Goal: Task Accomplishment & Management: Use online tool/utility

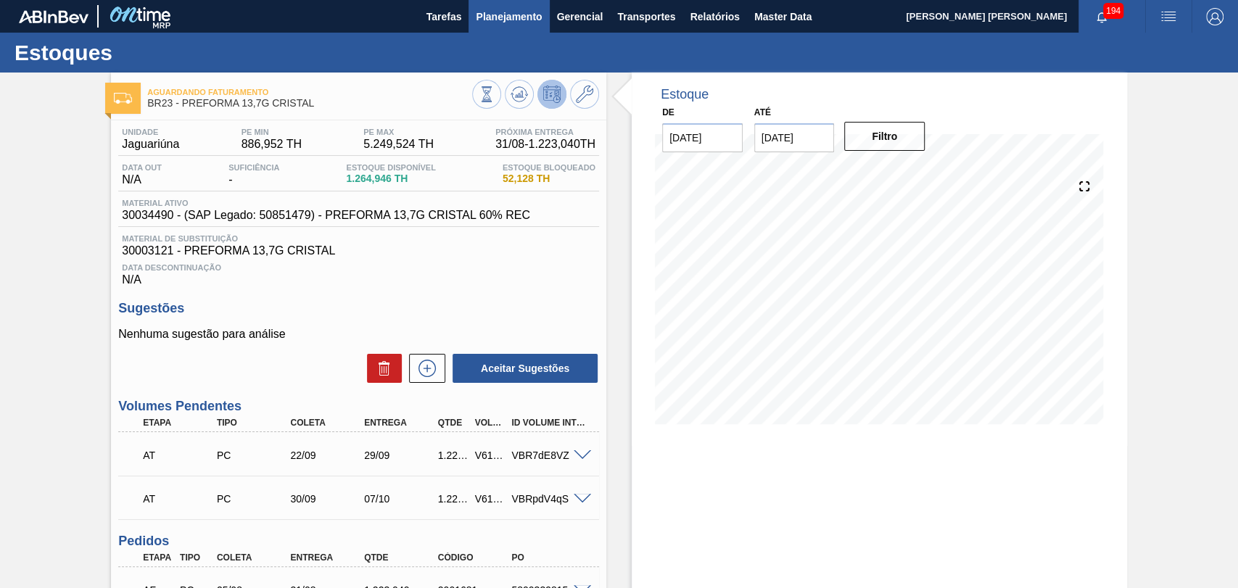
click at [535, 21] on span "Planejamento" at bounding box center [509, 16] width 66 height 17
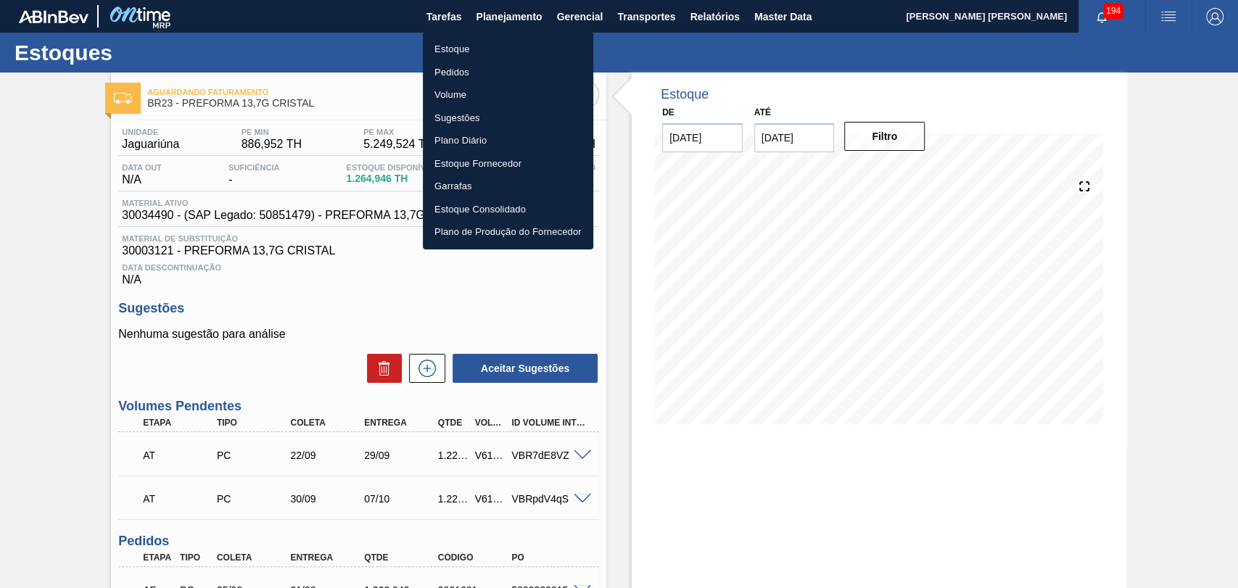
click at [458, 48] on li "Estoque" at bounding box center [508, 49] width 170 height 23
checkbox input "true"
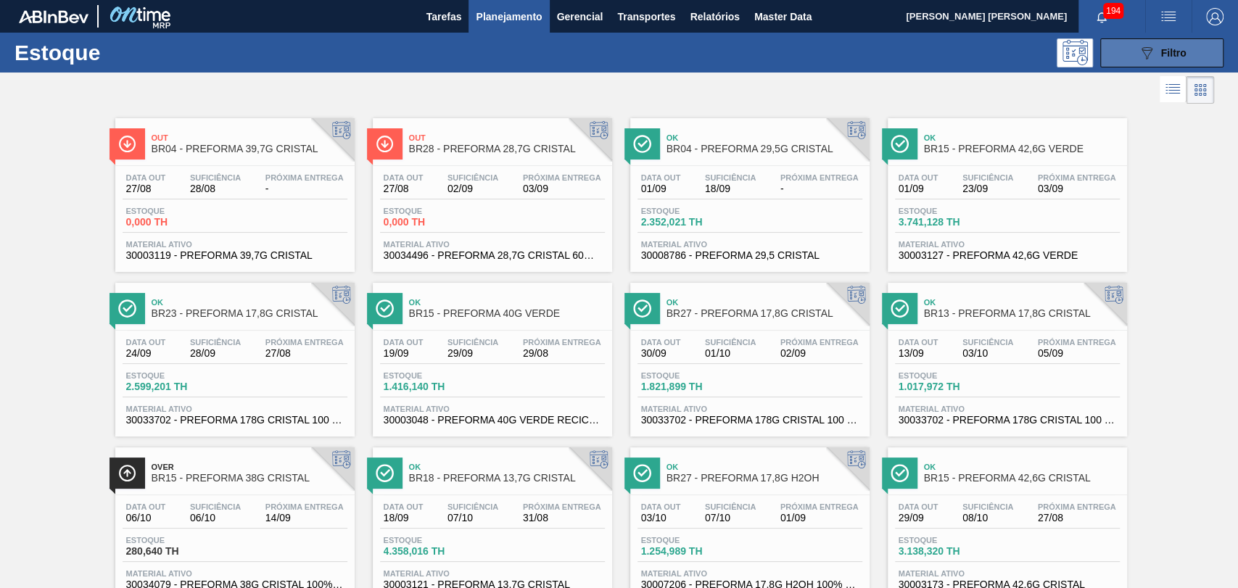
click at [1152, 47] on icon "089F7B8B-B2A5-4AFE-B5C0-19BA573D28AC" at bounding box center [1146, 52] width 17 height 17
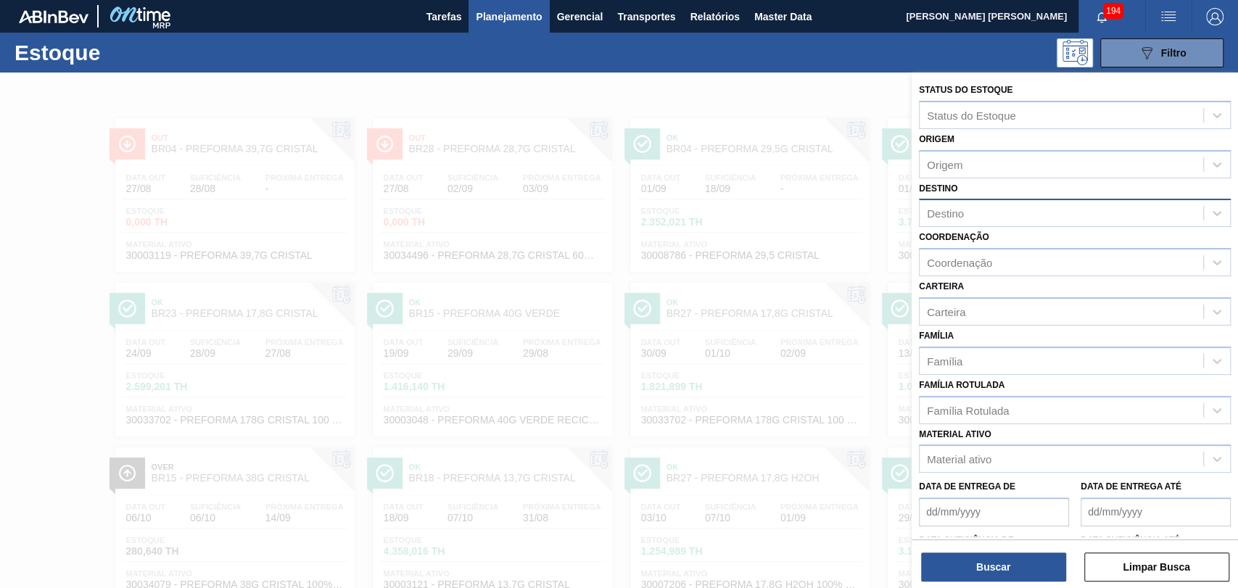
click at [970, 213] on div "Destino" at bounding box center [1062, 213] width 284 height 21
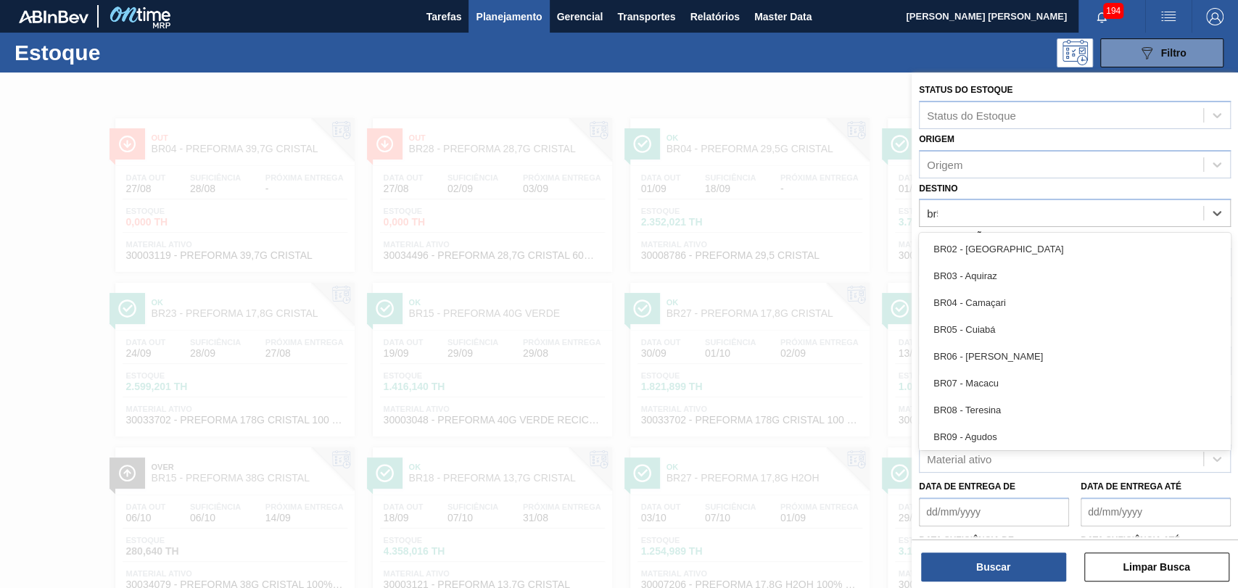
type input "br51"
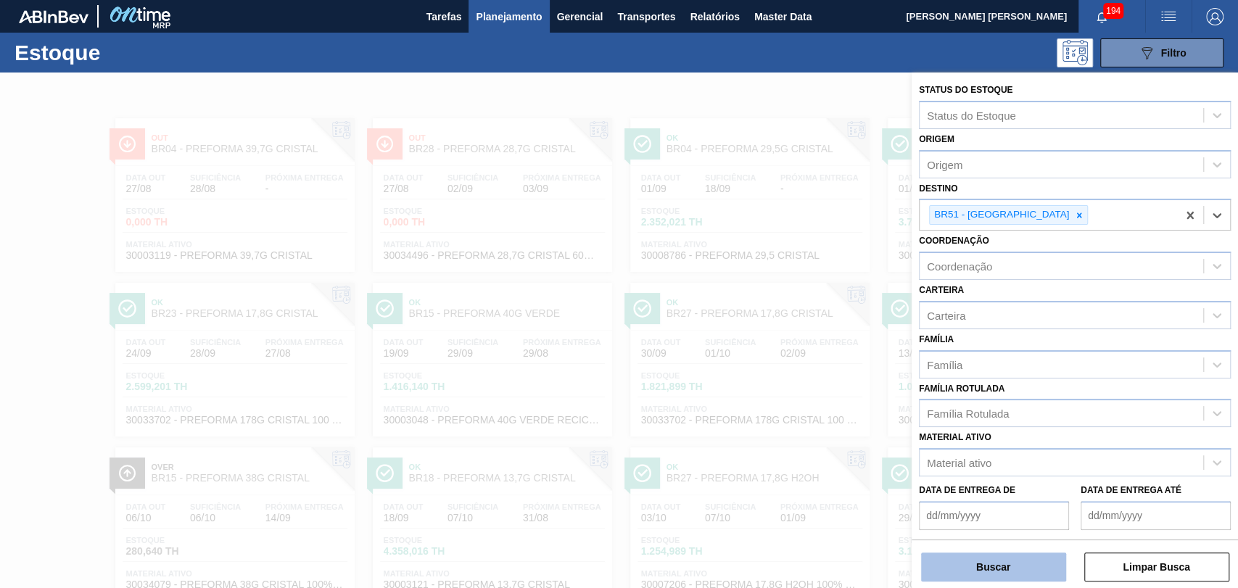
click at [972, 571] on button "Buscar" at bounding box center [993, 567] width 145 height 29
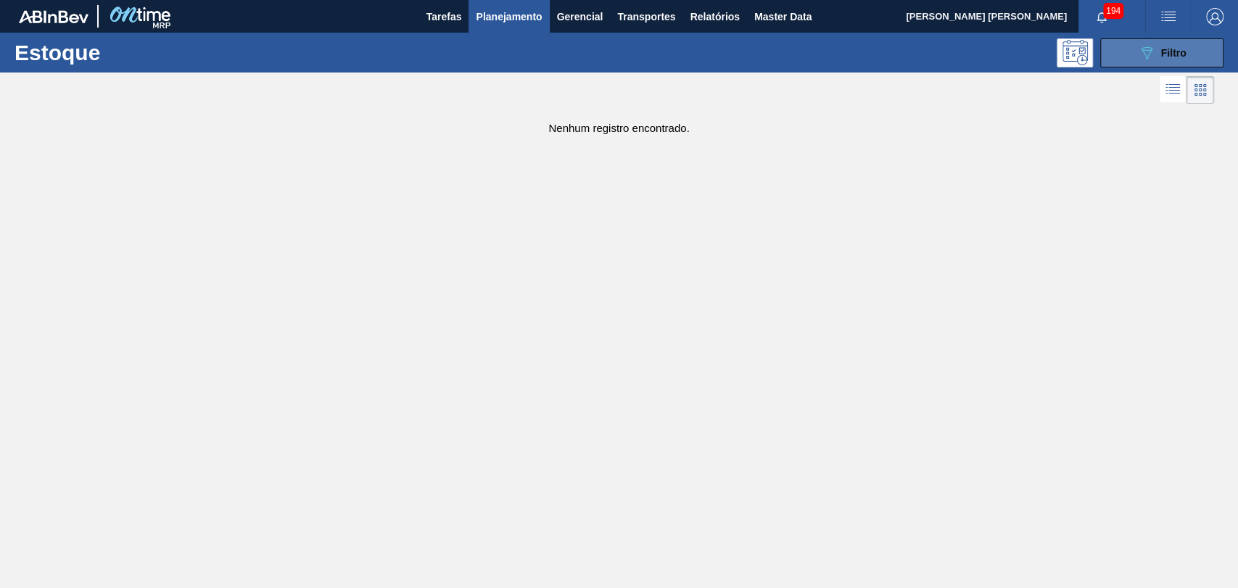
click at [1150, 61] on button "089F7B8B-B2A5-4AFE-B5C0-19BA573D28AC Filtro" at bounding box center [1161, 52] width 123 height 29
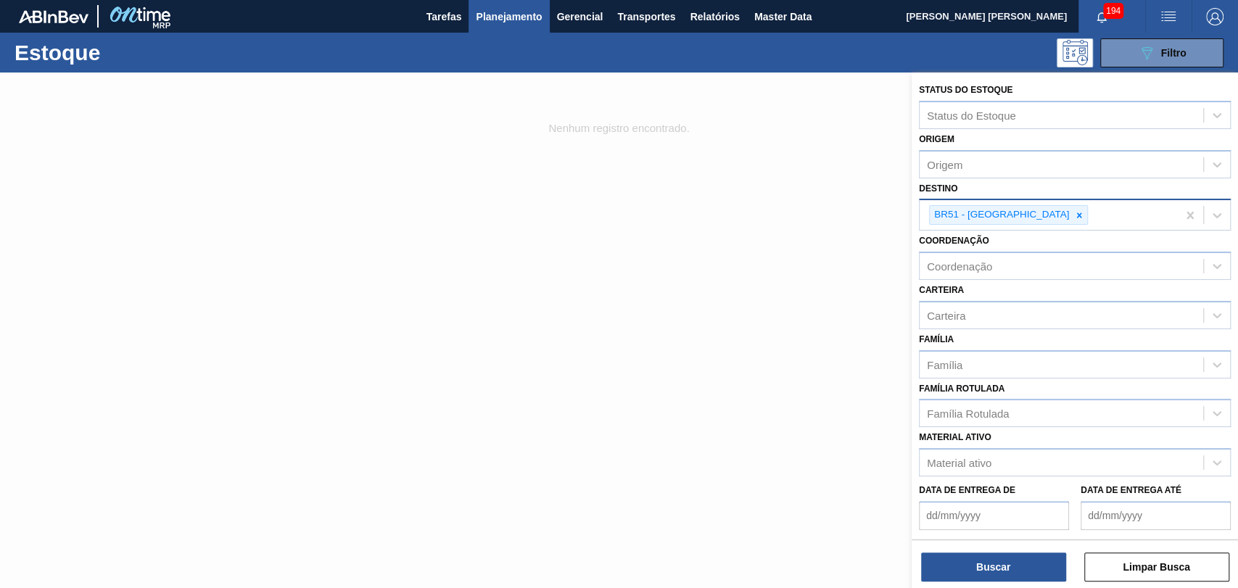
click at [1074, 215] on icon at bounding box center [1079, 215] width 10 height 10
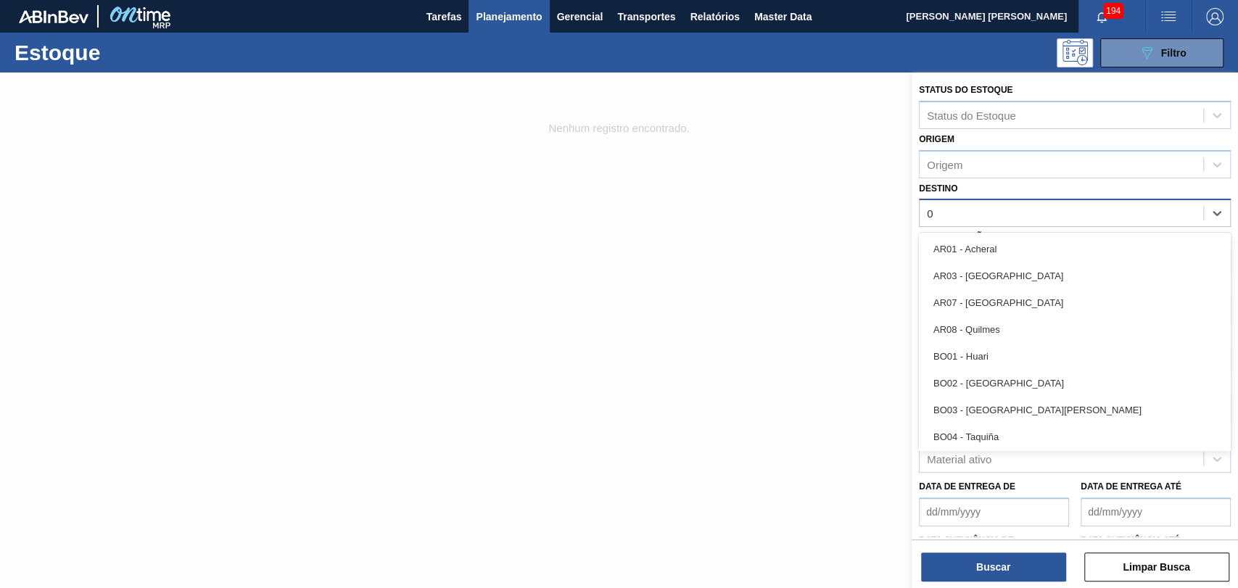
type input "07"
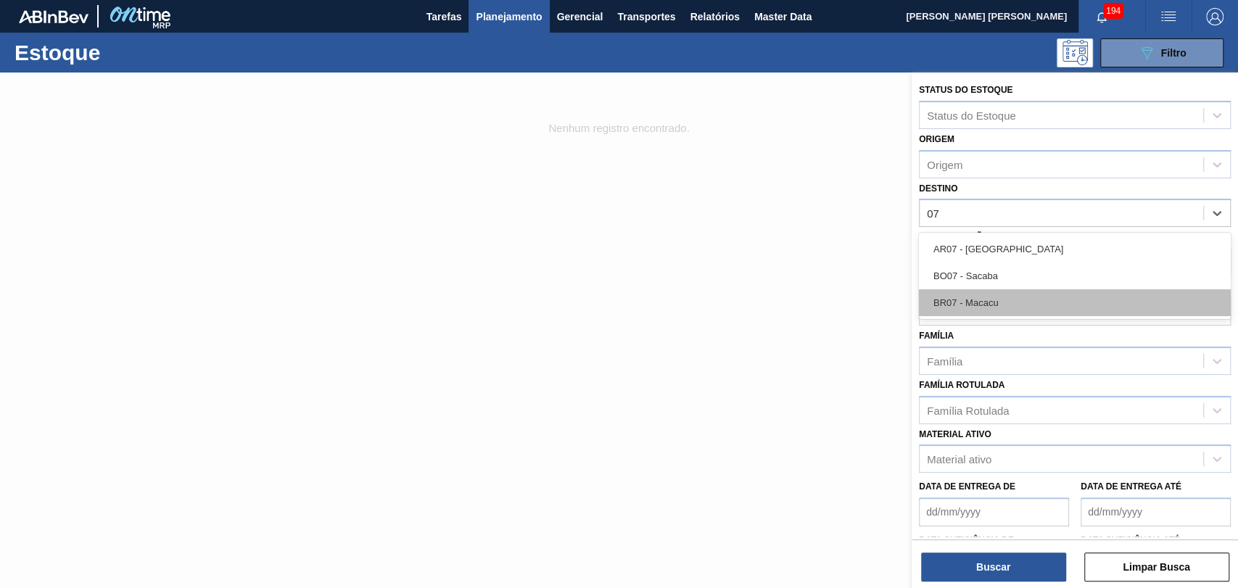
click at [930, 305] on div "BR07 - Macacu" at bounding box center [1075, 302] width 312 height 27
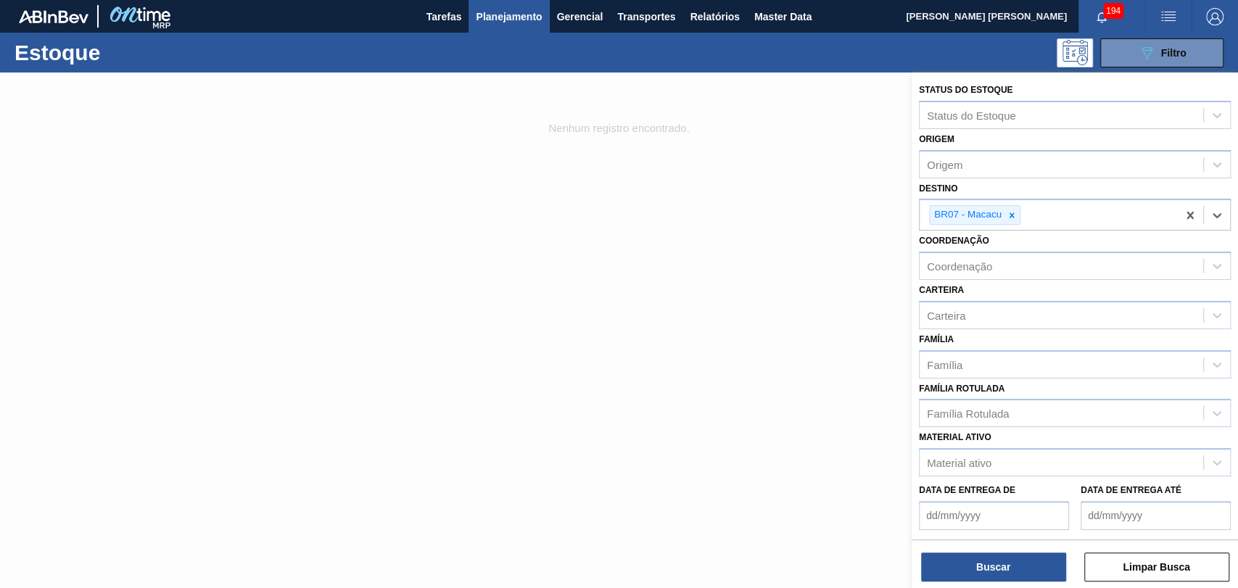
click at [1002, 551] on div "Buscar Limpar Busca" at bounding box center [1075, 560] width 326 height 41
click at [996, 564] on button "Buscar" at bounding box center [993, 567] width 145 height 29
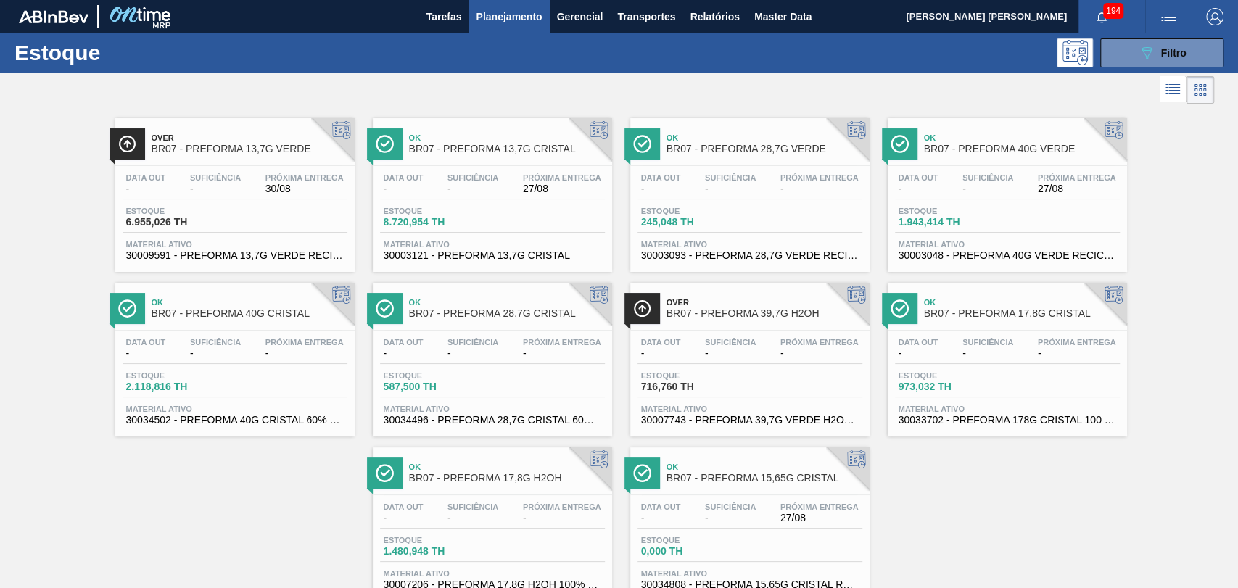
click at [258, 188] on div "Data out - Suficiência - Próxima Entrega 30/08" at bounding box center [235, 186] width 225 height 26
click at [508, 202] on div "Data out - Suficiência - Próxima Entrega 27/08 Estoque 8.720,954 TH Material at…" at bounding box center [492, 215] width 239 height 99
click at [685, 191] on div "Data out - Suficiência - Próxima Entrega -" at bounding box center [749, 186] width 225 height 26
click at [903, 190] on span "-" at bounding box center [919, 188] width 40 height 11
click at [267, 339] on span "Próxima Entrega" at bounding box center [304, 342] width 78 height 9
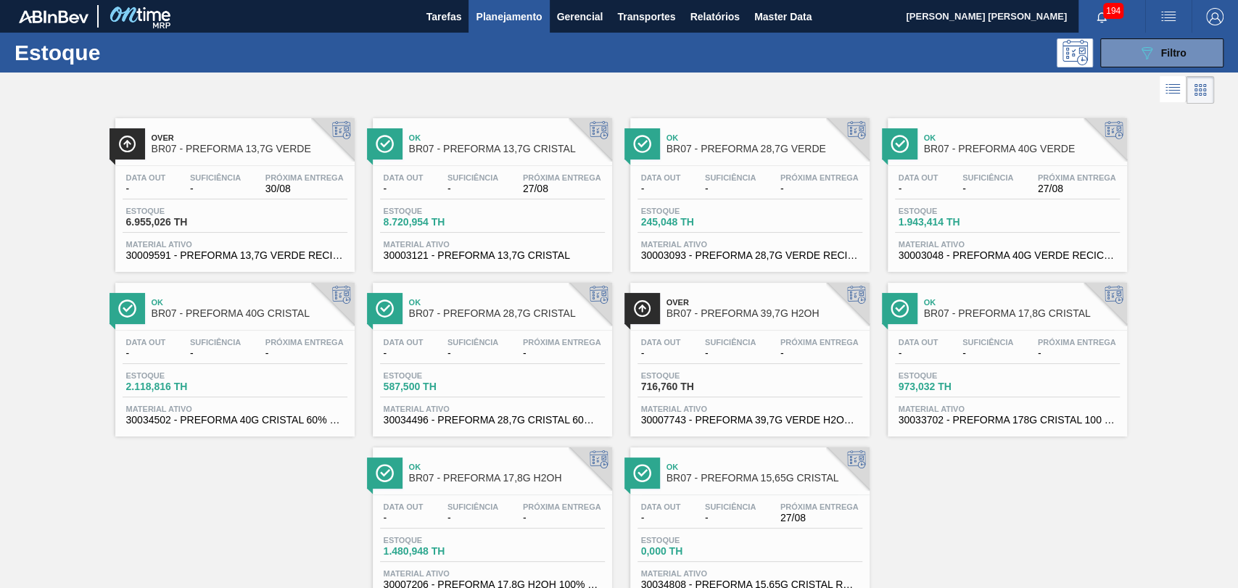
click at [499, 342] on div "Suficiência -" at bounding box center [473, 348] width 58 height 21
click at [698, 354] on div "Data out - Suficiência - Próxima Entrega -" at bounding box center [749, 351] width 225 height 26
click at [962, 466] on div "Over BR07 - PREFORMA 13,7G VERDE Data out - Suficiência - Próxima Entrega 30/08…" at bounding box center [619, 354] width 1238 height 494
click at [930, 512] on div "Over BR07 - PREFORMA 13,7G VERDE Data out - Suficiência - Próxima Entrega 30/08…" at bounding box center [619, 354] width 1238 height 494
click at [986, 353] on span "-" at bounding box center [987, 353] width 51 height 11
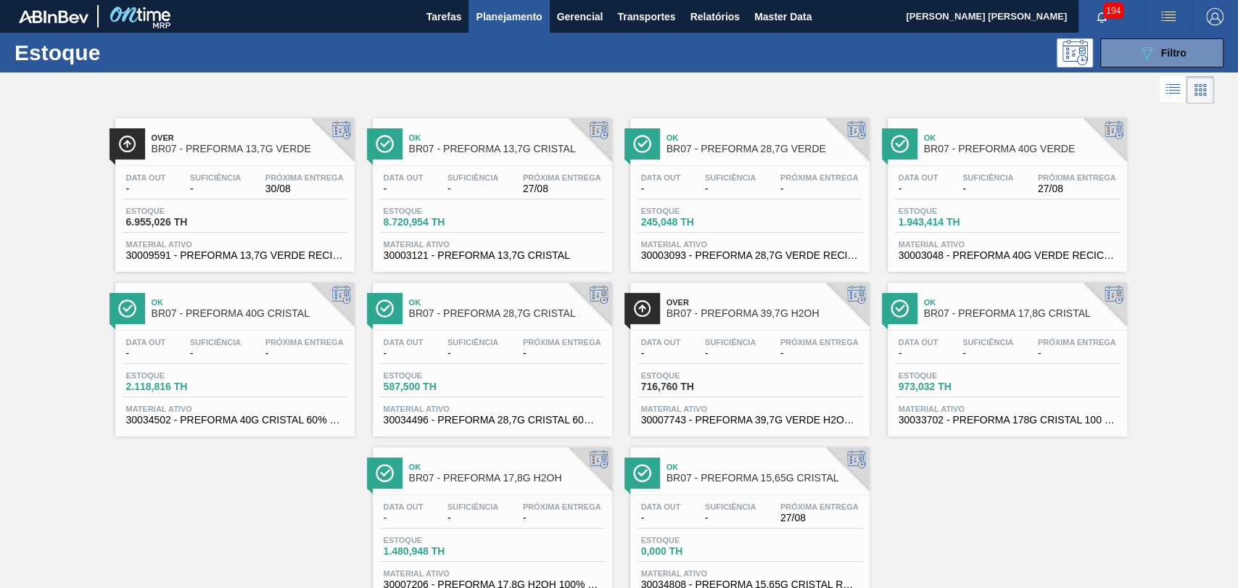
click at [468, 523] on span "-" at bounding box center [472, 518] width 51 height 11
click at [787, 498] on div "Data out - Suficiência - Próxima Entrega 27/08 Estoque 0,000 TH Material ativo …" at bounding box center [749, 544] width 239 height 99
click at [1161, 51] on span "Filtro" at bounding box center [1173, 53] width 25 height 12
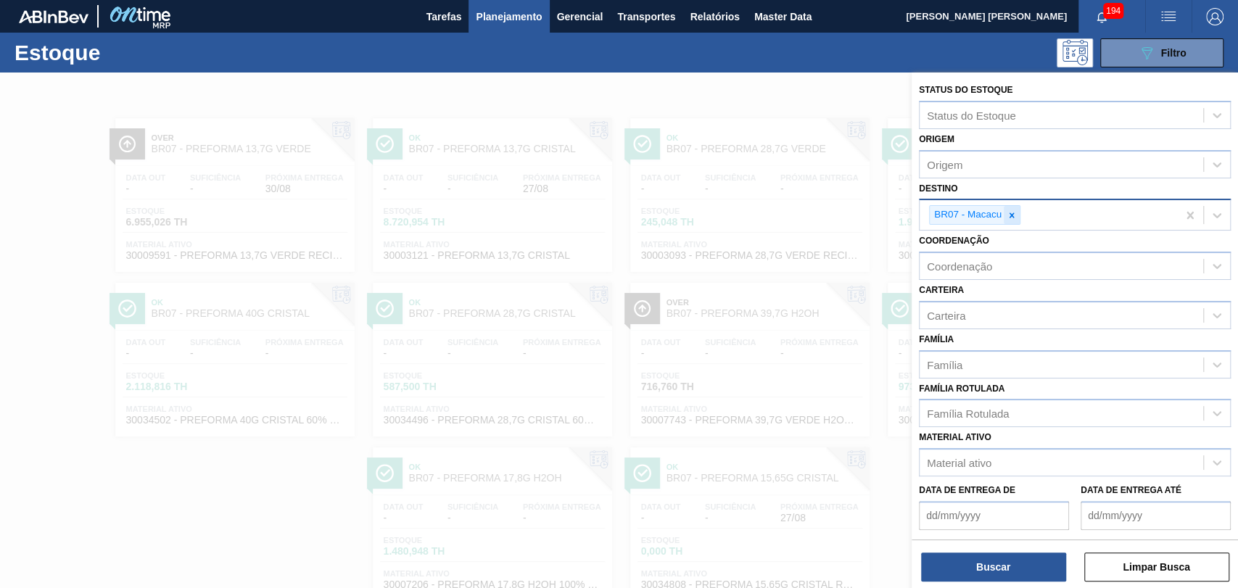
click at [1010, 217] on icon at bounding box center [1012, 215] width 10 height 10
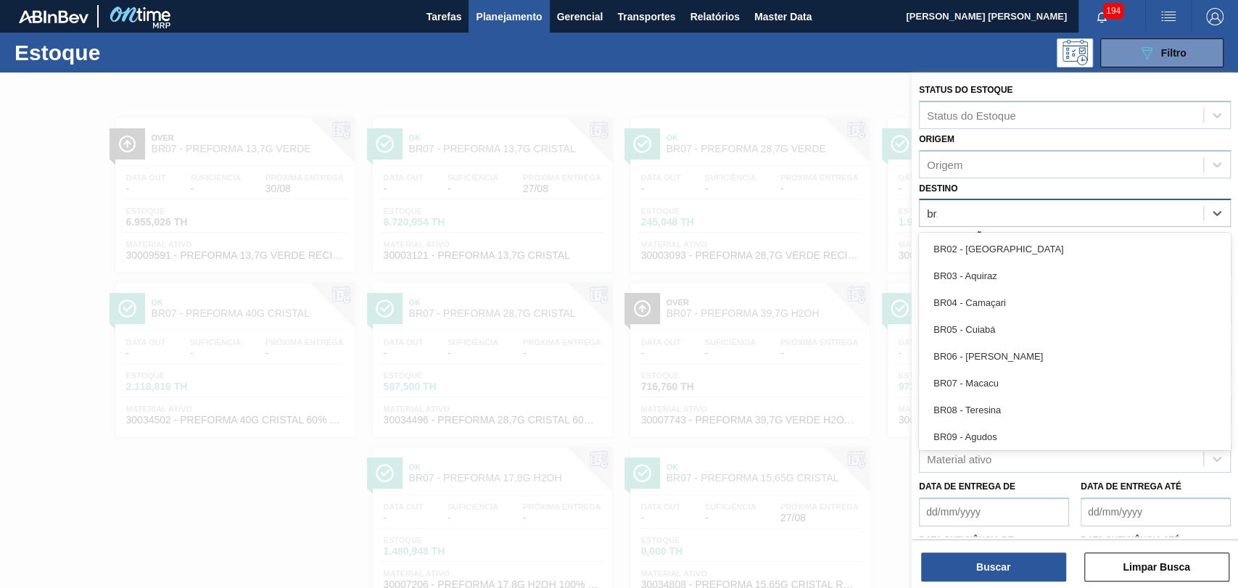
type input "br15"
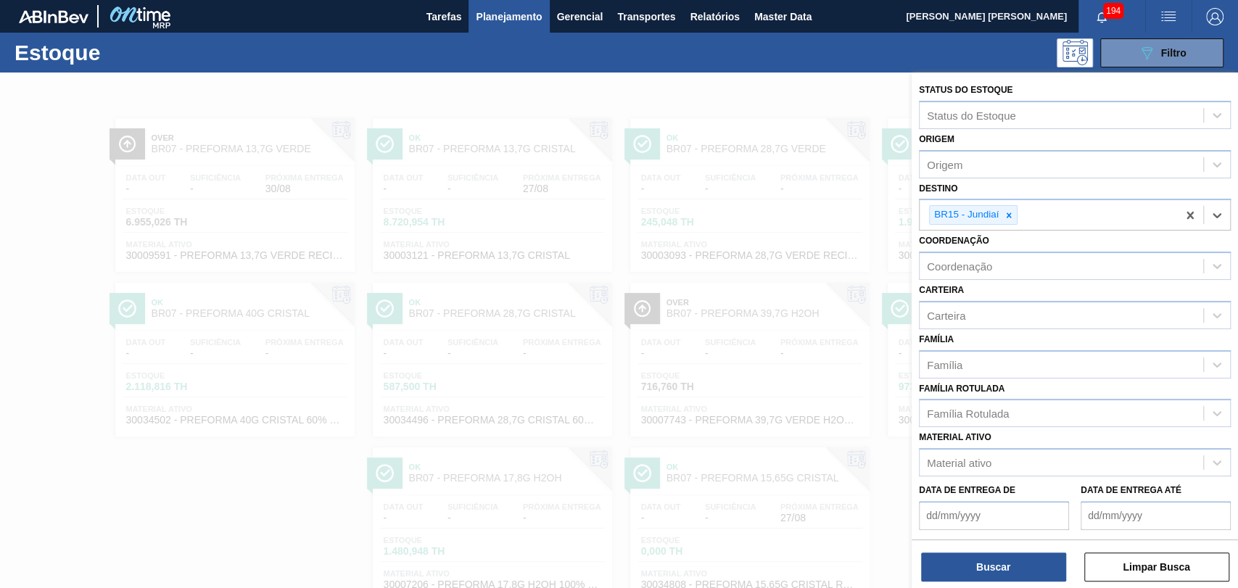
click at [967, 551] on div "Buscar Limpar Busca" at bounding box center [1075, 560] width 326 height 41
click at [972, 558] on button "Buscar" at bounding box center [993, 567] width 145 height 29
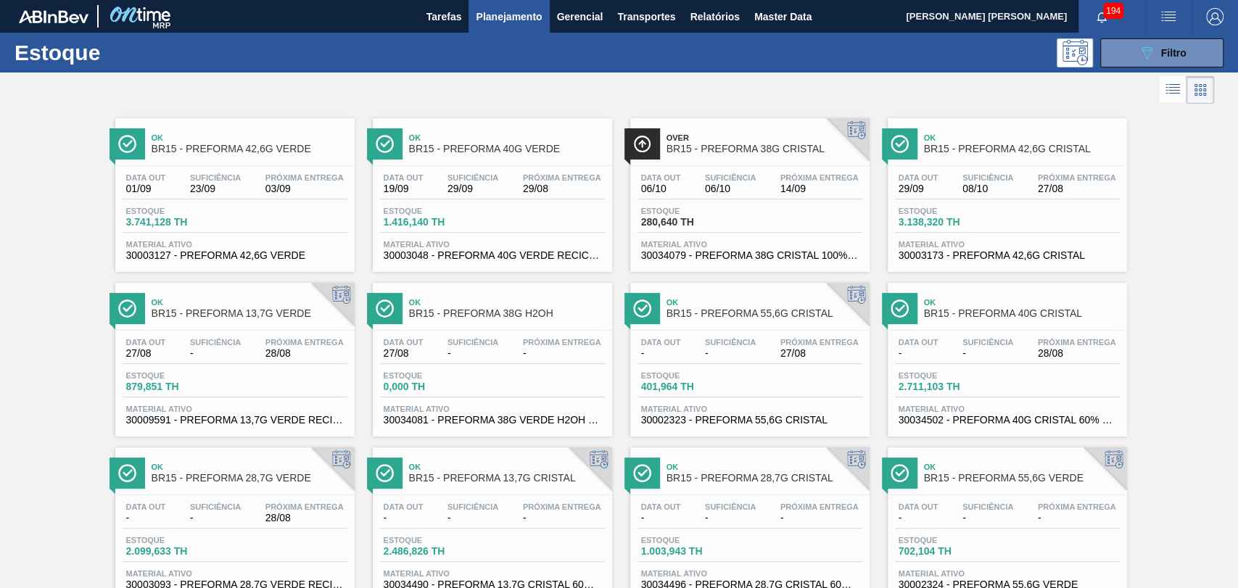
click at [49, 330] on div "Ok BR15 - PREFORMA 42,6G VERDE Data out 01/09 Suficiência 23/09 Próxima Entrega…" at bounding box center [619, 436] width 1238 height 659
click at [176, 172] on div "Data out 01/09 Suficiência 23/09 Próxima Entrega 03/09 Estoque 3.741,128 TH Mat…" at bounding box center [234, 215] width 239 height 99
click at [447, 177] on span "Suficiência" at bounding box center [472, 177] width 51 height 9
click at [985, 181] on span "Suficiência" at bounding box center [987, 177] width 51 height 9
click at [984, 340] on span "Suficiência" at bounding box center [987, 342] width 51 height 9
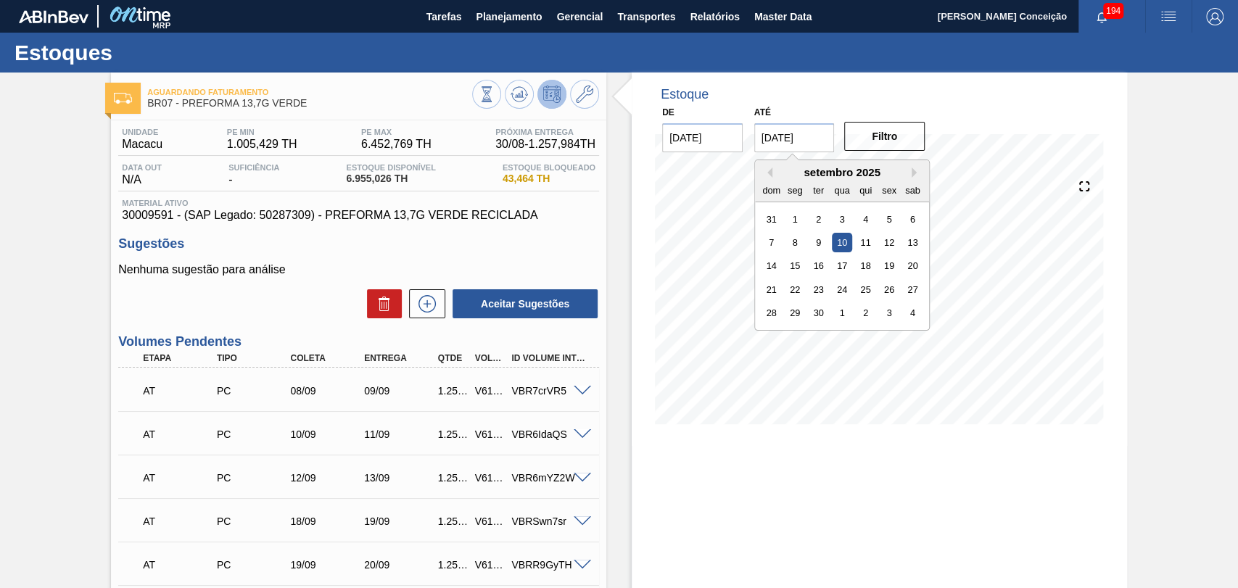
drag, startPoint x: 440, startPoint y: 146, endPoint x: 390, endPoint y: 146, distance: 50.0
click at [403, 146] on div "Aguardando Faturamento BR07 - PREFORMA 13,7G VERDE Unidade Macacu PE MIN 1.005,…" at bounding box center [619, 478] width 1238 height 810
type input "[DATE]"
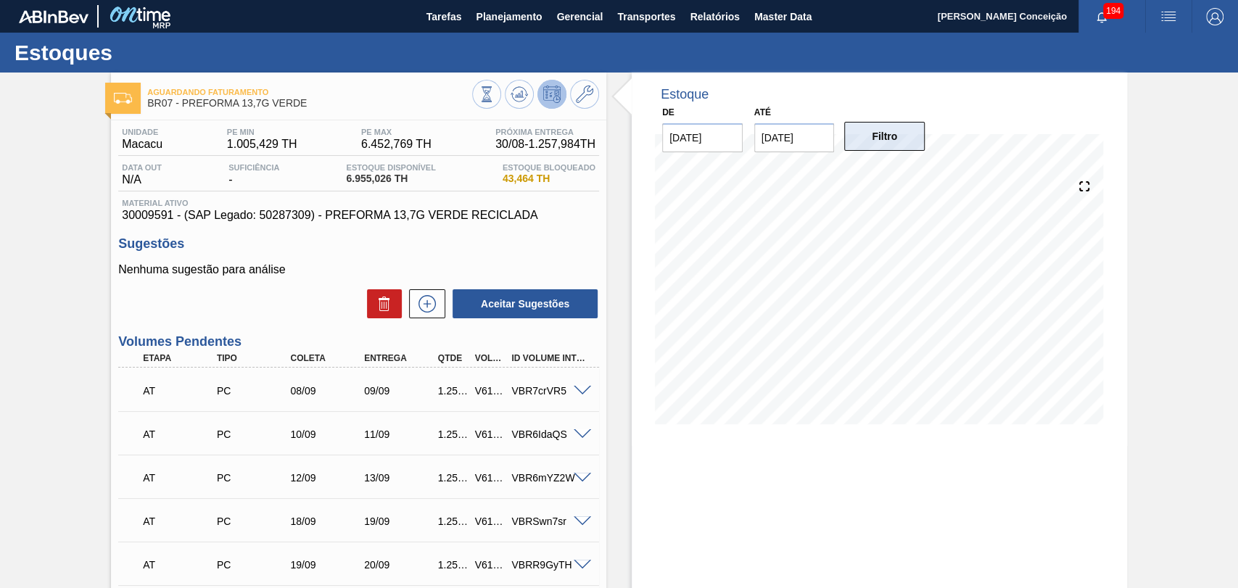
click at [894, 124] on button "Filtro" at bounding box center [884, 136] width 81 height 29
click at [756, 521] on div "Estoque De 27/08/2025 Até 10/10/2025 Filtro" at bounding box center [879, 478] width 495 height 810
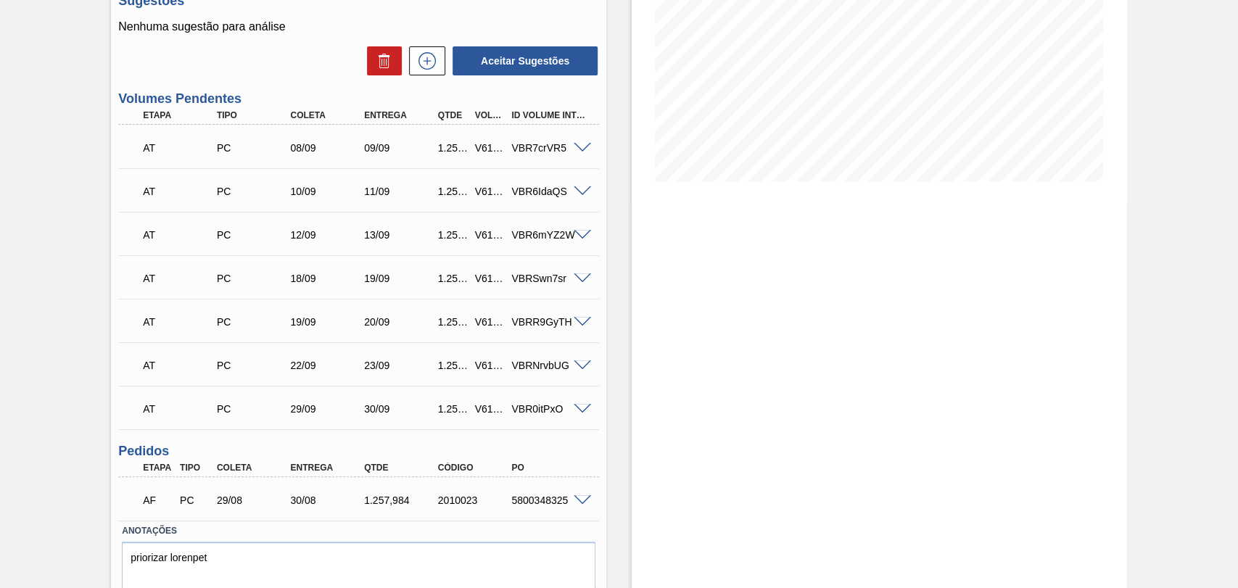
scroll to position [215, 0]
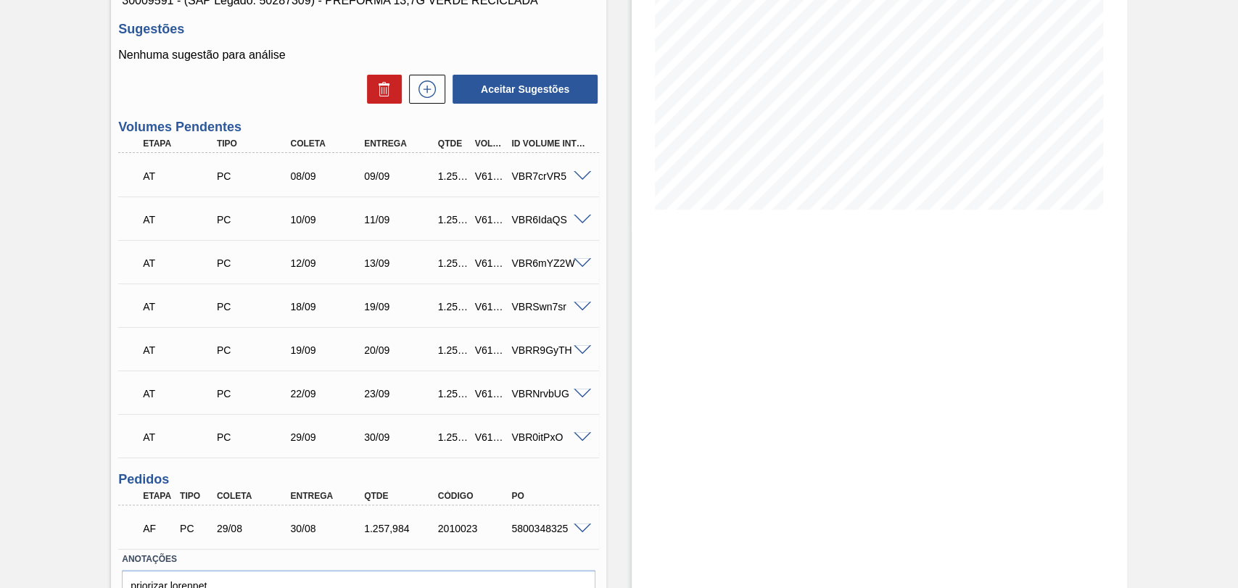
click at [581, 174] on span at bounding box center [582, 176] width 17 height 11
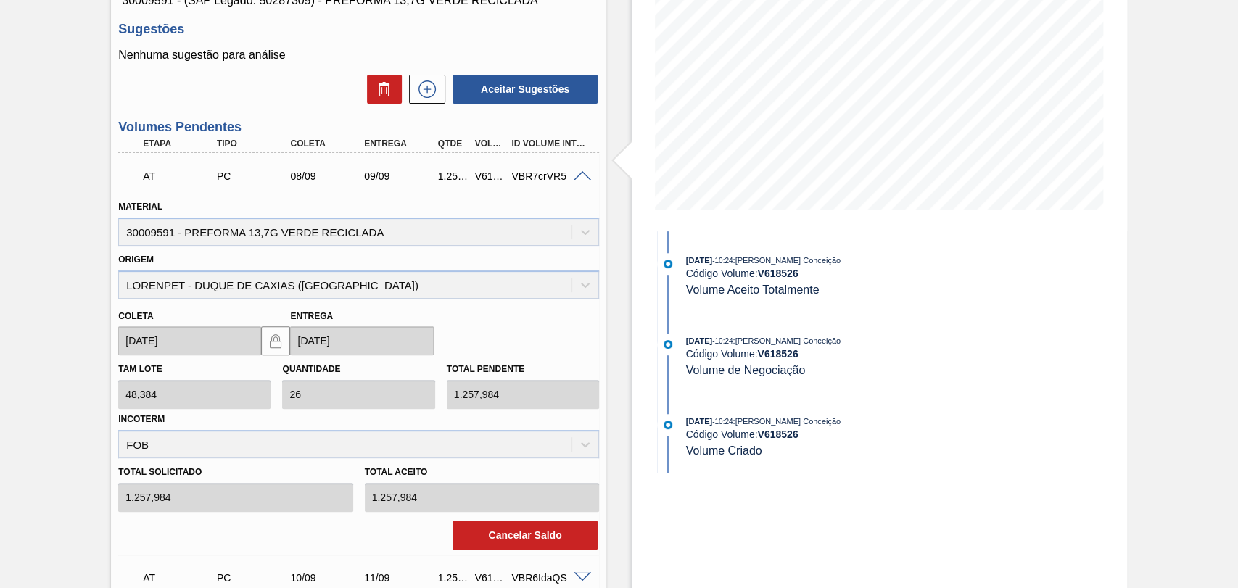
click at [576, 181] on span at bounding box center [582, 176] width 17 height 11
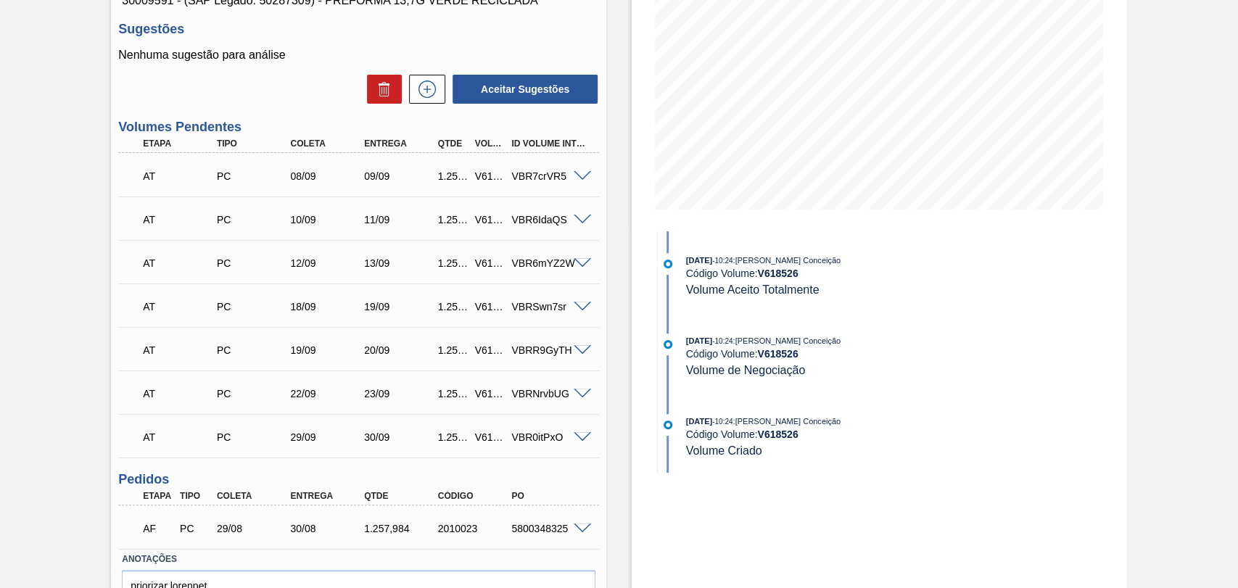
click at [574, 176] on span at bounding box center [582, 176] width 17 height 11
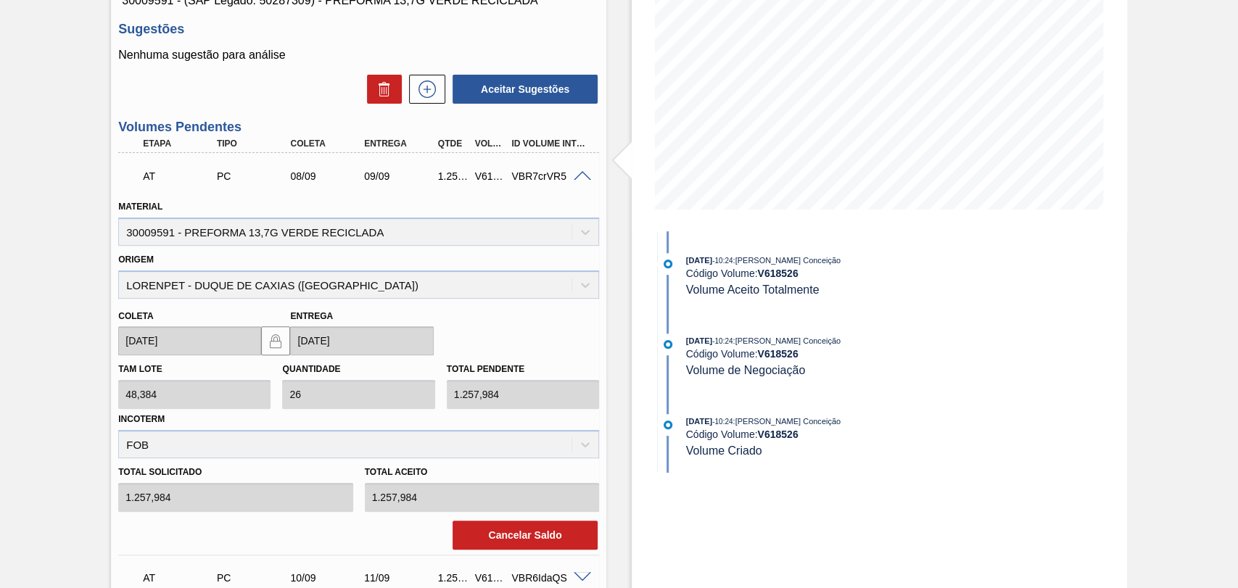
click at [580, 177] on span at bounding box center [582, 176] width 17 height 11
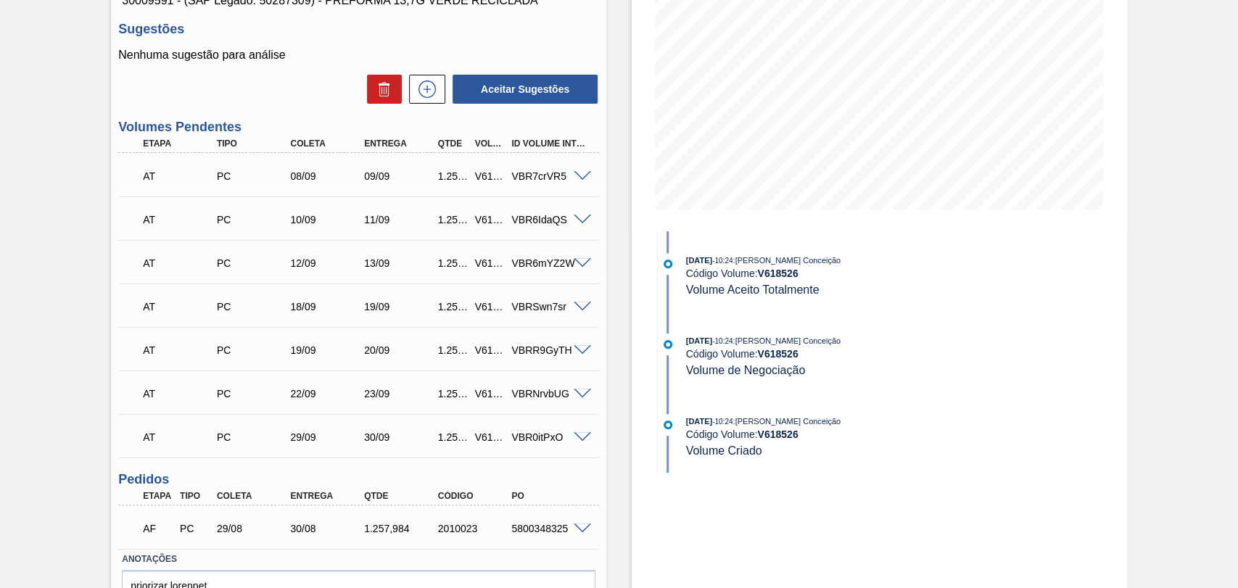
click at [582, 218] on span at bounding box center [582, 220] width 17 height 11
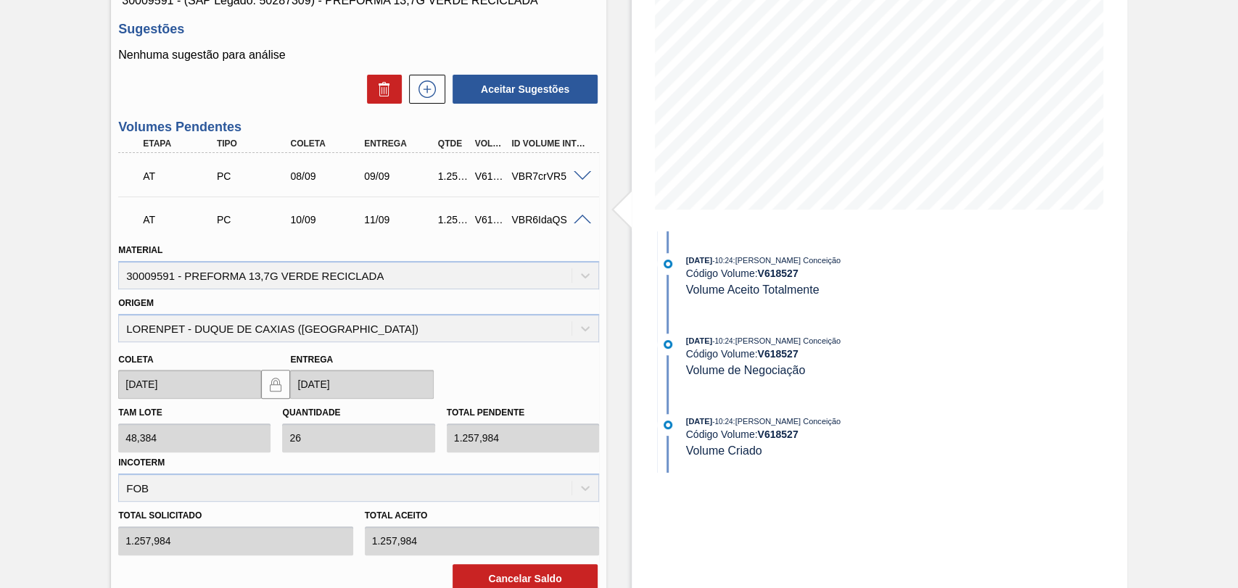
click at [580, 218] on span at bounding box center [582, 220] width 17 height 11
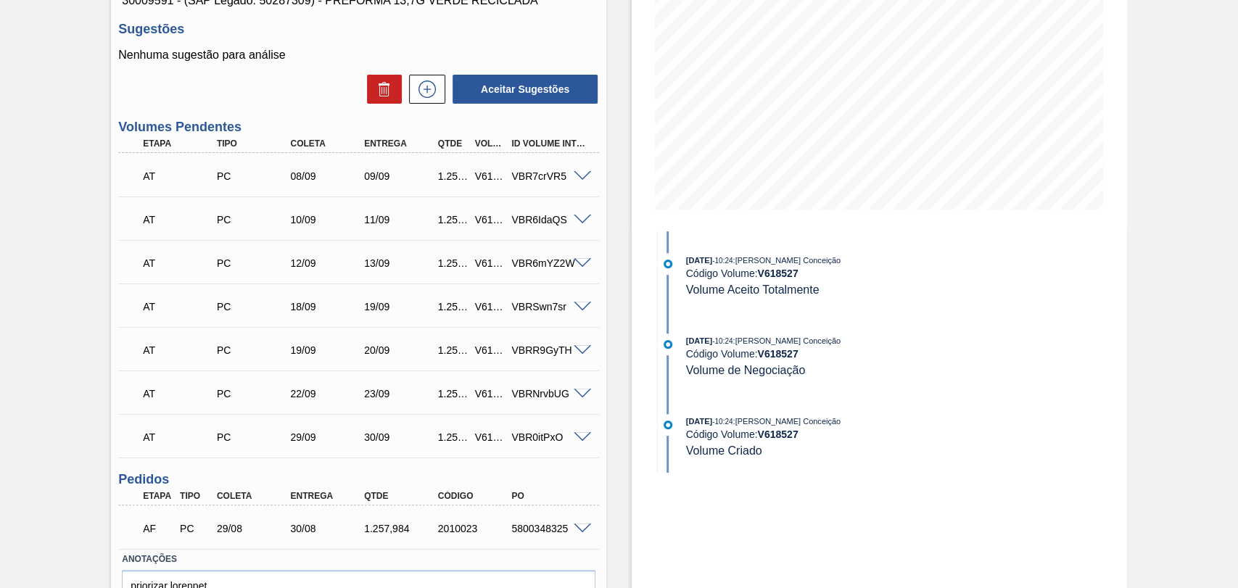
click at [579, 265] on span at bounding box center [582, 263] width 17 height 11
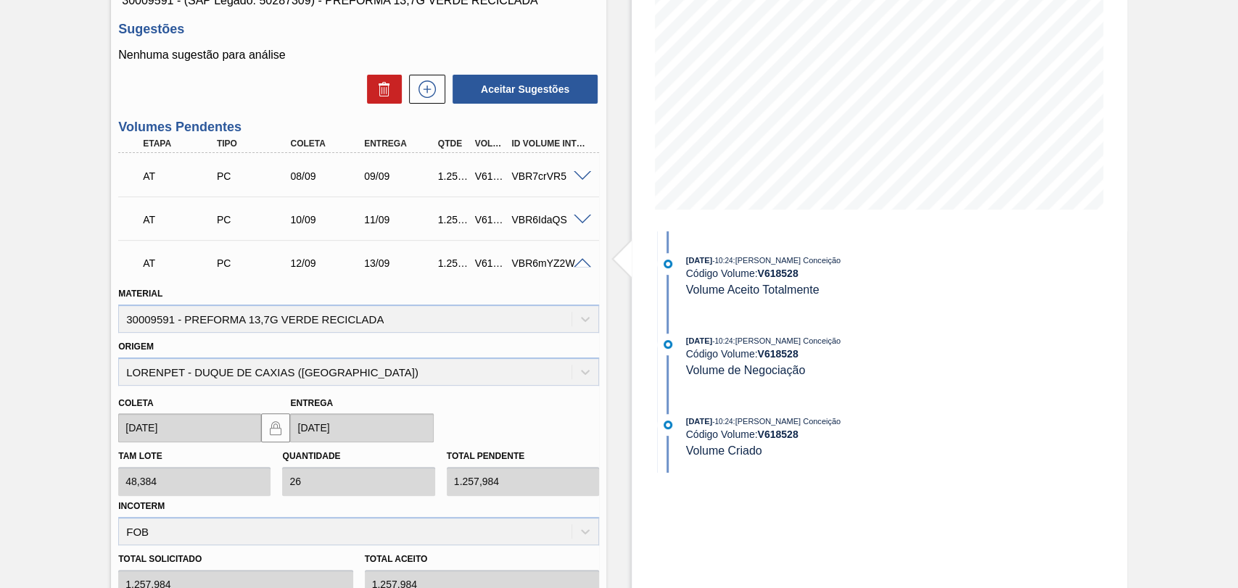
click at [579, 265] on span at bounding box center [582, 263] width 17 height 11
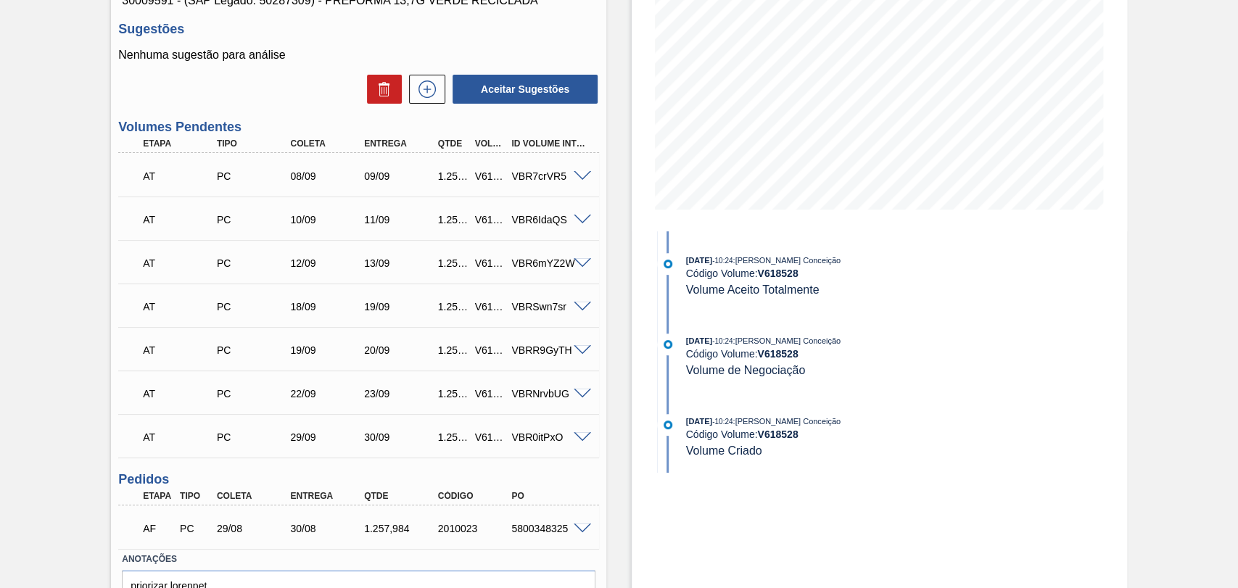
click at [577, 309] on span at bounding box center [582, 307] width 17 height 11
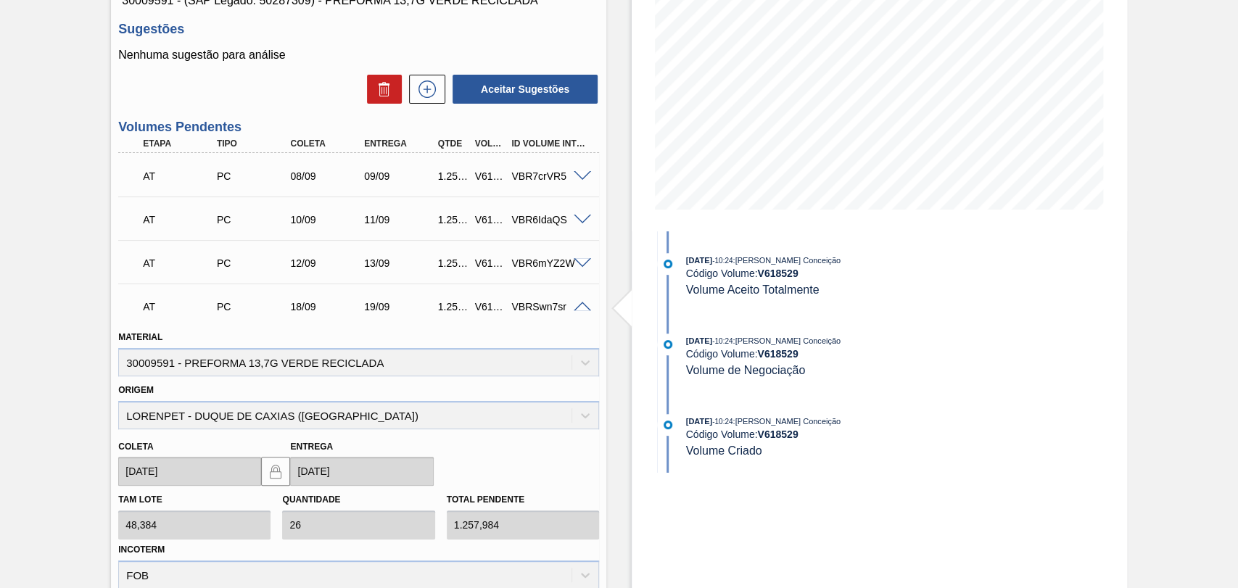
click at [577, 309] on span at bounding box center [582, 307] width 17 height 11
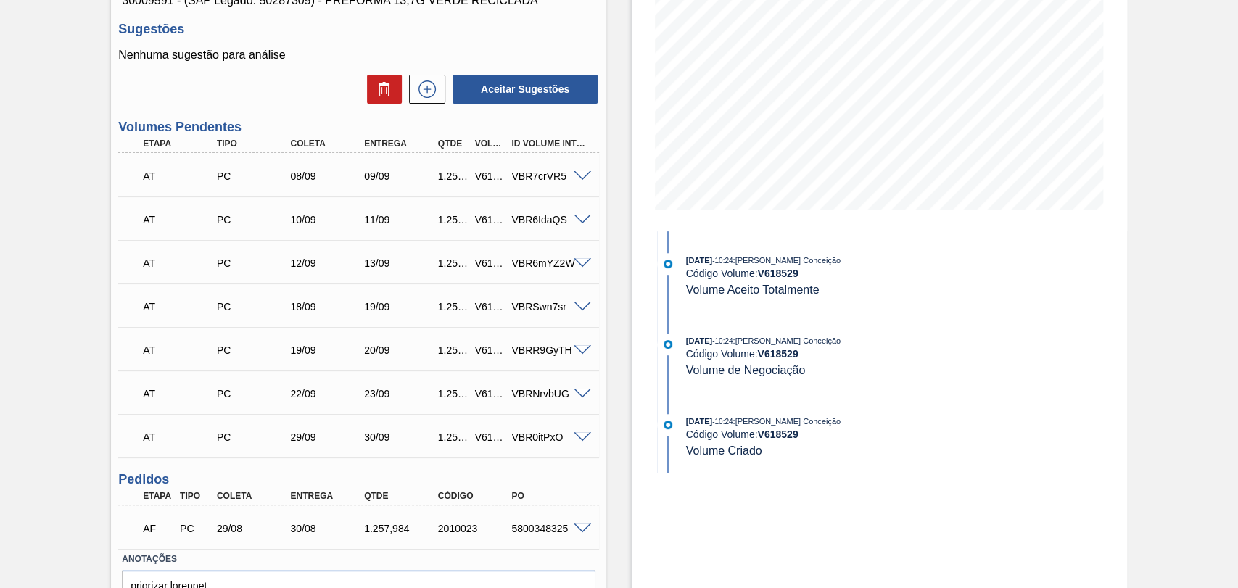
click at [580, 348] on span at bounding box center [582, 350] width 17 height 11
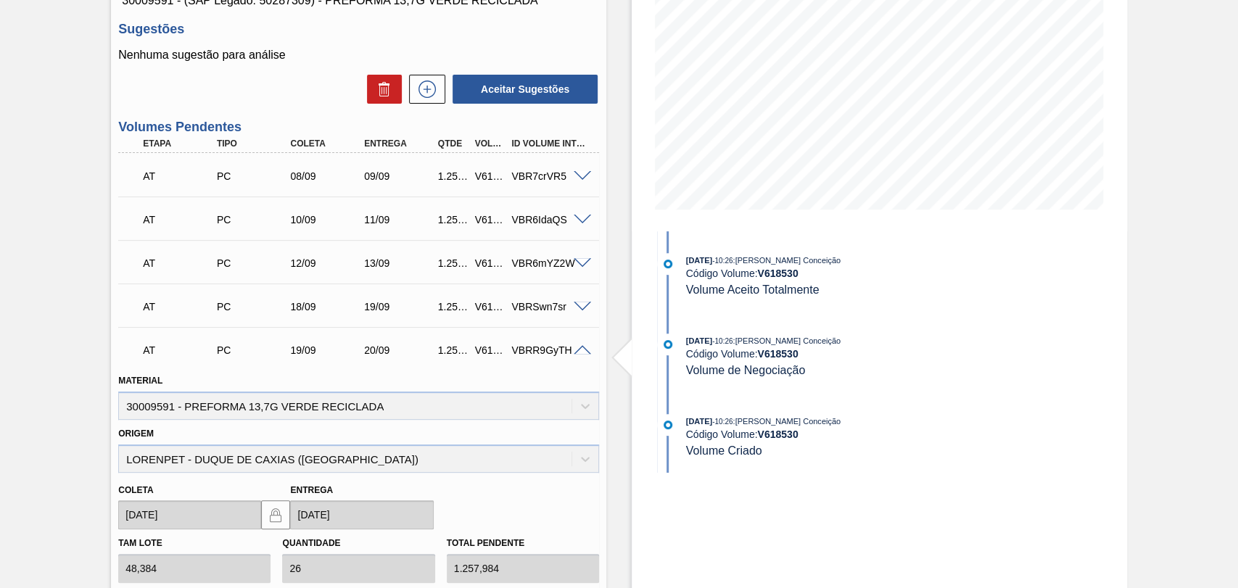
click at [581, 350] on span at bounding box center [582, 350] width 17 height 11
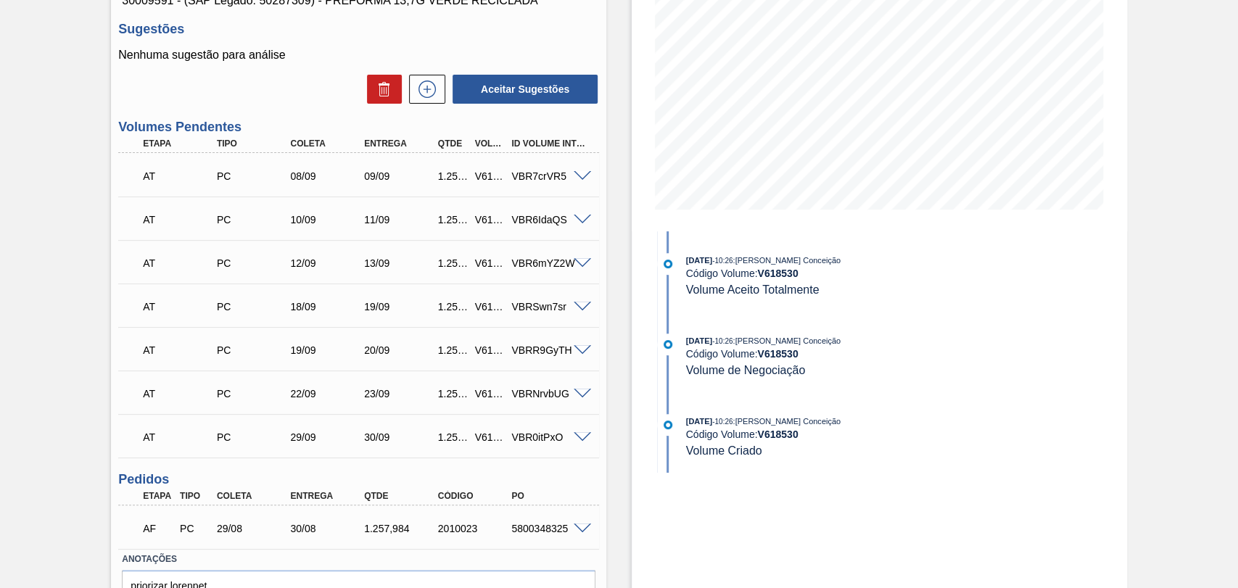
click at [575, 394] on span at bounding box center [582, 394] width 17 height 11
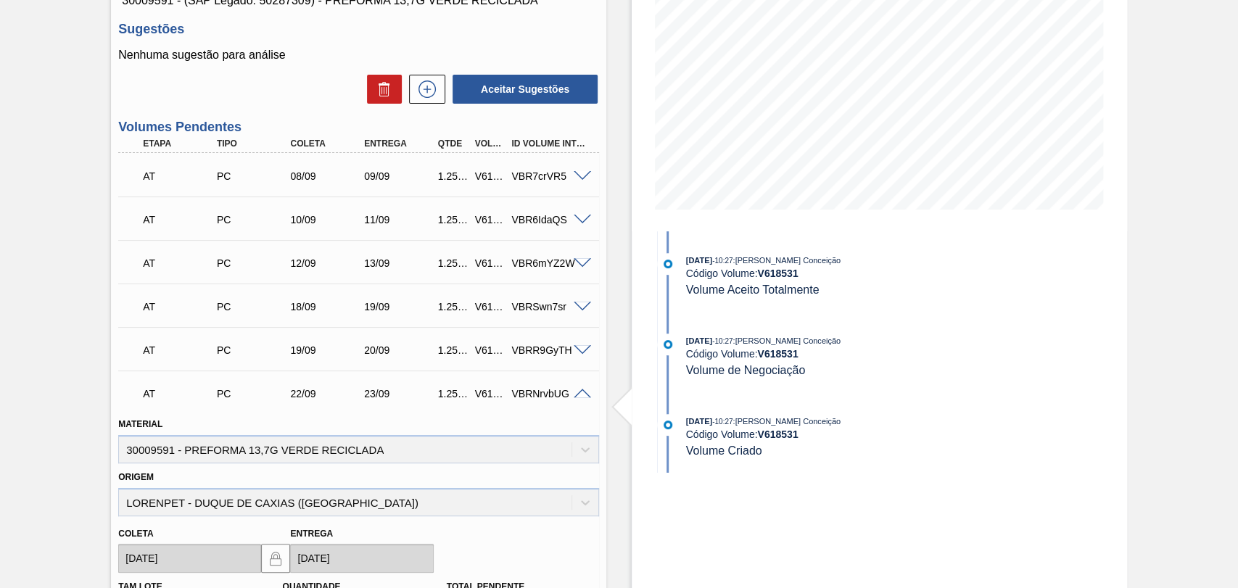
click at [578, 394] on span at bounding box center [582, 394] width 17 height 11
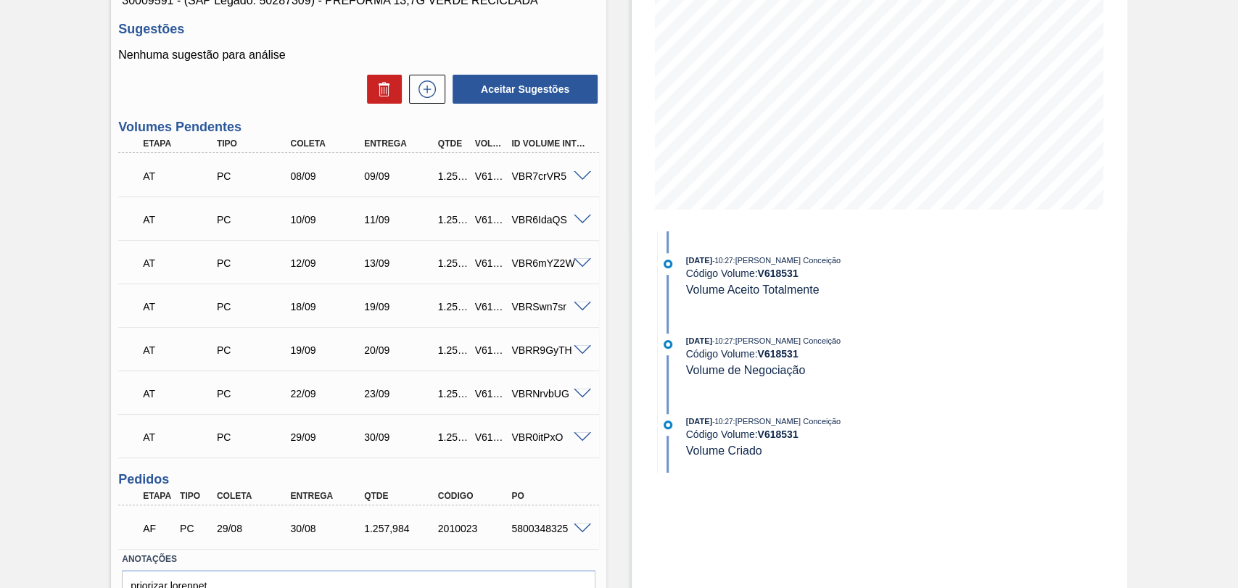
click at [577, 434] on span at bounding box center [582, 437] width 17 height 11
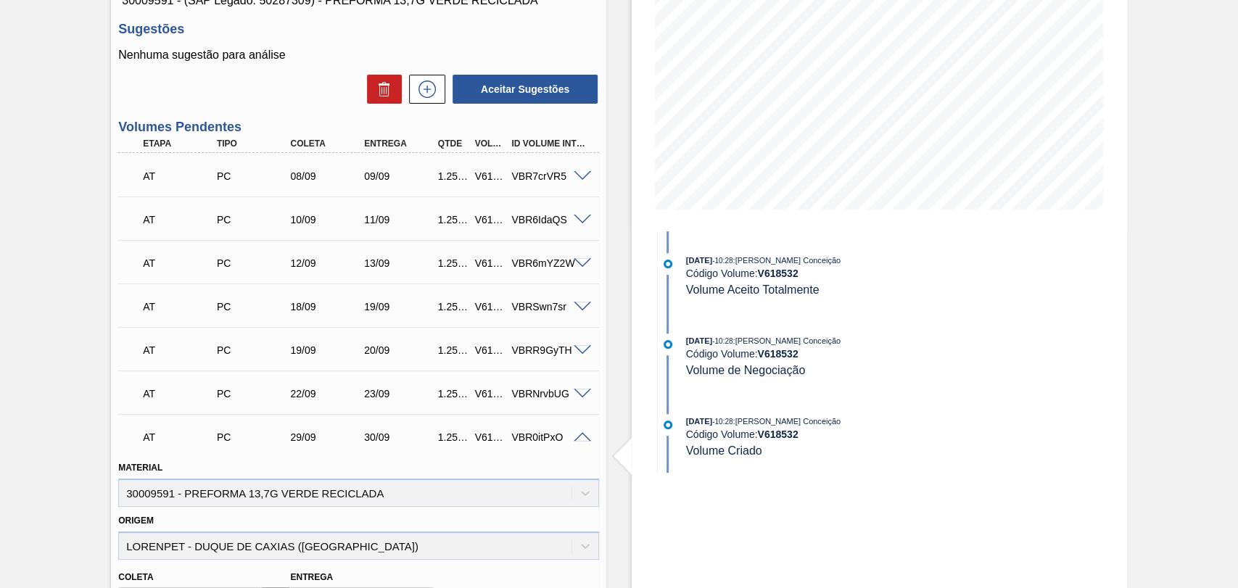
click at [579, 436] on span at bounding box center [582, 437] width 17 height 11
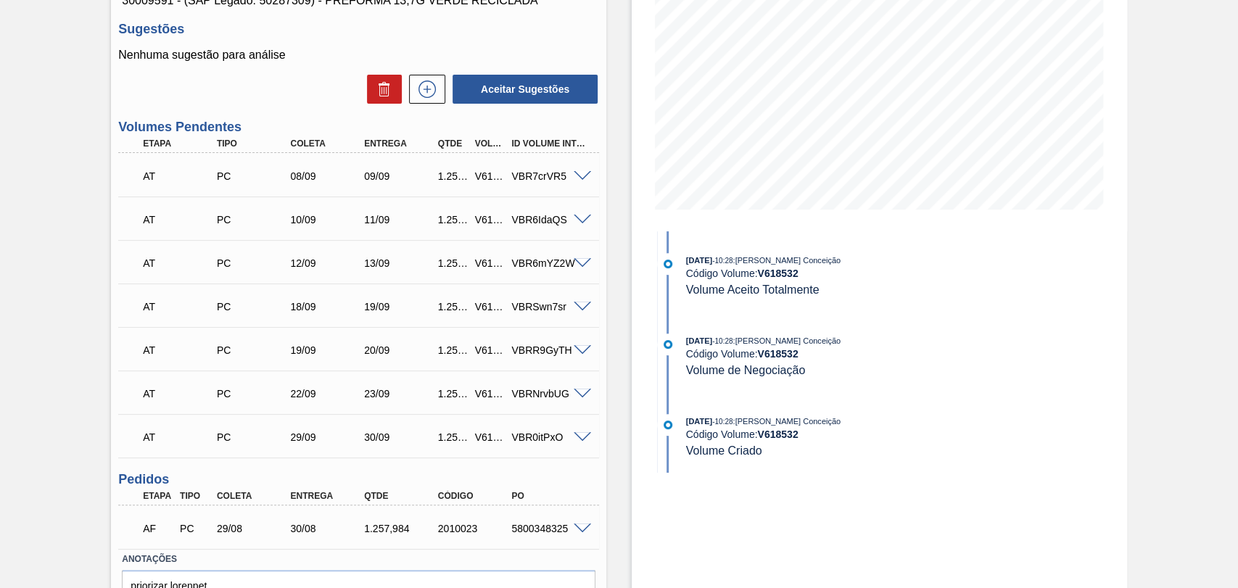
scroll to position [0, 0]
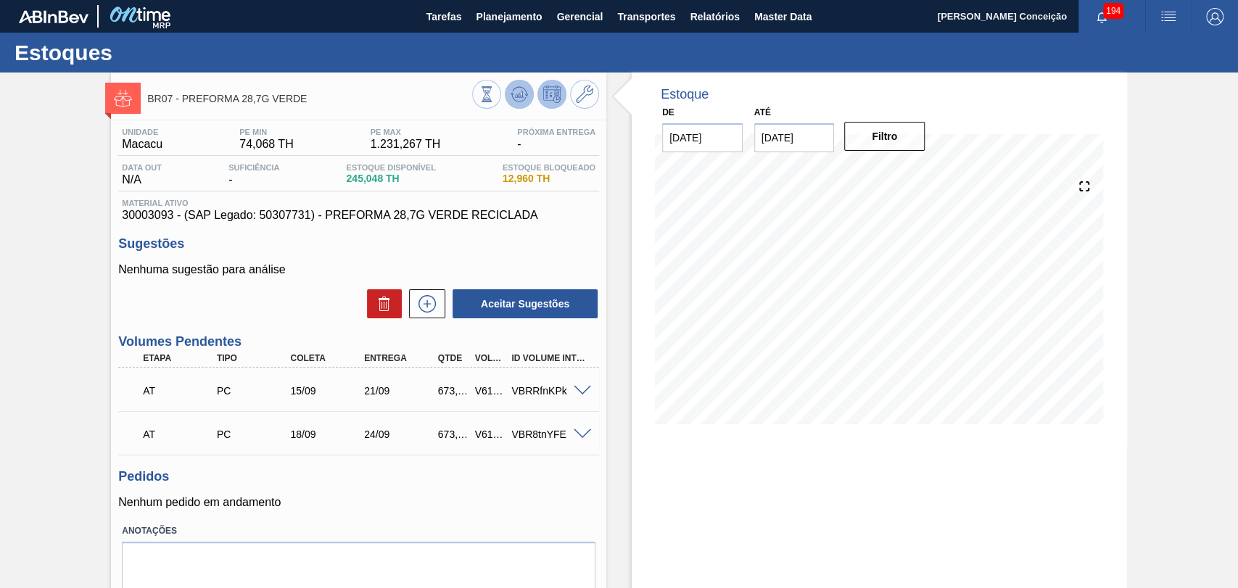
click at [522, 90] on icon at bounding box center [519, 94] width 17 height 17
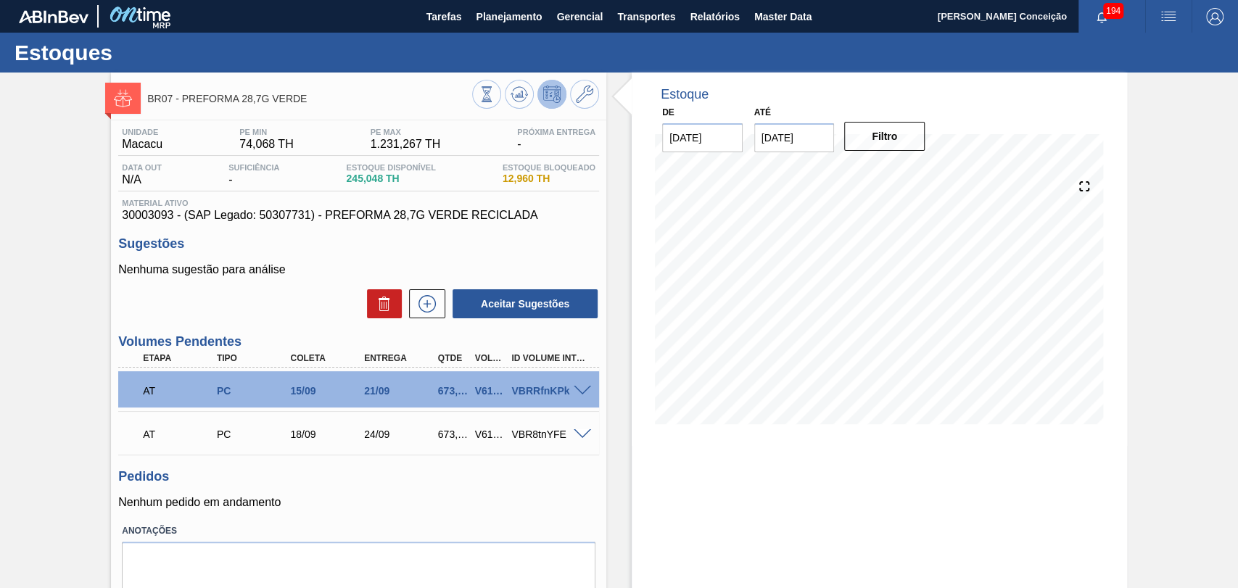
click at [567, 512] on div "Unidade Macacu PE MIN 74,068 TH PE MAX 1.231,267 TH Próxima Entrega - Data out …" at bounding box center [358, 376] width 495 height 512
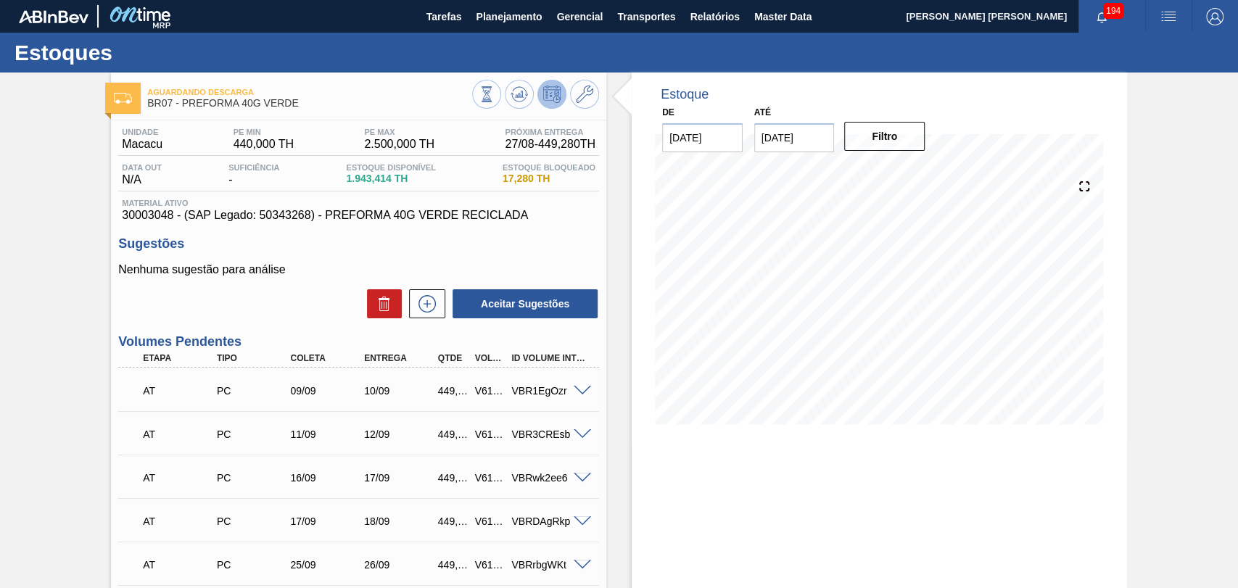
click at [313, 268] on p "Nenhuma sugestão para análise" at bounding box center [358, 269] width 481 height 13
click at [523, 102] on button at bounding box center [519, 94] width 29 height 29
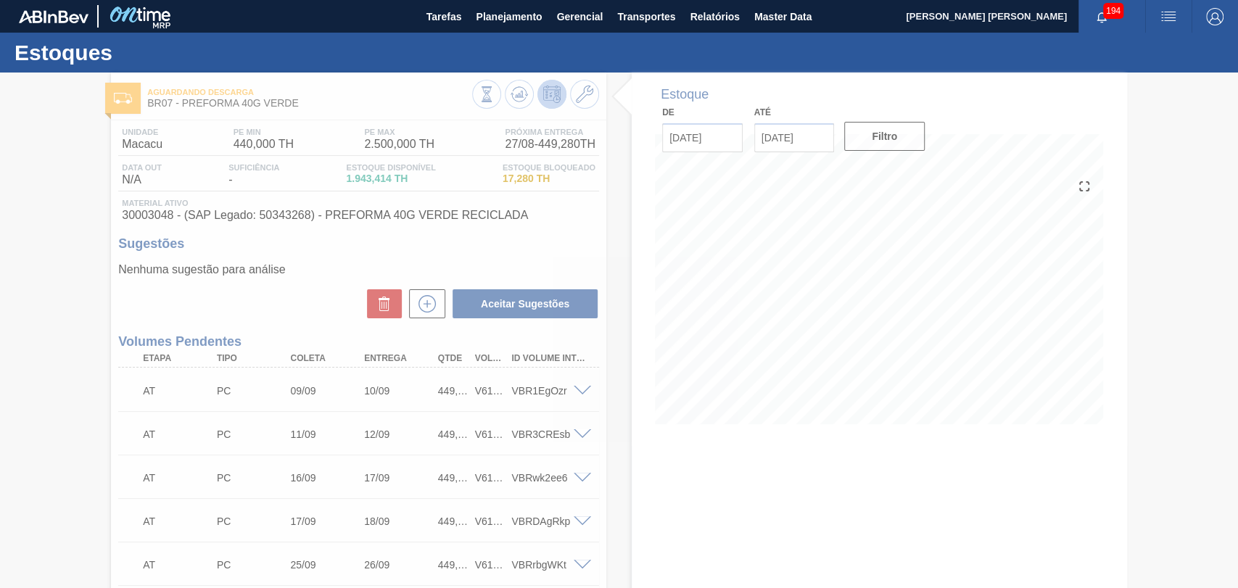
click at [644, 402] on div at bounding box center [619, 331] width 1238 height 516
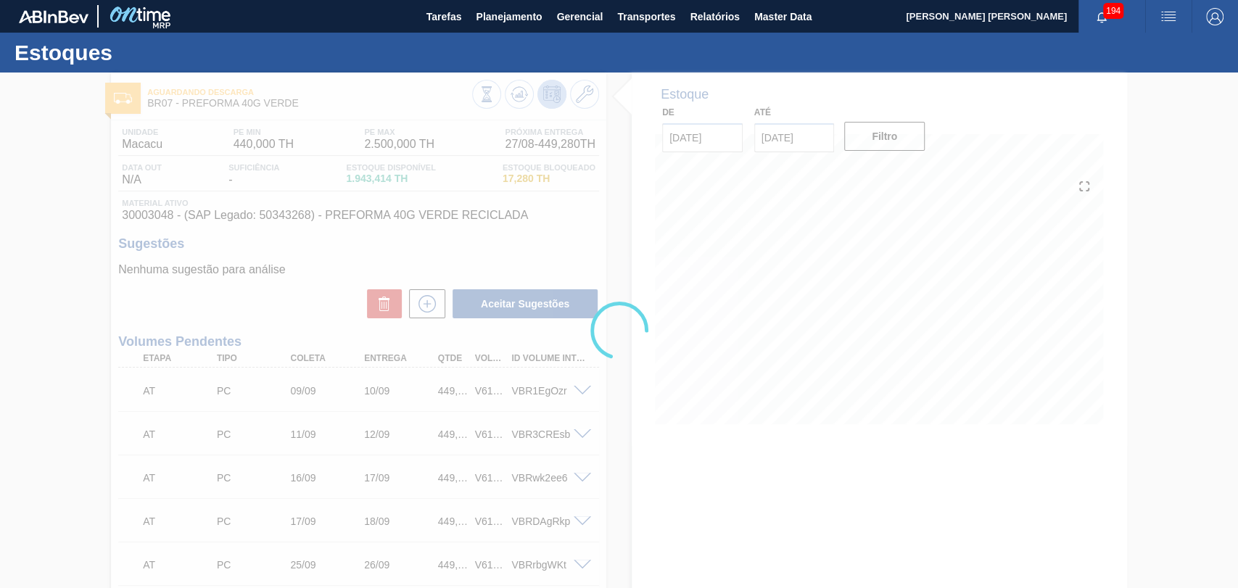
click at [627, 400] on div at bounding box center [619, 331] width 1238 height 516
click at [609, 381] on div at bounding box center [619, 331] width 1238 height 516
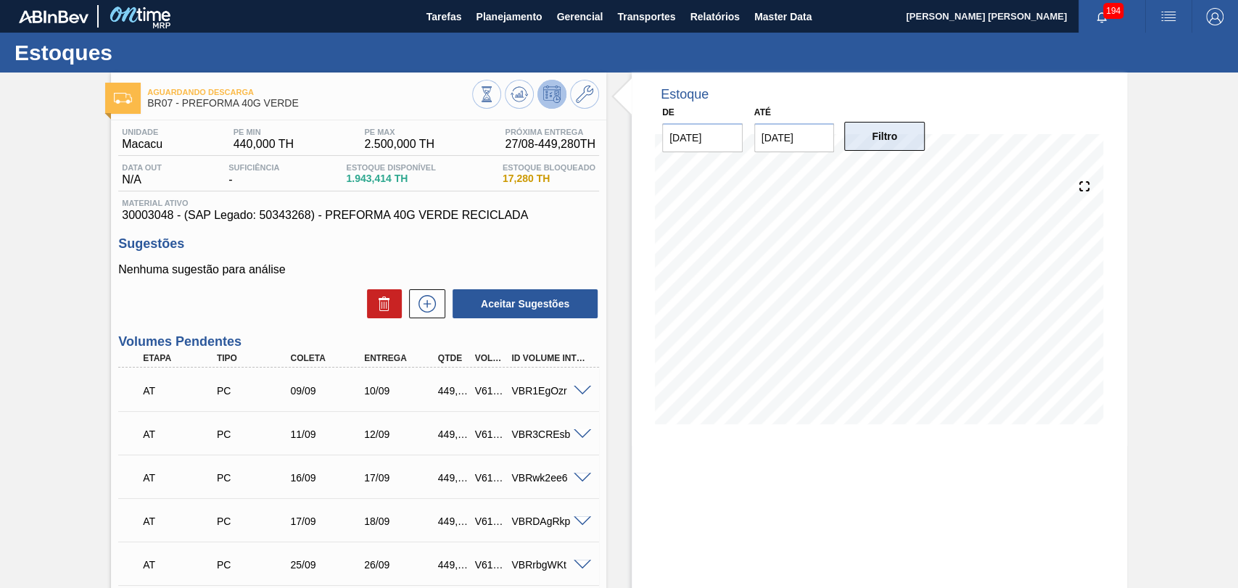
click at [894, 129] on button "Filtro" at bounding box center [884, 136] width 81 height 29
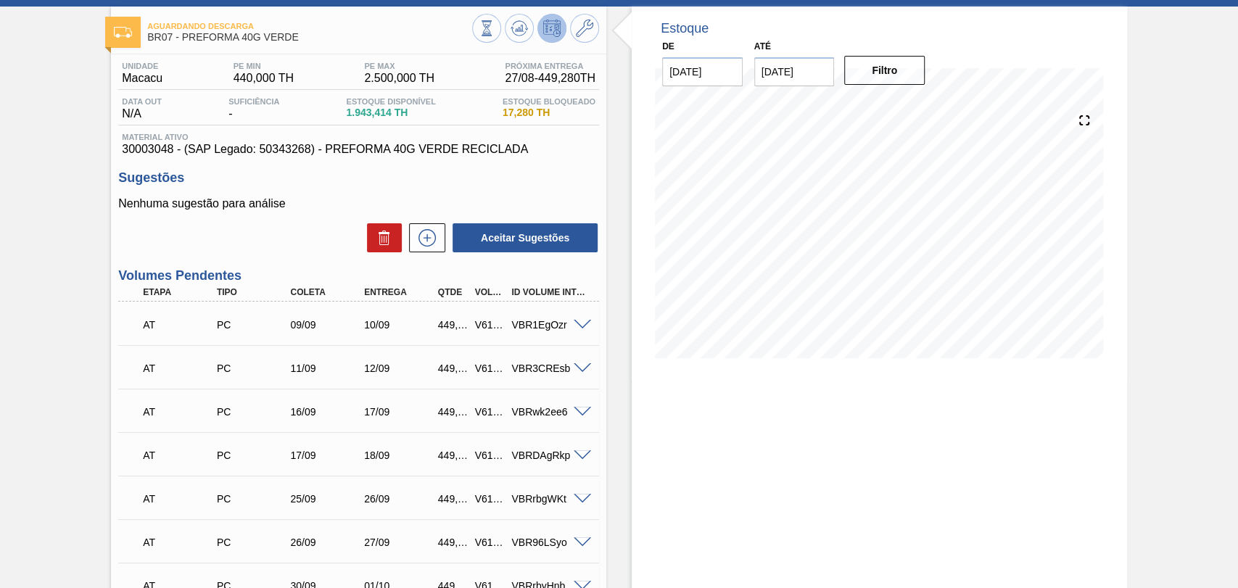
scroll to position [161, 0]
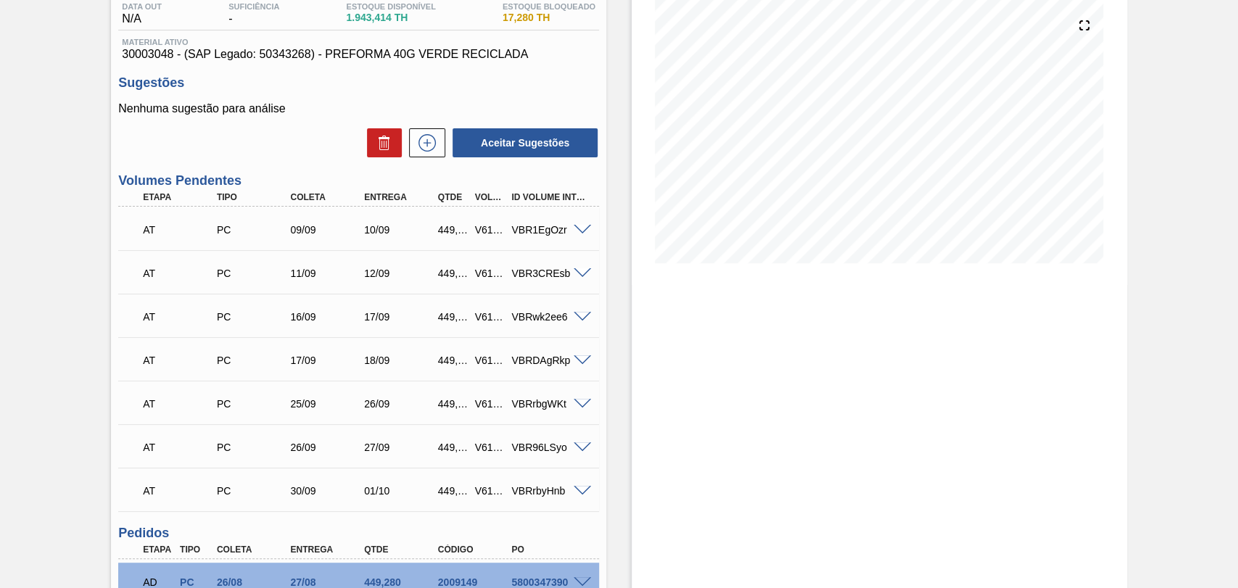
click at [450, 237] on div "AT PC 09/09 10/09 449,280 V618707 VBR1EgOzr" at bounding box center [354, 228] width 442 height 29
copy div "449,280"
click at [576, 233] on span at bounding box center [582, 230] width 17 height 11
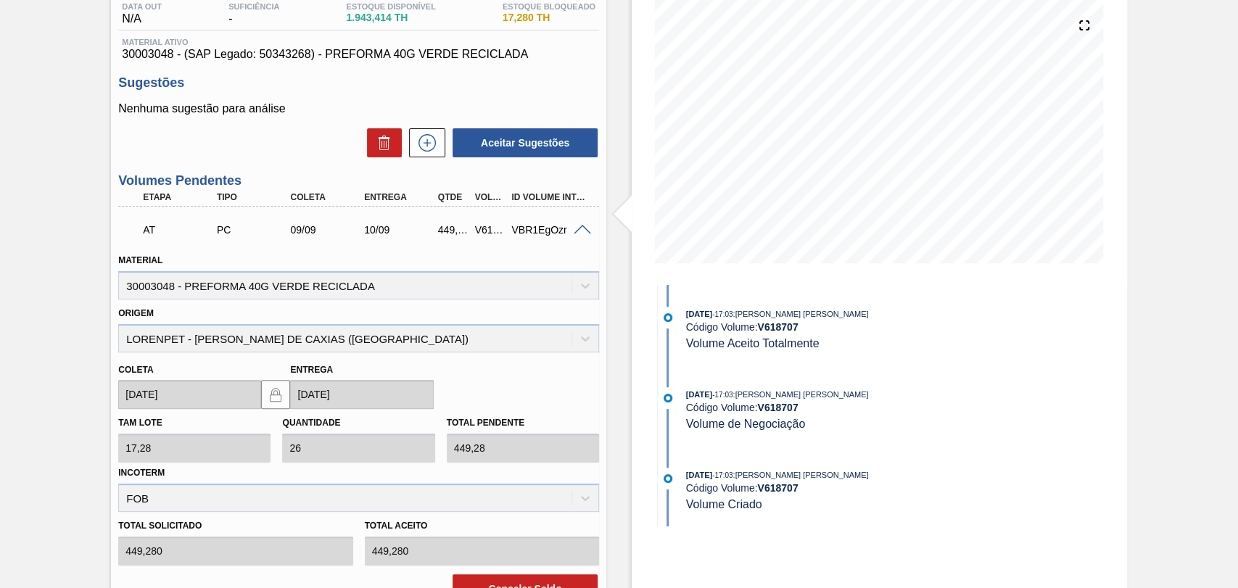
click at [576, 233] on span at bounding box center [582, 230] width 17 height 11
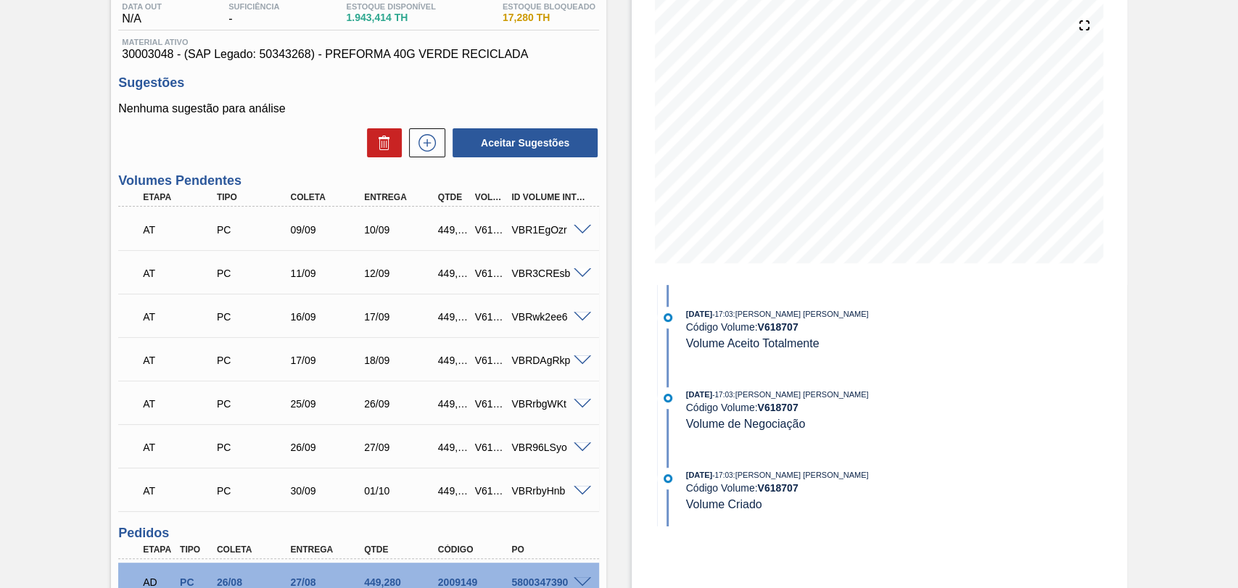
click at [577, 271] on span at bounding box center [582, 273] width 17 height 11
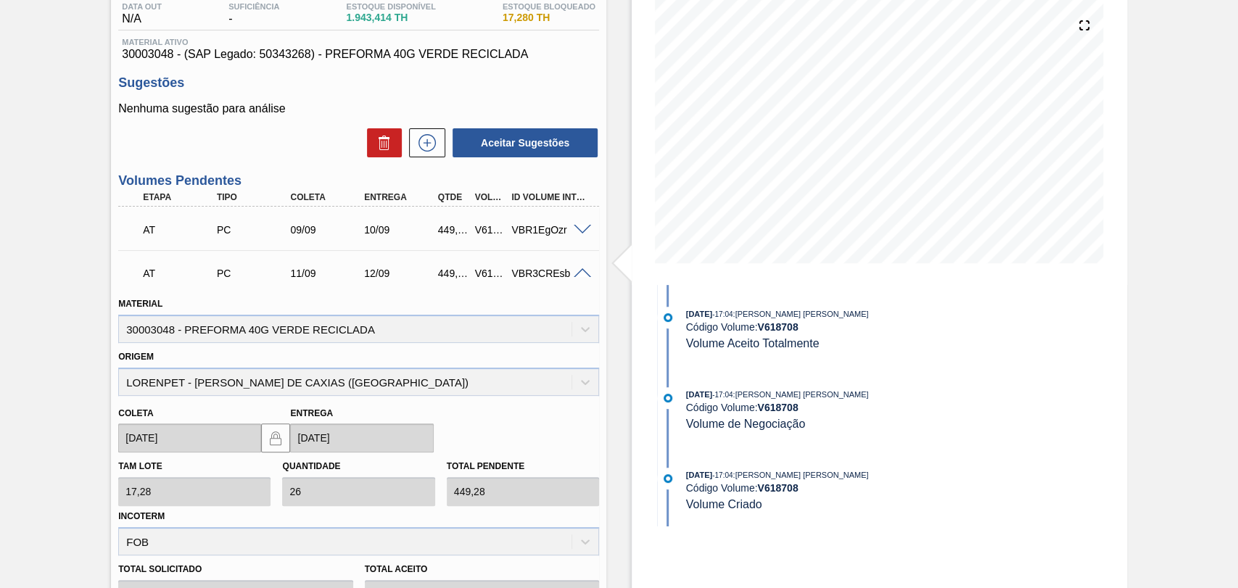
click at [577, 271] on span at bounding box center [582, 273] width 17 height 11
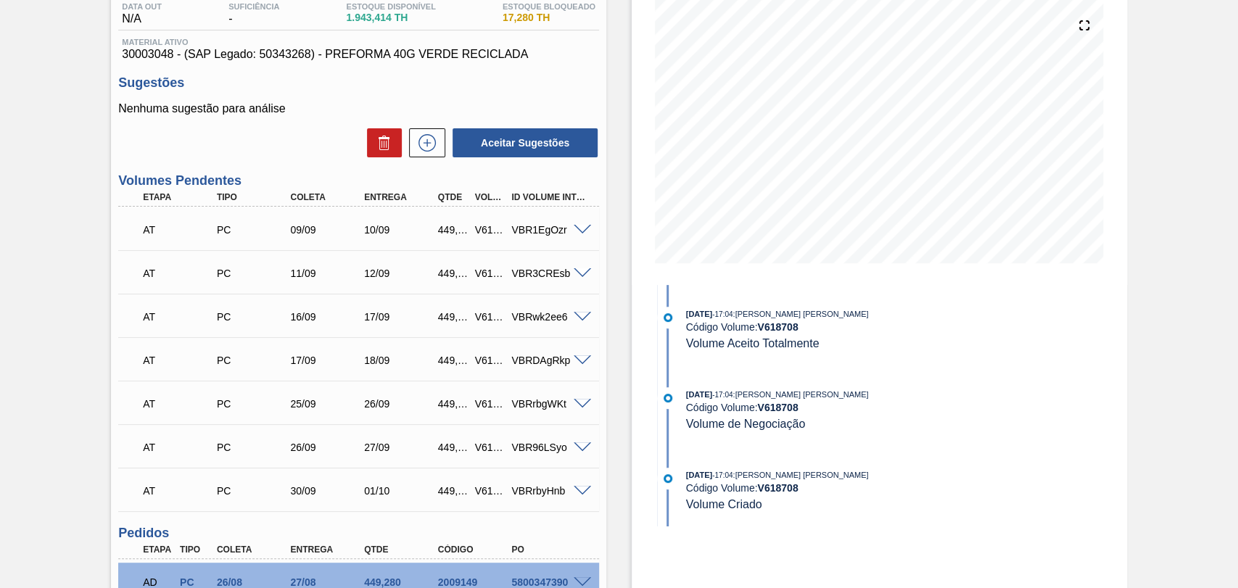
click at [579, 315] on span at bounding box center [582, 317] width 17 height 11
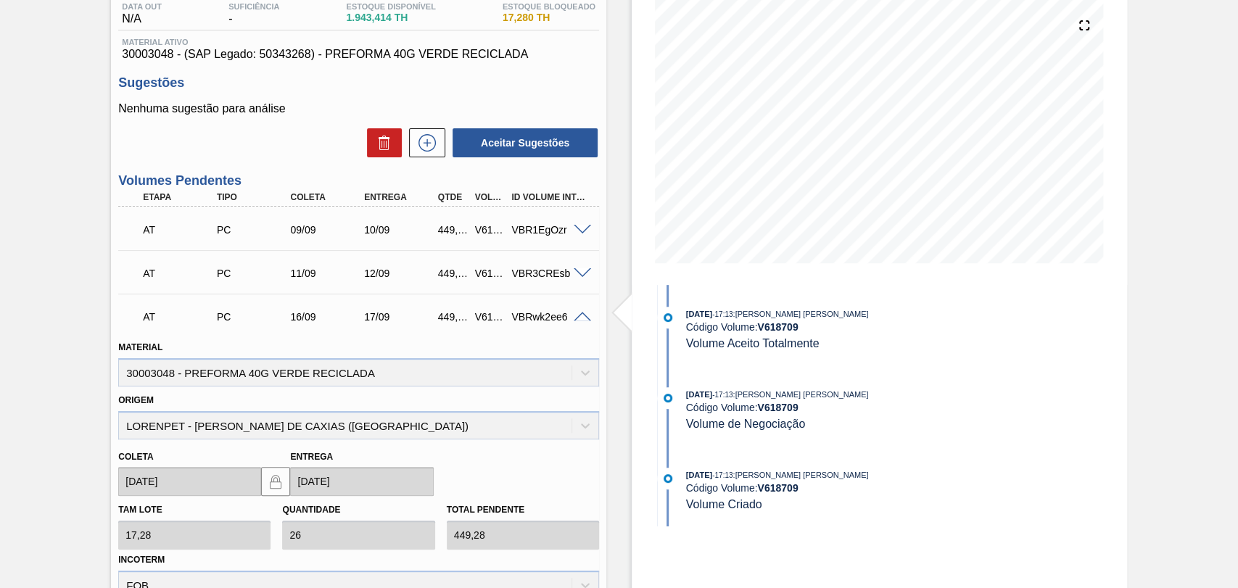
click at [579, 315] on span at bounding box center [582, 317] width 17 height 11
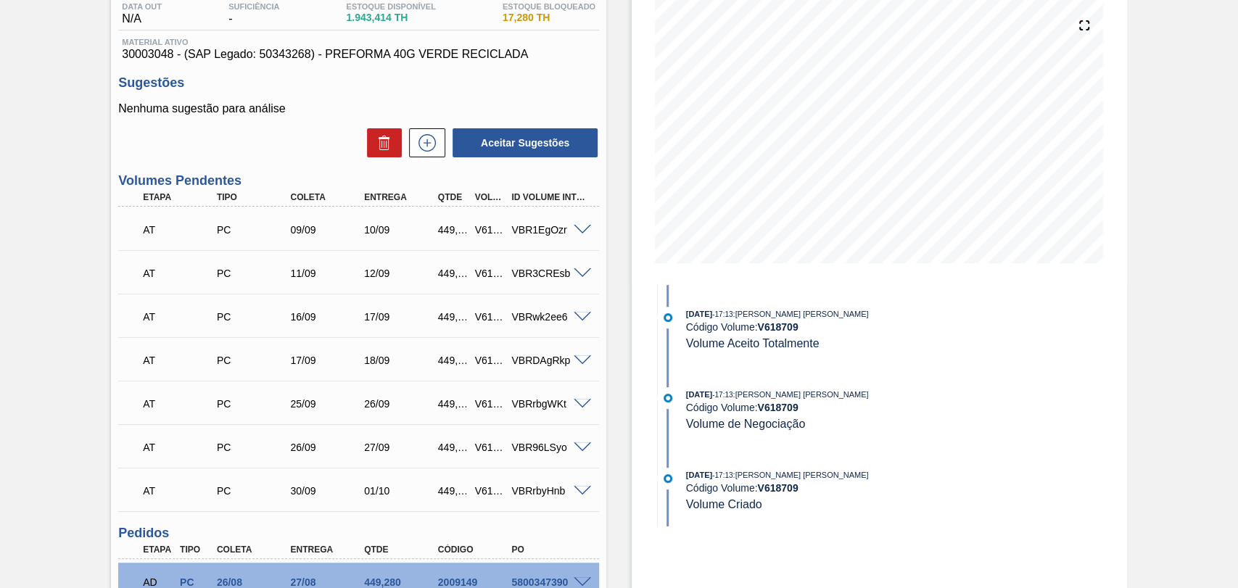
click at [577, 363] on span at bounding box center [582, 360] width 17 height 11
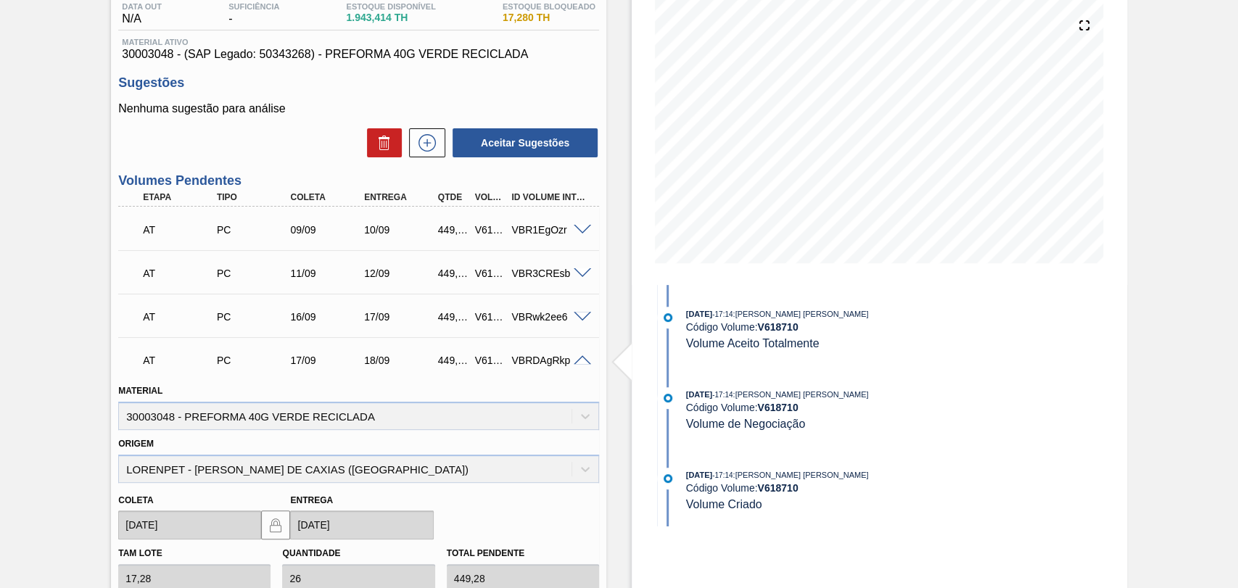
click at [577, 363] on span at bounding box center [582, 360] width 17 height 11
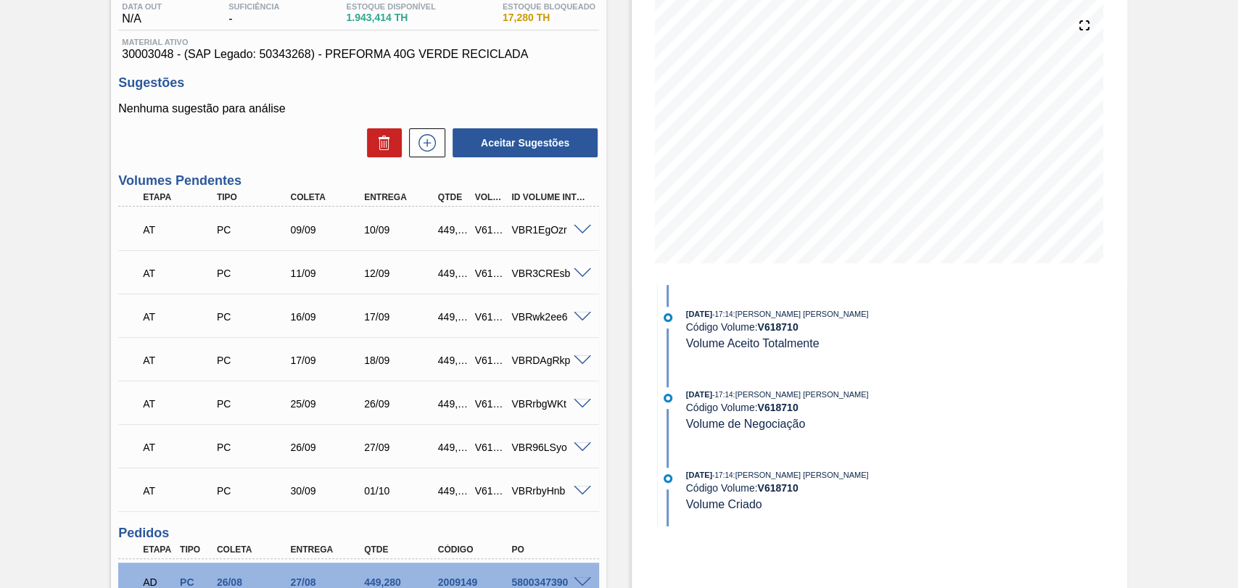
click at [580, 397] on div at bounding box center [584, 402] width 29 height 11
click at [580, 404] on span at bounding box center [582, 404] width 17 height 11
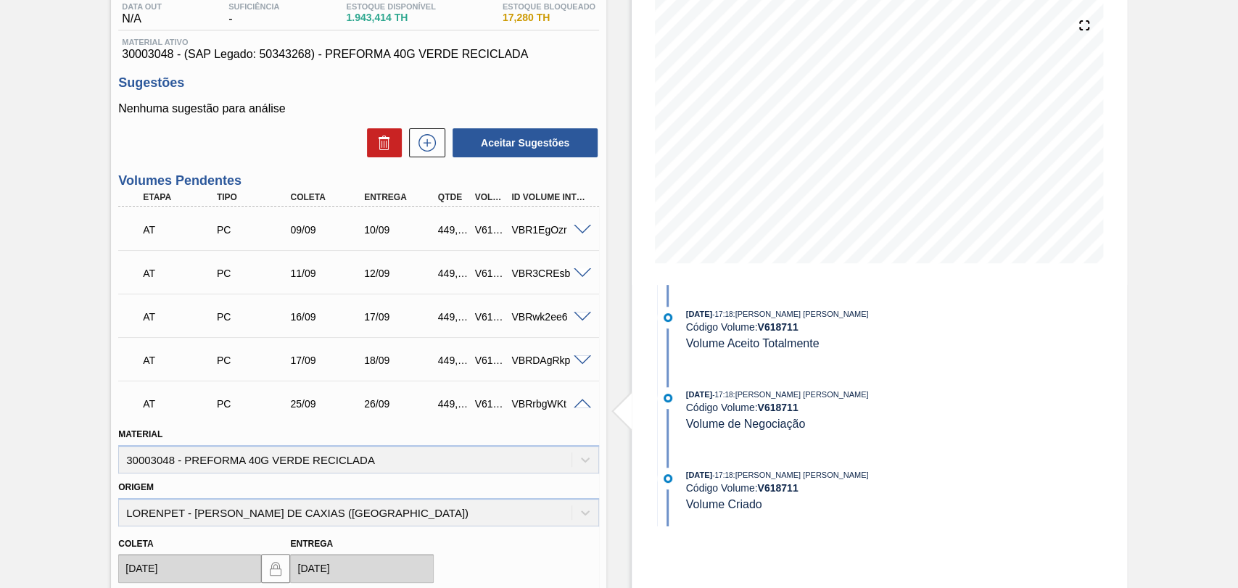
click at [580, 404] on span at bounding box center [582, 404] width 17 height 11
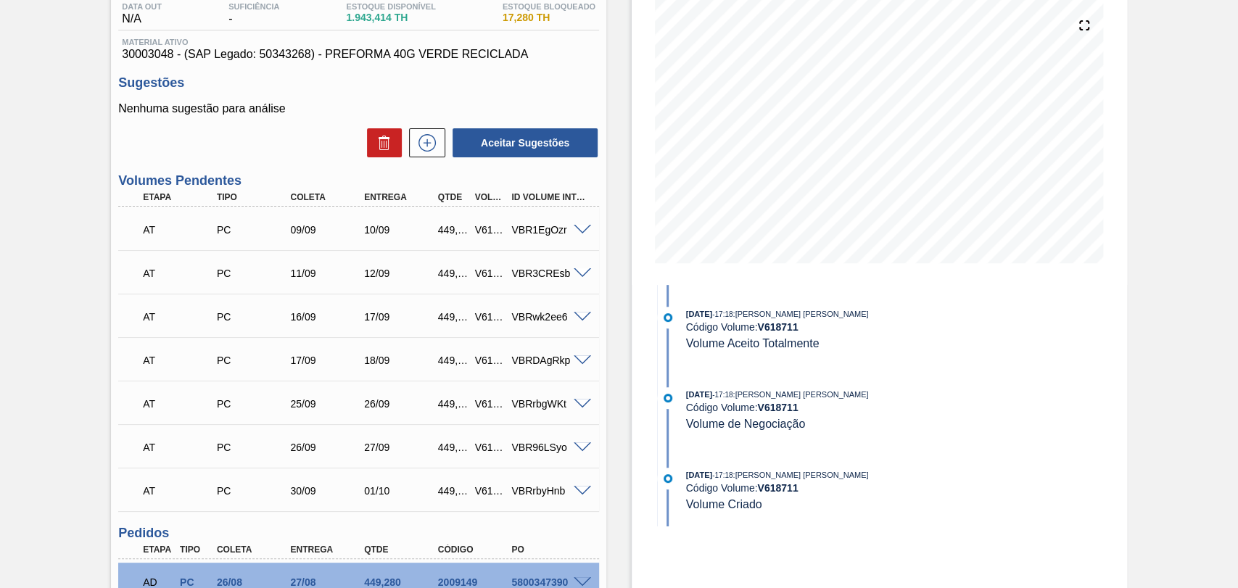
click at [580, 449] on span at bounding box center [582, 447] width 17 height 11
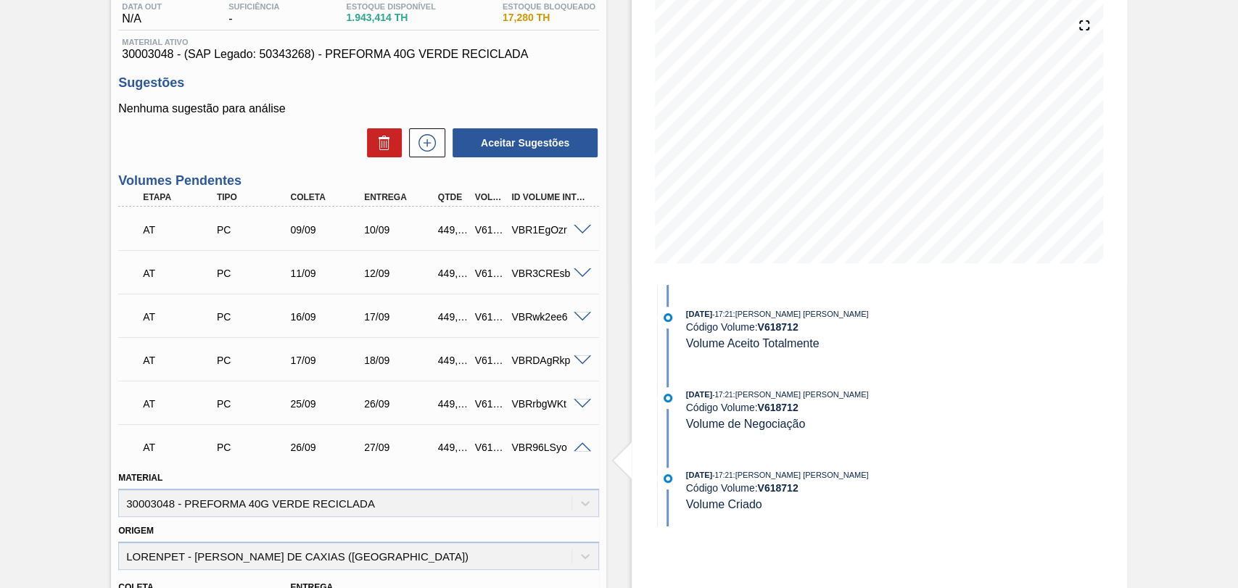
click at [580, 448] on span at bounding box center [582, 447] width 17 height 11
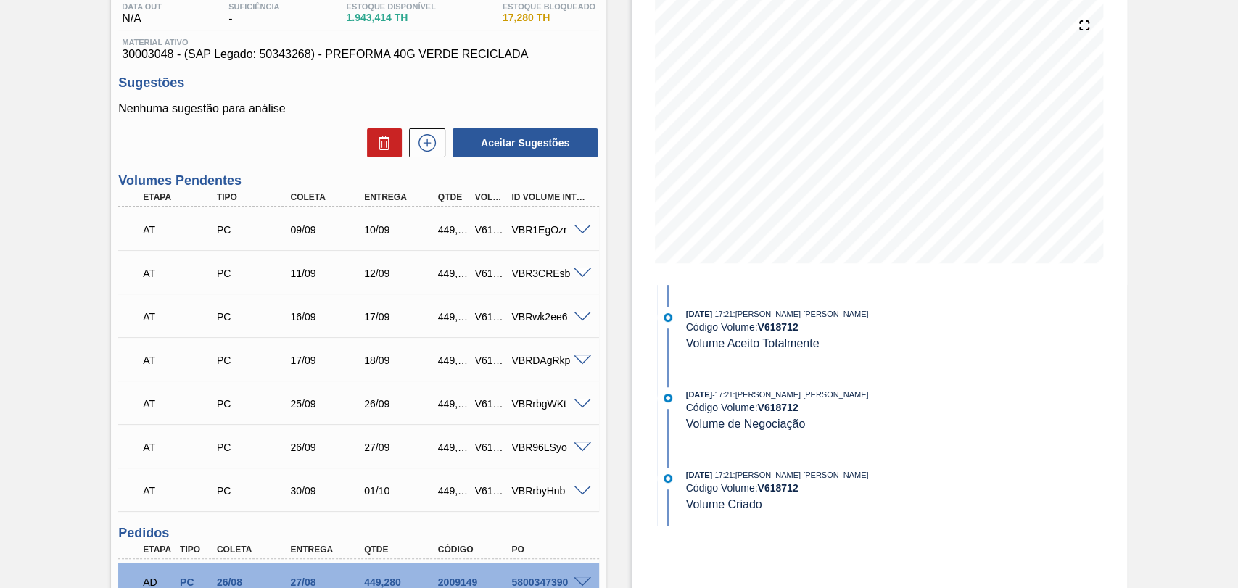
click at [580, 495] on span at bounding box center [582, 491] width 17 height 11
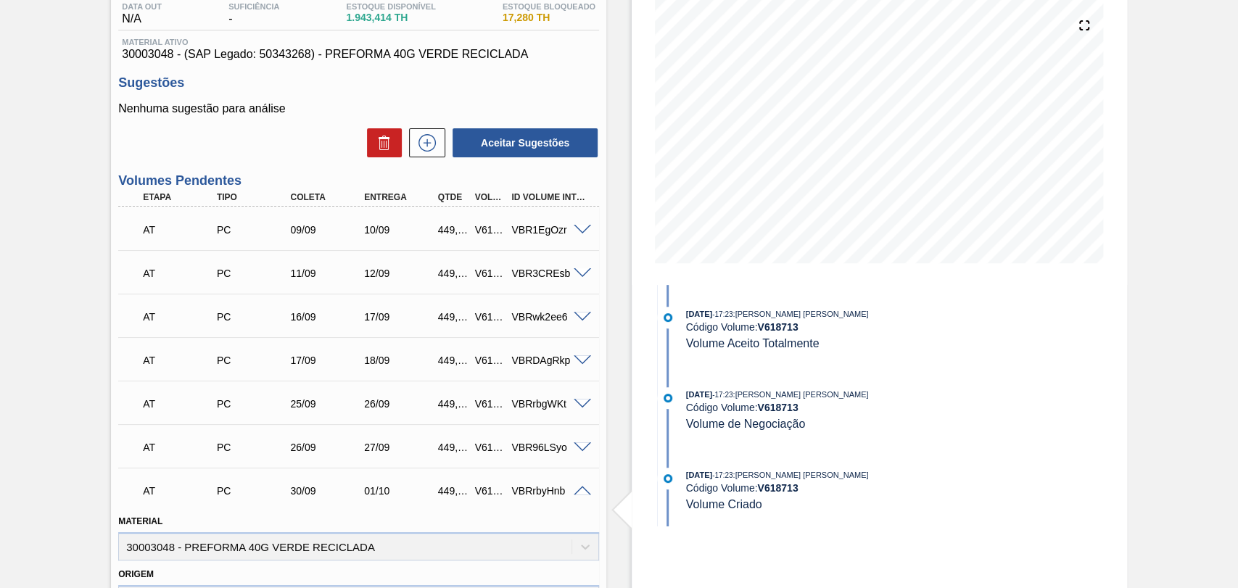
click at [580, 495] on span at bounding box center [582, 491] width 17 height 11
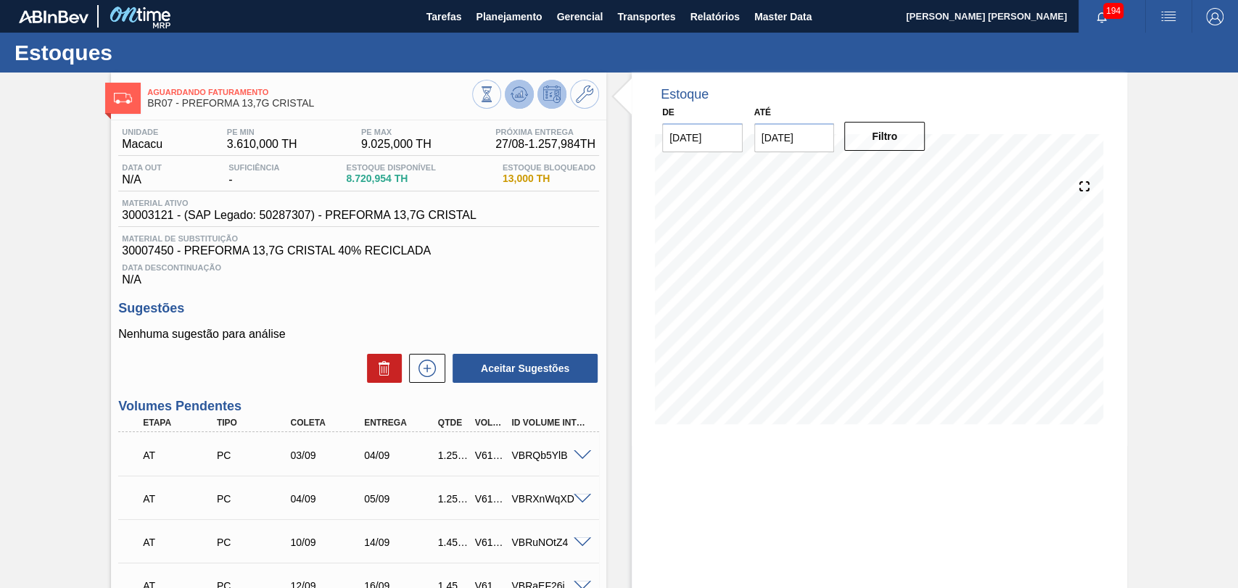
click at [515, 94] on icon at bounding box center [519, 94] width 17 height 17
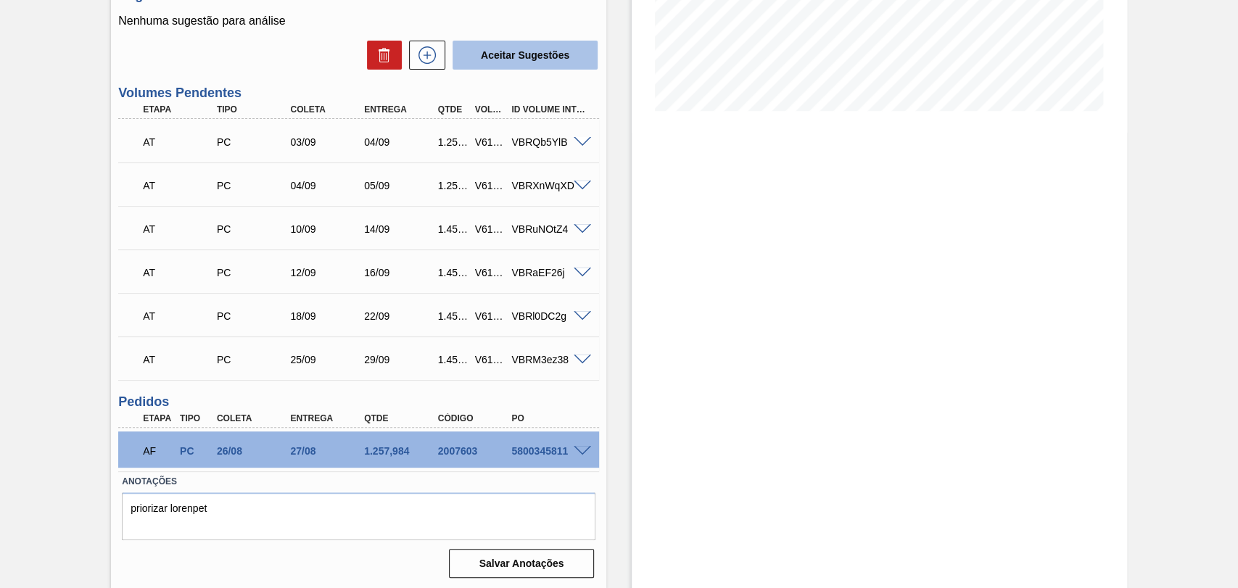
scroll to position [318, 0]
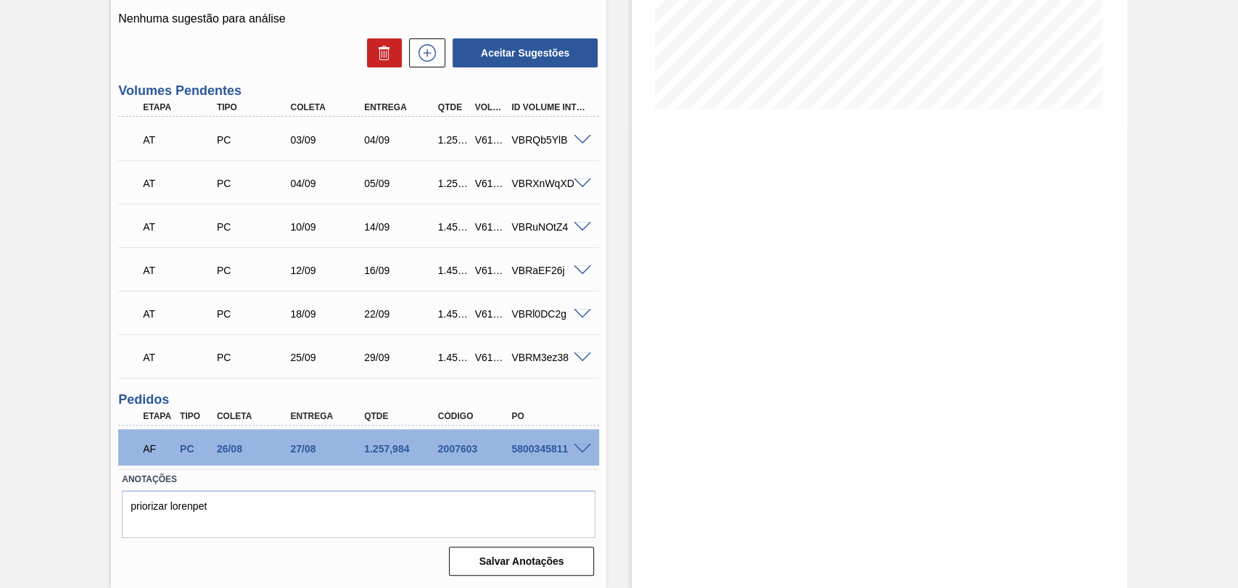
click at [581, 139] on span at bounding box center [582, 140] width 17 height 11
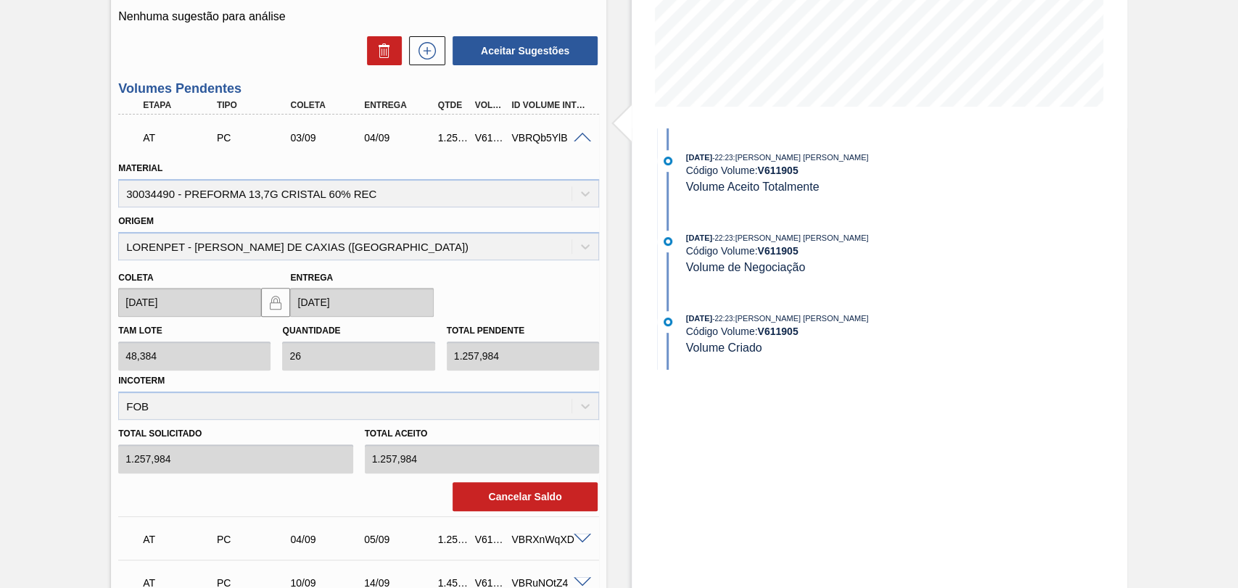
click at [581, 139] on span at bounding box center [582, 138] width 17 height 11
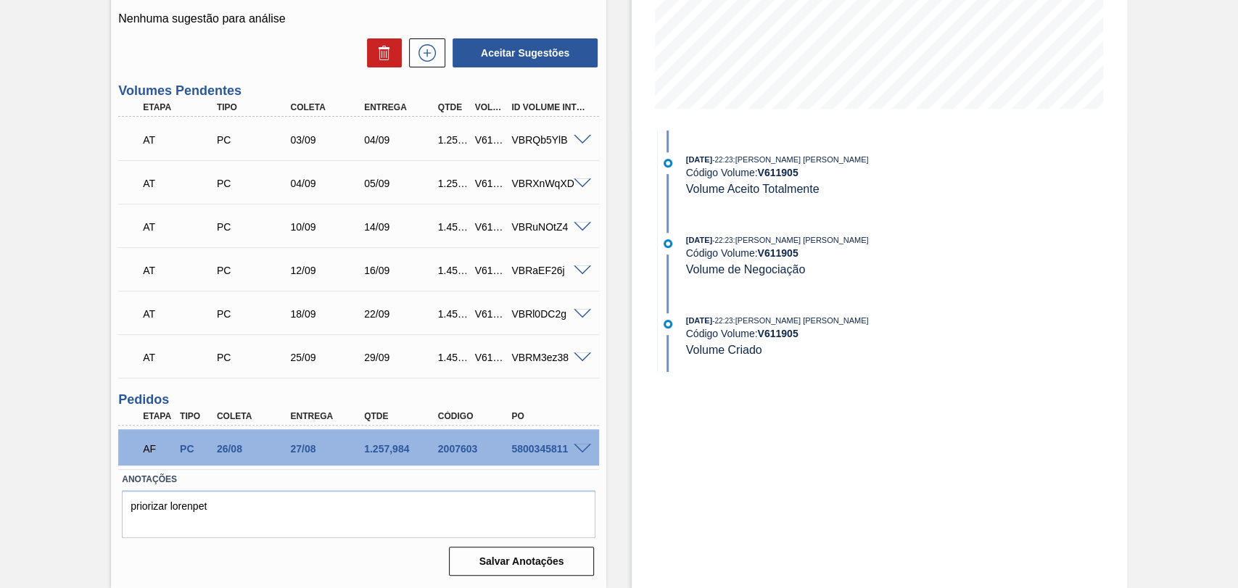
click at [583, 182] on span at bounding box center [582, 183] width 17 height 11
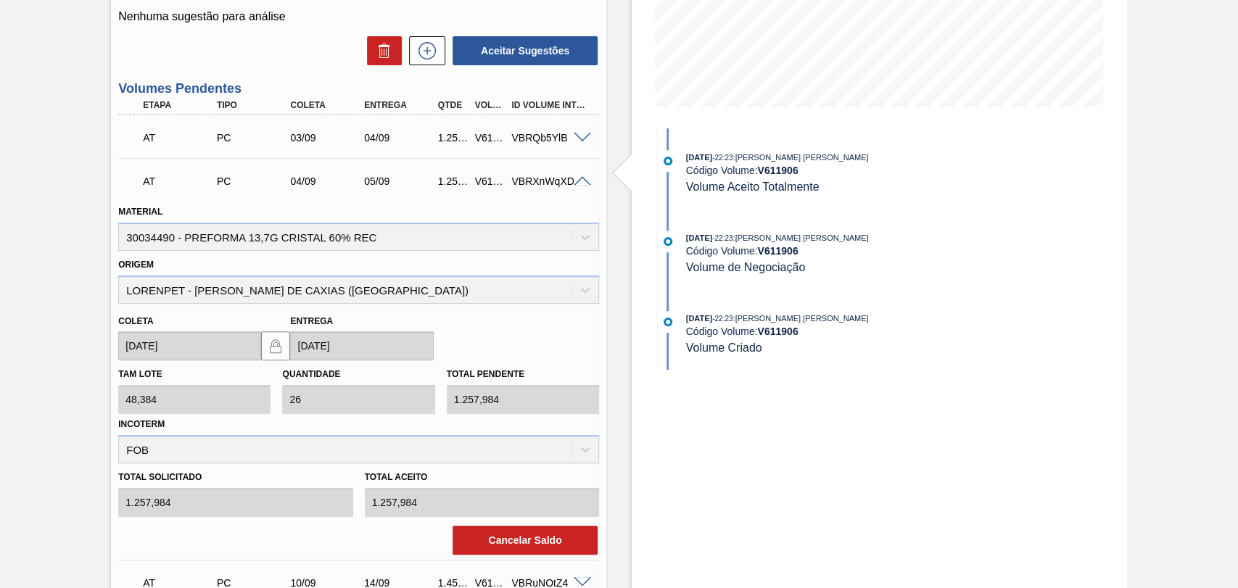
click at [583, 182] on span at bounding box center [582, 181] width 17 height 11
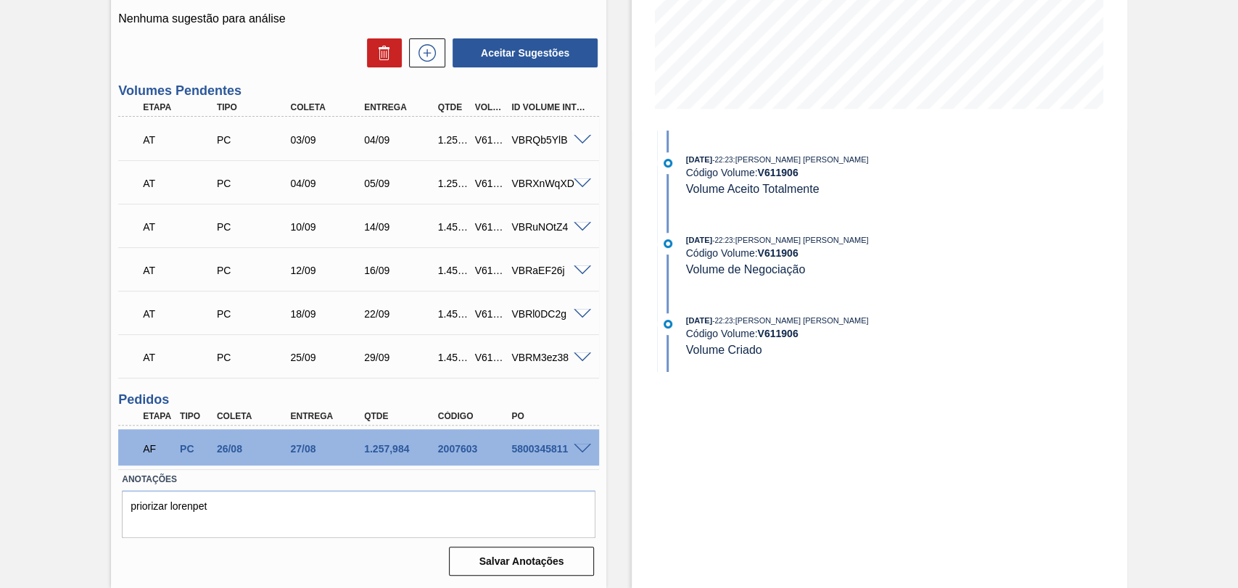
click at [578, 223] on span at bounding box center [582, 227] width 17 height 11
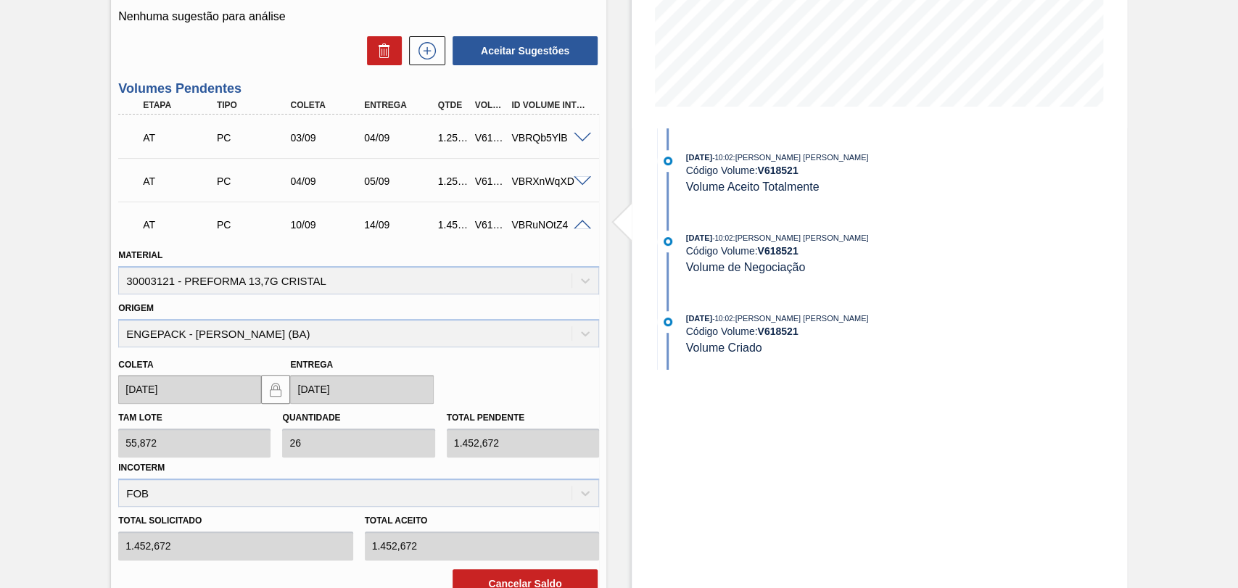
click at [578, 229] on span at bounding box center [582, 225] width 17 height 11
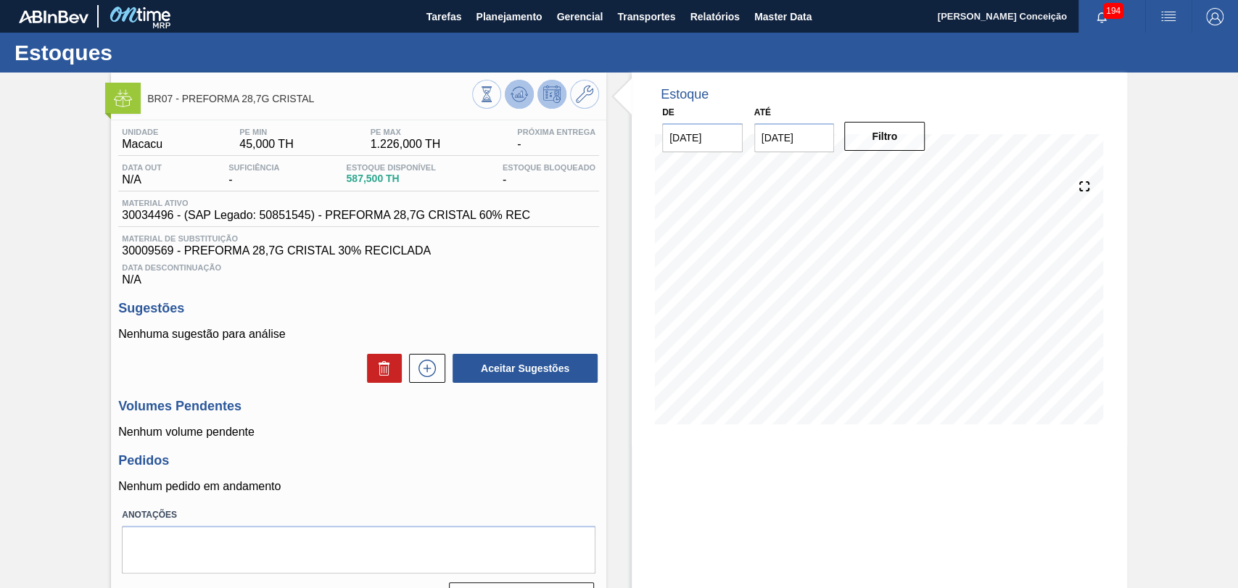
click at [522, 81] on button at bounding box center [519, 94] width 29 height 29
click at [439, 379] on button at bounding box center [427, 368] width 36 height 29
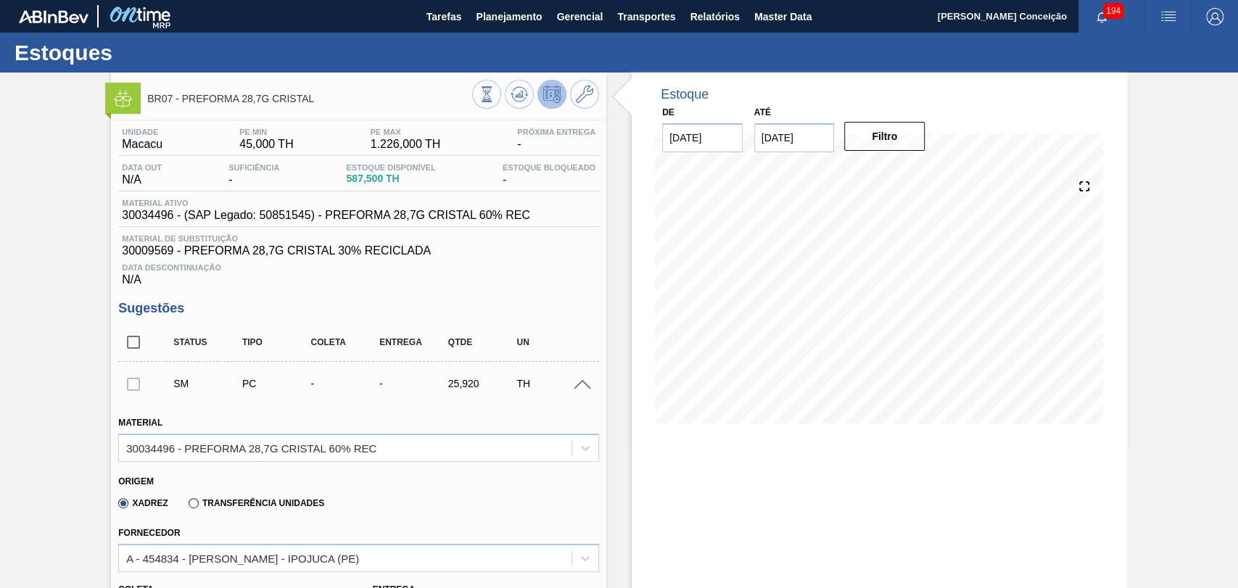
scroll to position [242, 0]
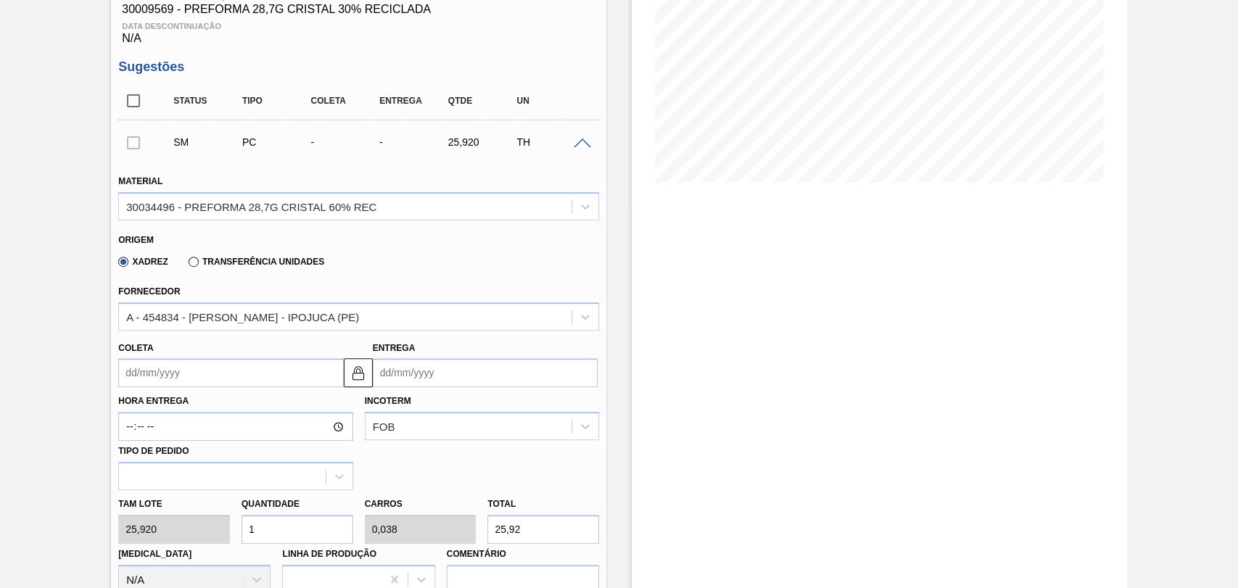
click at [193, 378] on input "Coleta" at bounding box center [230, 372] width 225 height 29
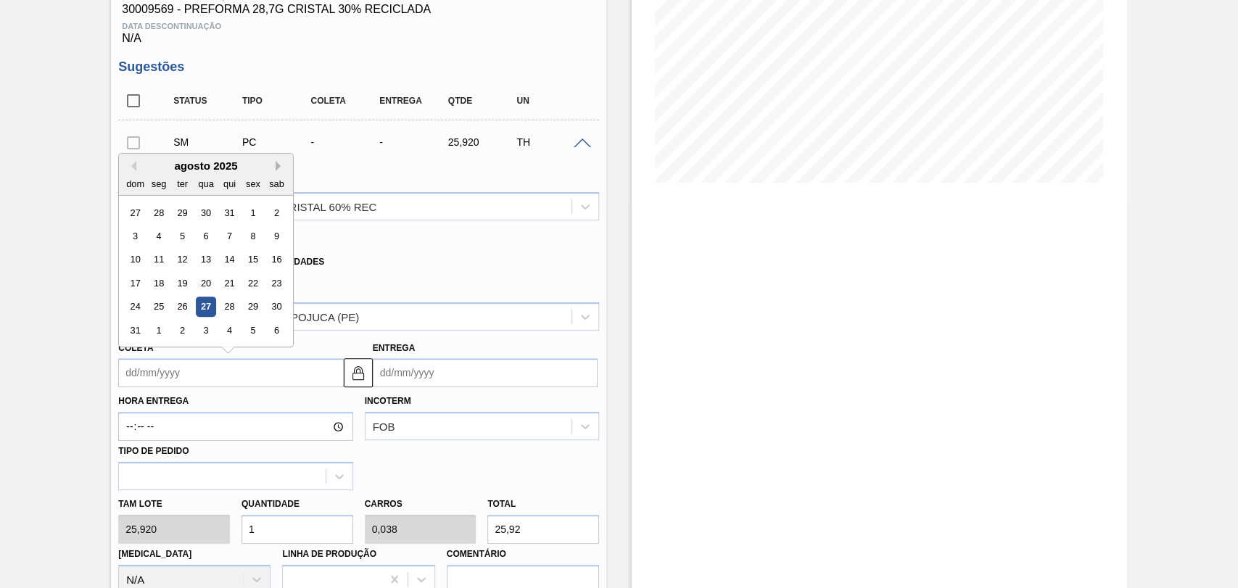
click at [278, 168] on button "Next Month" at bounding box center [281, 166] width 10 height 10
click at [163, 282] on div "22" at bounding box center [159, 283] width 20 height 20
type input "[DATE]"
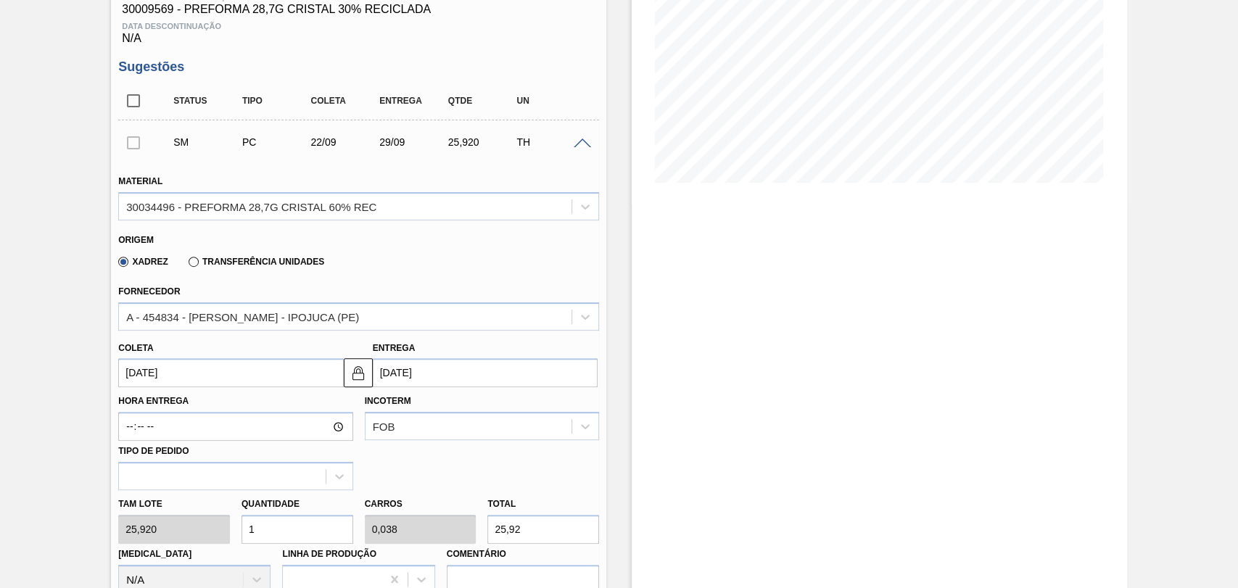
click at [197, 537] on div "Tam lote 25,920 Quantidade 1 Carros 0,038 Total 25,92 [MEDICAL_DATA] N/A Linha …" at bounding box center [358, 542] width 492 height 104
type input "2"
type input "0,077"
type input "51,84"
type input "26"
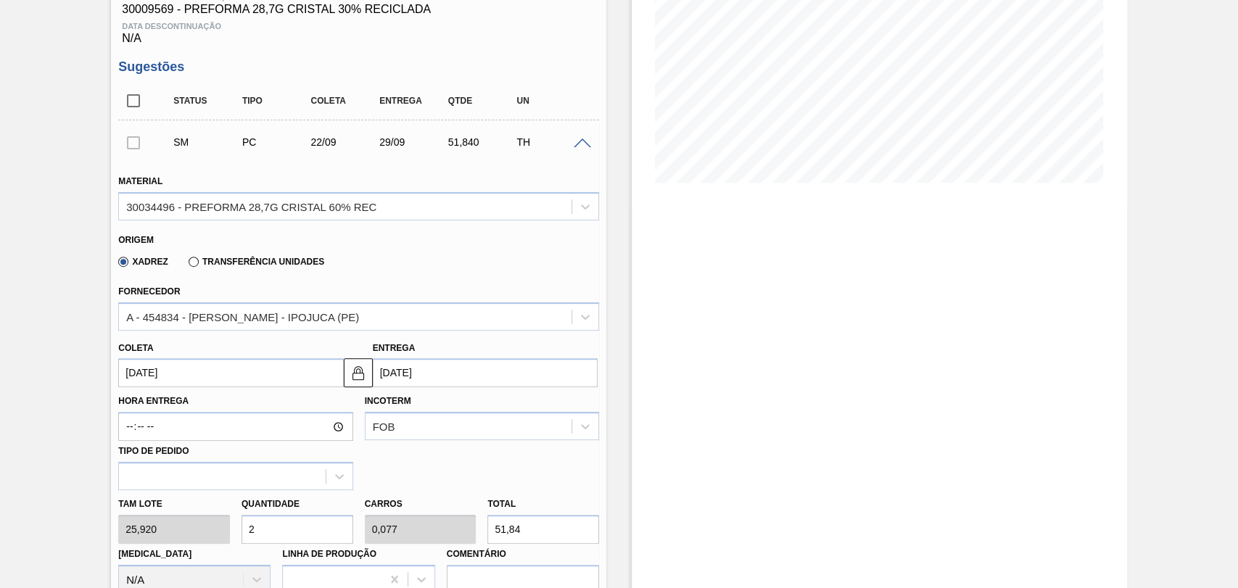
type input "1"
type input "673,92"
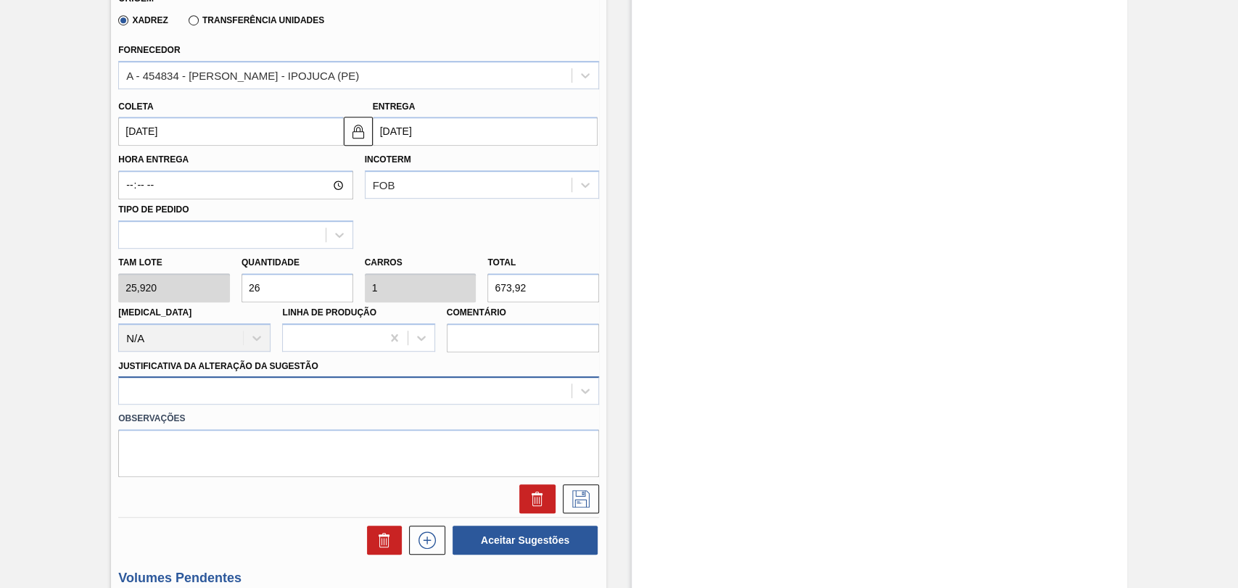
type input "26"
click at [392, 403] on div at bounding box center [358, 390] width 481 height 28
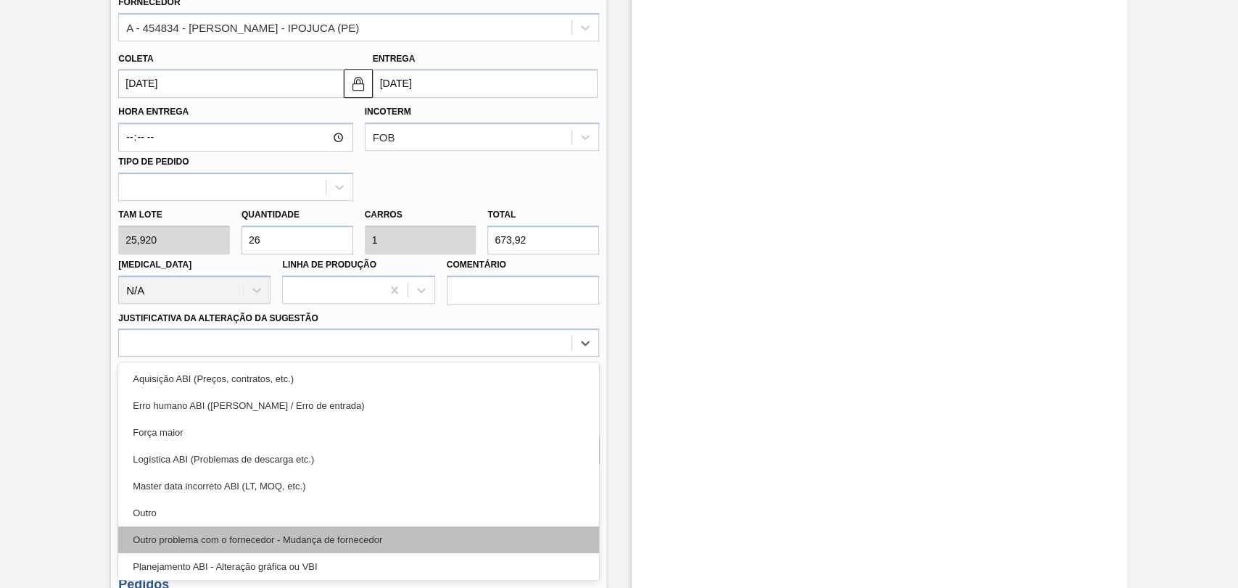
scroll to position [81, 0]
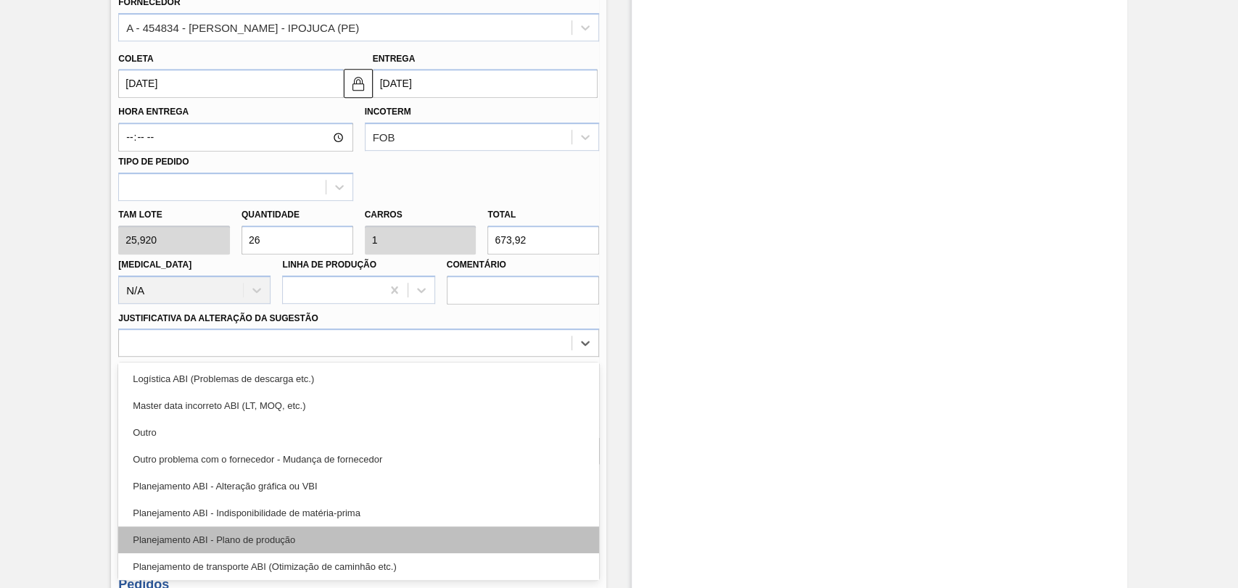
click at [323, 547] on div "Planejamento ABI - Plano de produção" at bounding box center [358, 540] width 481 height 27
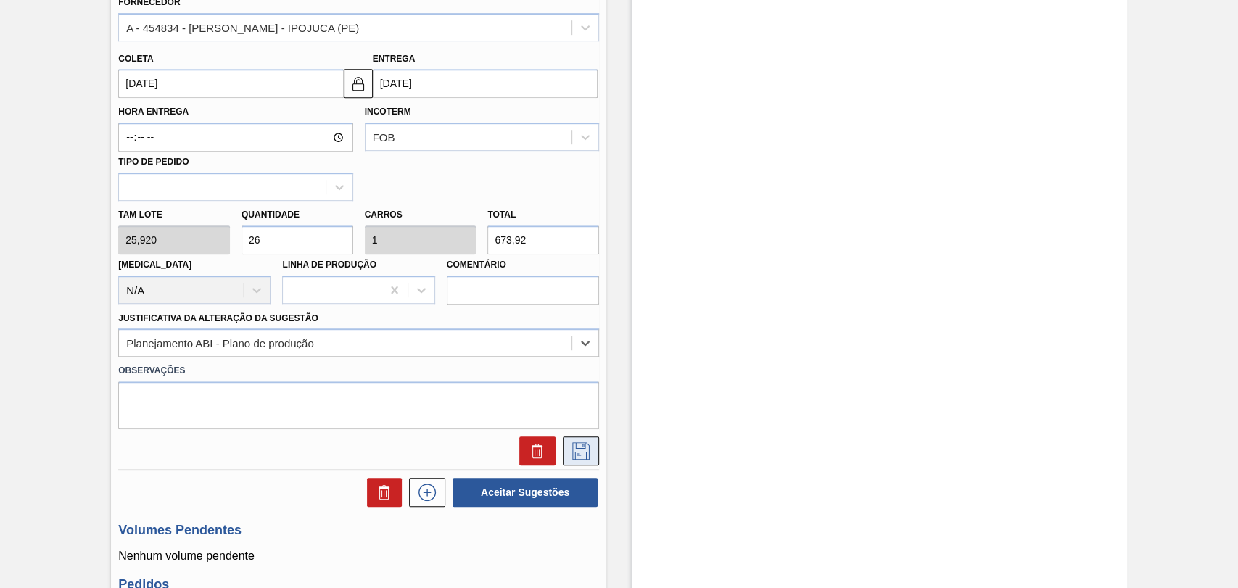
click at [585, 450] on icon at bounding box center [580, 450] width 23 height 17
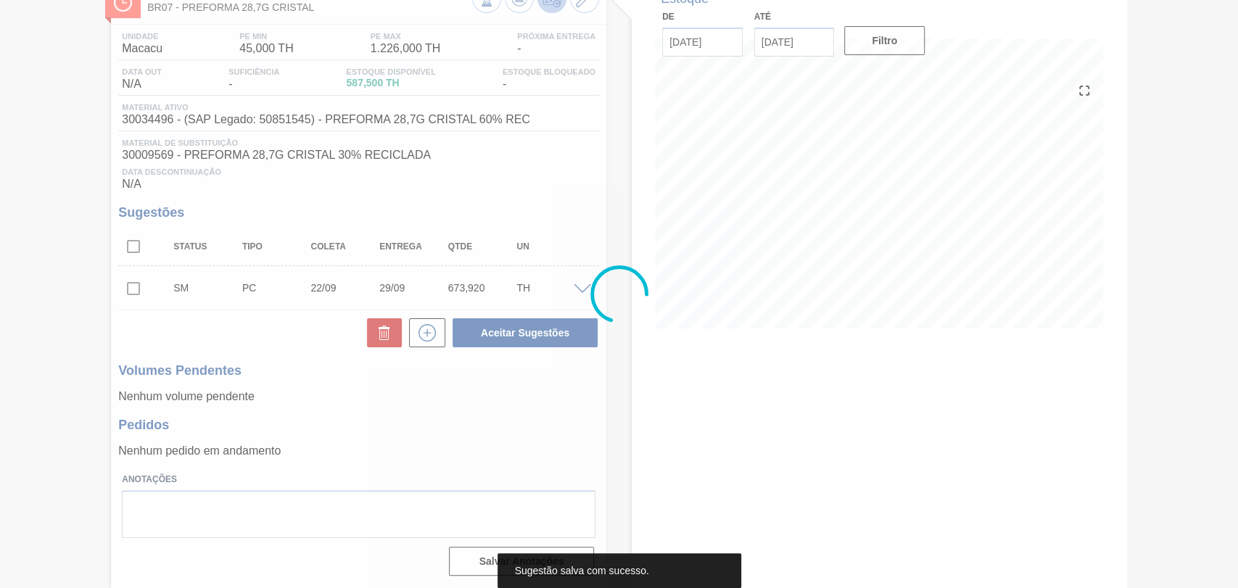
scroll to position [99, 0]
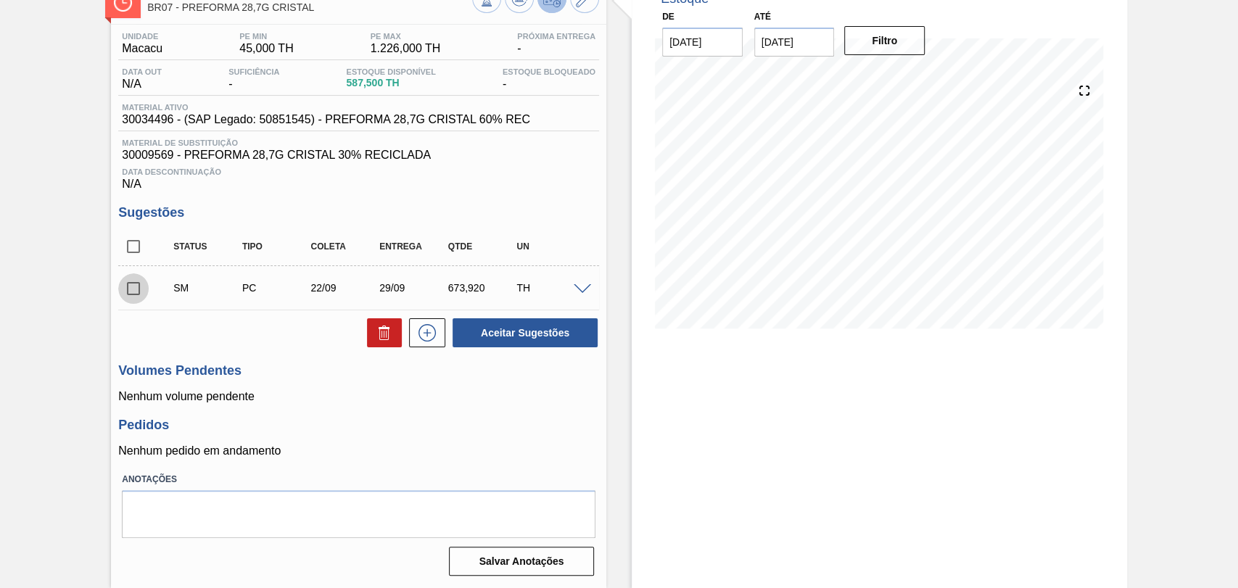
click at [144, 301] on input "checkbox" at bounding box center [133, 288] width 30 height 30
click at [482, 336] on button "Aceitar Sugestões" at bounding box center [525, 332] width 145 height 29
checkbox input "false"
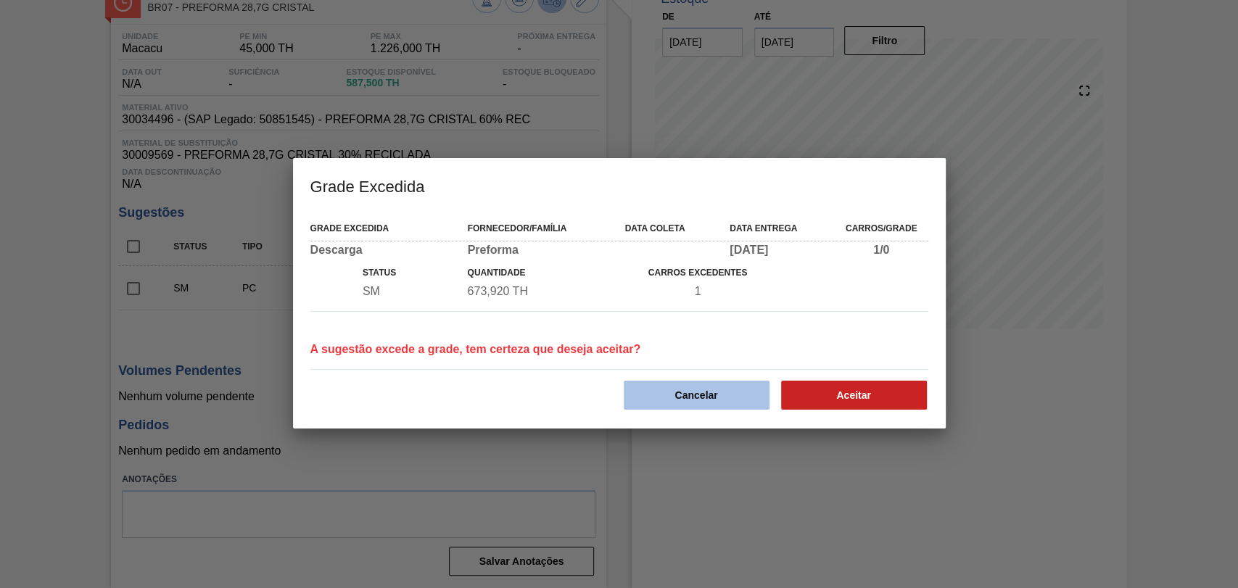
click at [669, 393] on button "Cancelar" at bounding box center [697, 395] width 146 height 29
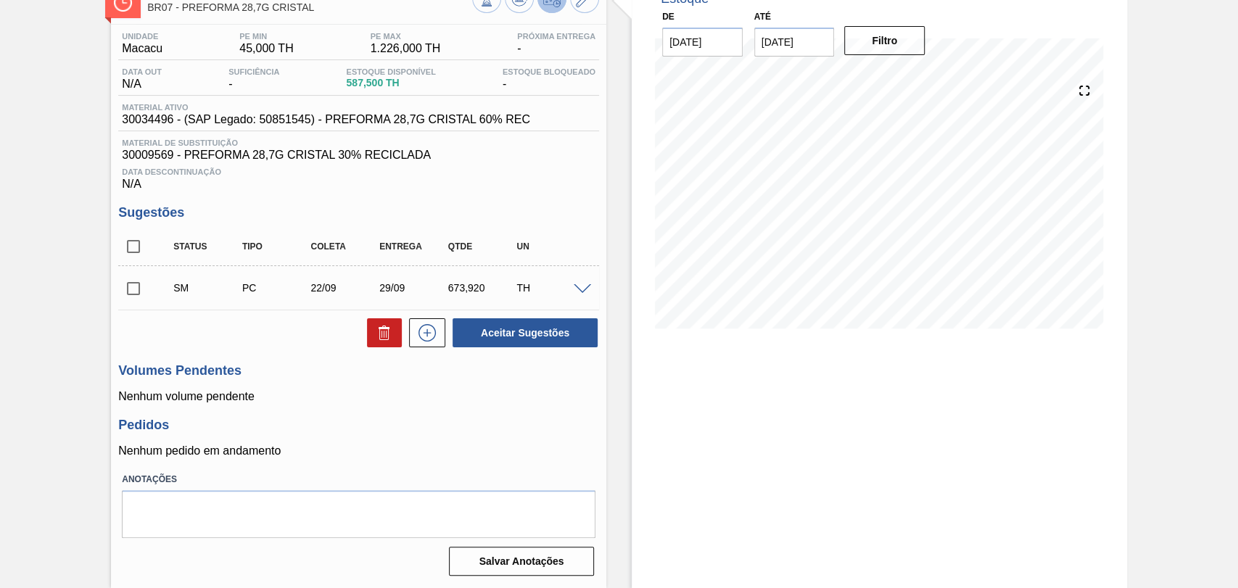
click at [586, 292] on span at bounding box center [582, 289] width 17 height 11
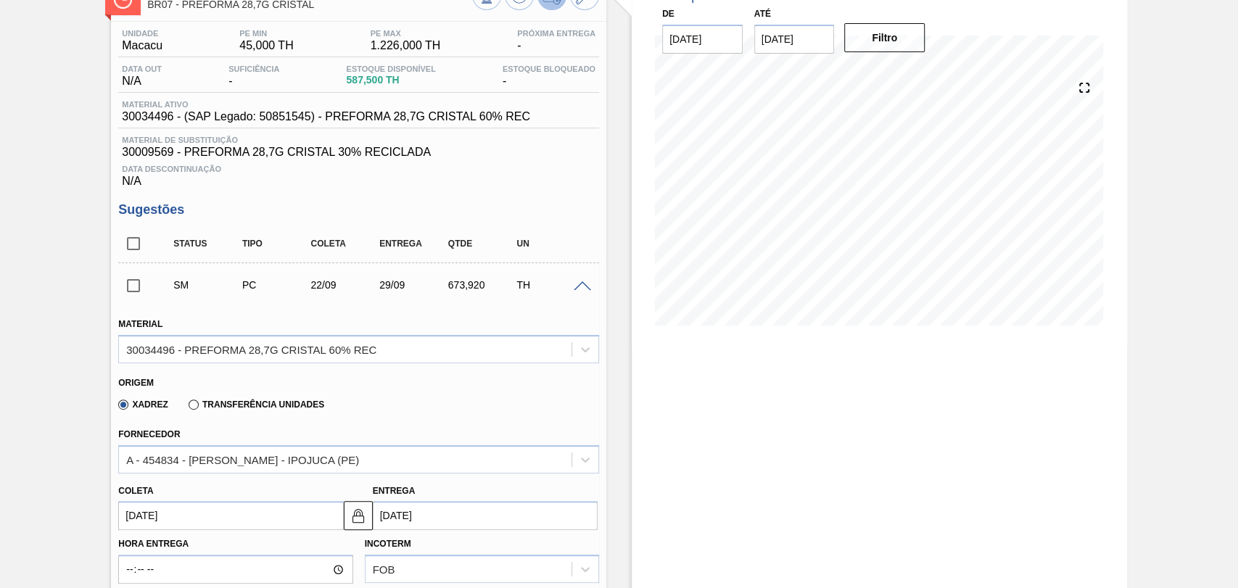
click at [586, 292] on span at bounding box center [582, 286] width 17 height 11
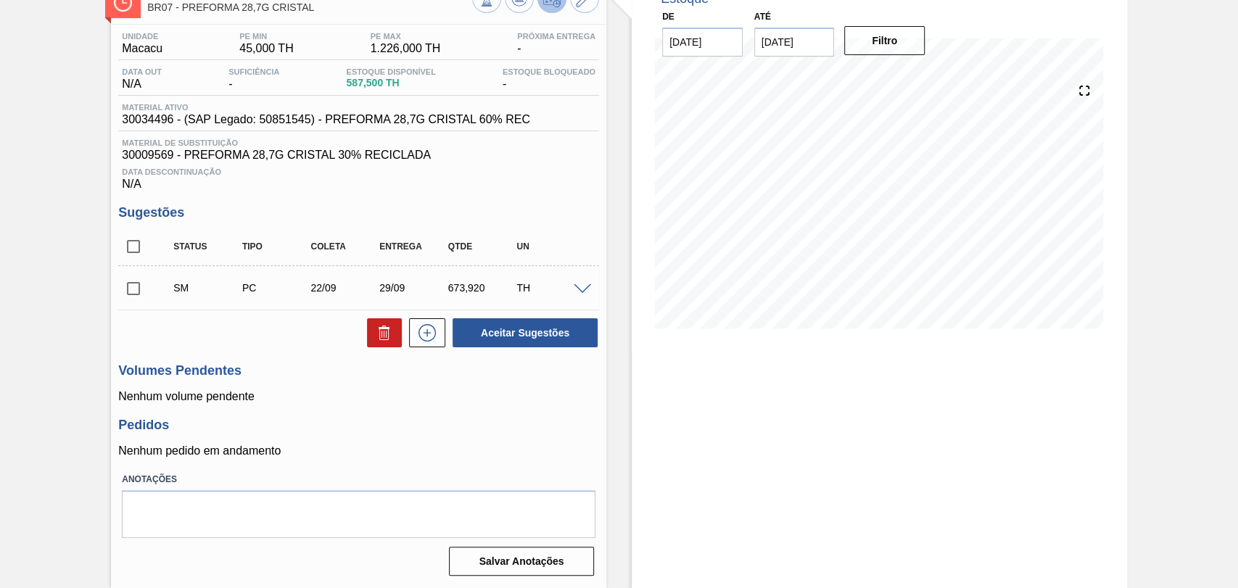
click at [575, 287] on span at bounding box center [582, 289] width 17 height 11
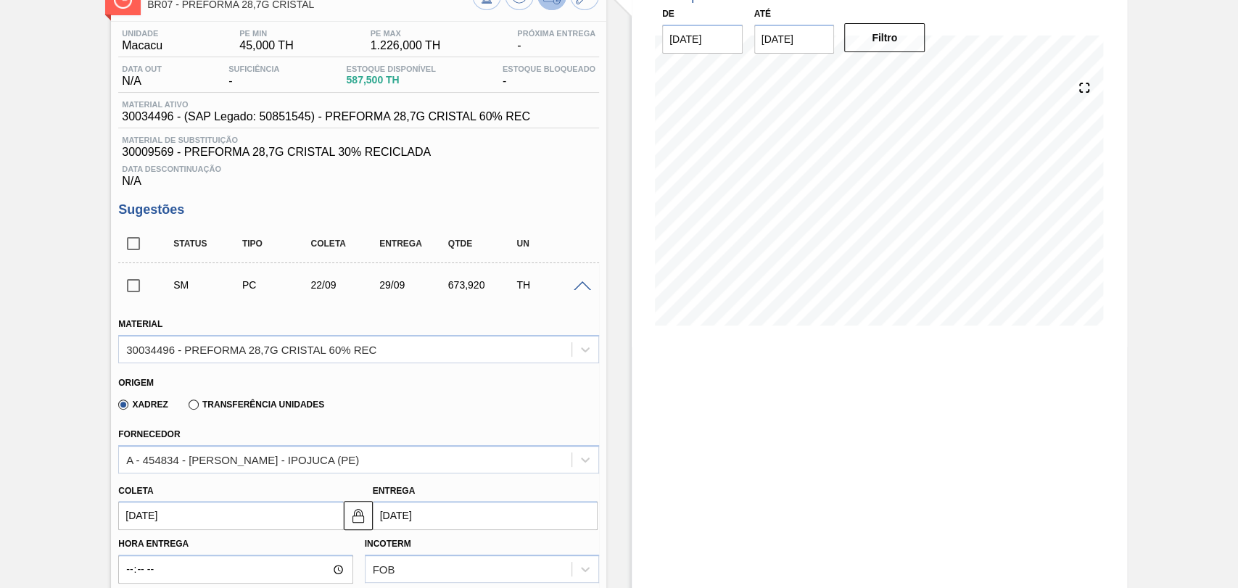
scroll to position [180, 0]
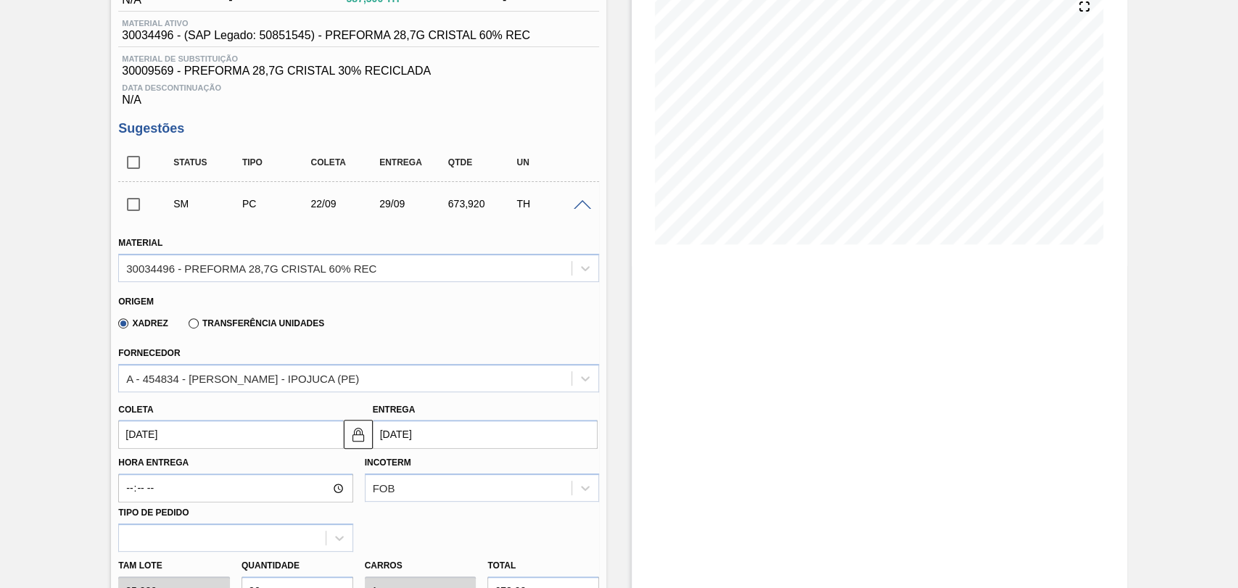
click at [190, 438] on input "[DATE]" at bounding box center [230, 434] width 225 height 29
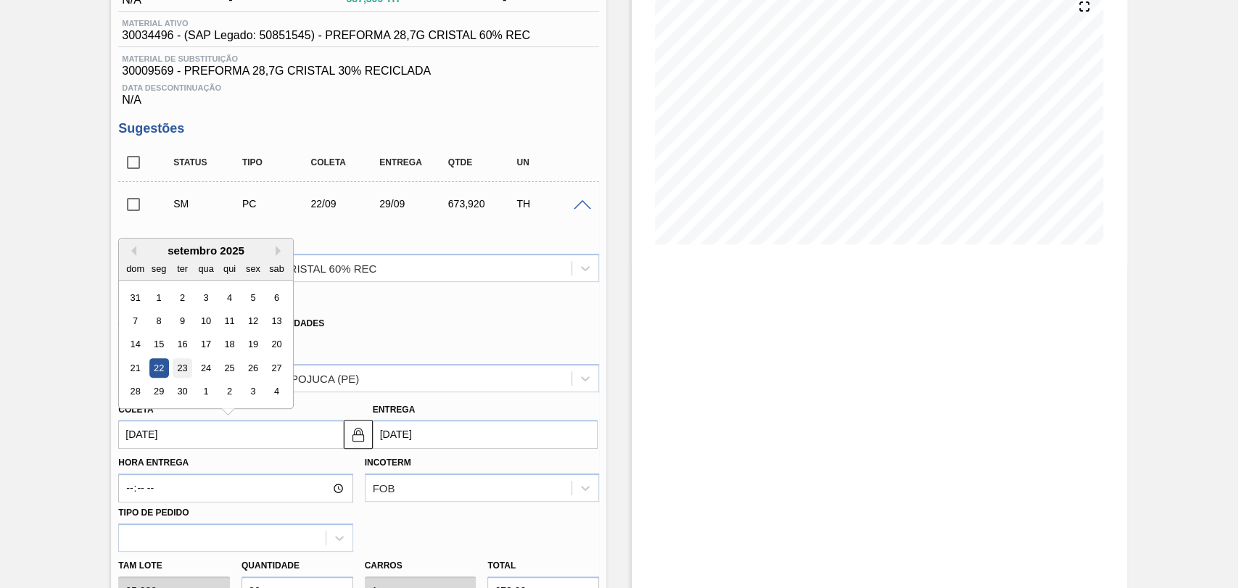
click at [176, 372] on div "23" at bounding box center [183, 368] width 20 height 20
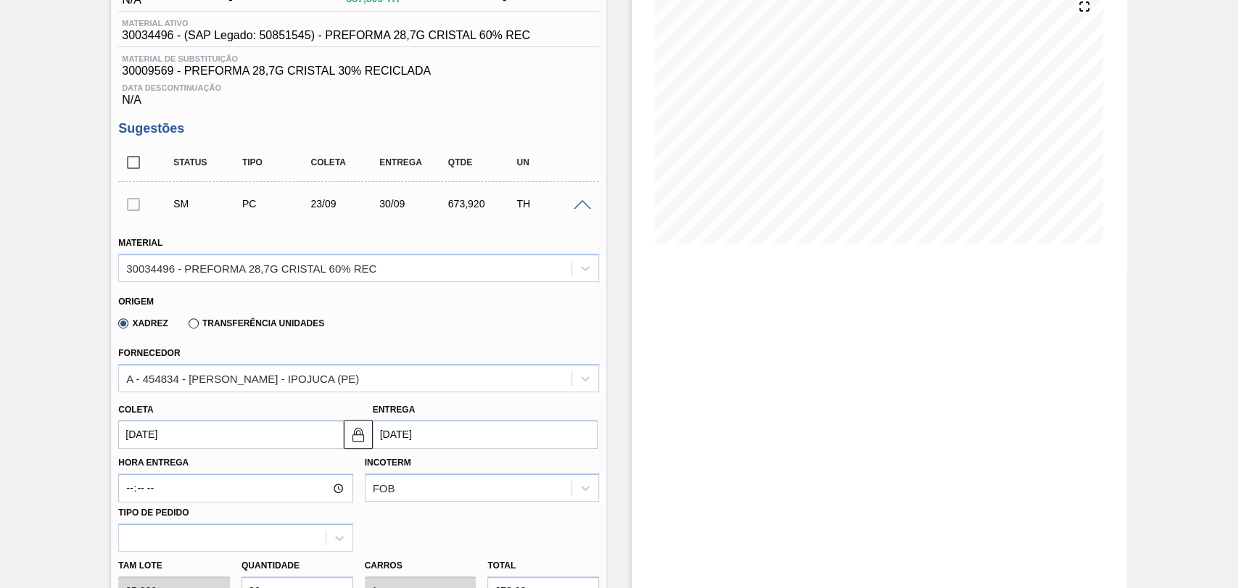
type input "[DATE]"
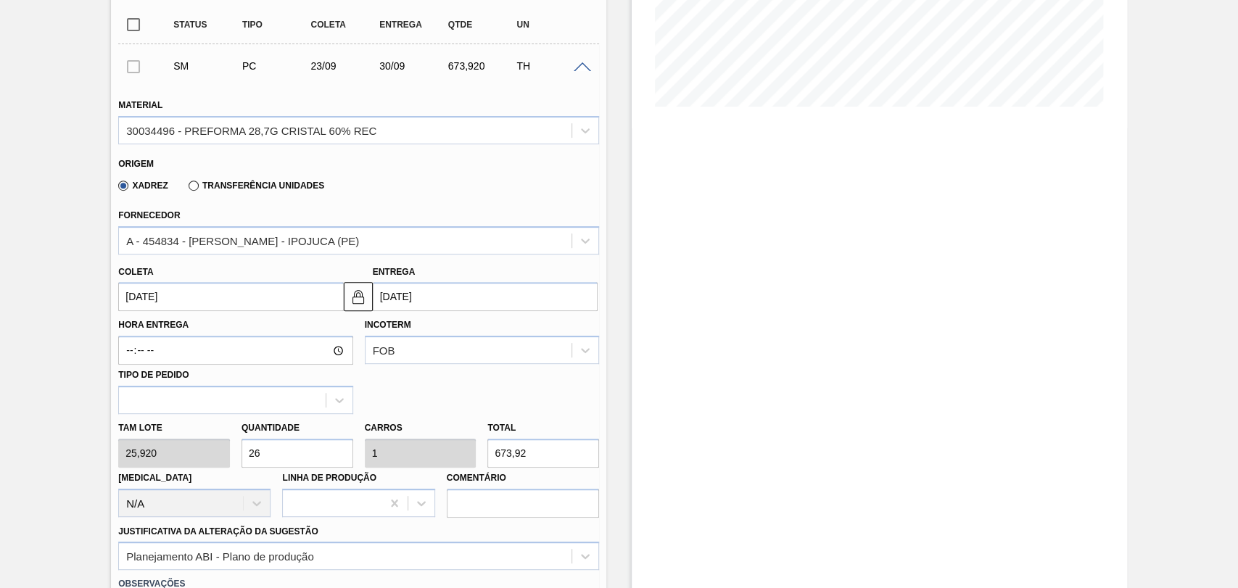
scroll to position [421, 0]
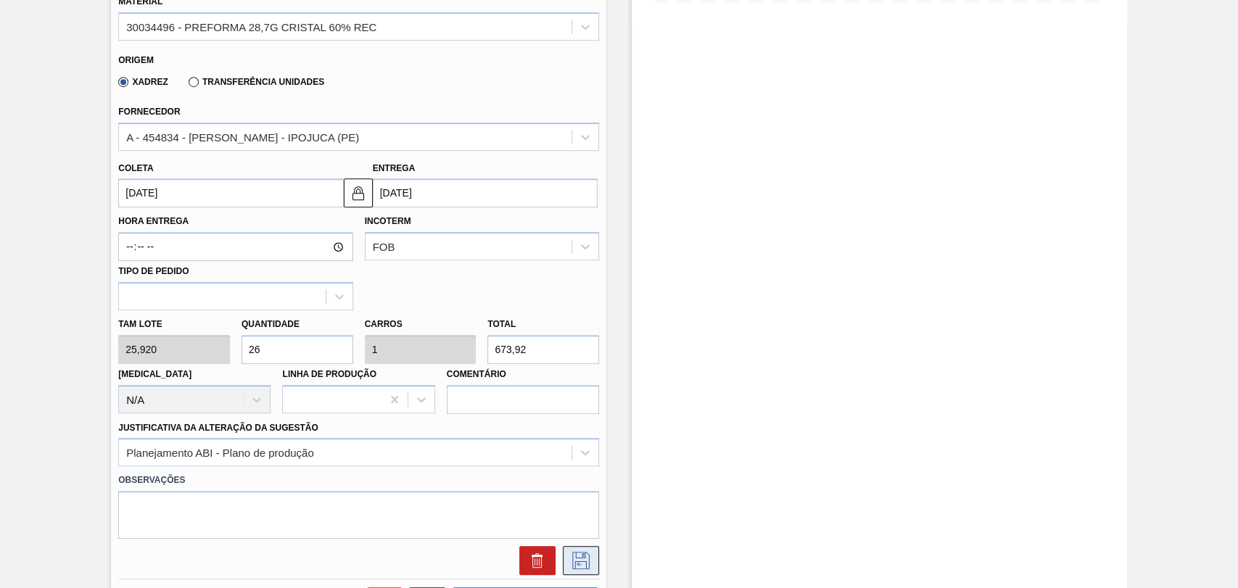
click at [575, 556] on icon at bounding box center [580, 560] width 23 height 17
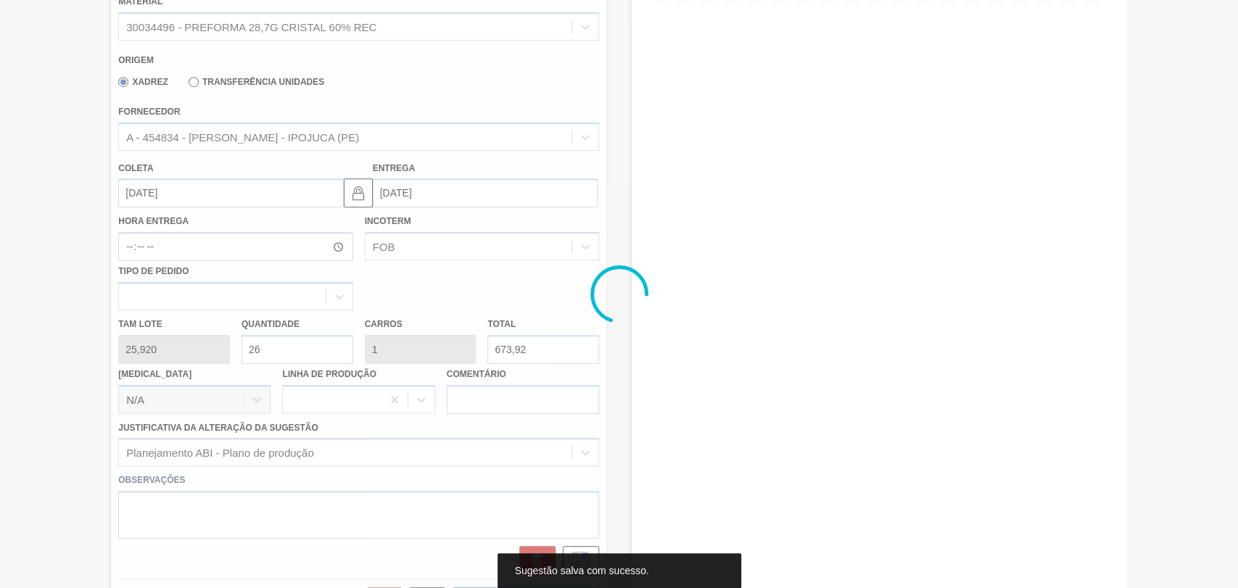
scroll to position [99, 0]
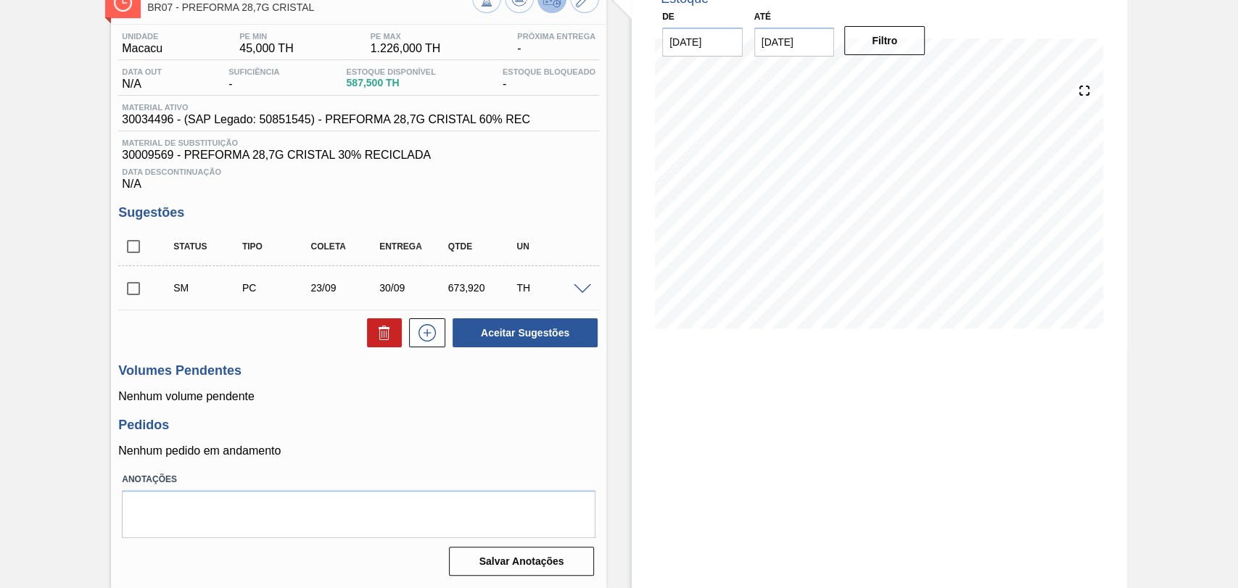
click at [136, 286] on input "checkbox" at bounding box center [133, 288] width 30 height 30
click at [531, 338] on button "Aceitar Sugestões" at bounding box center [525, 332] width 145 height 29
checkbox input "false"
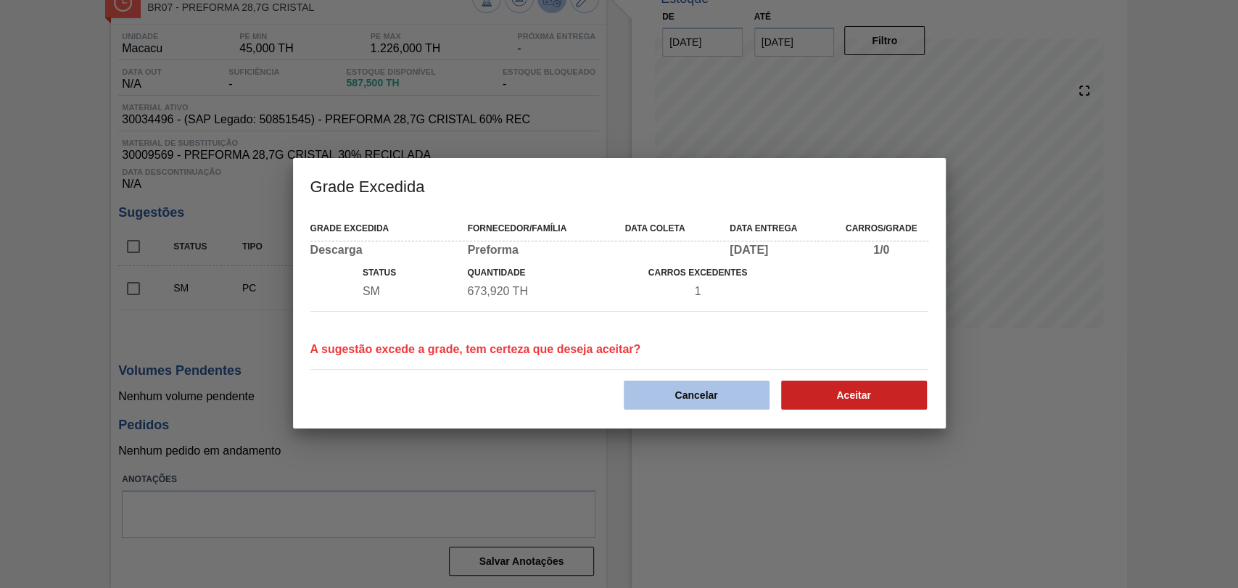
click at [677, 389] on button "Cancelar" at bounding box center [697, 395] width 146 height 29
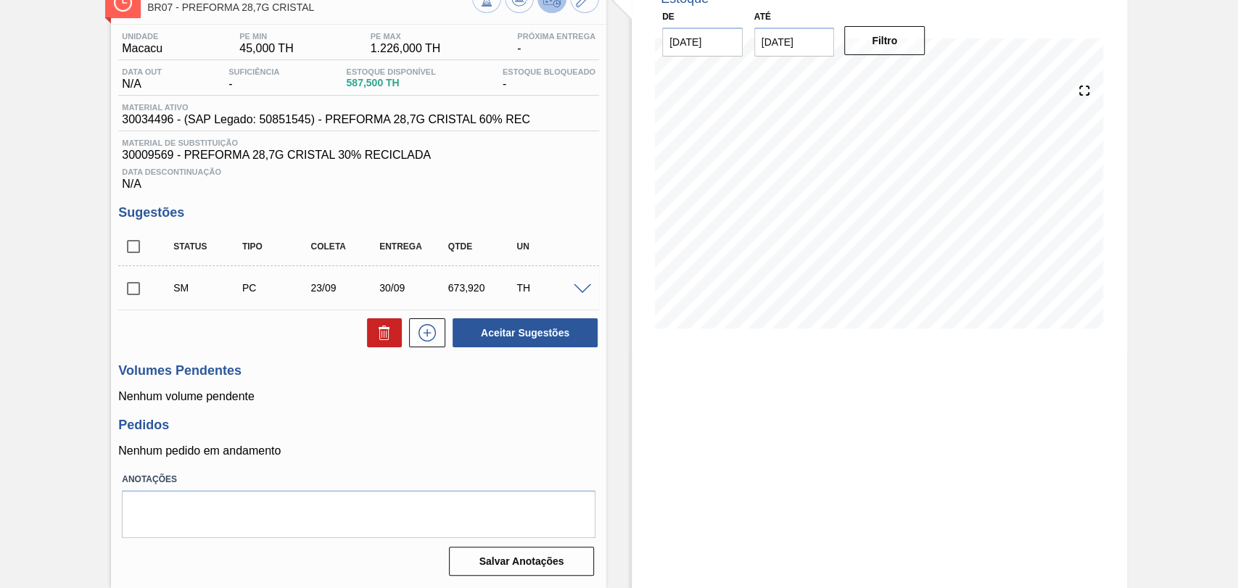
click at [570, 286] on div at bounding box center [584, 288] width 29 height 11
click at [577, 291] on span at bounding box center [582, 289] width 17 height 11
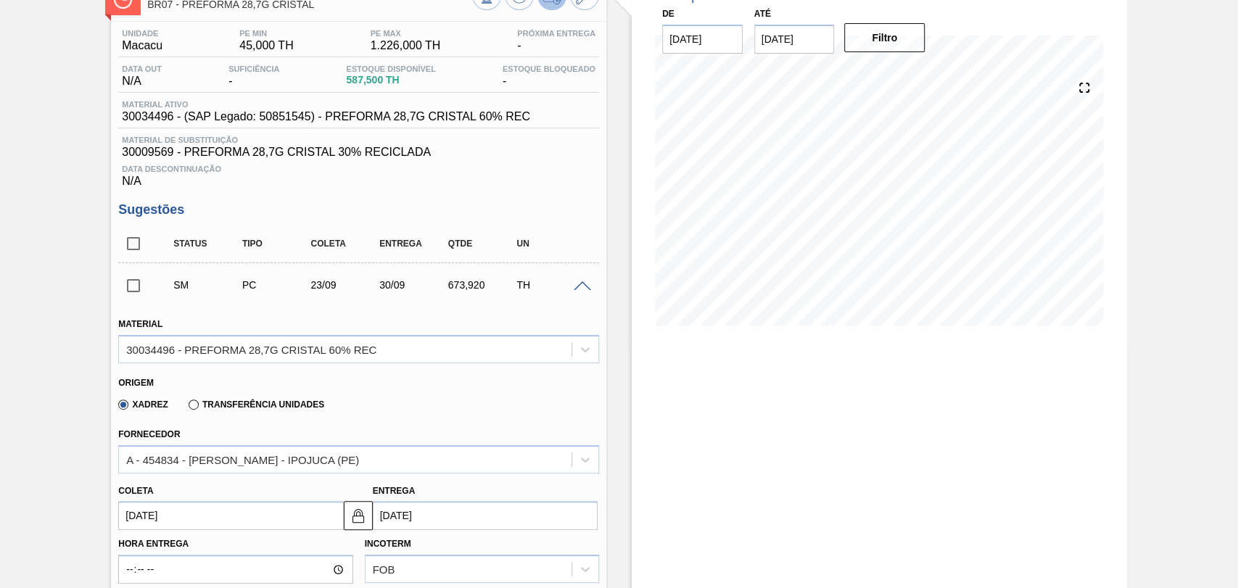
click at [205, 521] on input "23/09/2025" at bounding box center [230, 515] width 225 height 29
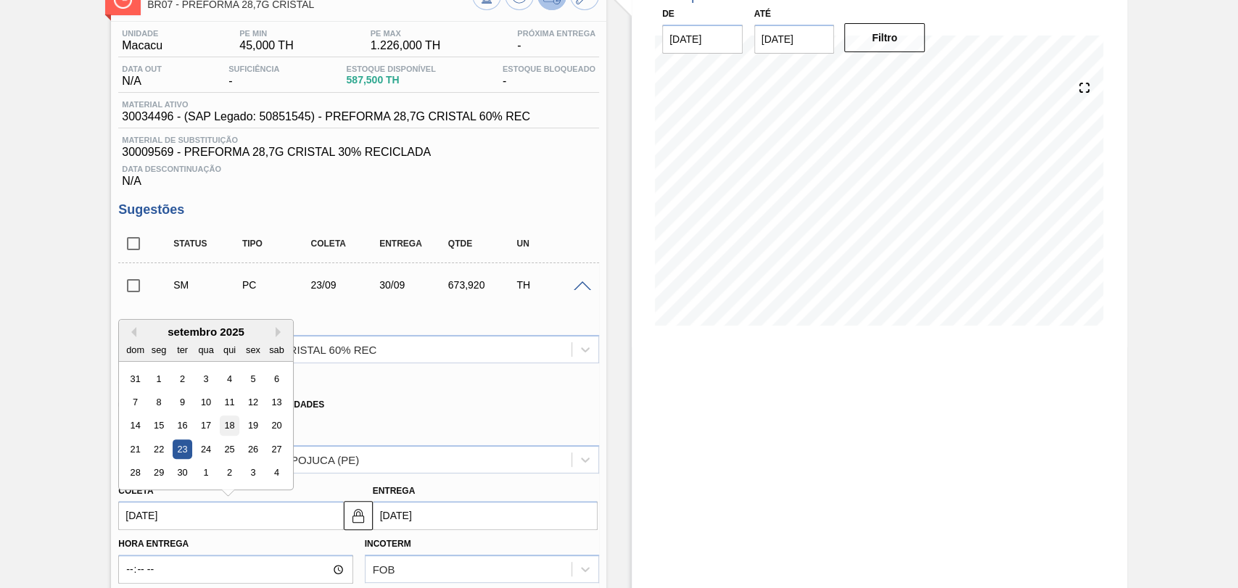
click at [232, 427] on div "18" at bounding box center [230, 426] width 20 height 20
type input "18/09/2025"
type input "25/09/2025"
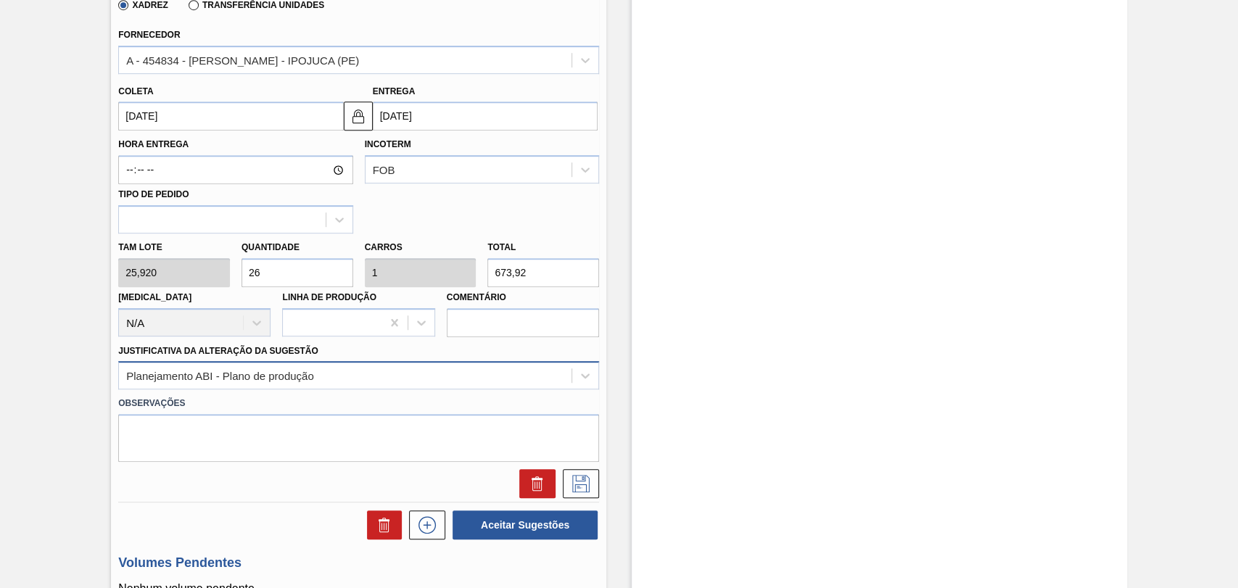
scroll to position [502, 0]
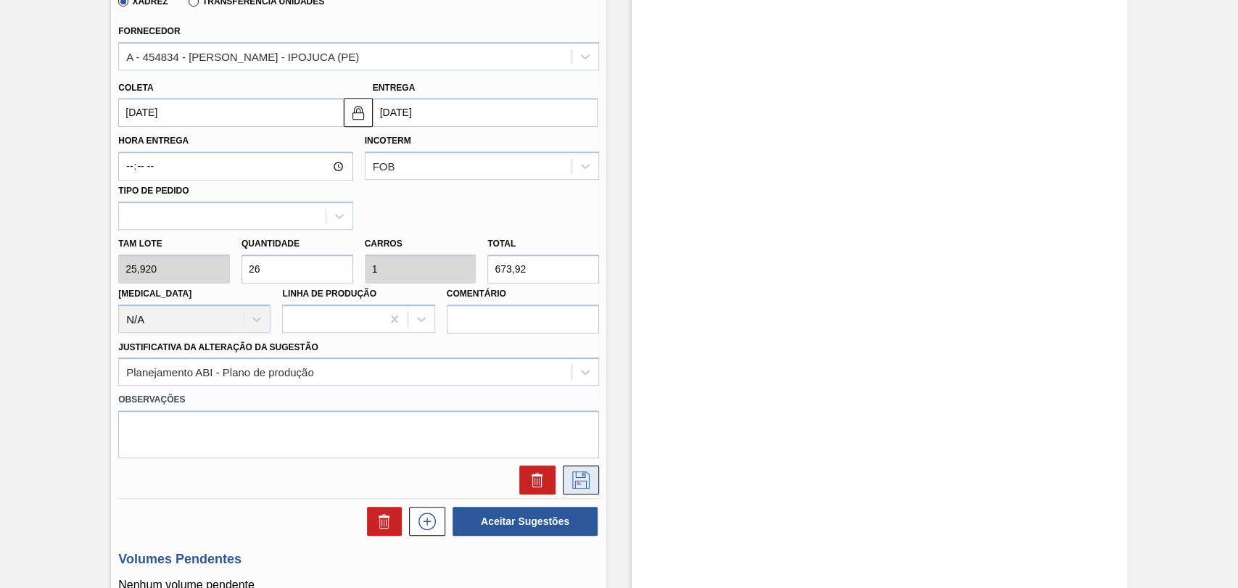
click at [572, 478] on icon at bounding box center [580, 479] width 23 height 17
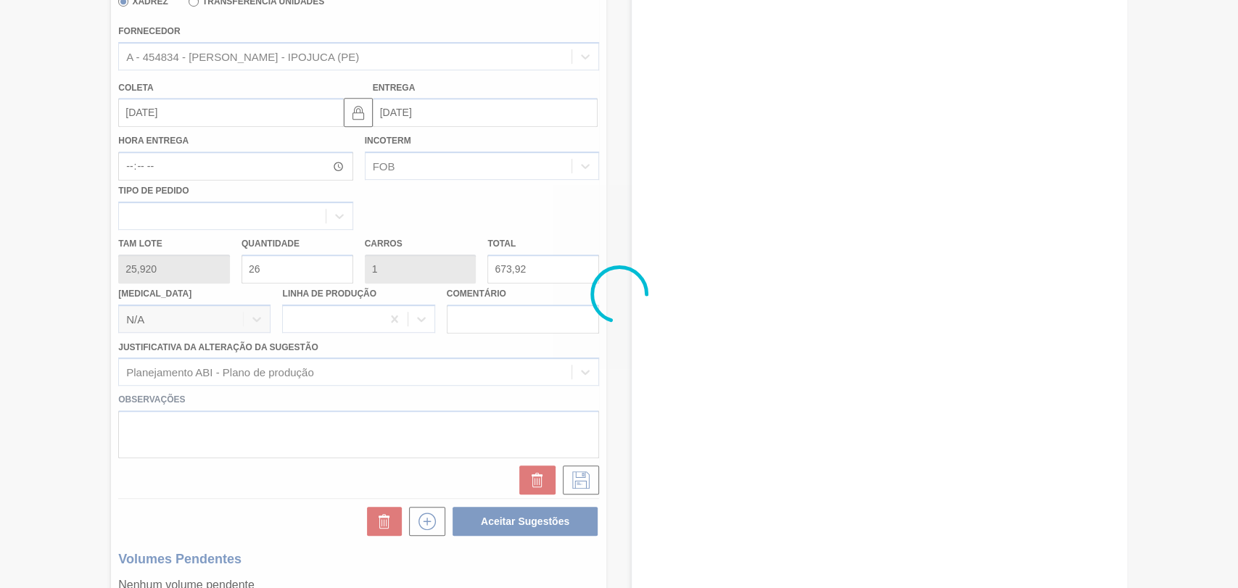
scroll to position [99, 0]
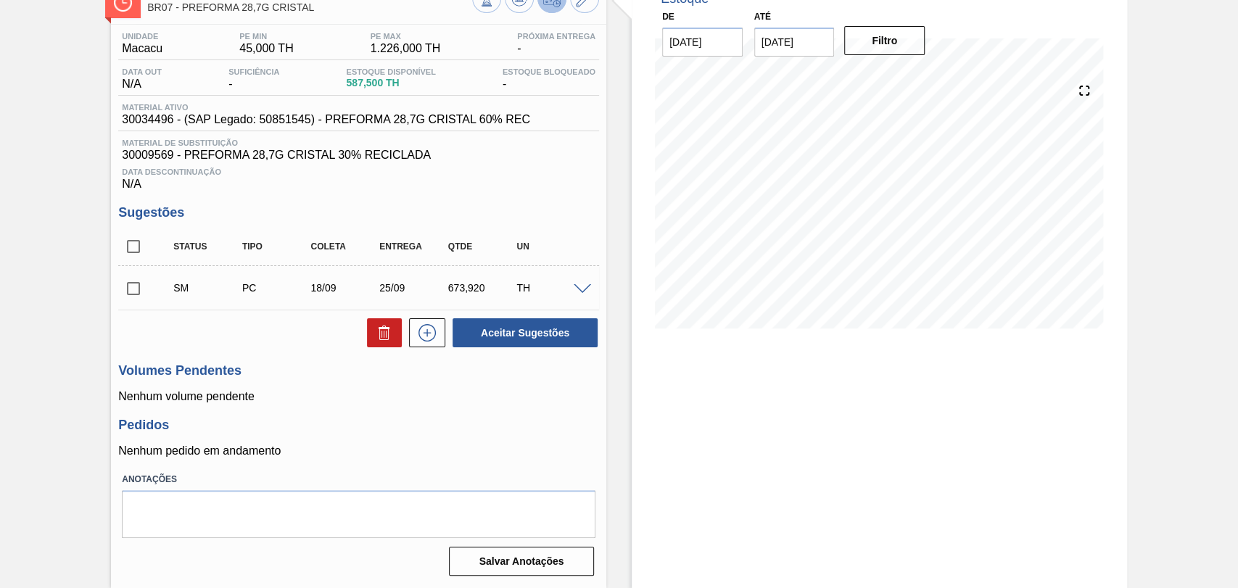
click at [138, 286] on input "checkbox" at bounding box center [133, 288] width 30 height 30
click at [496, 322] on button "Aceitar Sugestões" at bounding box center [525, 332] width 145 height 29
checkbox input "false"
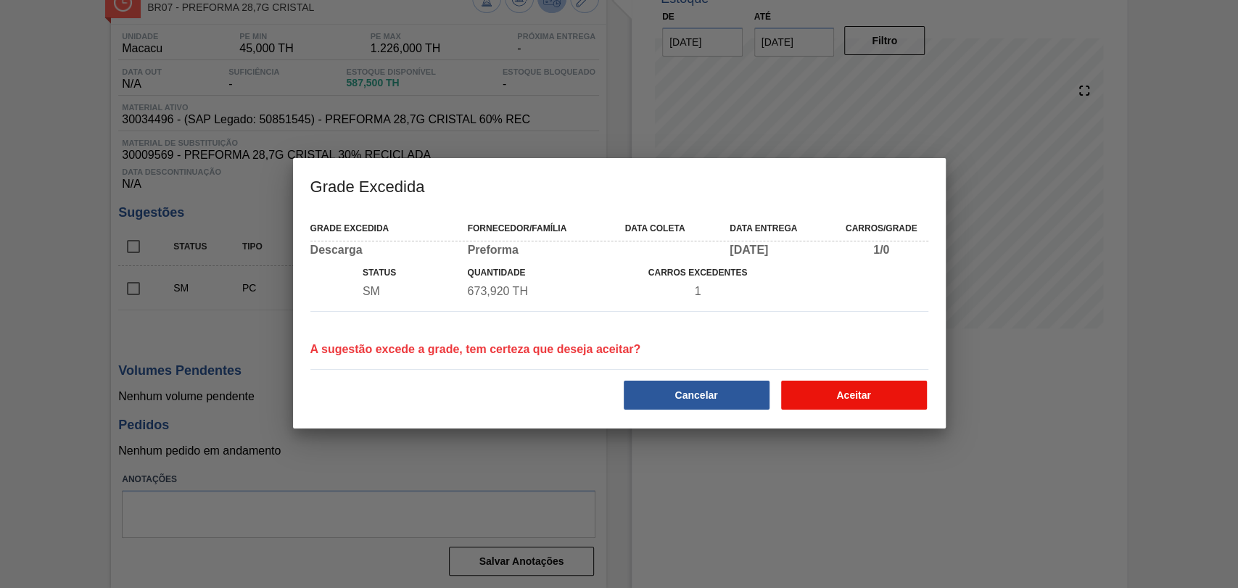
click at [855, 399] on button "Aceitar" at bounding box center [854, 395] width 146 height 29
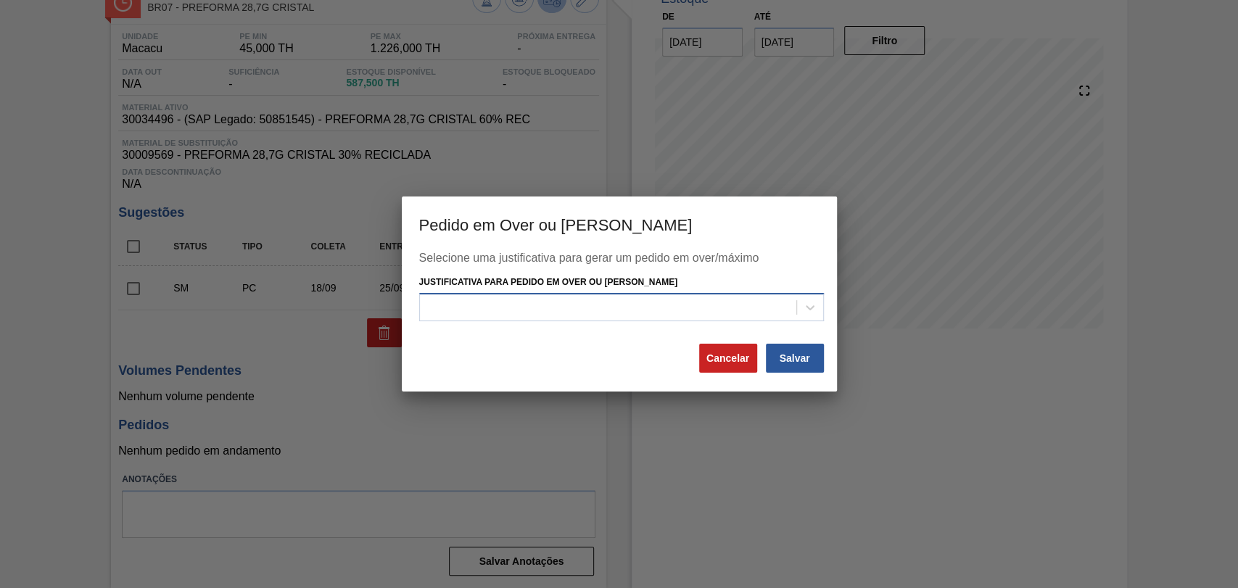
click at [545, 315] on div at bounding box center [608, 307] width 376 height 21
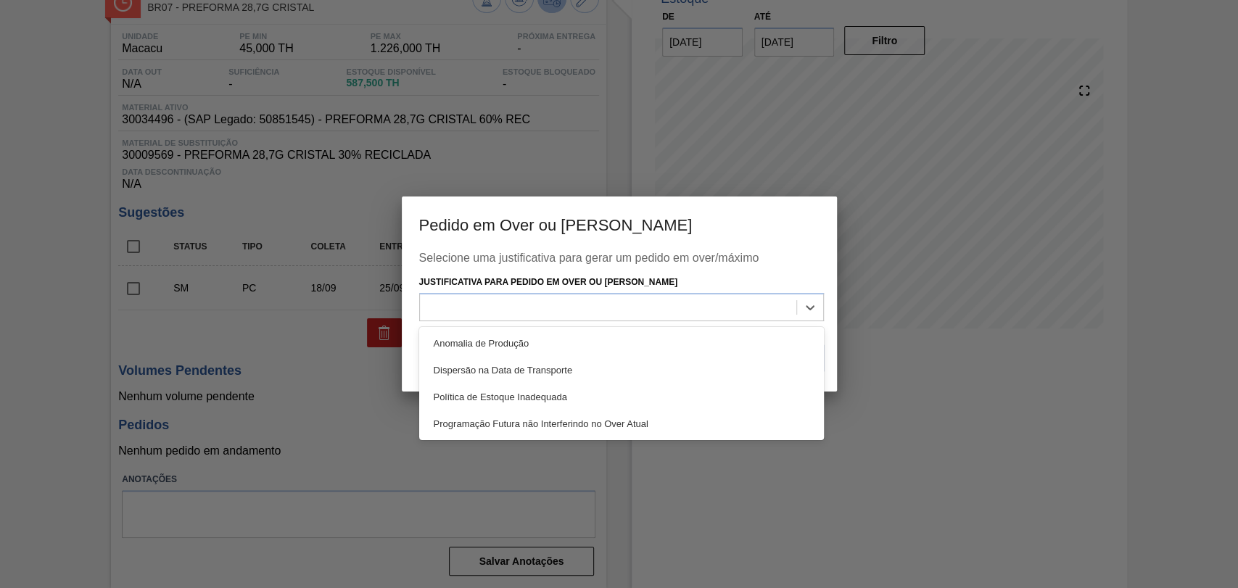
click at [348, 373] on div at bounding box center [619, 294] width 1238 height 588
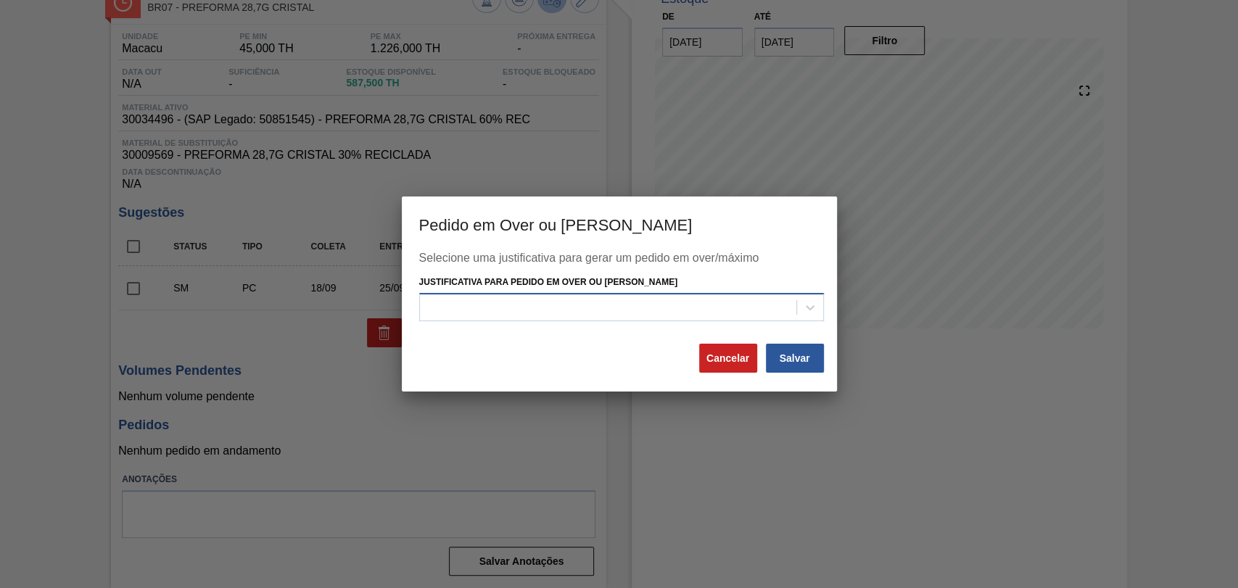
click at [639, 315] on div at bounding box center [608, 307] width 376 height 21
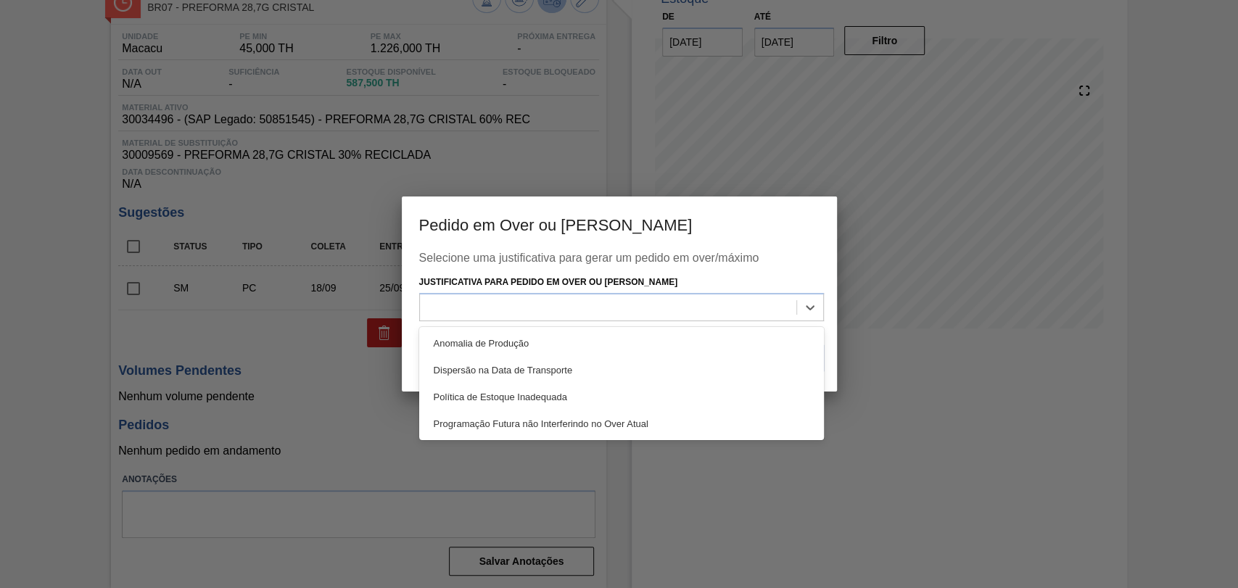
click at [611, 416] on div "Programação Futura não Interferindo no Over Atual" at bounding box center [621, 423] width 405 height 27
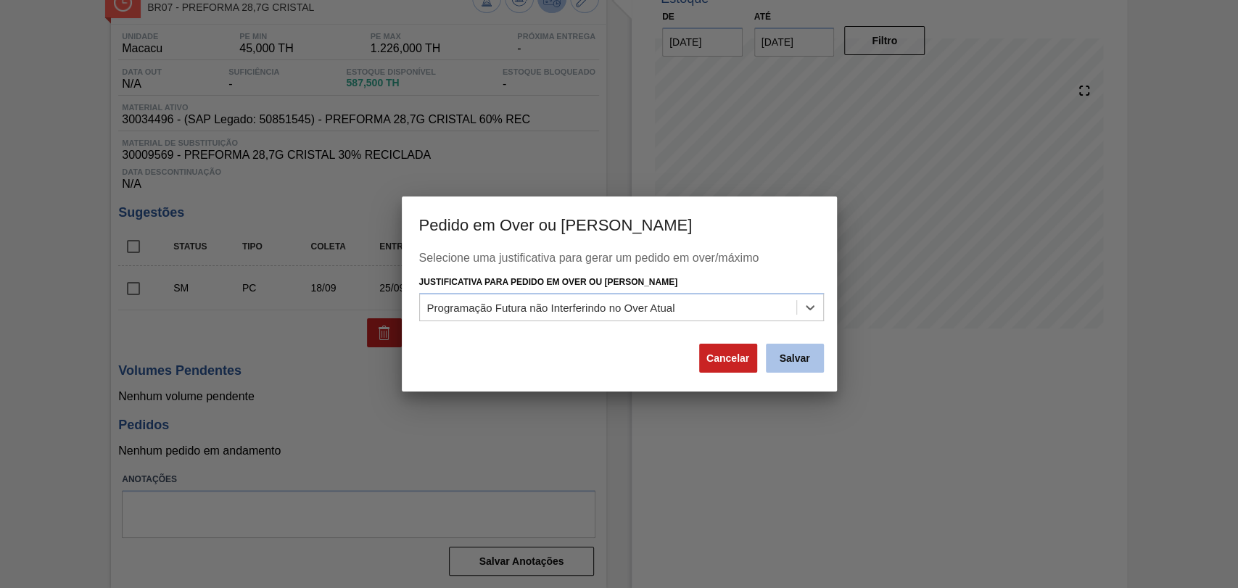
click at [820, 360] on button "Salvar" at bounding box center [795, 358] width 58 height 29
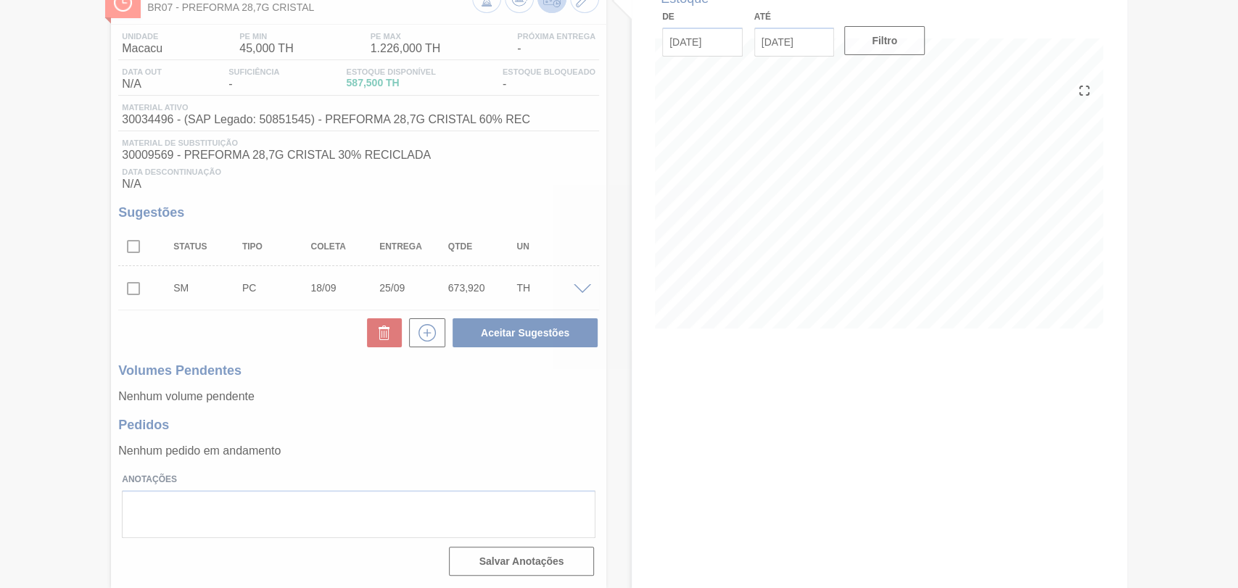
click at [475, 457] on div at bounding box center [619, 294] width 1238 height 588
click at [517, 6] on div at bounding box center [619, 294] width 1238 height 588
click at [885, 395] on div at bounding box center [619, 294] width 1238 height 588
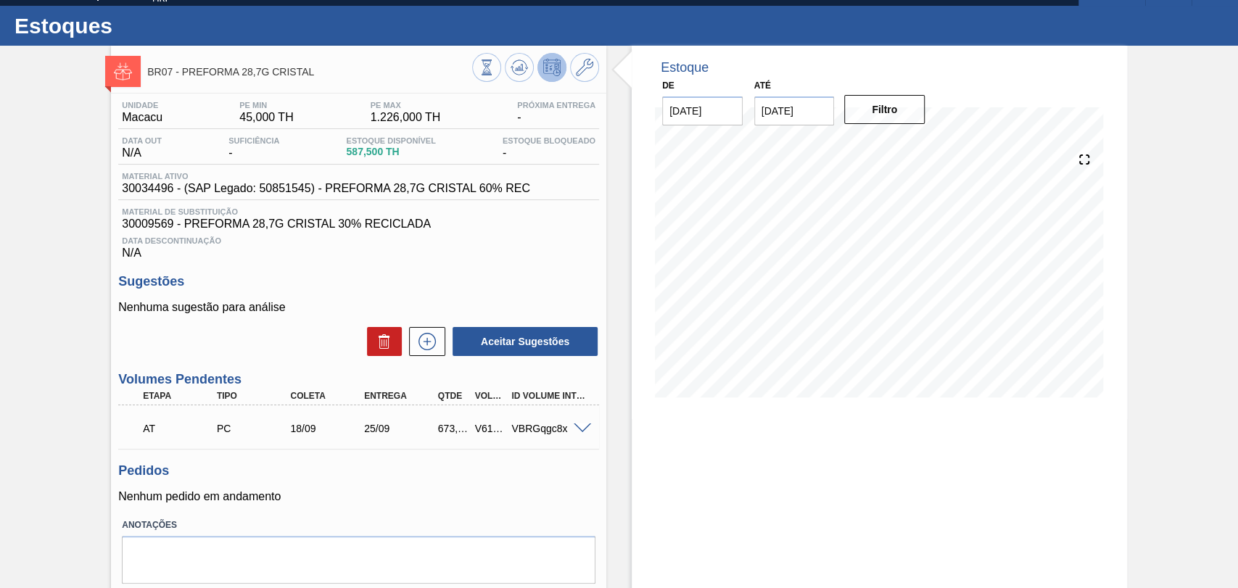
scroll to position [0, 0]
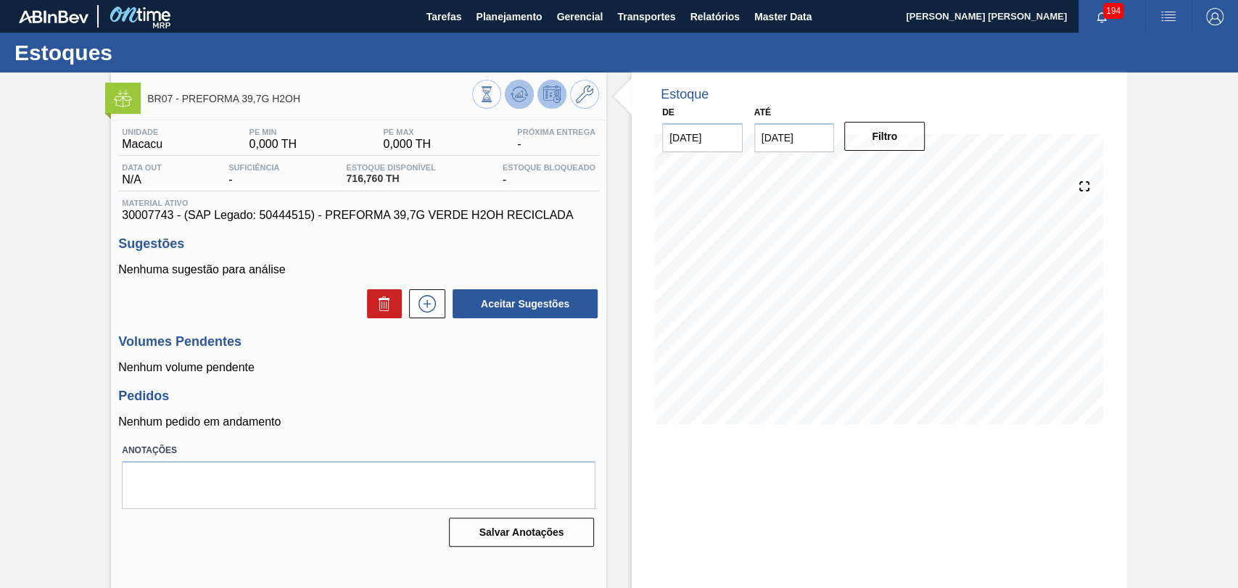
click at [516, 95] on icon at bounding box center [519, 94] width 9 height 7
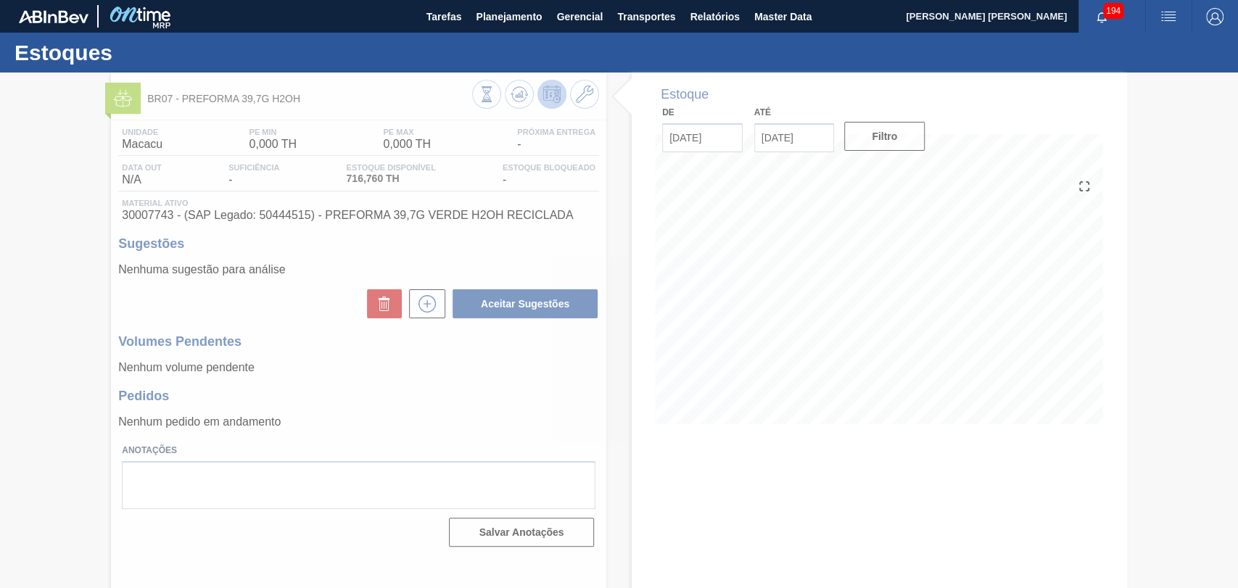
click at [471, 411] on div at bounding box center [619, 331] width 1238 height 516
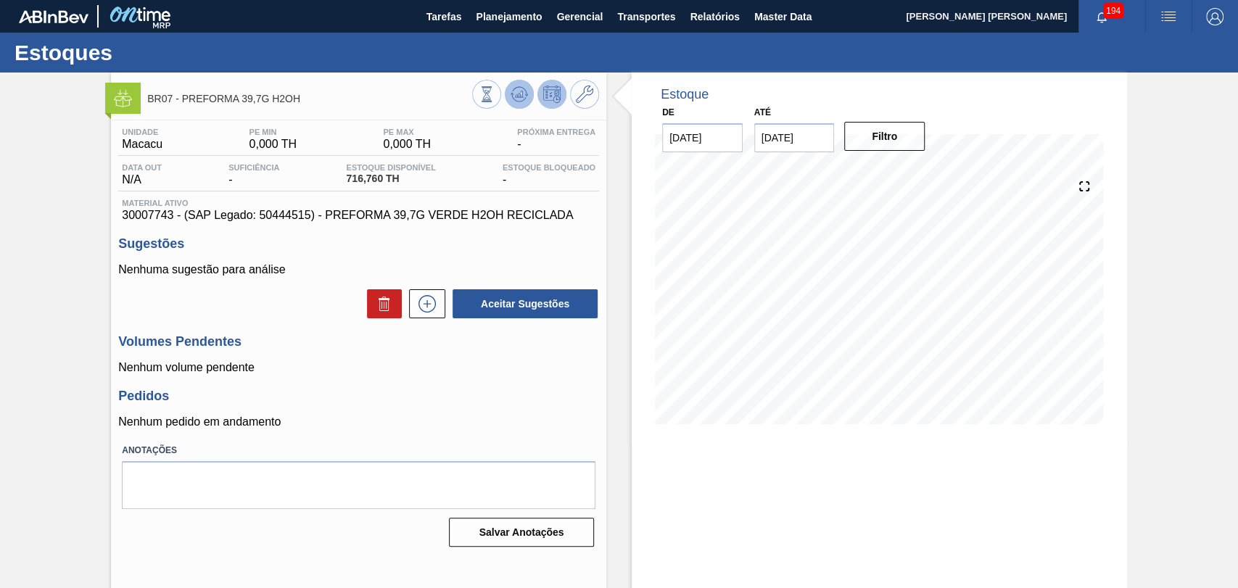
click at [511, 93] on icon at bounding box center [519, 94] width 17 height 17
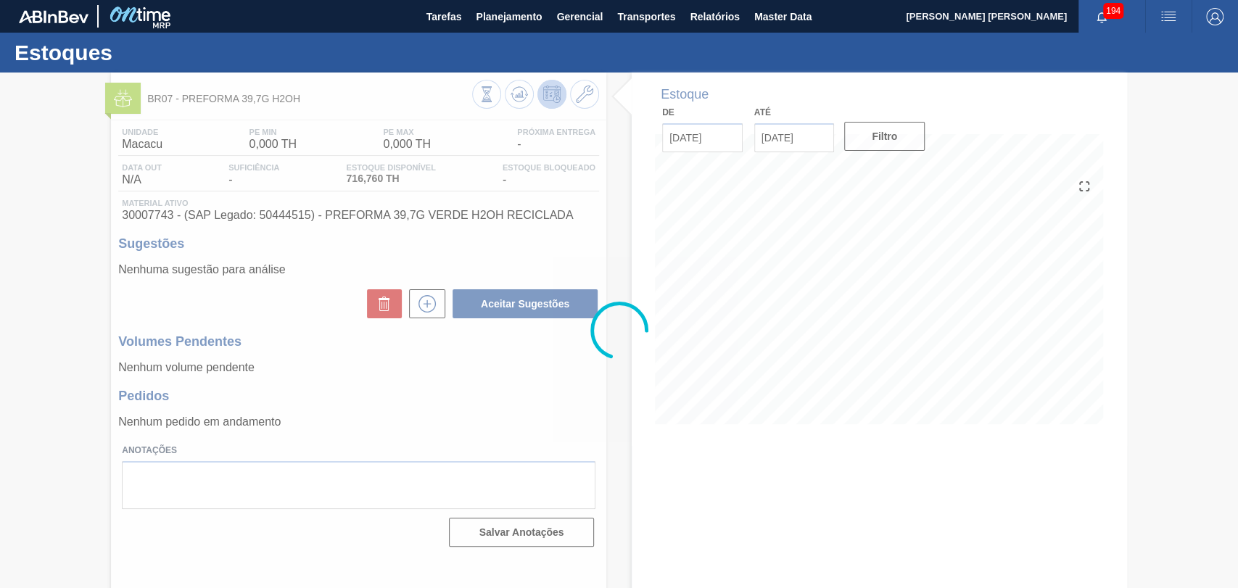
click at [512, 369] on div at bounding box center [619, 331] width 1238 height 516
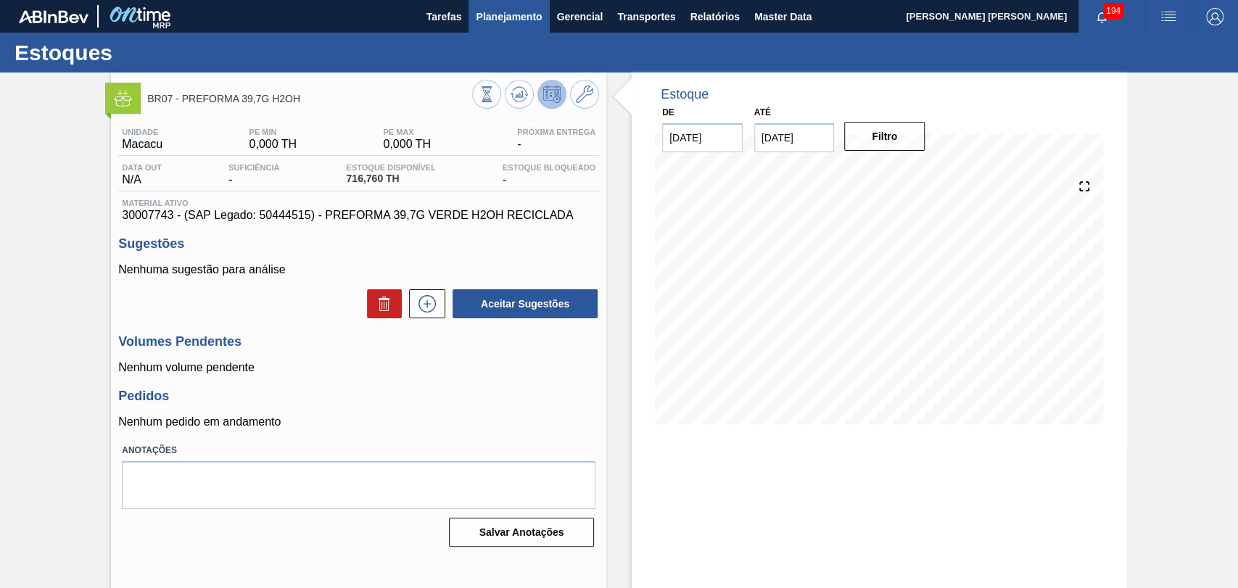
click at [513, 22] on span "Planejamento" at bounding box center [509, 16] width 66 height 17
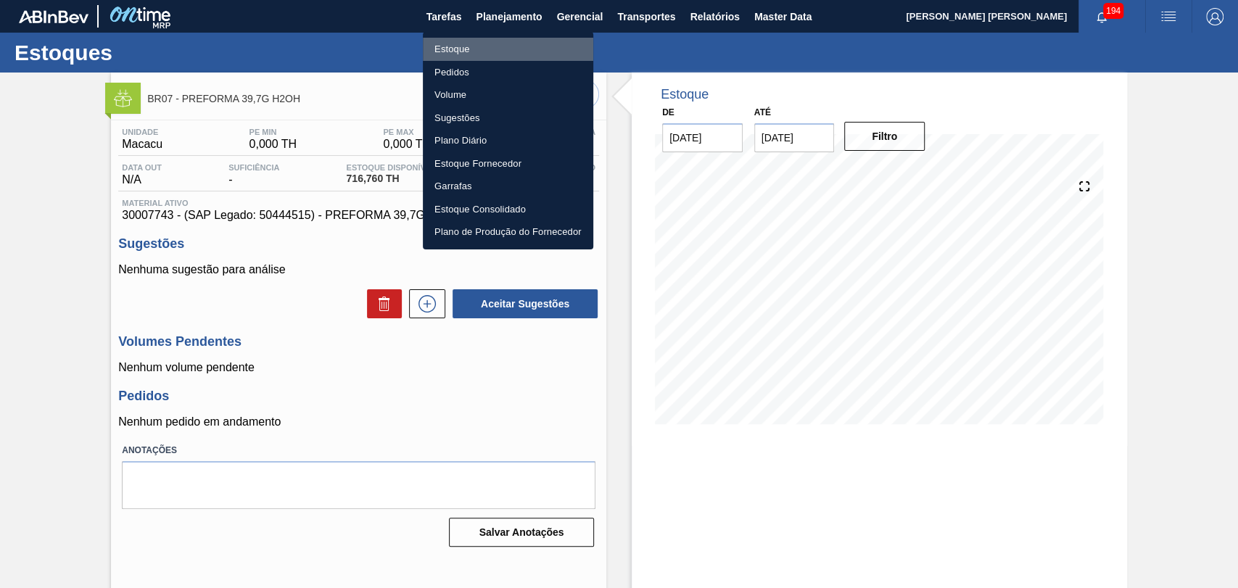
click at [448, 49] on li "Estoque" at bounding box center [508, 49] width 170 height 23
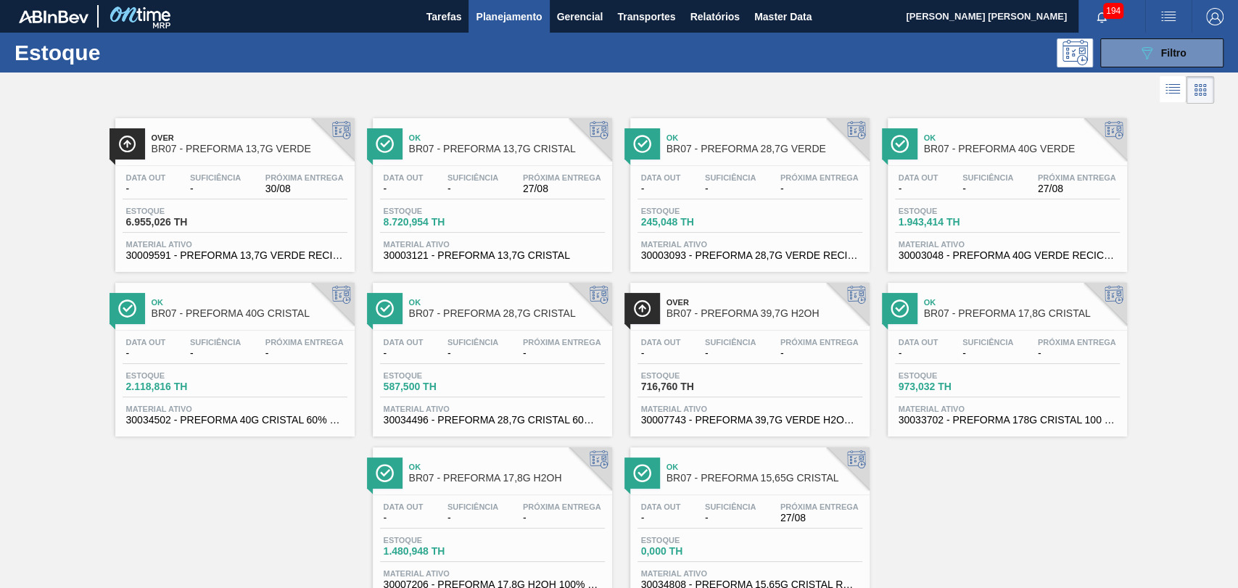
click at [786, 373] on div "Estoque 716,760 TH" at bounding box center [749, 384] width 225 height 26
click at [720, 302] on span "Over" at bounding box center [765, 302] width 196 height 9
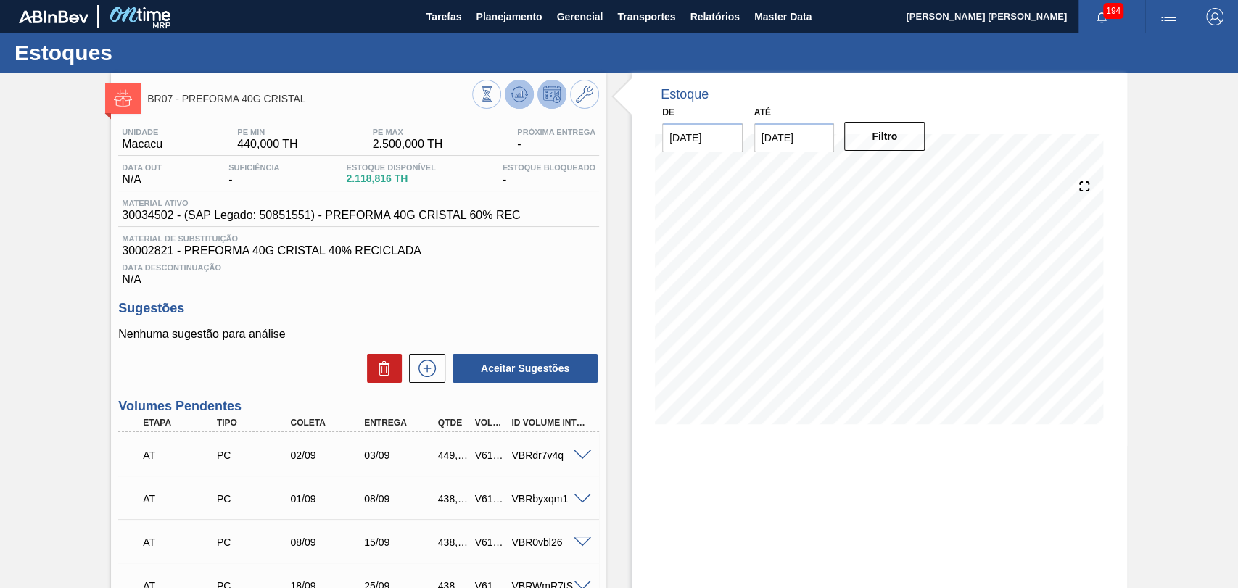
click at [514, 101] on icon at bounding box center [519, 94] width 17 height 17
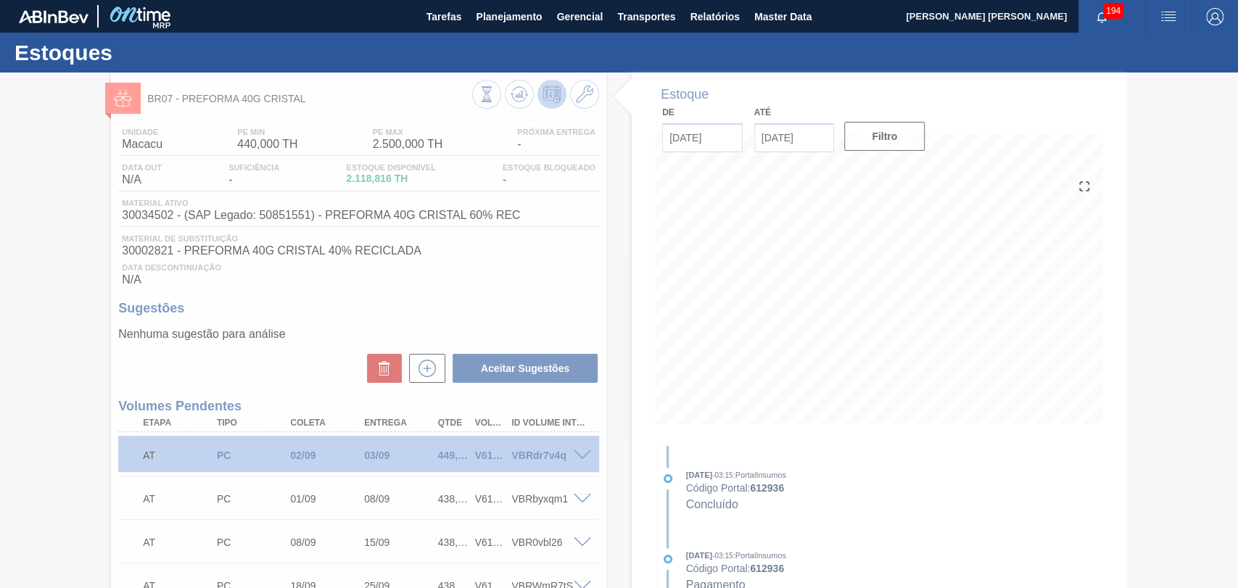
click at [541, 260] on div at bounding box center [619, 331] width 1238 height 516
click at [357, 313] on div at bounding box center [619, 331] width 1238 height 516
click at [615, 326] on icon at bounding box center [619, 331] width 58 height 58
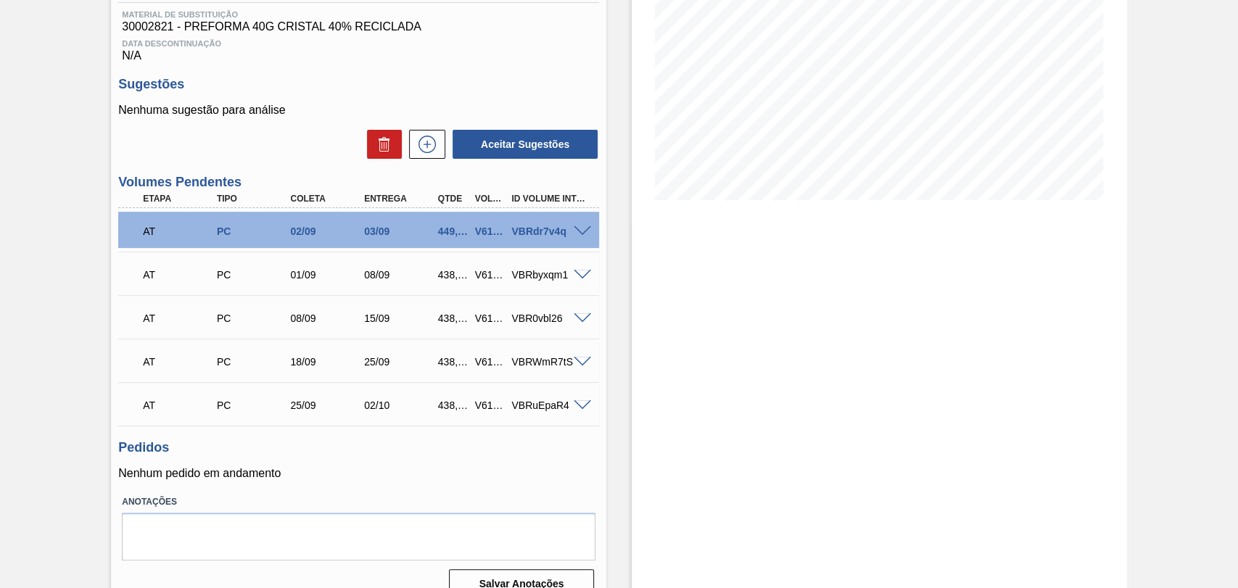
scroll to position [242, 0]
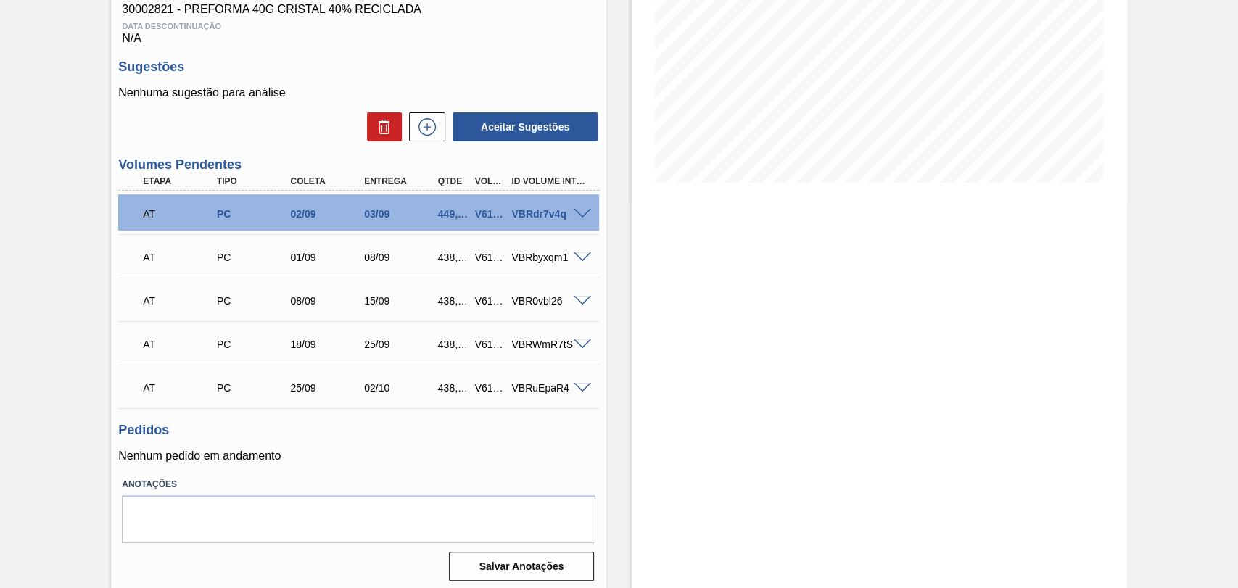
click at [456, 384] on div "438,048" at bounding box center [453, 388] width 38 height 12
copy div "438,048"
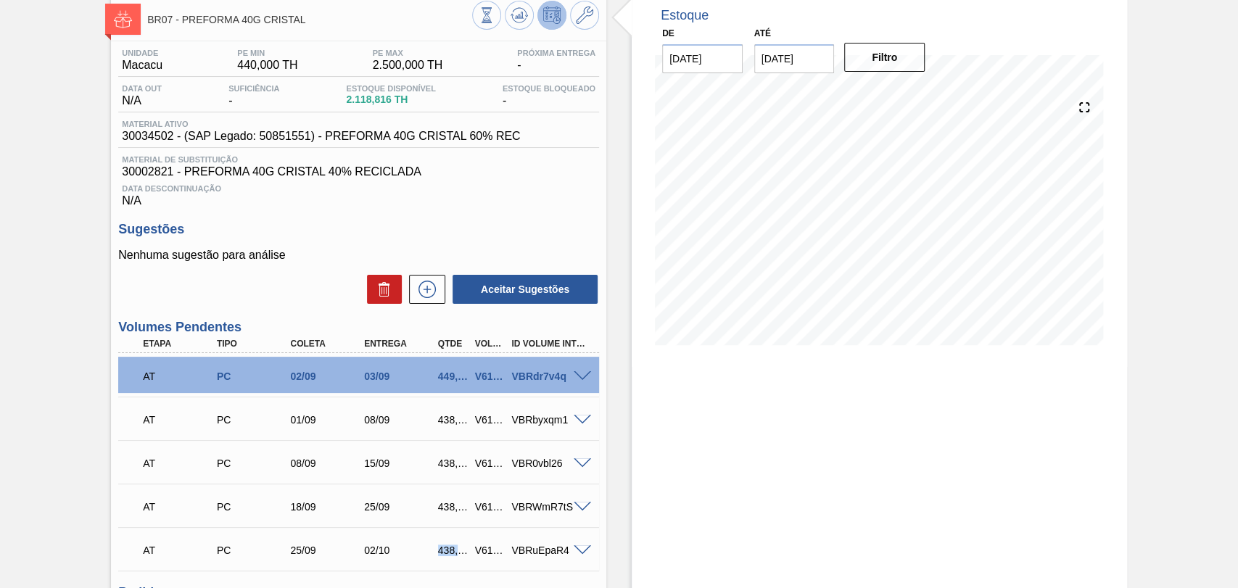
scroll to position [0, 0]
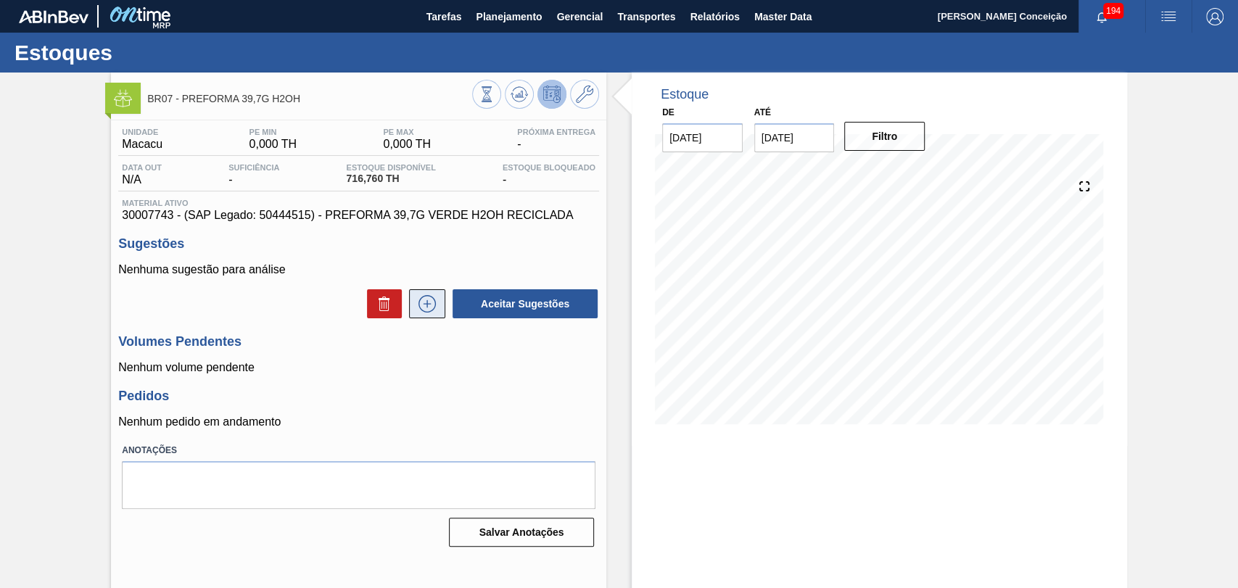
click at [432, 307] on icon at bounding box center [427, 303] width 23 height 17
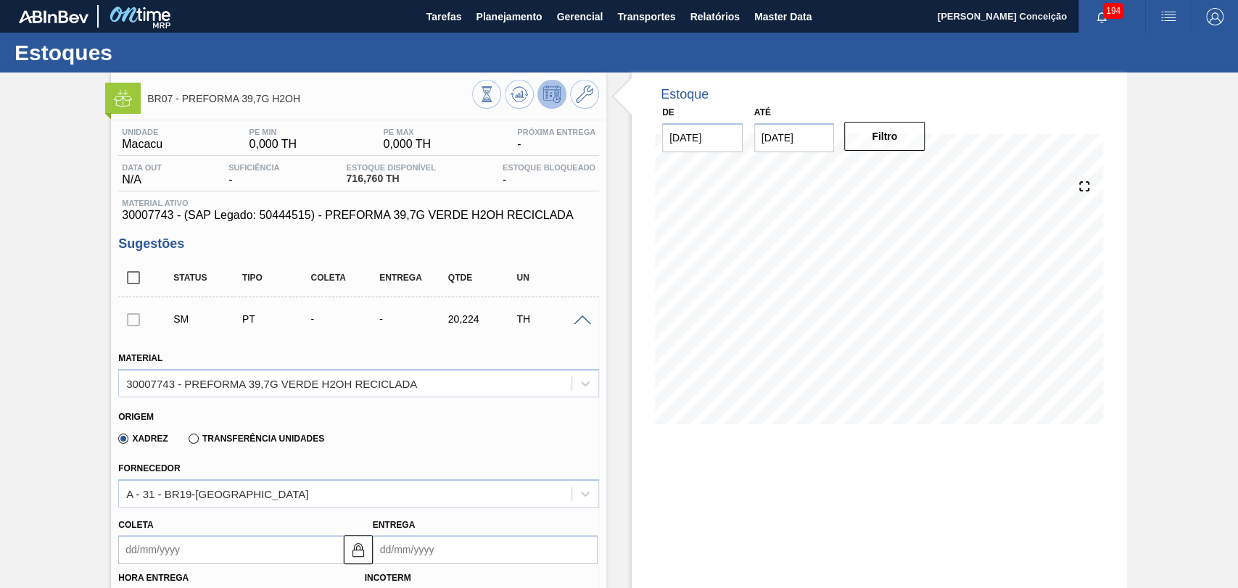
click at [405, 425] on div "Xadrez Transferência Unidades" at bounding box center [352, 436] width 469 height 28
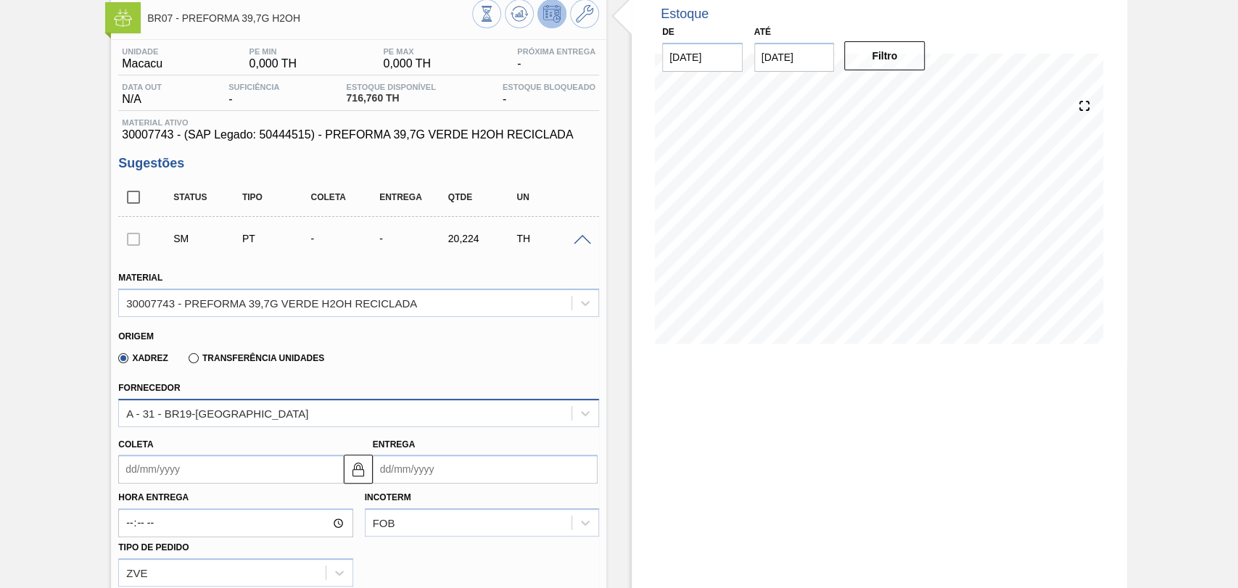
click at [366, 418] on div "A - 31 - BR19-Nova Rio" at bounding box center [345, 413] width 453 height 21
click at [136, 359] on label "Xadrez" at bounding box center [143, 358] width 50 height 10
click at [116, 361] on input "Xadrez" at bounding box center [116, 361] width 0 height 0
click at [120, 359] on label "Xadrez" at bounding box center [143, 358] width 50 height 10
click at [116, 361] on input "Xadrez" at bounding box center [116, 361] width 0 height 0
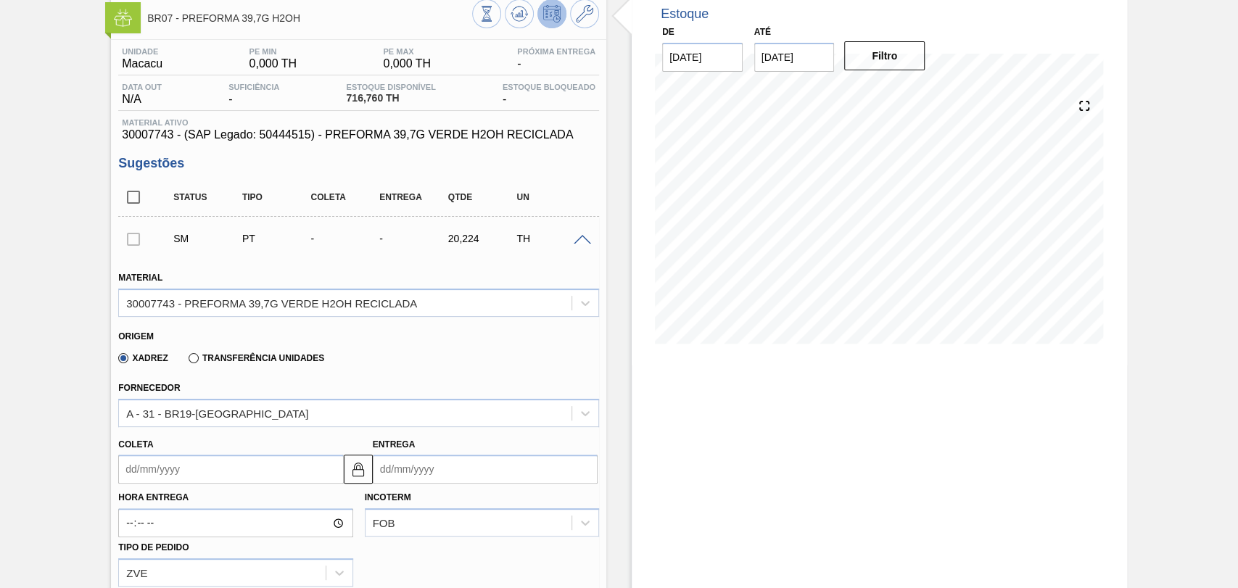
click at [516, 358] on div "Xadrez Transferência Unidades" at bounding box center [352, 356] width 469 height 28
click at [583, 411] on icon at bounding box center [585, 413] width 15 height 15
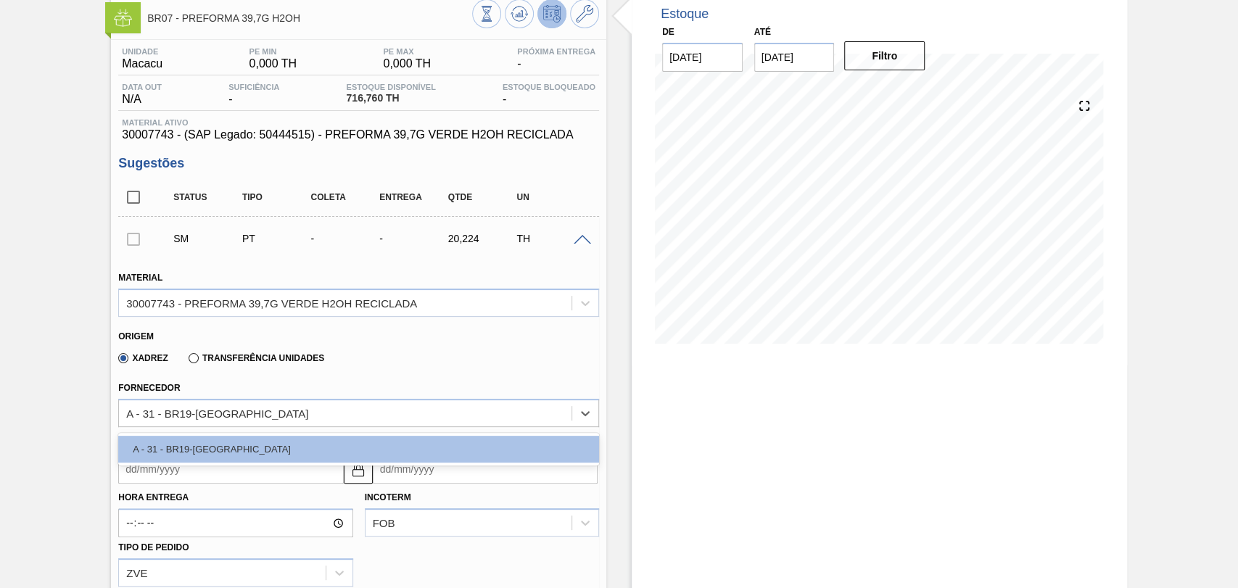
click at [471, 344] on div "Xadrez Transferência Unidades" at bounding box center [352, 356] width 469 height 28
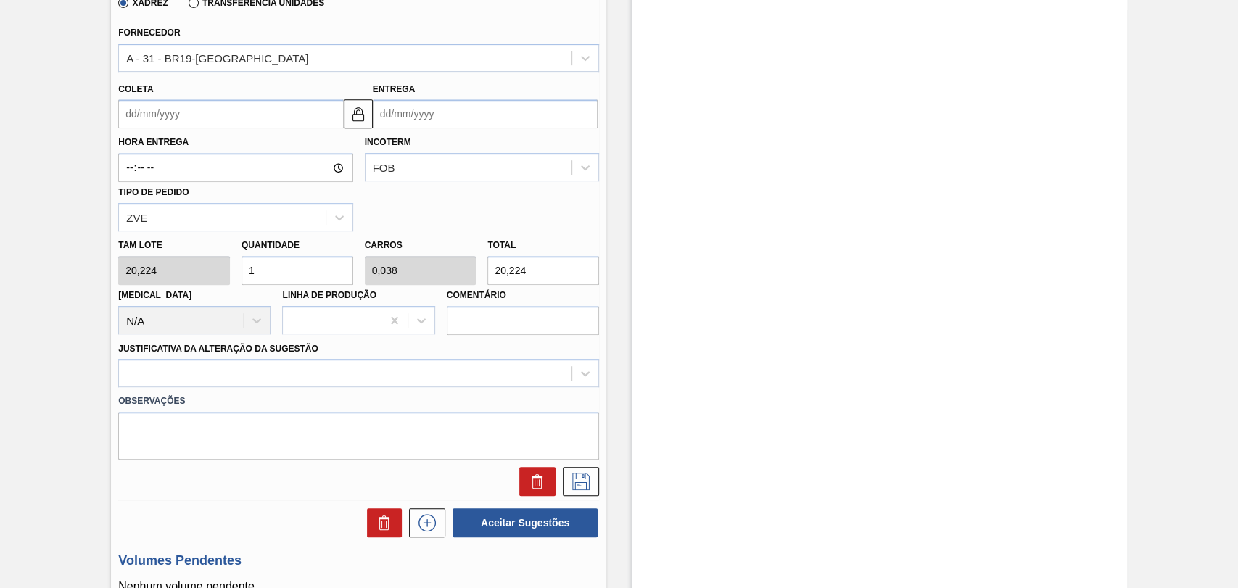
scroll to position [564, 0]
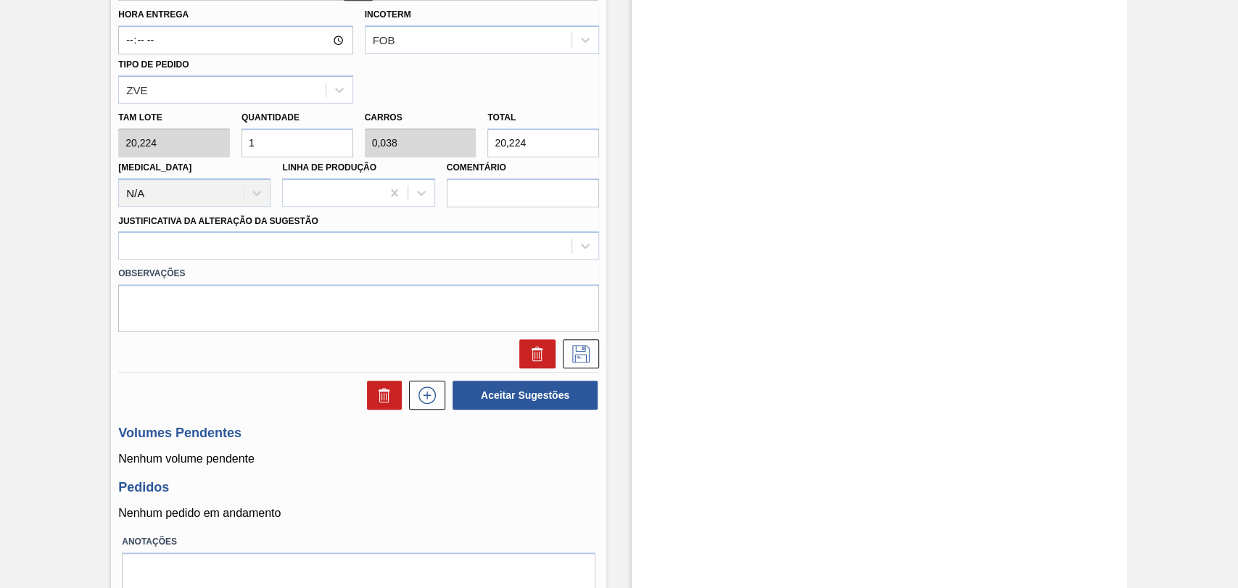
drag, startPoint x: 289, startPoint y: 143, endPoint x: 99, endPoint y: 168, distance: 191.7
click at [101, 168] on div "BR07 - PREFORMA 39,7G H2OH Unidade Macacu PE MIN 0,000 TH PE MAX 0,000 TH Próxi…" at bounding box center [619, 80] width 1238 height 1142
type input "2"
type input "0,077"
type input "40,448"
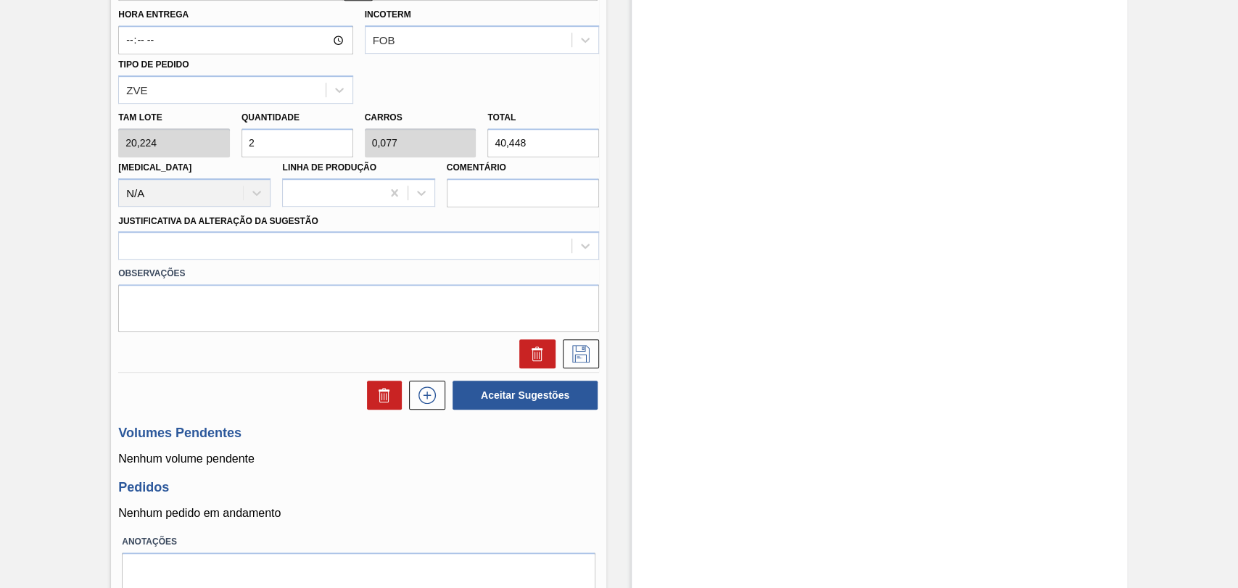
type input "26"
type input "1"
type input "525,824"
type input "26"
click at [181, 261] on div "Observações" at bounding box center [358, 296] width 492 height 73
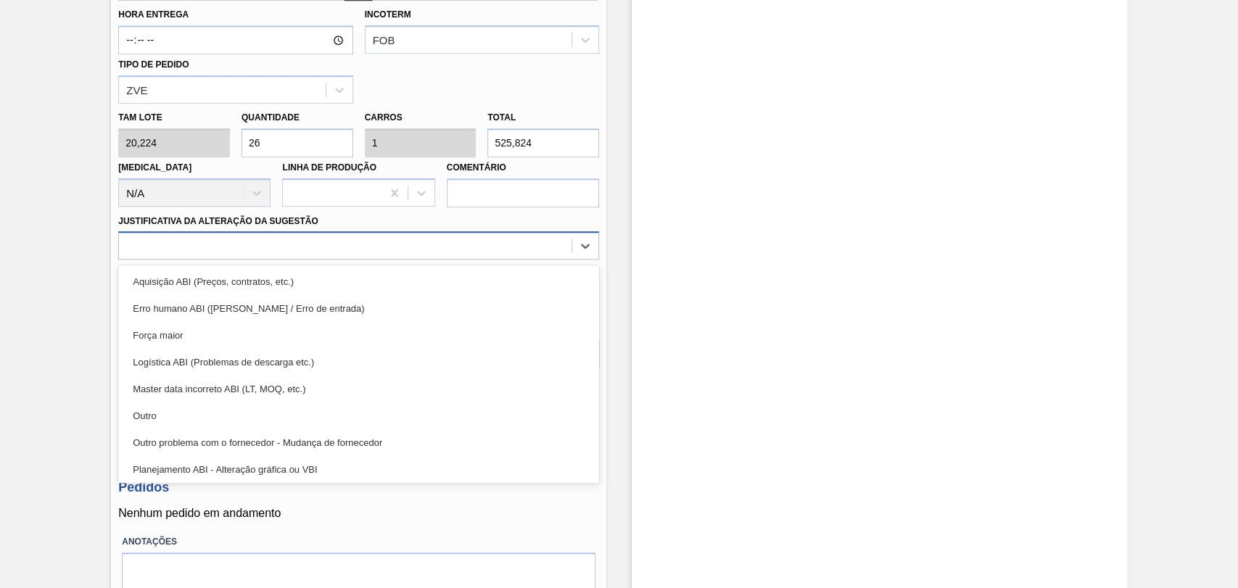
click at [188, 252] on div at bounding box center [345, 246] width 453 height 21
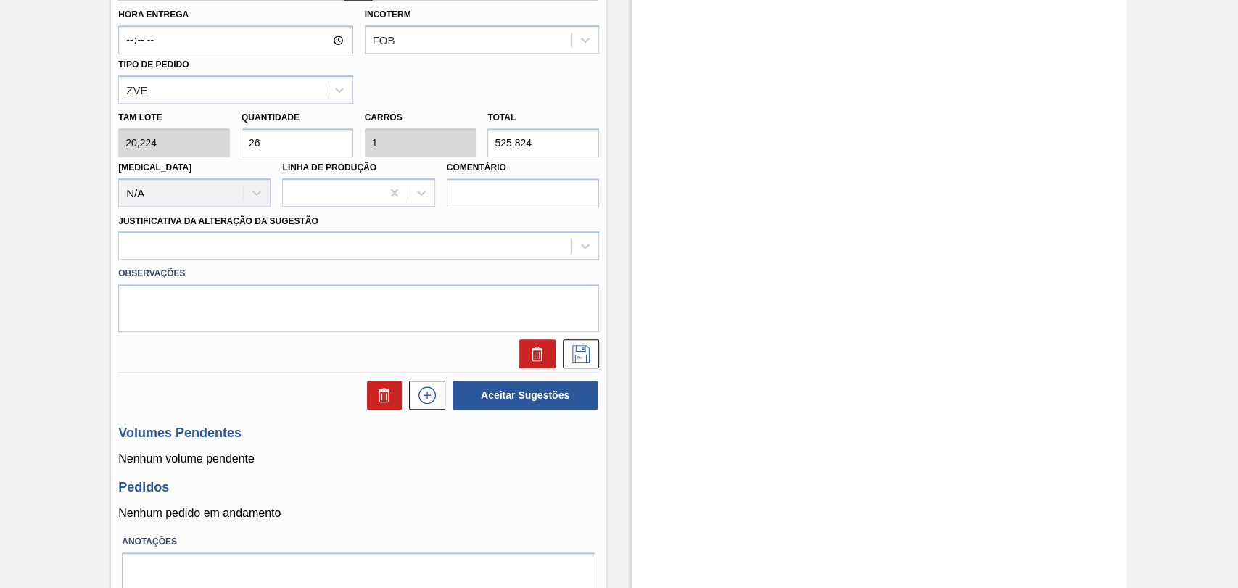
click at [481, 82] on div "Hora Entrega Incoterm FOB Tipo de pedido ZVE" at bounding box center [358, 52] width 492 height 103
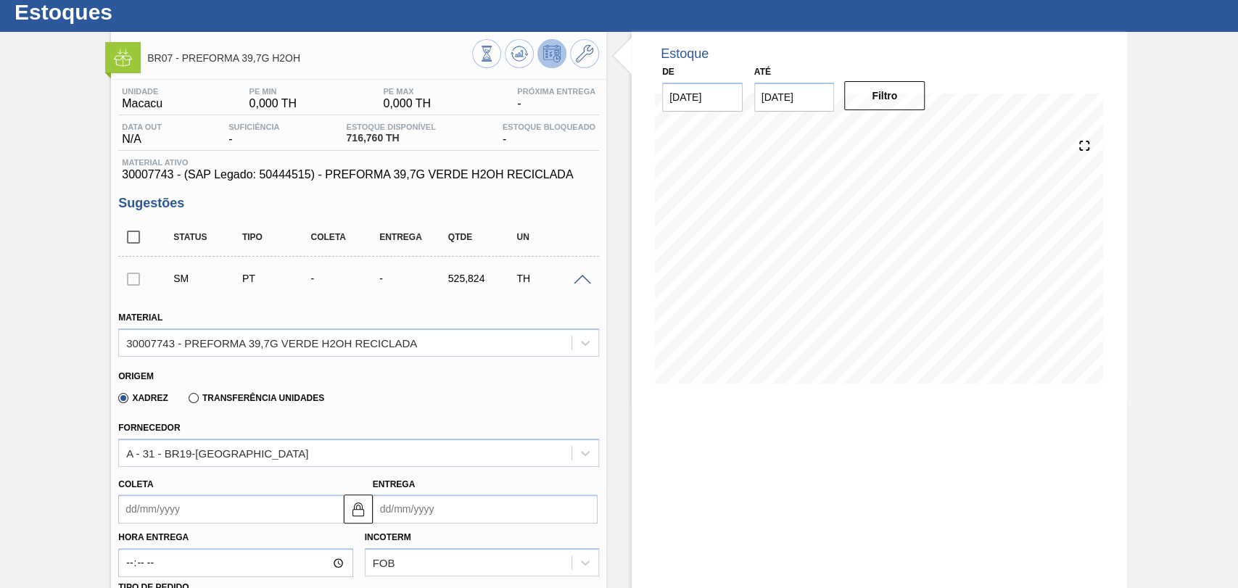
scroll to position [0, 0]
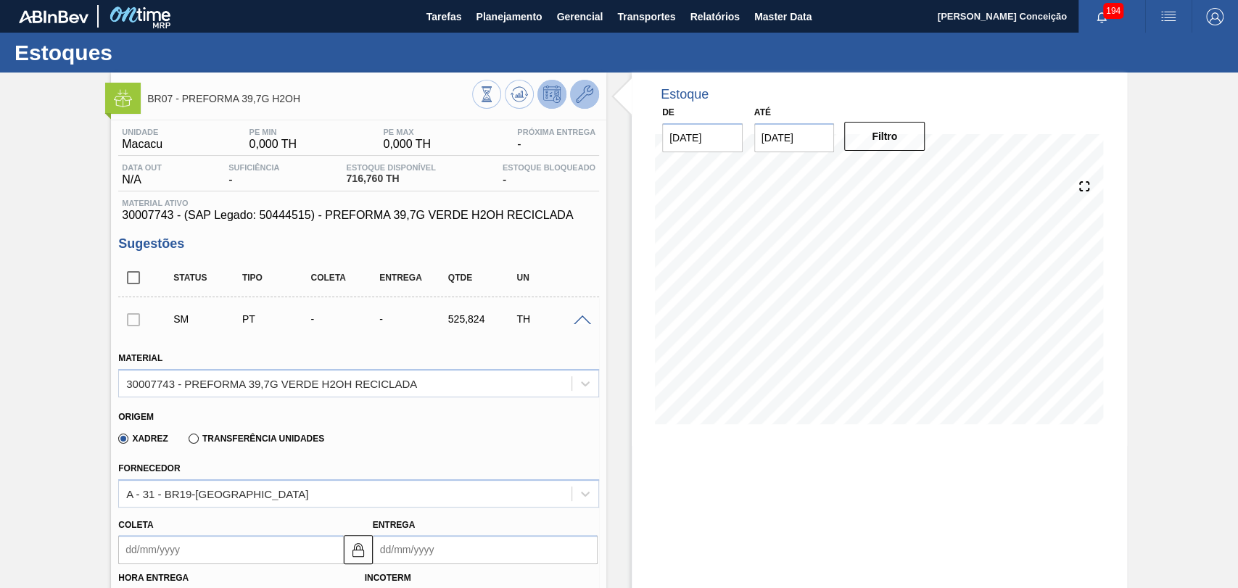
click at [581, 104] on button at bounding box center [584, 94] width 29 height 29
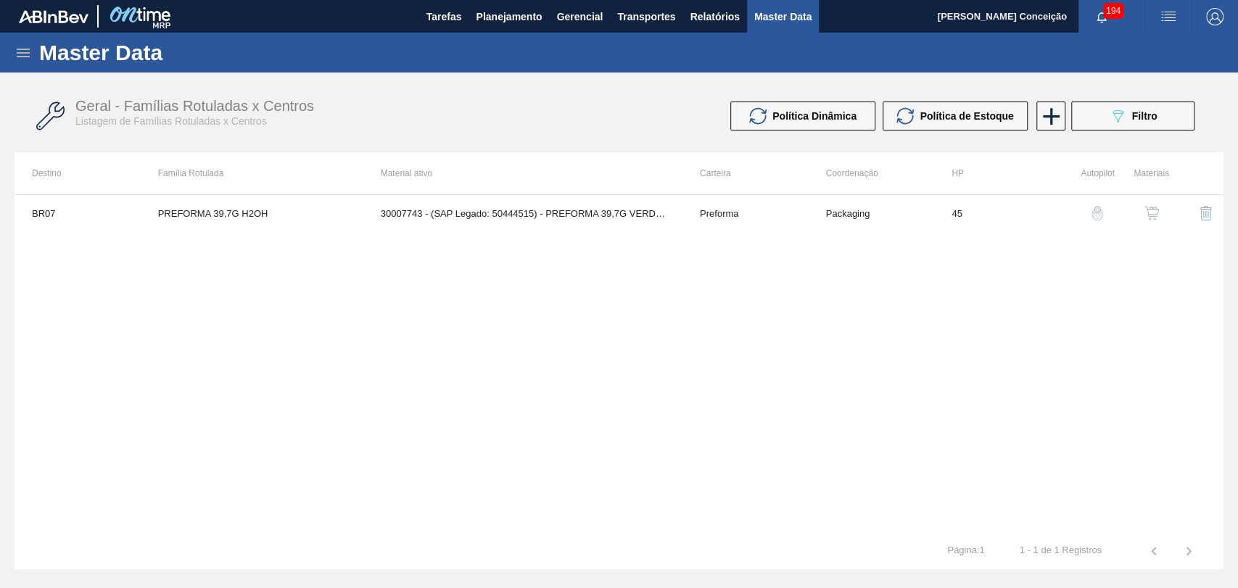
click at [1146, 221] on button "button" at bounding box center [1151, 213] width 35 height 35
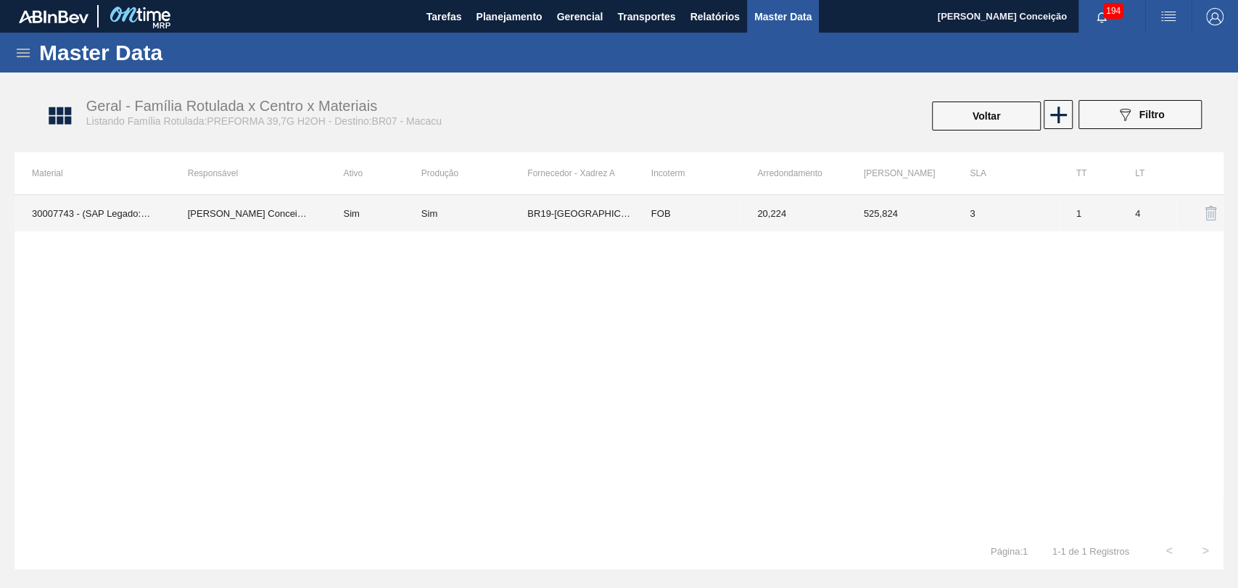
click at [577, 212] on td "BR19-Nova Rio" at bounding box center [580, 213] width 106 height 36
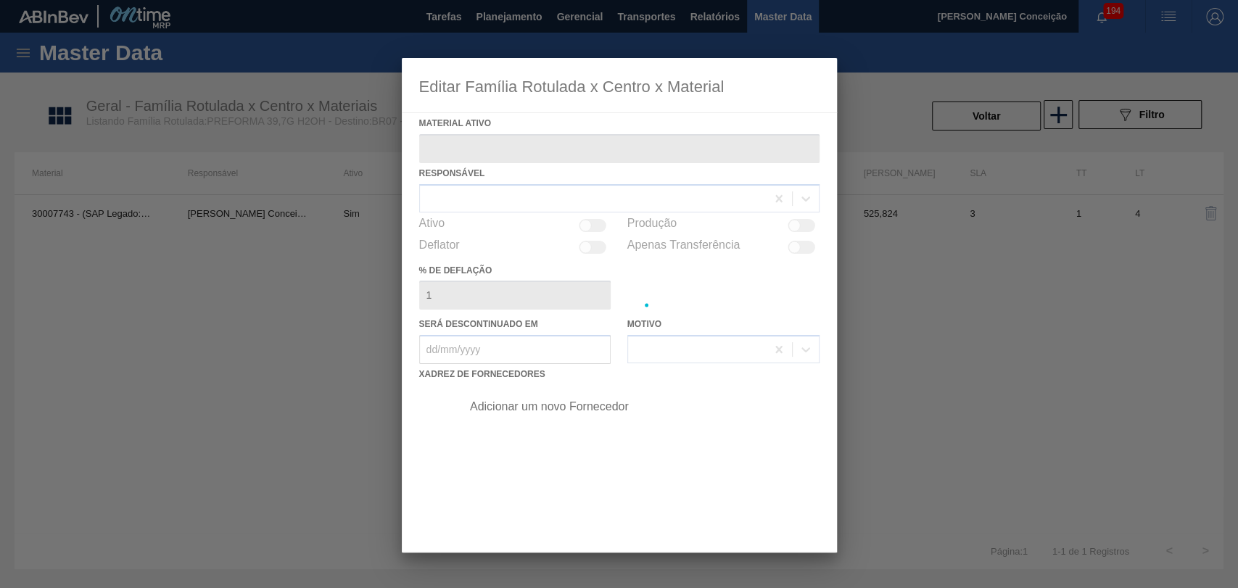
type ativo "30007743 - (SAP Legado: 50444515) - PREFORMA 39,7G VERDE H2OH RECICLADA"
checkbox input "true"
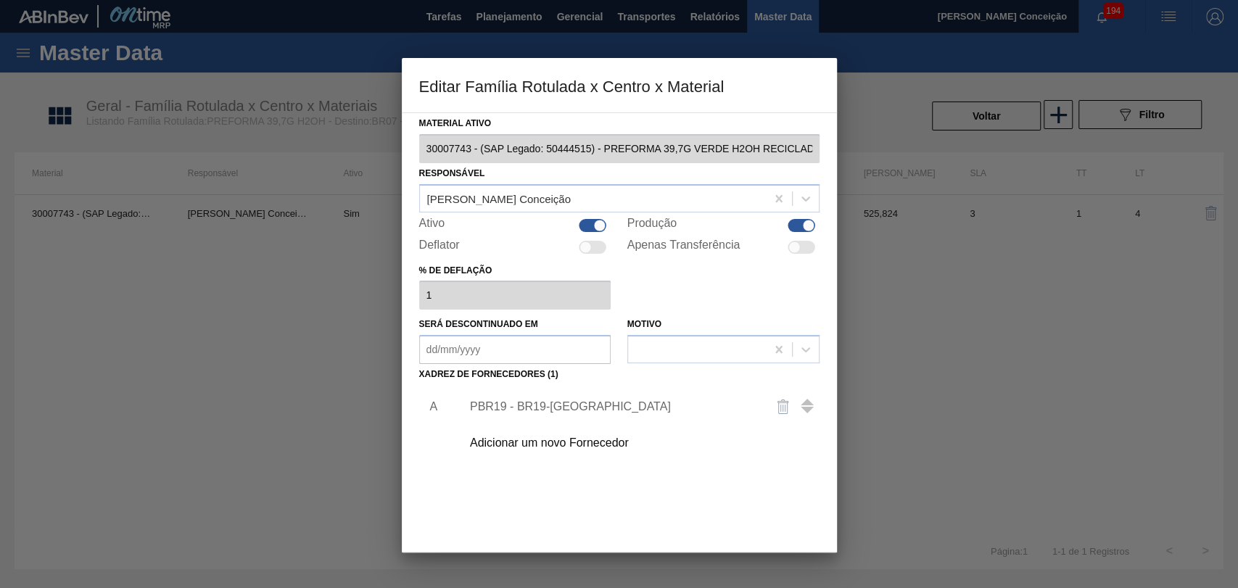
click at [539, 447] on div "Adicionar um novo Fornecedor" at bounding box center [612, 443] width 284 height 13
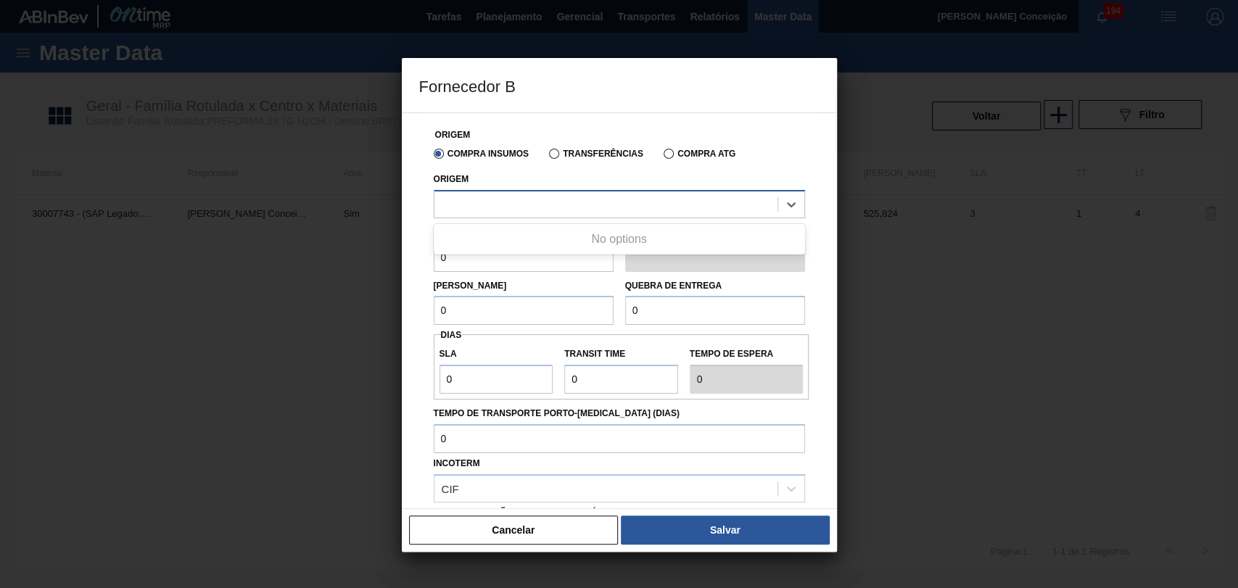
click at [505, 216] on div at bounding box center [619, 204] width 371 height 28
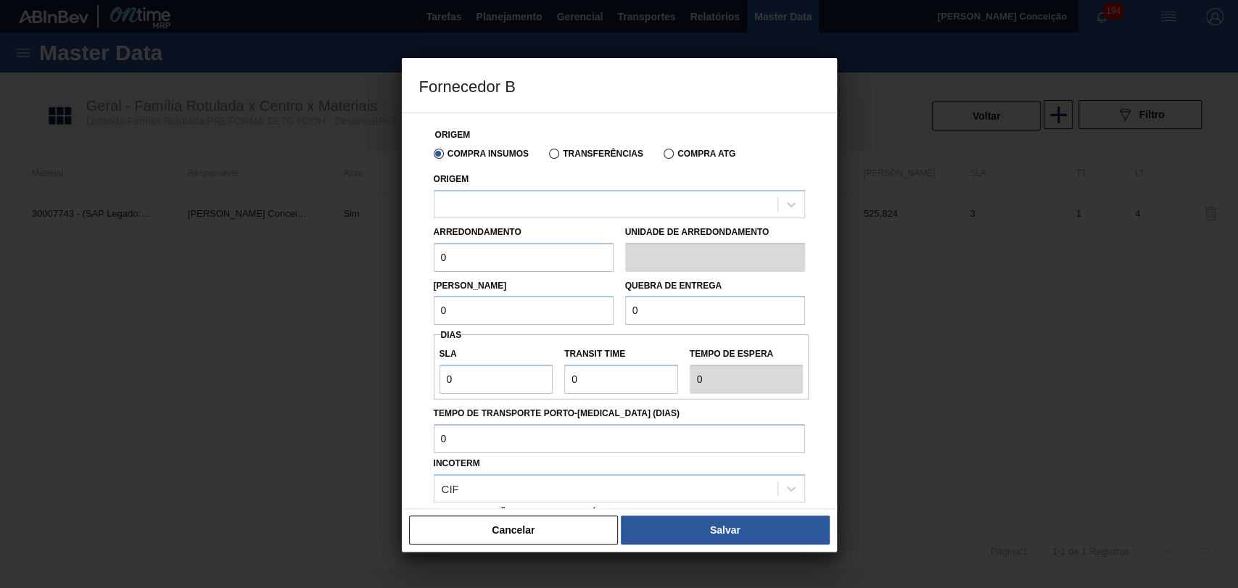
click at [492, 528] on button "Cancelar" at bounding box center [514, 530] width 210 height 29
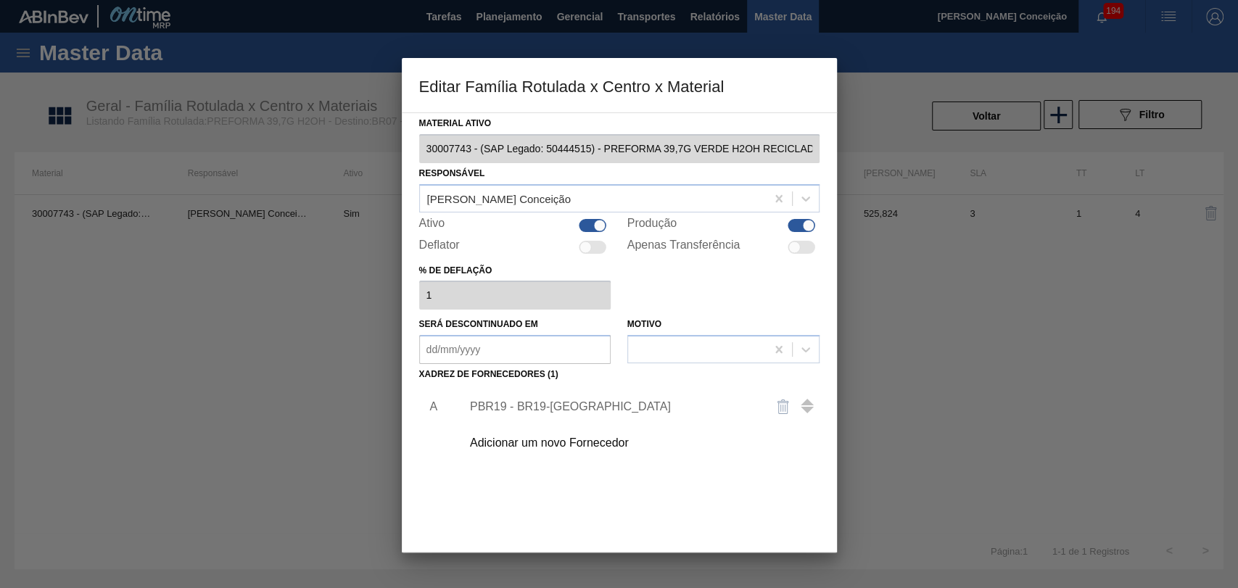
click at [492, 527] on div "A PBR19 - BR19-Nova Rio Adicionar um novo Fornecedor" at bounding box center [619, 470] width 400 height 170
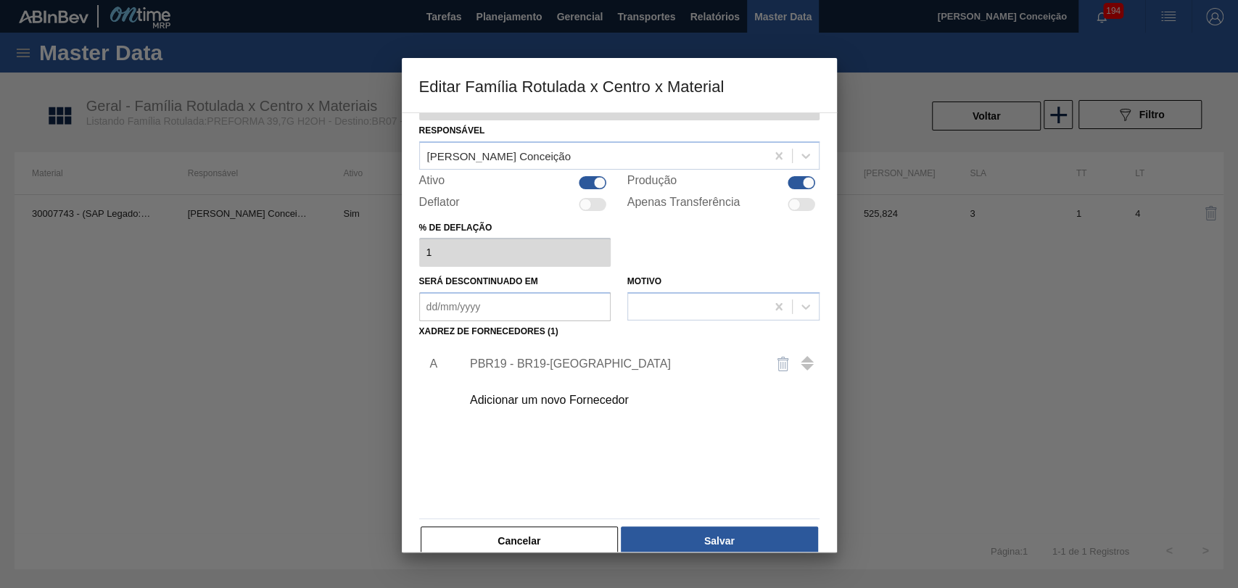
scroll to position [65, 0]
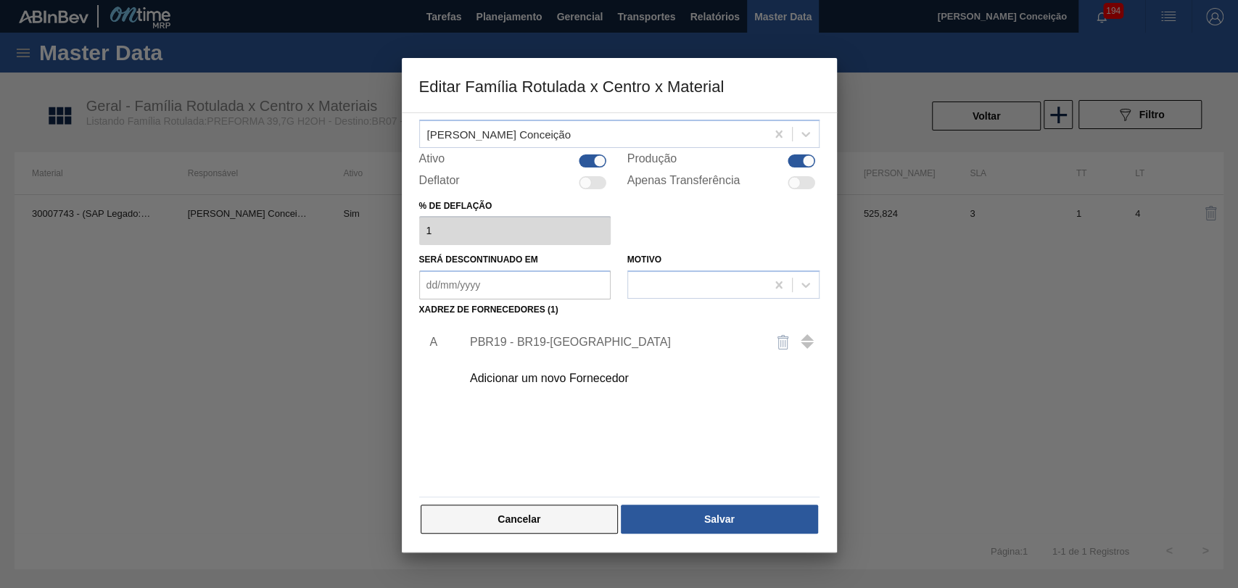
click at [531, 521] on button "Cancelar" at bounding box center [520, 519] width 198 height 29
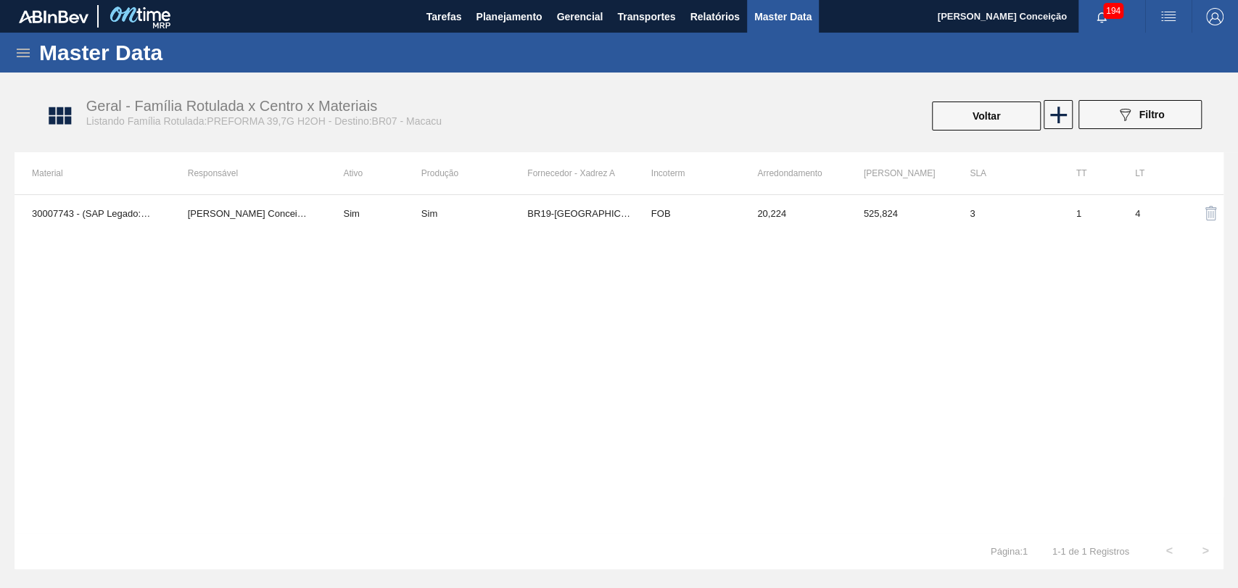
click at [571, 375] on div "30007743 - (SAP Legado: 50444515) - PREFORMA 39,7G VERDE H2OH RECICLADA Aline A…" at bounding box center [619, 363] width 1209 height 339
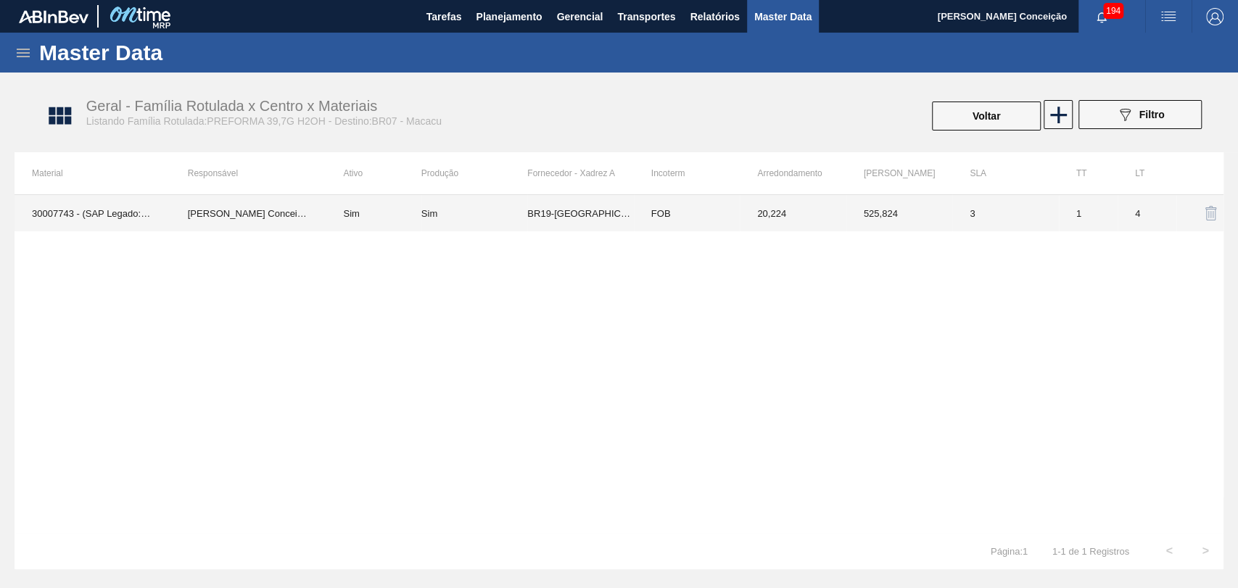
click at [120, 289] on div "30007743 - (SAP Legado: 50444515) - PREFORMA 39,7G VERDE H2OH RECICLADA Aline A…" at bounding box center [619, 363] width 1209 height 339
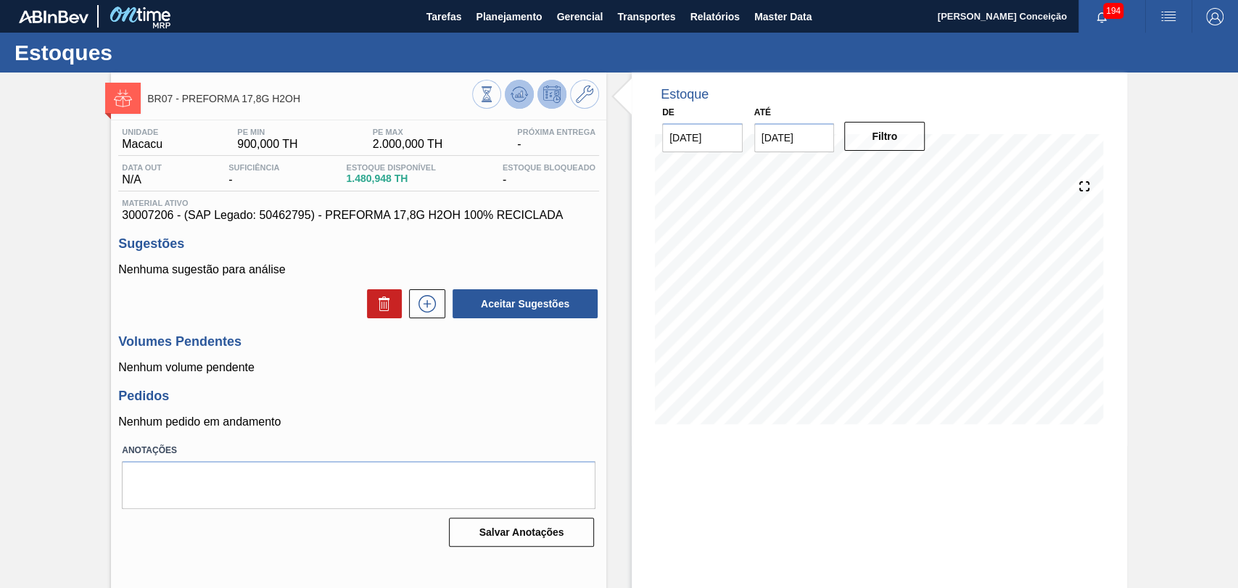
click at [521, 94] on icon at bounding box center [519, 94] width 9 height 7
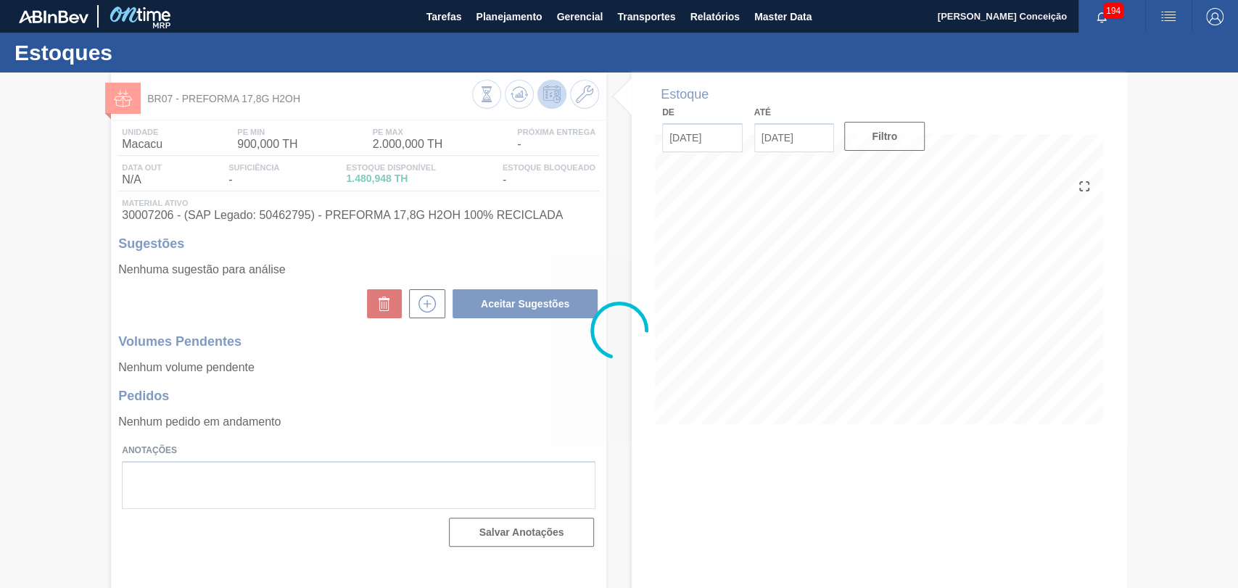
click at [422, 387] on div at bounding box center [619, 331] width 1238 height 516
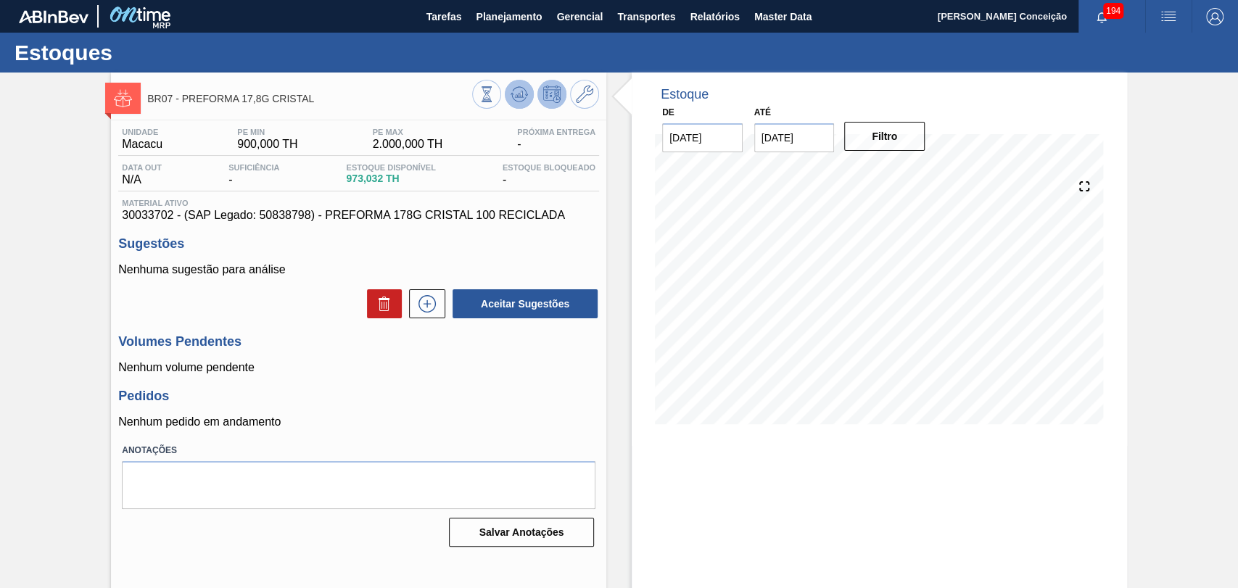
click at [509, 94] on button at bounding box center [519, 94] width 29 height 29
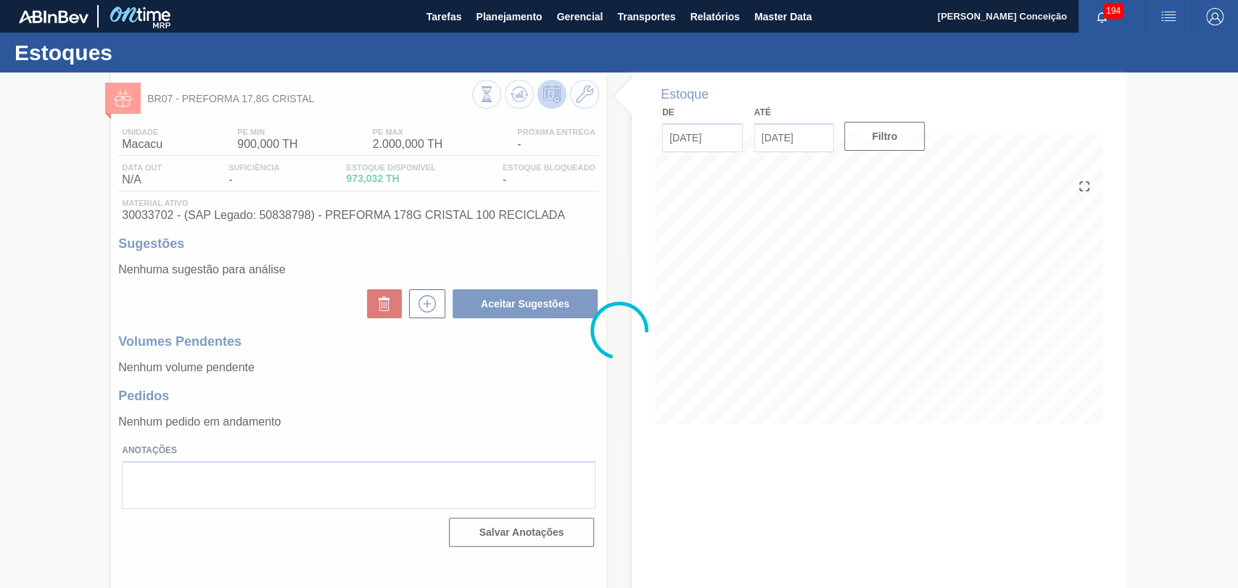
click at [503, 390] on div at bounding box center [619, 331] width 1238 height 516
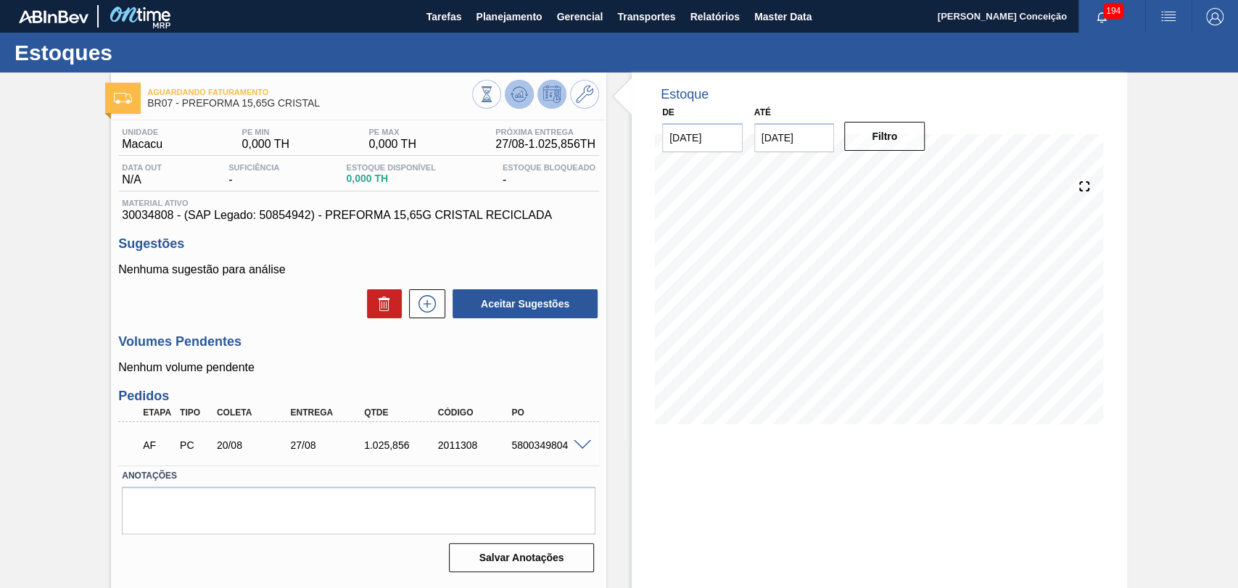
click at [525, 94] on icon at bounding box center [526, 95] width 3 height 2
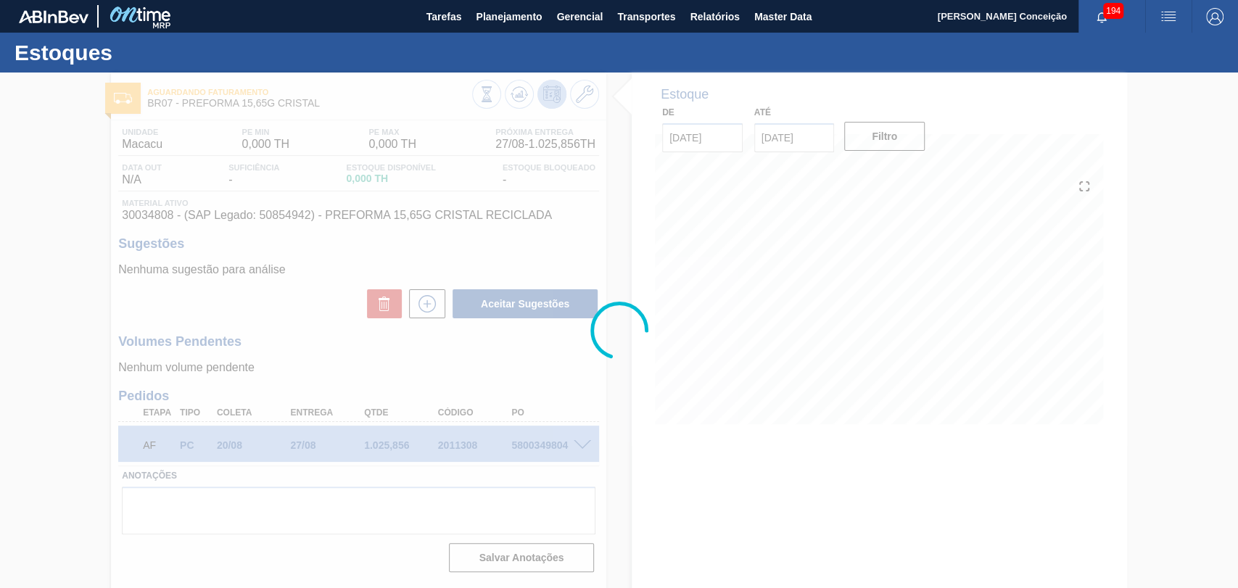
click at [236, 509] on div at bounding box center [619, 331] width 1238 height 516
click at [244, 517] on div at bounding box center [619, 331] width 1238 height 516
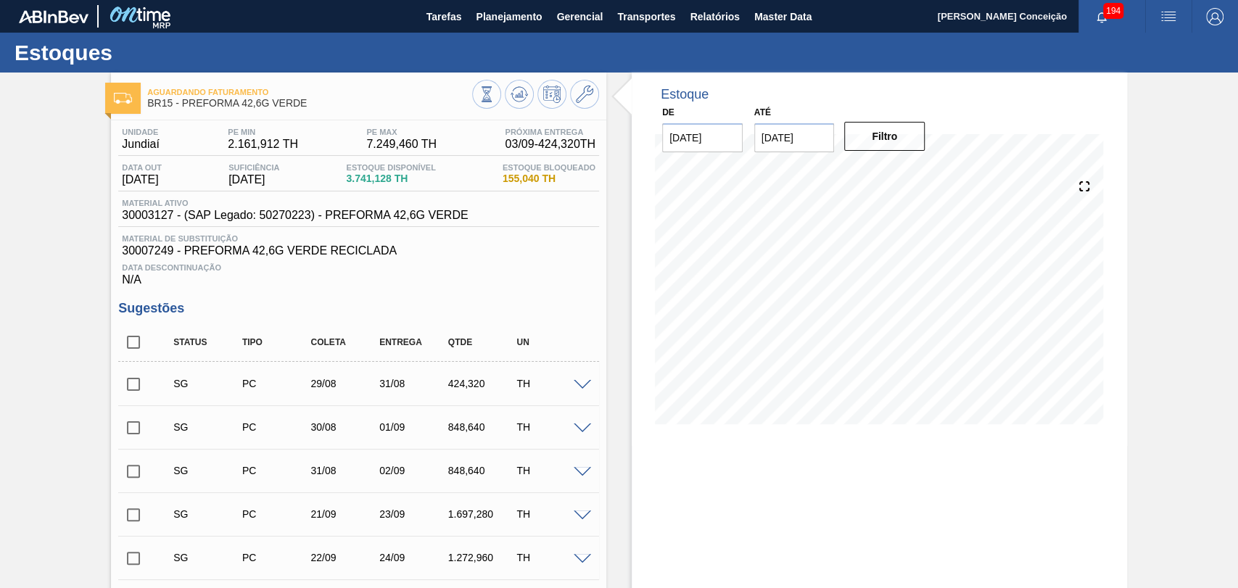
click at [500, 290] on div "Unidade Jundiaí PE MIN 2.161,912 TH PE MAX 7.249,460 TH Próxima Entrega 03/09 -…" at bounding box center [358, 585] width 495 height 930
click at [138, 345] on input "checkbox" at bounding box center [133, 342] width 30 height 30
checkbox input "true"
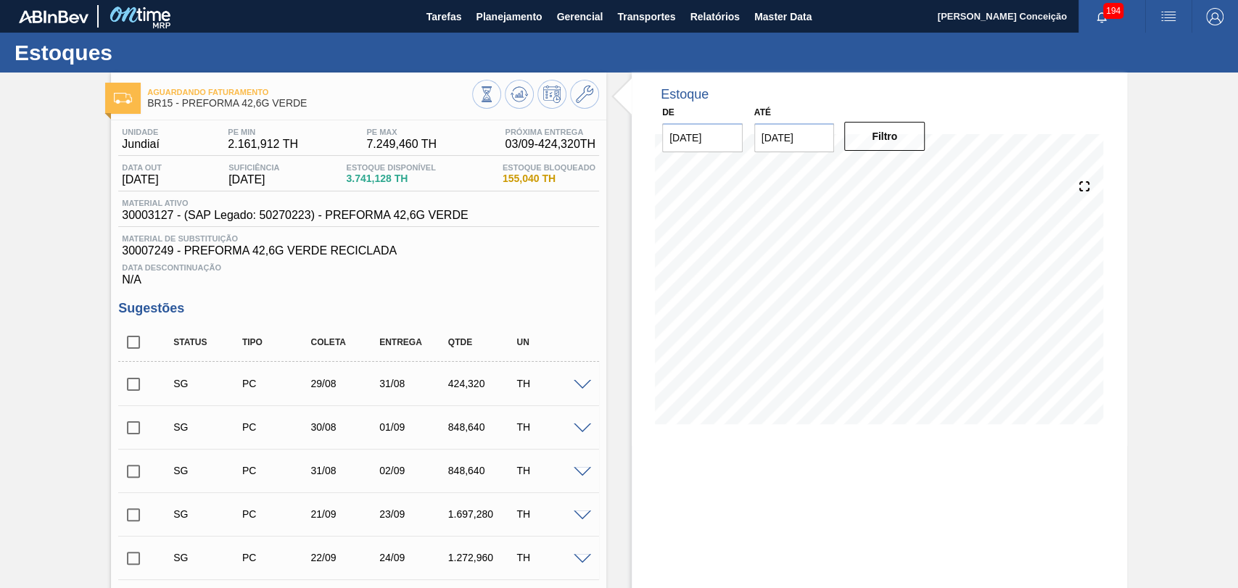
checkbox input "true"
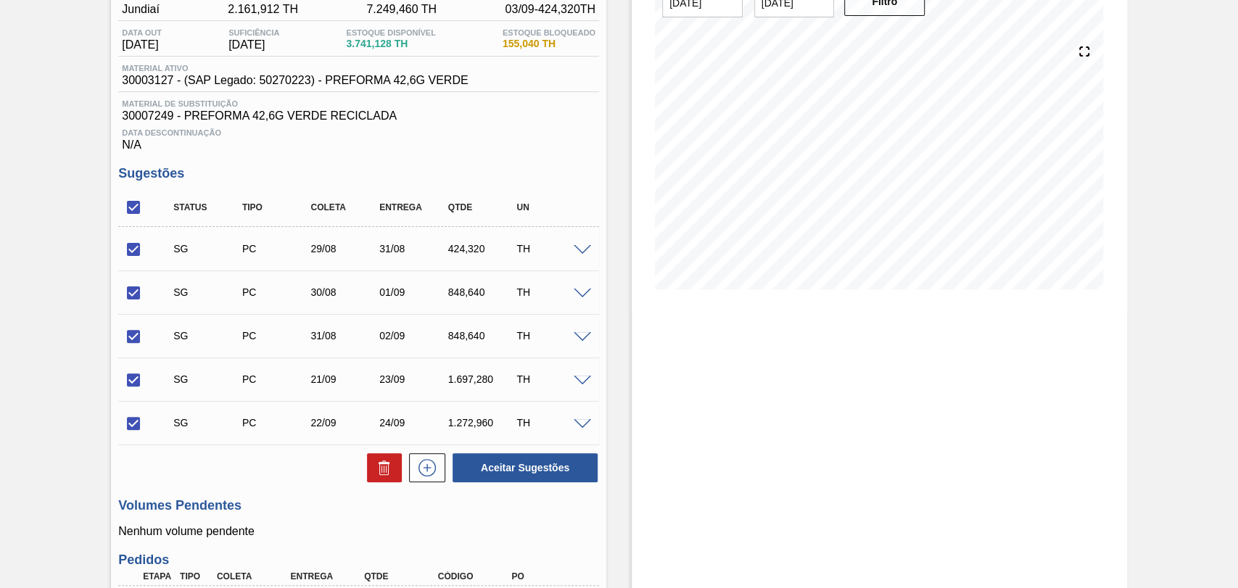
scroll to position [161, 0]
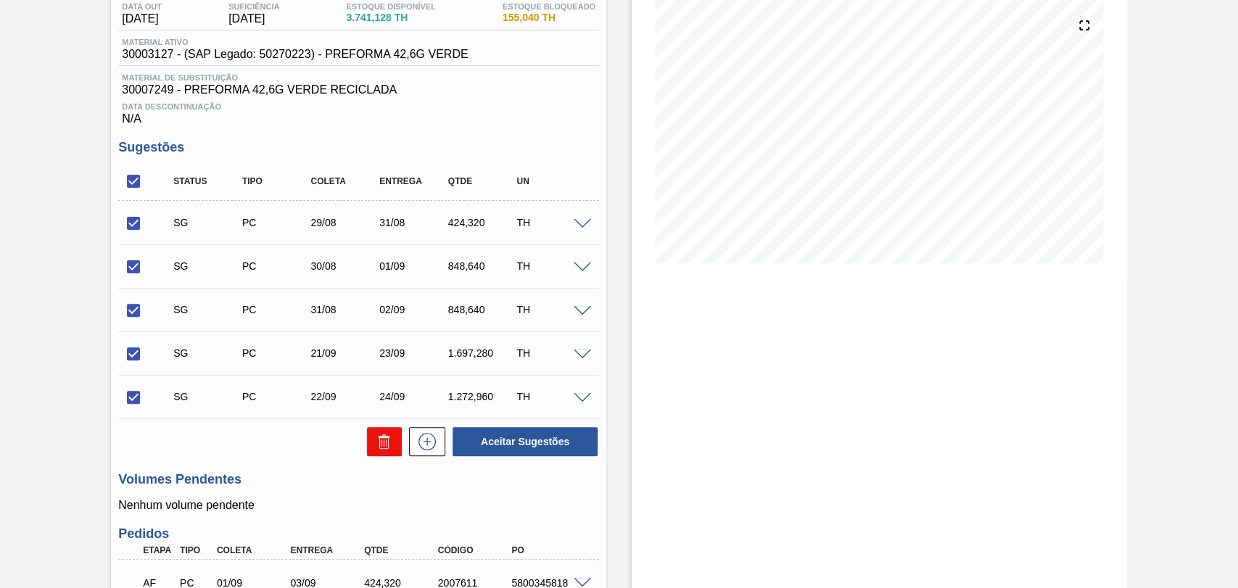
click at [387, 456] on button at bounding box center [384, 441] width 35 height 29
checkbox input "false"
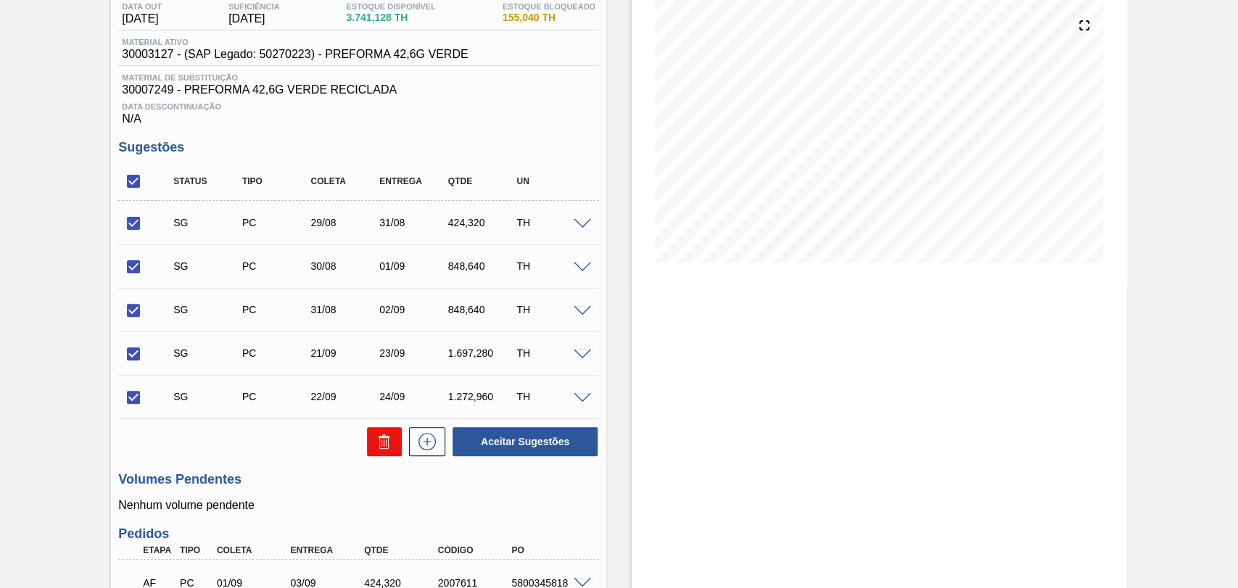
checkbox input "false"
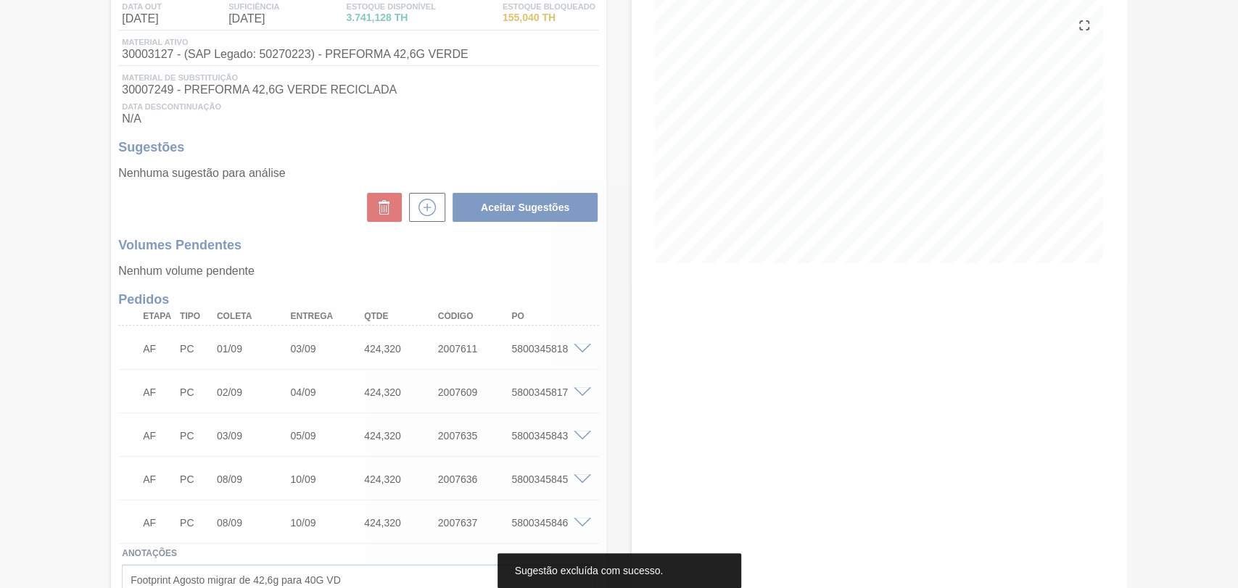
click at [575, 259] on div at bounding box center [619, 294] width 1238 height 588
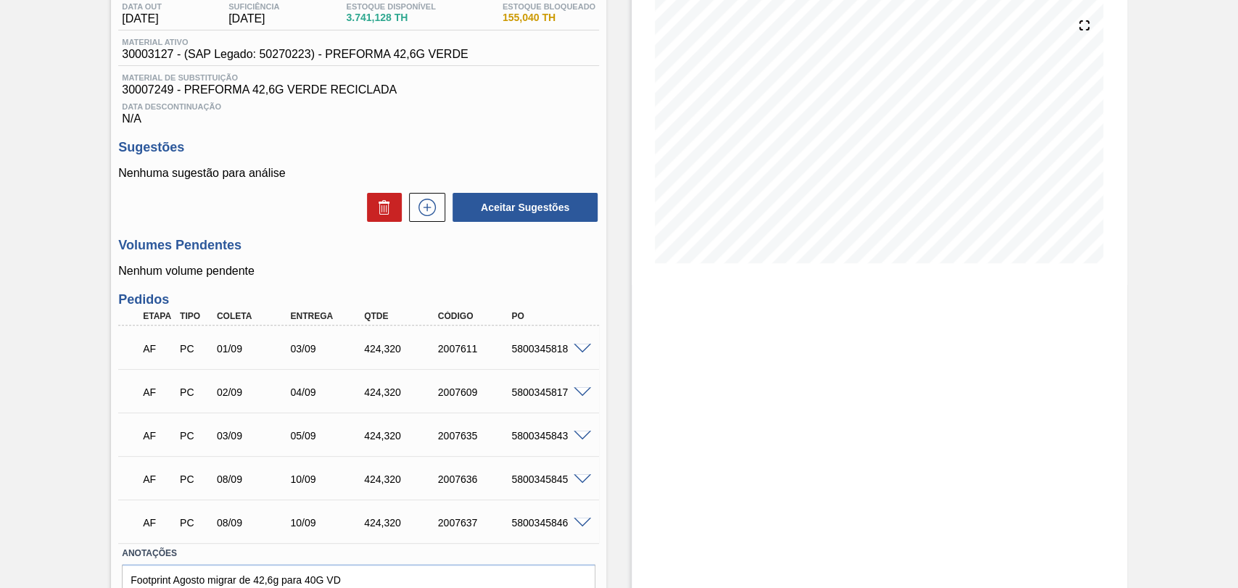
click at [574, 260] on div "Volumes Pendentes Nenhum volume pendente" at bounding box center [358, 258] width 481 height 40
click at [379, 427] on div "AF PC 03/09 05/09 424,[PHONE_NUMBER] 5800345843" at bounding box center [354, 434] width 442 height 29
copy div "424,320"
click at [598, 244] on div "Unidade Jundiaí PE MIN 2.161,912 TH PE MAX 7.249,460 TH Próxima Entrega 03/09 -…" at bounding box center [358, 307] width 495 height 696
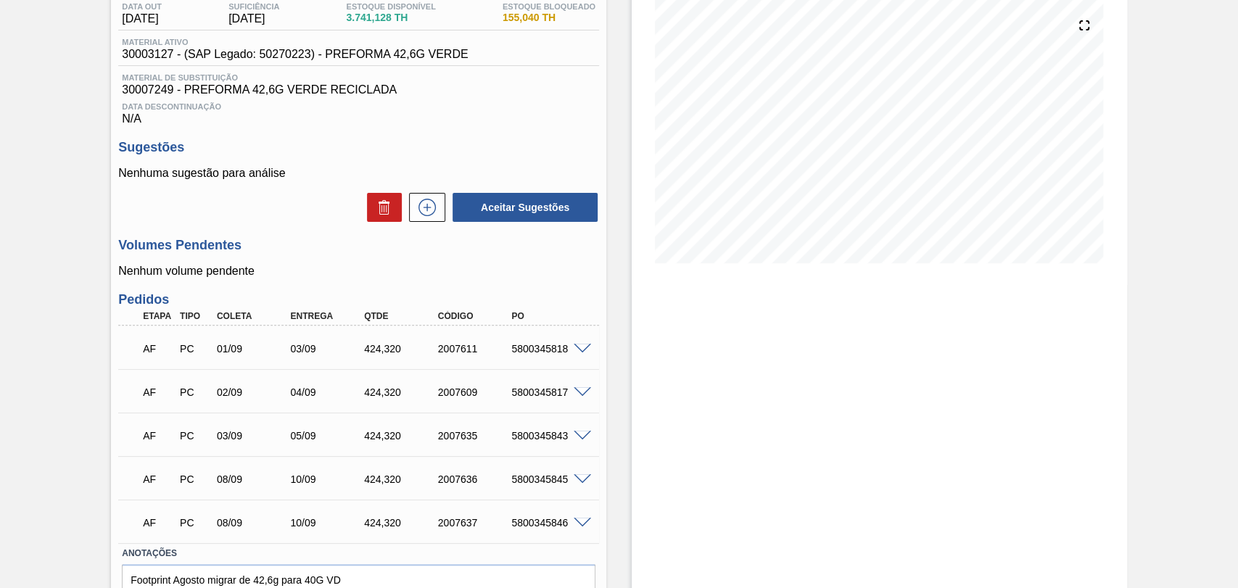
scroll to position [81, 0]
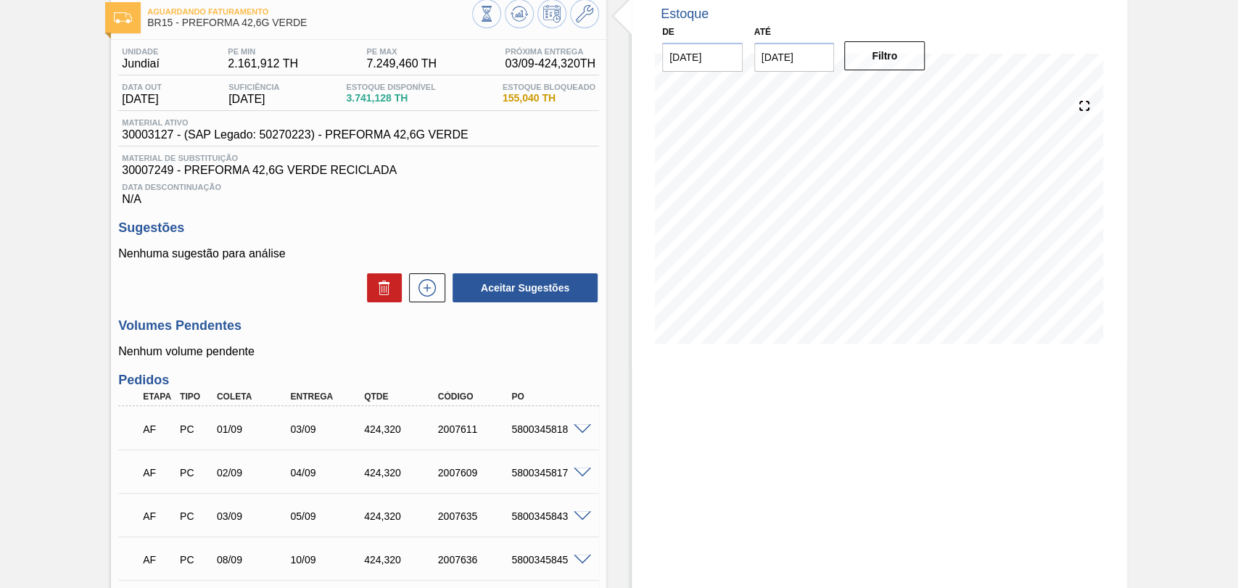
click at [579, 374] on div "Unidade Jundiaí PE MIN 2.161,912 TH PE MAX 7.249,460 TH Próxima Entrega 03/09 -…" at bounding box center [358, 388] width 495 height 696
click at [582, 206] on div "Data Descontinuação N/A" at bounding box center [358, 191] width 481 height 29
click at [460, 372] on div "Unidade Jundiaí PE MIN 2.161,912 TH PE MAX 7.249,460 TH Próxima Entrega 03/09 -…" at bounding box center [358, 388] width 495 height 696
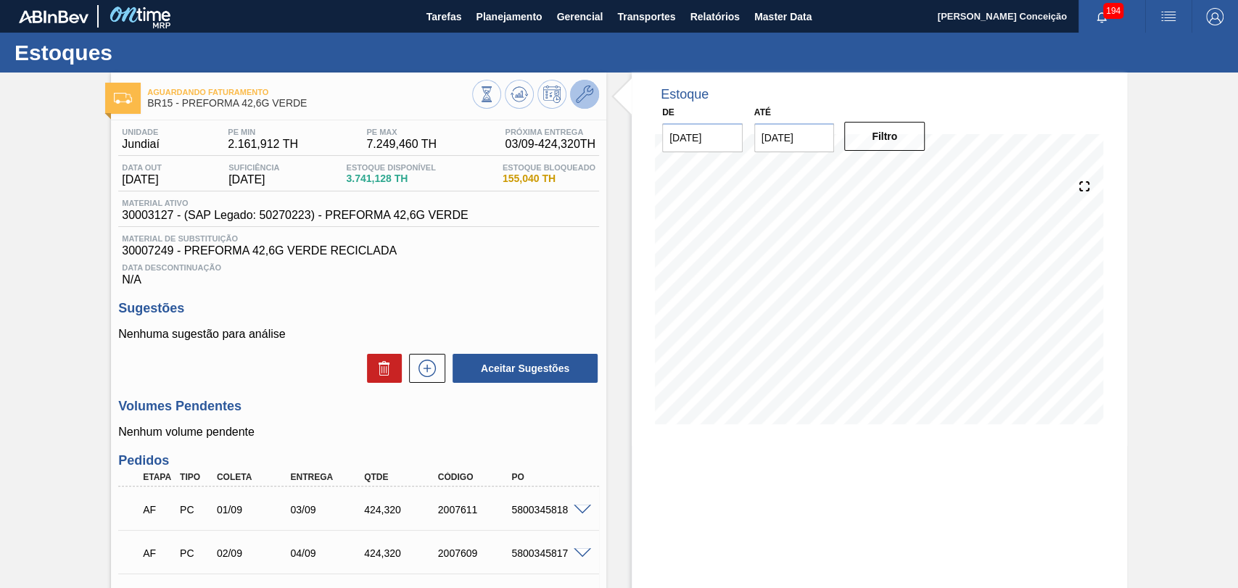
click at [593, 99] on button at bounding box center [584, 94] width 29 height 29
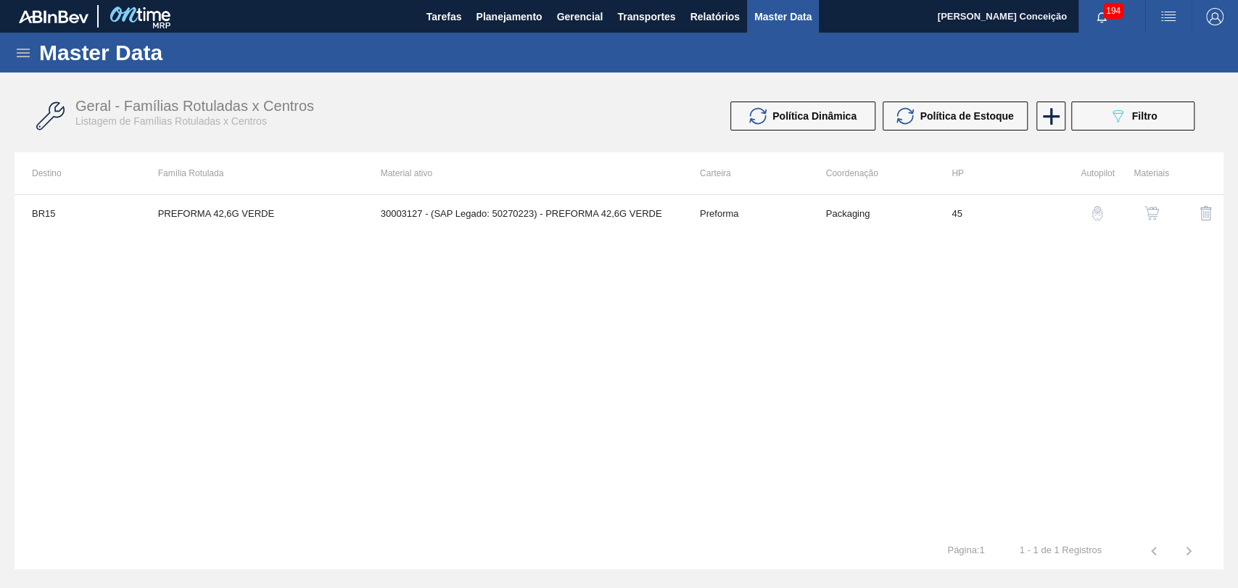
click at [1152, 213] on img "button" at bounding box center [1151, 213] width 15 height 15
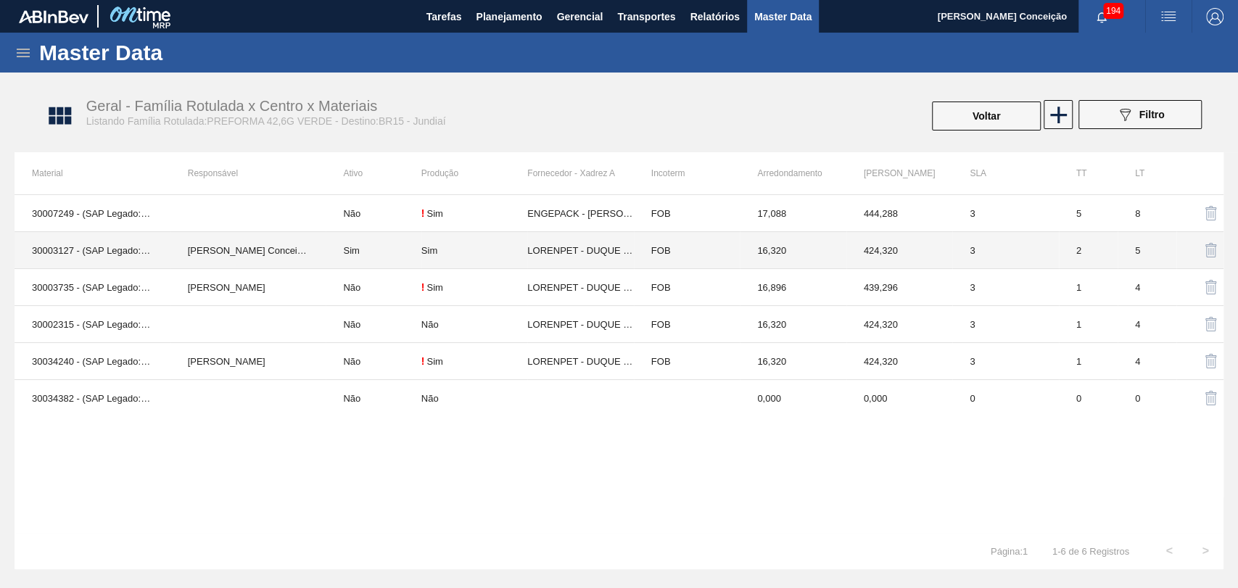
click at [344, 256] on td "Sim" at bounding box center [373, 250] width 95 height 37
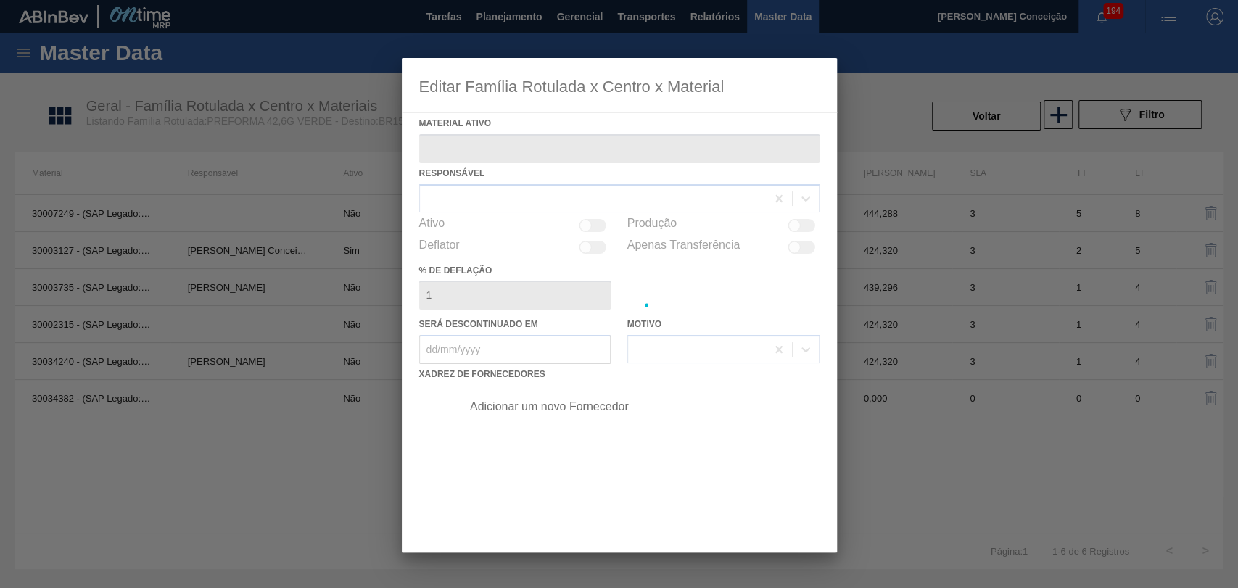
type ativo "30003127 - (SAP Legado: 50270223) - PREFORMA 42,6G VERDE"
checkbox input "true"
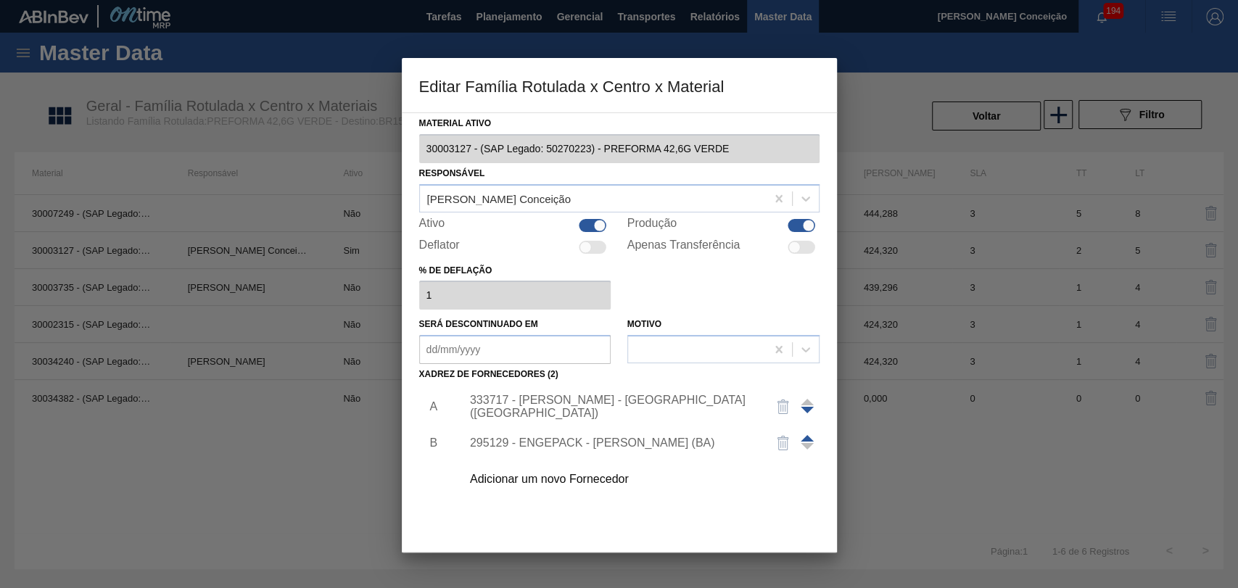
click at [581, 223] on div at bounding box center [593, 225] width 28 height 13
checkbox input "false"
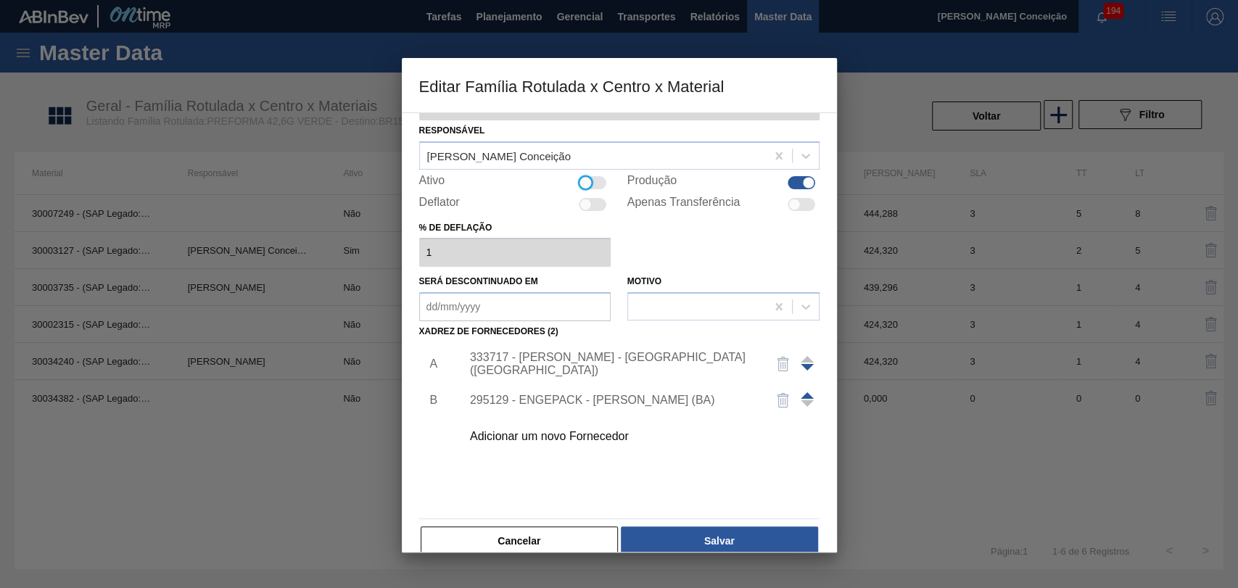
scroll to position [65, 0]
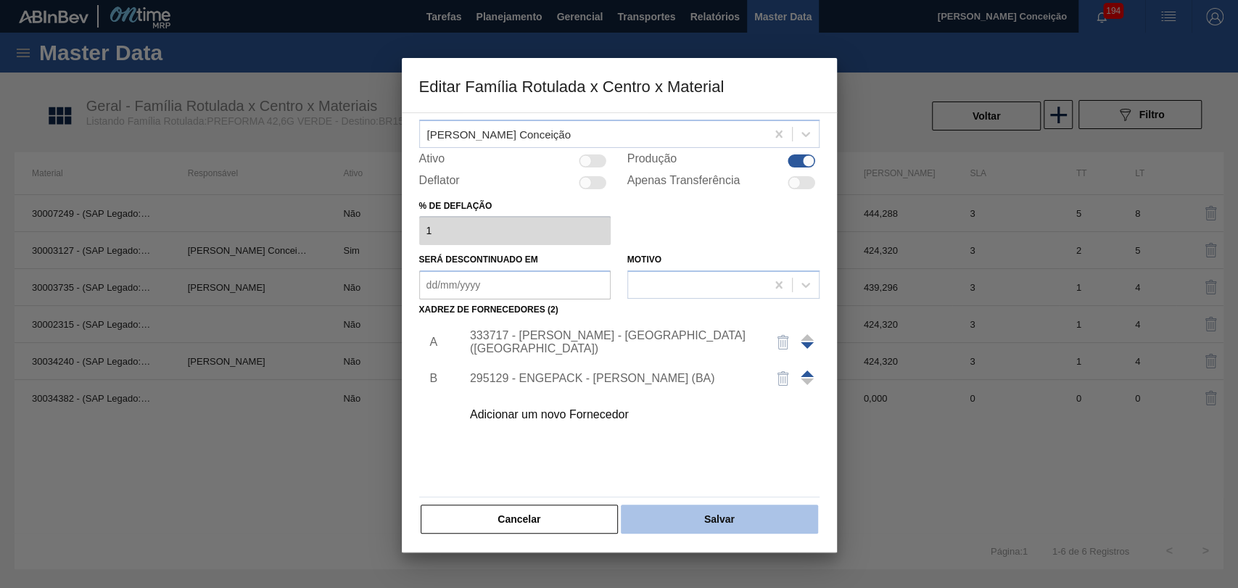
click at [688, 521] on button "Salvar" at bounding box center [719, 519] width 197 height 29
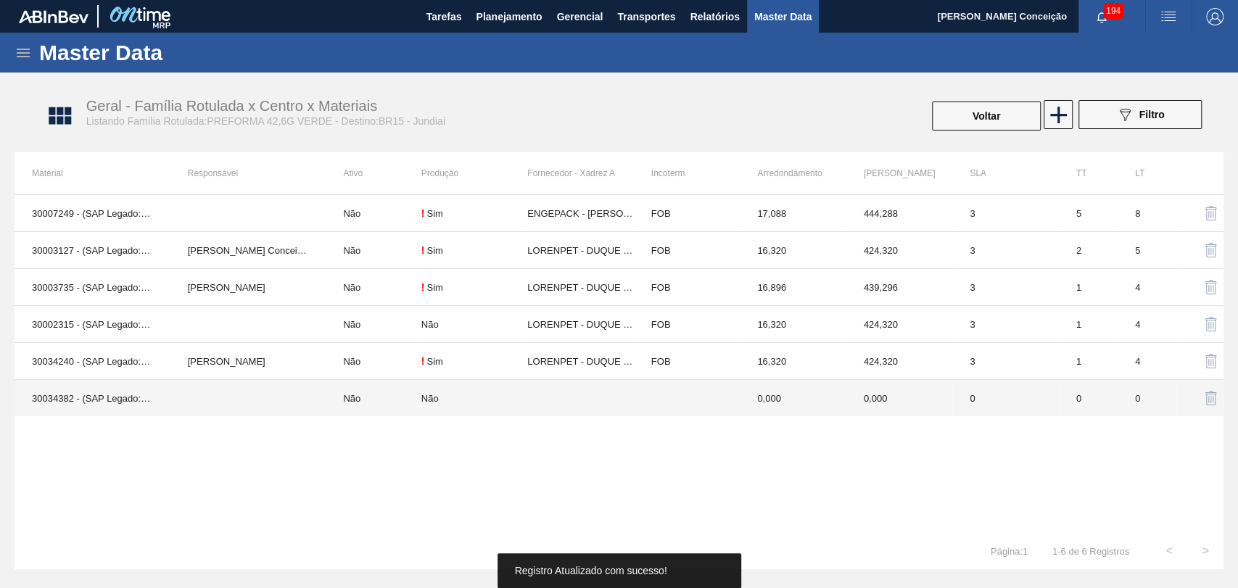
click at [366, 396] on td "Não" at bounding box center [373, 398] width 95 height 37
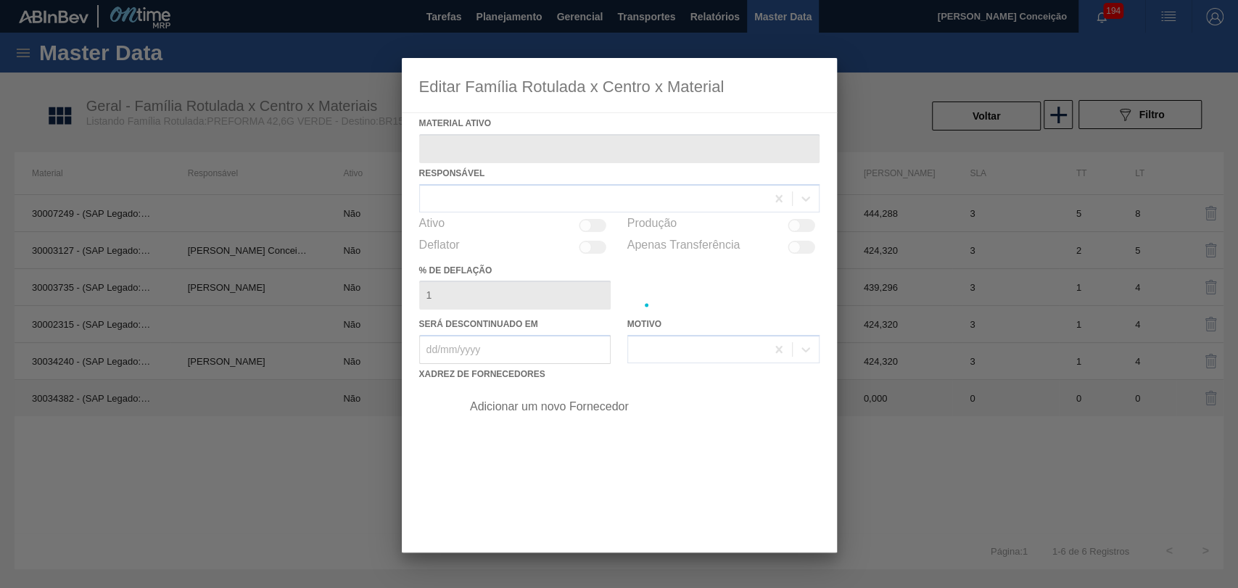
type ativo "30034382 - (SAP Legado: 50850586) - PREFORMA 42,6G VERDE 60% RECICLADA"
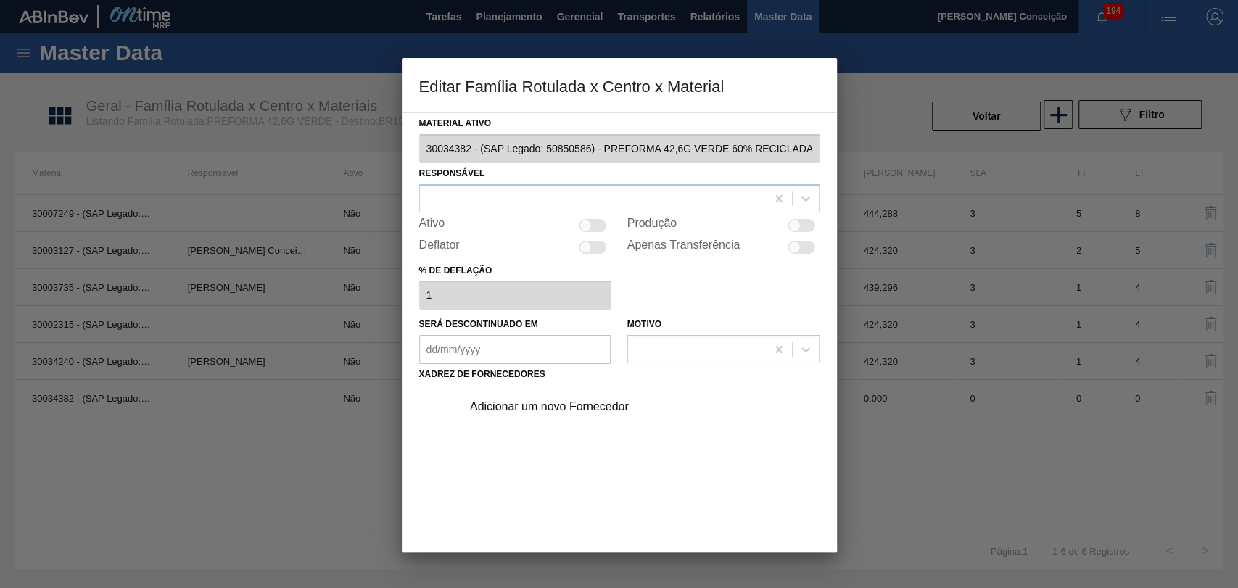
click at [572, 413] on div "Adicionar um novo Fornecedor" at bounding box center [612, 406] width 284 height 13
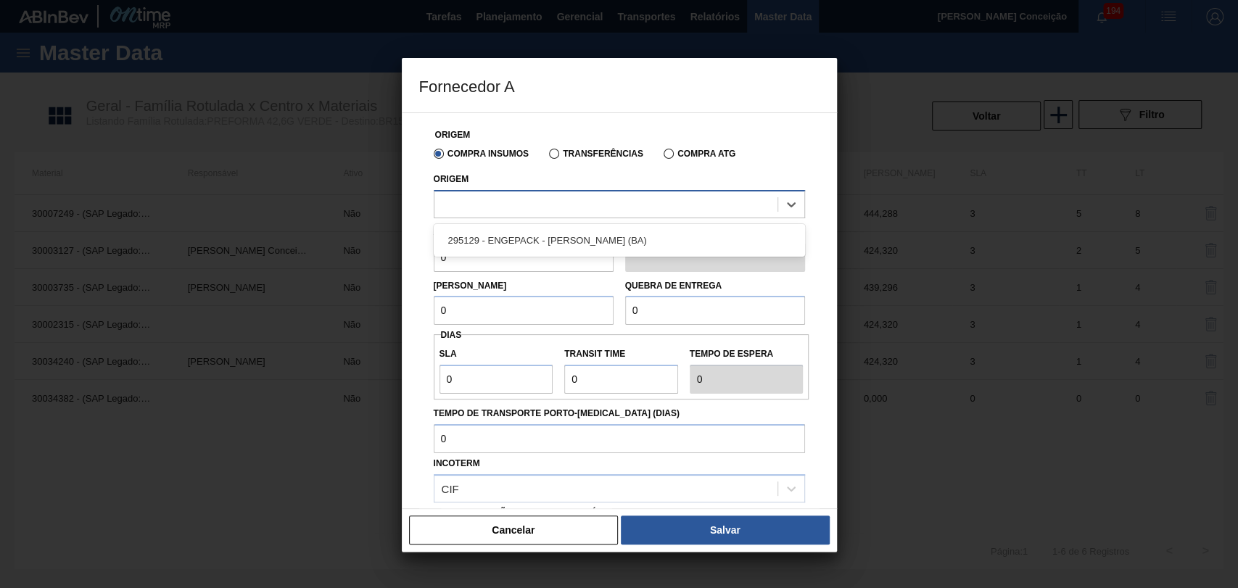
click at [511, 201] on div at bounding box center [605, 204] width 343 height 21
click at [424, 348] on div "Origem Compra Insumos Transferências Compra ATG Origem option 295129 - ENGEPACK…" at bounding box center [619, 364] width 400 height 503
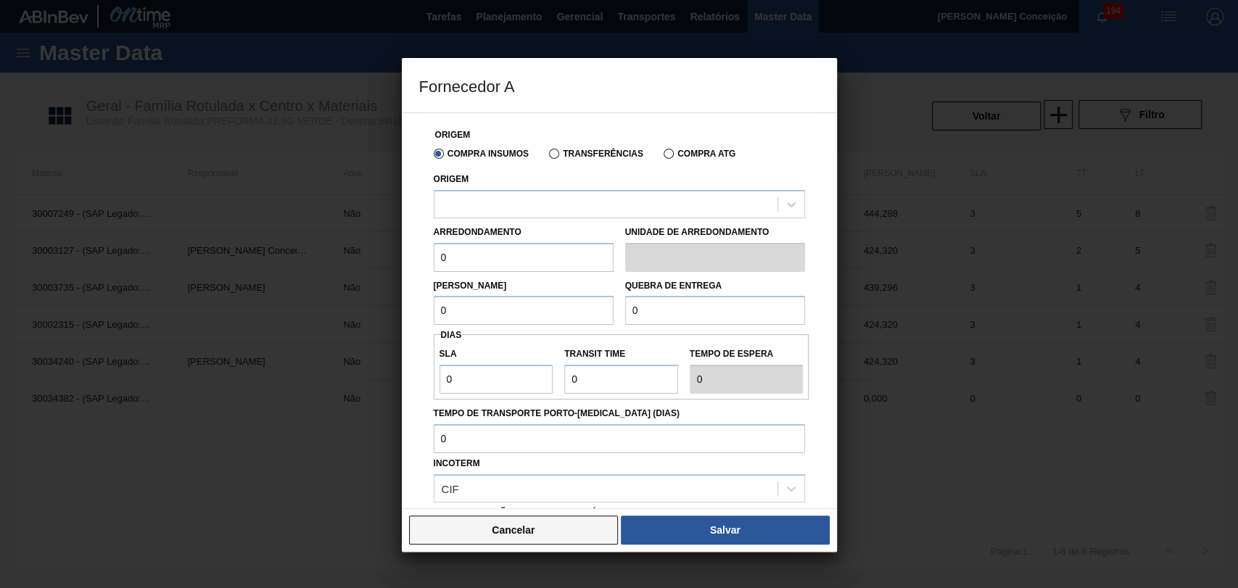
click at [467, 525] on button "Cancelar" at bounding box center [514, 530] width 210 height 29
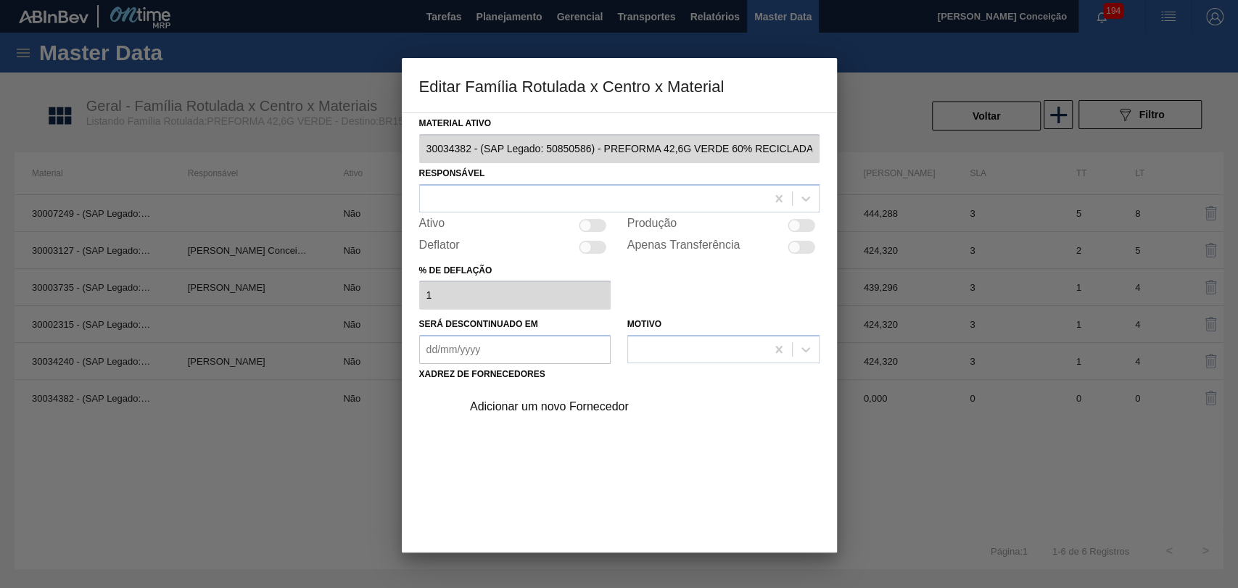
click at [265, 447] on div at bounding box center [619, 294] width 1238 height 588
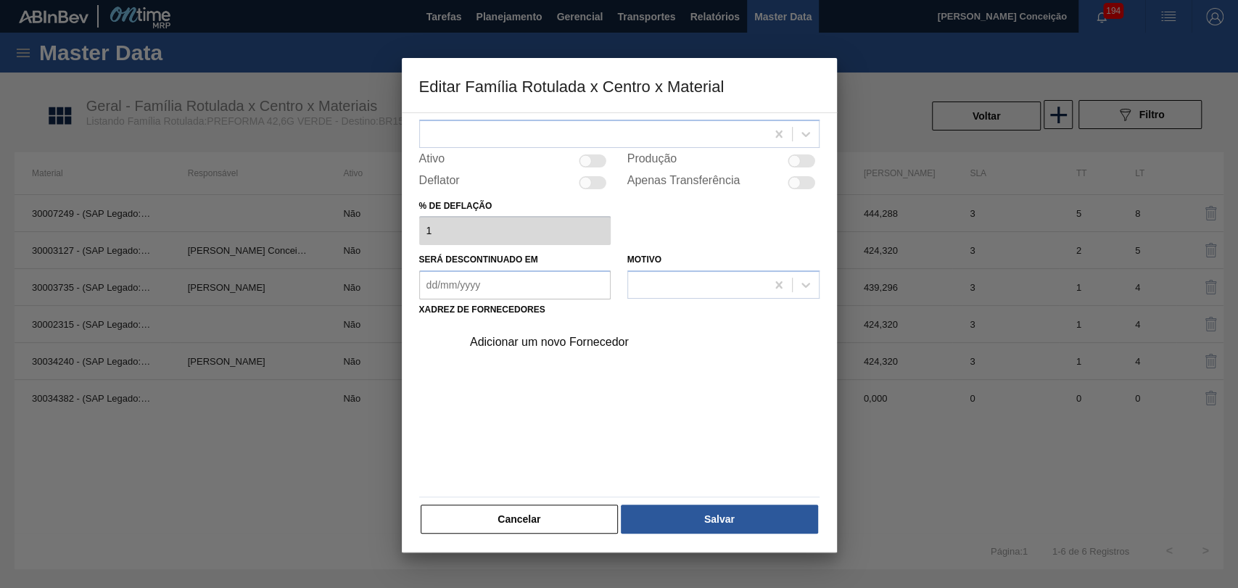
click at [479, 538] on div "Material ativo 30034382 - (SAP Legado: 50850586) - PREFORMA 42,6G VERDE 60% REC…" at bounding box center [619, 332] width 435 height 440
click at [487, 525] on button "Cancelar" at bounding box center [520, 519] width 198 height 29
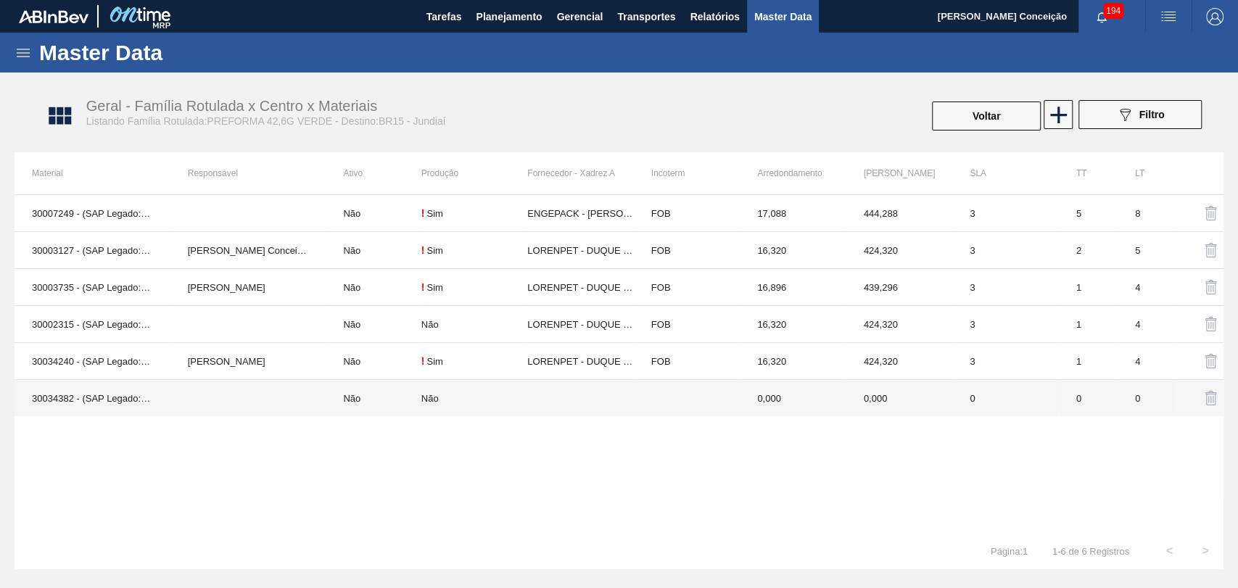
click at [368, 403] on td "Não" at bounding box center [373, 398] width 95 height 37
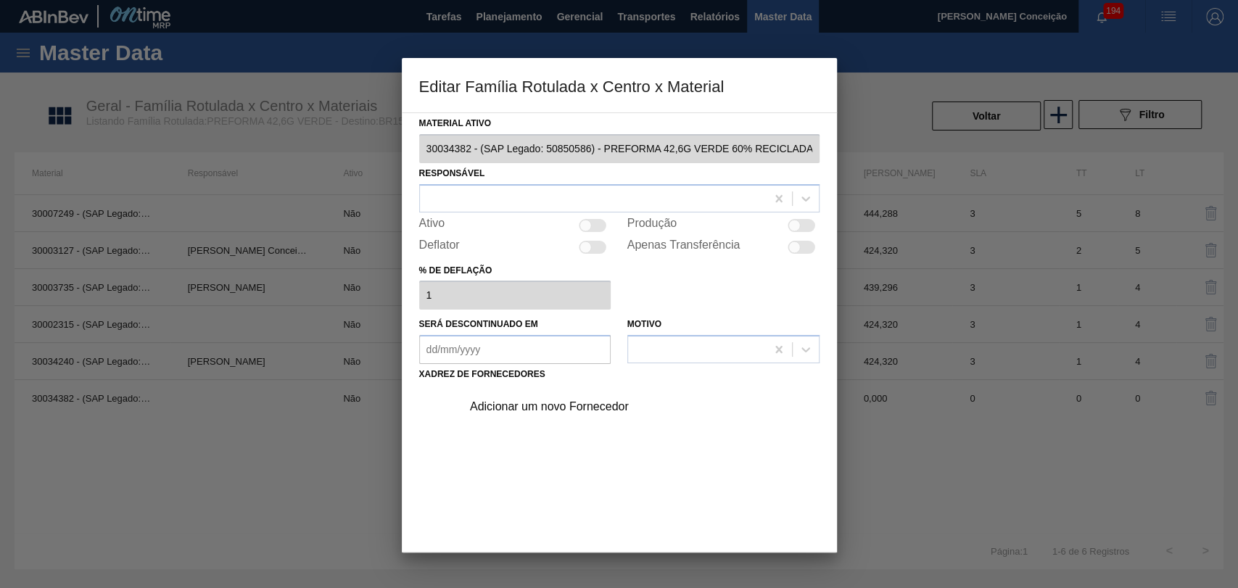
click at [524, 452] on div "Adicionar um novo Fornecedor" at bounding box center [619, 470] width 400 height 170
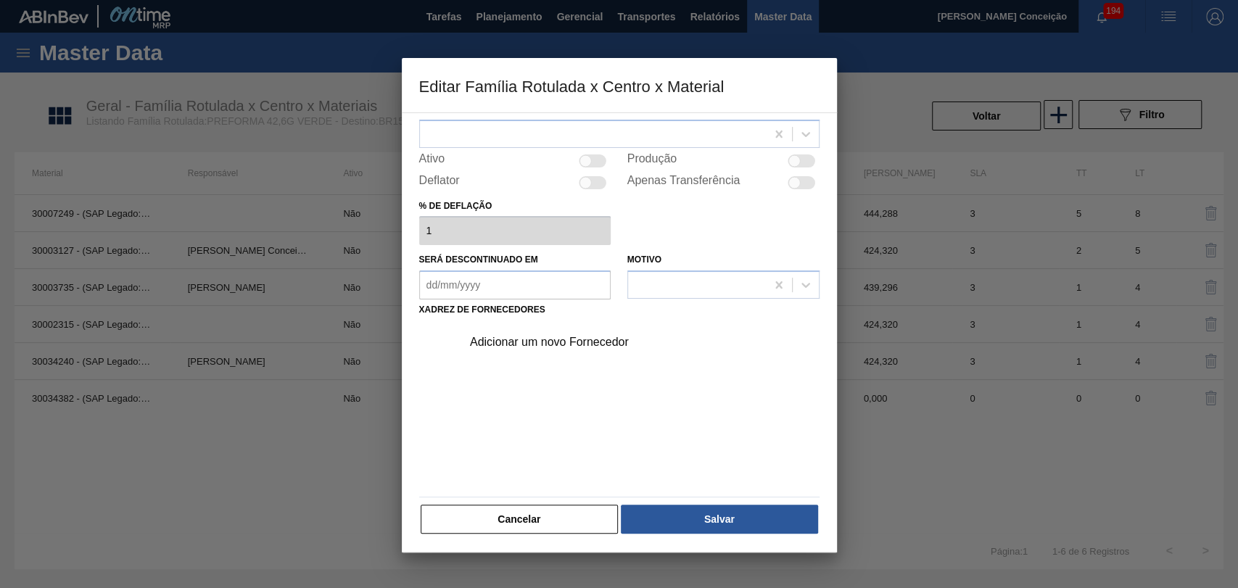
click at [493, 518] on button "Cancelar" at bounding box center [520, 519] width 198 height 29
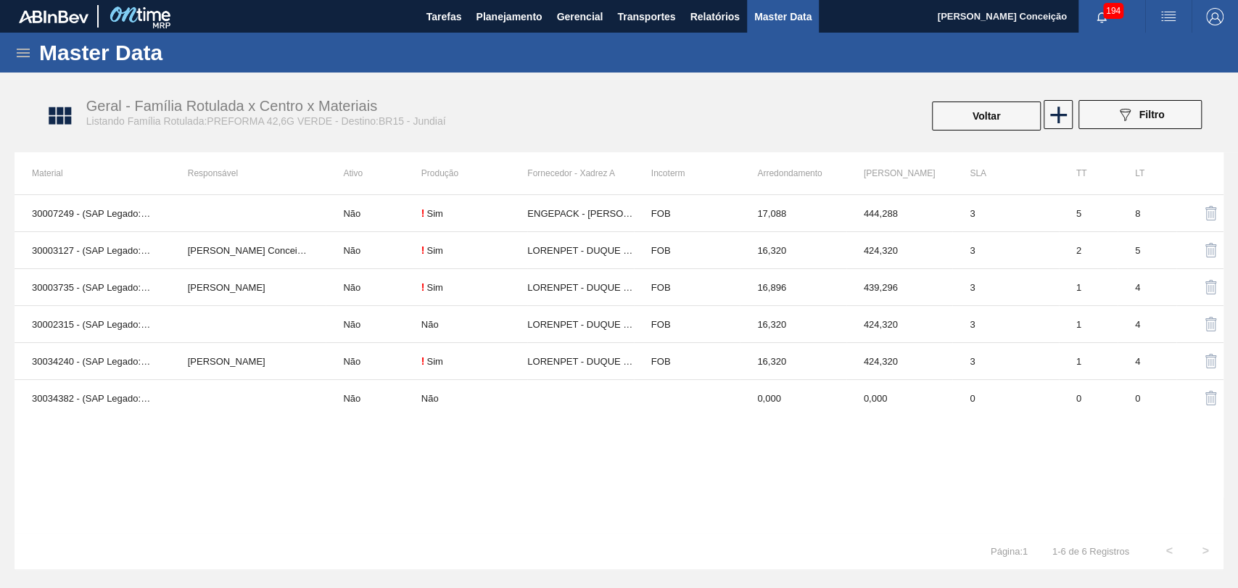
click at [233, 471] on div "30007249 - (SAP Legado: 50460959) - PREFORMA 42,6G VERDE RECICLADA Não ! Sim EN…" at bounding box center [619, 363] width 1209 height 339
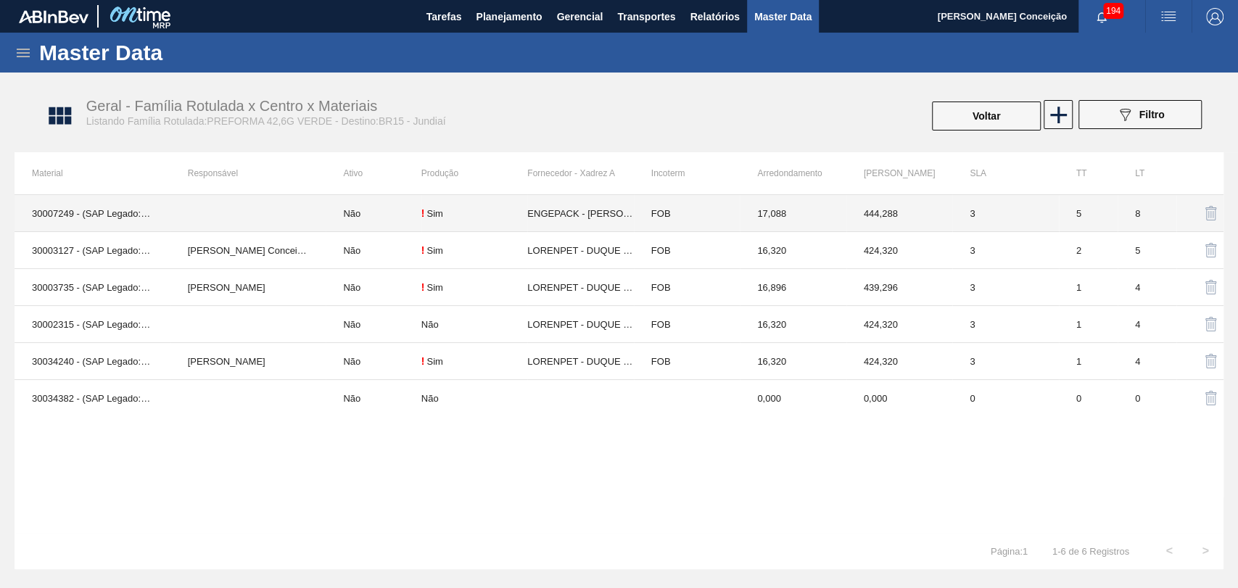
click at [389, 212] on td "Não" at bounding box center [373, 213] width 95 height 37
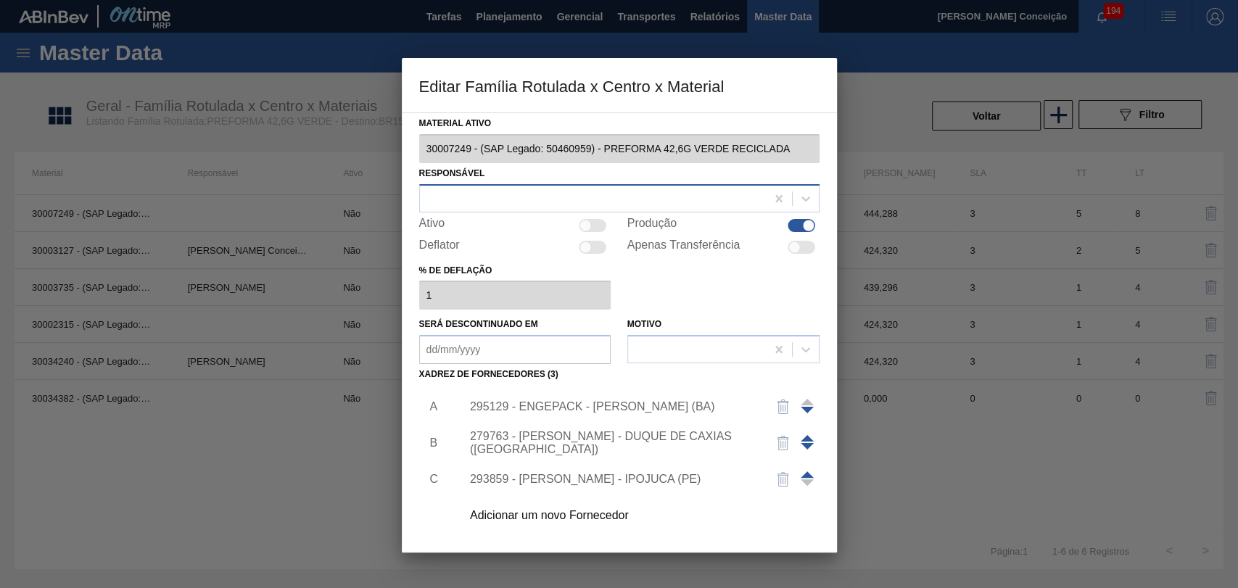
click at [522, 190] on div at bounding box center [593, 198] width 346 height 21
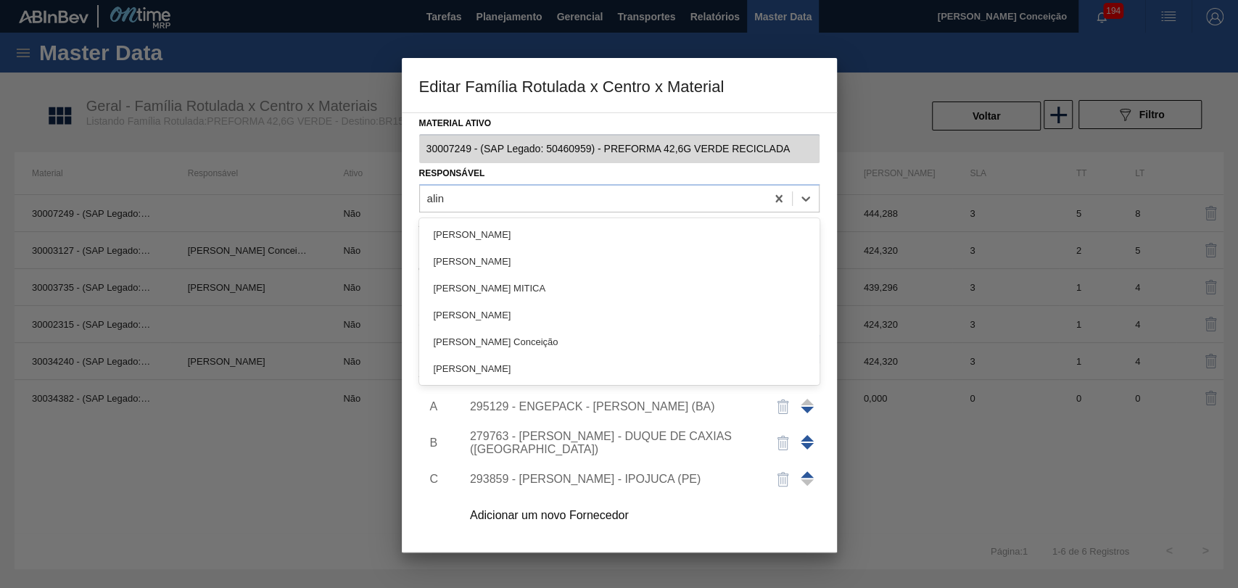
type input "aline"
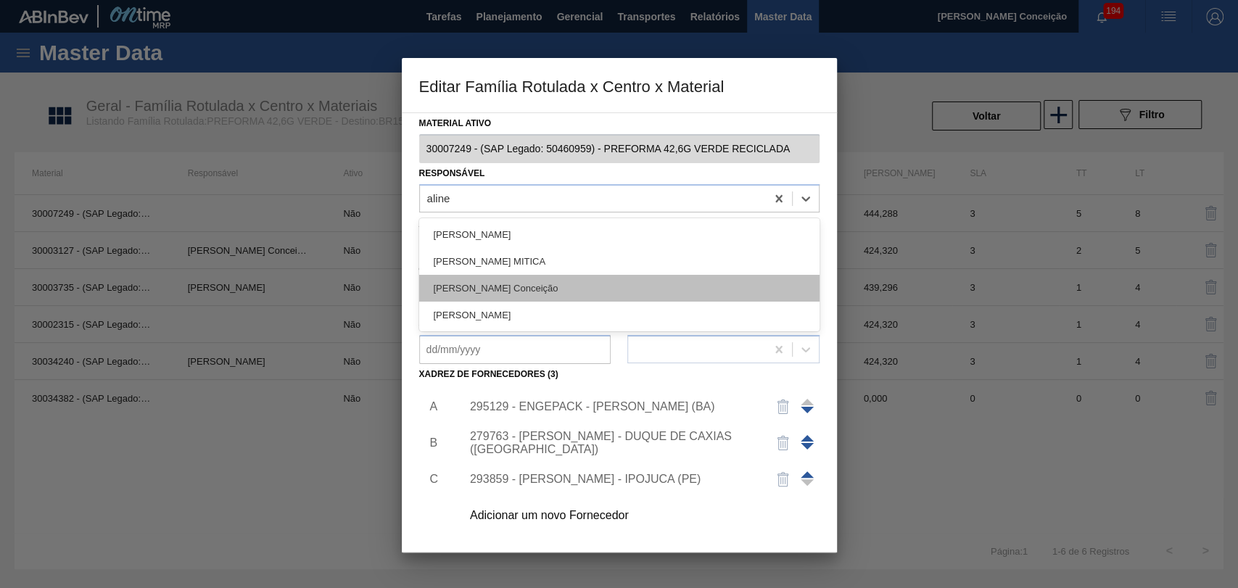
click at [518, 293] on div "[PERSON_NAME] [PERSON_NAME]" at bounding box center [619, 288] width 400 height 27
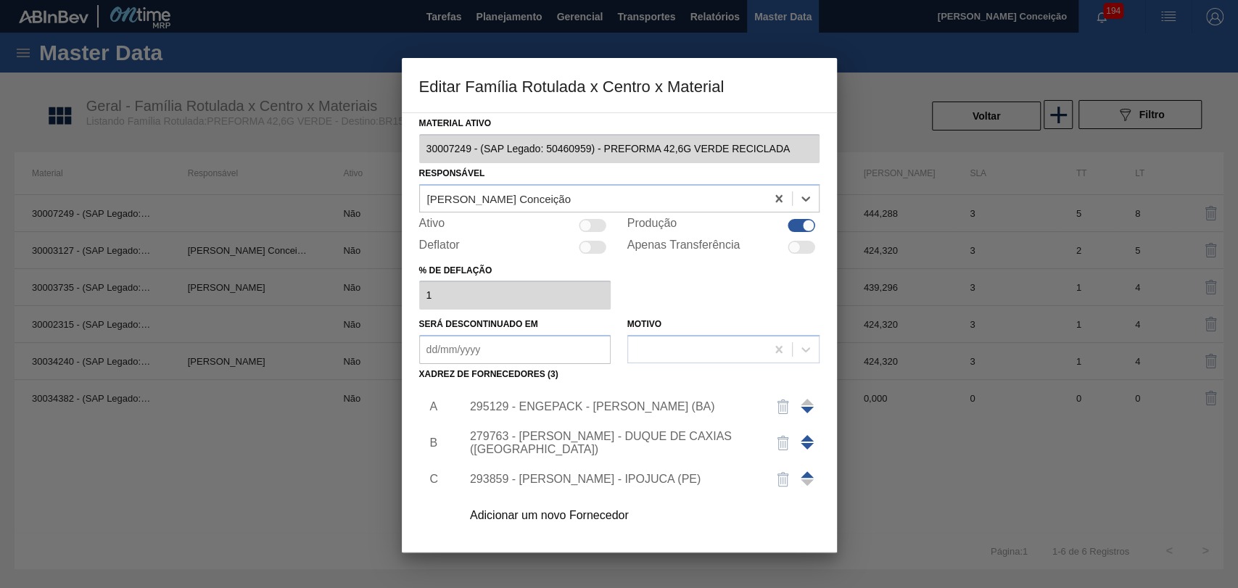
click at [598, 219] on div at bounding box center [593, 225] width 28 height 13
checkbox input "true"
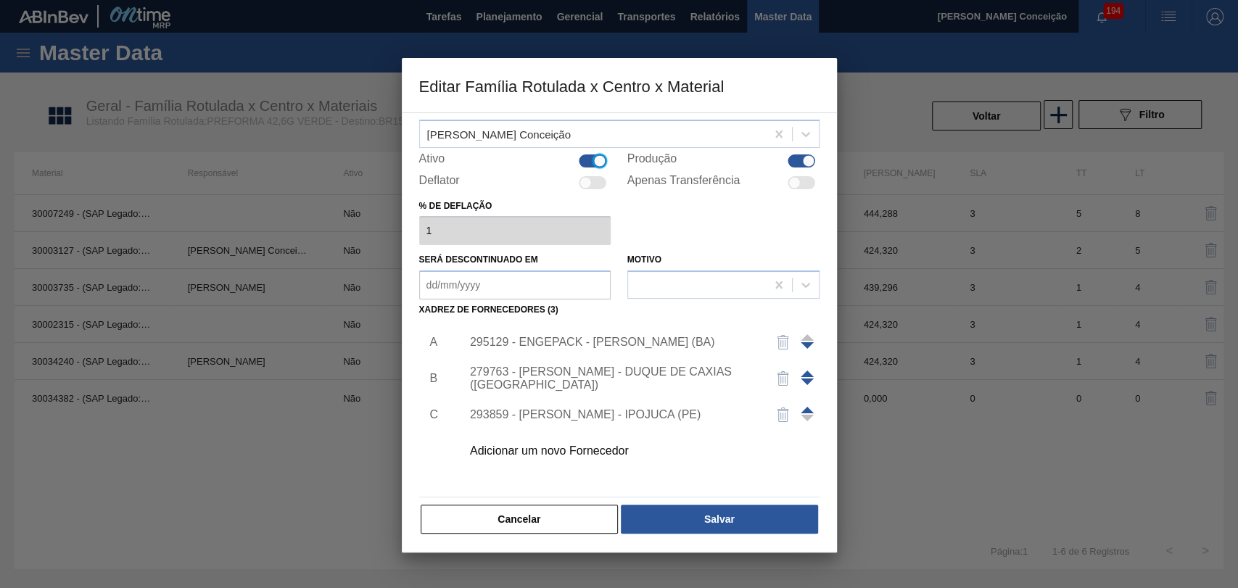
click at [804, 374] on span at bounding box center [807, 374] width 13 height 7
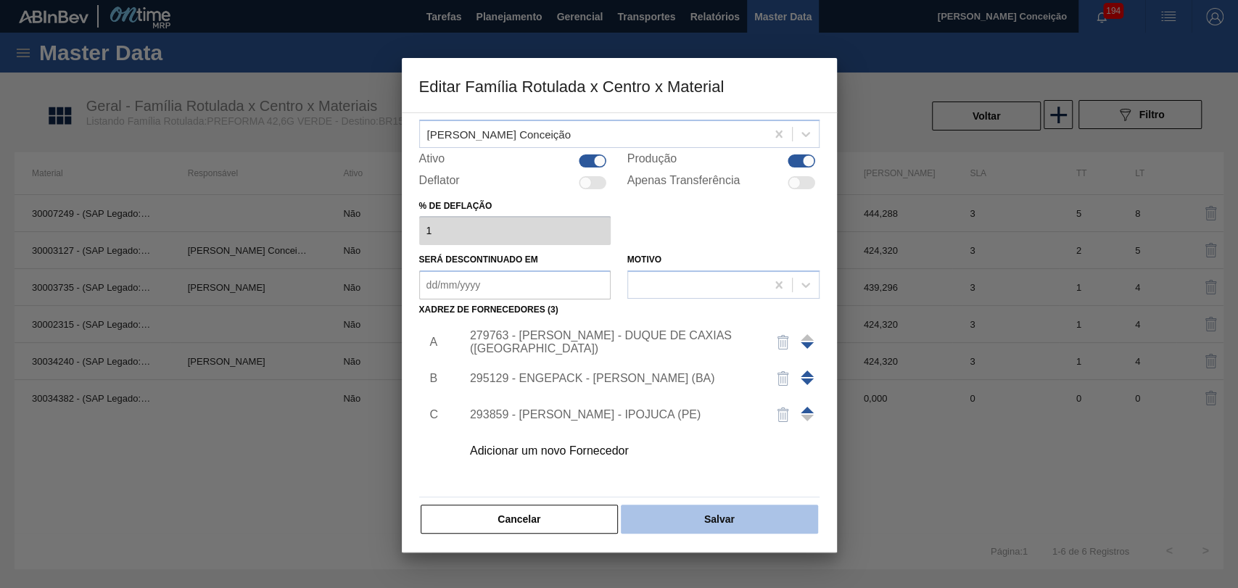
click at [714, 511] on button "Salvar" at bounding box center [719, 519] width 197 height 29
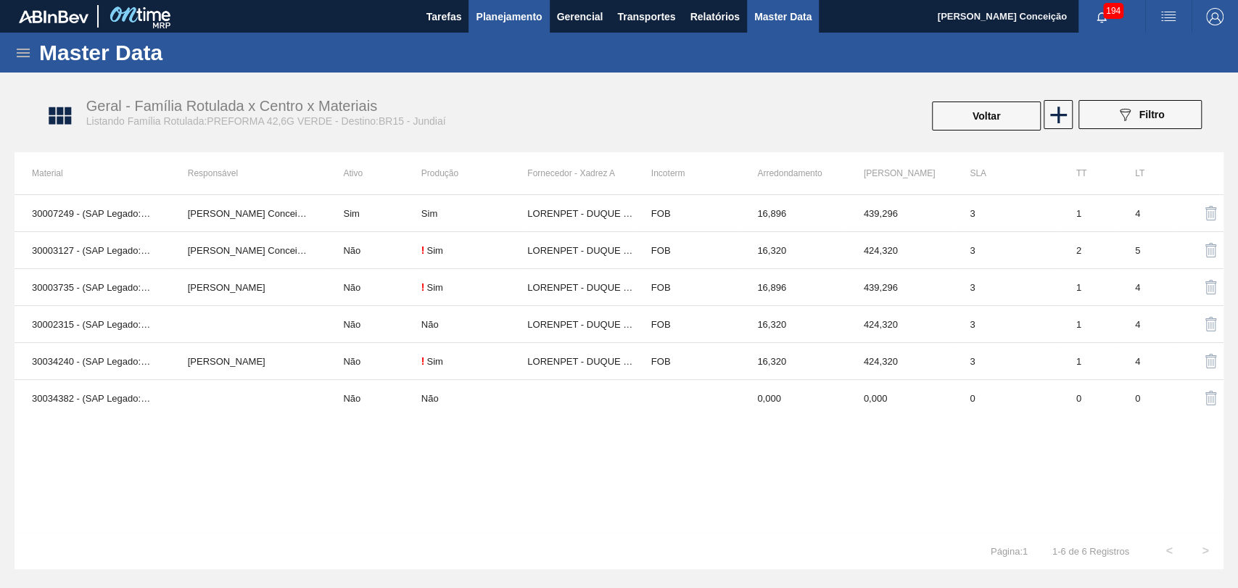
click at [527, 13] on span "Planejamento" at bounding box center [509, 16] width 66 height 17
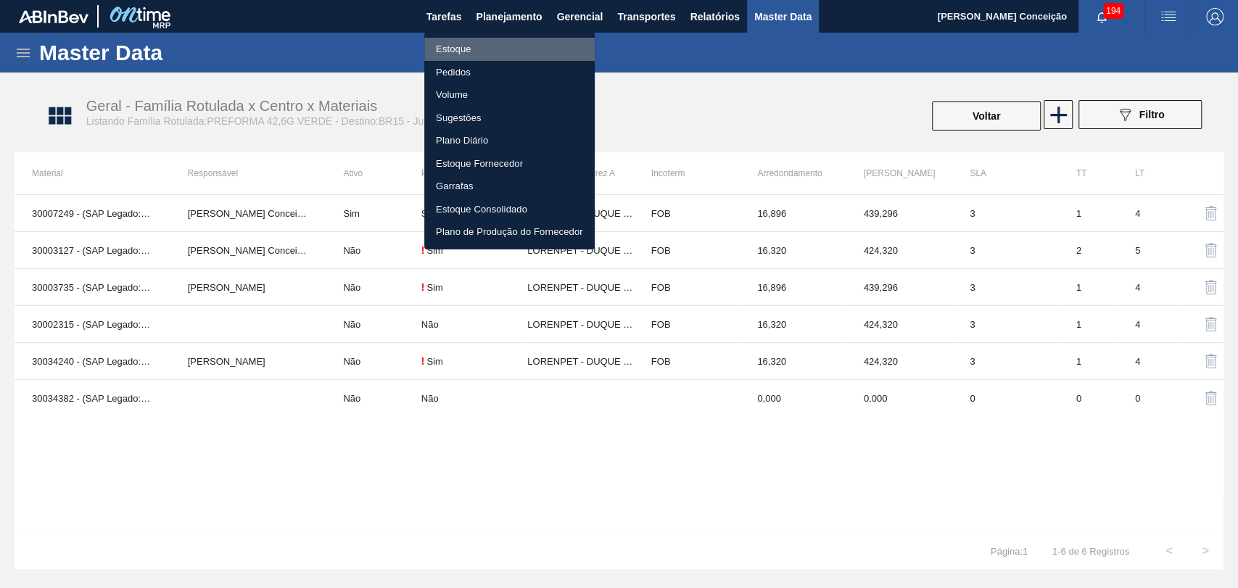
click at [441, 48] on li "Estoque" at bounding box center [509, 49] width 170 height 23
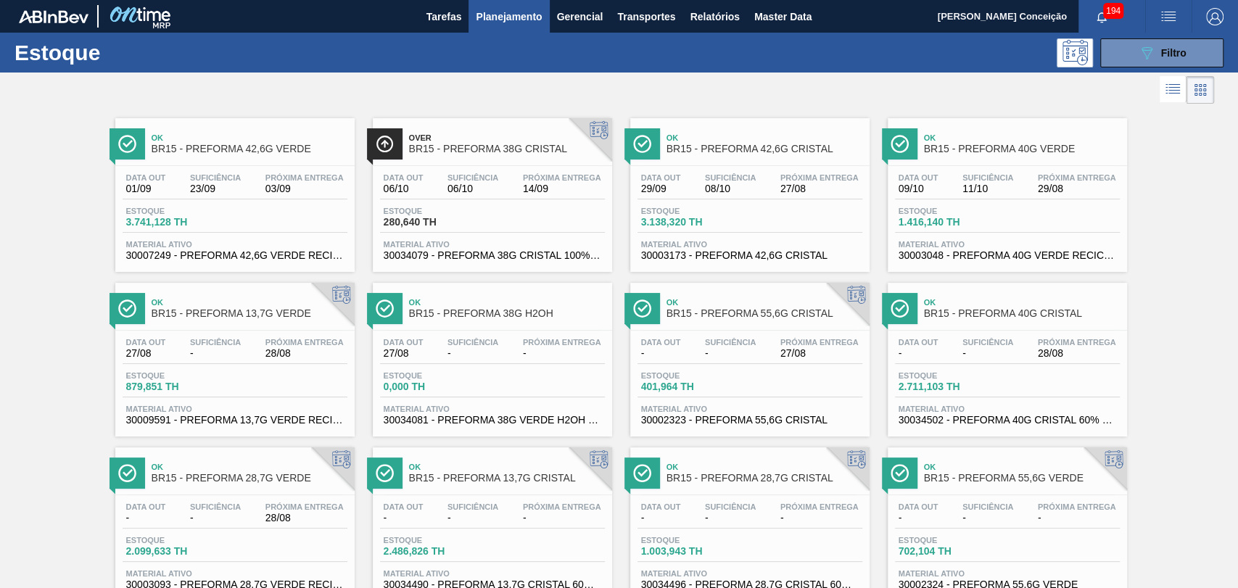
click at [295, 178] on span "Próxima Entrega" at bounding box center [304, 177] width 78 height 9
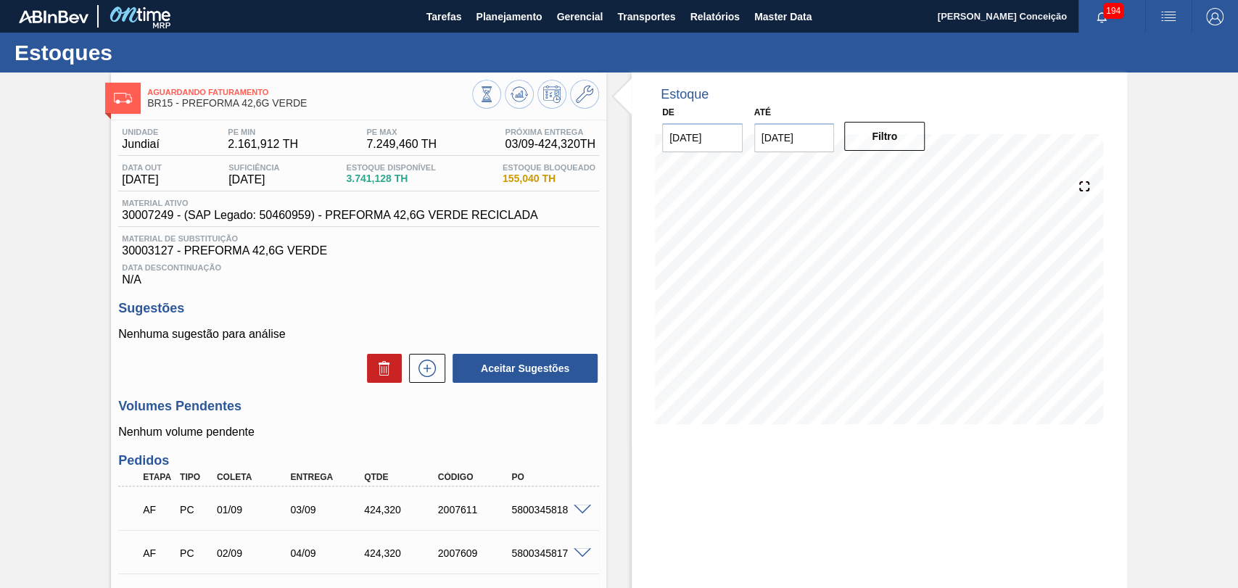
click at [469, 286] on div "Data Descontinuação N/A" at bounding box center [358, 271] width 481 height 29
click at [514, 92] on icon at bounding box center [519, 94] width 17 height 17
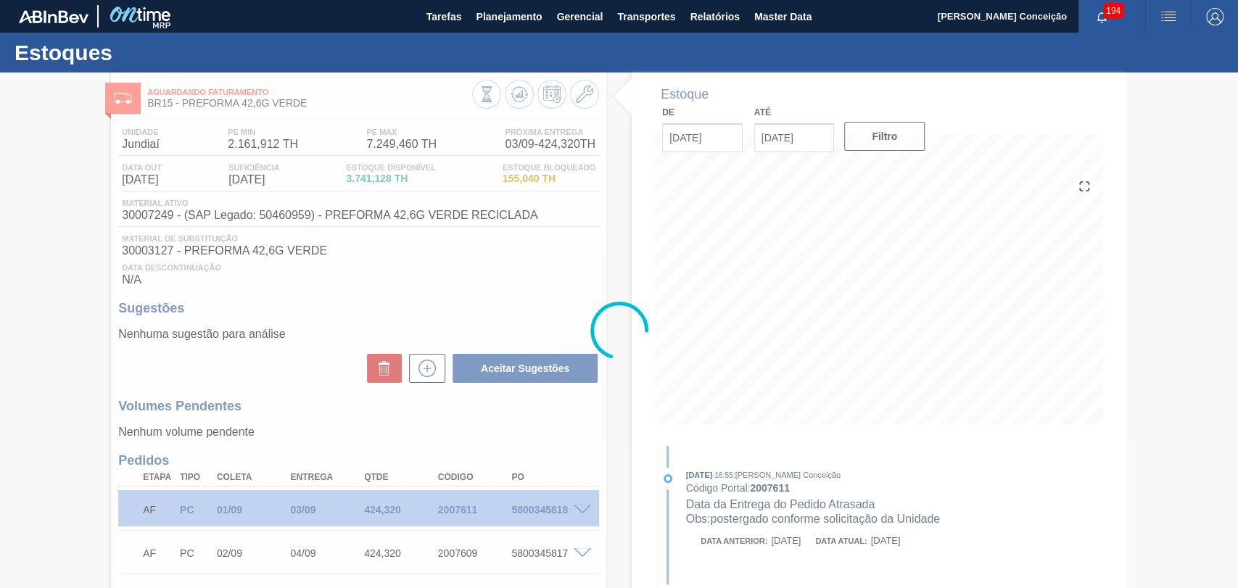
click at [504, 250] on div at bounding box center [619, 331] width 1238 height 516
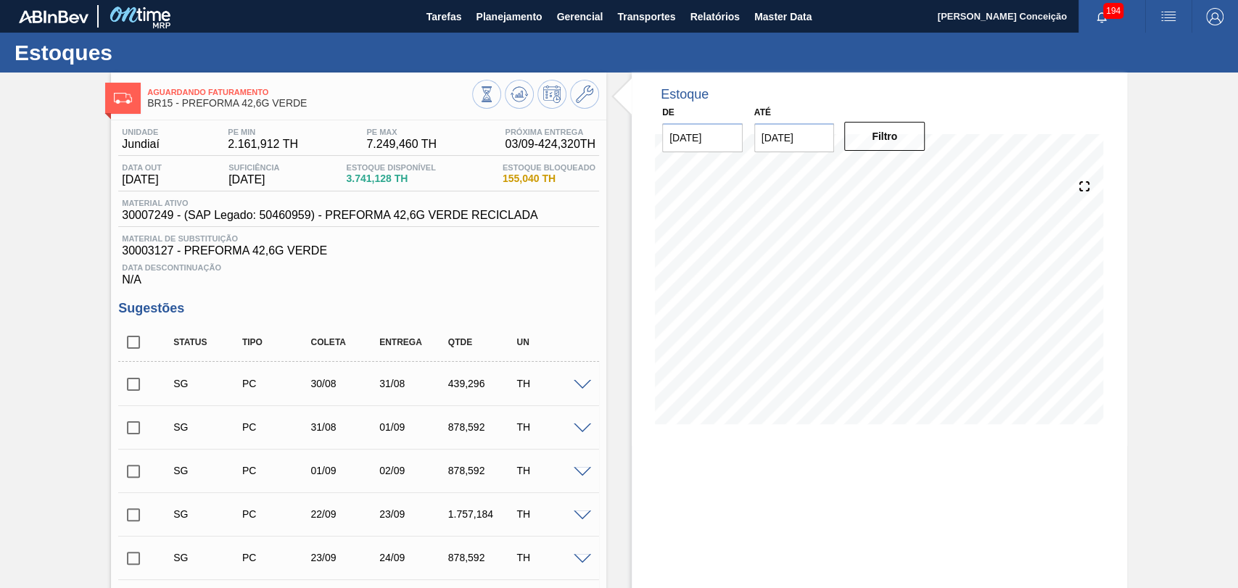
click at [582, 387] on span at bounding box center [582, 385] width 17 height 11
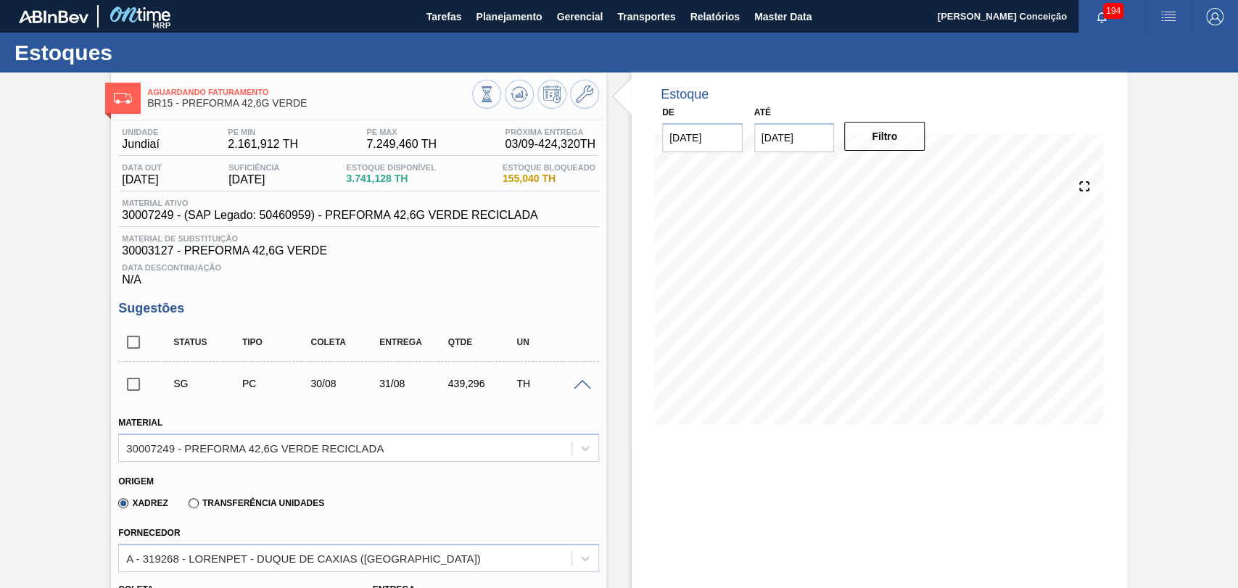
click at [582, 387] on span at bounding box center [582, 385] width 17 height 11
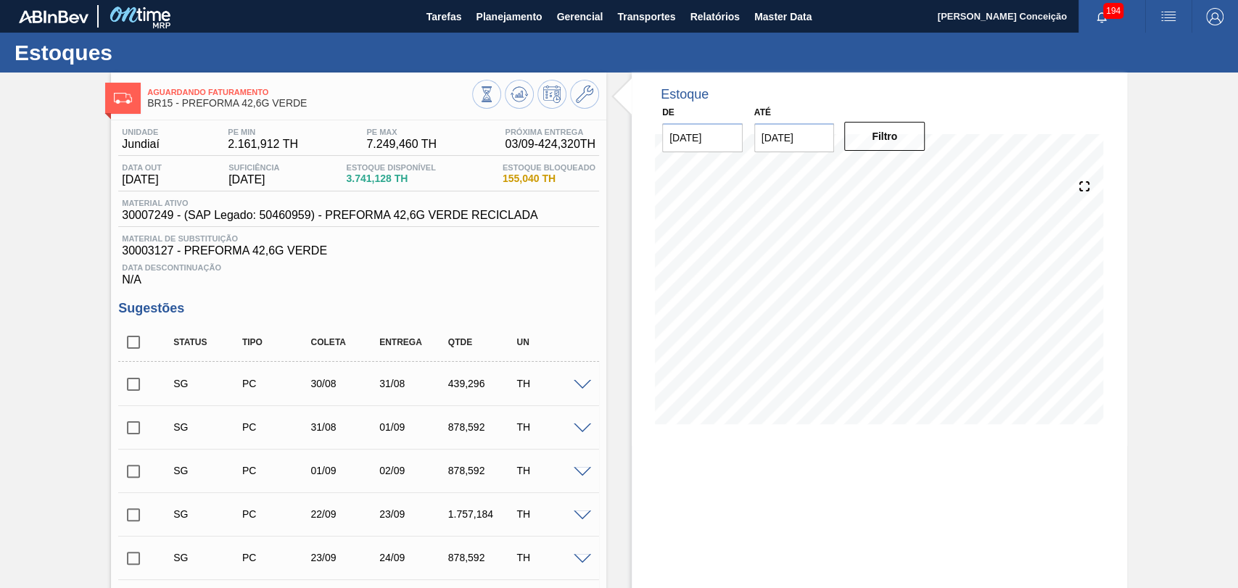
click at [136, 340] on input "checkbox" at bounding box center [133, 342] width 30 height 30
checkbox input "true"
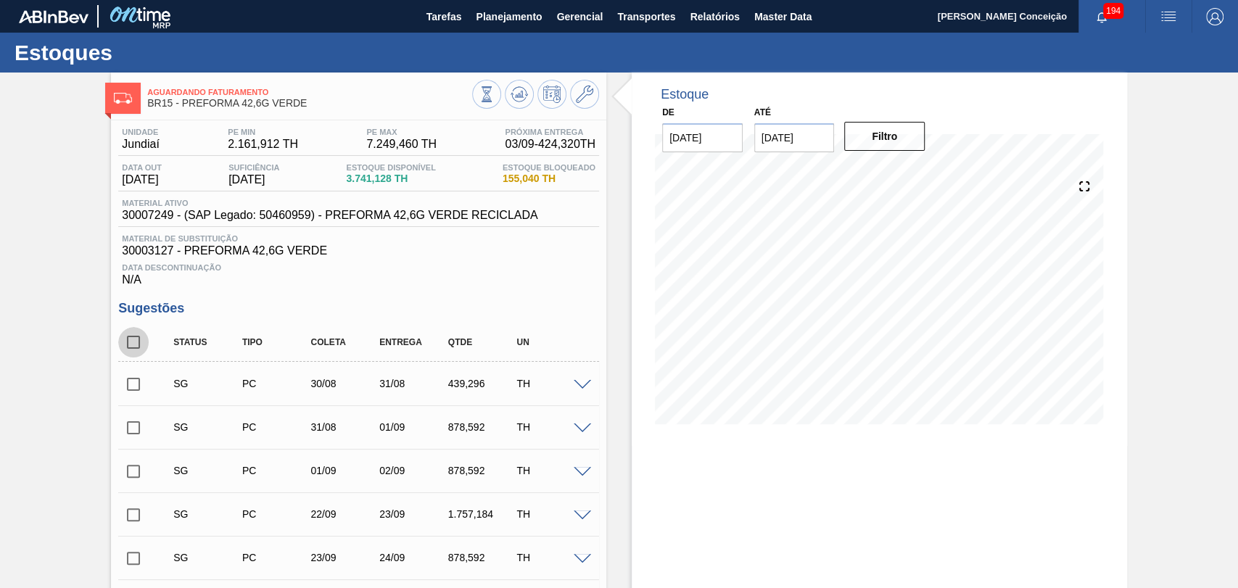
checkbox input "true"
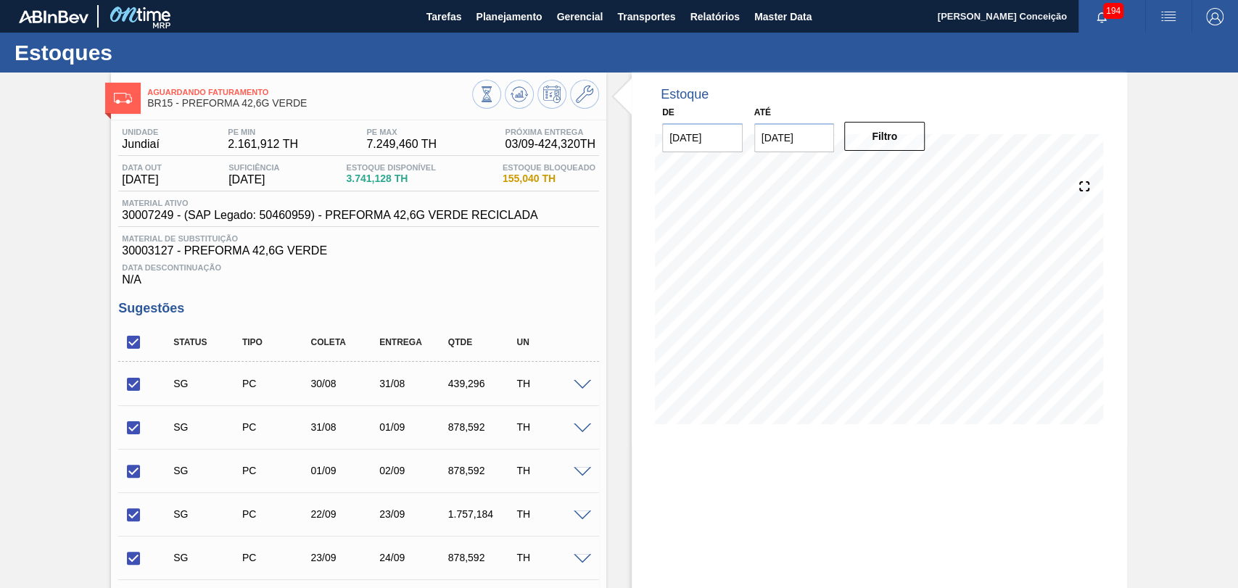
scroll to position [322, 0]
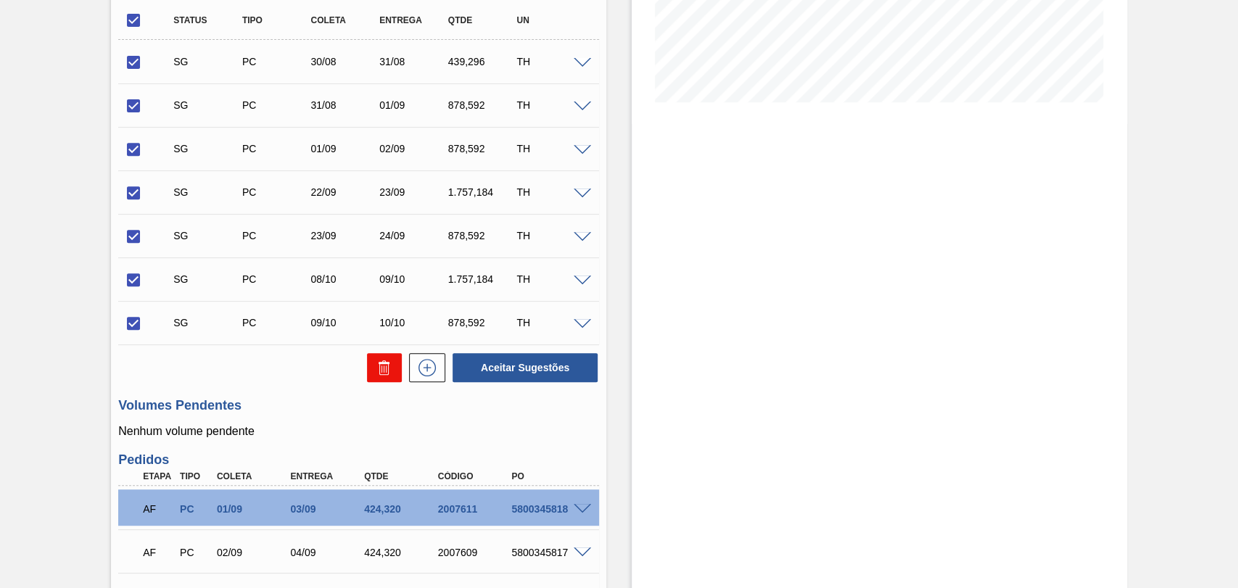
click at [386, 376] on icon at bounding box center [384, 367] width 17 height 17
checkbox input "false"
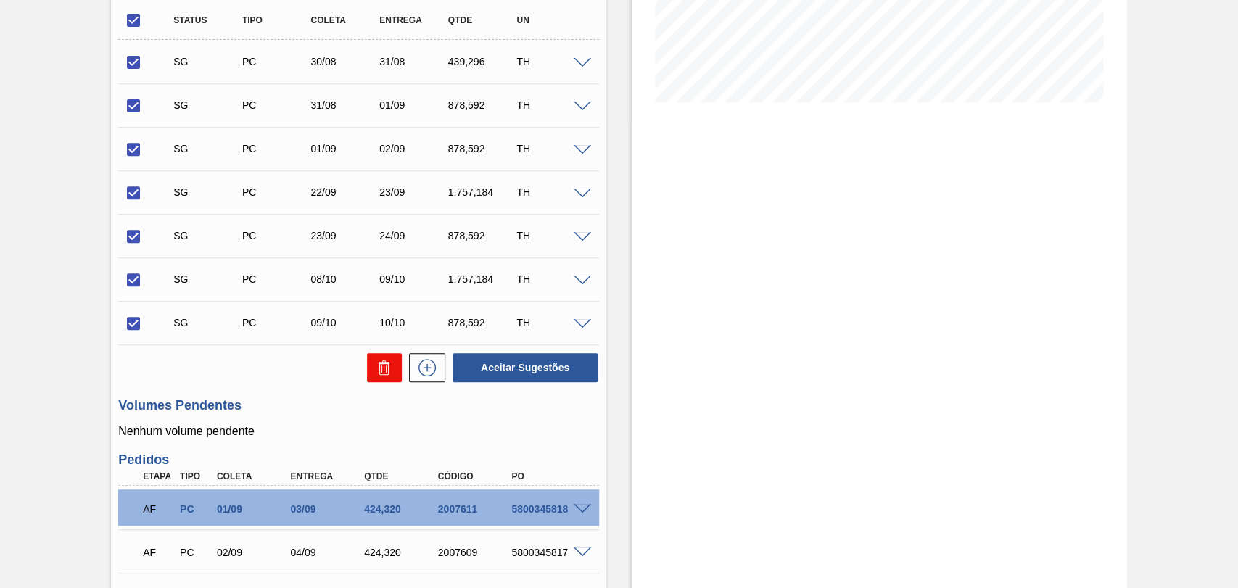
checkbox input "false"
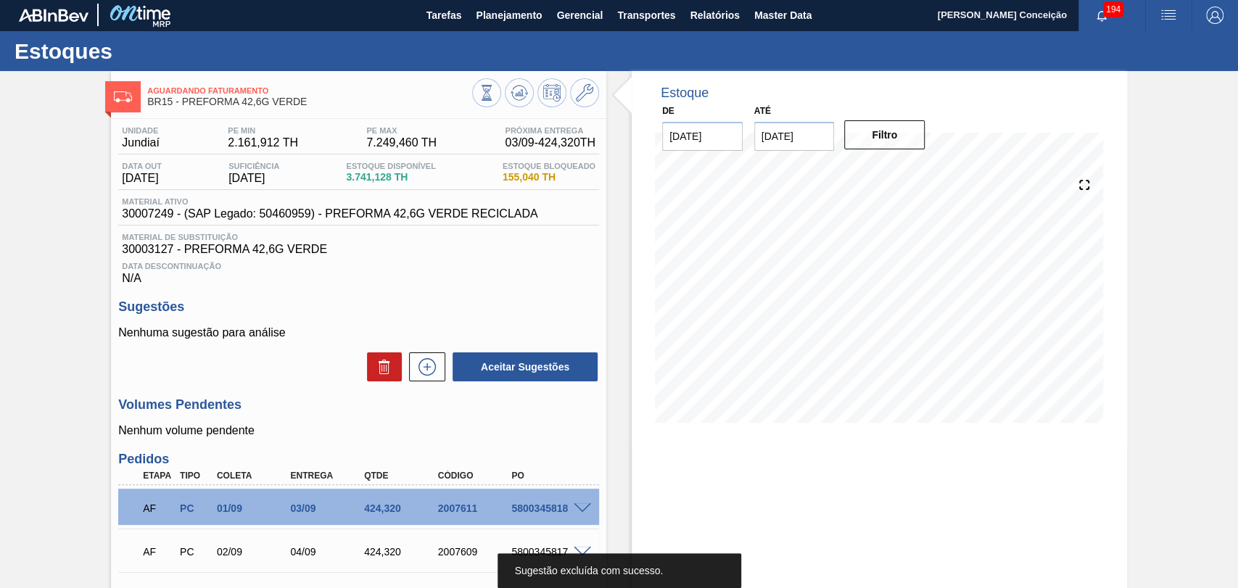
scroll to position [0, 0]
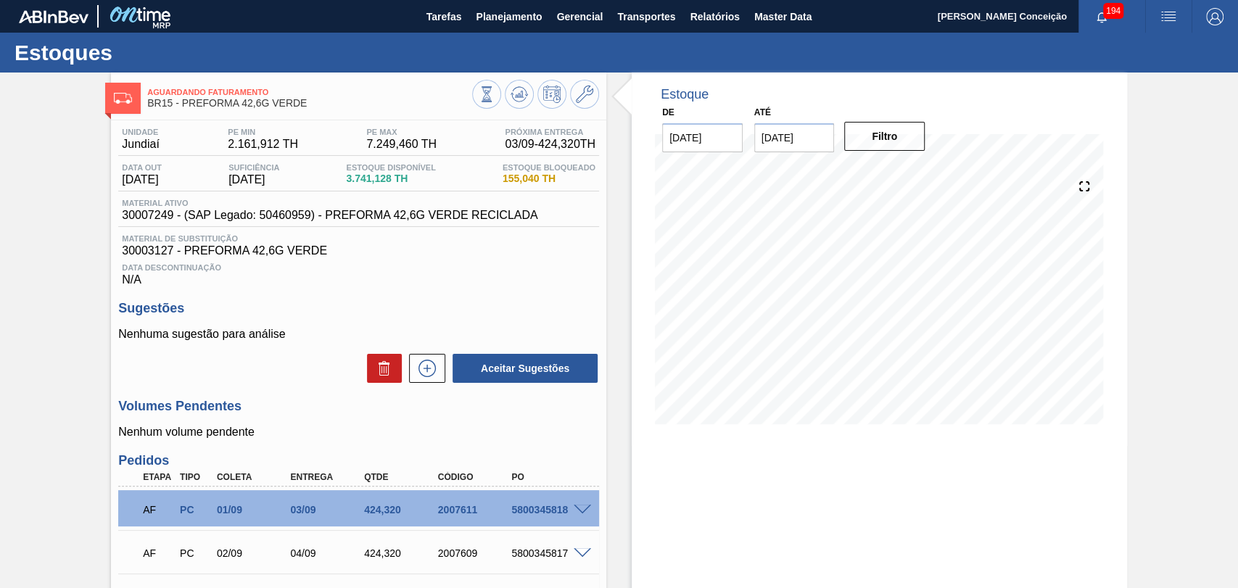
click at [528, 80] on div at bounding box center [535, 96] width 127 height 33
click at [519, 99] on icon at bounding box center [519, 94] width 17 height 17
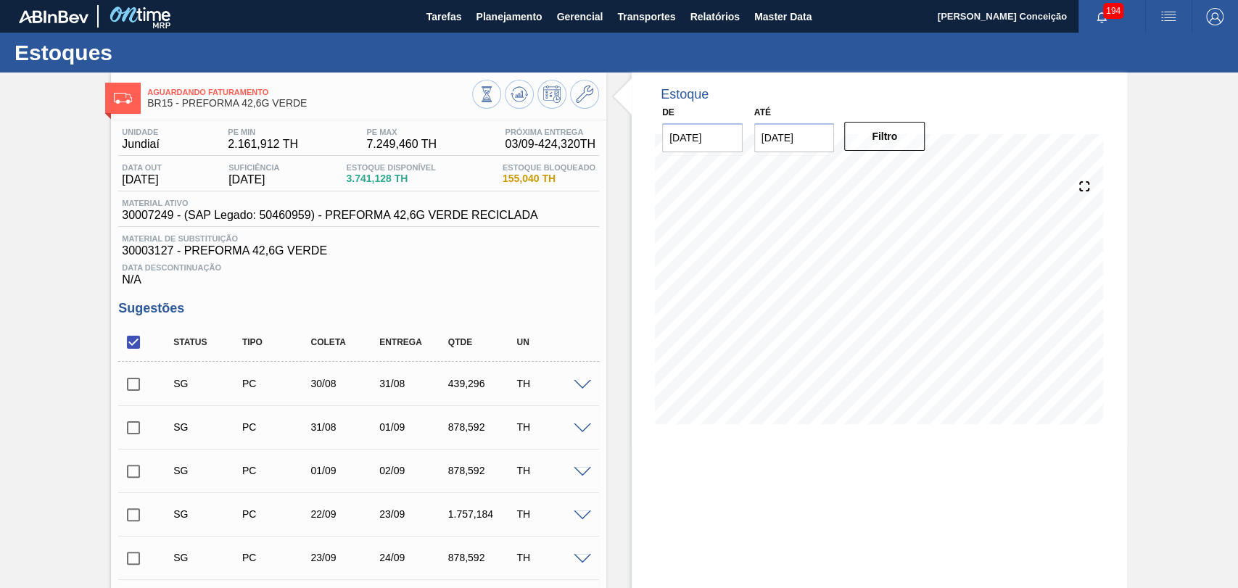
click at [139, 392] on input "checkbox" at bounding box center [133, 384] width 30 height 30
checkbox input "true"
click at [136, 431] on input "checkbox" at bounding box center [133, 428] width 30 height 30
checkbox input "true"
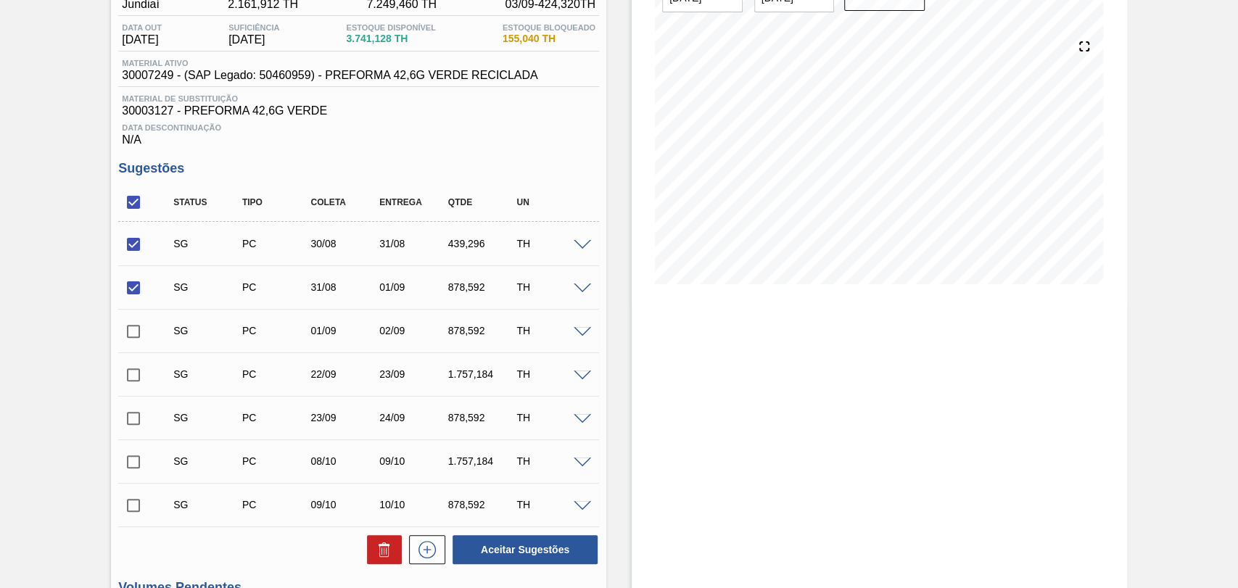
scroll to position [242, 0]
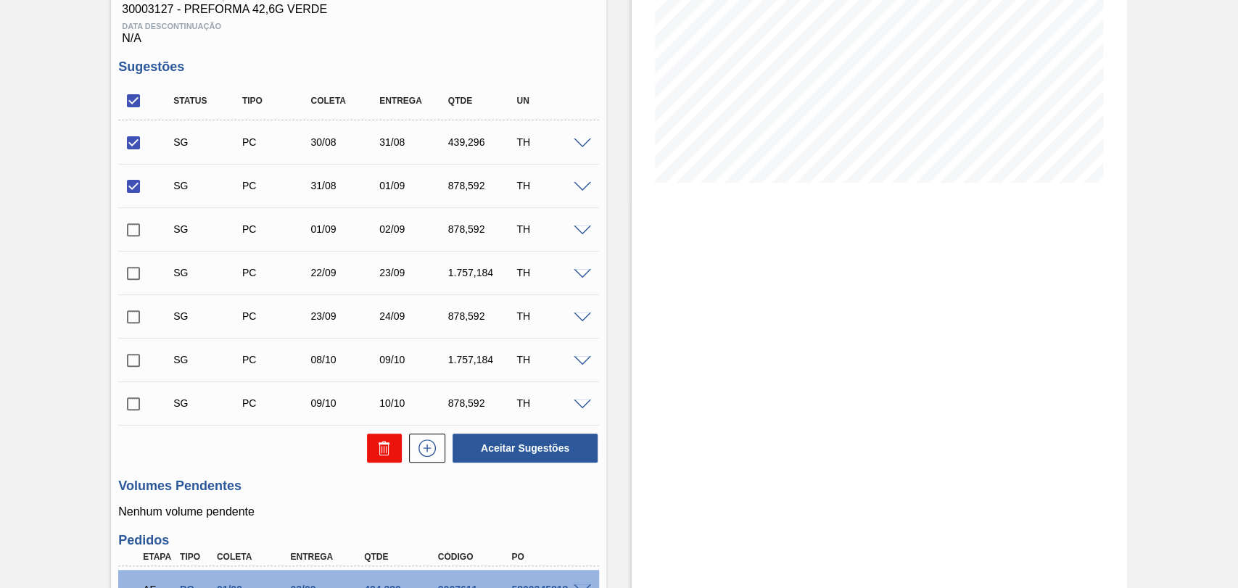
click at [389, 460] on button at bounding box center [384, 448] width 35 height 29
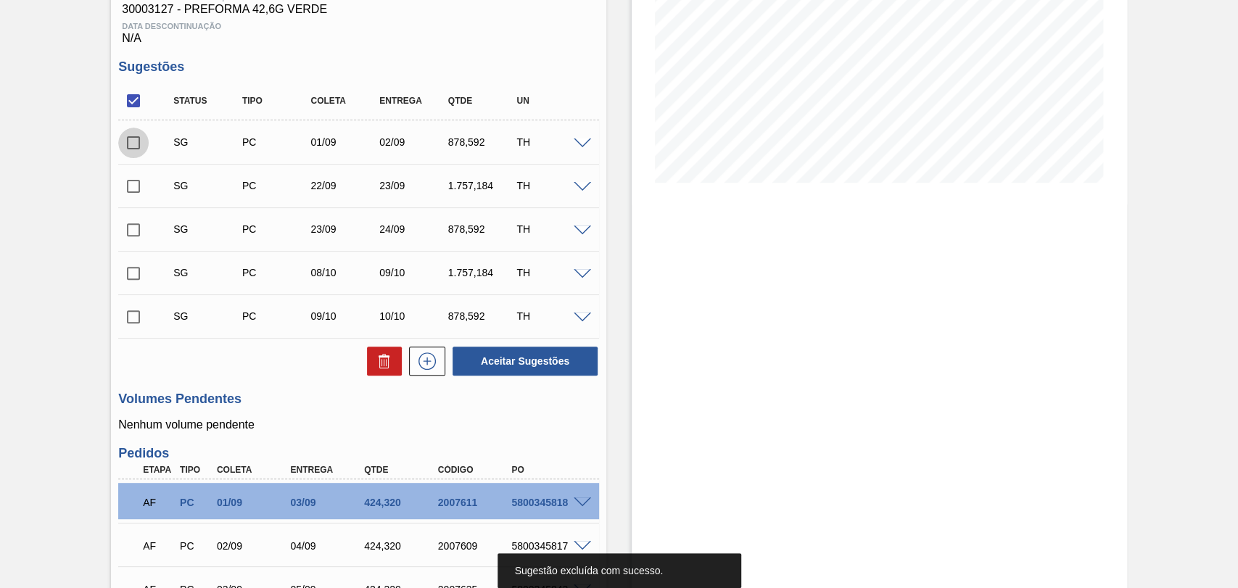
click at [131, 145] on input "checkbox" at bounding box center [133, 143] width 30 height 30
checkbox input "true"
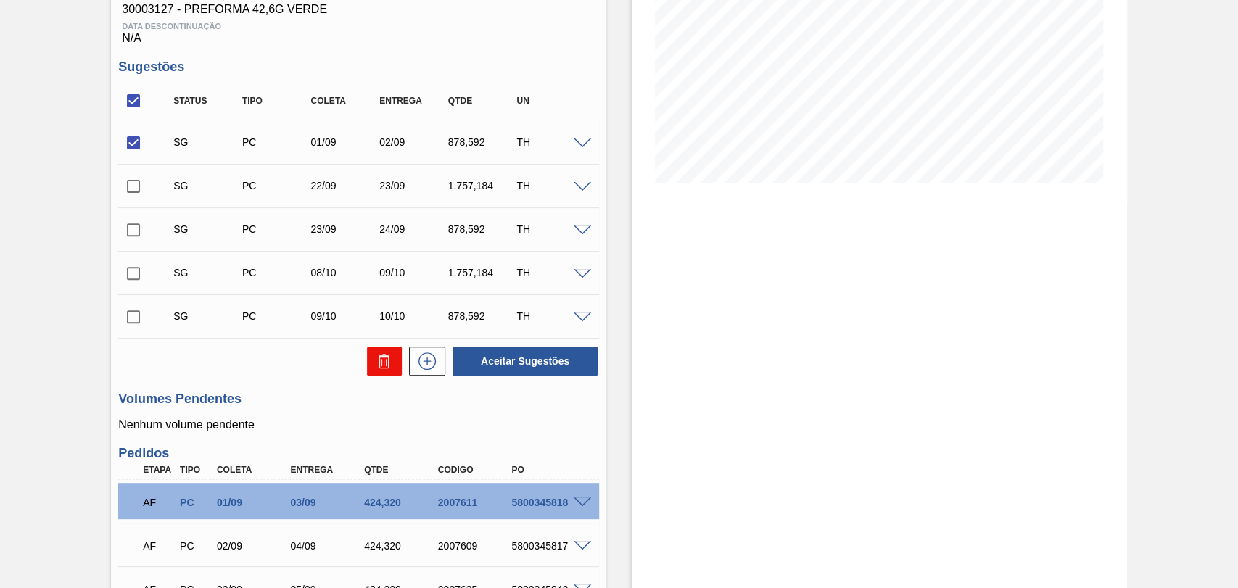
click at [386, 364] on icon at bounding box center [384, 360] width 17 height 17
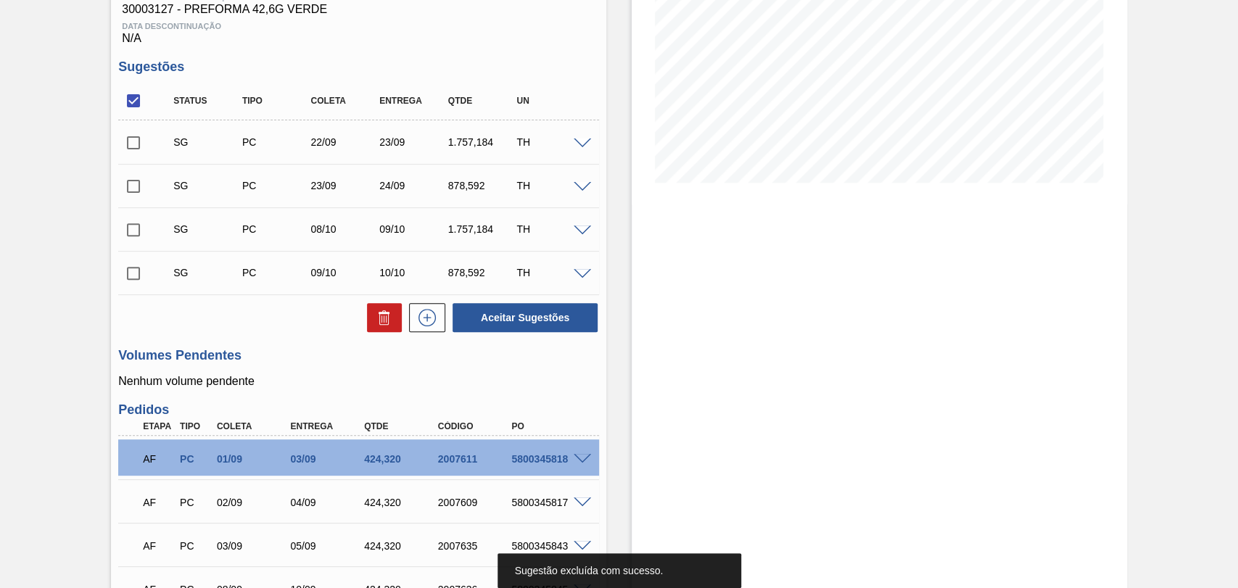
scroll to position [0, 0]
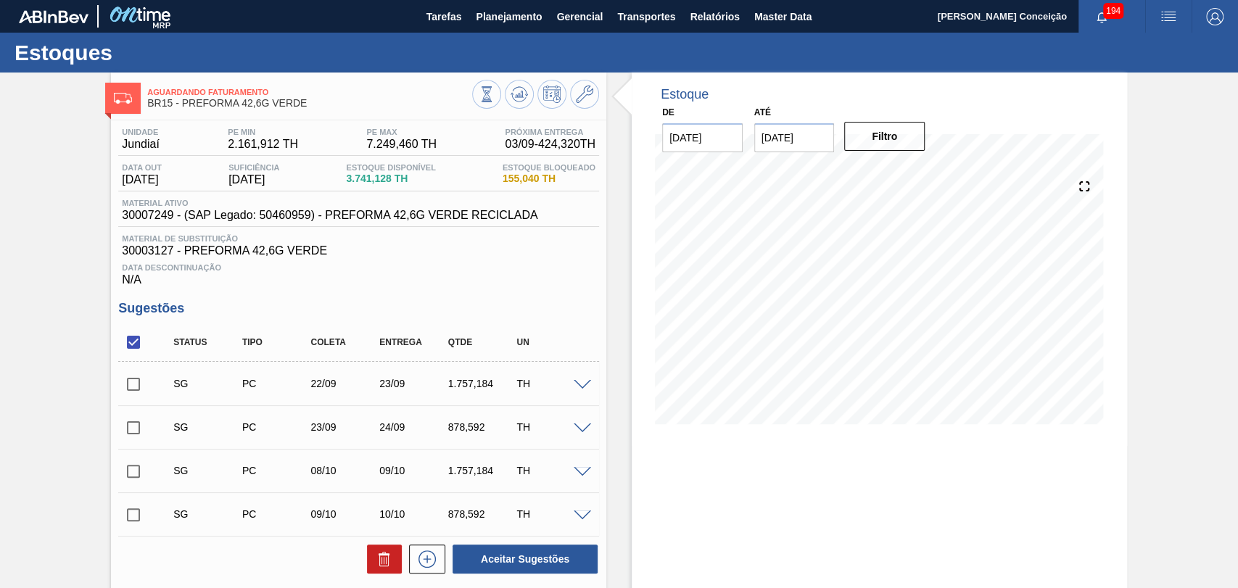
click at [579, 386] on span at bounding box center [582, 385] width 17 height 11
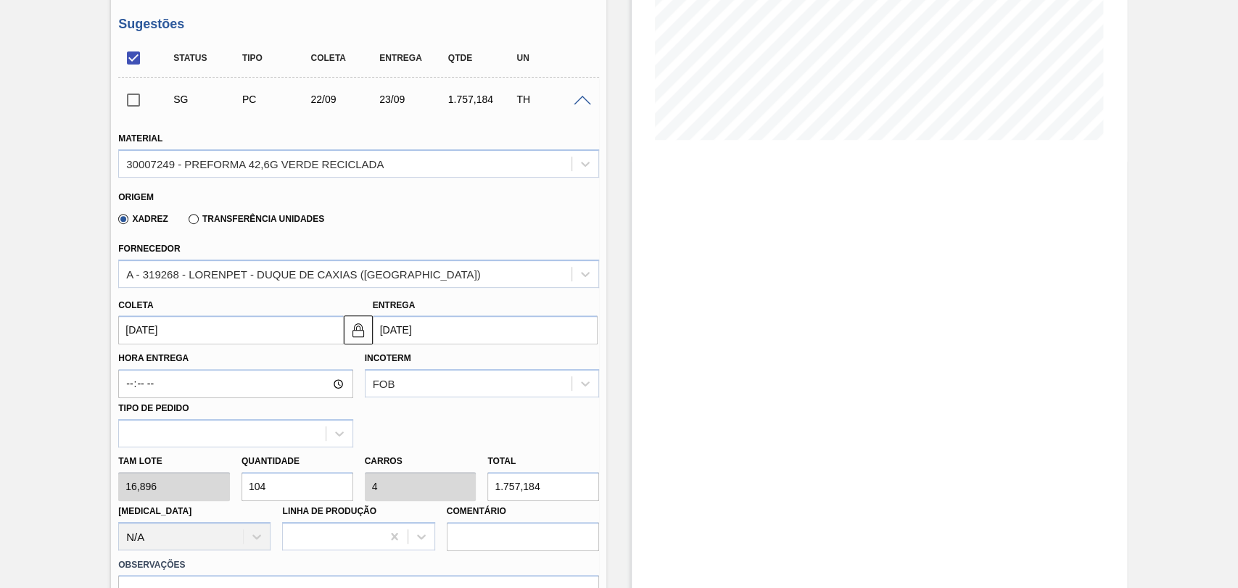
scroll to position [322, 0]
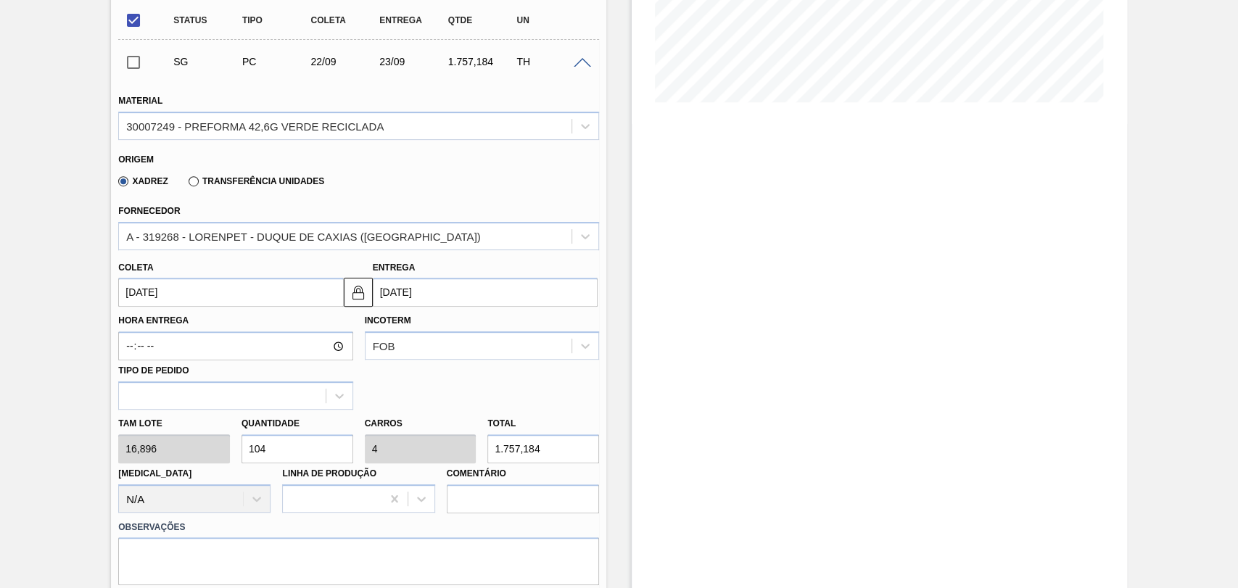
click at [186, 293] on input "22/09/2025" at bounding box center [230, 292] width 225 height 29
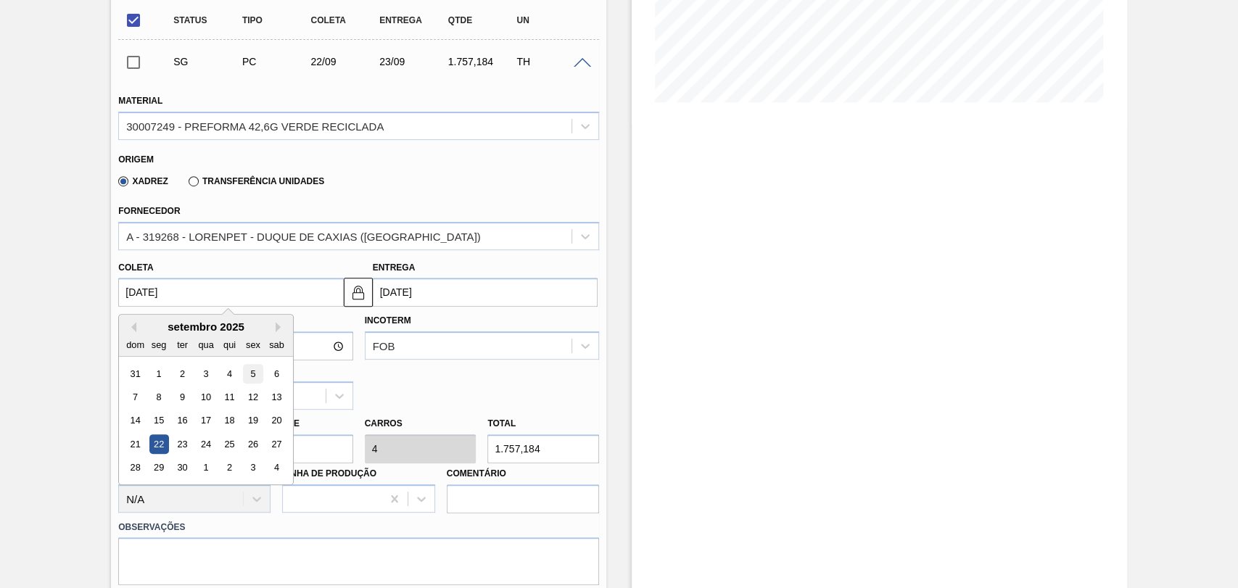
click at [252, 376] on div "5" at bounding box center [254, 374] width 20 height 20
type input "[DATE]"
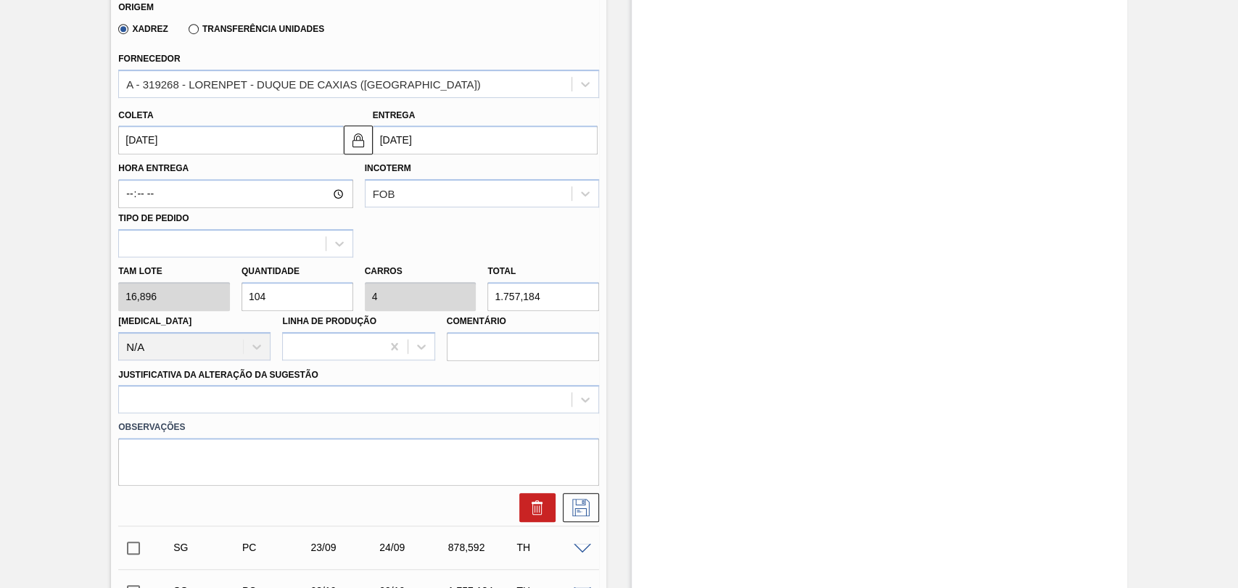
scroll to position [483, 0]
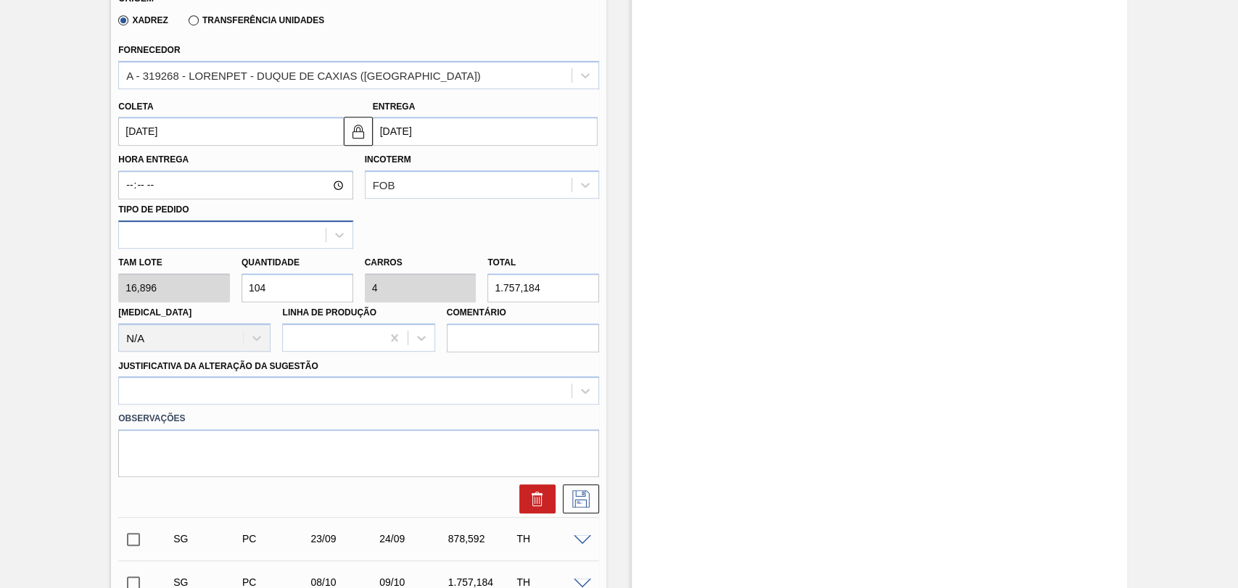
drag, startPoint x: 289, startPoint y: 294, endPoint x: 152, endPoint y: 249, distance: 144.3
click at [180, 252] on div "Tam lote 16,896 Quantidade 104 Carros 4 Total 1.757,184 Doca N/A Linha de Produ…" at bounding box center [358, 301] width 492 height 104
type input "2"
type input "0,077"
type input "33,792"
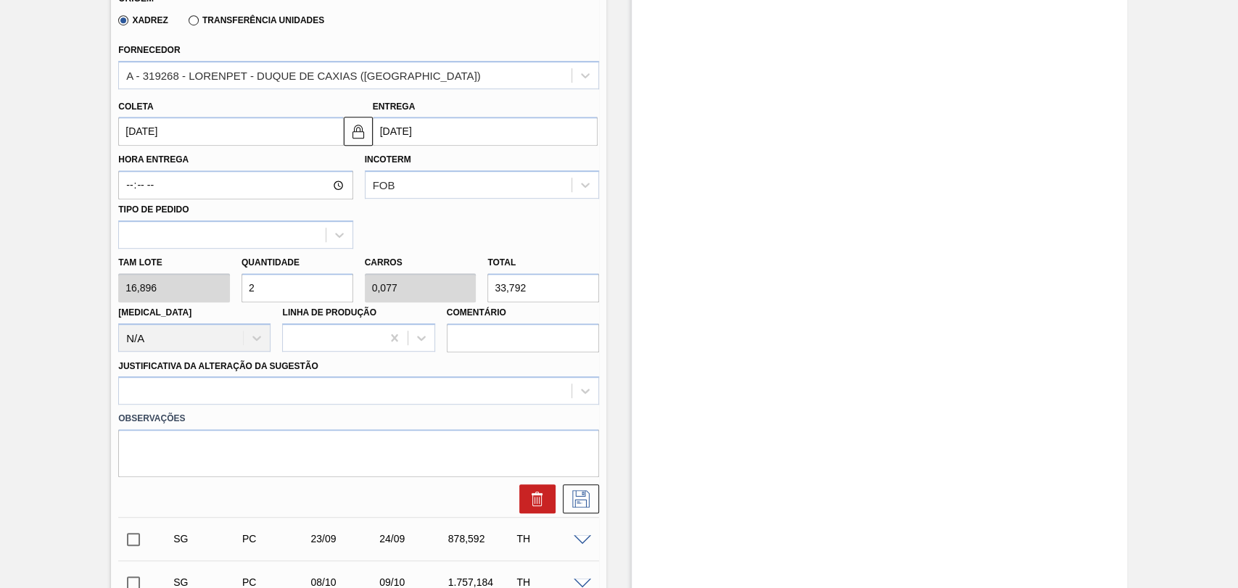
type input "26"
type input "1"
type input "439,296"
type input "26"
click at [144, 390] on div at bounding box center [358, 390] width 481 height 28
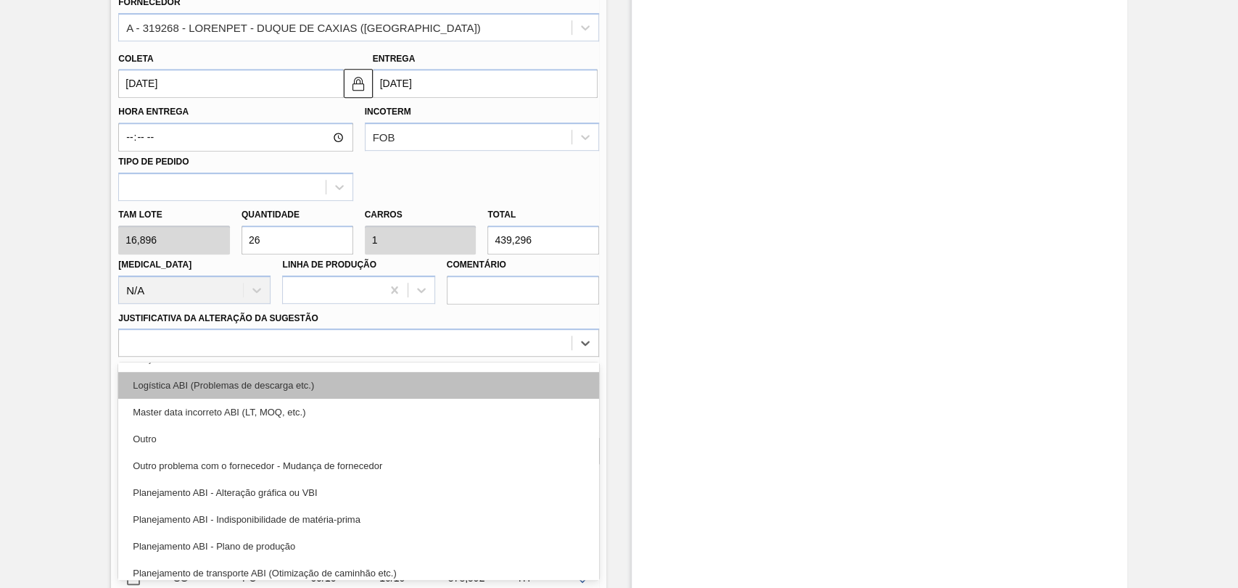
scroll to position [161, 0]
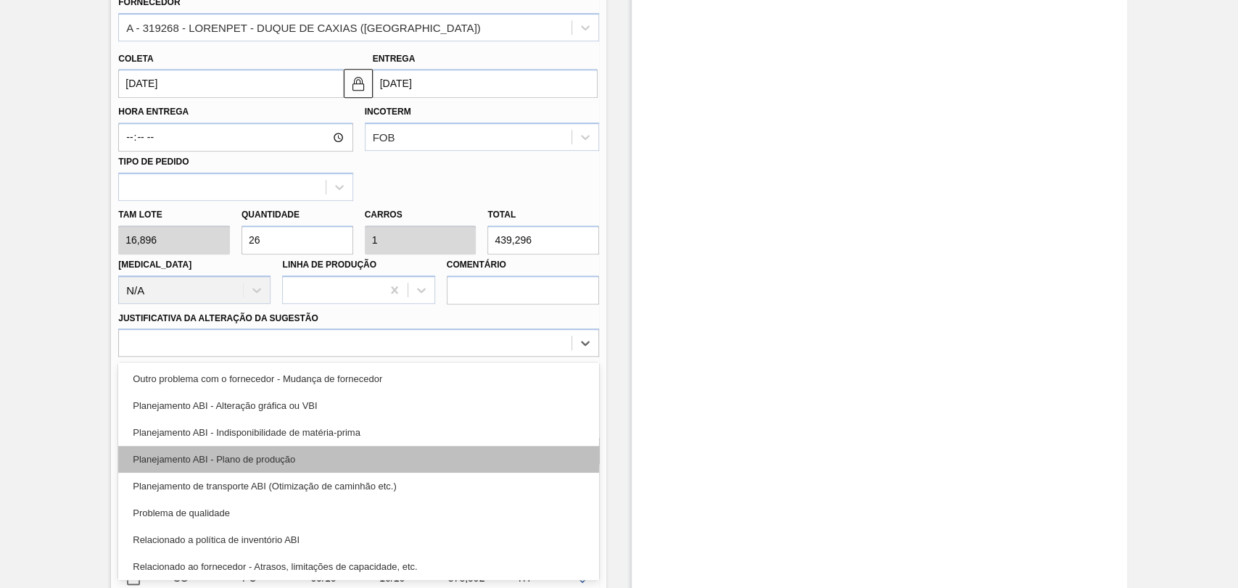
click at [260, 461] on div "Planejamento ABI - Plano de produção" at bounding box center [358, 459] width 481 height 27
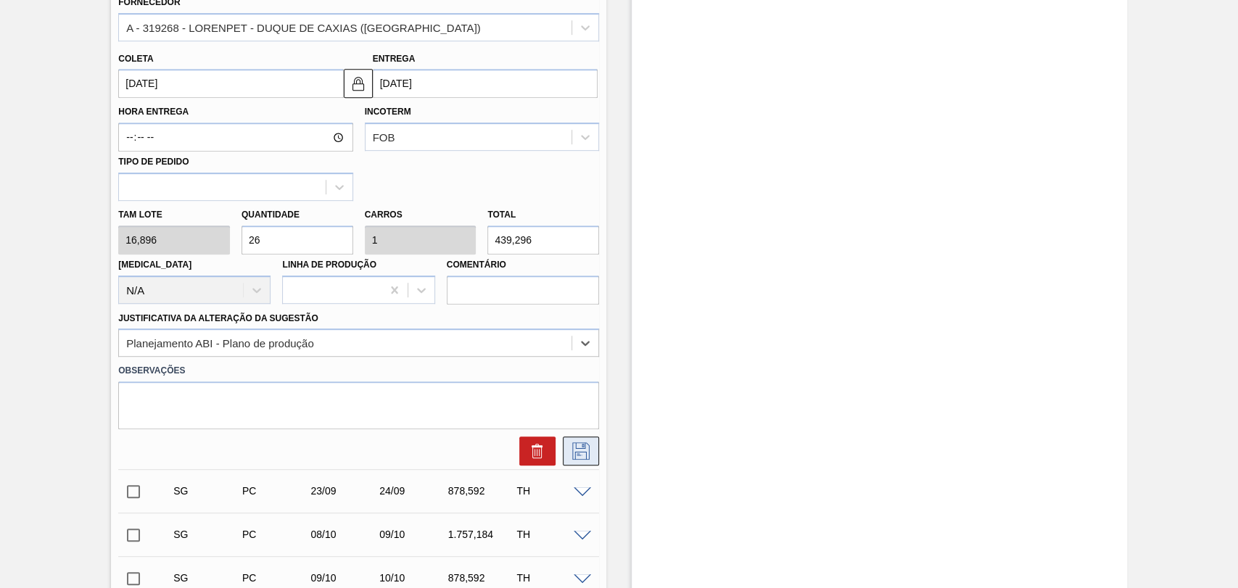
click at [579, 460] on icon at bounding box center [580, 450] width 17 height 17
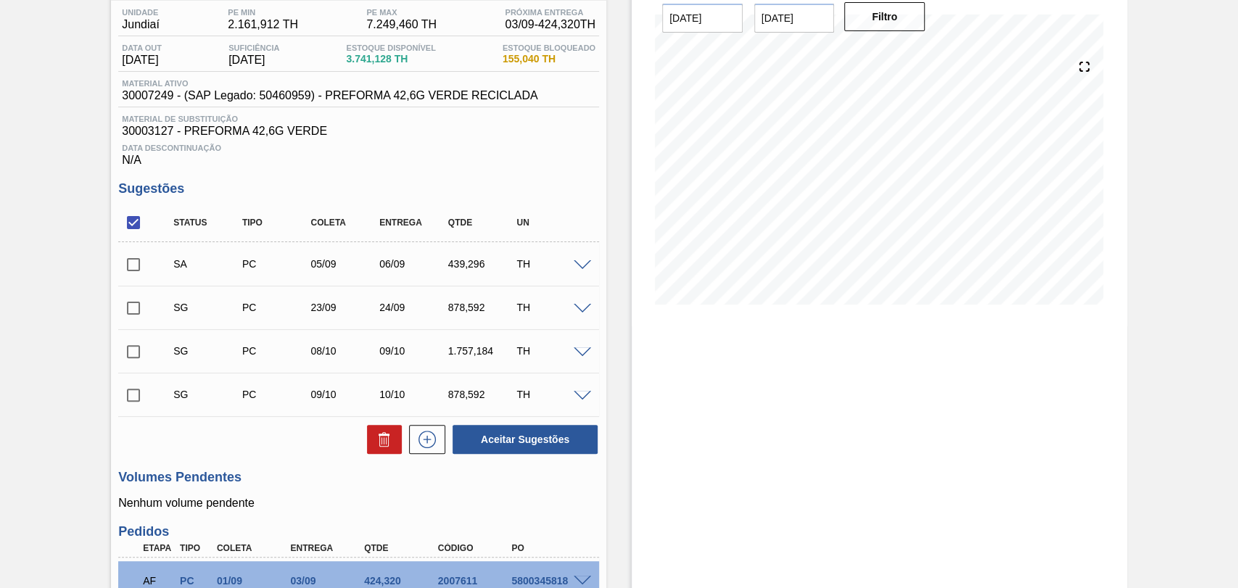
scroll to position [105, 0]
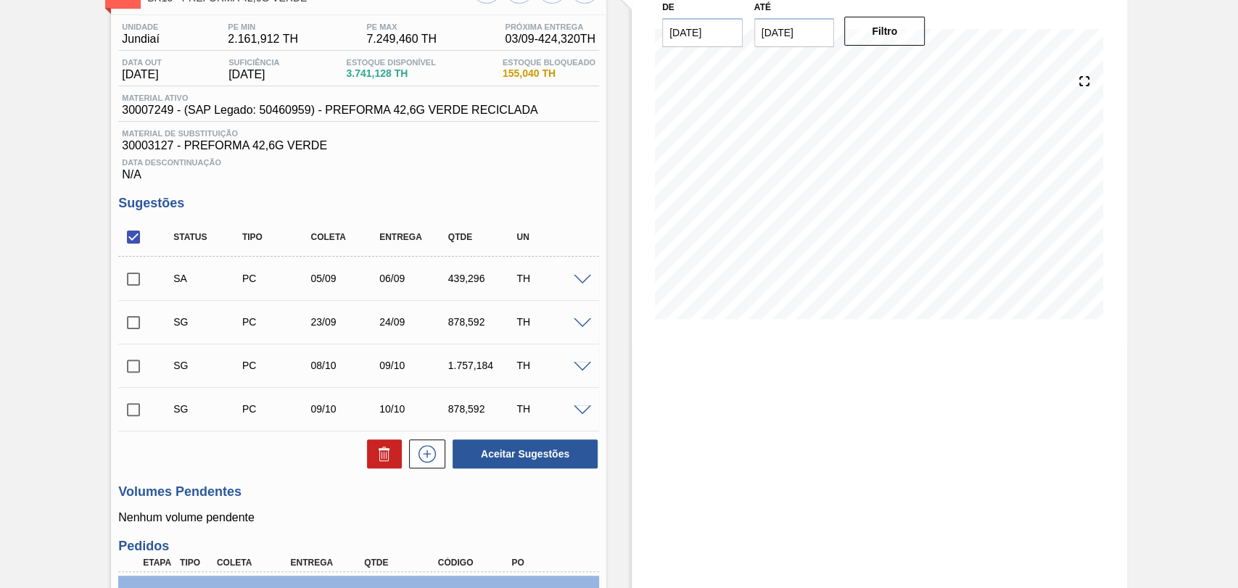
click at [579, 327] on span at bounding box center [582, 323] width 17 height 11
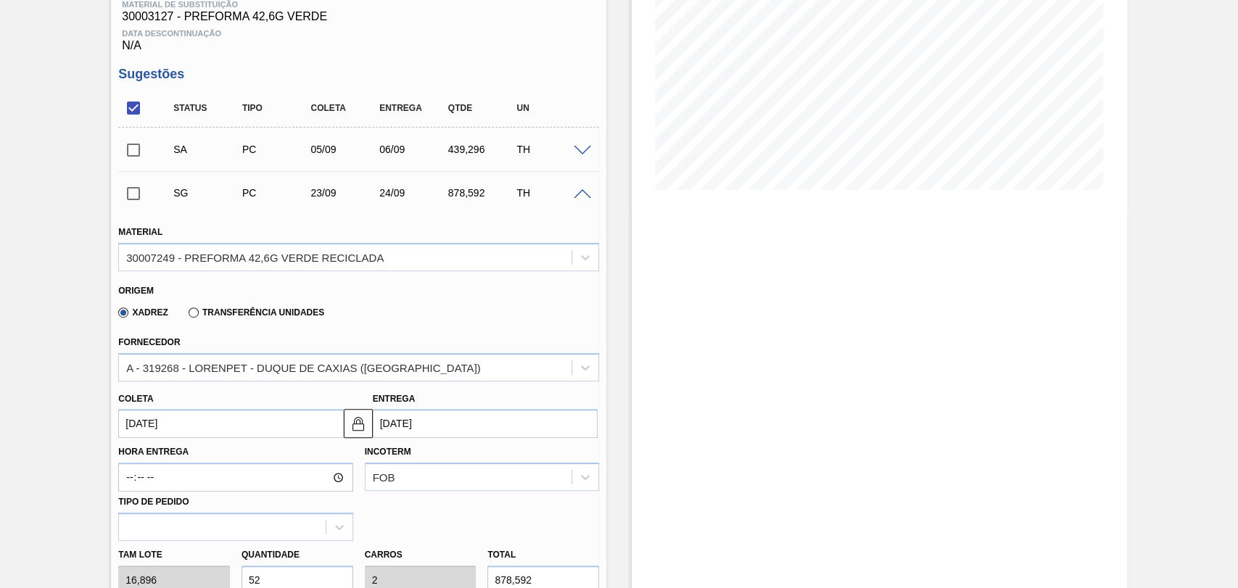
scroll to position [267, 0]
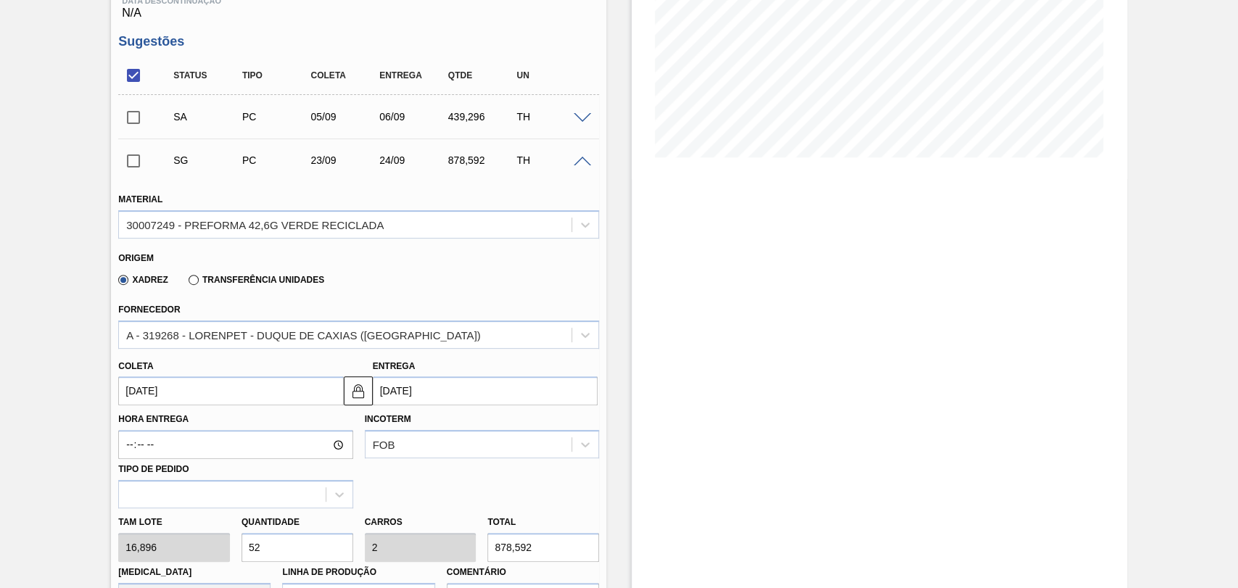
click at [188, 399] on input "23/09/2025" at bounding box center [230, 390] width 225 height 29
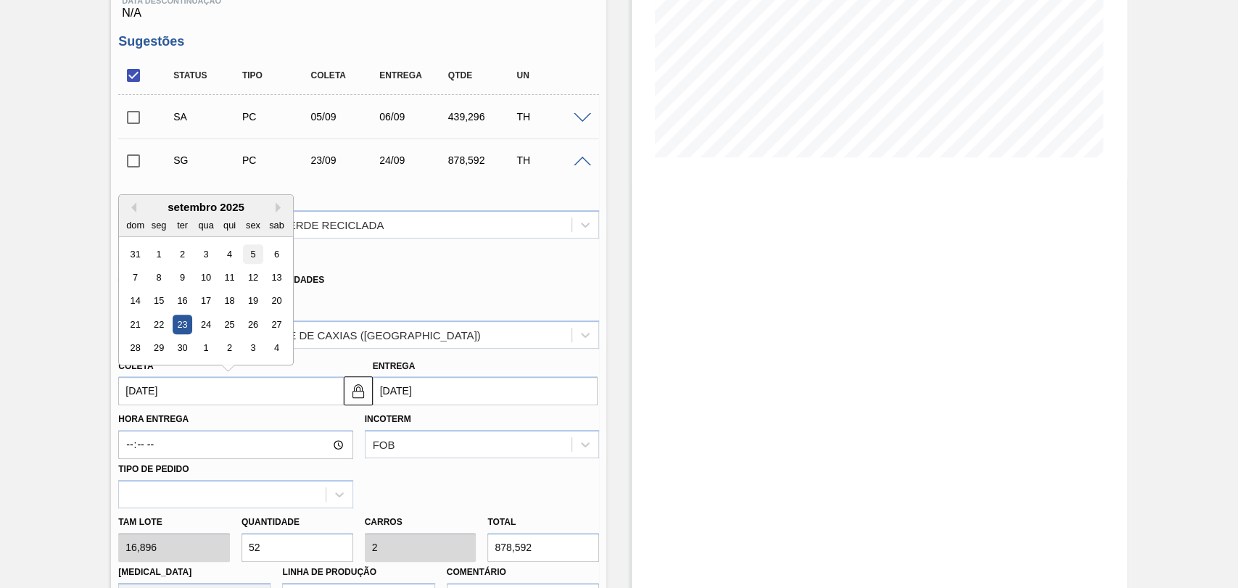
click at [249, 260] on div "5" at bounding box center [254, 254] width 20 height 20
type input "[DATE]"
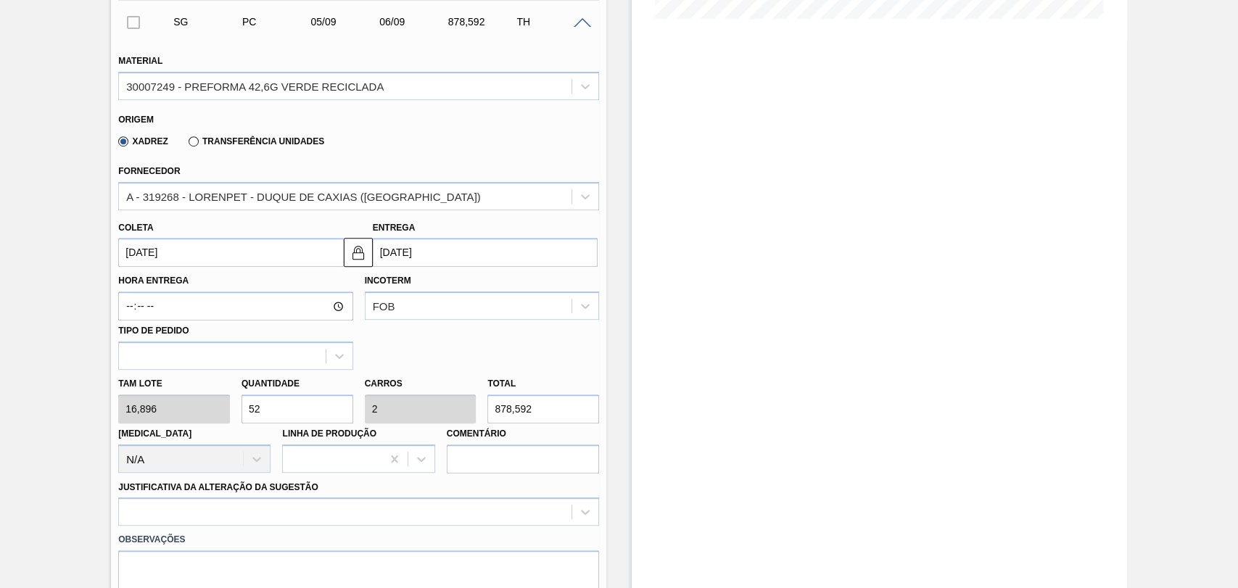
scroll to position [428, 0]
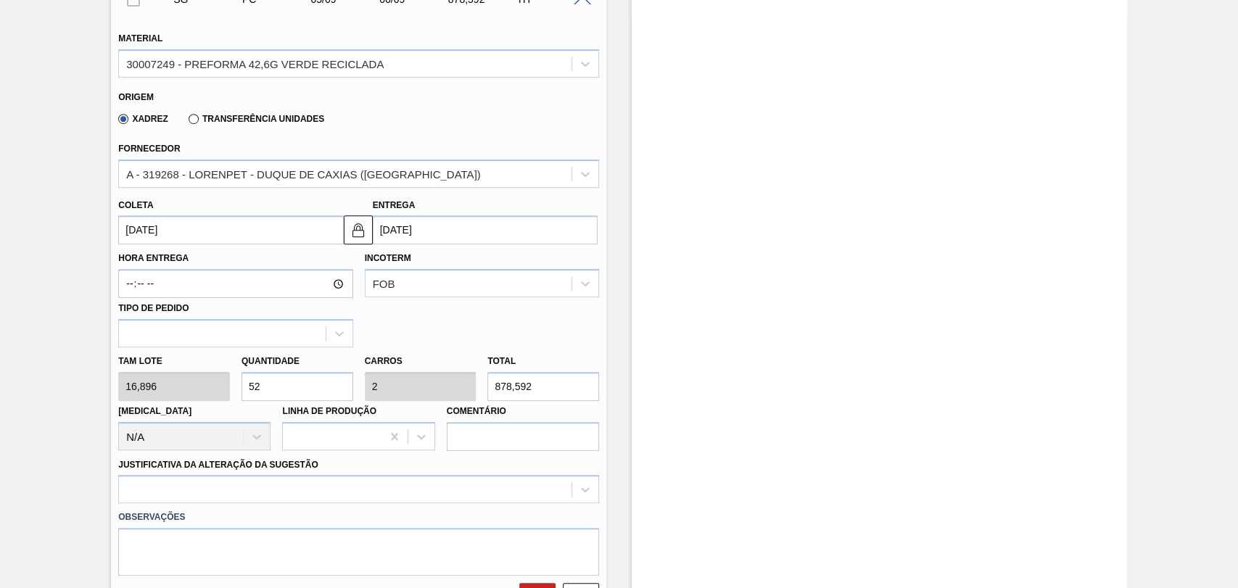
drag, startPoint x: 277, startPoint y: 389, endPoint x: 151, endPoint y: 351, distance: 131.9
click at [226, 366] on div "Tam lote 16,896 Quantidade 52 Carros 2 Total 878,592 Doca N/A Linha de Produção…" at bounding box center [358, 399] width 492 height 104
type input "2"
type input "0,077"
type input "33,792"
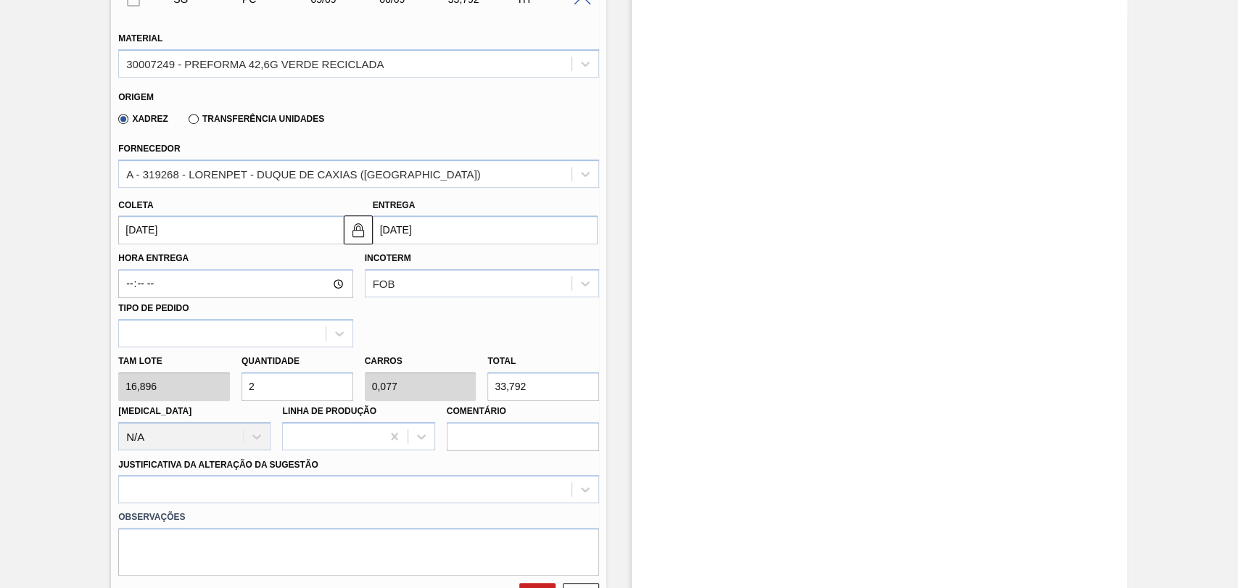
type input "26"
type input "1"
type input "439,296"
type input "26"
click at [281, 499] on div at bounding box center [358, 489] width 481 height 28
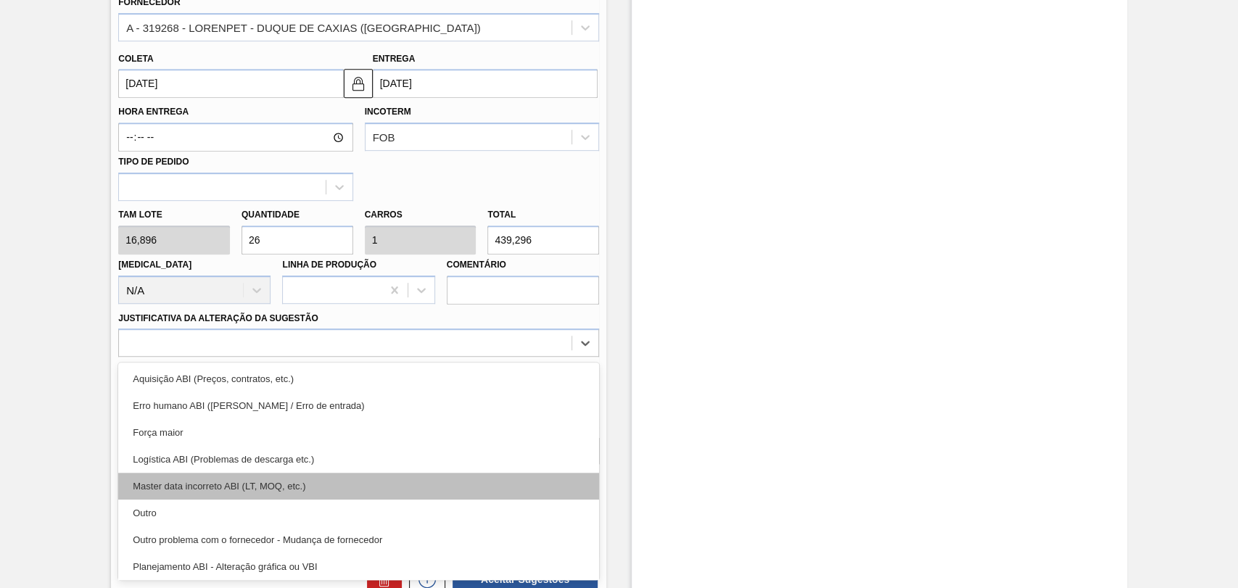
scroll to position [81, 0]
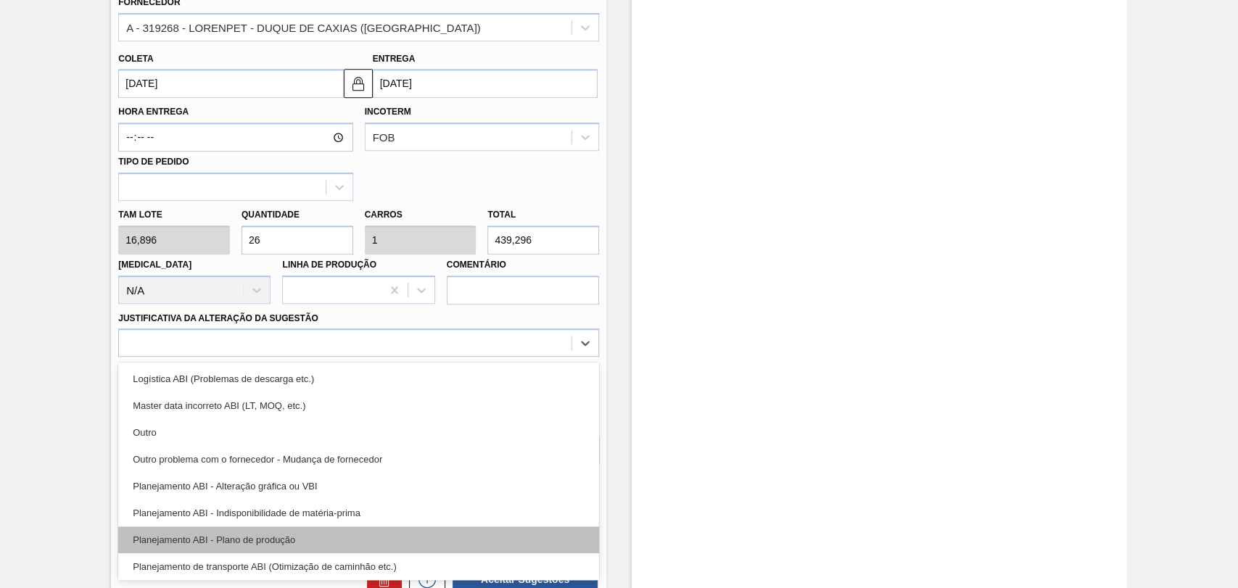
click at [260, 543] on div "Planejamento ABI - Plano de produção" at bounding box center [358, 540] width 481 height 27
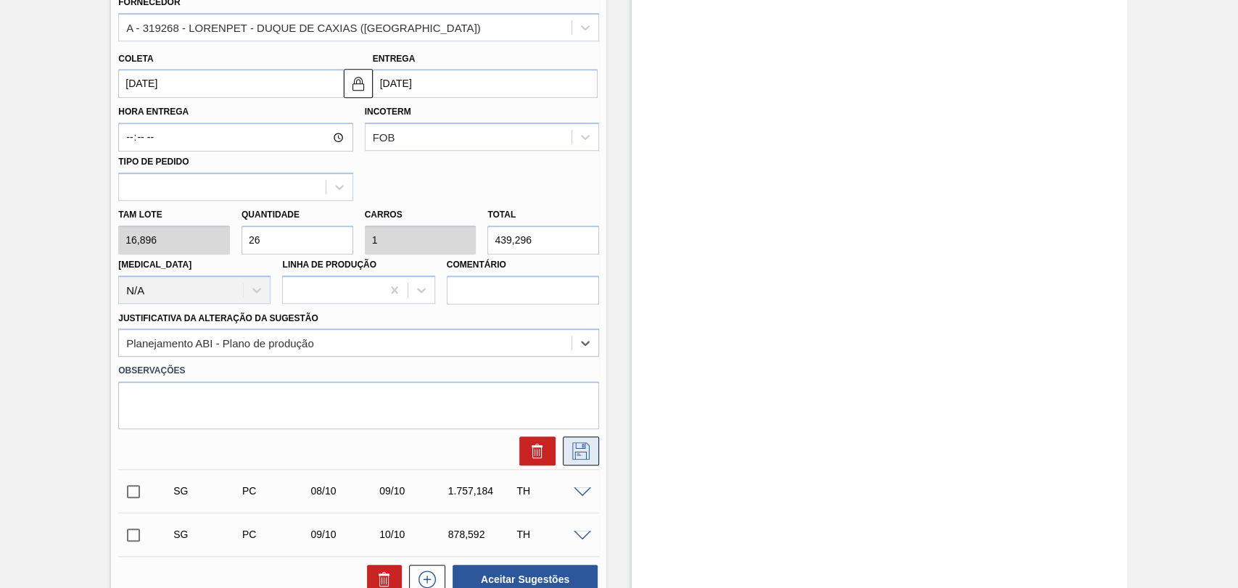
click at [583, 460] on icon at bounding box center [580, 450] width 23 height 17
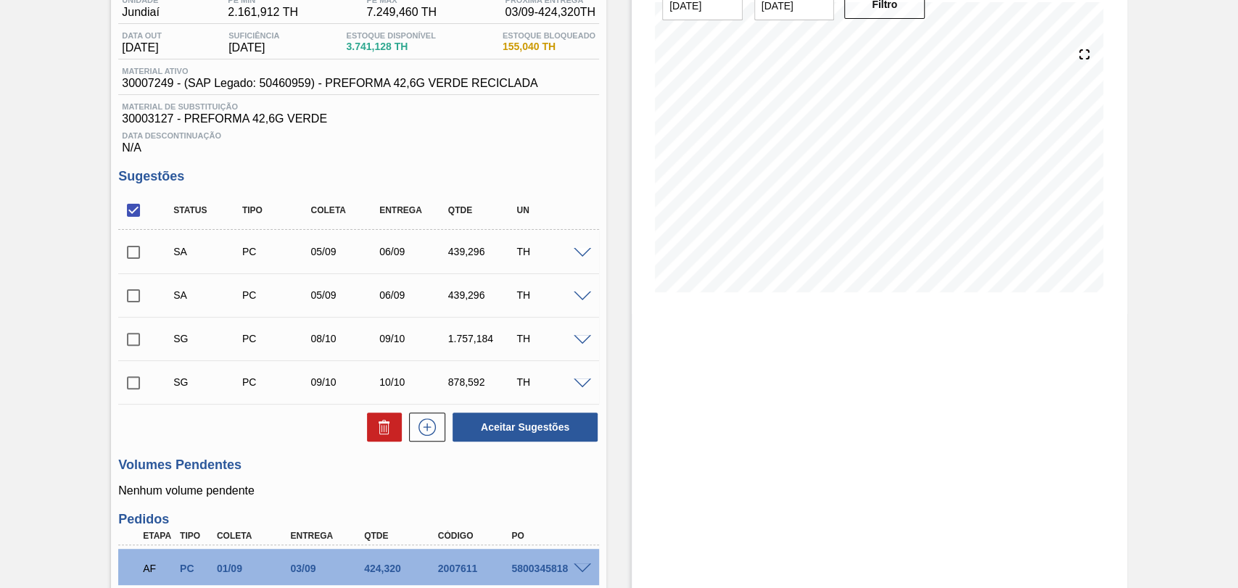
scroll to position [105, 0]
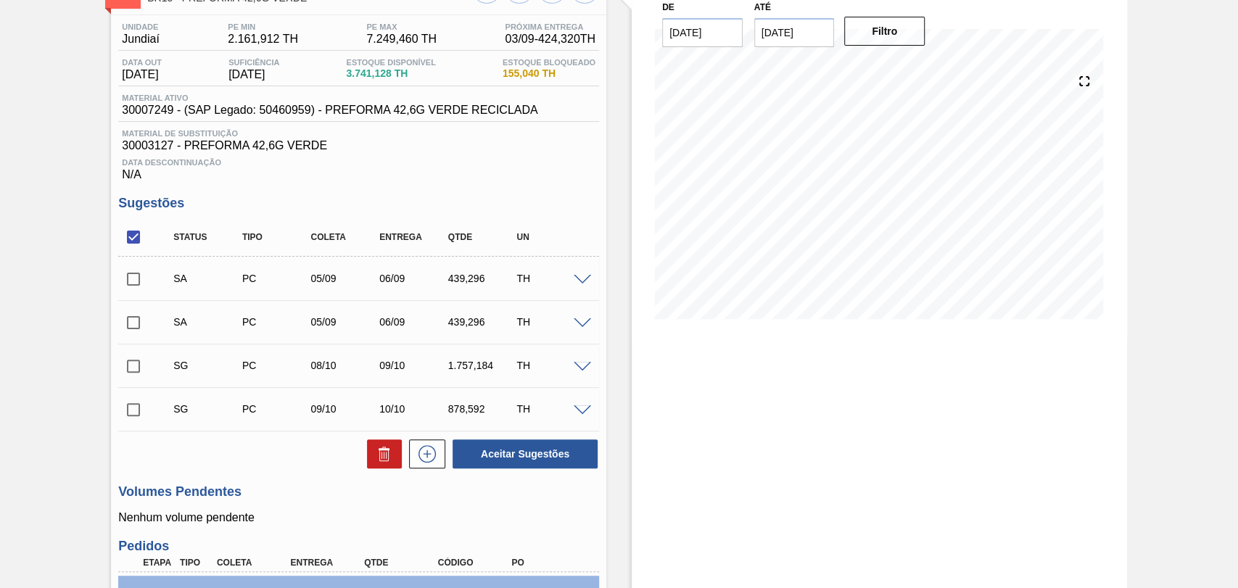
click at [140, 280] on input "checkbox" at bounding box center [133, 279] width 30 height 30
checkbox input "true"
click at [139, 318] on input "checkbox" at bounding box center [133, 323] width 30 height 30
checkbox input "true"
click at [549, 454] on button "Aceitar Sugestões" at bounding box center [525, 453] width 145 height 29
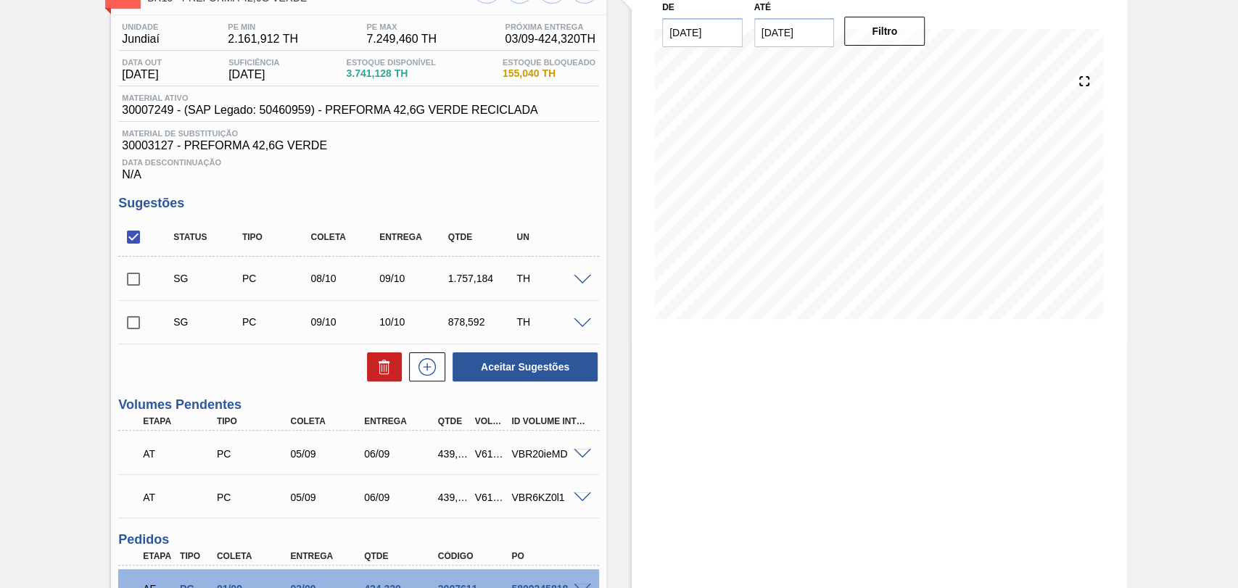
click at [614, 450] on div "Estoque De 27/08/2025 Até 10/10/2025 Filtro" at bounding box center [866, 434] width 521 height 935
click at [632, 335] on div "Estoque De 27/08/2025 Até 10/10/2025 Filtro" at bounding box center [879, 154] width 495 height 374
click at [609, 360] on div "Estoque De 27/08/2025 Até 10/10/2025 Filtro" at bounding box center [866, 434] width 521 height 935
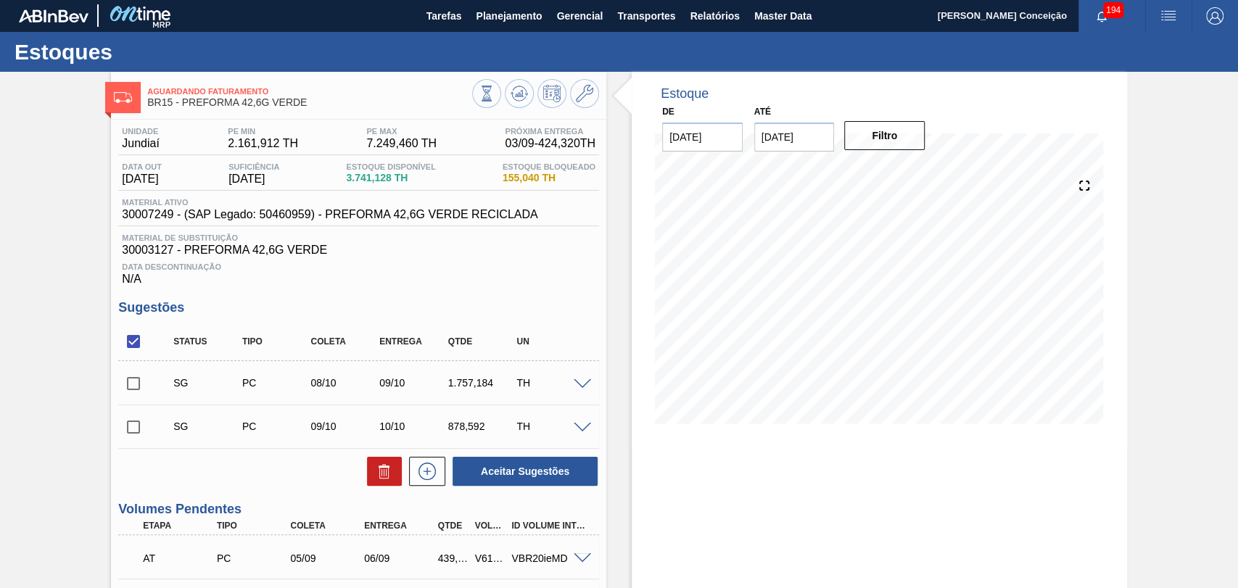
scroll to position [0, 0]
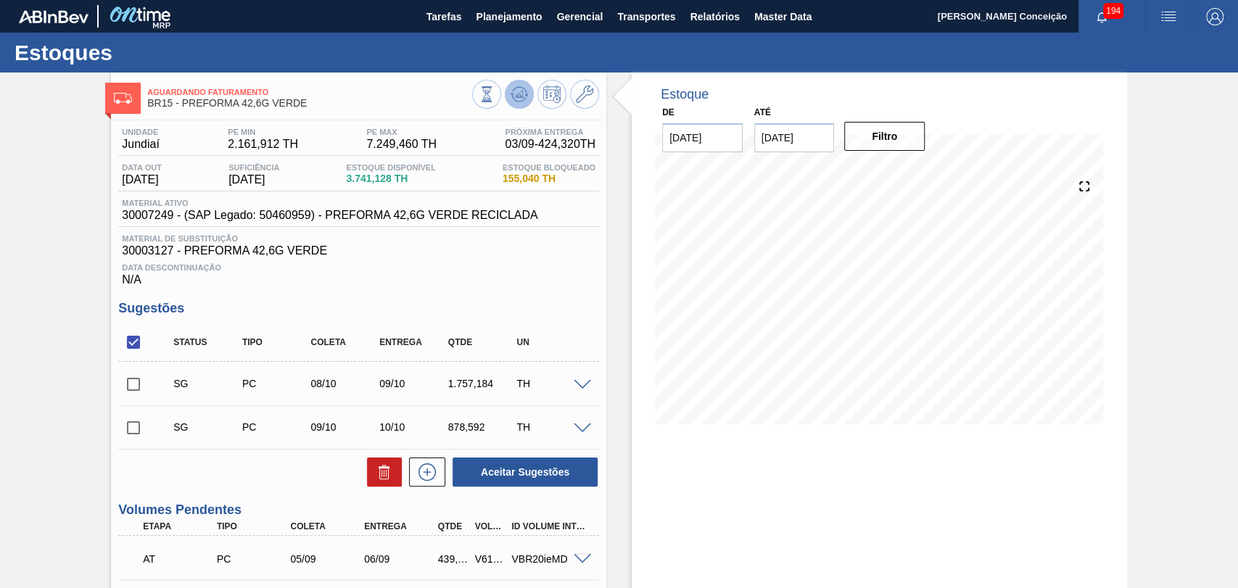
click at [522, 102] on icon at bounding box center [519, 94] width 17 height 17
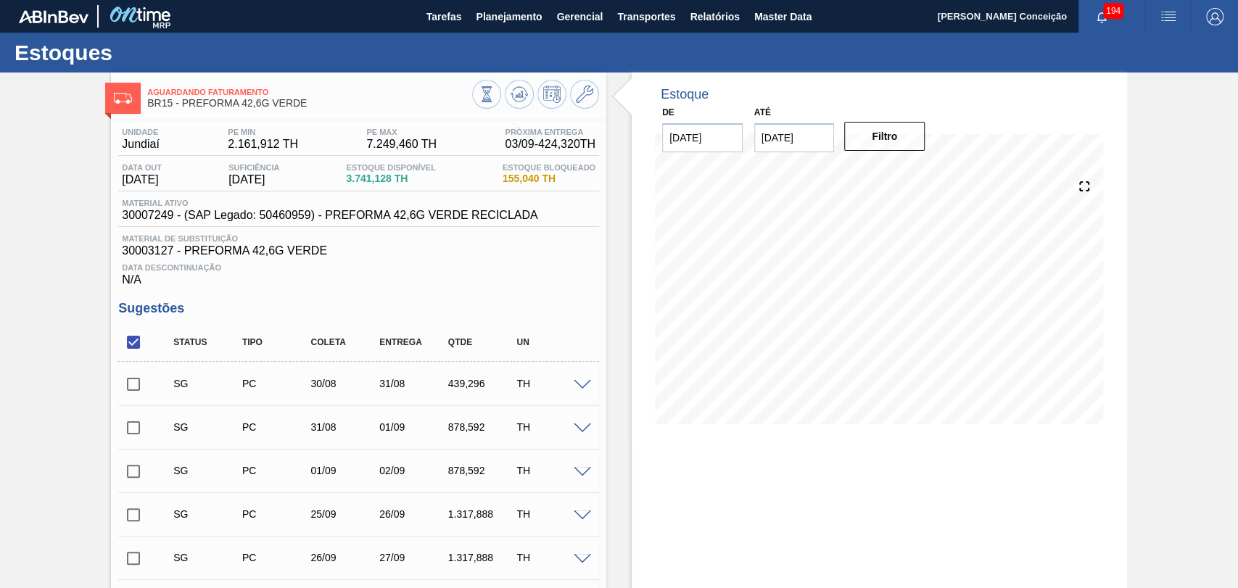
click at [133, 384] on input "checkbox" at bounding box center [133, 384] width 30 height 30
checkbox input "true"
click at [126, 426] on input "checkbox" at bounding box center [133, 428] width 30 height 30
checkbox input "true"
click at [136, 476] on input "checkbox" at bounding box center [133, 471] width 30 height 30
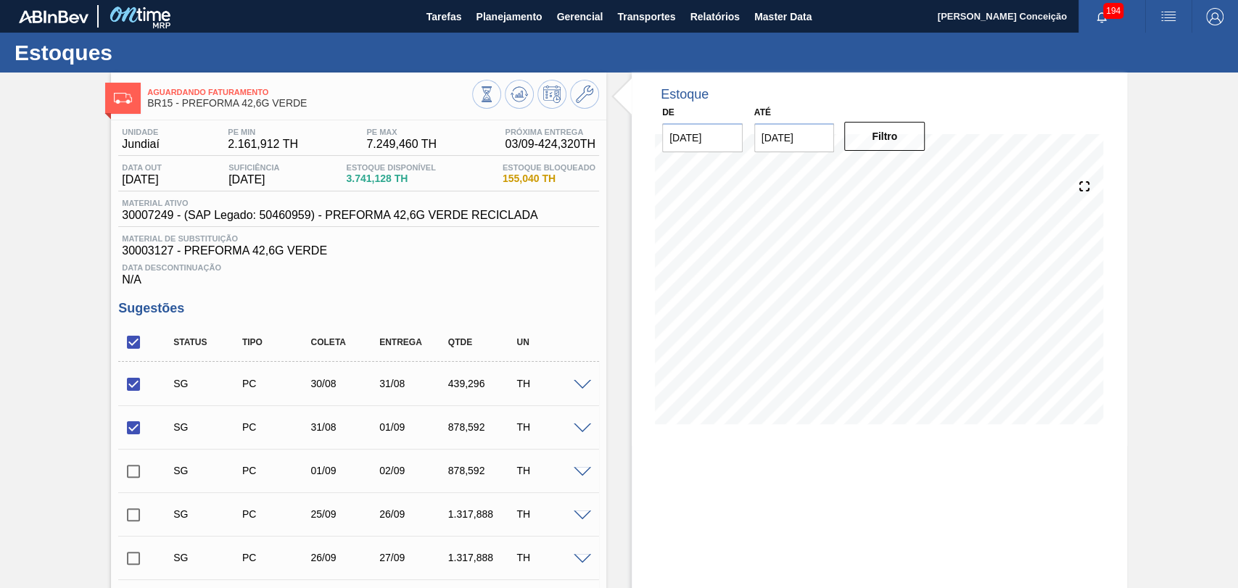
checkbox input "true"
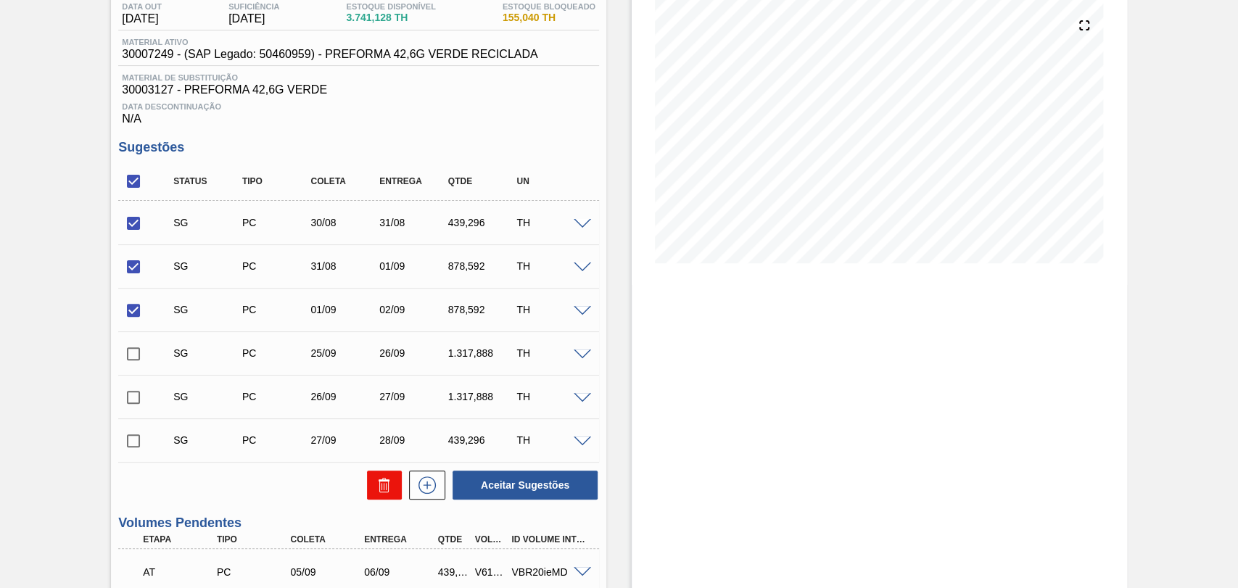
click at [381, 488] on icon at bounding box center [381, 486] width 1 height 7
checkbox input "false"
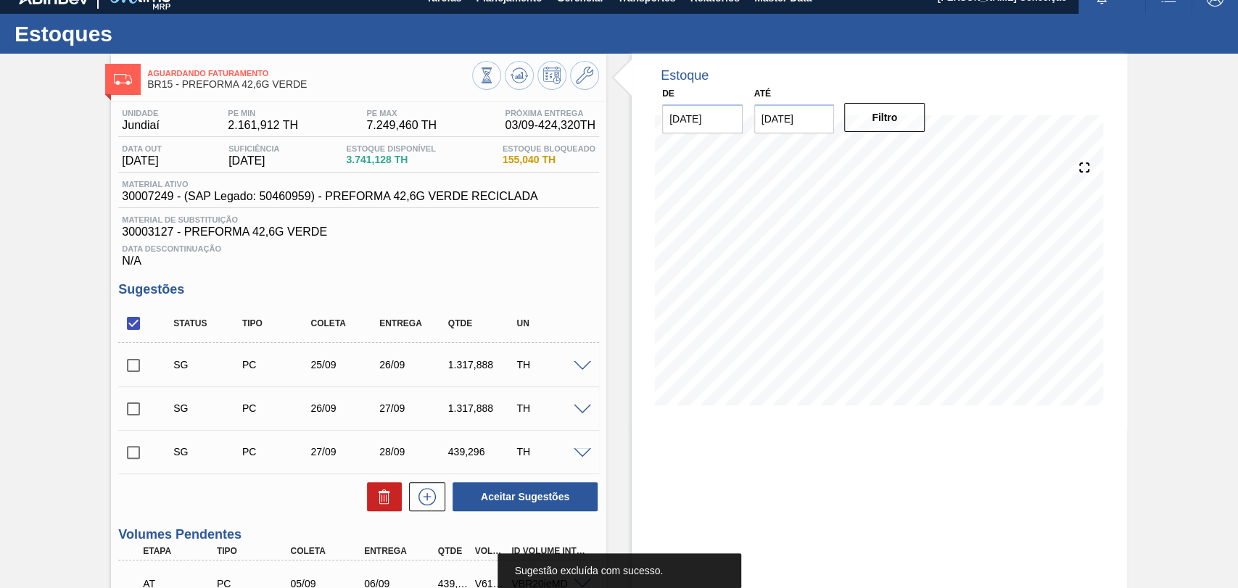
scroll to position [0, 0]
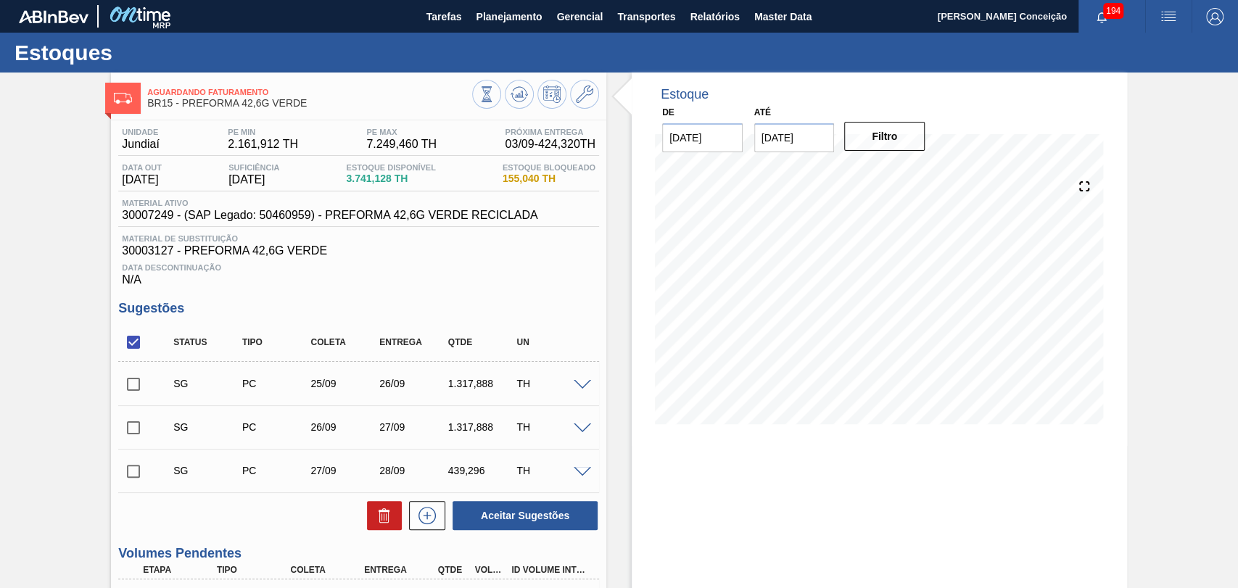
click at [589, 384] on span at bounding box center [582, 385] width 17 height 11
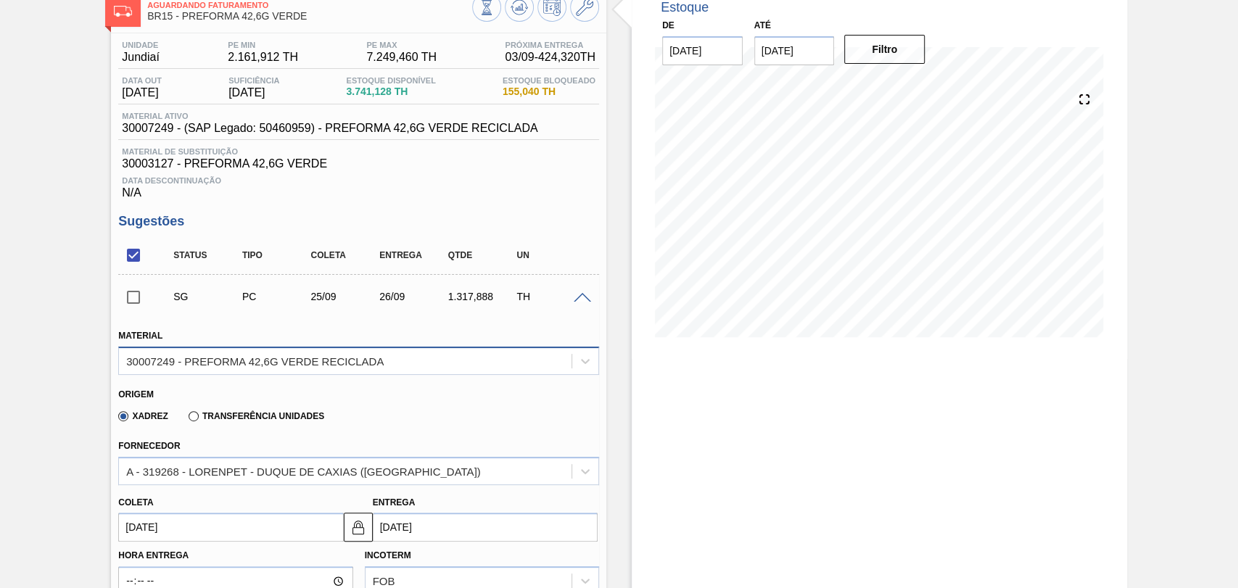
scroll to position [242, 0]
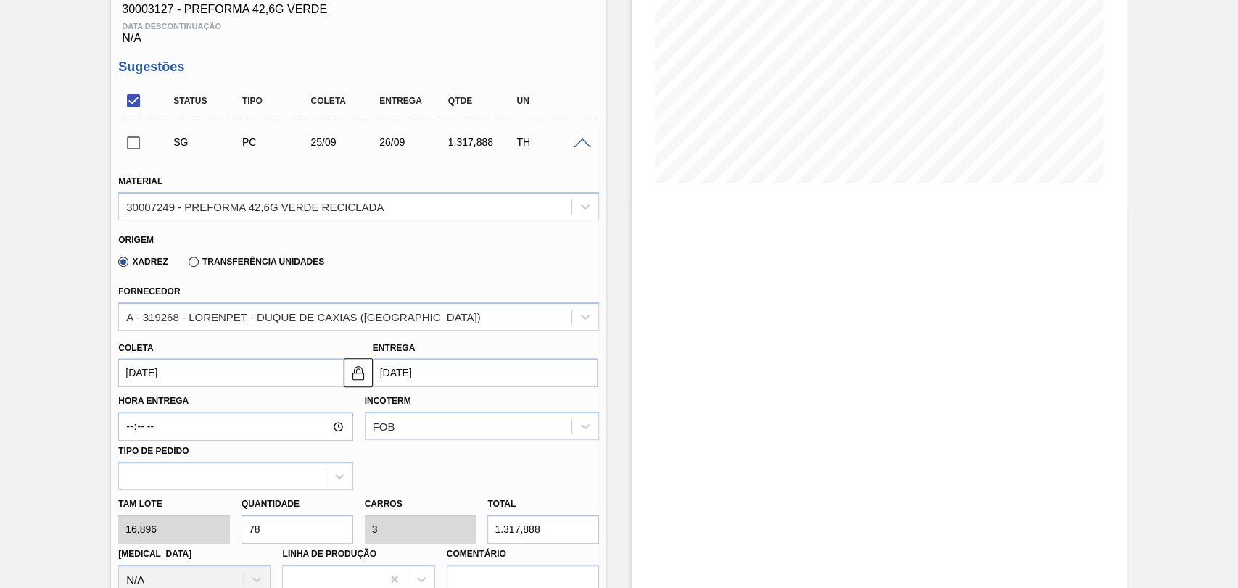
click at [158, 383] on input "25/09/2025" at bounding box center [230, 372] width 225 height 29
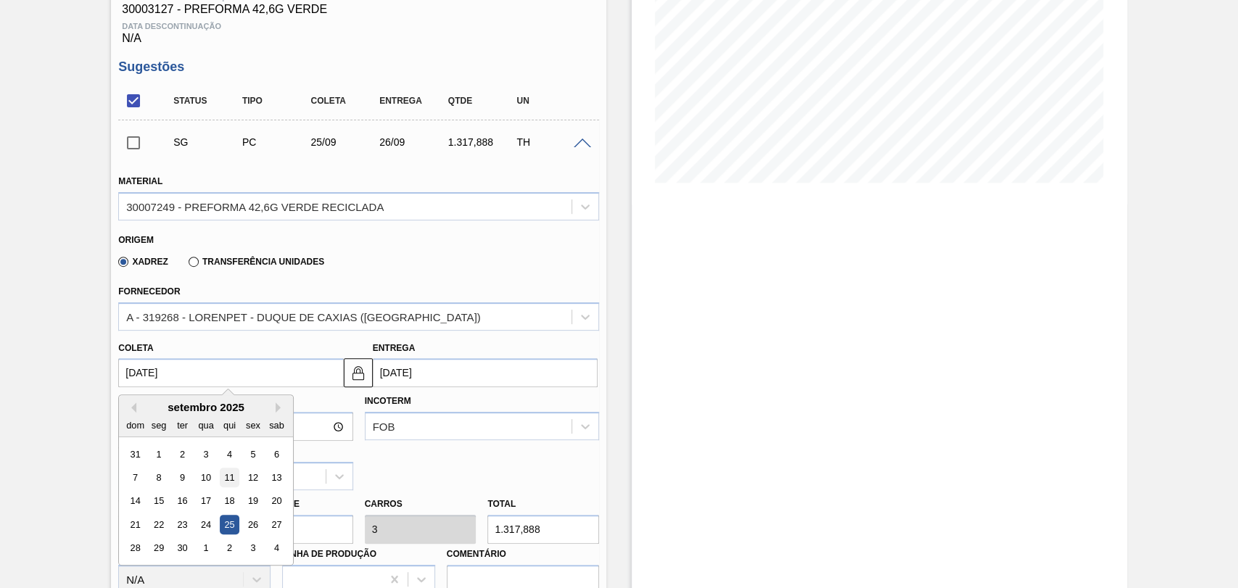
click at [234, 482] on div "11" at bounding box center [230, 478] width 20 height 20
type input "11/09/2025"
type input "12/09/2025"
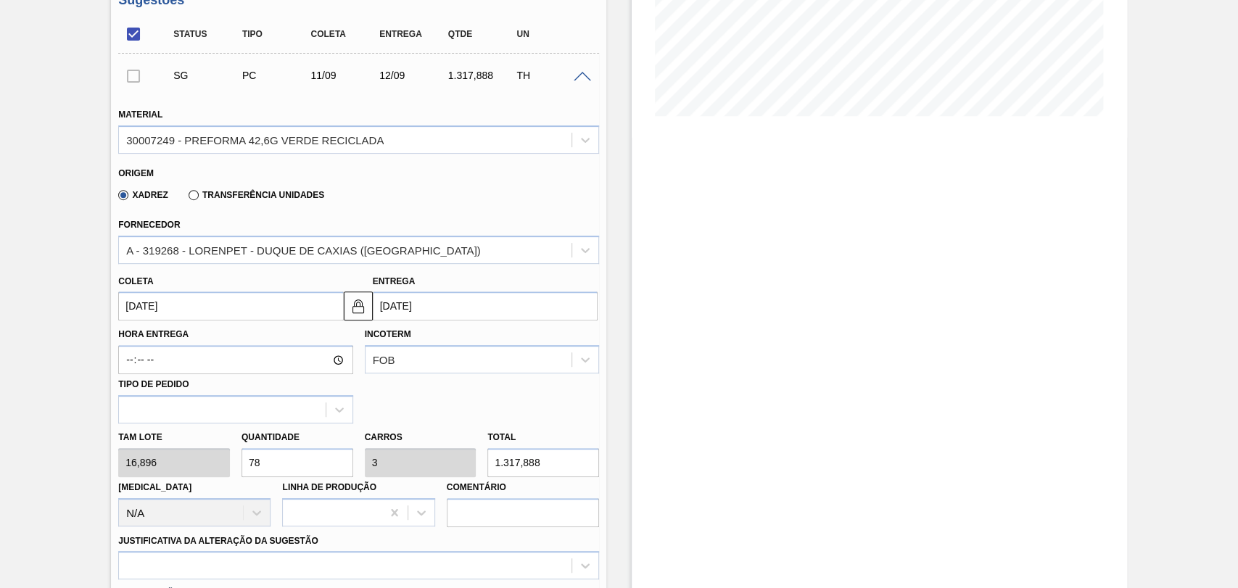
scroll to position [403, 0]
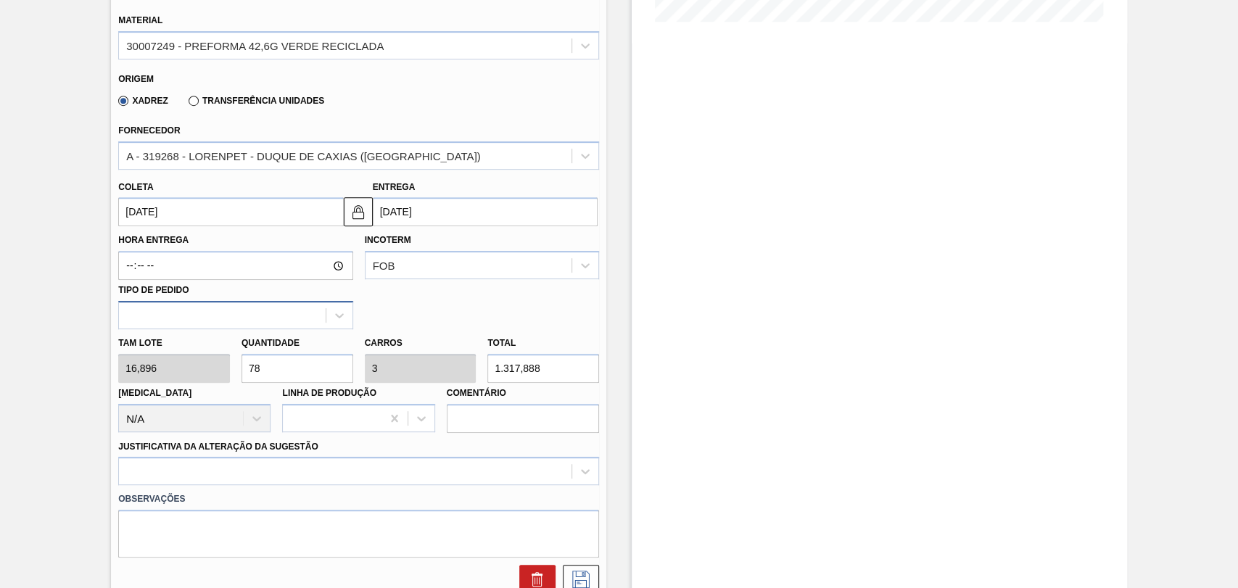
drag, startPoint x: 283, startPoint y: 368, endPoint x: 145, endPoint y: 328, distance: 143.5
click at [192, 350] on div "Tam lote 16,896 Quantidade 78 Carros 3 Total 1.317,888 Doca N/A Linha de Produç…" at bounding box center [358, 381] width 492 height 104
type input "2"
type input "0,077"
type input "33,792"
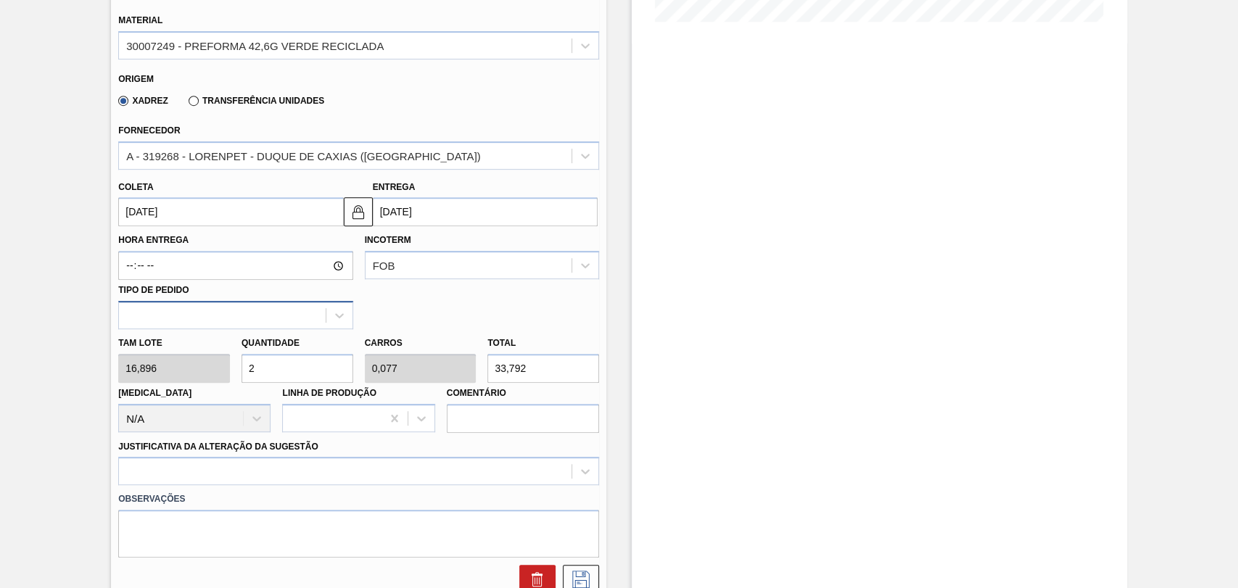
type input "26"
type input "1"
type input "439,296"
type input "26"
click at [133, 469] on div at bounding box center [358, 471] width 481 height 28
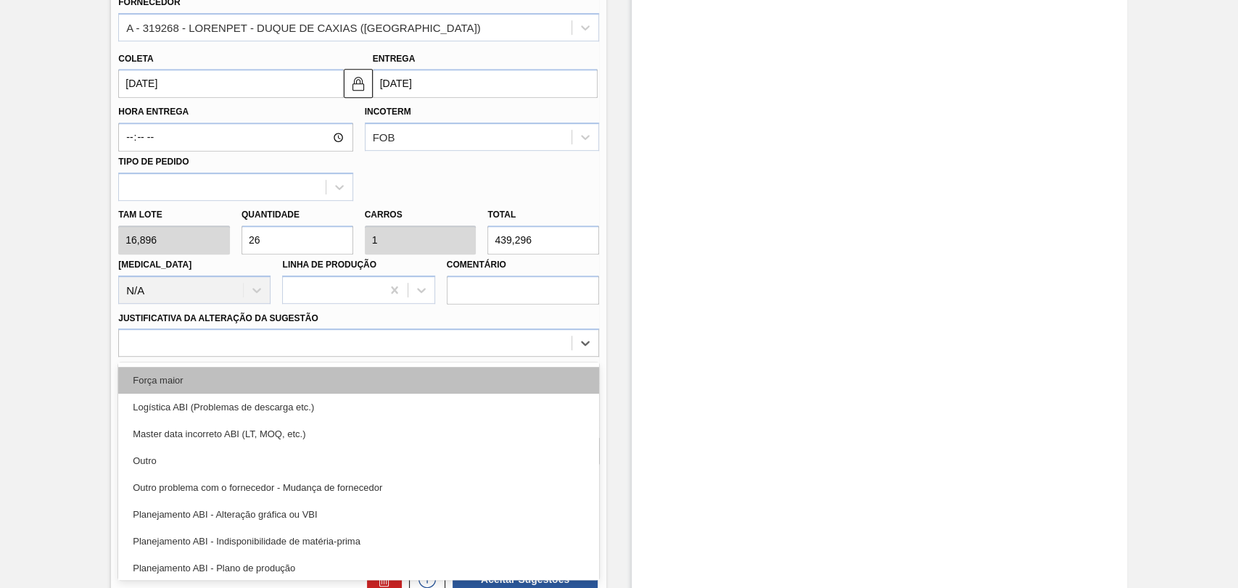
scroll to position [81, 0]
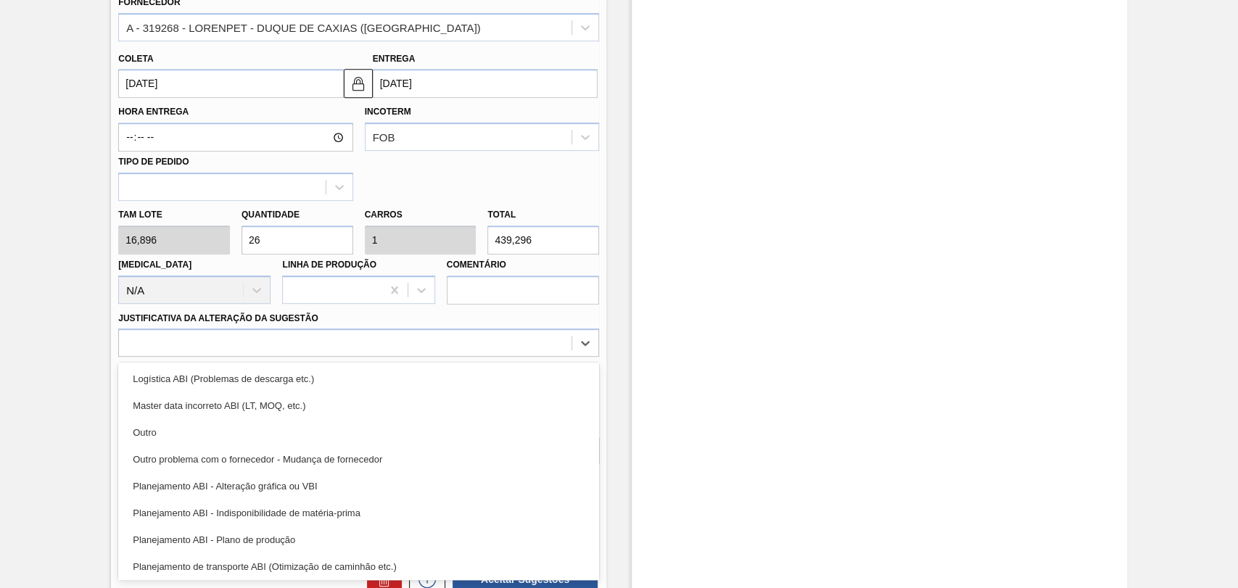
click at [300, 537] on div "Planejamento ABI - Plano de produção" at bounding box center [358, 540] width 481 height 27
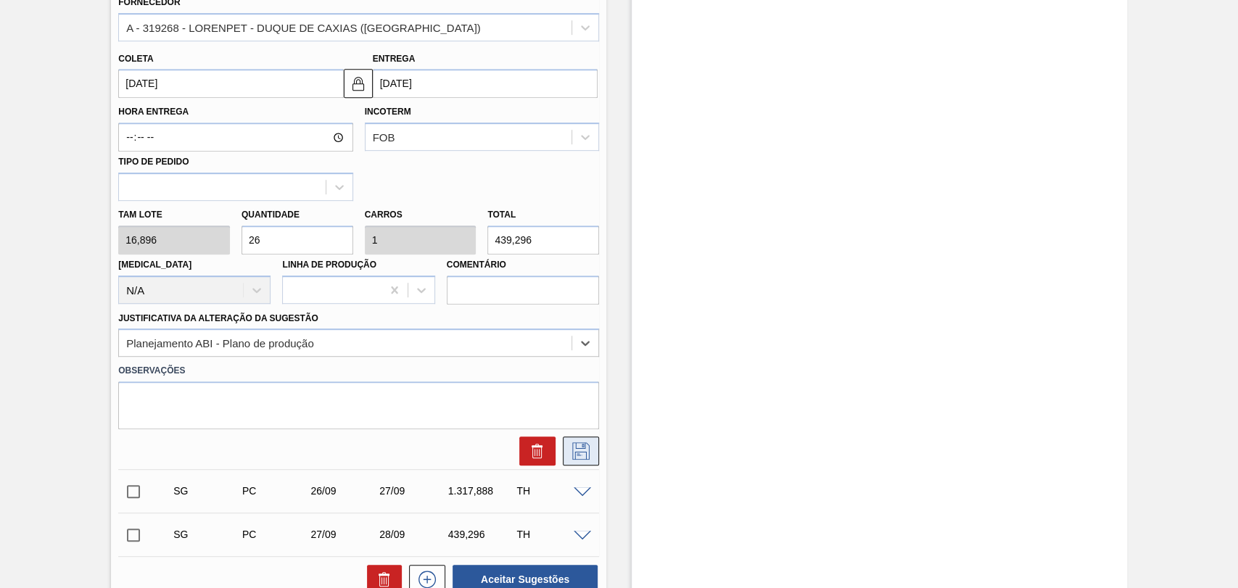
click at [575, 453] on icon at bounding box center [580, 450] width 23 height 17
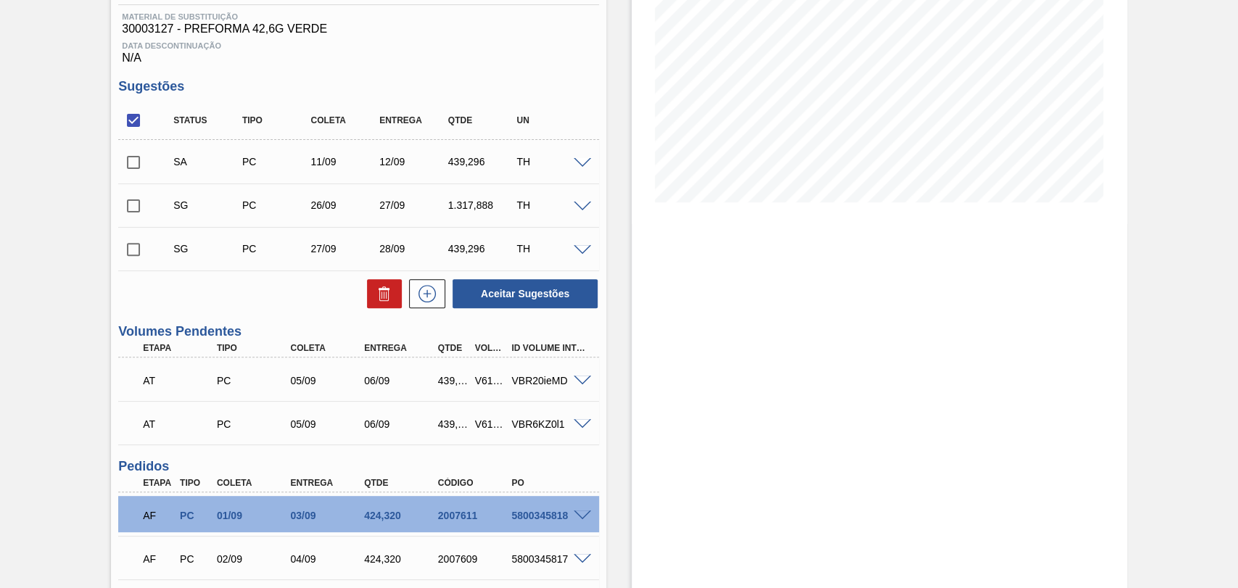
scroll to position [141, 0]
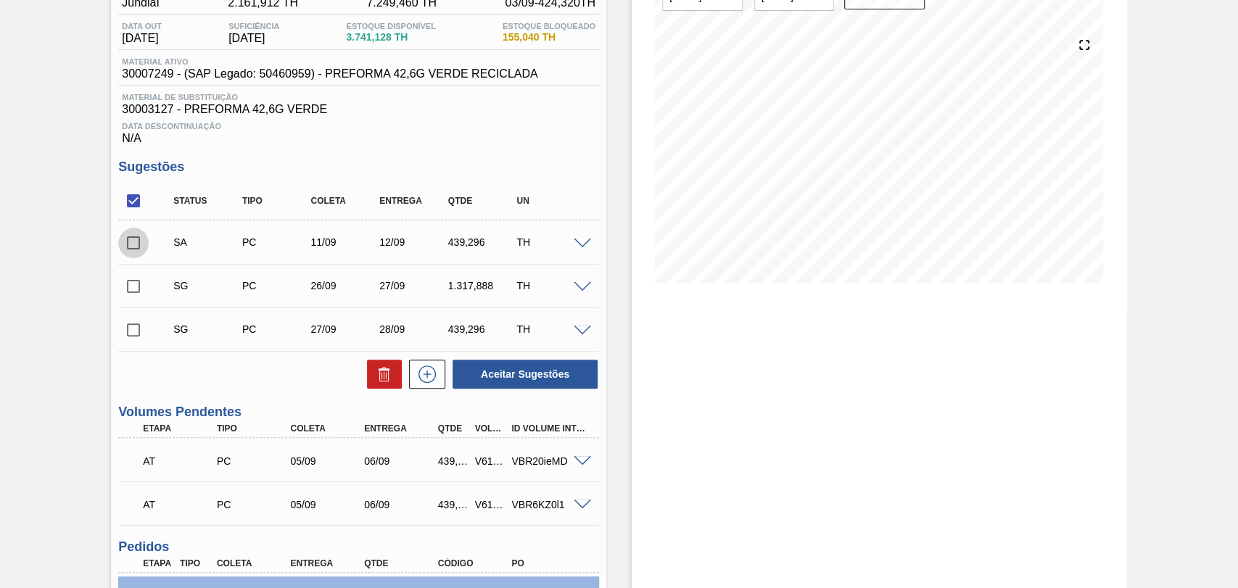
click at [132, 249] on input "checkbox" at bounding box center [133, 243] width 30 height 30
checkbox input "true"
click at [544, 379] on button "Aceitar Sugestões" at bounding box center [525, 374] width 145 height 29
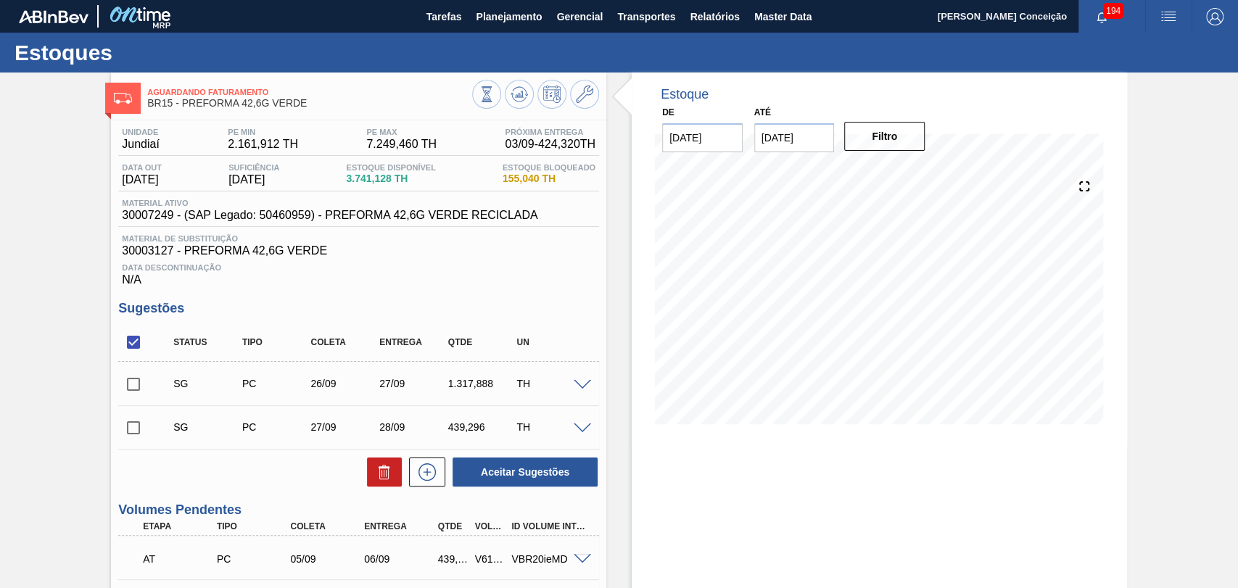
scroll to position [0, 0]
click at [571, 387] on div at bounding box center [584, 384] width 29 height 11
click at [581, 384] on span at bounding box center [582, 385] width 17 height 11
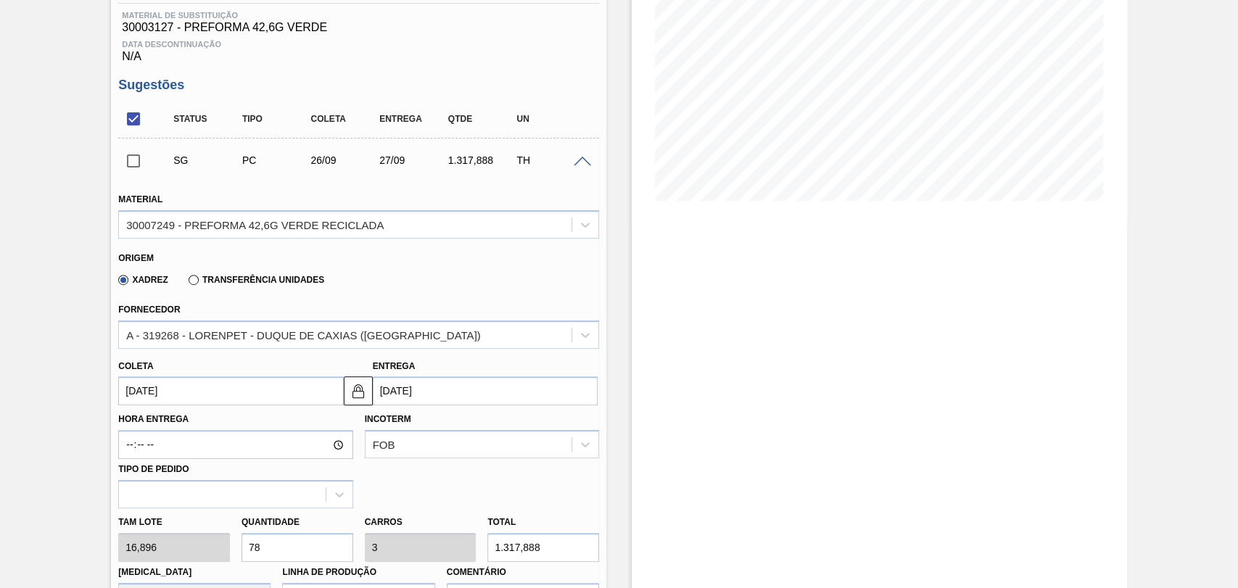
scroll to position [242, 0]
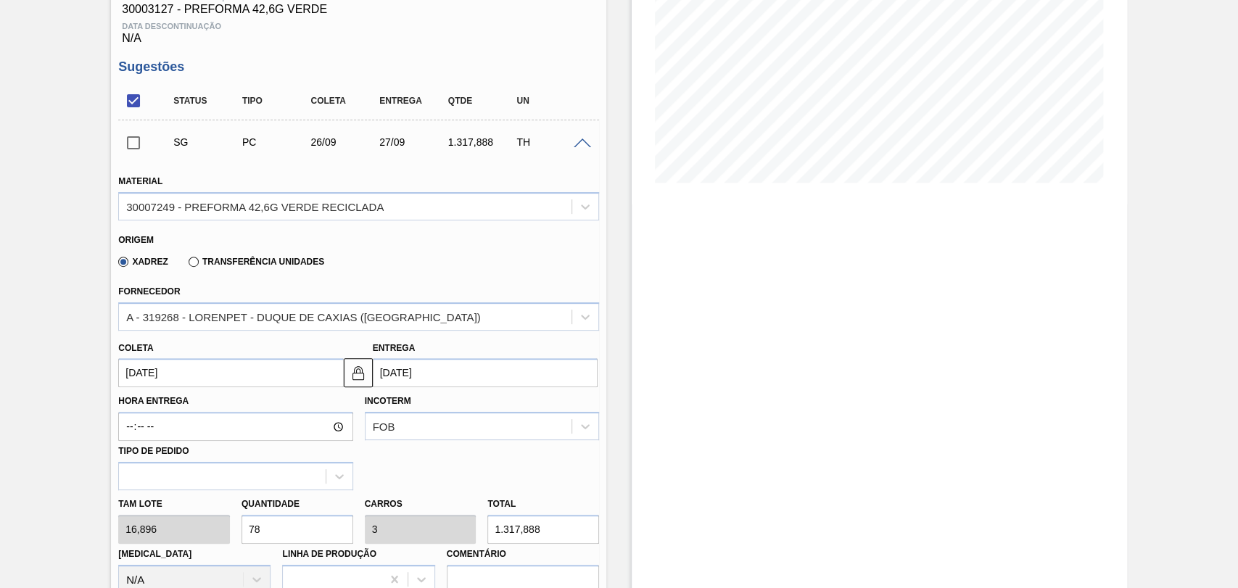
click at [174, 379] on input "26/09/2025" at bounding box center [230, 372] width 225 height 29
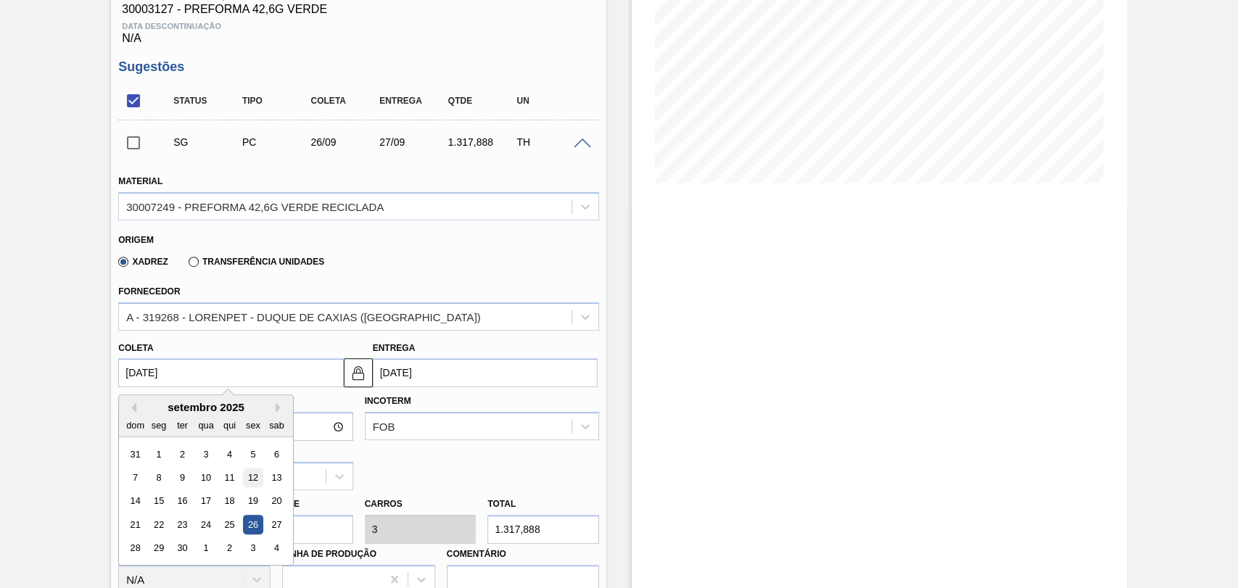
click at [255, 483] on div "12" at bounding box center [254, 478] width 20 height 20
type input "12/09/2025"
type input "13/09/2025"
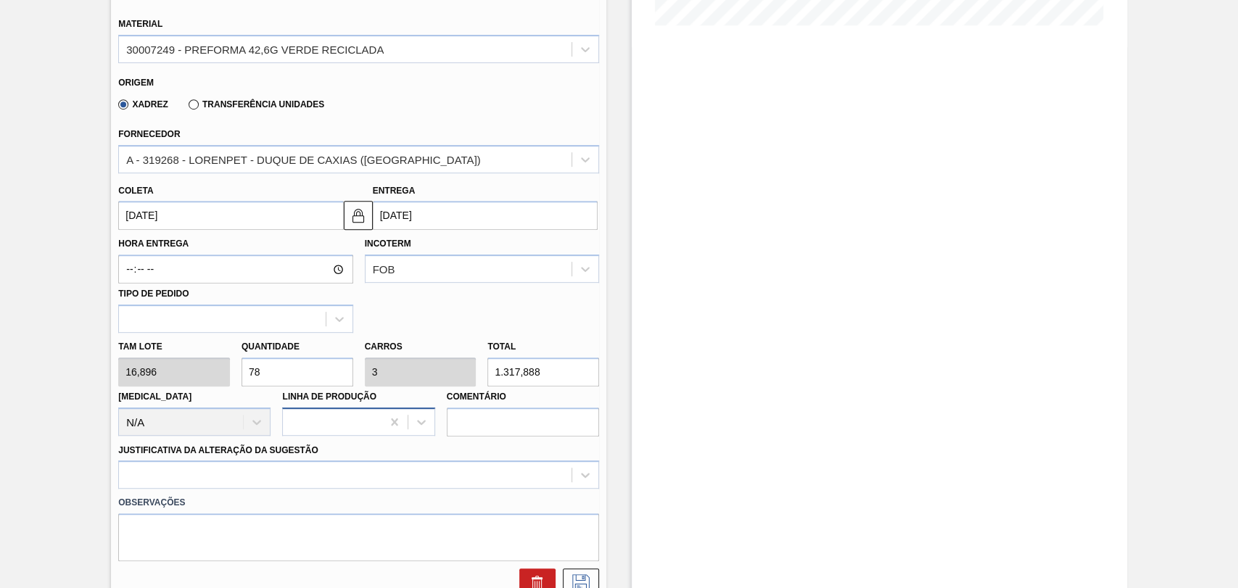
scroll to position [403, 0]
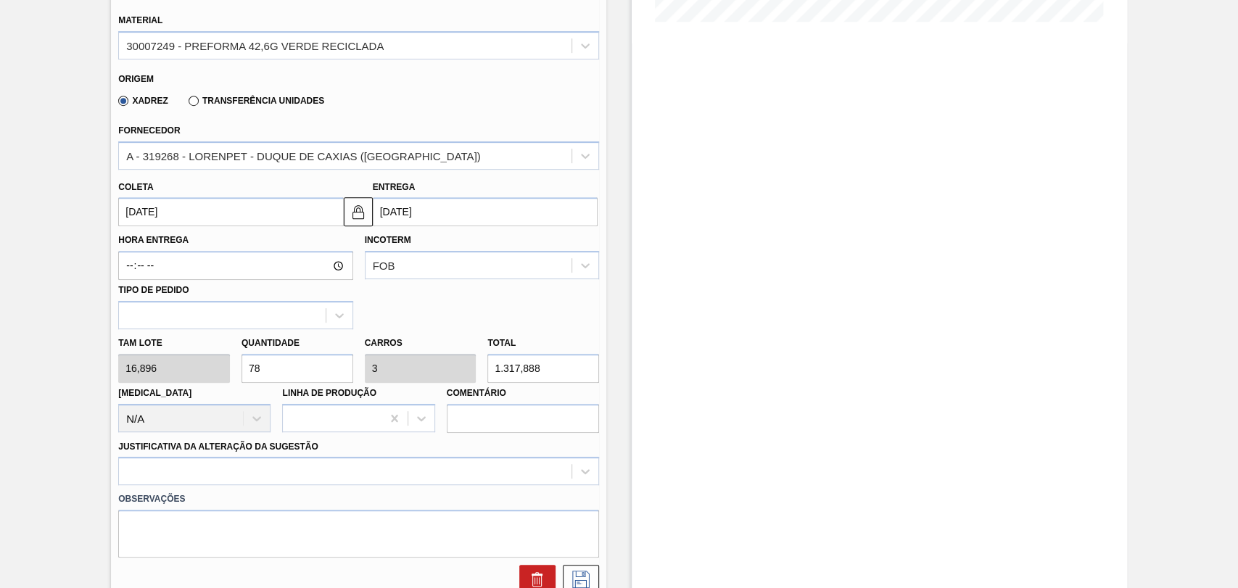
drag, startPoint x: 264, startPoint y: 362, endPoint x: 223, endPoint y: 340, distance: 46.7
click at [244, 355] on div "Quantidade 78" at bounding box center [298, 358] width 112 height 50
type input "2"
type input "0,077"
type input "33,792"
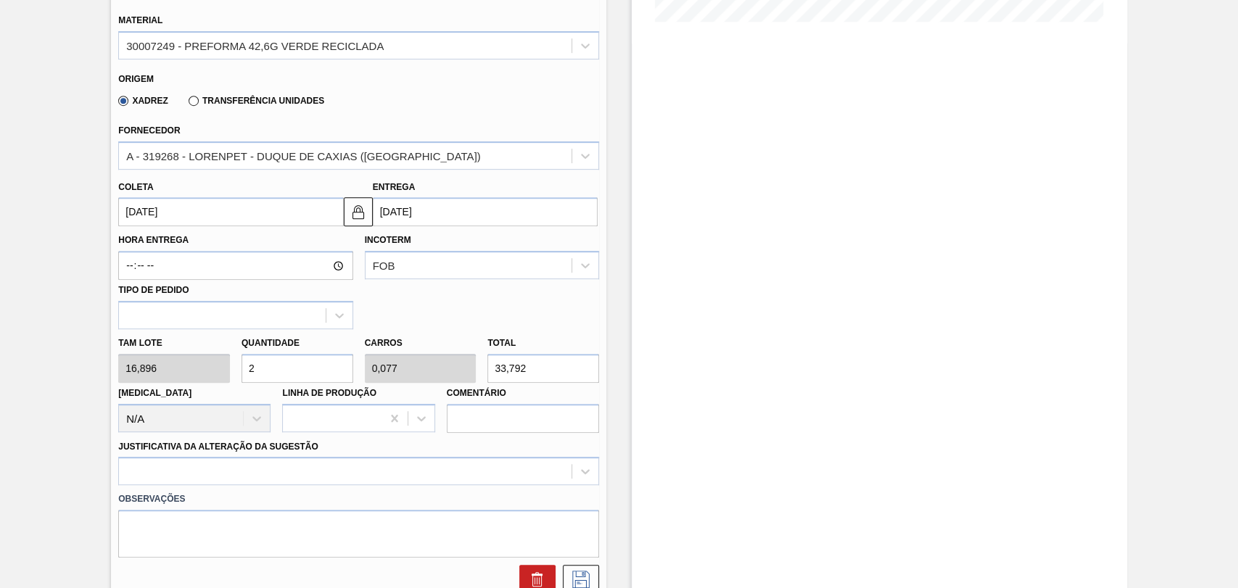
type input "26"
type input "1"
type input "439,296"
type input "26"
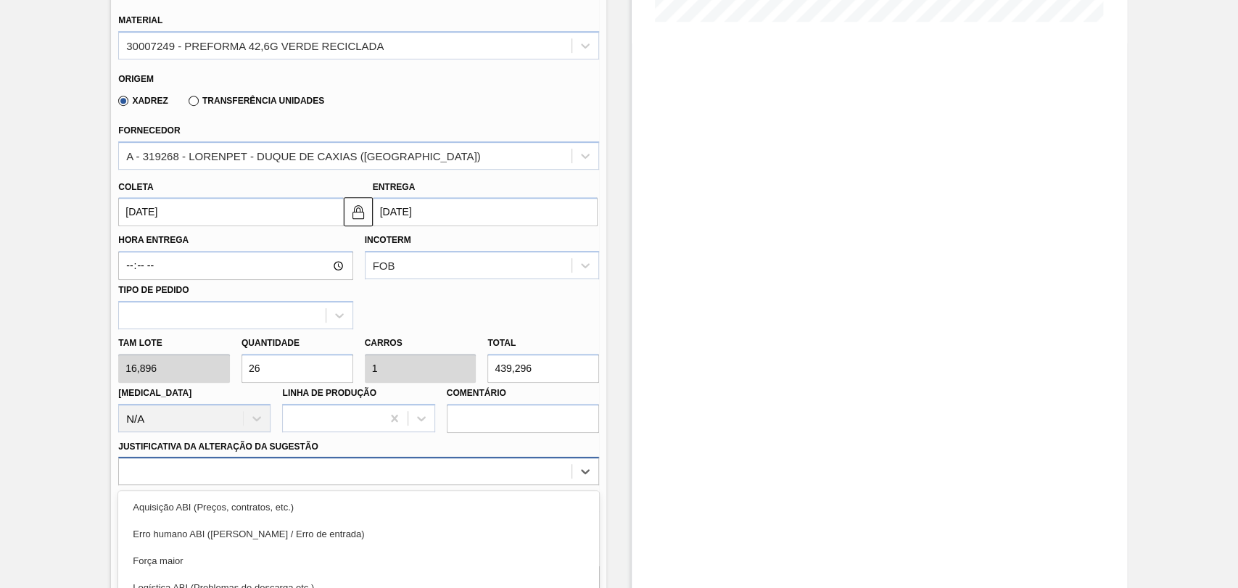
click at [249, 469] on div "option Aquisição ABI (Preços, contratos, etc.) focused, 1 of 18. 18 results ava…" at bounding box center [358, 471] width 481 height 28
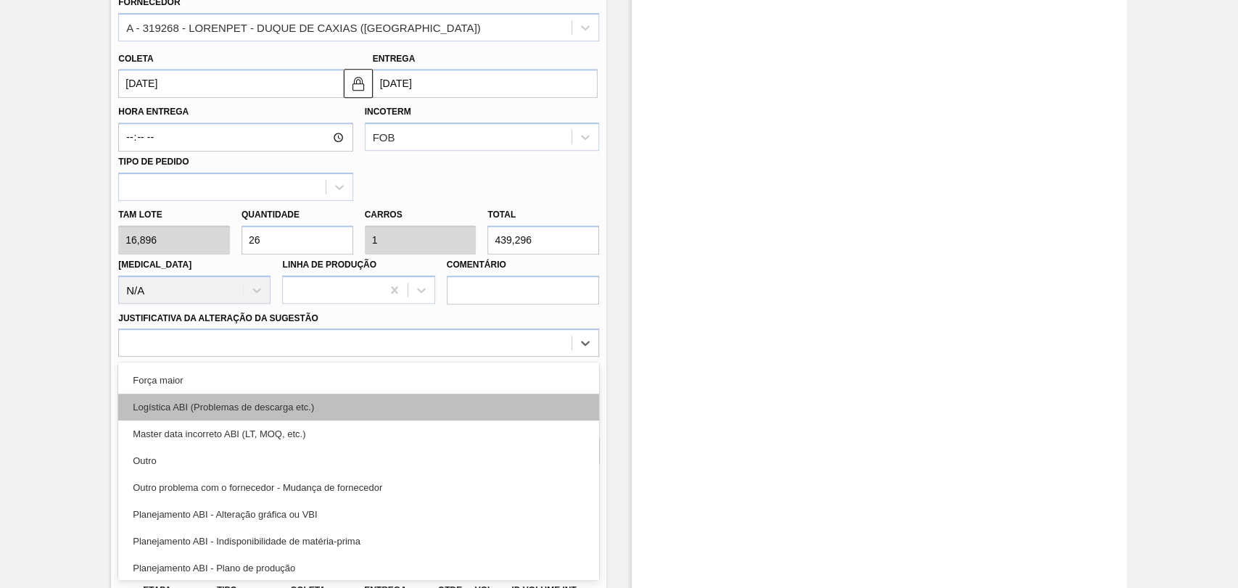
scroll to position [81, 0]
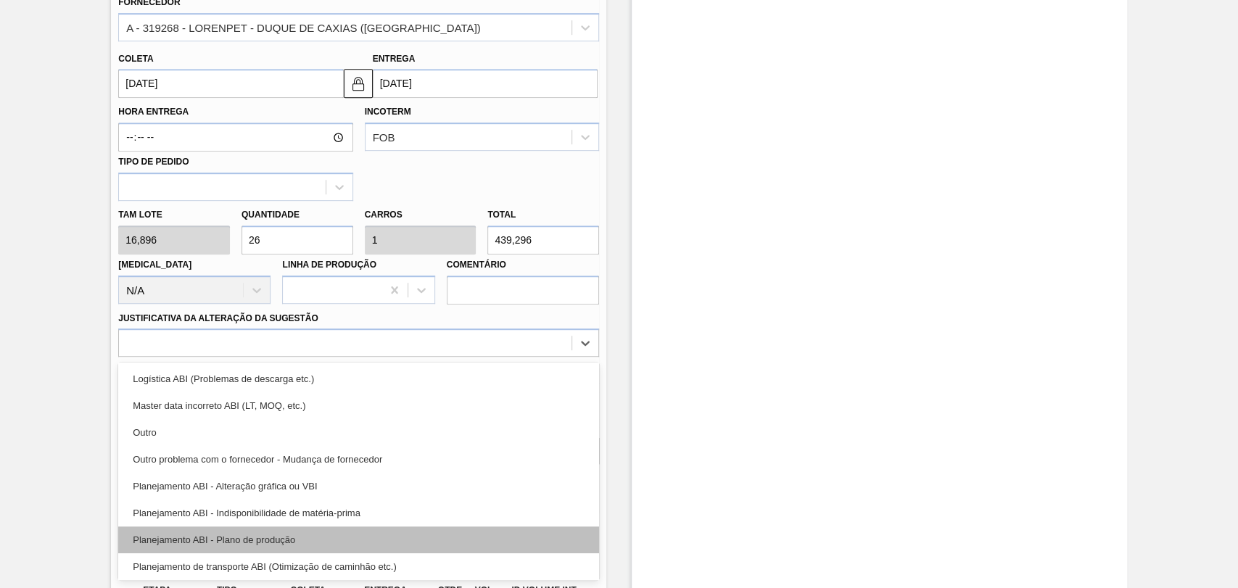
click at [304, 540] on div "Planejamento ABI - Plano de produção" at bounding box center [358, 540] width 481 height 27
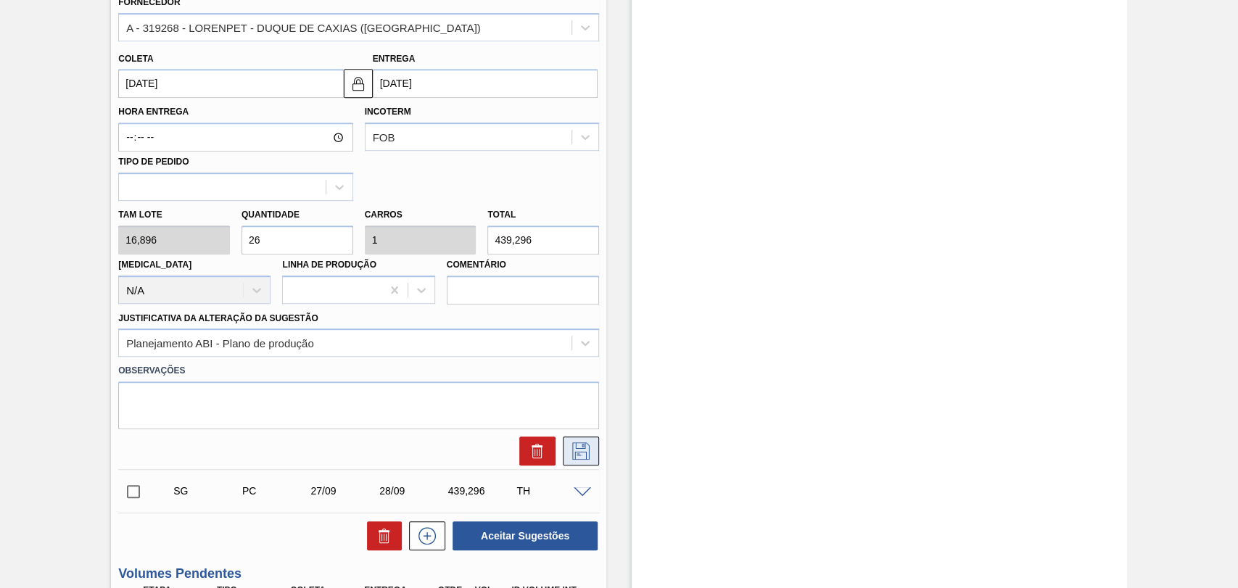
click at [573, 442] on button at bounding box center [581, 451] width 36 height 29
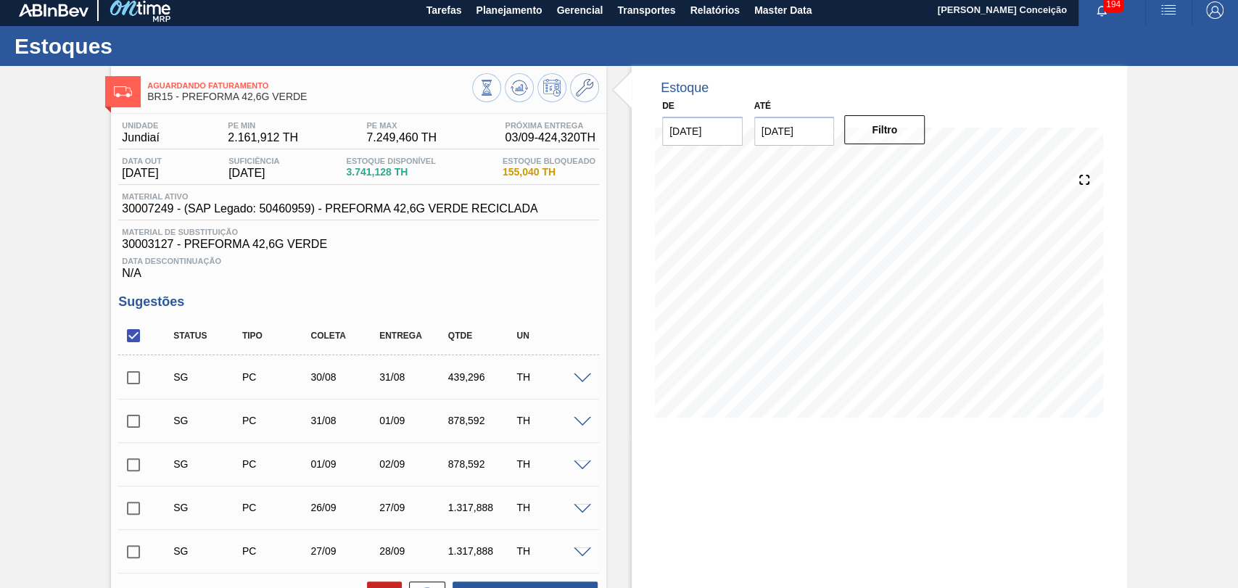
scroll to position [0, 0]
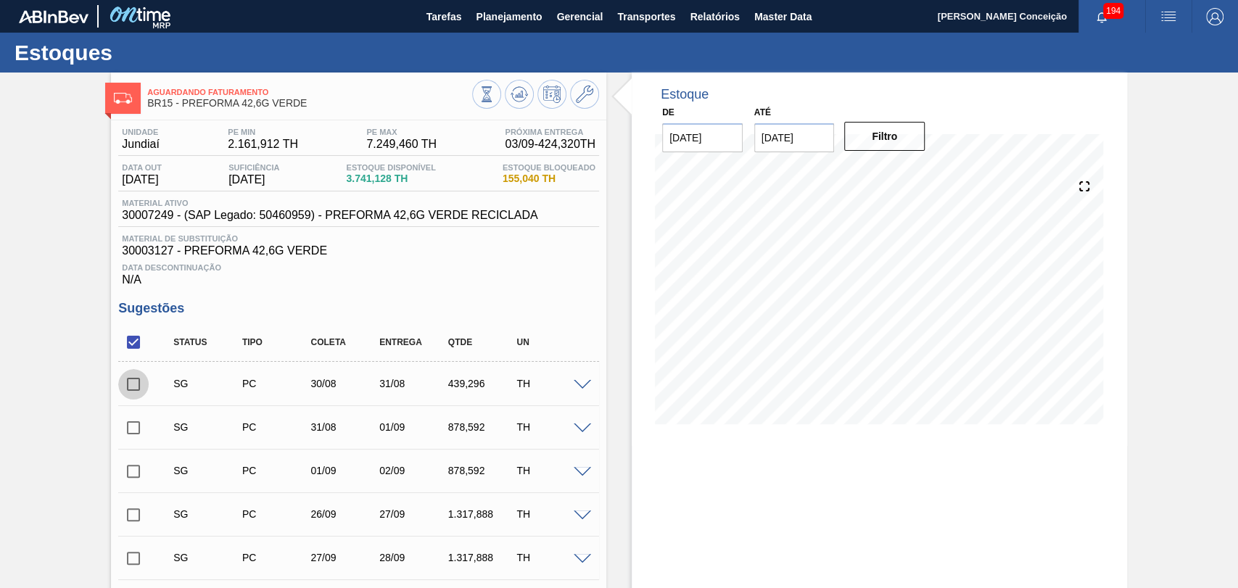
click at [139, 389] on input "checkbox" at bounding box center [133, 384] width 30 height 30
checkbox input "true"
click at [139, 434] on input "checkbox" at bounding box center [133, 428] width 30 height 30
checkbox input "true"
click at [129, 478] on input "checkbox" at bounding box center [133, 471] width 30 height 30
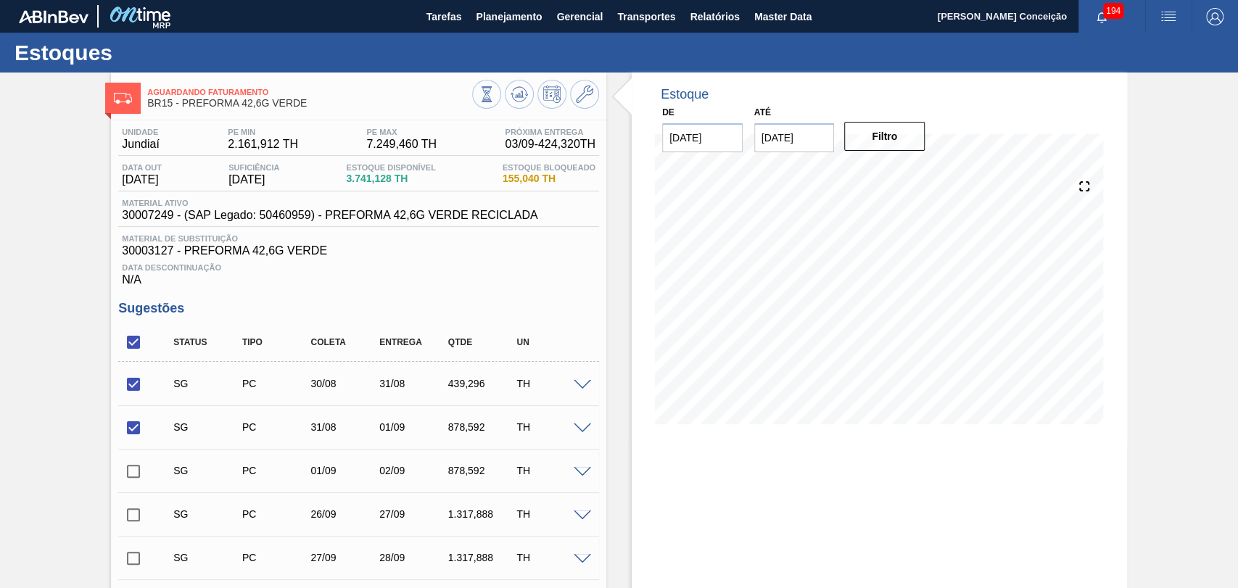
checkbox input "true"
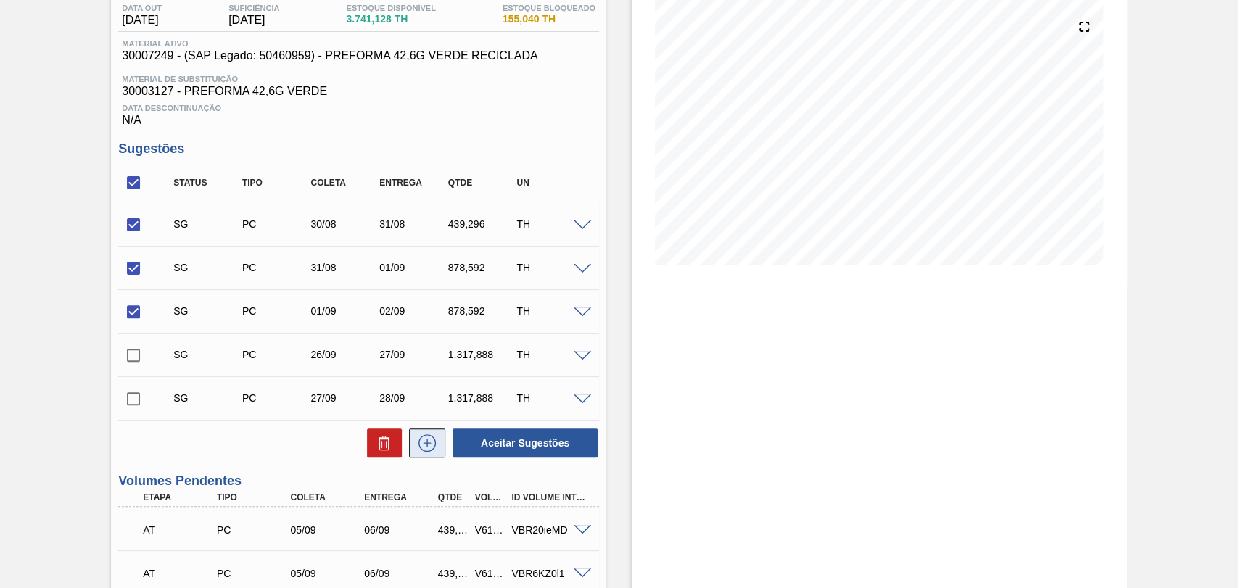
scroll to position [161, 0]
click at [373, 449] on button at bounding box center [384, 441] width 35 height 29
checkbox input "false"
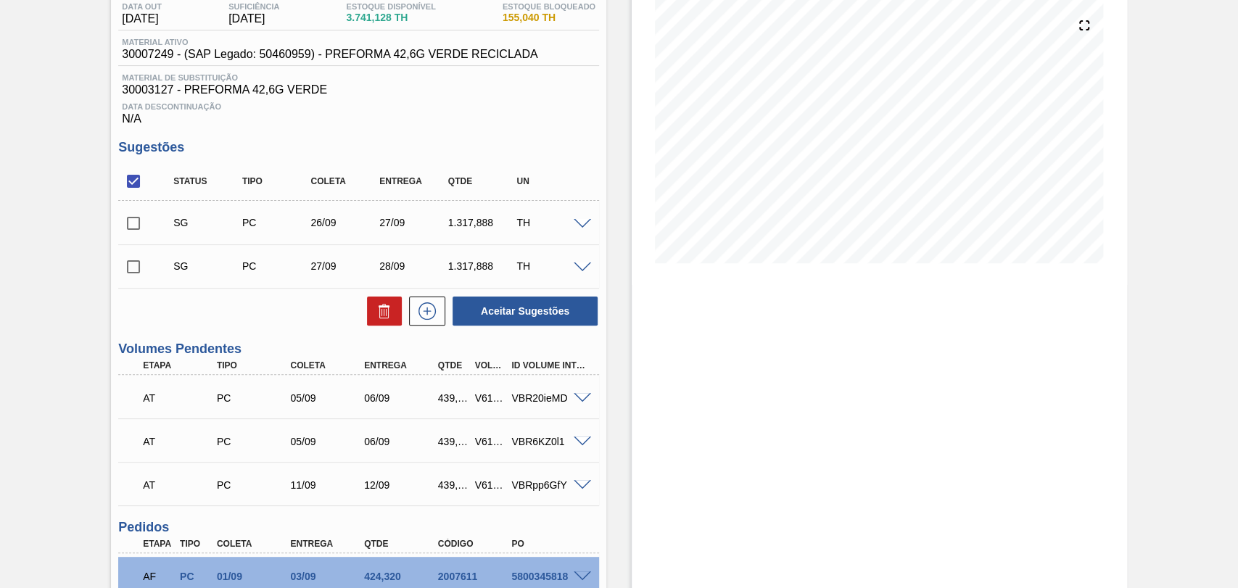
click at [591, 228] on div at bounding box center [584, 223] width 29 height 11
click at [578, 222] on span at bounding box center [582, 224] width 17 height 11
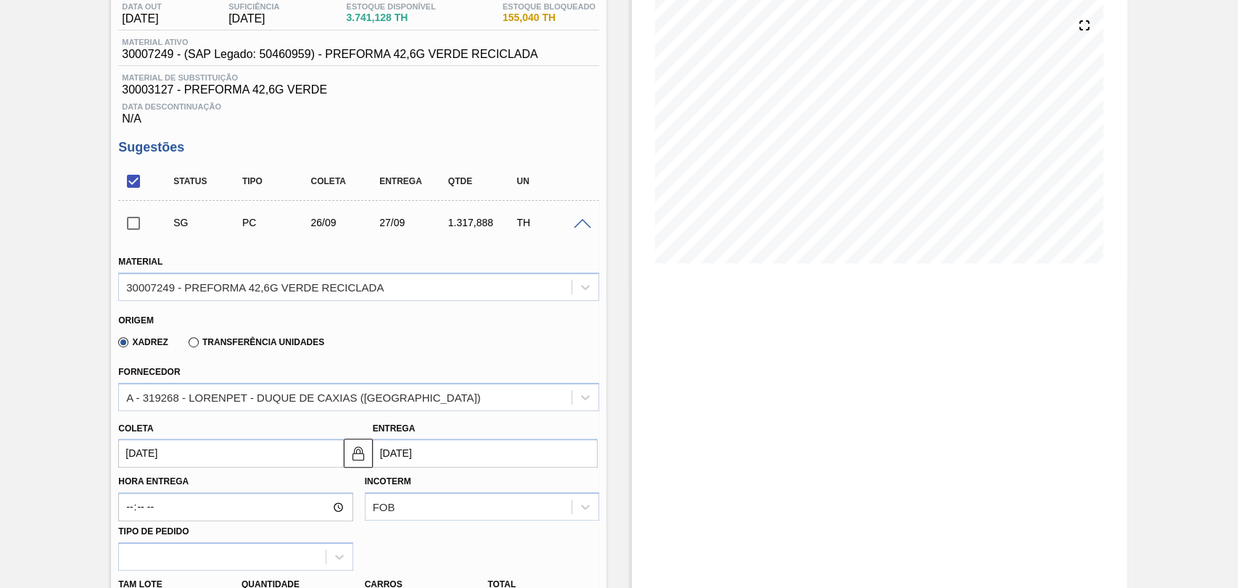
click at [169, 455] on input "26/09/2025" at bounding box center [230, 453] width 225 height 29
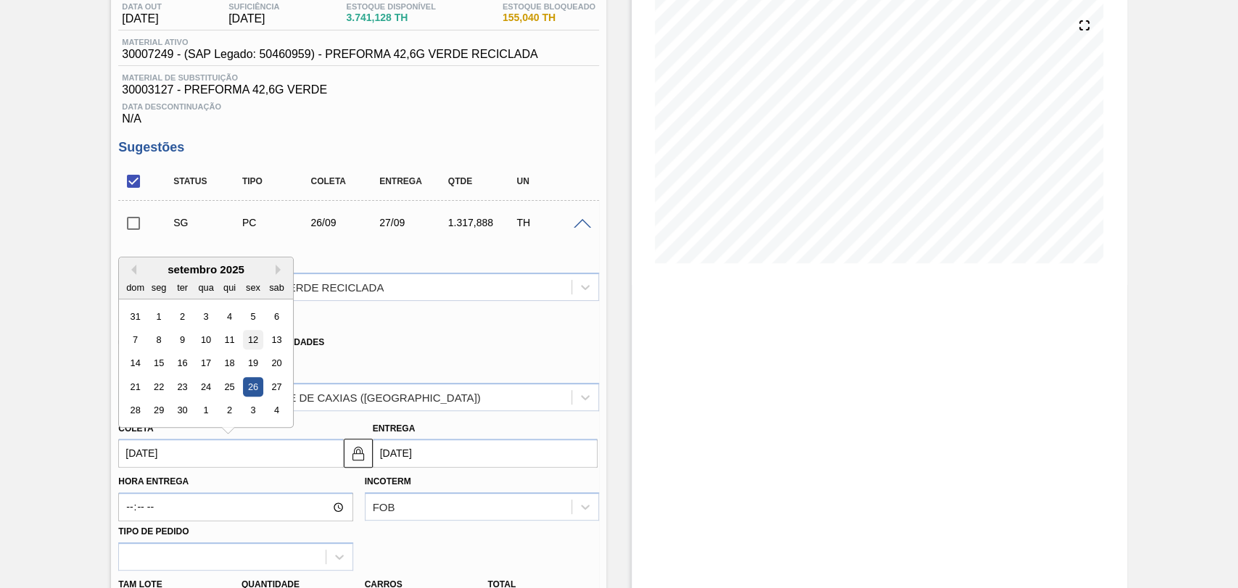
click at [249, 350] on div "12" at bounding box center [254, 340] width 20 height 20
type input "12/09/2025"
type input "13/09/2025"
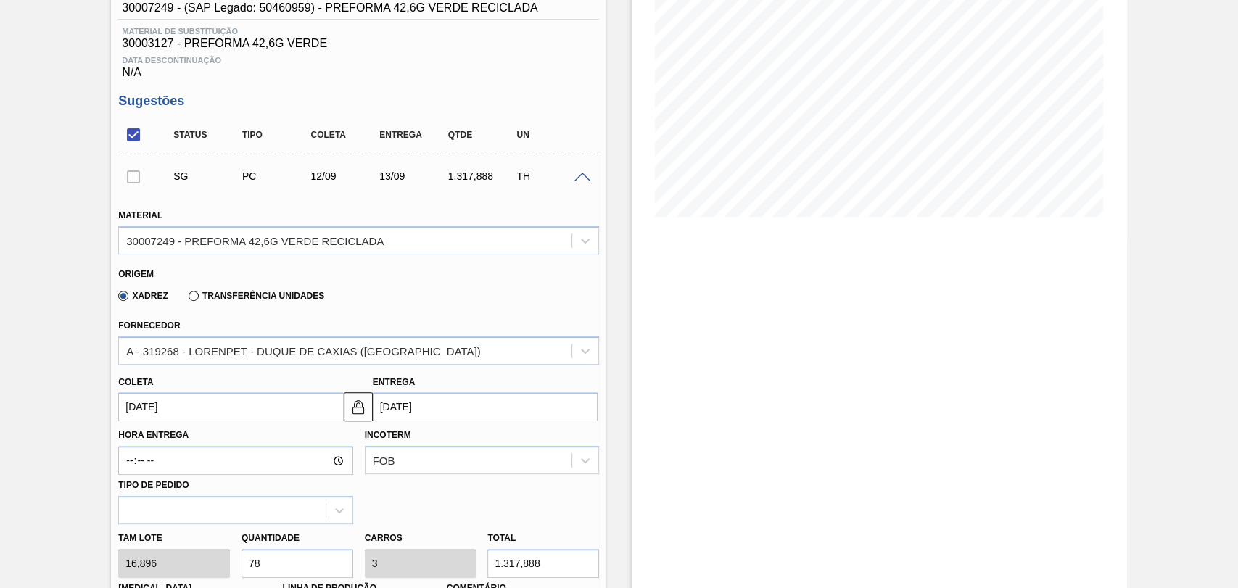
scroll to position [403, 0]
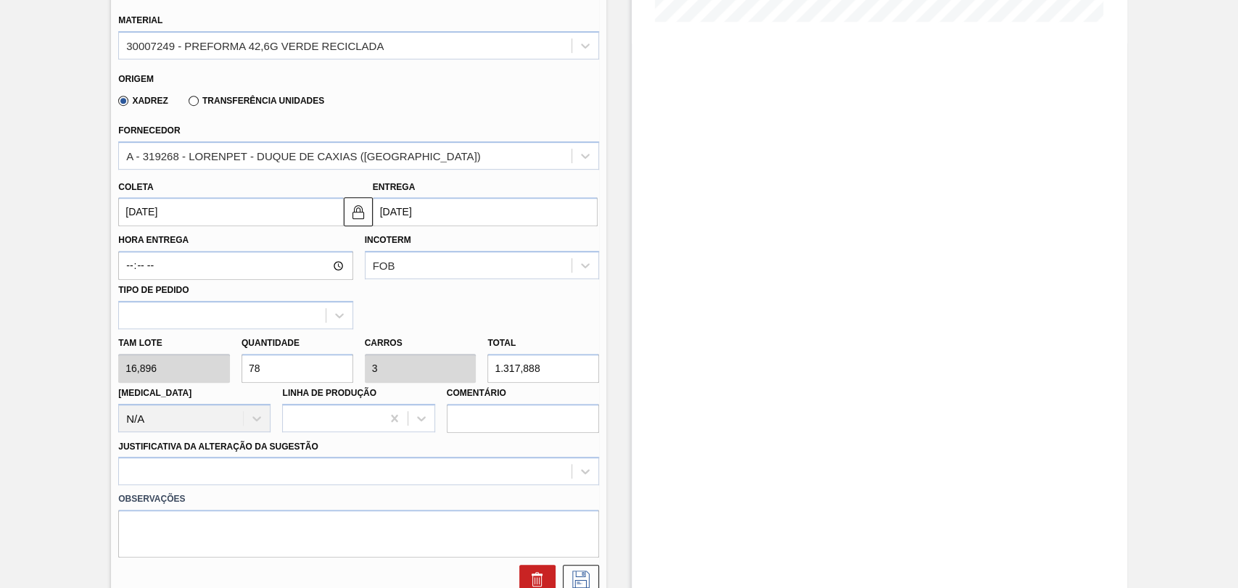
click at [186, 376] on div "Tam lote 16,896 Quantidade 78 Carros 3 Total 1.317,888 Doca N/A Linha de Produç…" at bounding box center [358, 381] width 492 height 104
type input "278"
type input "10,692"
type input "4.697,088"
type input "2.678"
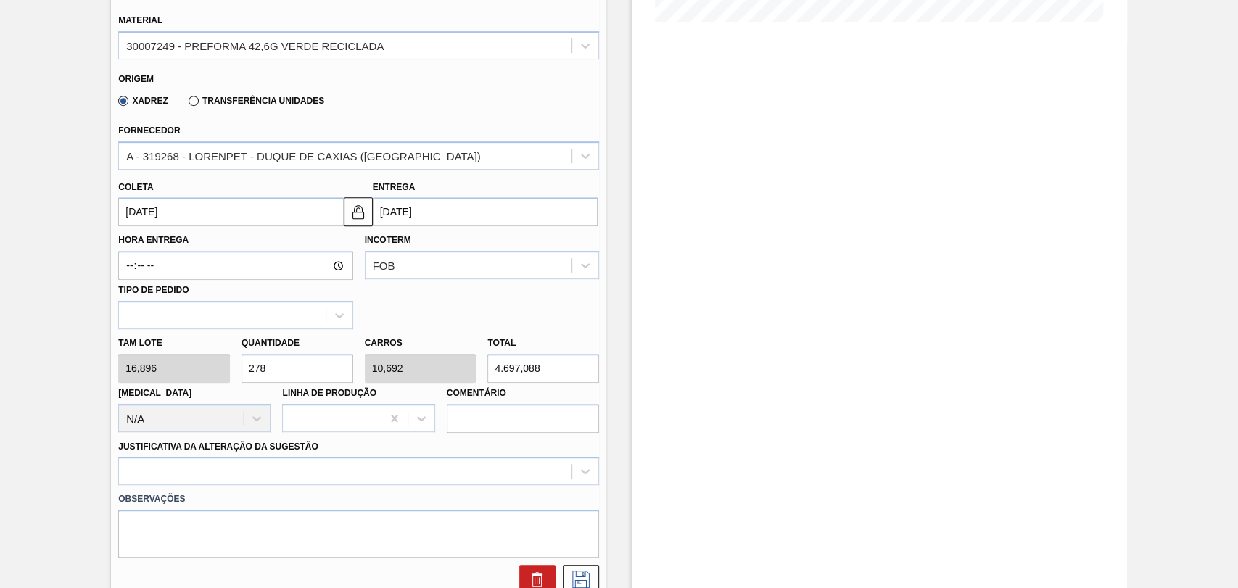
type input "103"
type input "45.247,488"
type input "268"
type input "10,308"
type input "4.528,128"
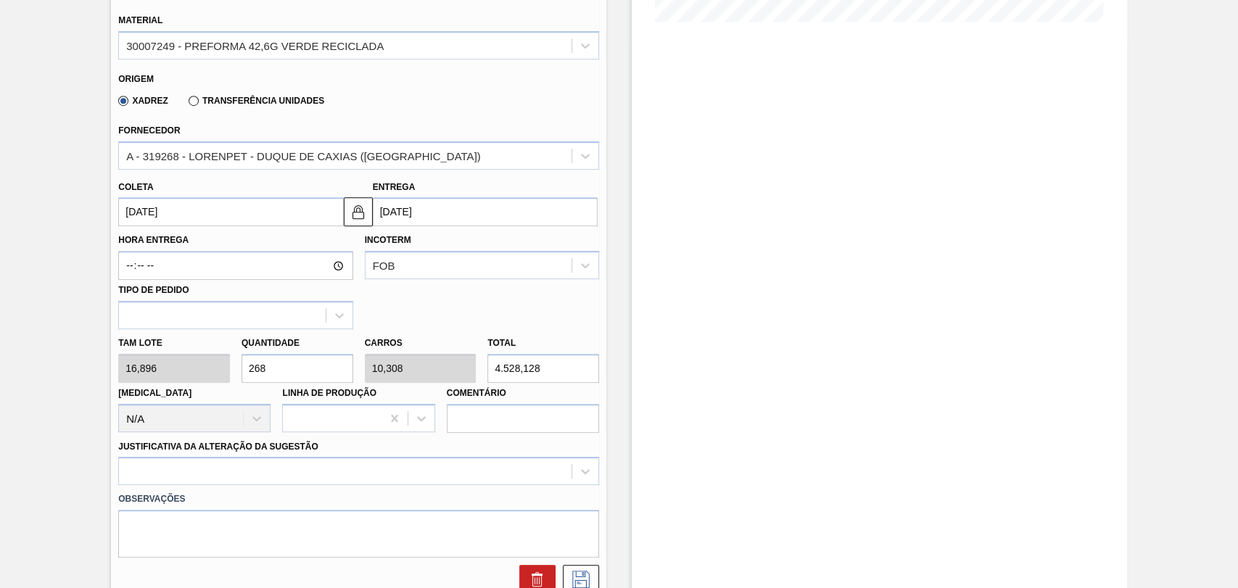
type input "26"
type input "1"
type input "439,296"
type input "26"
click at [182, 478] on div at bounding box center [358, 471] width 481 height 28
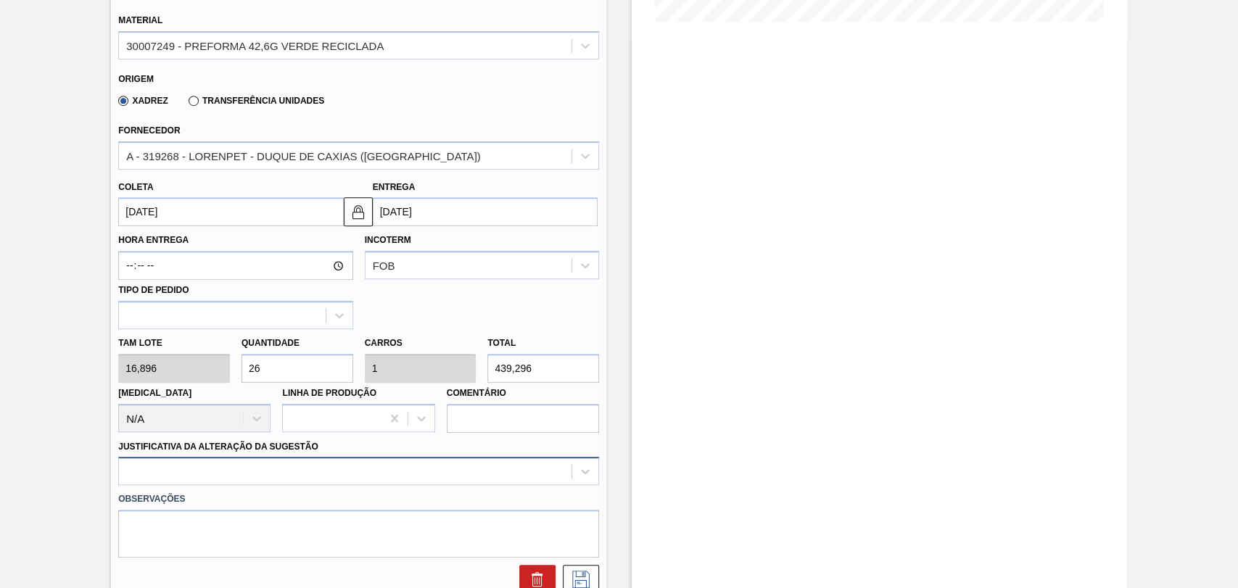
scroll to position [531, 0]
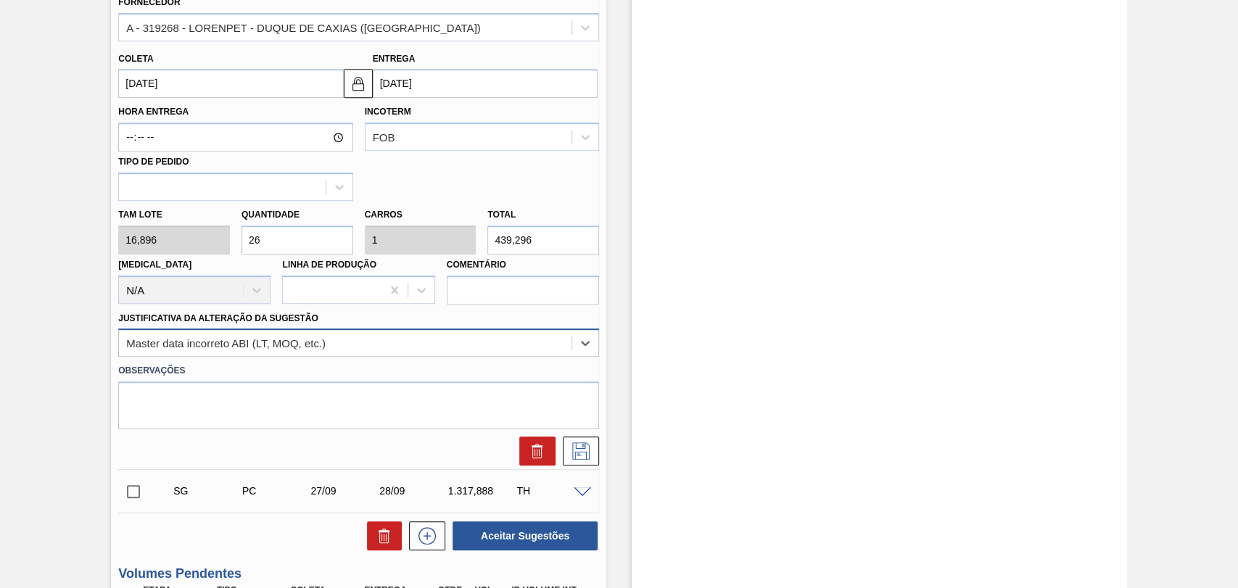
click at [232, 344] on div "Master data incorreto ABI (LT, MOQ, etc.)" at bounding box center [225, 343] width 199 height 12
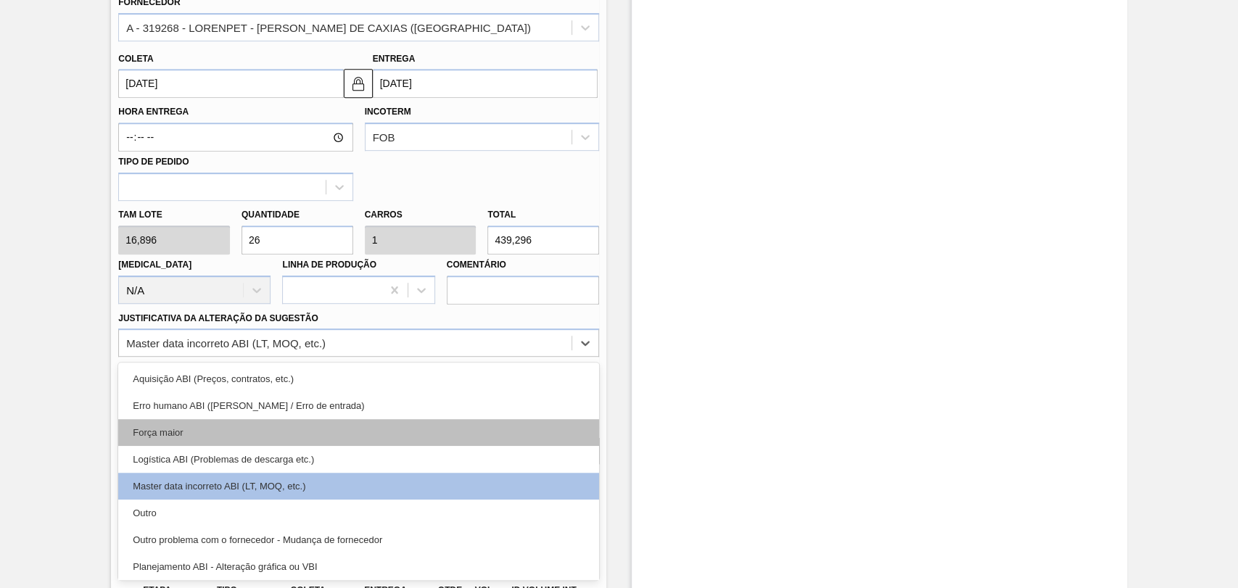
scroll to position [81, 0]
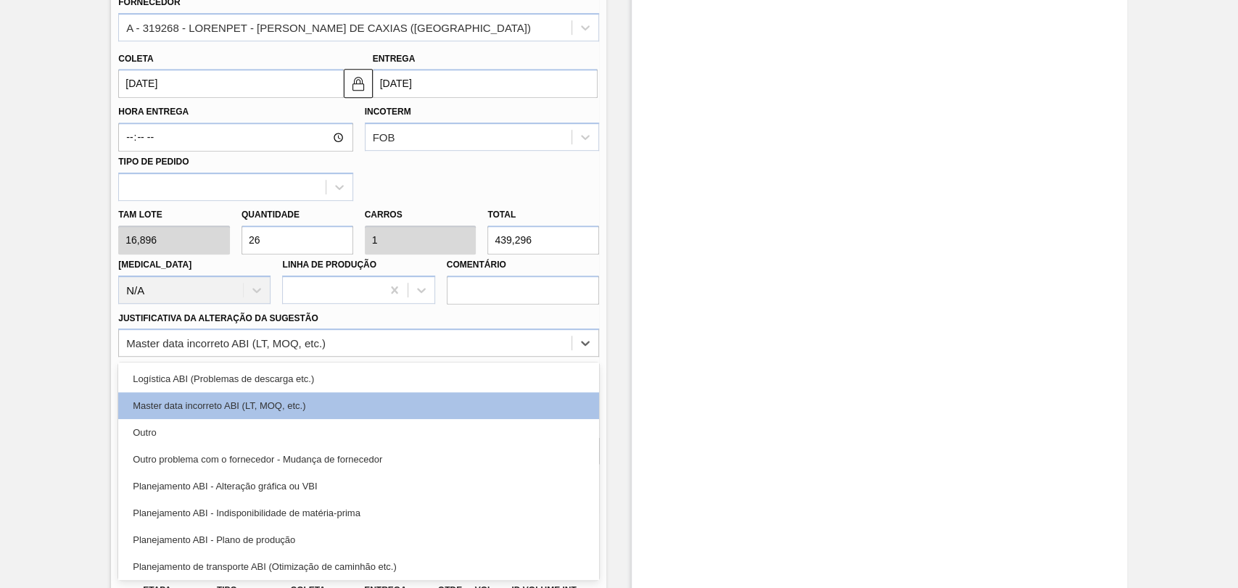
click at [282, 545] on div "Planejamento ABI - Plano de produção" at bounding box center [358, 540] width 481 height 27
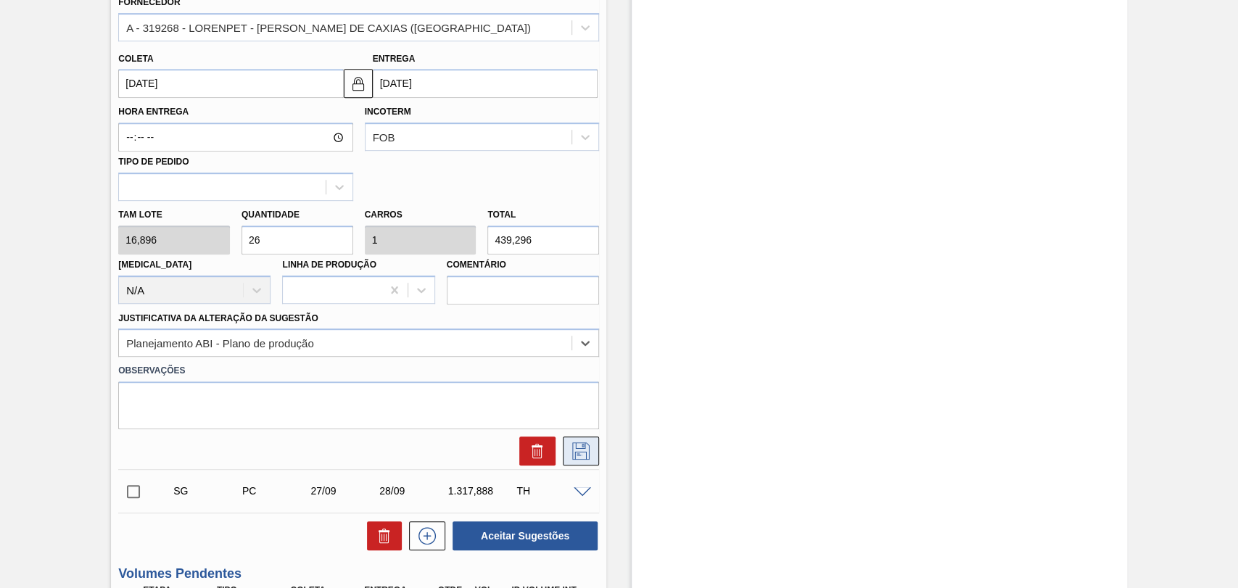
click at [587, 453] on icon at bounding box center [580, 450] width 23 height 17
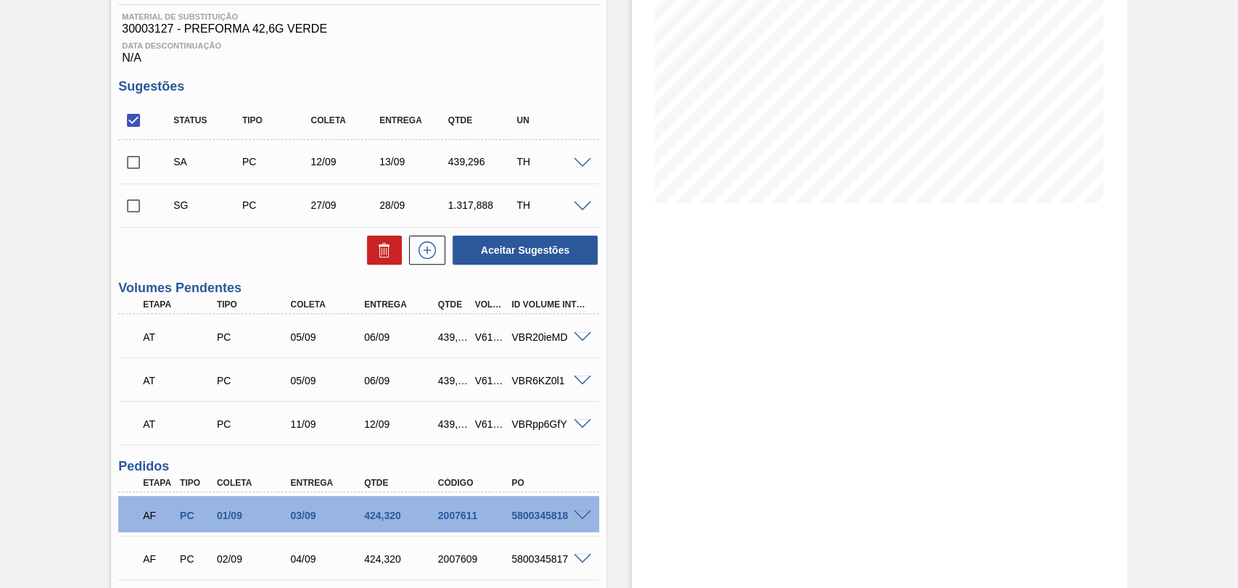
scroll to position [141, 0]
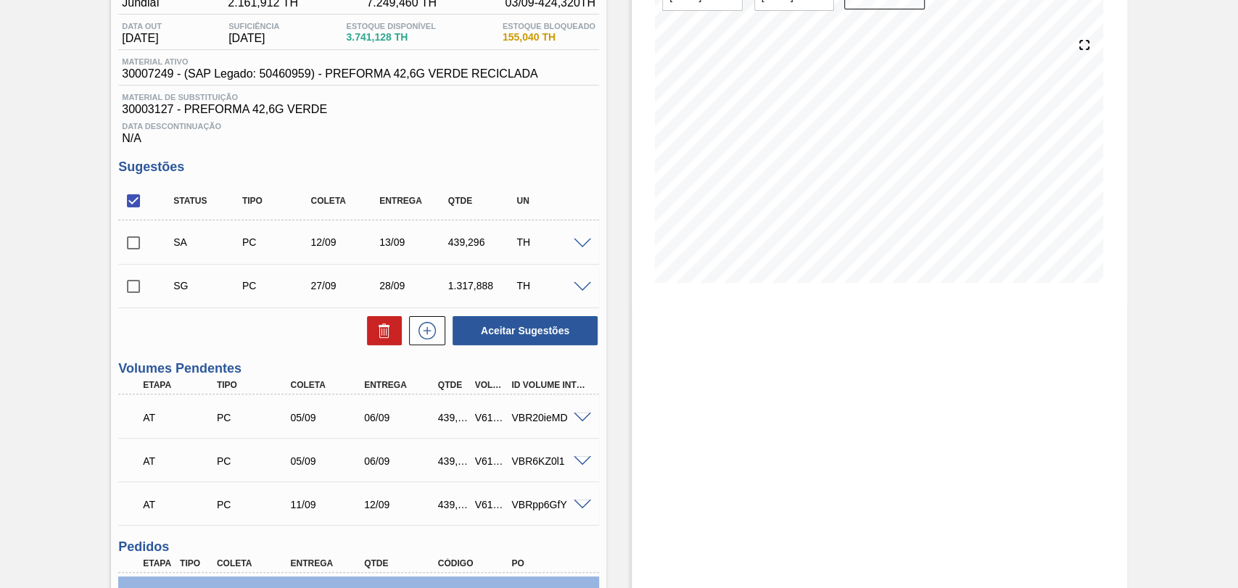
click at [574, 292] on span at bounding box center [582, 287] width 17 height 11
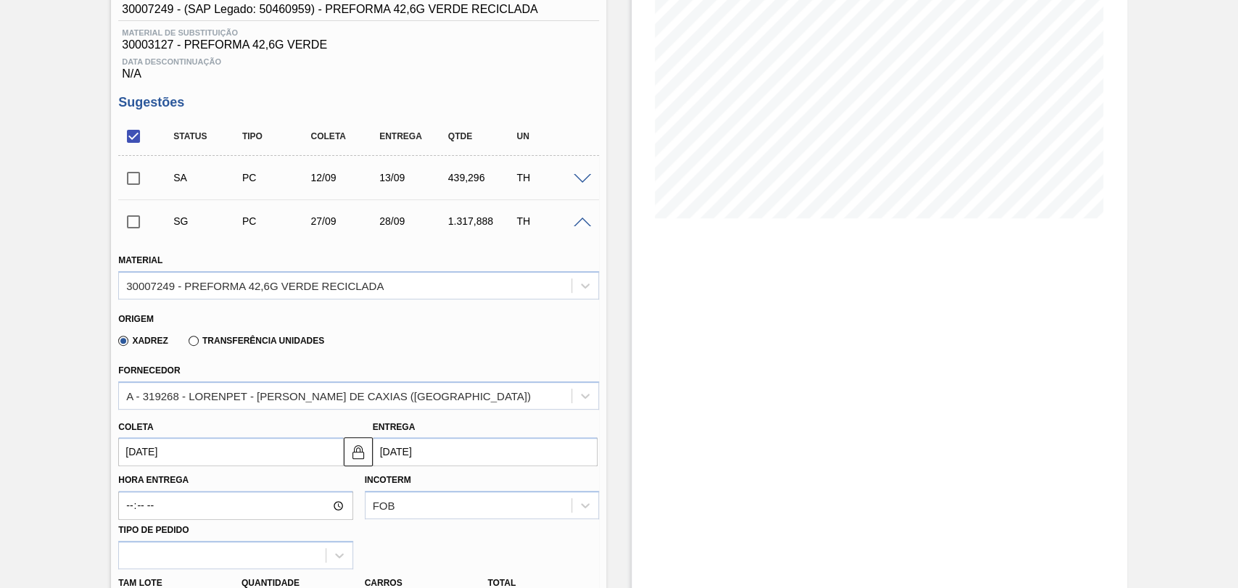
scroll to position [302, 0]
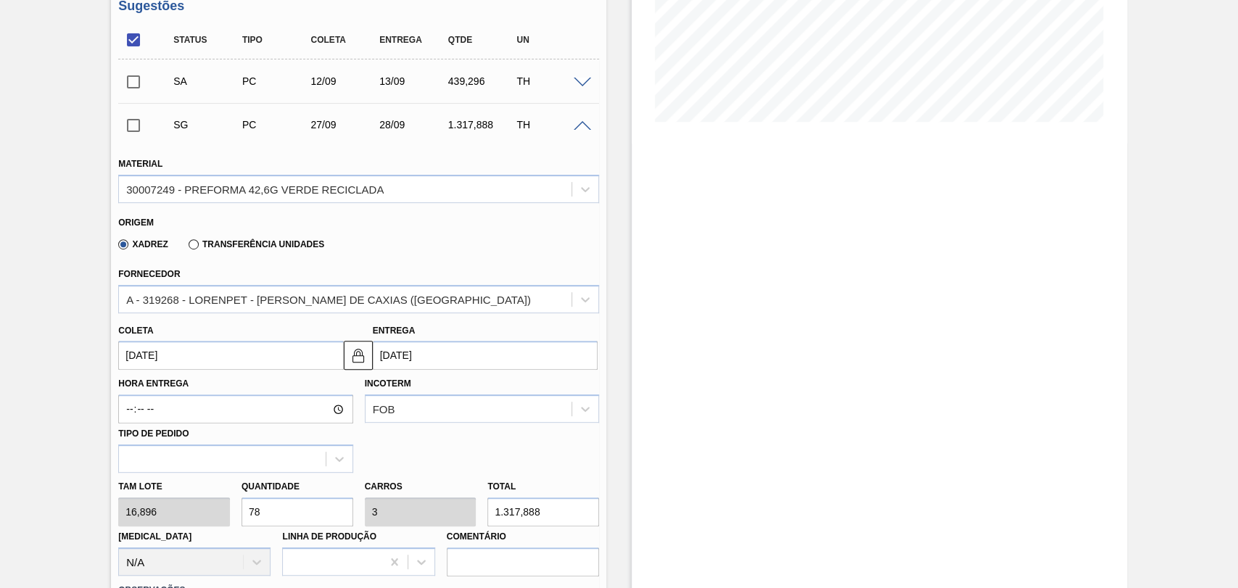
click at [180, 361] on input "27/09/2025" at bounding box center [230, 355] width 225 height 29
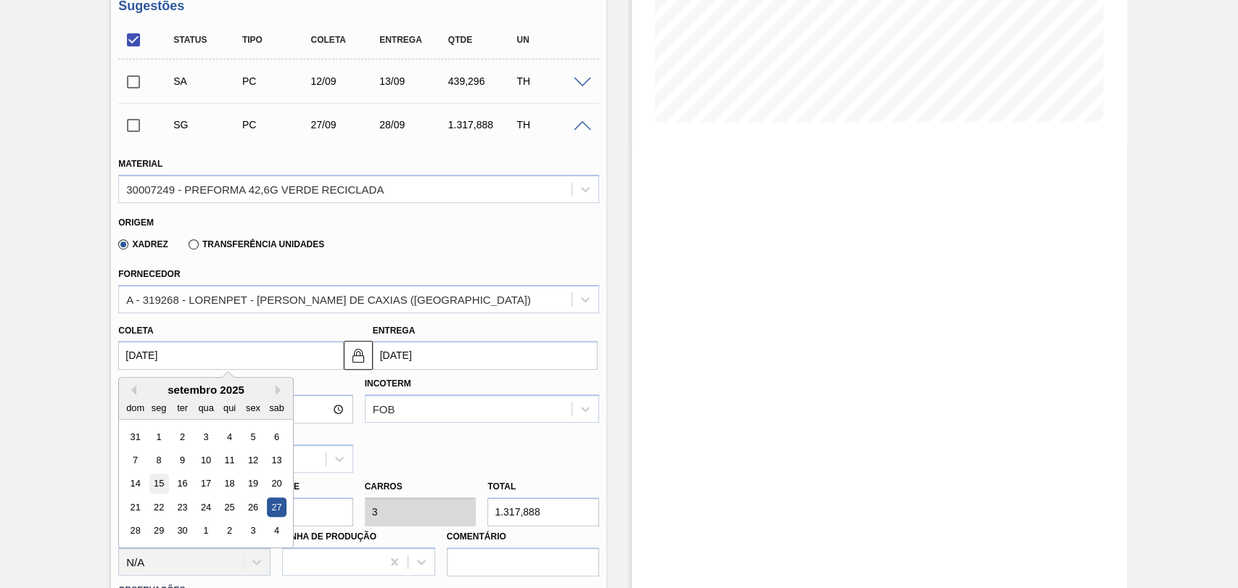
click at [159, 484] on div "15" at bounding box center [159, 484] width 20 height 20
type input "15/09/2025"
type input "16/09/2025"
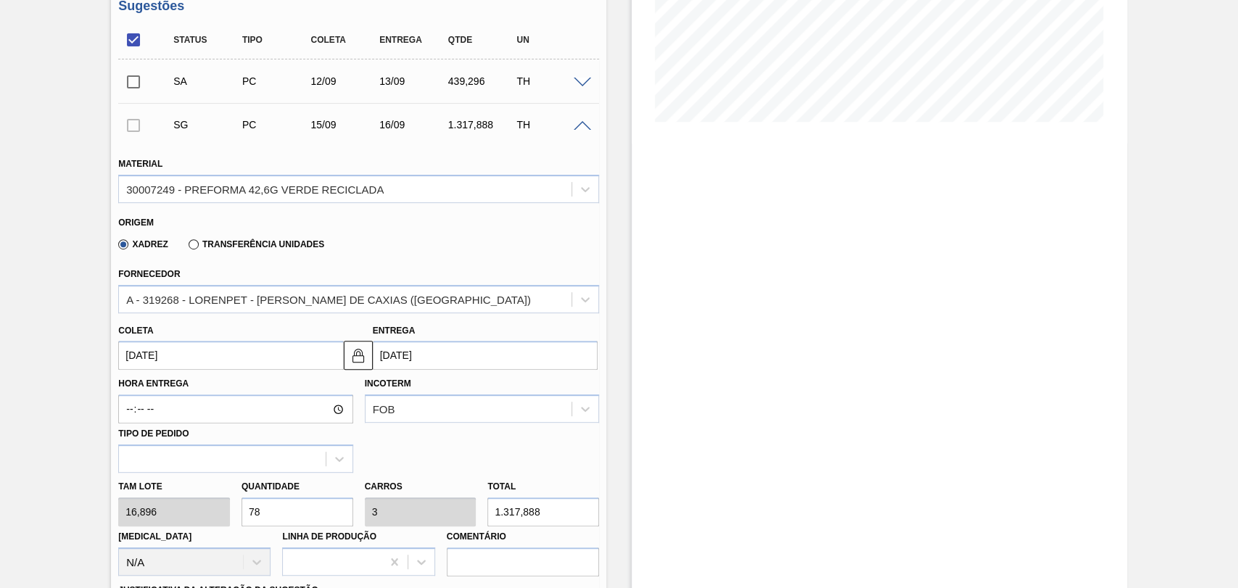
drag, startPoint x: 271, startPoint y: 508, endPoint x: 133, endPoint y: 502, distance: 137.2
click at [168, 495] on div "Tam lote 16,896 Quantidade 78 Carros 3 Total 1.317,888 Doca N/A Linha de Produç…" at bounding box center [358, 525] width 492 height 104
type input "2"
type input "0,077"
type input "33,792"
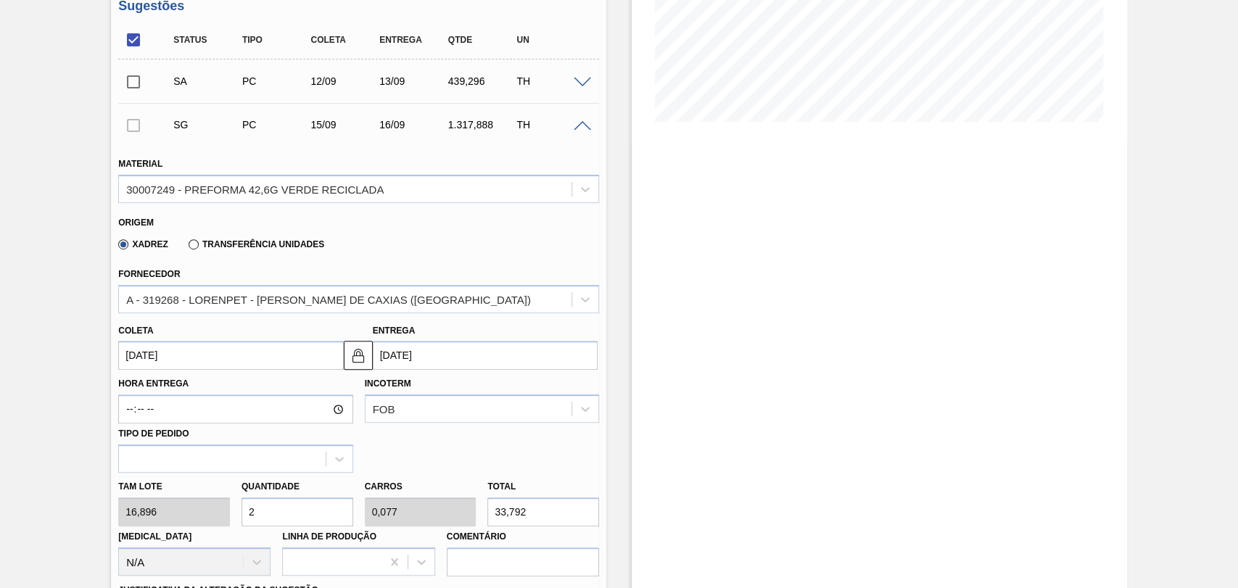
type input "26"
type input "1"
type input "439,296"
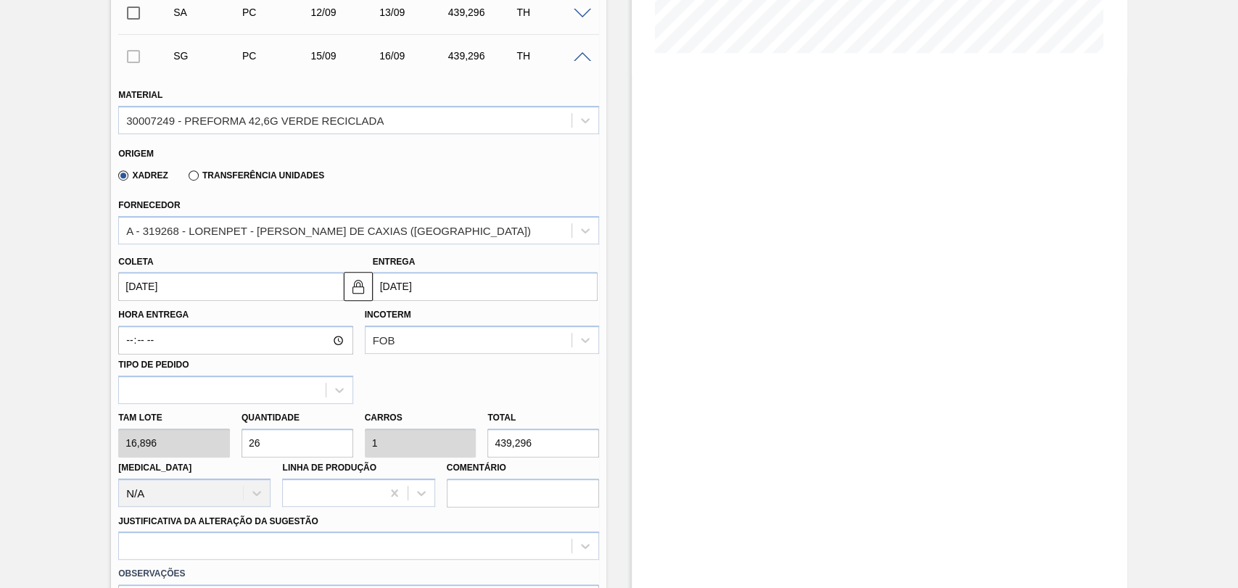
scroll to position [545, 0]
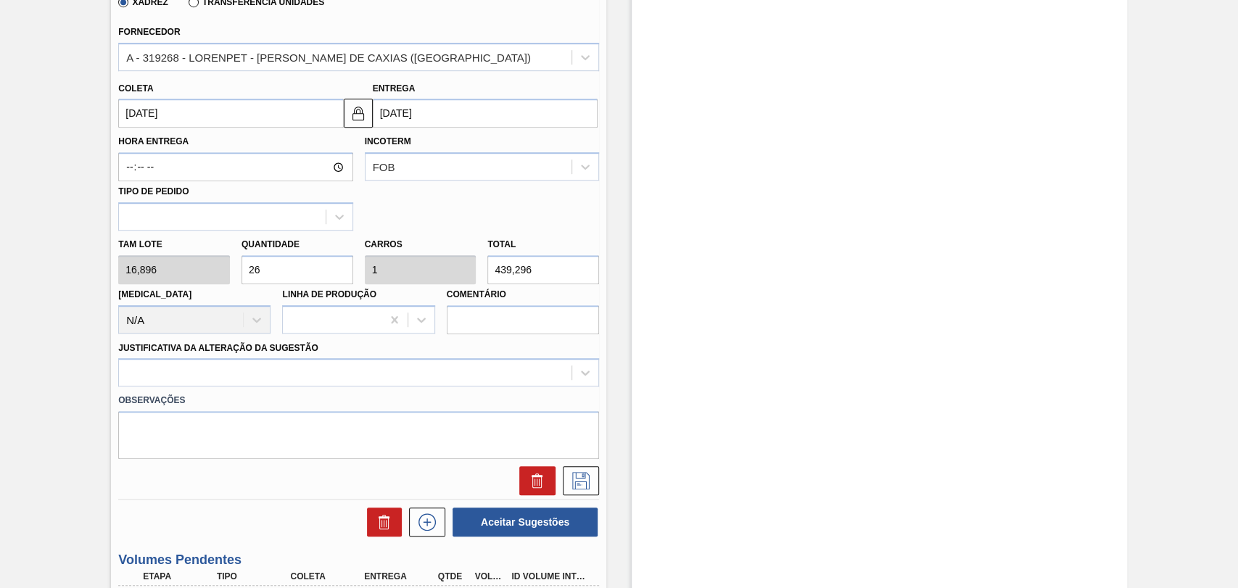
type input "26"
click at [238, 390] on div "Observações" at bounding box center [358, 423] width 492 height 73
click at [301, 374] on div at bounding box center [358, 372] width 481 height 28
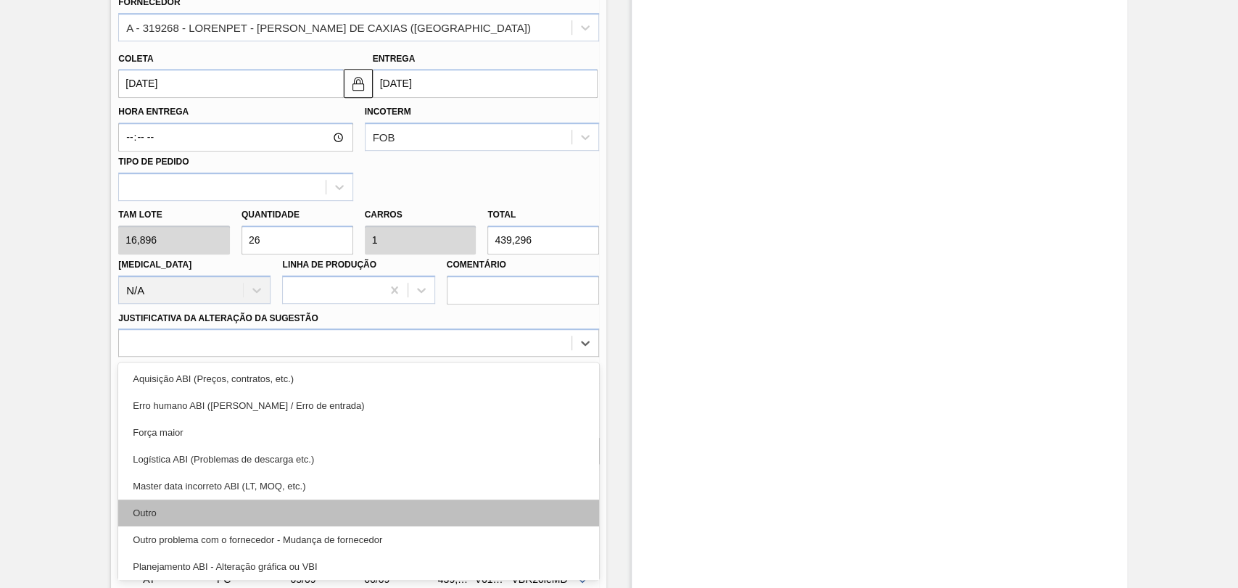
scroll to position [81, 0]
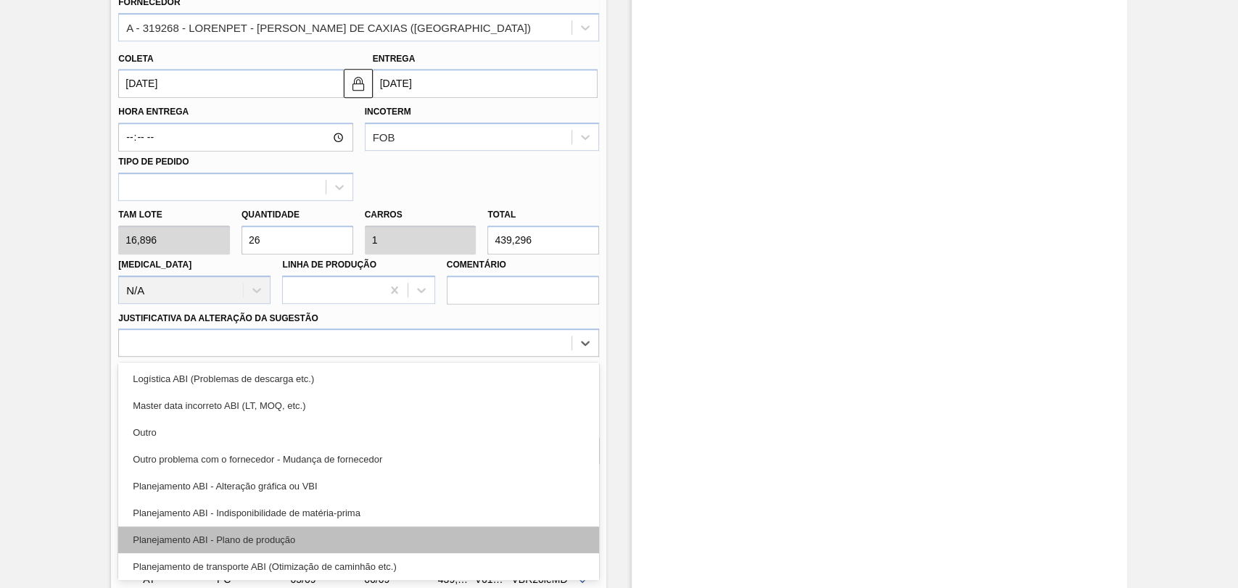
click at [271, 535] on div "Planejamento ABI - Plano de produção" at bounding box center [358, 540] width 481 height 27
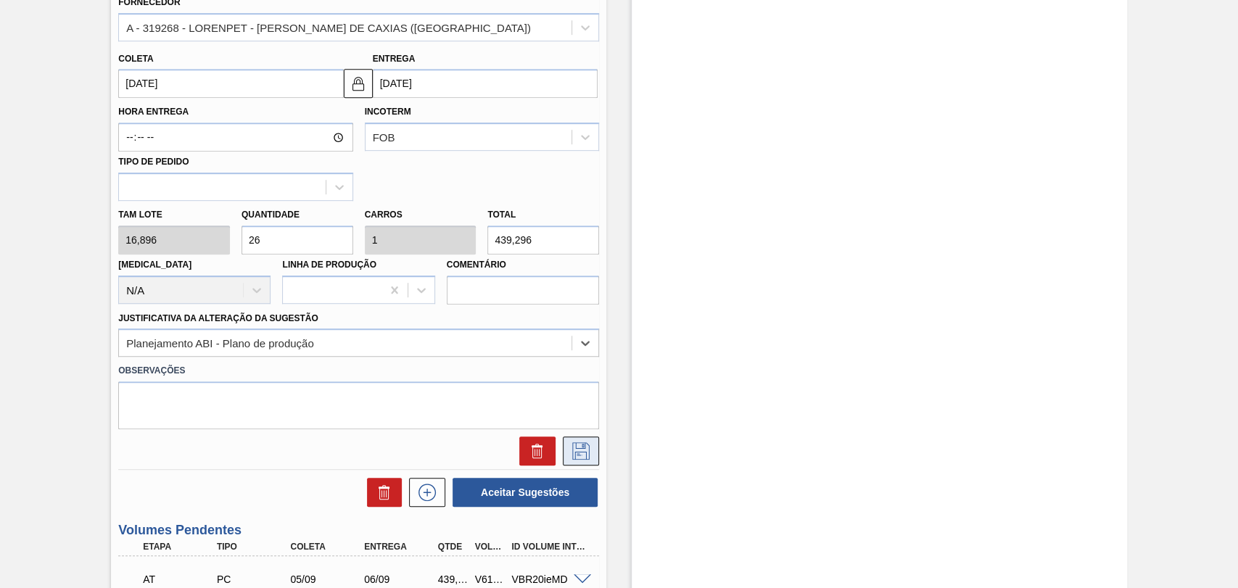
click at [569, 454] on icon at bounding box center [580, 450] width 23 height 17
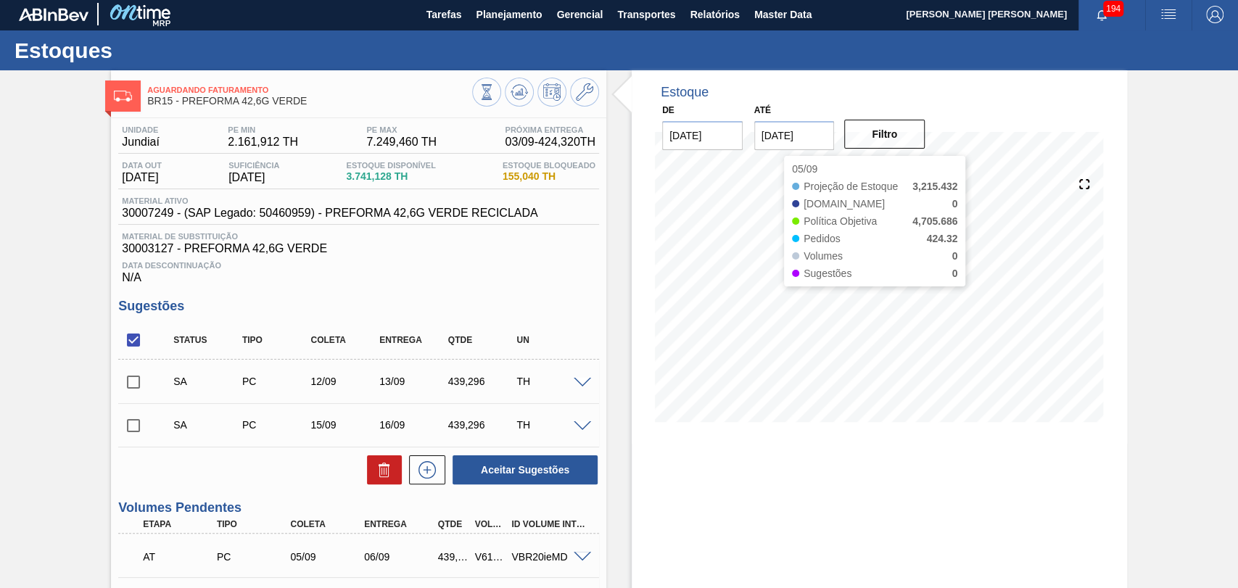
scroll to position [0, 0]
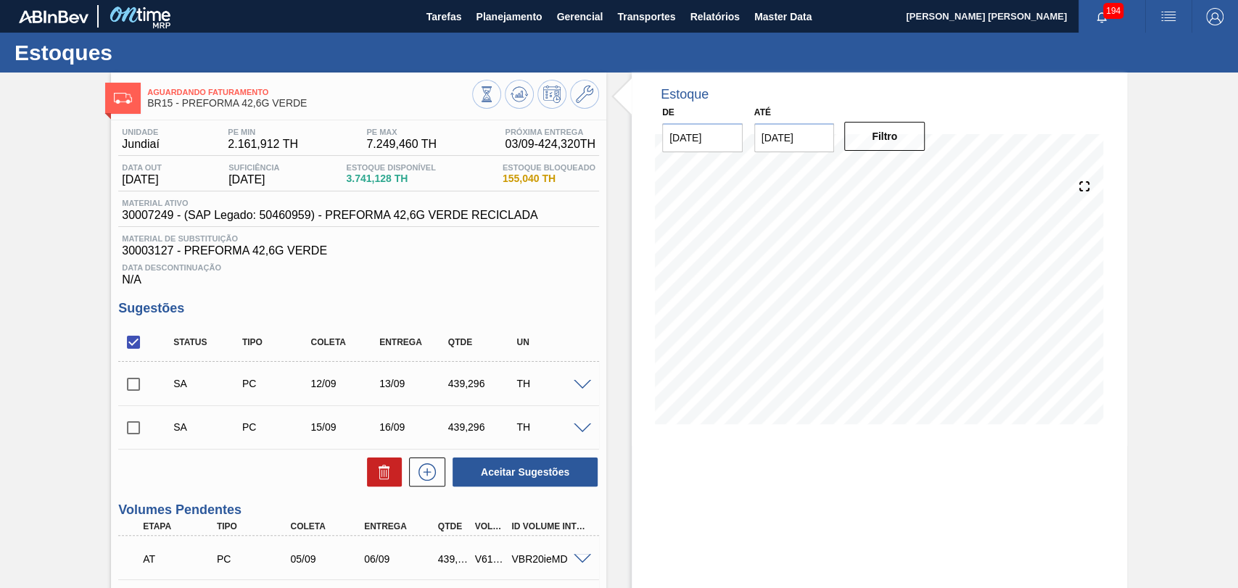
click at [139, 389] on input "checkbox" at bounding box center [133, 384] width 30 height 30
checkbox input "true"
click at [139, 410] on div "SA PC 15/09 16/09 439,296 TH Material 30007249 - PREFORMA 42,6G VERDE RECICLADA…" at bounding box center [358, 427] width 481 height 44
click at [131, 427] on input "checkbox" at bounding box center [133, 428] width 30 height 30
checkbox input "true"
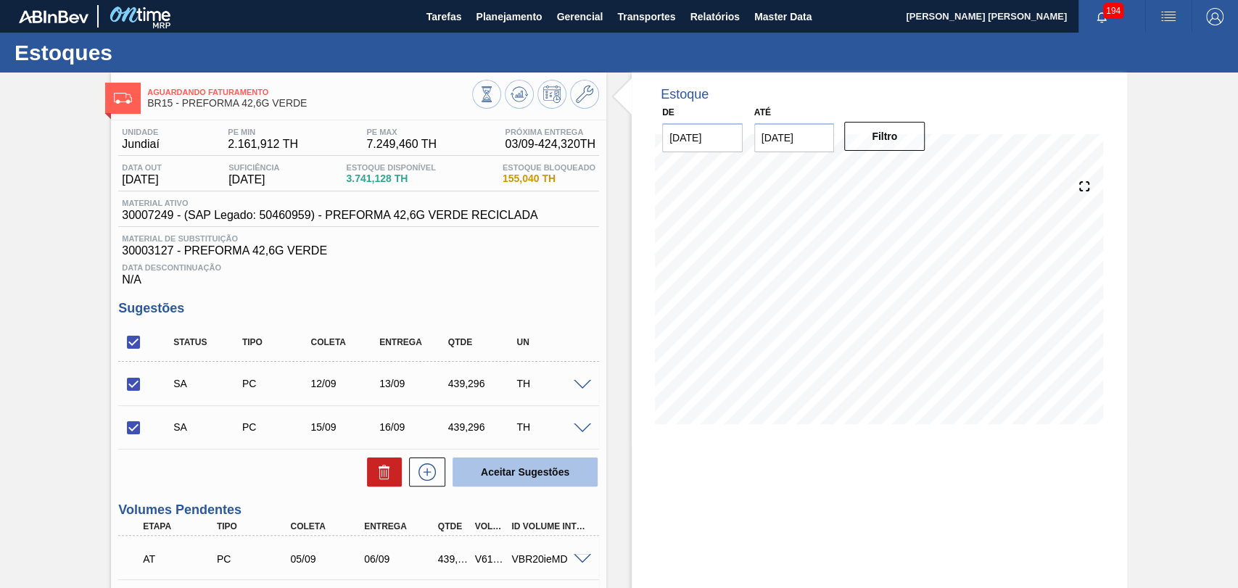
click at [487, 463] on button "Aceitar Sugestões" at bounding box center [525, 472] width 145 height 29
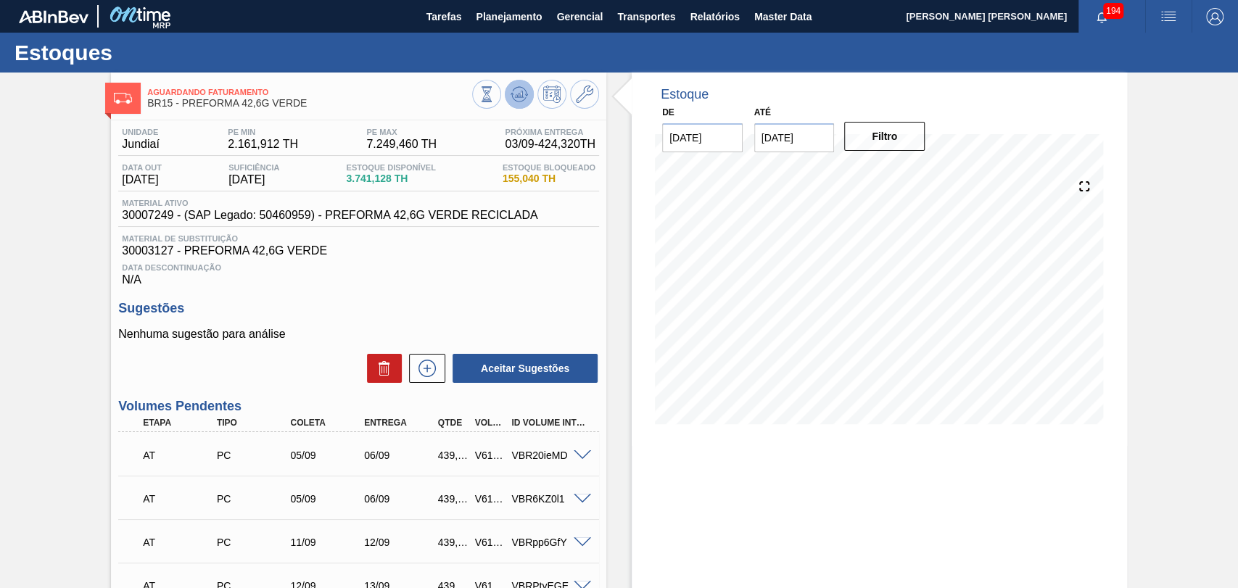
click at [513, 102] on button at bounding box center [519, 94] width 29 height 29
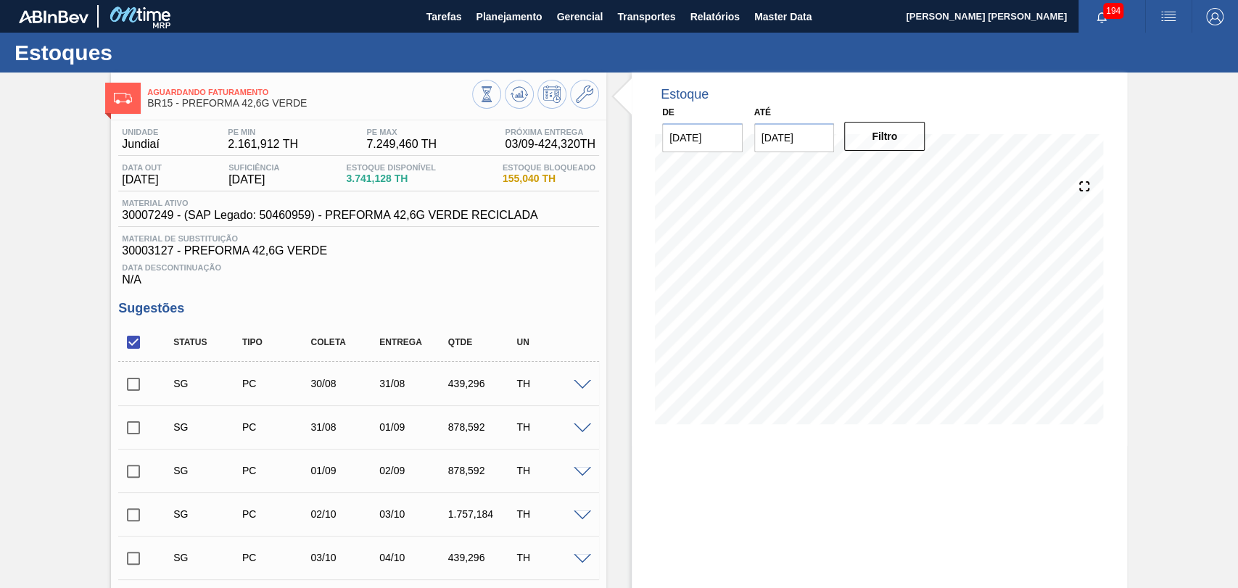
click at [140, 390] on input "checkbox" at bounding box center [133, 384] width 30 height 30
checkbox input "true"
click at [135, 436] on input "checkbox" at bounding box center [133, 428] width 30 height 30
checkbox input "true"
click at [127, 487] on input "checkbox" at bounding box center [133, 471] width 30 height 30
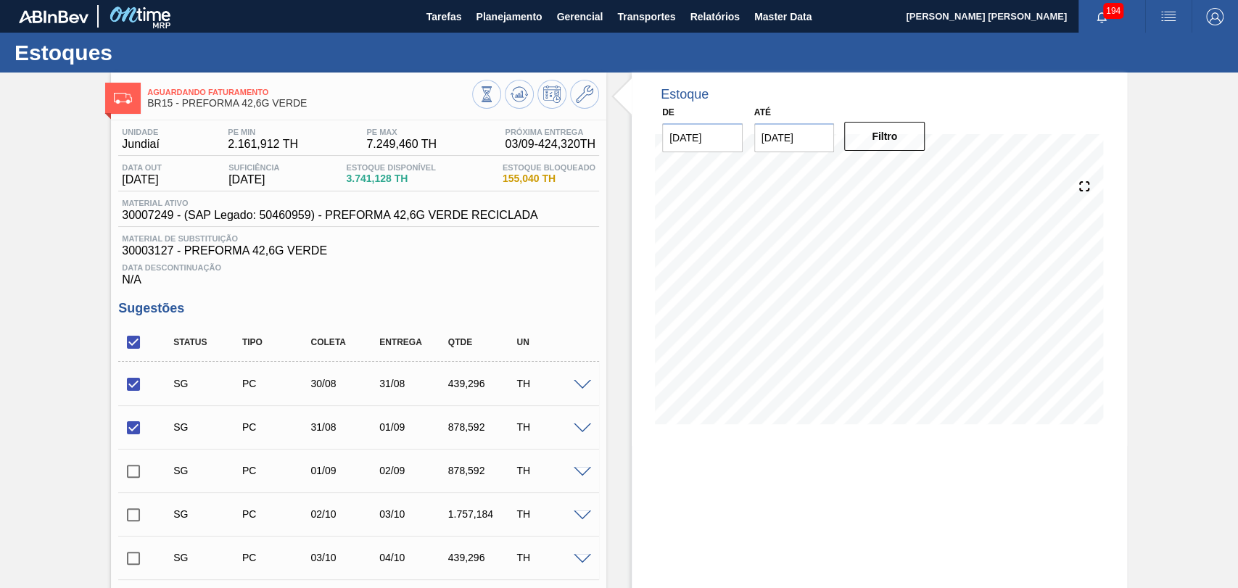
checkbox input "true"
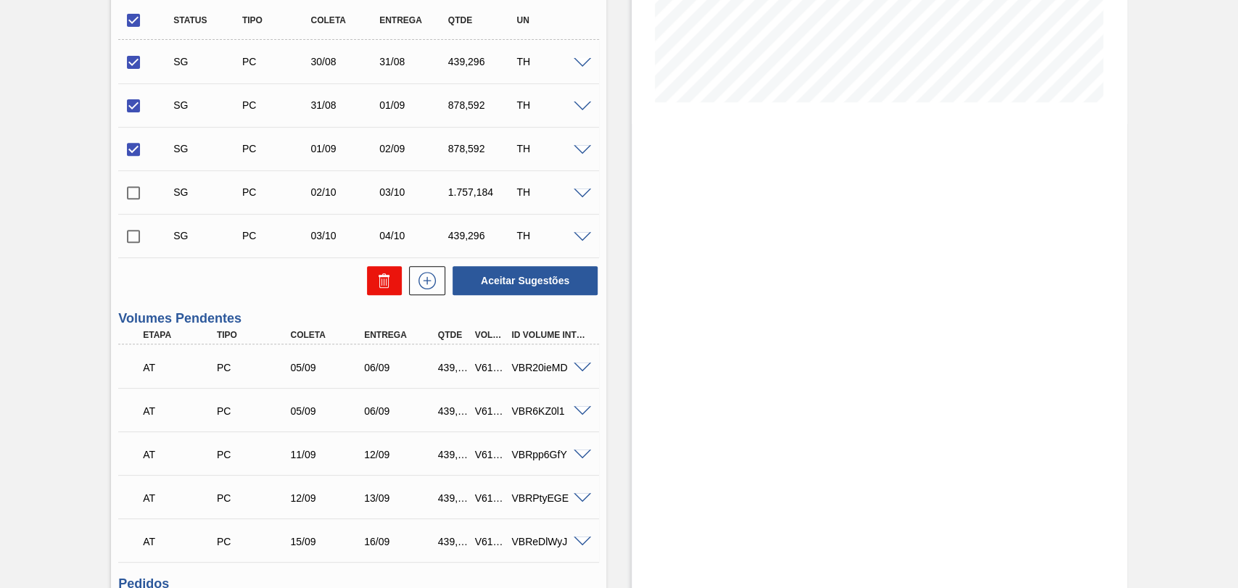
click at [387, 294] on button at bounding box center [384, 280] width 35 height 29
checkbox input "false"
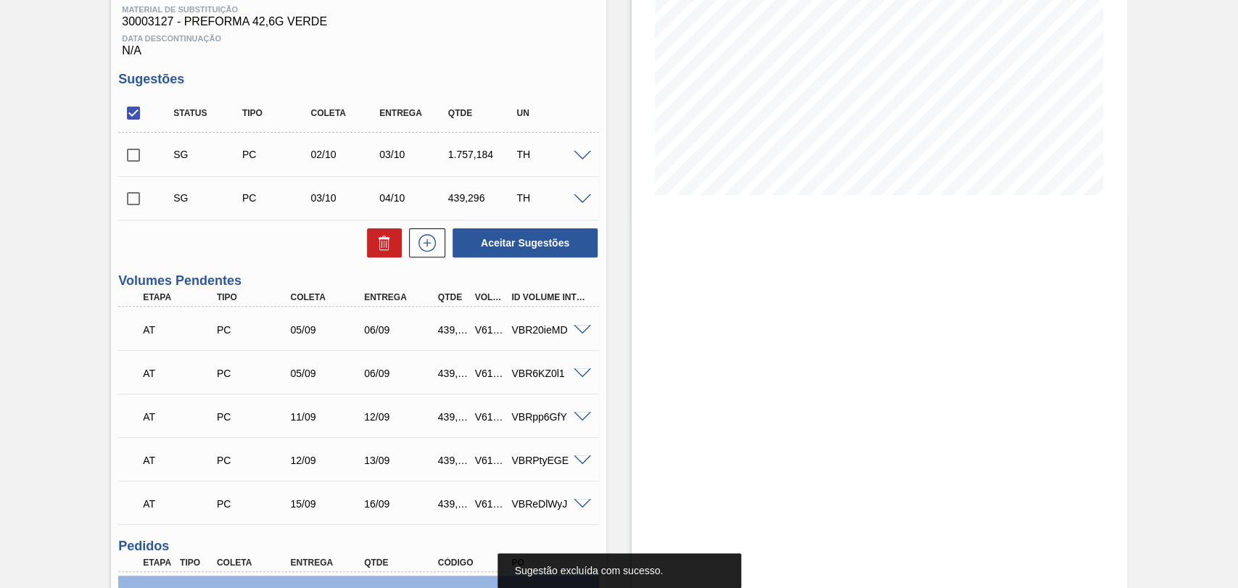
scroll to position [81, 0]
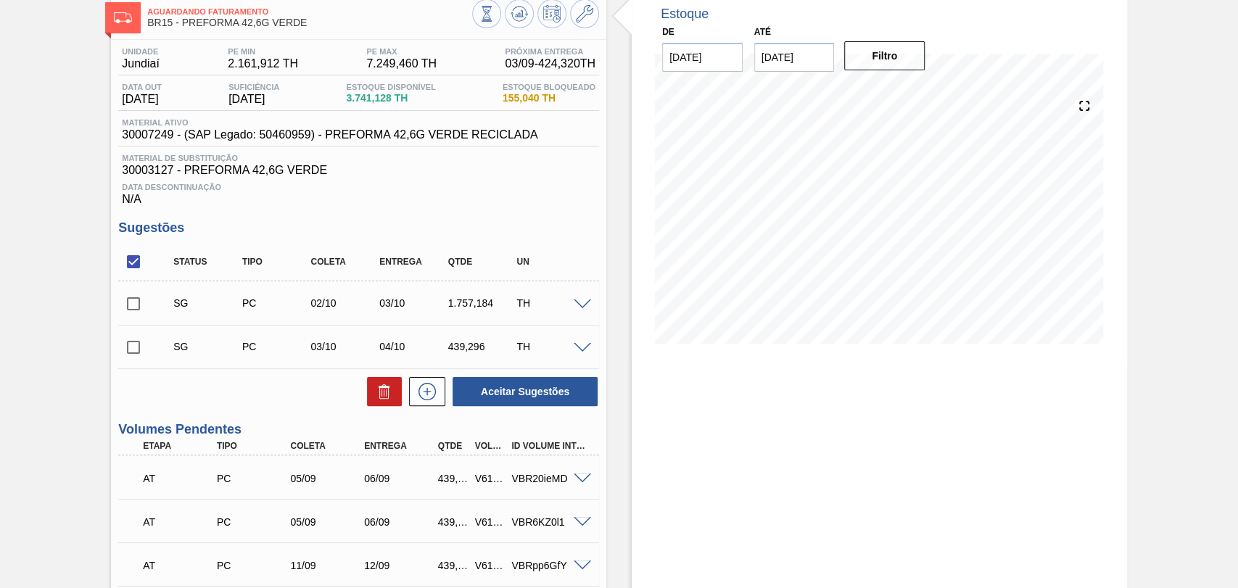
click at [586, 301] on div at bounding box center [584, 303] width 29 height 11
click at [580, 308] on span at bounding box center [582, 305] width 17 height 11
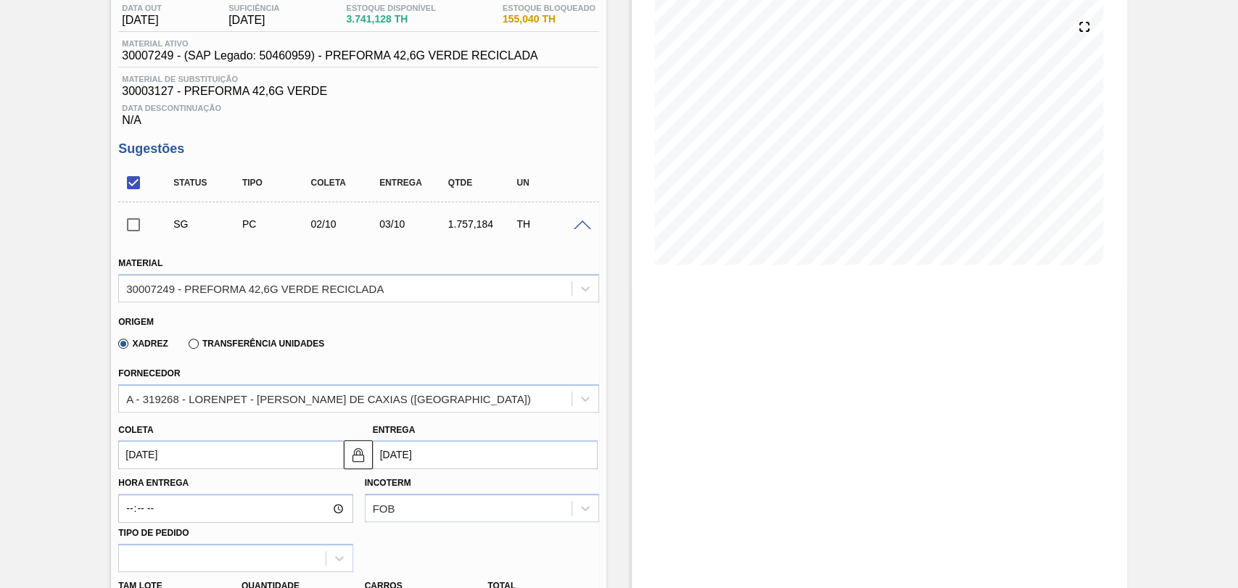
scroll to position [242, 0]
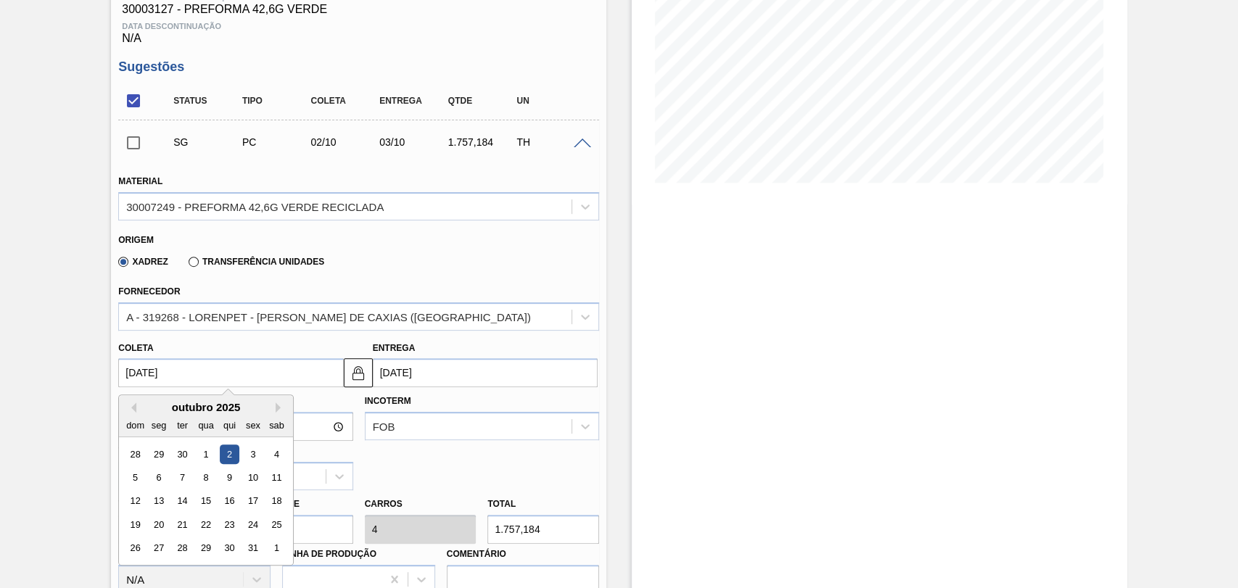
click at [149, 379] on input "02/10/2025" at bounding box center [230, 372] width 225 height 29
click at [133, 409] on button "Previous Month" at bounding box center [131, 408] width 10 height 10
click at [157, 500] on div "15" at bounding box center [159, 502] width 20 height 20
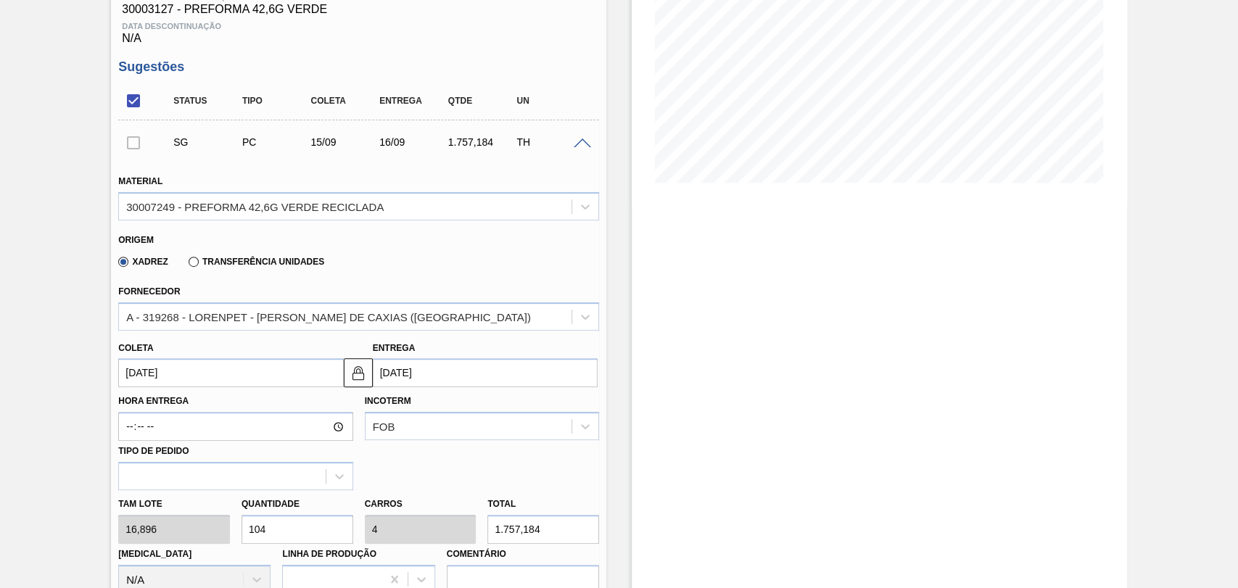
type input "15/09/2025"
type input "16/09/2025"
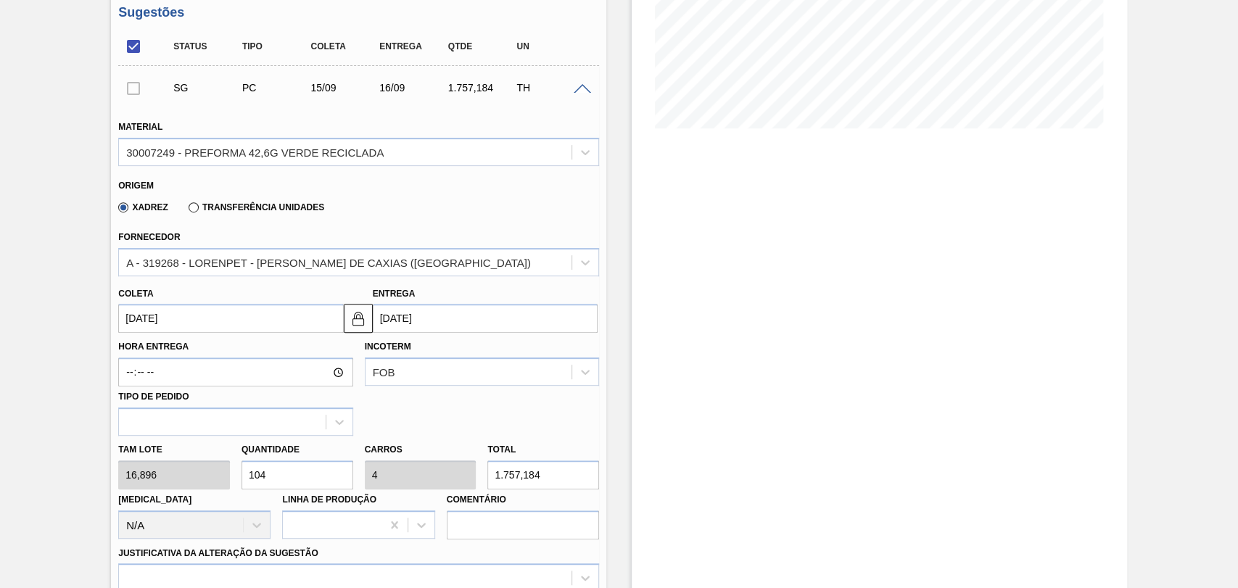
scroll to position [403, 0]
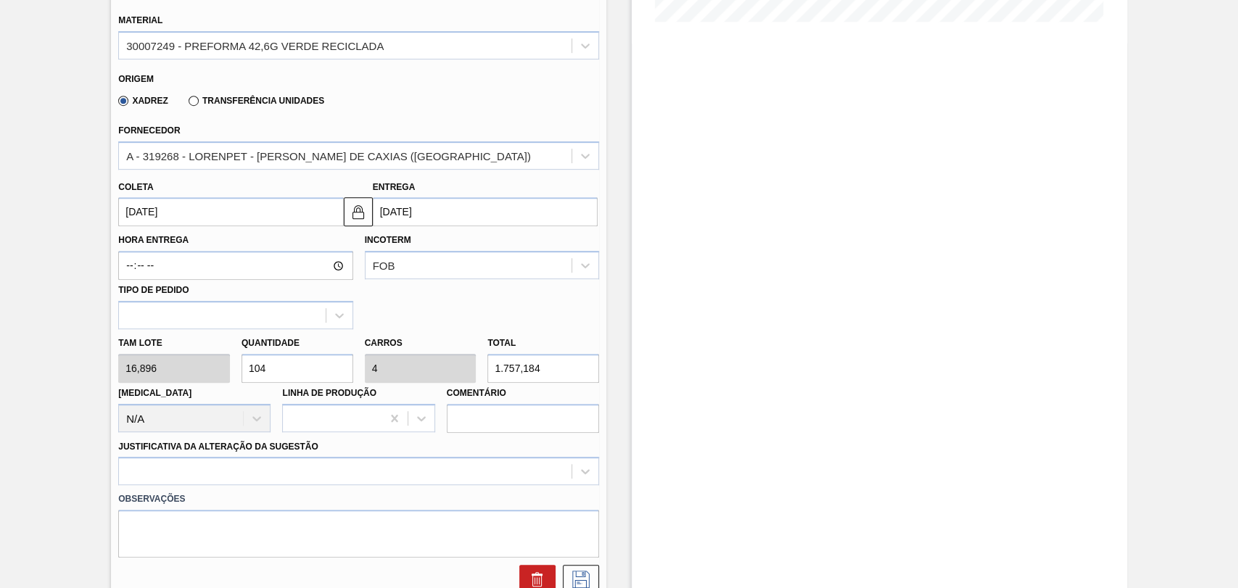
click at [162, 372] on div "Tam lote 16,896 Quantidade 104 Carros 4 Total 1.757,184 Doca N/A Linha de Produ…" at bounding box center [358, 381] width 492 height 104
type input "6"
type input "0,231"
type input "101,376"
type input "0"
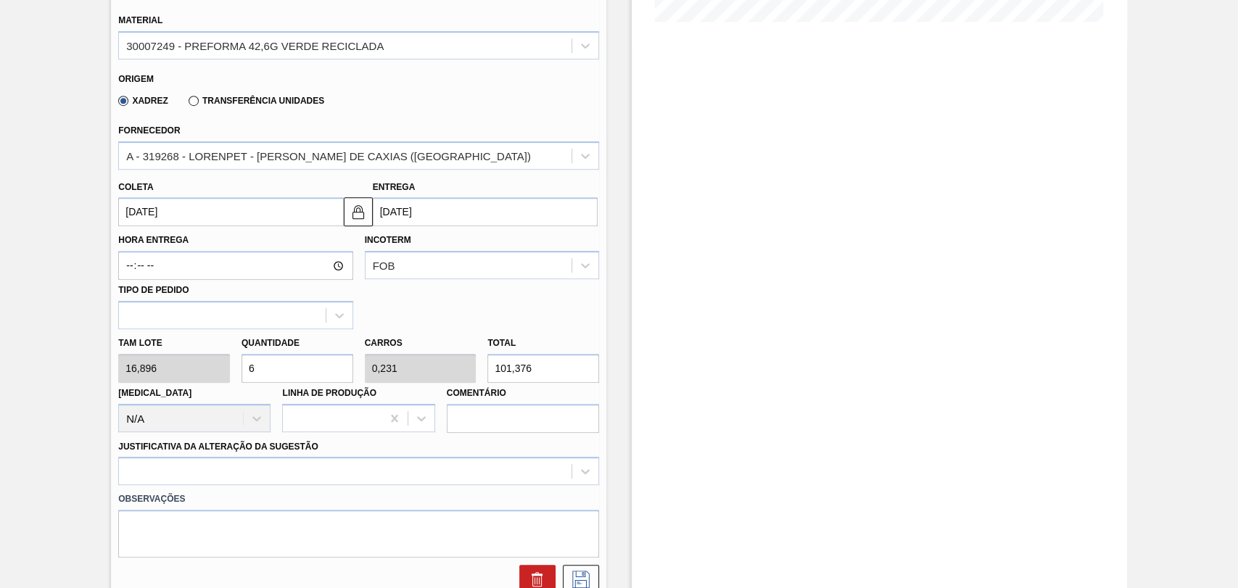
type input "0"
type input "2"
type input "0,077"
type input "33,792"
type input "26"
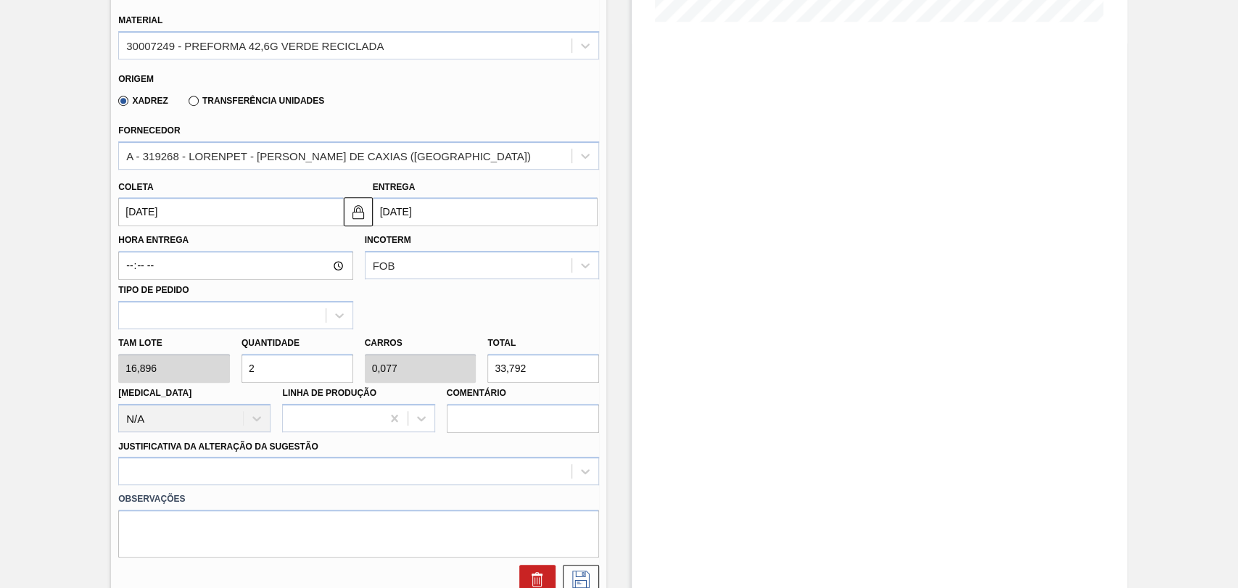
type input "1"
type input "439,296"
type input "26"
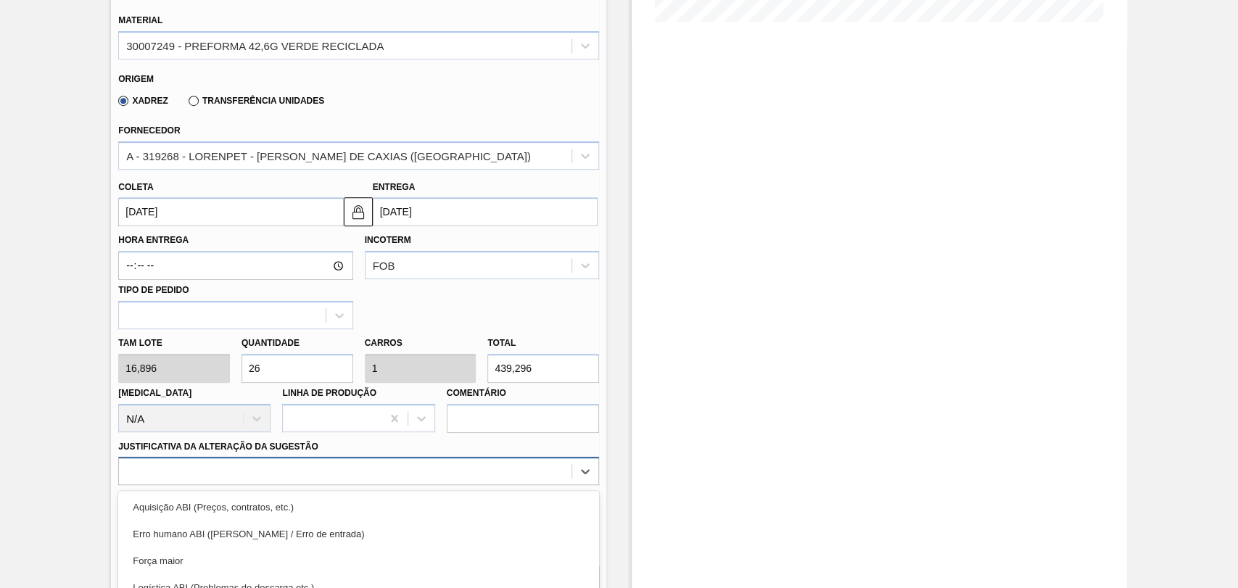
click at [199, 476] on div "option Master data incorreto ABI (LT, MOQ, etc.) focused, 5 of 18. 18 results a…" at bounding box center [358, 471] width 481 height 28
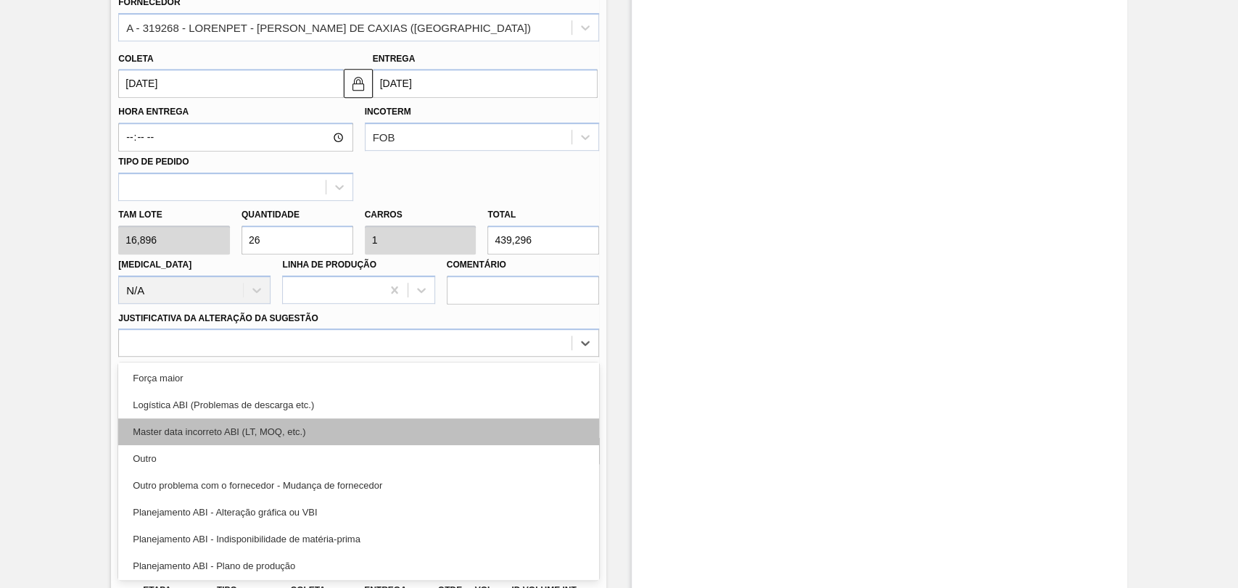
scroll to position [81, 0]
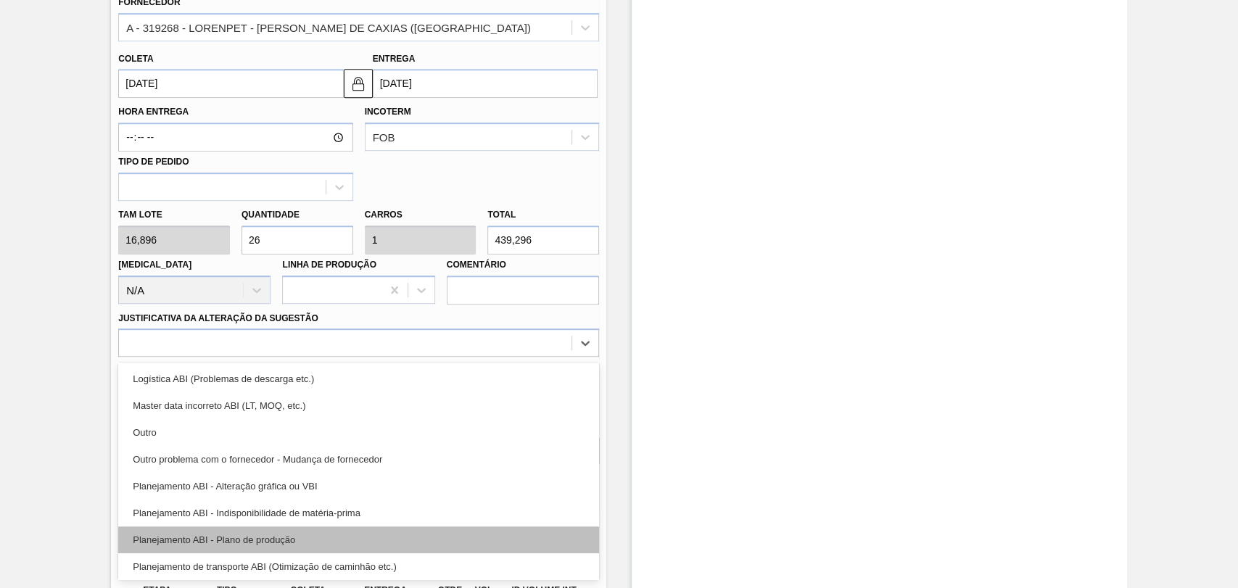
click at [277, 547] on div "Planejamento ABI - Plano de produção" at bounding box center [358, 540] width 481 height 27
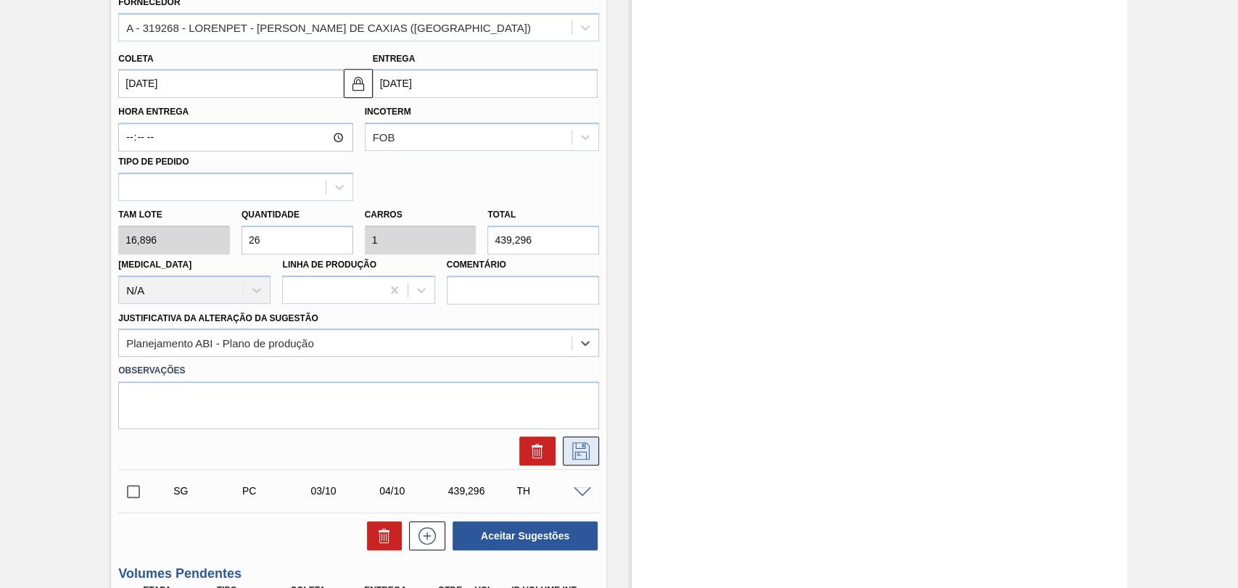
click at [576, 458] on icon at bounding box center [580, 450] width 23 height 17
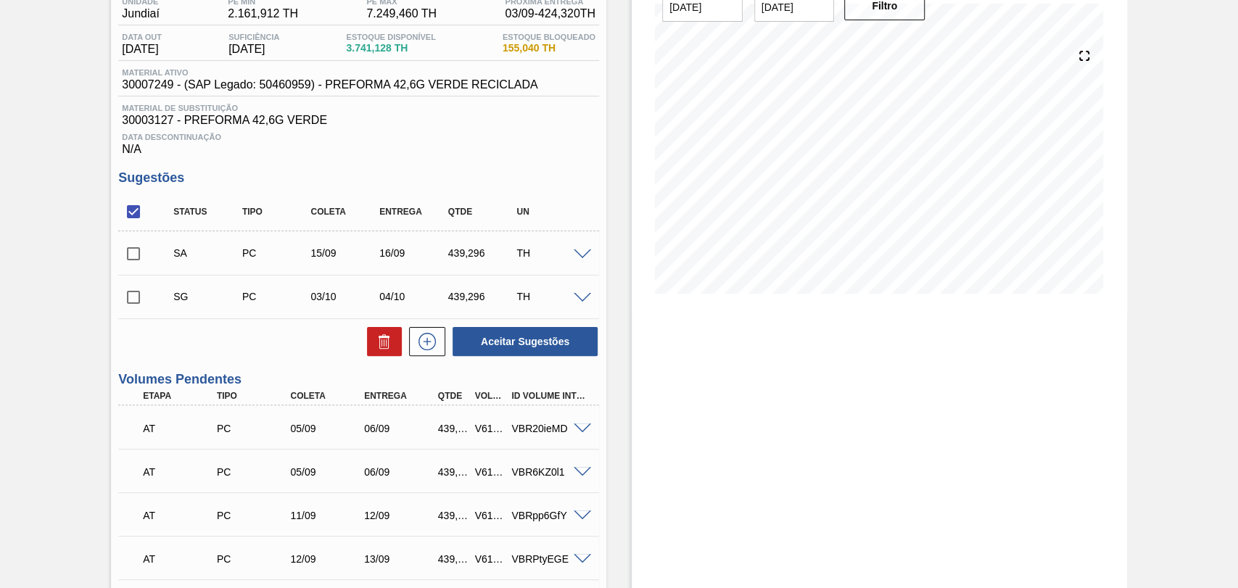
scroll to position [128, 0]
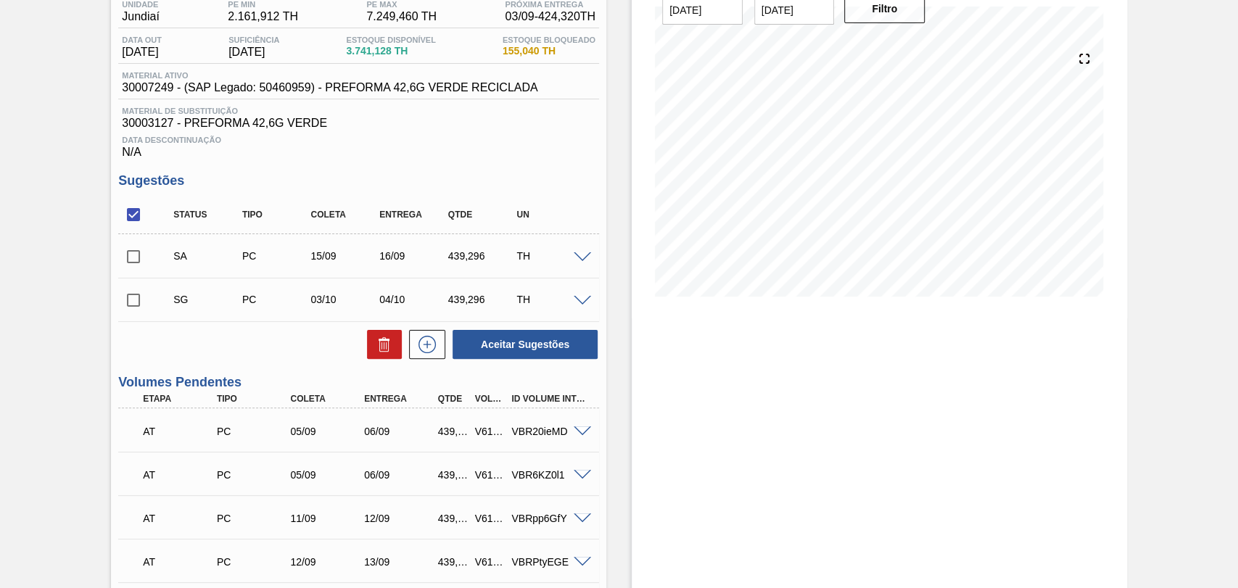
click at [577, 258] on span at bounding box center [582, 257] width 17 height 11
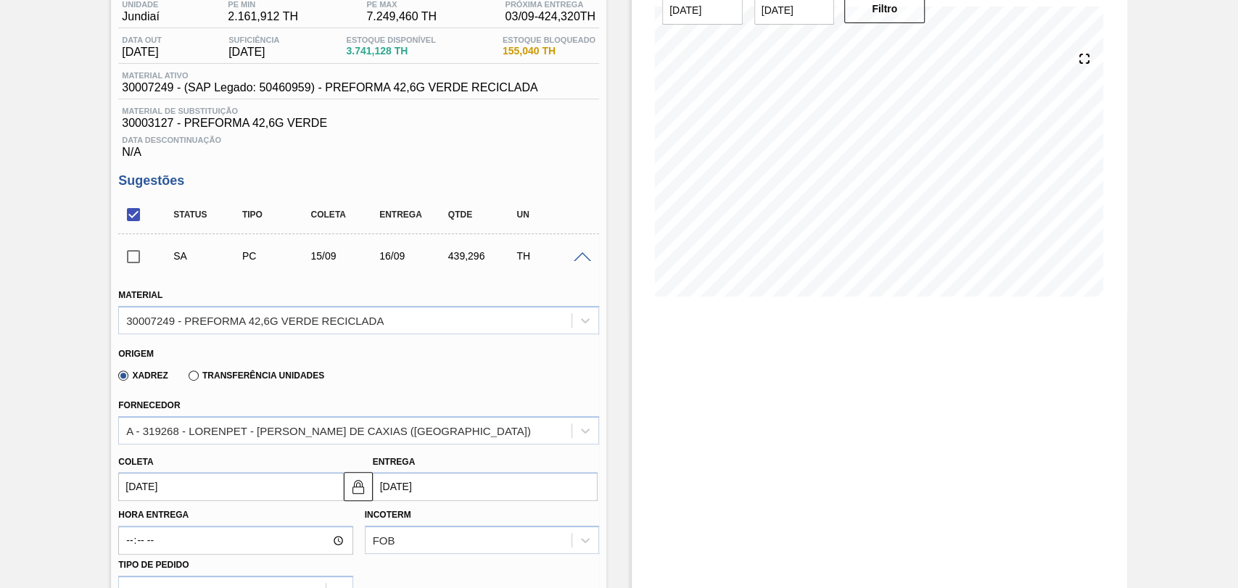
click at [577, 258] on span at bounding box center [582, 257] width 17 height 11
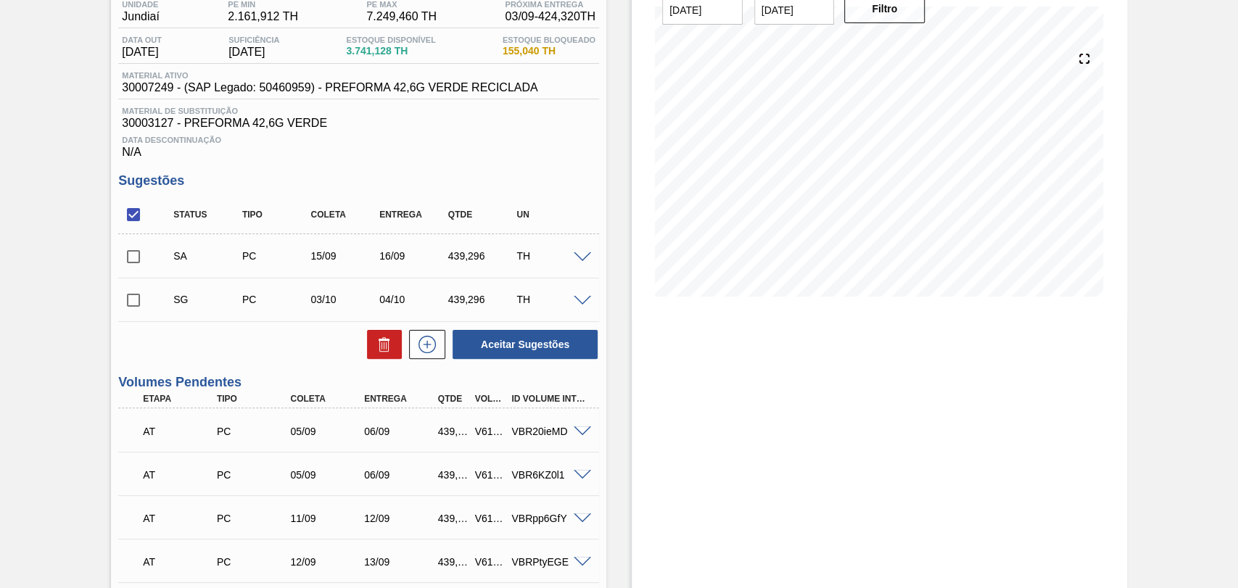
click at [575, 305] on span at bounding box center [582, 301] width 17 height 11
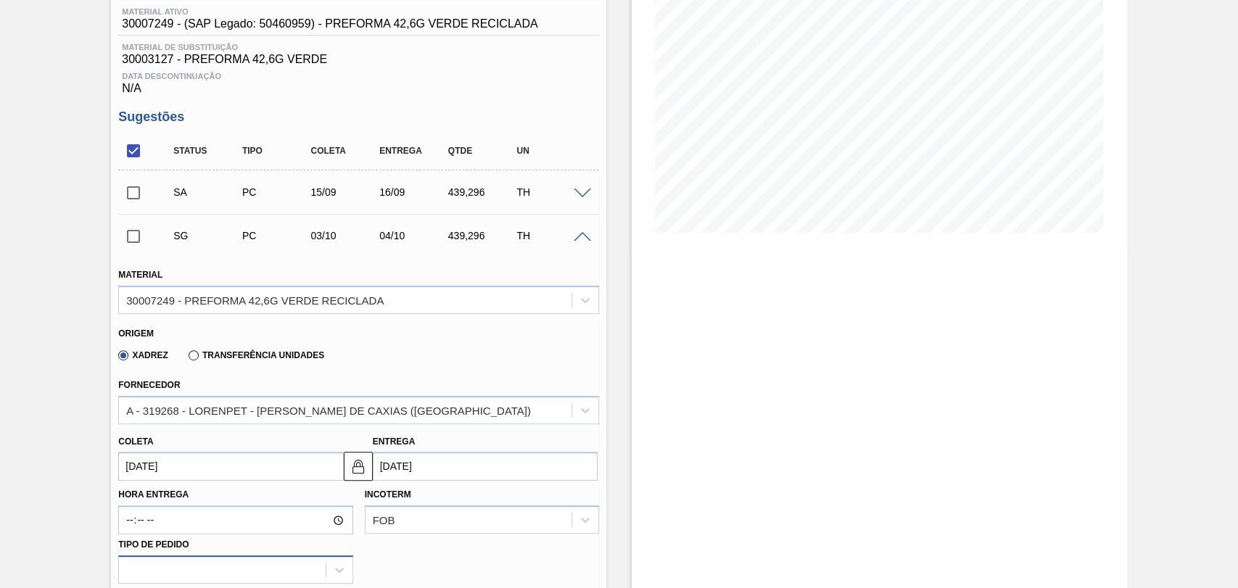
scroll to position [289, 0]
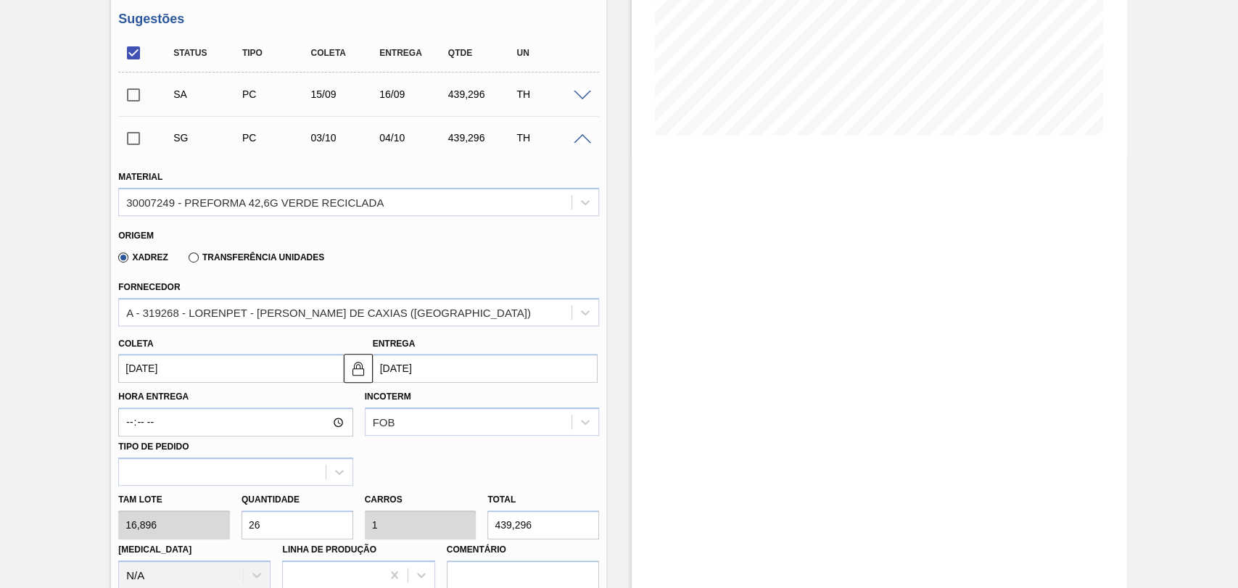
click at [145, 376] on input "03/10/2025" at bounding box center [230, 368] width 225 height 29
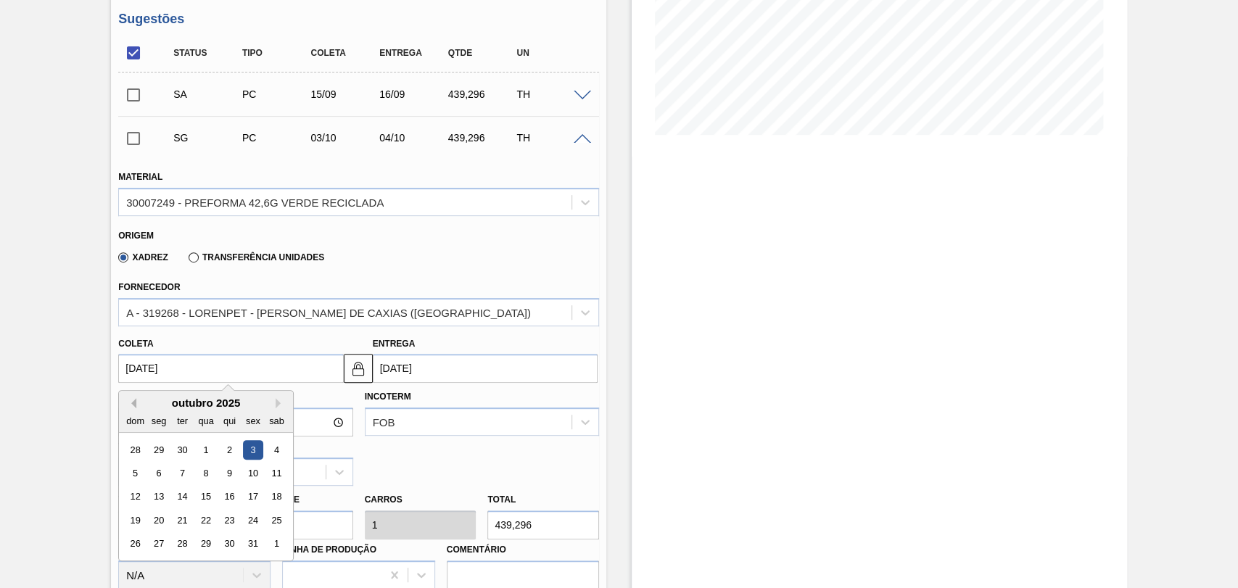
click at [133, 408] on button "Previous Month" at bounding box center [131, 403] width 10 height 10
click at [181, 500] on div "16" at bounding box center [183, 497] width 20 height 20
type input "16/09/2025"
type input "17/09/2025"
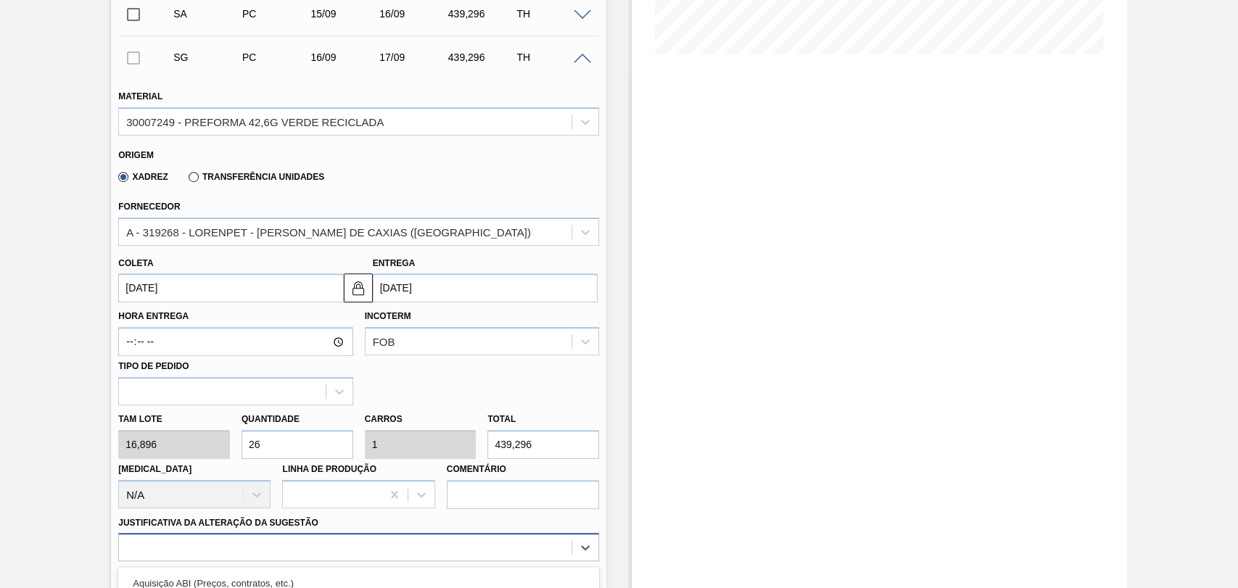
click at [195, 545] on div "option Outro problema com o fornecedor - Mudança de fornecedor focused, 7 of 18…" at bounding box center [358, 547] width 481 height 28
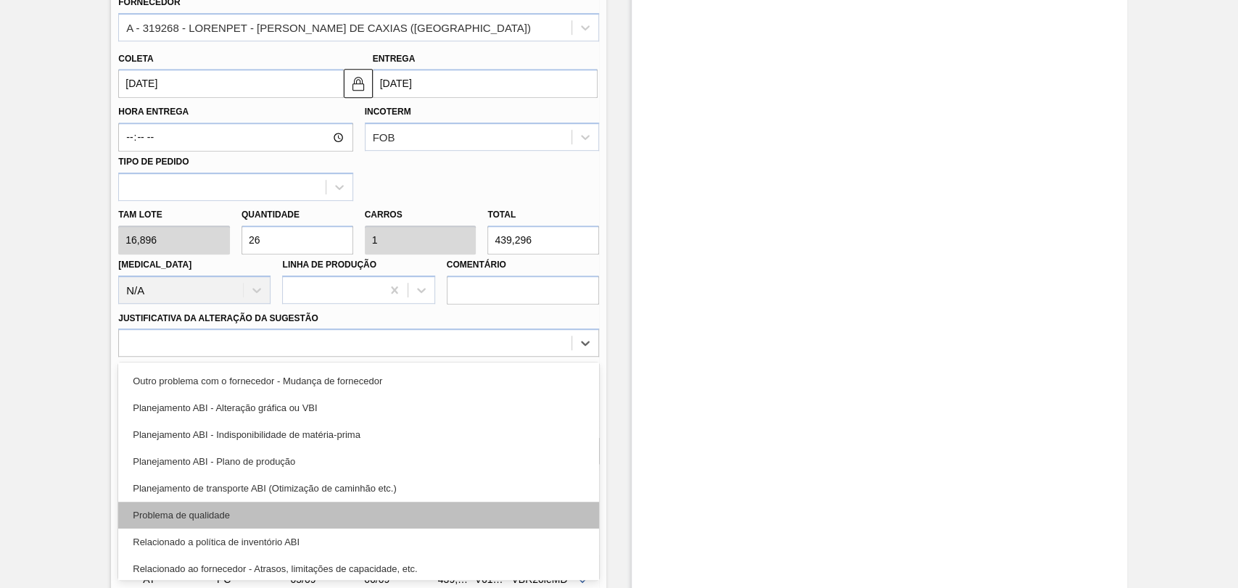
scroll to position [161, 0]
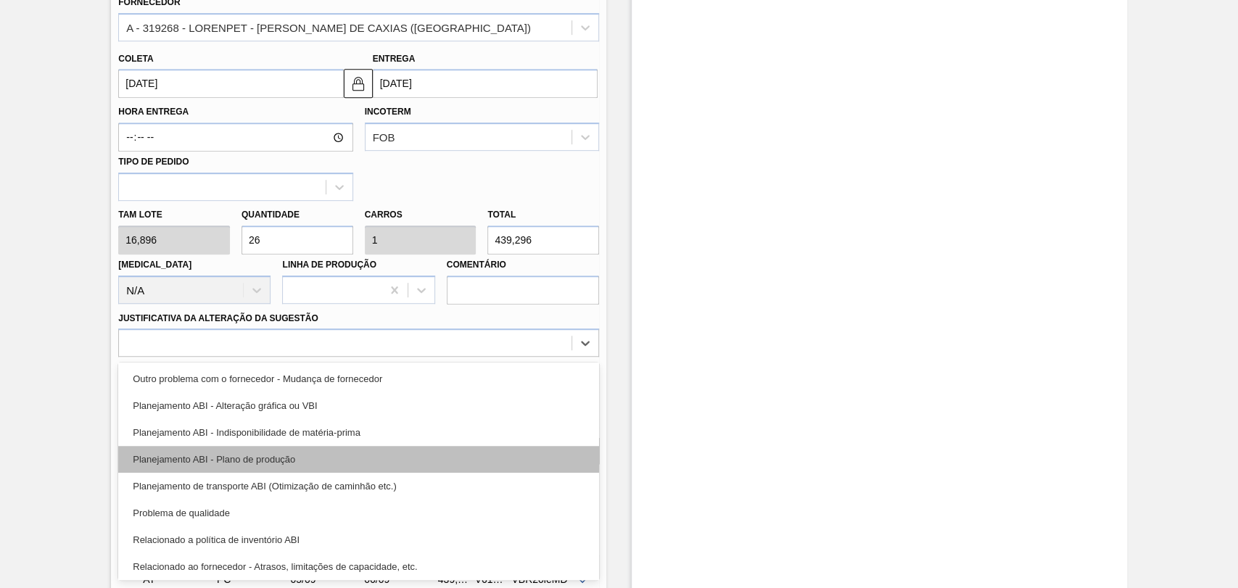
click at [300, 468] on div "Planejamento ABI - Plano de produção" at bounding box center [358, 459] width 481 height 27
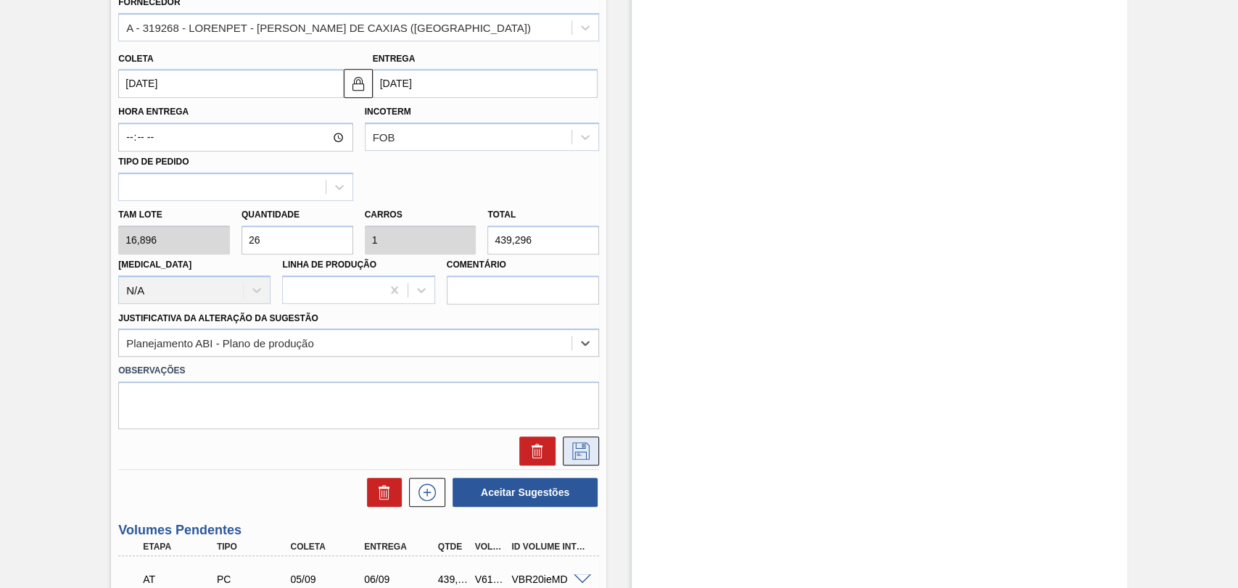
click at [573, 455] on icon at bounding box center [580, 450] width 23 height 17
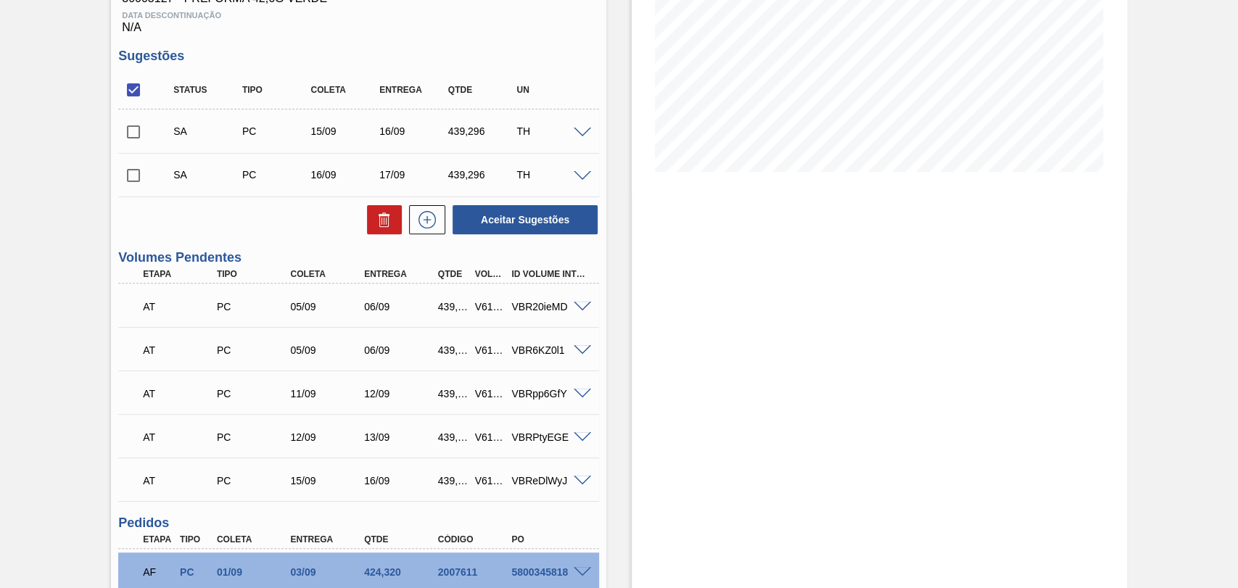
scroll to position [228, 0]
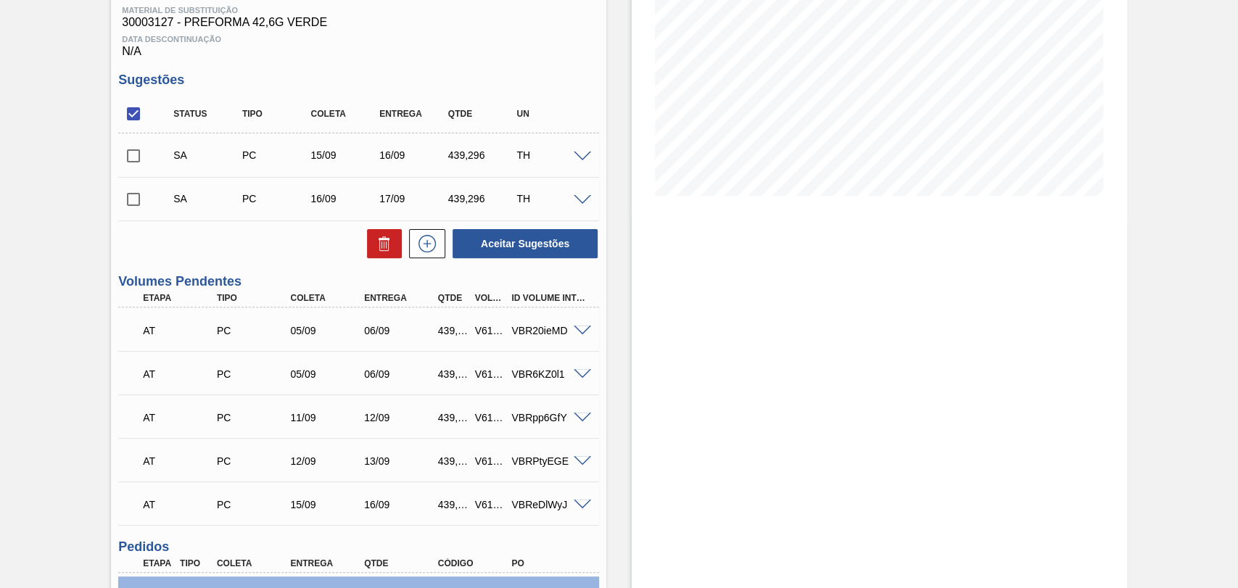
click at [128, 163] on input "checkbox" at bounding box center [133, 156] width 30 height 30
checkbox input "true"
click at [139, 203] on input "checkbox" at bounding box center [133, 199] width 30 height 30
checkbox input "true"
click at [511, 237] on button "Aceitar Sugestões" at bounding box center [525, 243] width 145 height 29
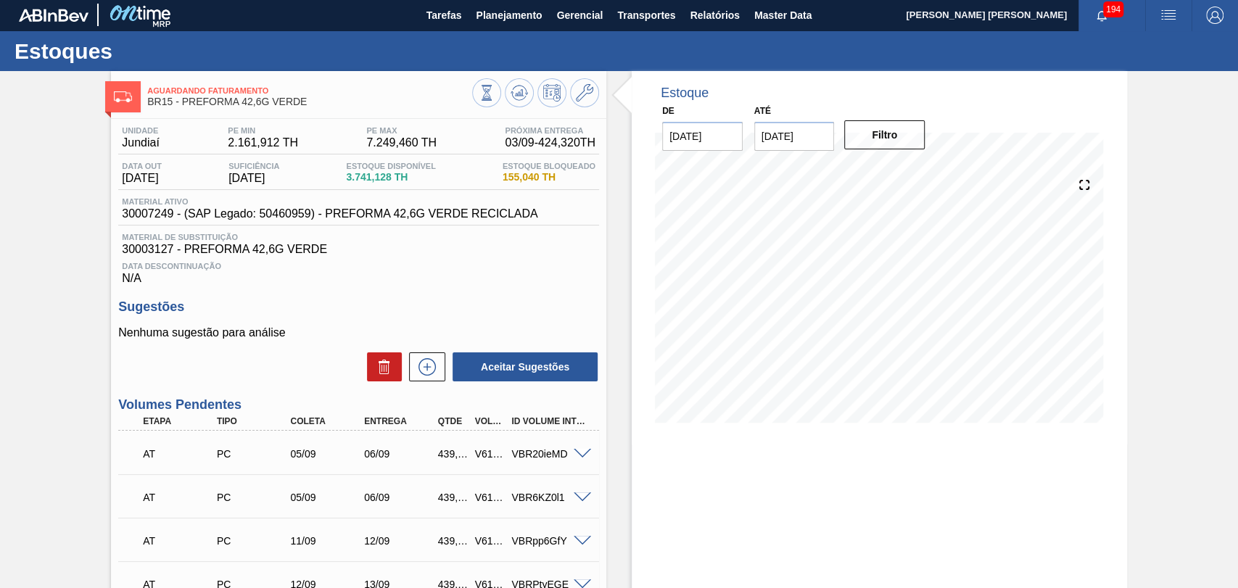
scroll to position [0, 0]
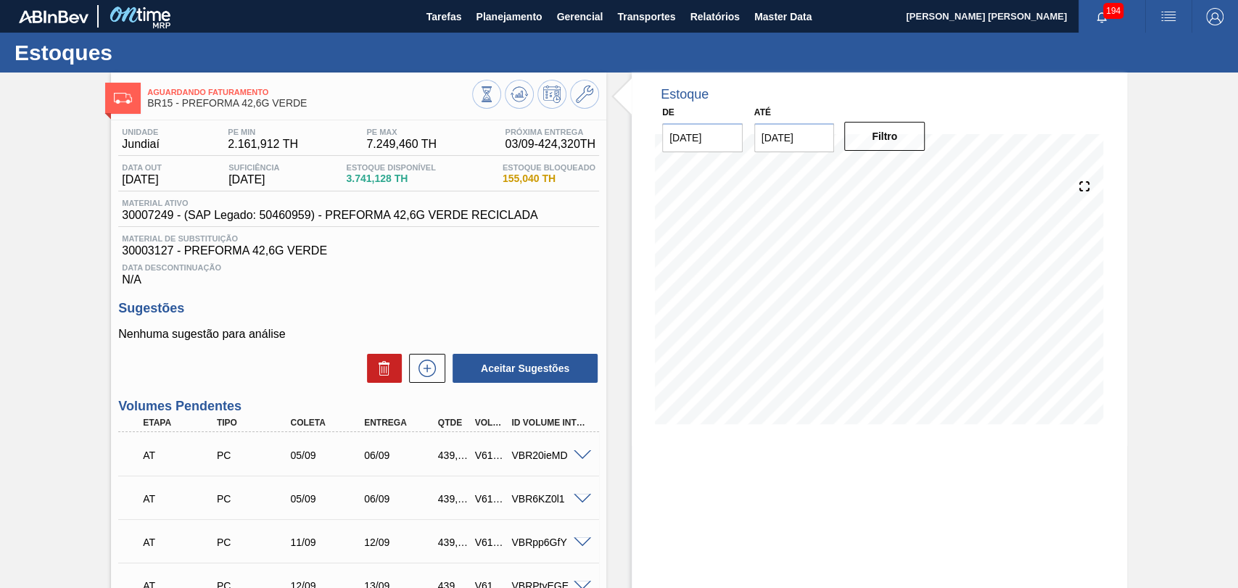
click at [445, 369] on div "Aceitar Sugestões" at bounding box center [522, 368] width 154 height 32
click at [516, 93] on icon at bounding box center [519, 94] width 17 height 17
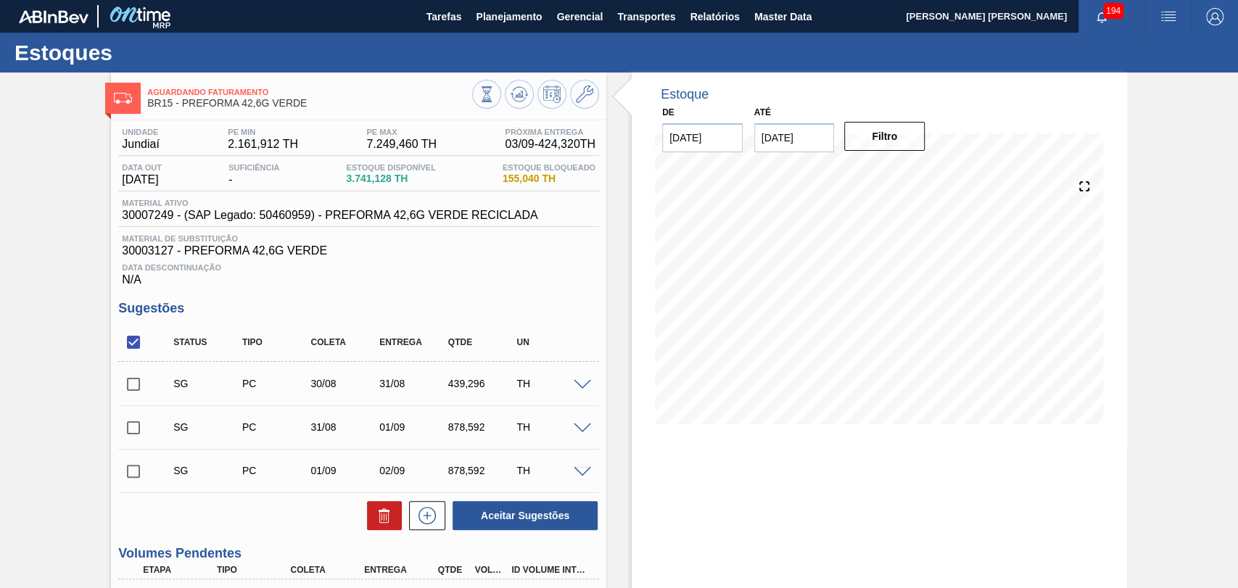
click at [589, 389] on span at bounding box center [582, 385] width 17 height 11
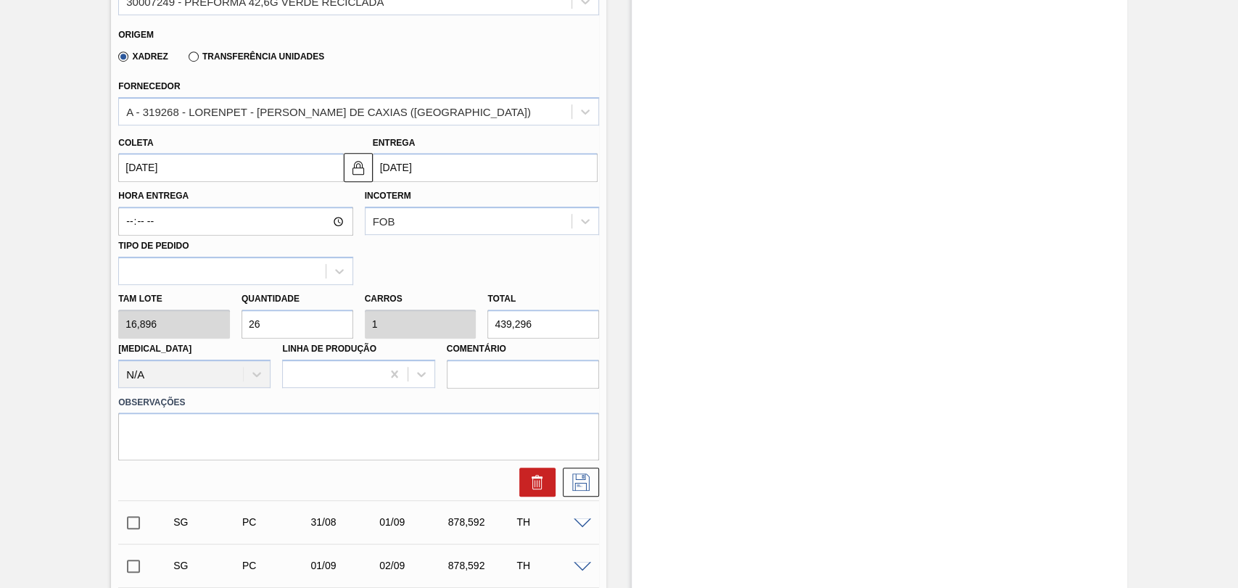
scroll to position [322, 0]
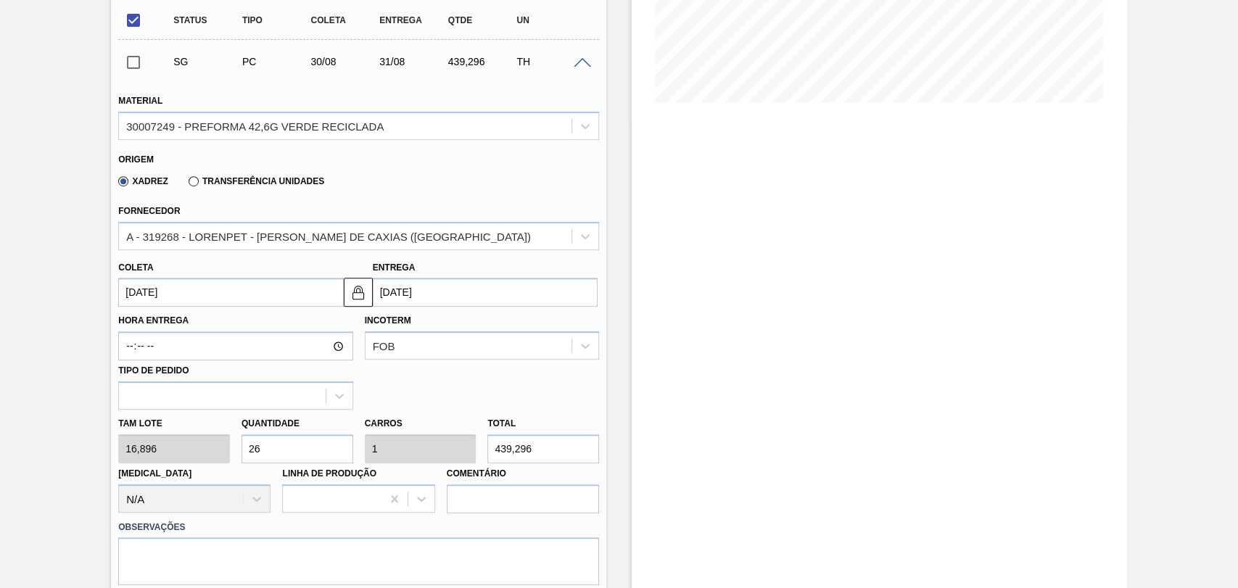
click at [164, 297] on input "[DATE]" at bounding box center [230, 292] width 225 height 29
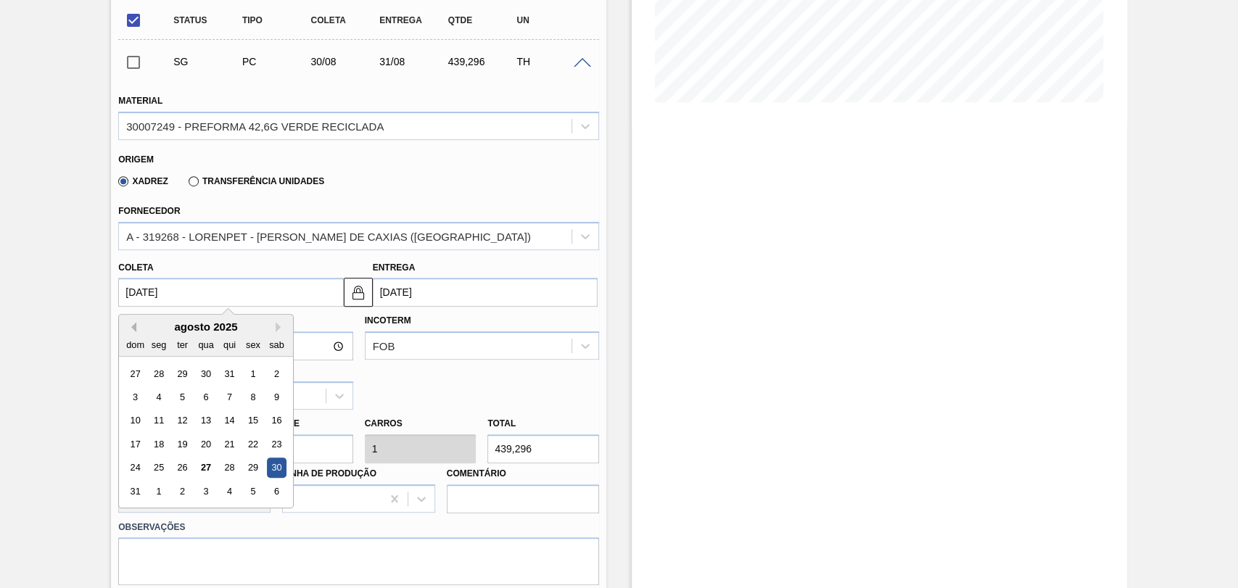
click at [136, 332] on div "Previous Month Next Month agosto 2025 dom seg ter qua qui sex sab 27 28 29 30 3…" at bounding box center [206, 411] width 176 height 194
click at [133, 330] on button "Previous Month" at bounding box center [131, 327] width 10 height 10
click at [210, 416] on div "16" at bounding box center [207, 421] width 20 height 20
type input "16/07/2025"
type input "17/07/2025"
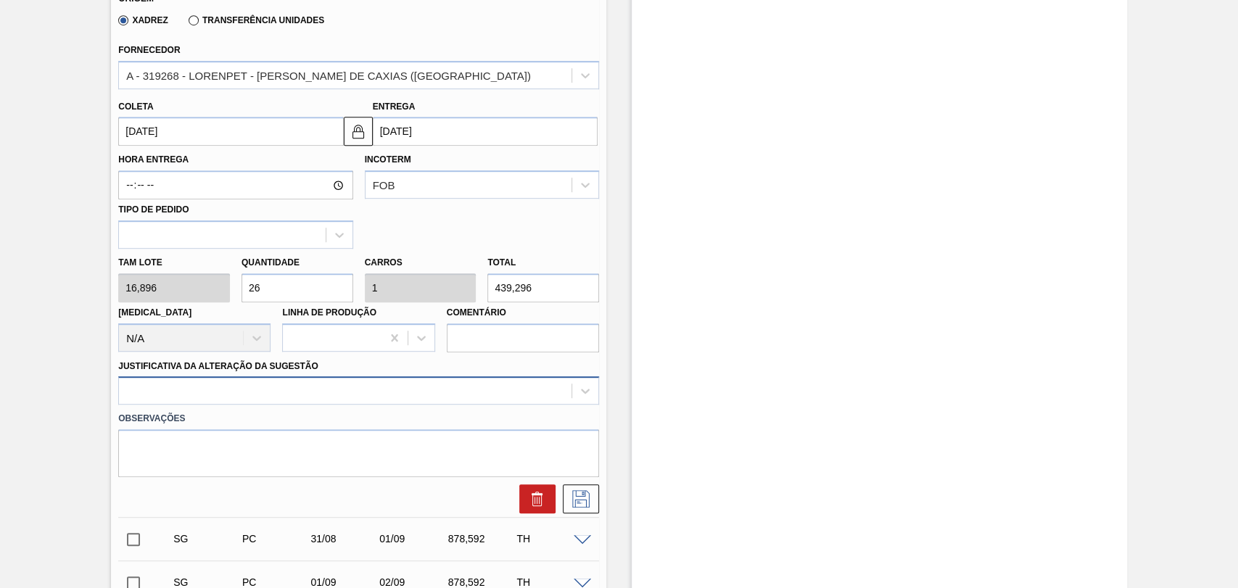
click at [243, 398] on div at bounding box center [358, 390] width 481 height 28
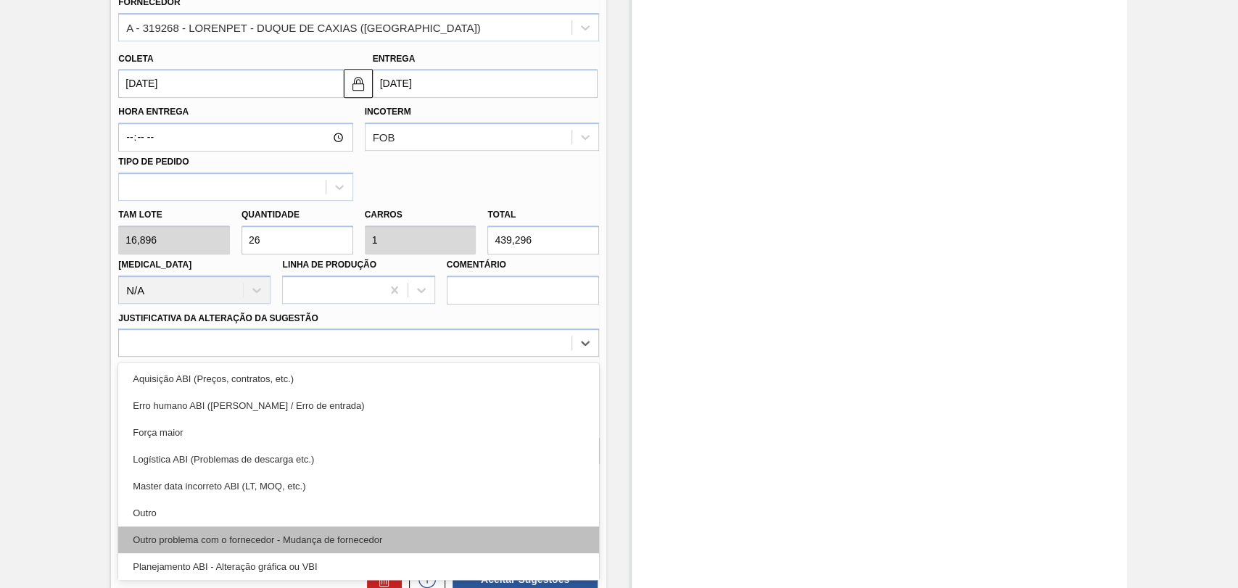
scroll to position [81, 0]
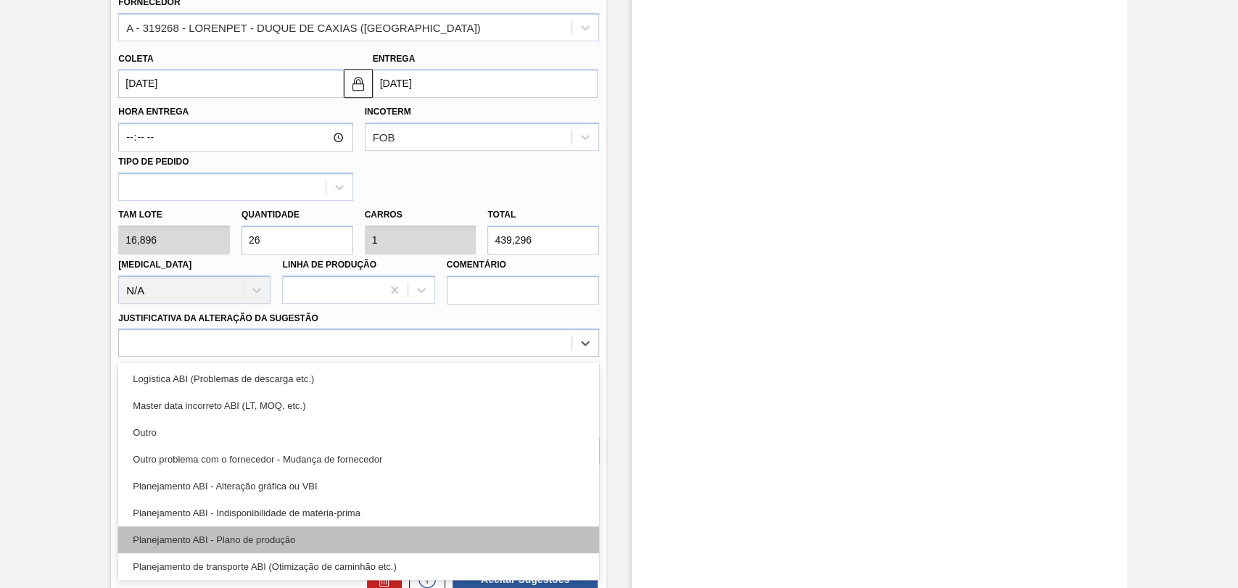
click at [310, 529] on div "Planejamento ABI - Plano de produção" at bounding box center [358, 540] width 481 height 27
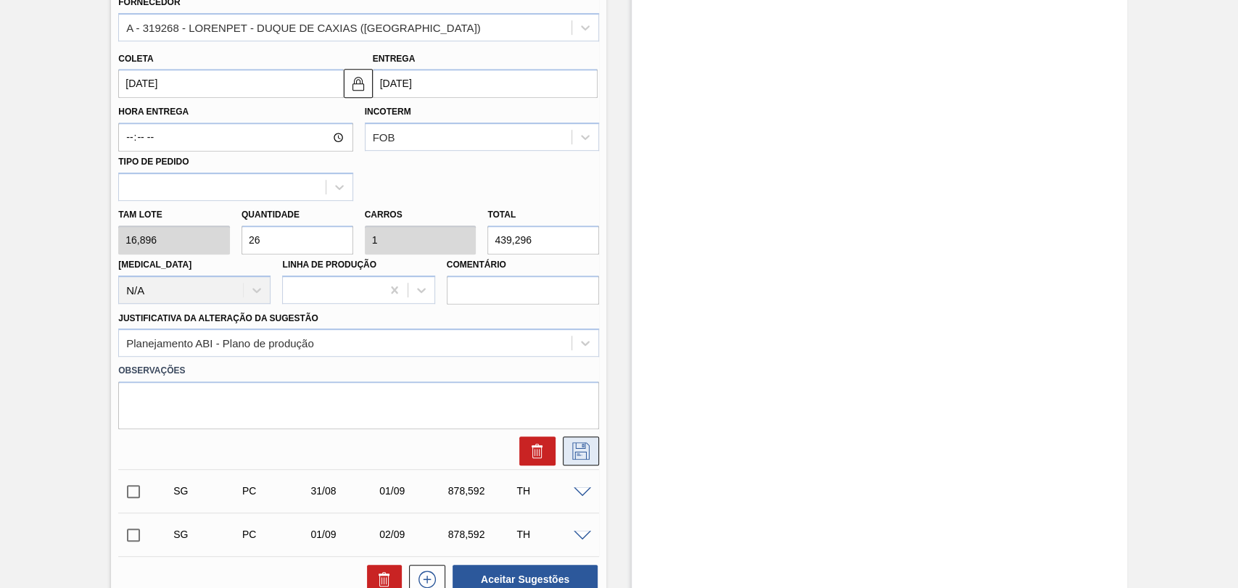
click at [585, 454] on icon at bounding box center [580, 450] width 17 height 17
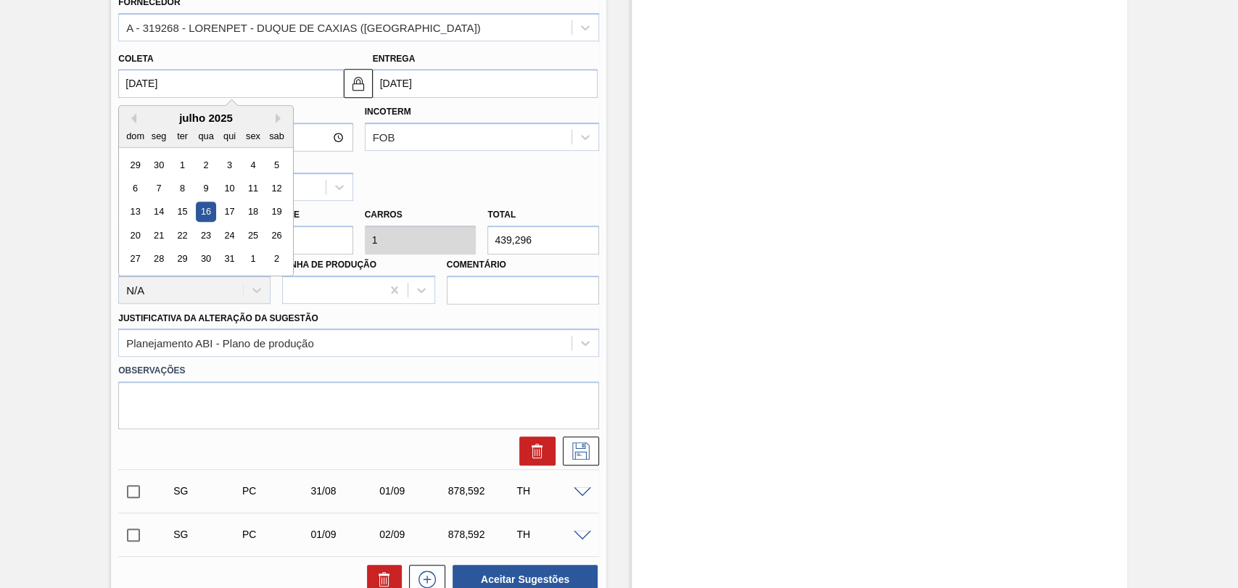
click at [150, 82] on input "16/07/2025" at bounding box center [230, 83] width 225 height 29
click at [277, 117] on button "Next Month" at bounding box center [281, 118] width 10 height 10
click at [180, 217] on div "16" at bounding box center [183, 212] width 20 height 20
type input "16/09/2025"
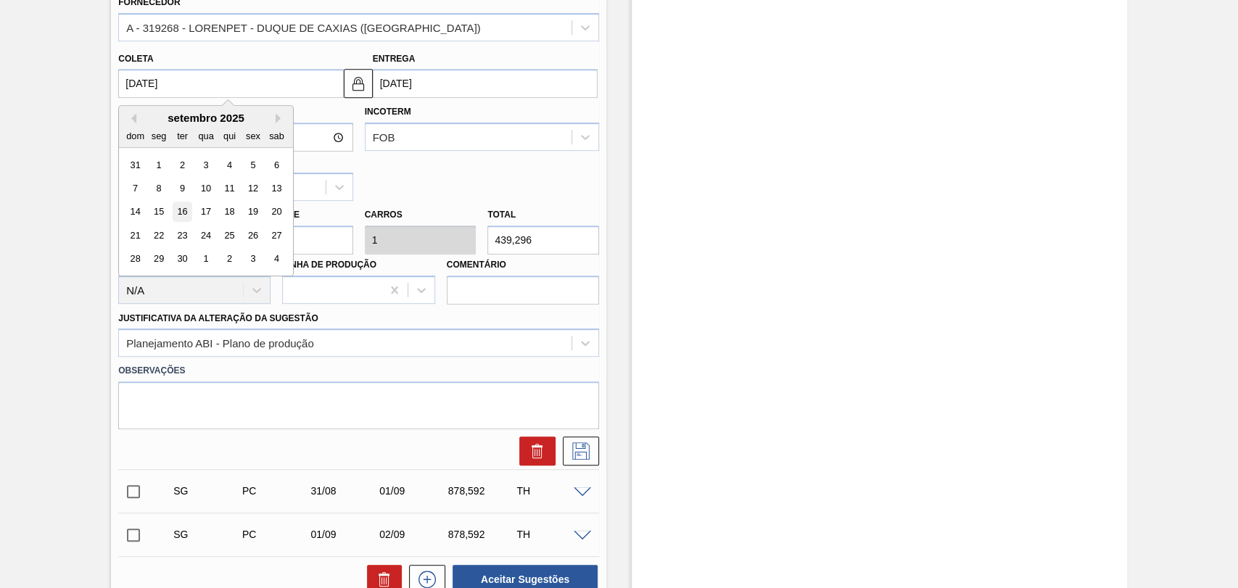
type input "17/09/2025"
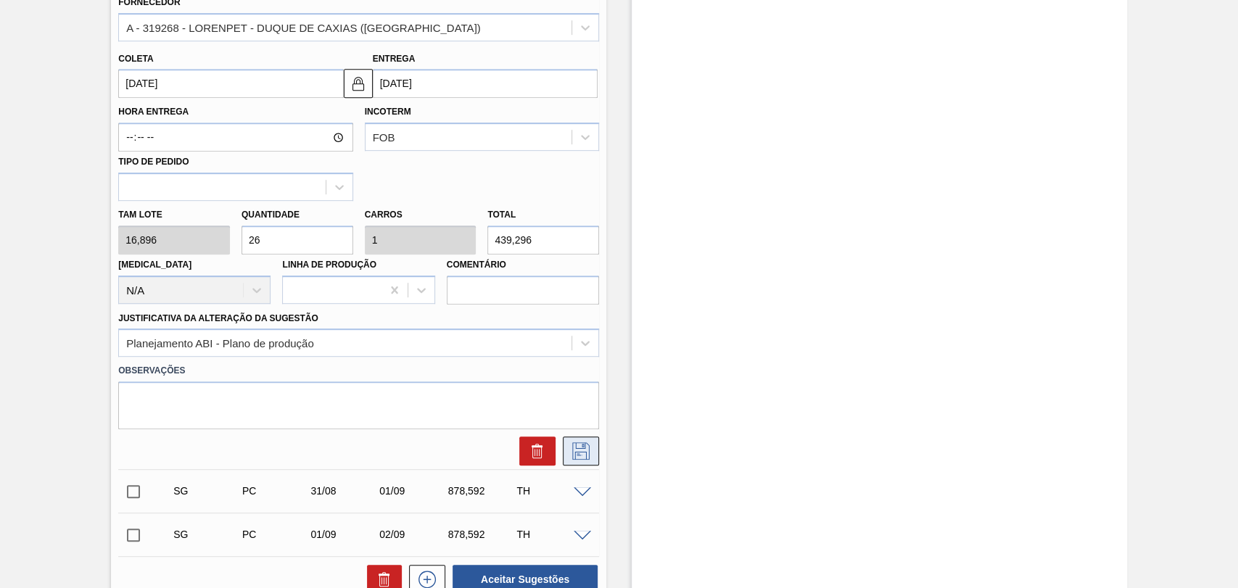
click at [569, 451] on icon at bounding box center [580, 450] width 23 height 17
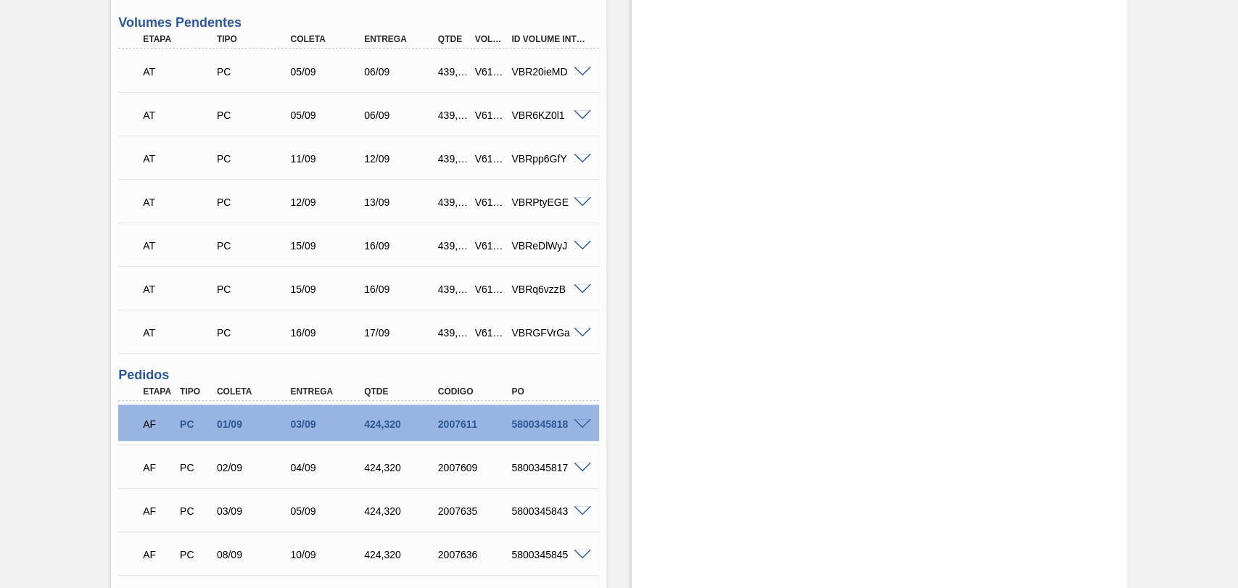
scroll to position [209, 0]
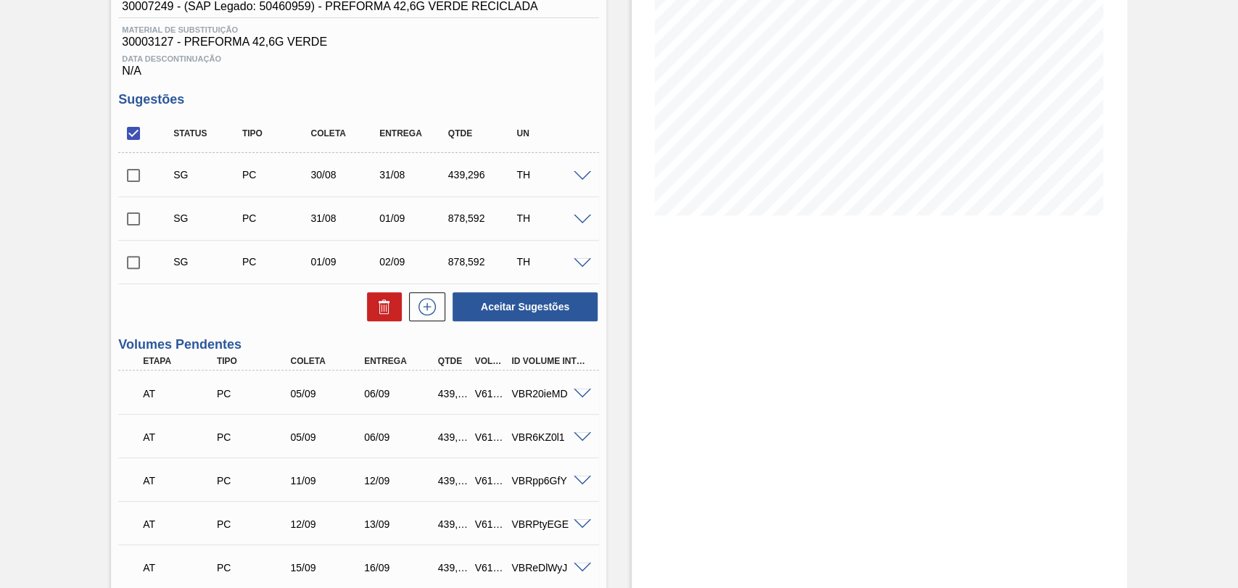
click at [130, 142] on input "checkbox" at bounding box center [133, 133] width 30 height 30
click at [382, 312] on icon at bounding box center [384, 306] width 17 height 17
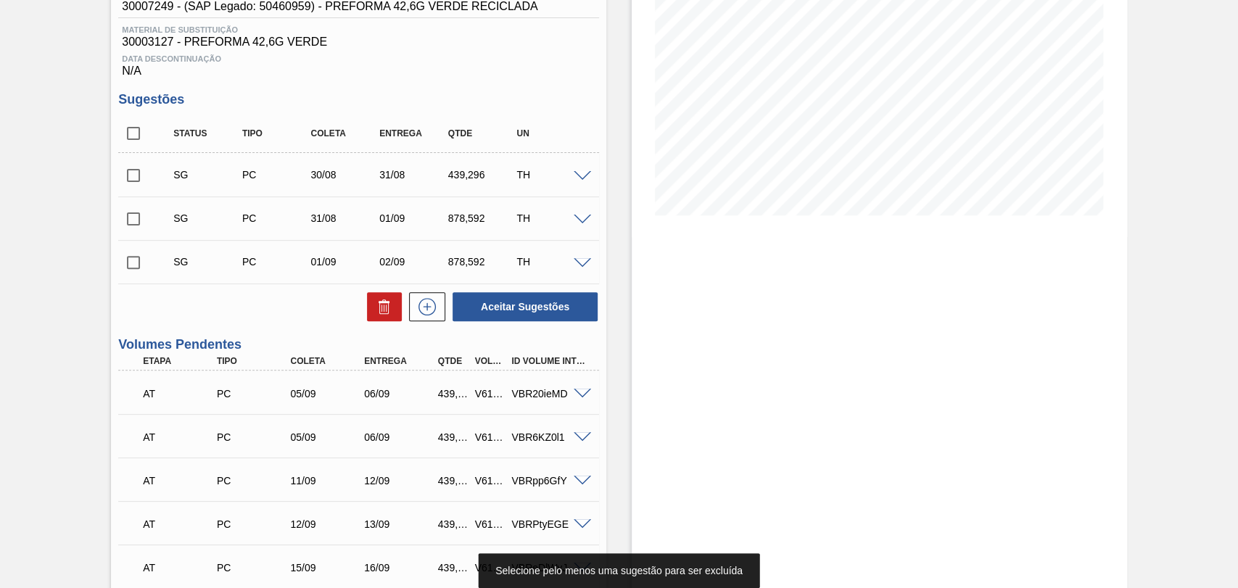
click at [141, 142] on input "checkbox" at bounding box center [133, 133] width 30 height 30
checkbox input "true"
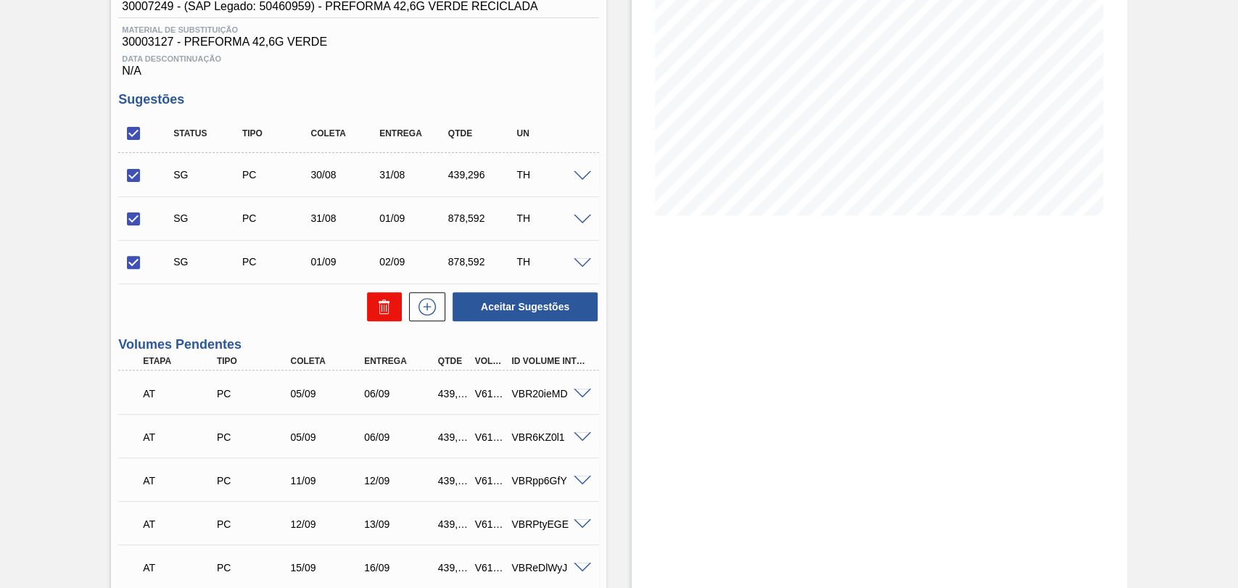
click at [390, 315] on icon at bounding box center [384, 306] width 17 height 17
checkbox input "false"
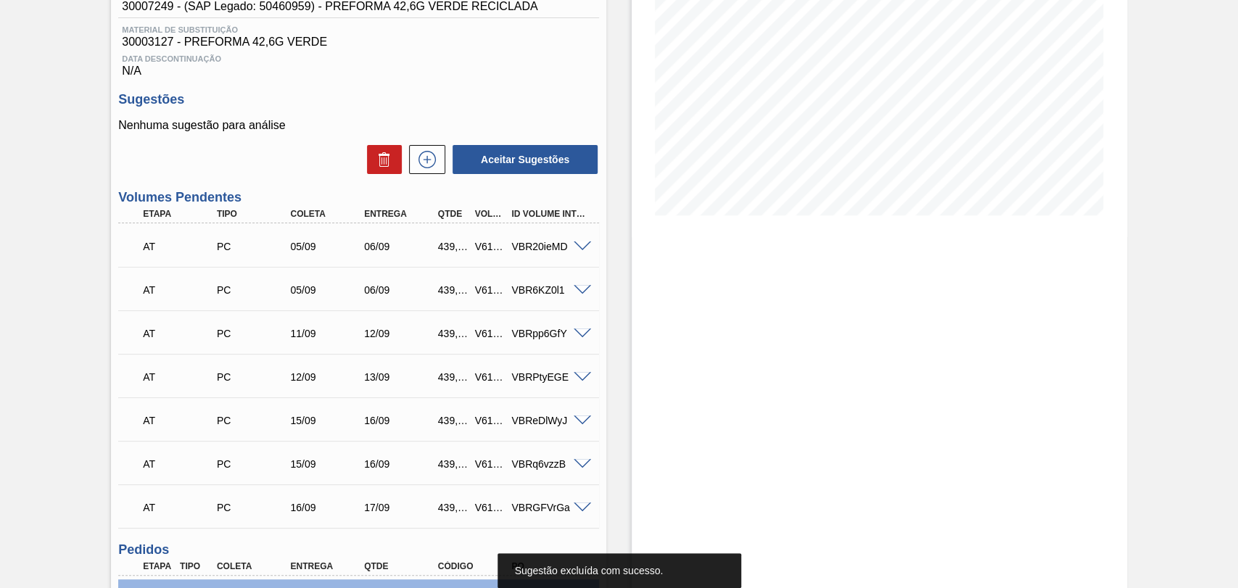
scroll to position [0, 0]
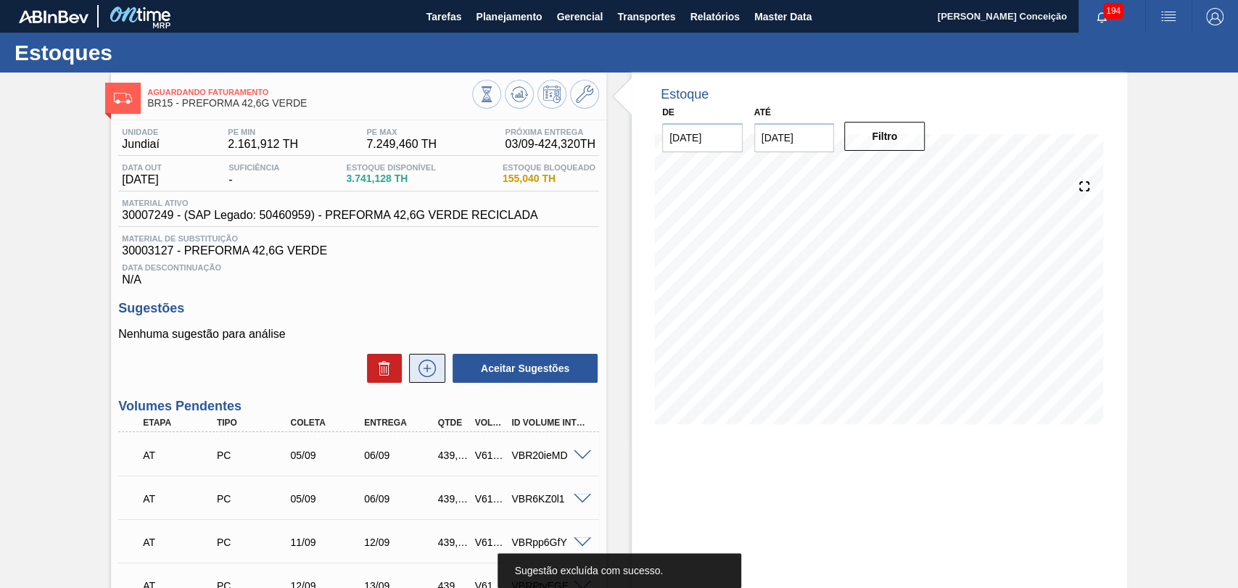
click at [429, 374] on icon at bounding box center [427, 368] width 23 height 17
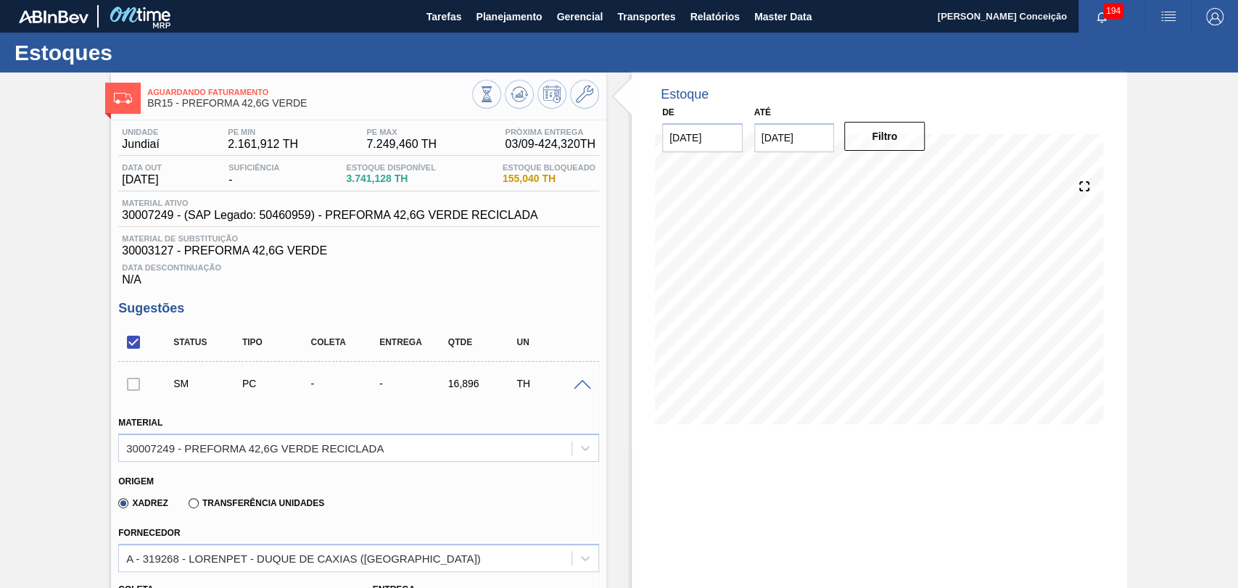
click at [579, 387] on span at bounding box center [582, 385] width 17 height 11
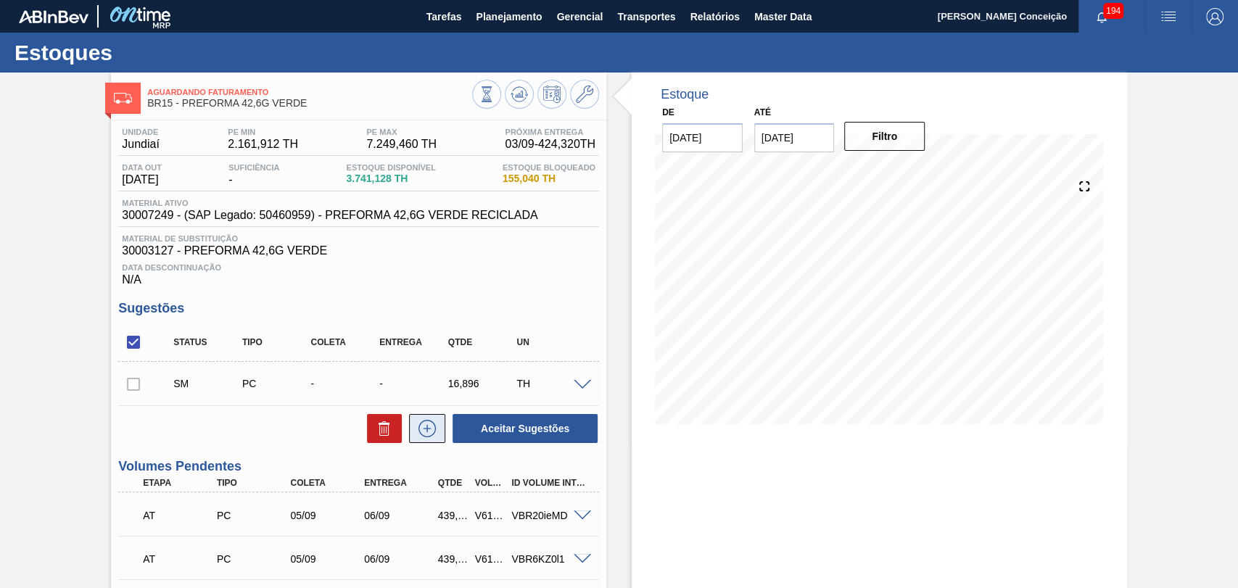
click at [428, 437] on icon at bounding box center [427, 428] width 23 height 17
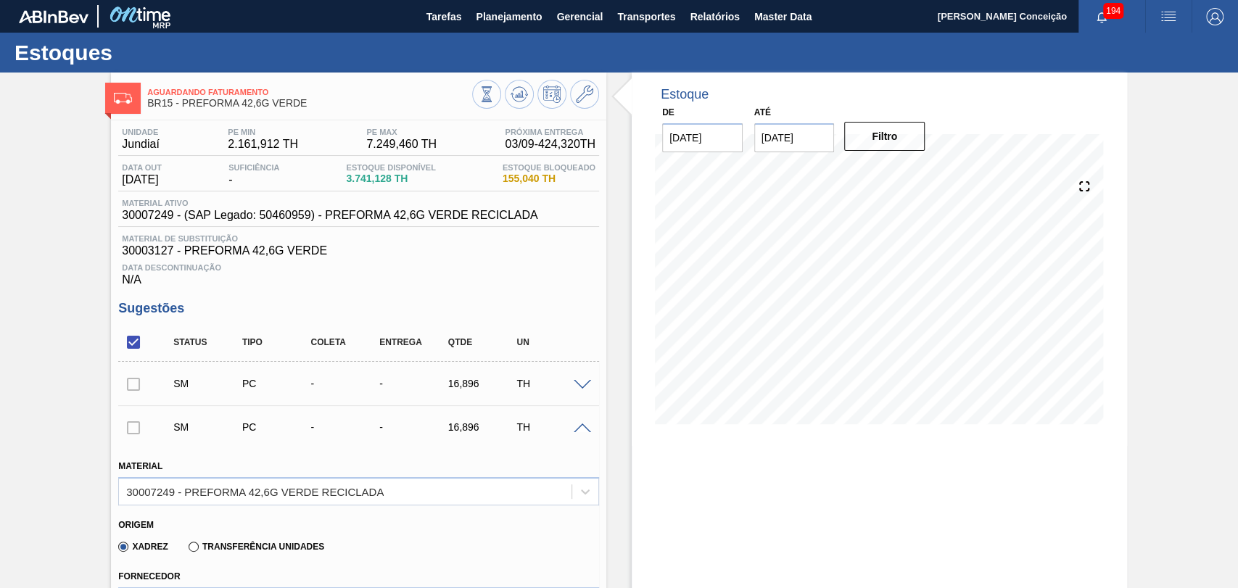
click at [580, 439] on div "SM PC - - 16,896 TH" at bounding box center [358, 427] width 481 height 36
click at [583, 430] on span at bounding box center [582, 429] width 17 height 11
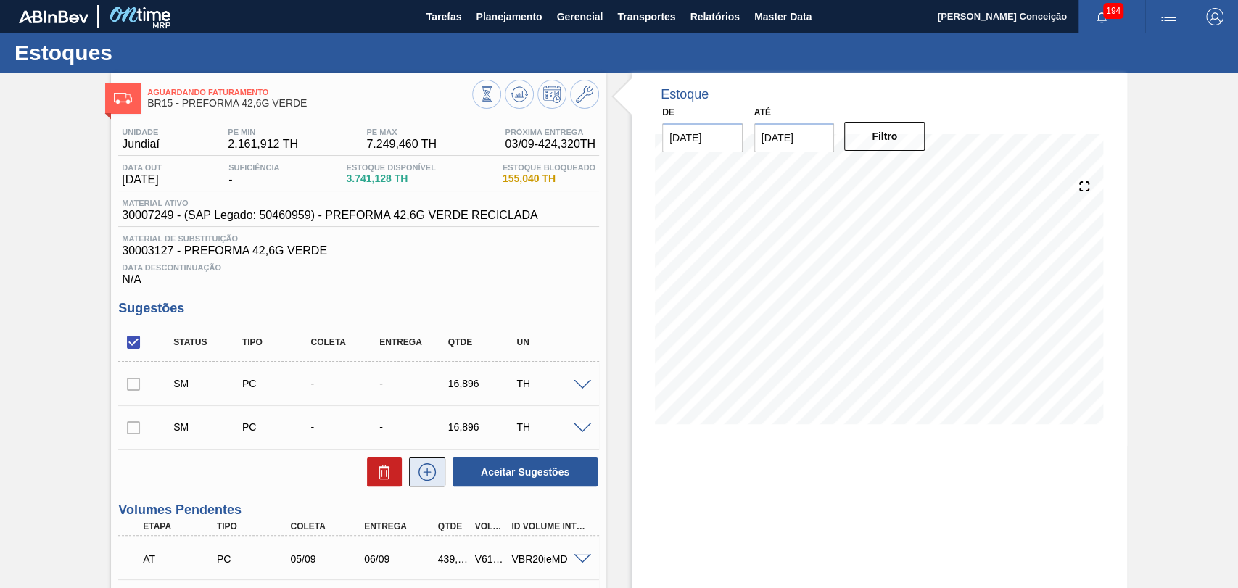
click at [429, 476] on icon at bounding box center [427, 471] width 23 height 17
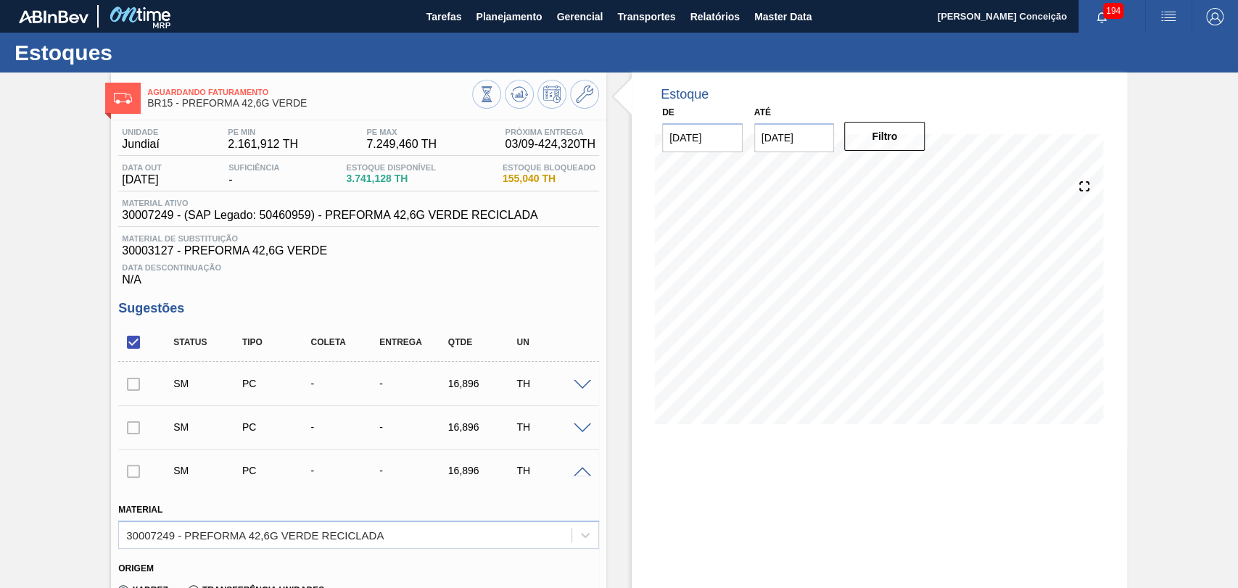
click at [580, 471] on span at bounding box center [582, 472] width 17 height 11
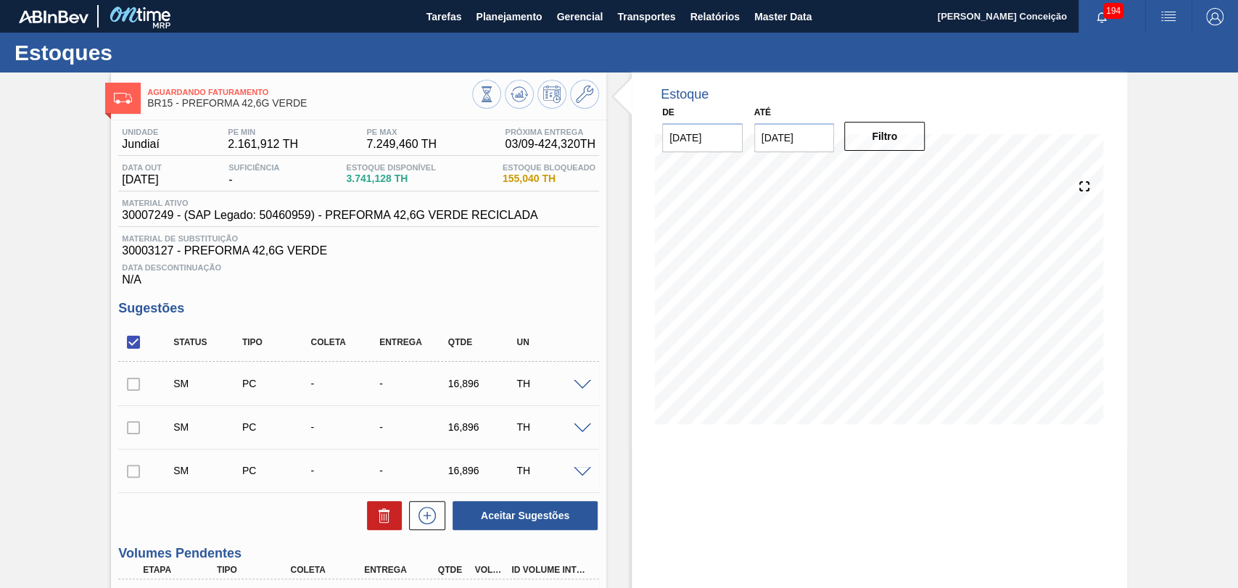
click at [590, 383] on span at bounding box center [582, 385] width 17 height 11
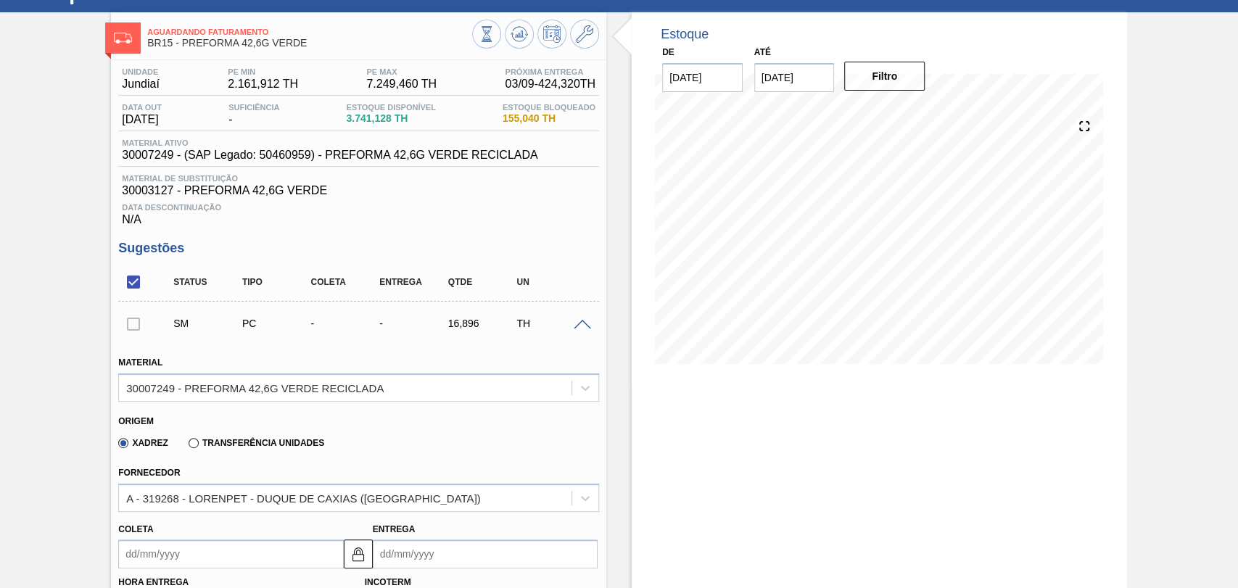
scroll to position [161, 0]
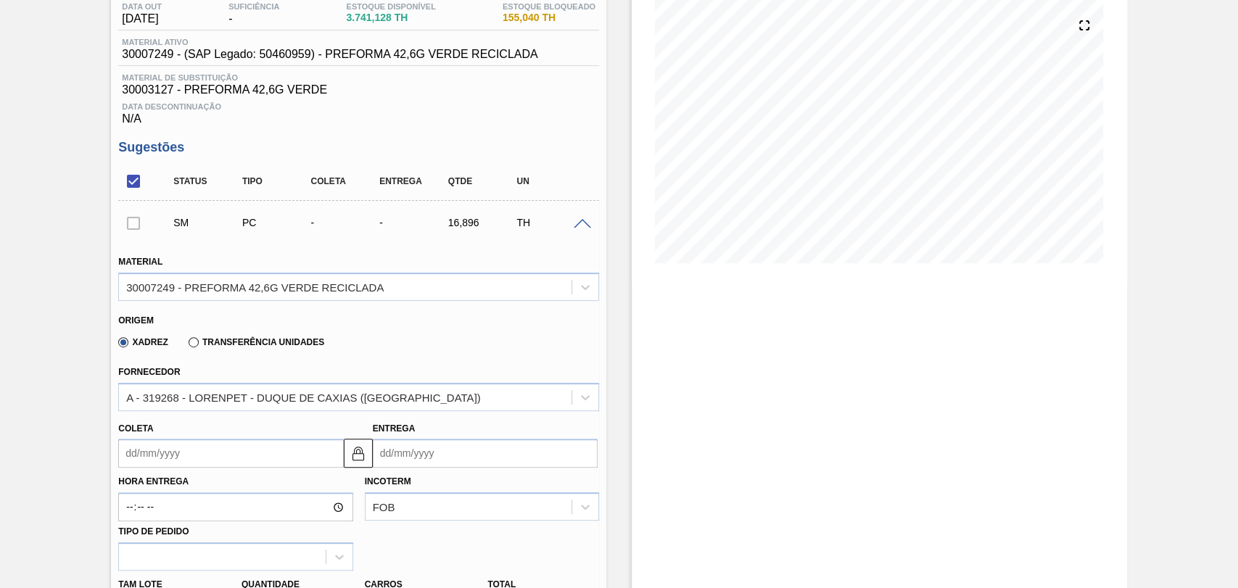
click at [136, 453] on input "Coleta" at bounding box center [230, 453] width 225 height 29
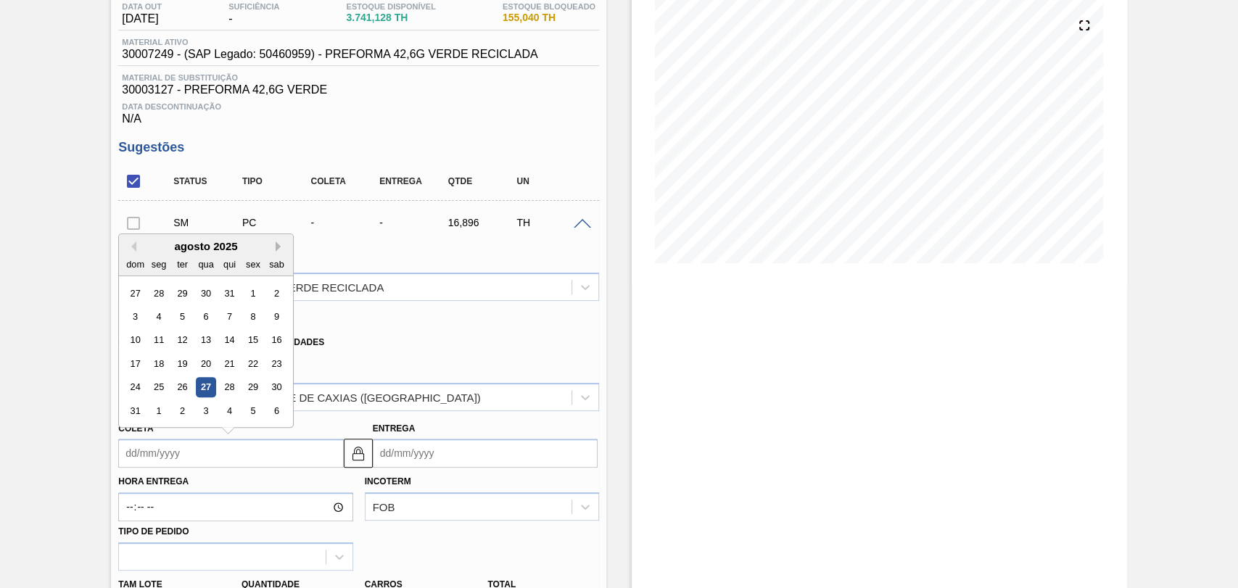
click at [277, 251] on button "Next Month" at bounding box center [281, 247] width 10 height 10
click at [181, 349] on div "16" at bounding box center [183, 341] width 20 height 20
type input "16/09/2025"
type input "17/09/2025"
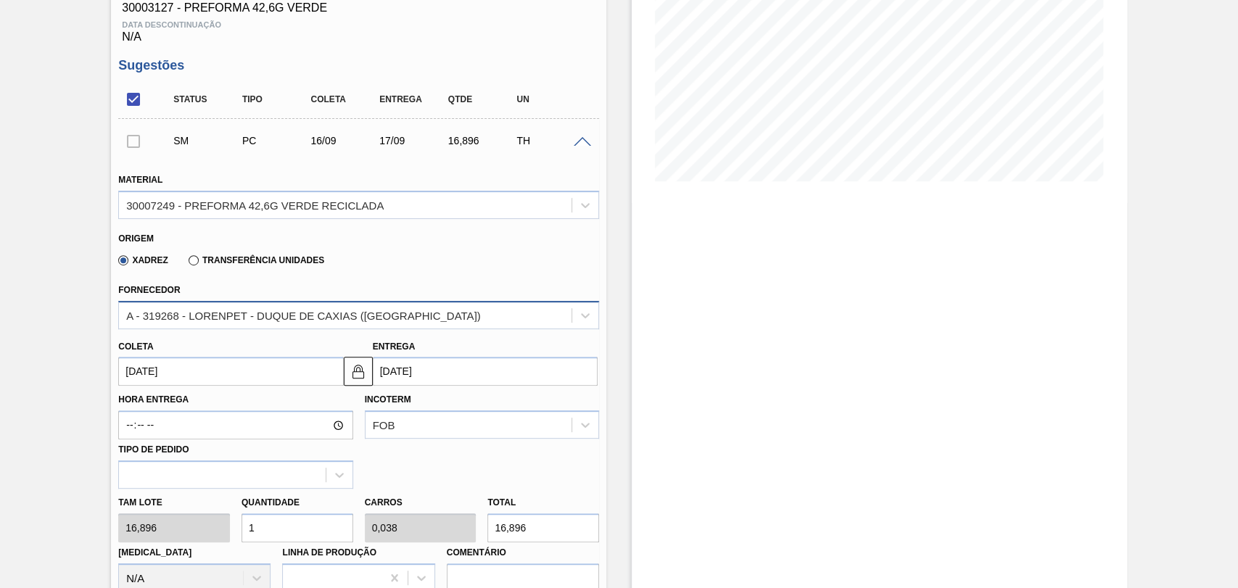
scroll to position [403, 0]
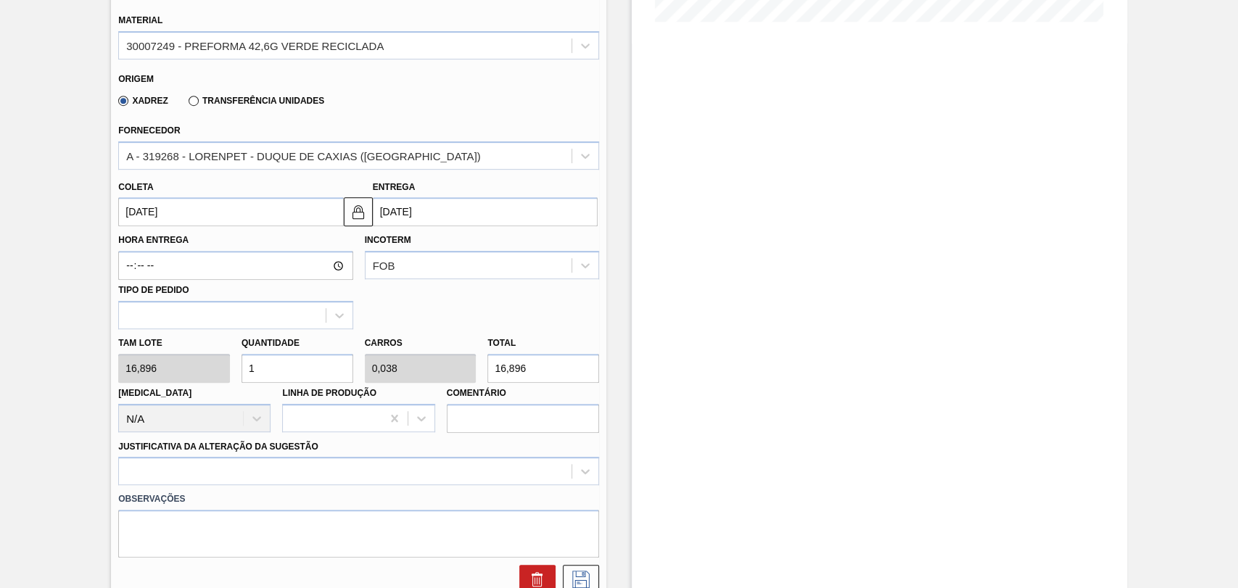
click at [186, 374] on div "Tam lote 16,896 Quantidade 1 Carros 0,038 Total 16,896 Doca N/A Linha de Produç…" at bounding box center [358, 381] width 492 height 104
type input "2"
type input "0,077"
type input "33,792"
type input "26"
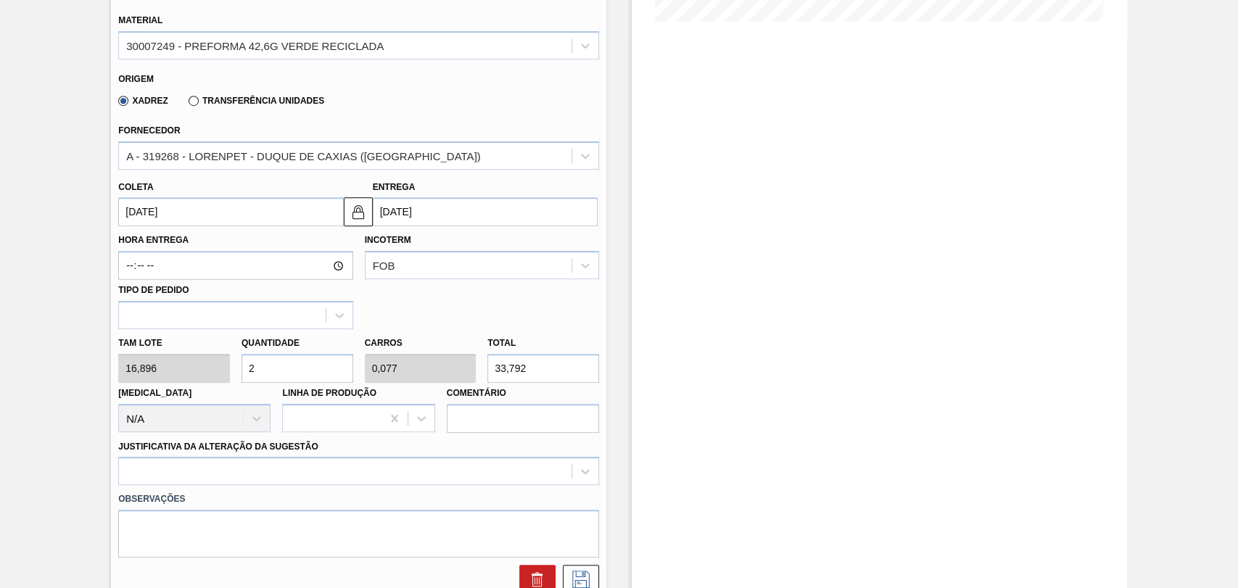
type input "1"
type input "439,296"
type input "26"
click at [242, 482] on div at bounding box center [358, 471] width 481 height 28
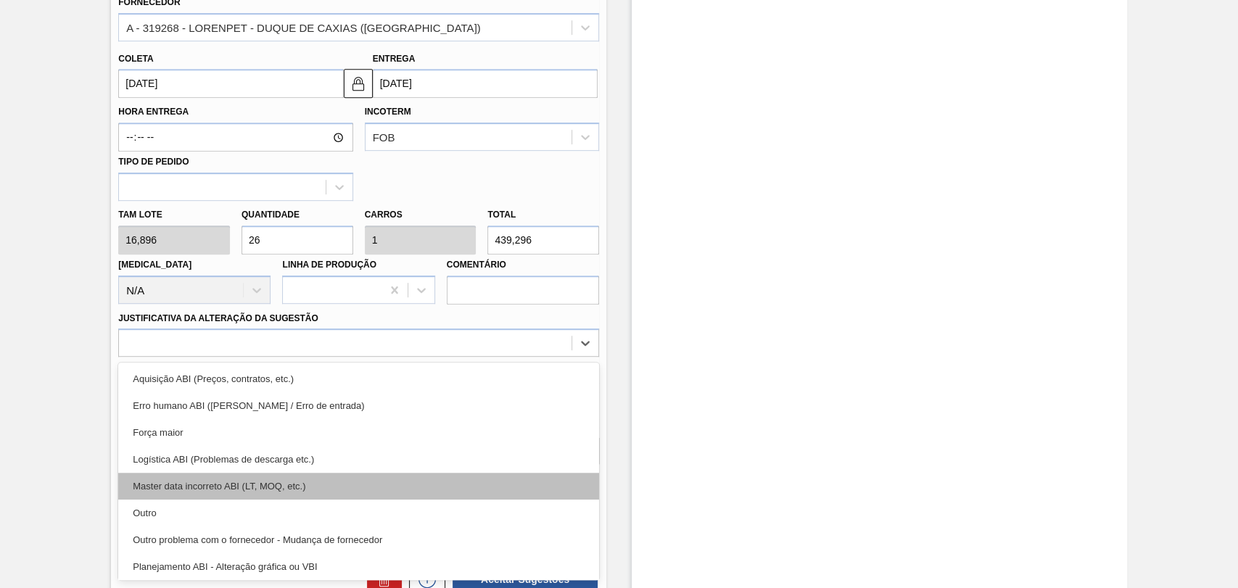
scroll to position [161, 0]
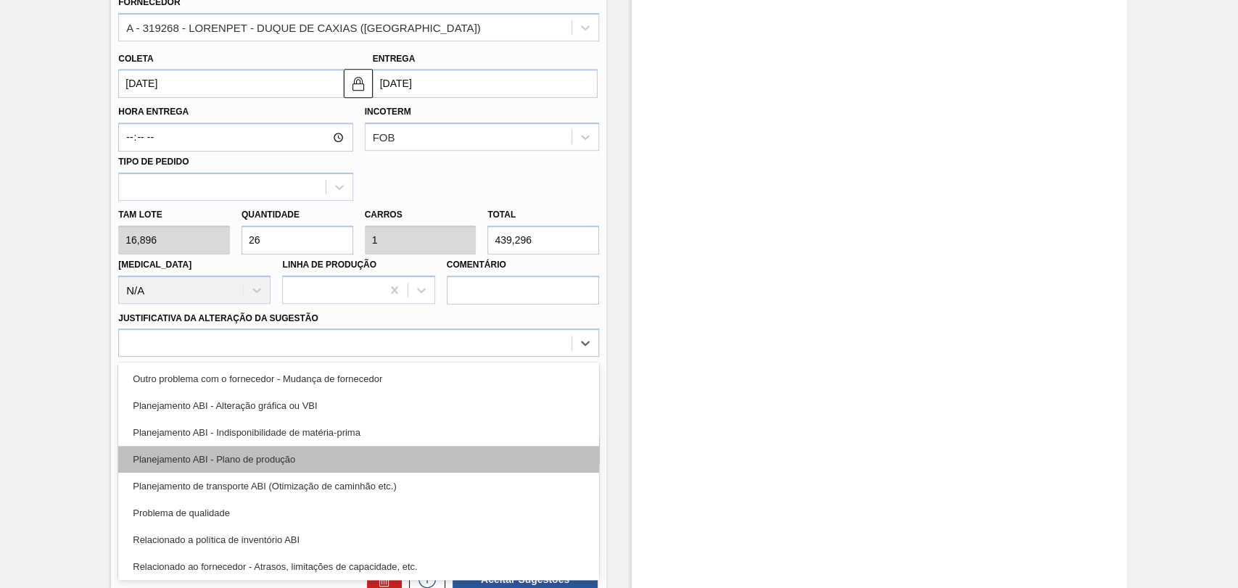
click at [284, 461] on div "Planejamento ABI - Plano de produção" at bounding box center [358, 459] width 481 height 27
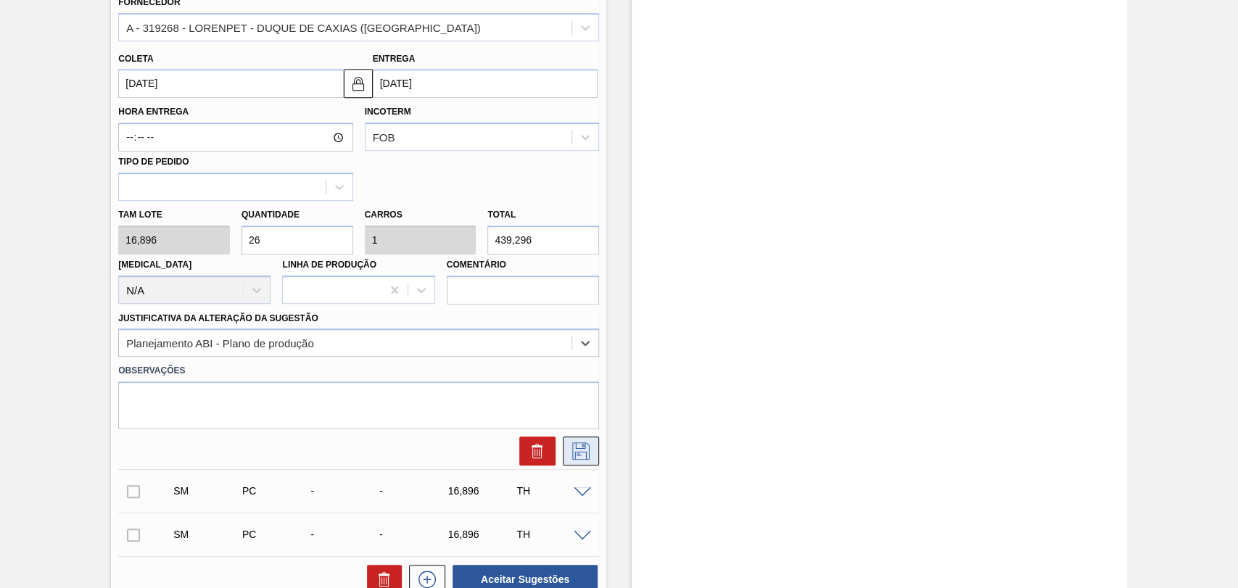
click at [586, 463] on button at bounding box center [581, 451] width 36 height 29
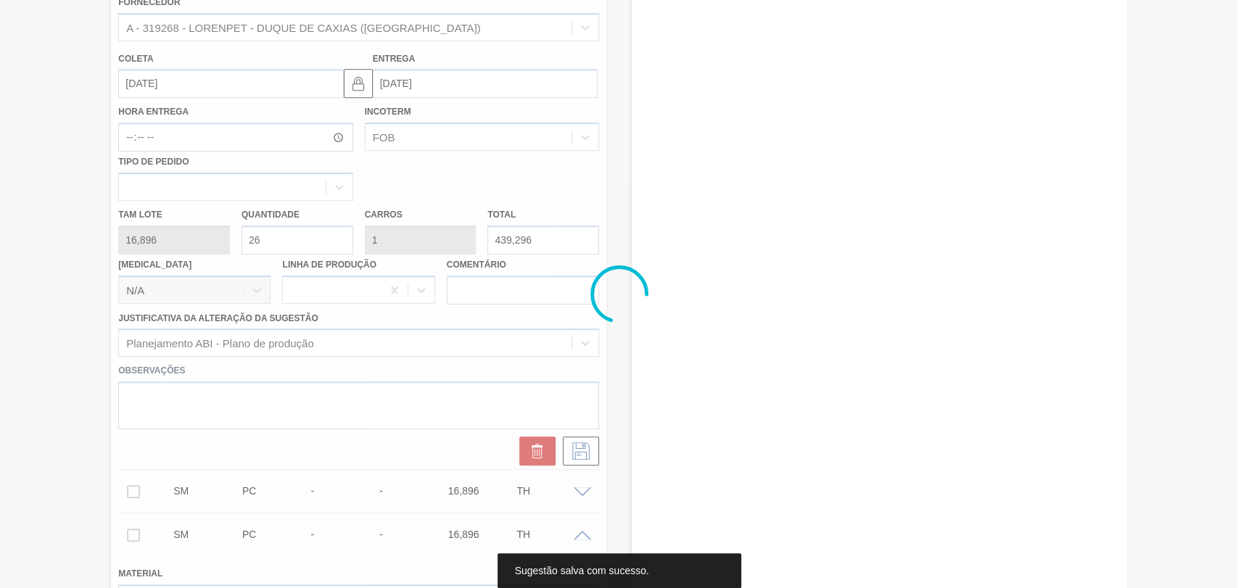
scroll to position [0, 0]
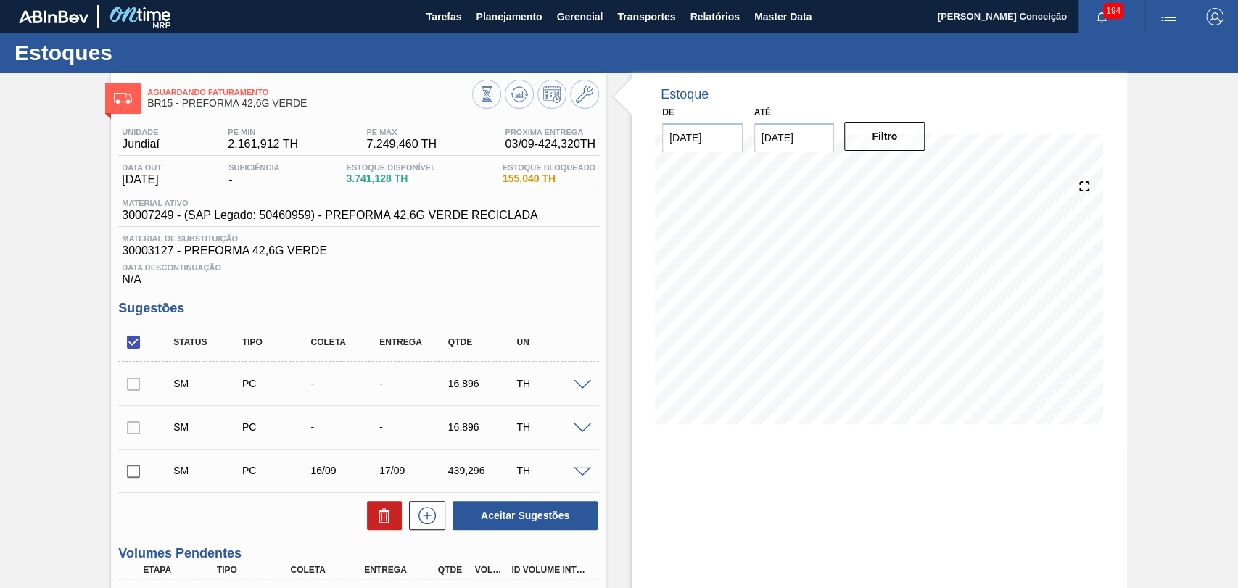
click at [584, 428] on span at bounding box center [582, 429] width 17 height 11
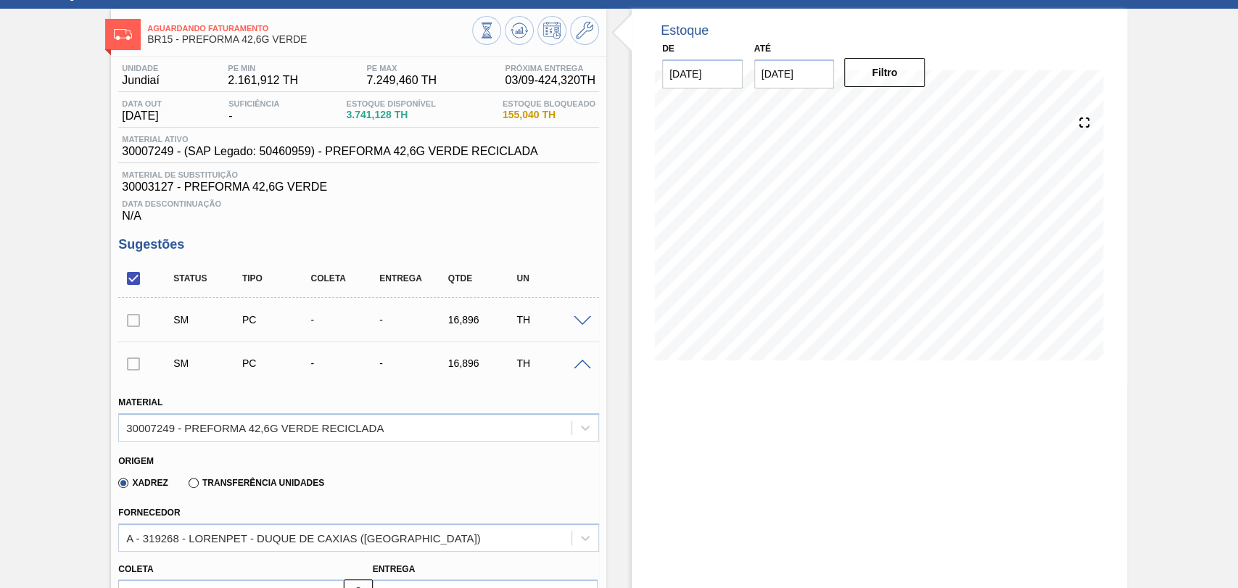
scroll to position [161, 0]
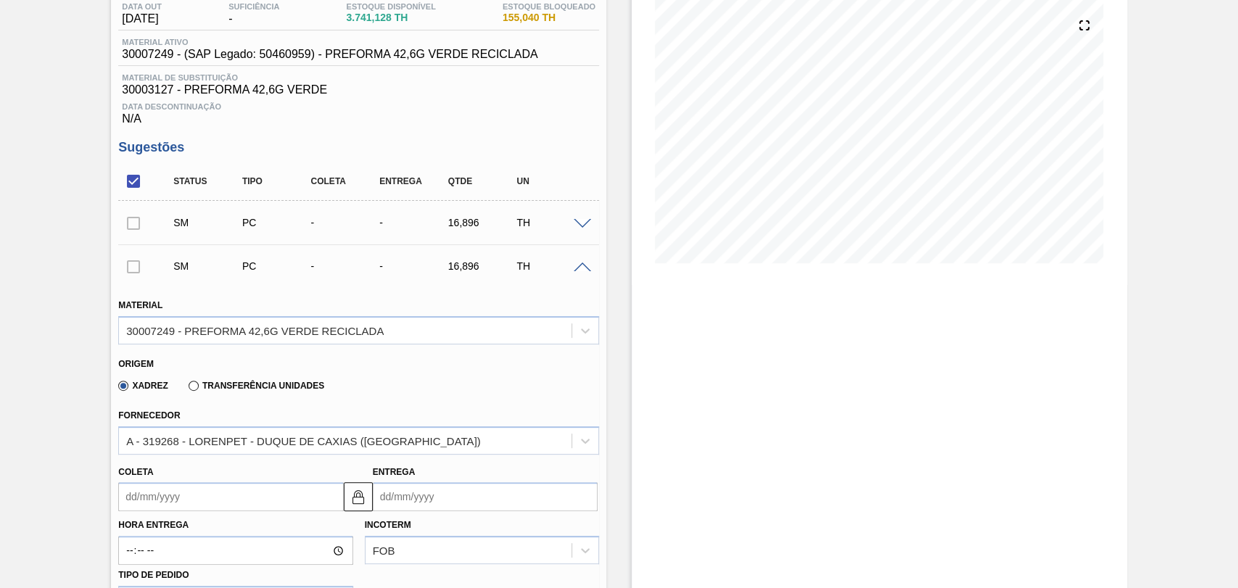
click at [164, 485] on input "Coleta" at bounding box center [230, 496] width 225 height 29
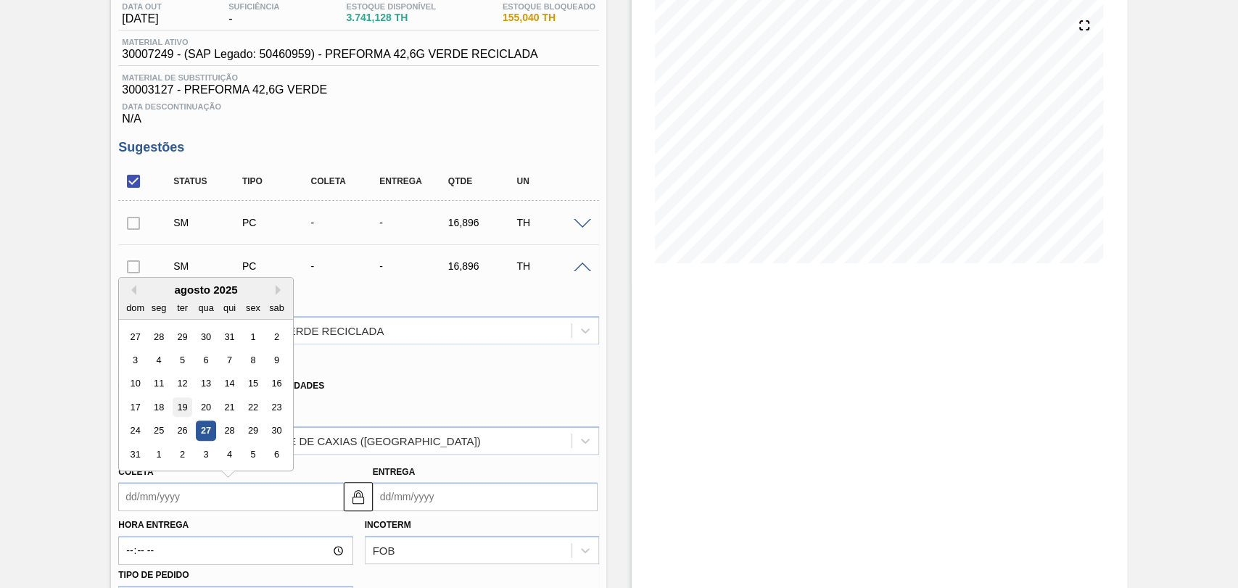
click at [186, 413] on div "19" at bounding box center [183, 407] width 20 height 20
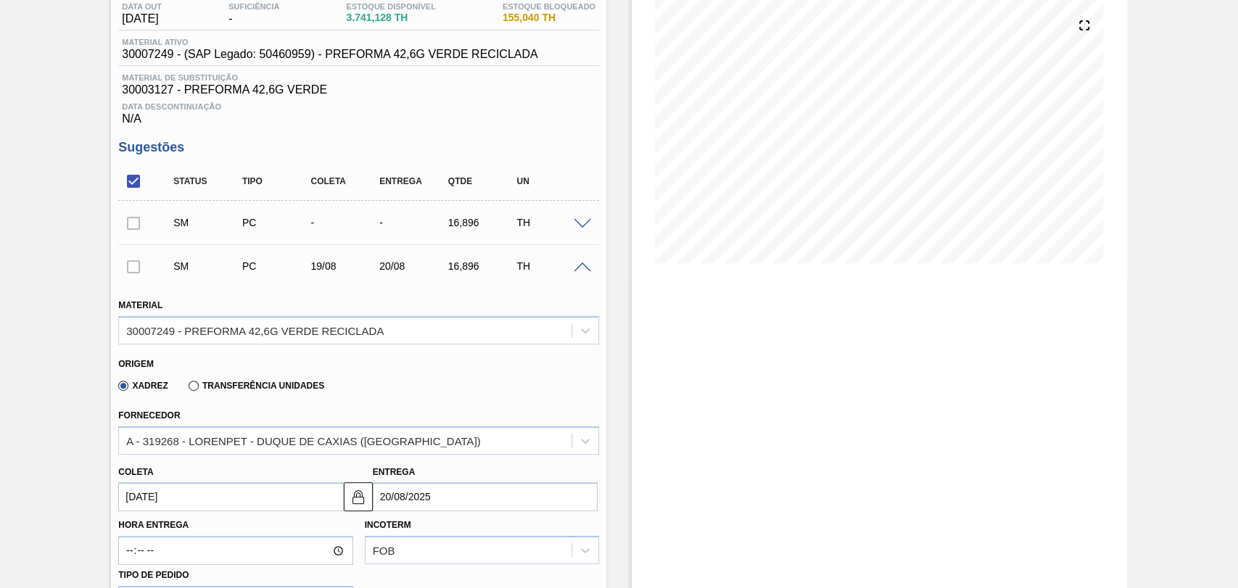
type input "19/08/2025"
type input "20/08/2025"
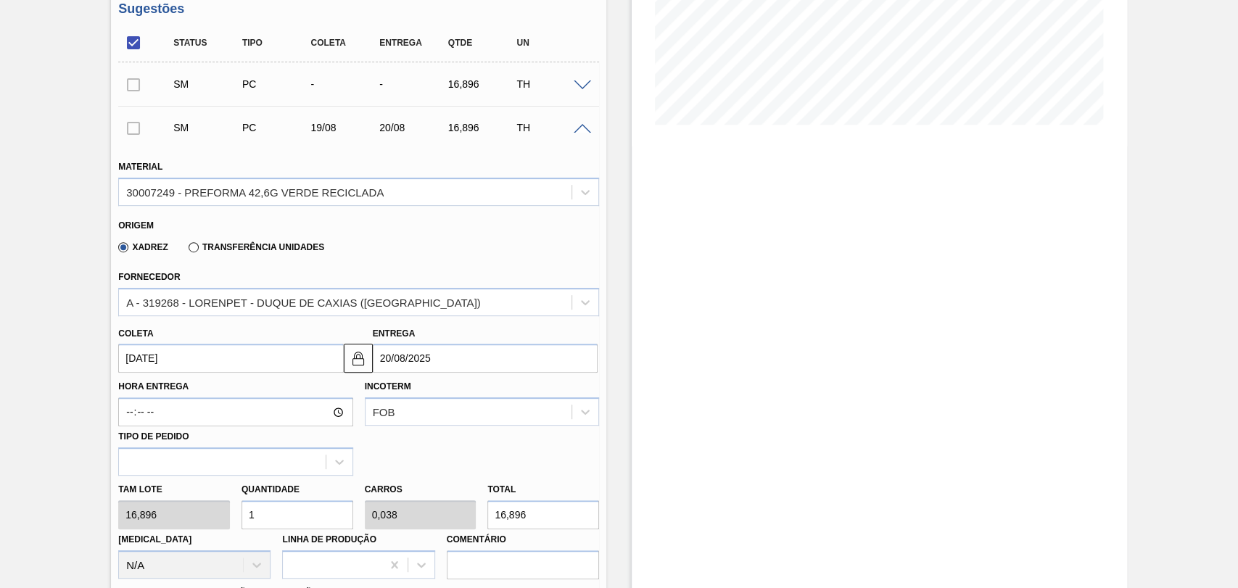
scroll to position [322, 0]
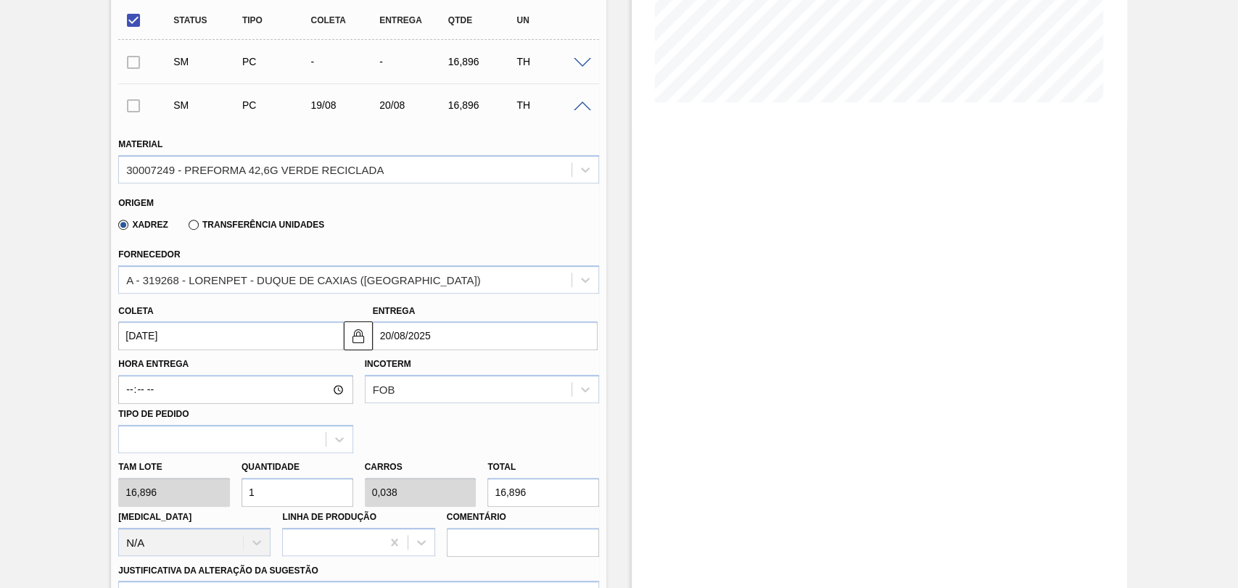
click at [236, 340] on input "19/08/2025" at bounding box center [230, 335] width 225 height 29
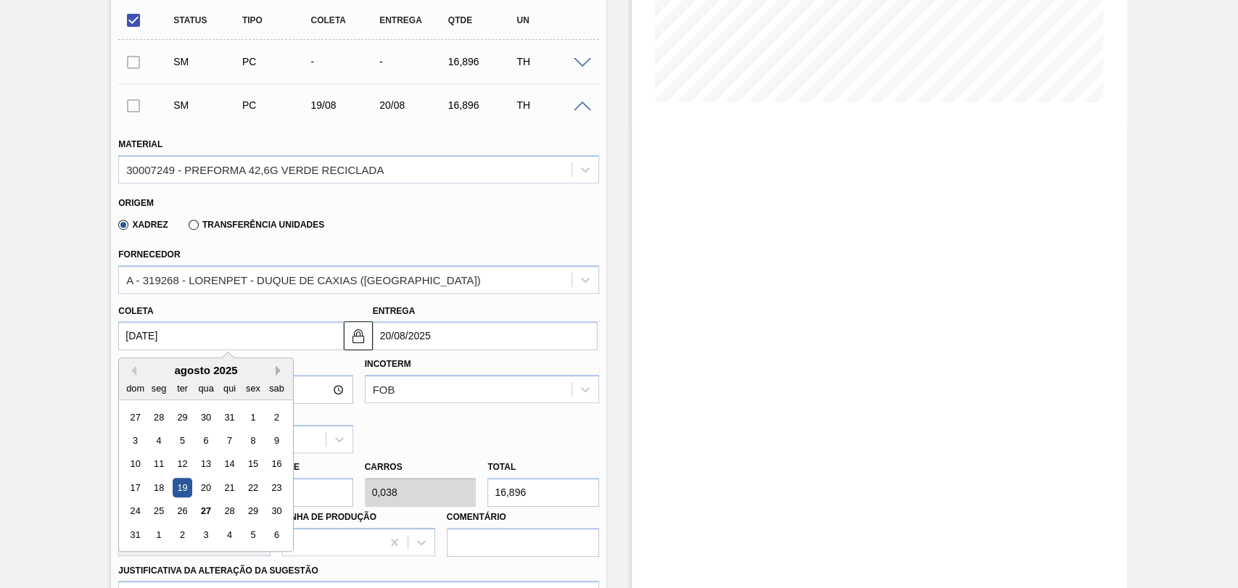
click at [278, 376] on button "Next Month" at bounding box center [281, 371] width 10 height 10
click at [248, 466] on div "19" at bounding box center [254, 465] width 20 height 20
type input "19/09/2025"
type input "20/09/2025"
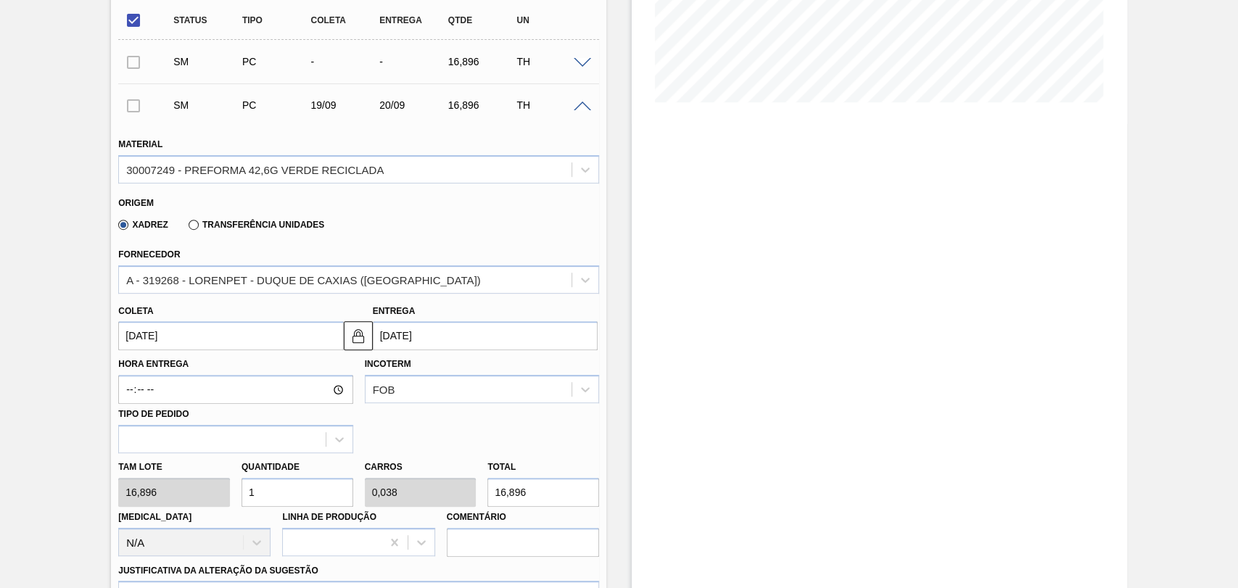
click at [215, 495] on div "Tam lote 16,896 Quantidade 1 Carros 0,038 Total 16,896 Doca N/A Linha de Produç…" at bounding box center [358, 505] width 492 height 104
type input "2"
type input "0,077"
type input "33,792"
type input "26"
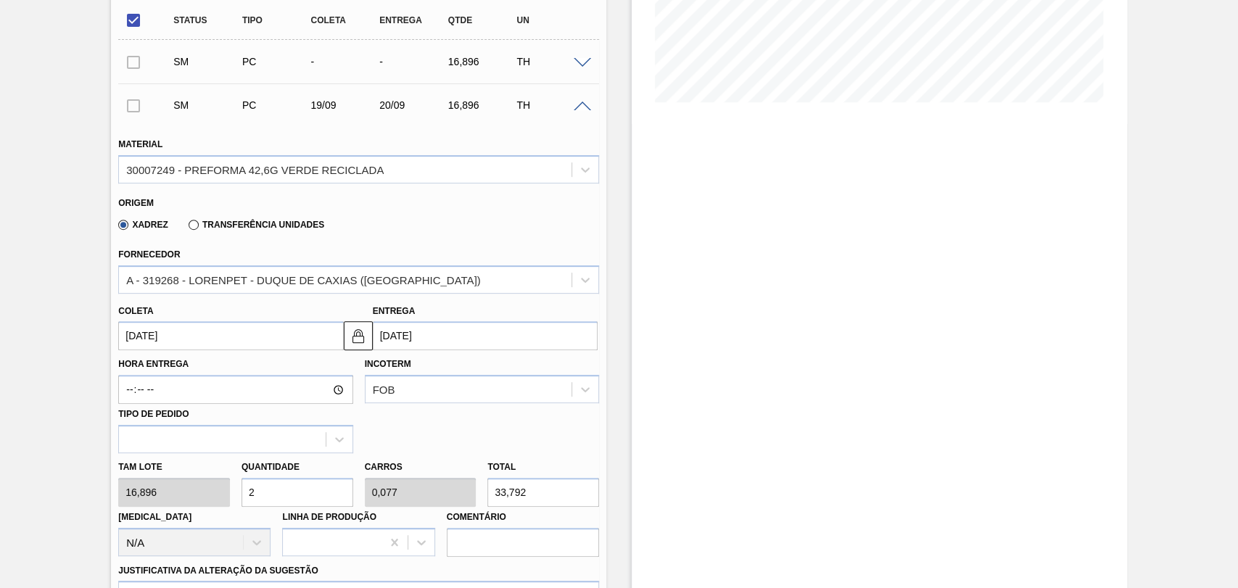
type input "1"
type input "439,296"
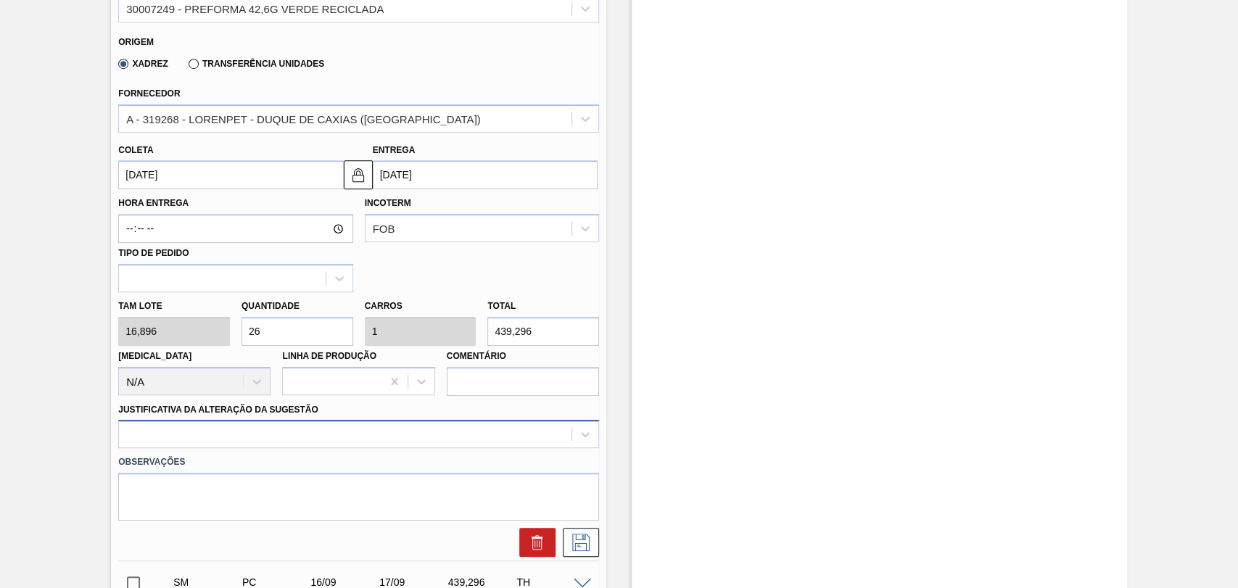
type input "26"
click at [228, 443] on div at bounding box center [358, 434] width 481 height 28
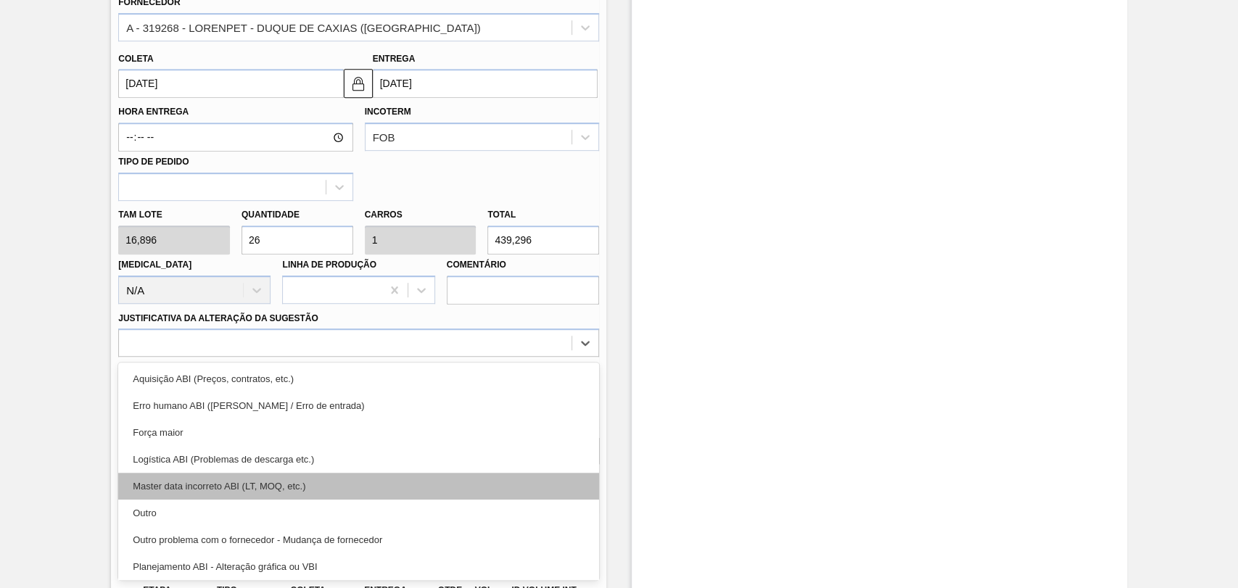
scroll to position [81, 0]
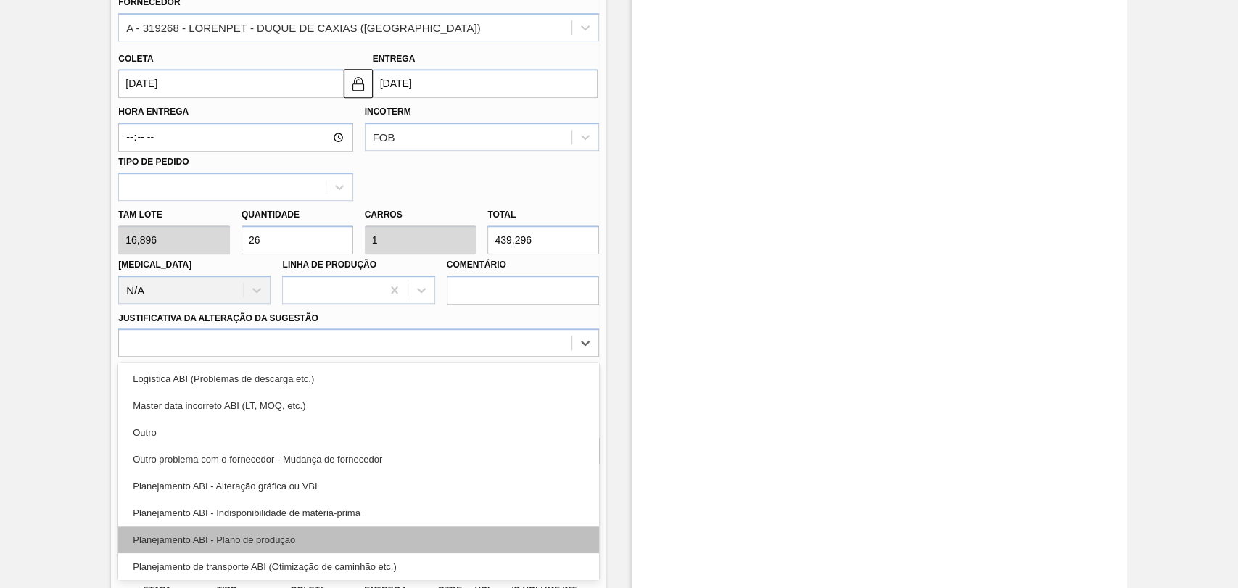
click at [271, 532] on div "Planejamento ABI - Plano de produção" at bounding box center [358, 540] width 481 height 27
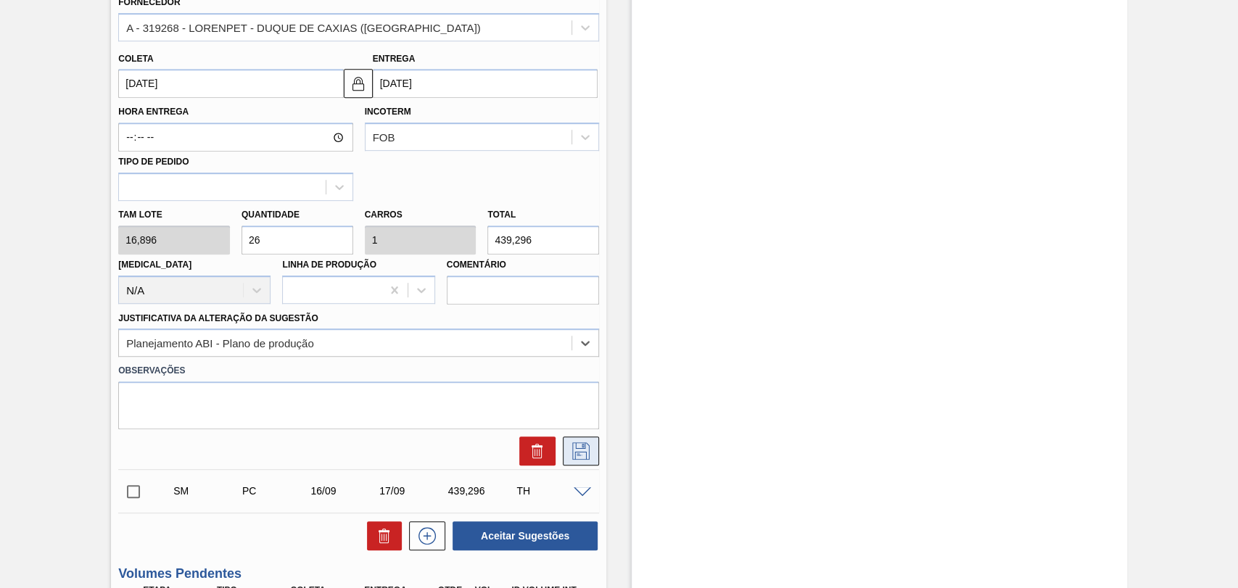
click at [563, 454] on button at bounding box center [581, 451] width 36 height 29
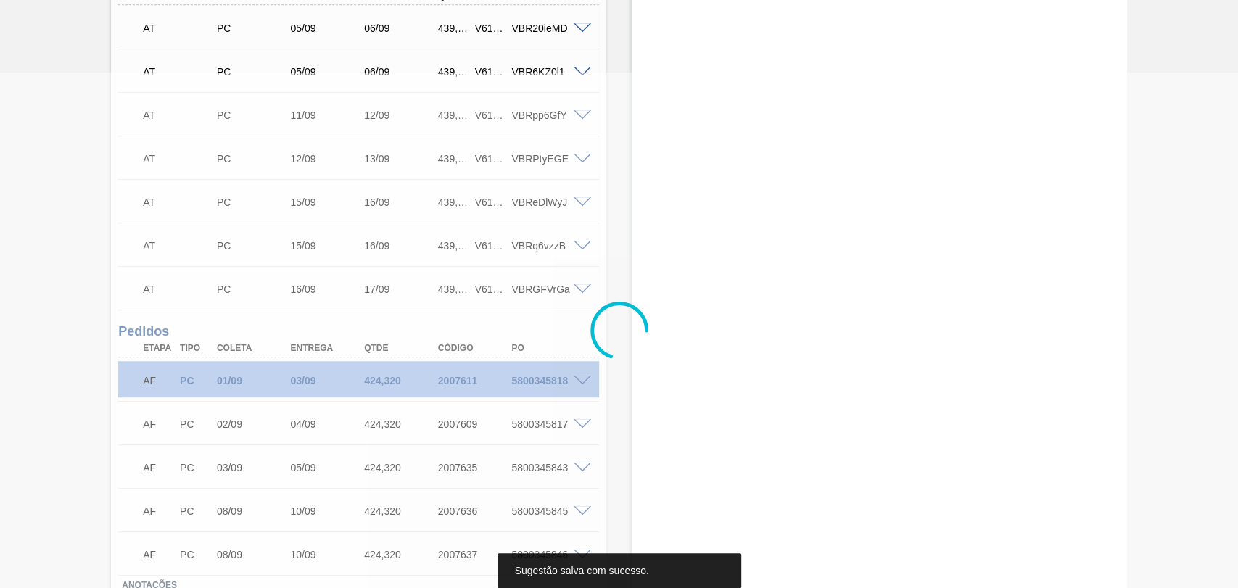
scroll to position [0, 0]
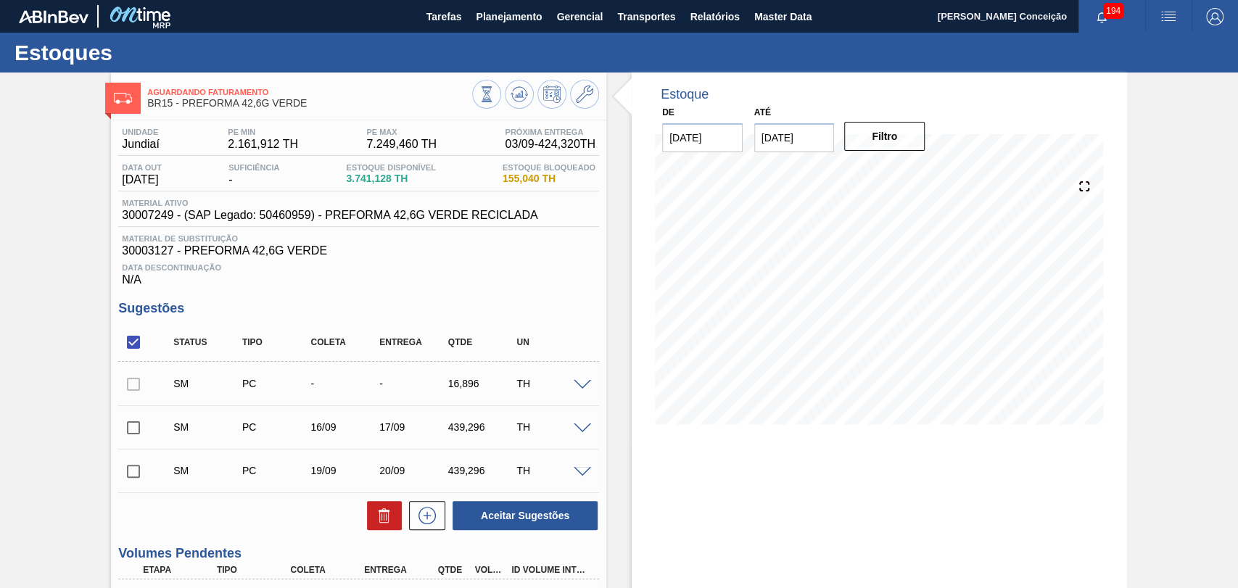
click at [128, 428] on input "checkbox" at bounding box center [133, 428] width 30 height 30
checkbox input "true"
click at [130, 469] on input "checkbox" at bounding box center [133, 471] width 30 height 30
checkbox input "true"
click at [527, 511] on button "Aceitar Sugestões" at bounding box center [525, 515] width 145 height 29
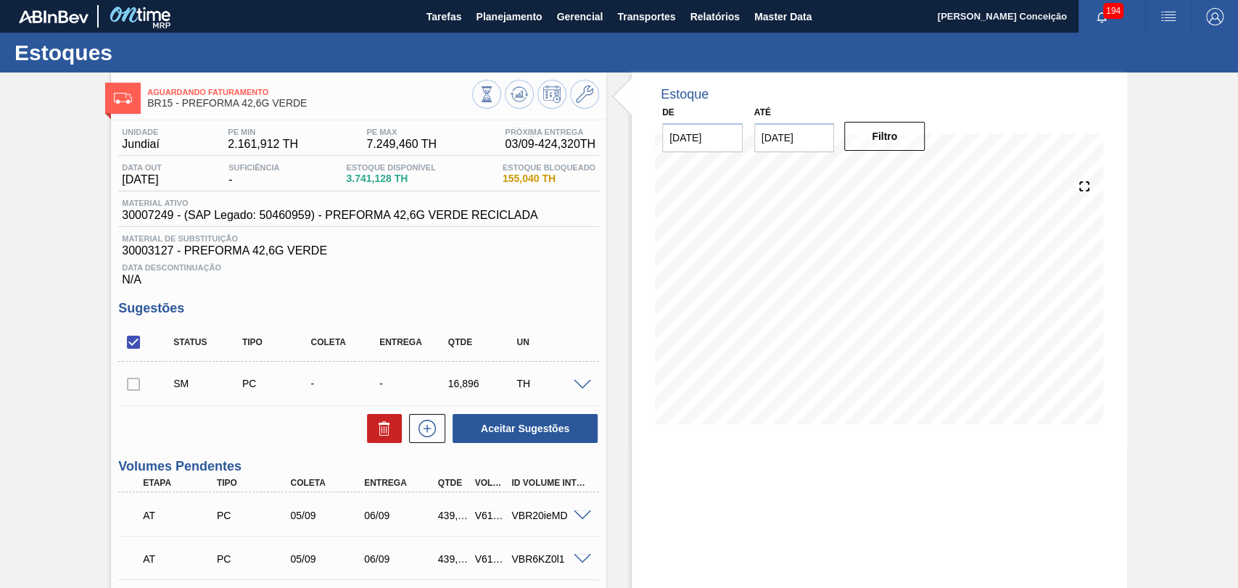
click at [578, 379] on div "SM PC - - 16,896 TH" at bounding box center [358, 384] width 481 height 36
click at [585, 380] on div "SM PC - - 16,896 TH" at bounding box center [358, 384] width 481 height 36
click at [583, 385] on span at bounding box center [582, 385] width 17 height 11
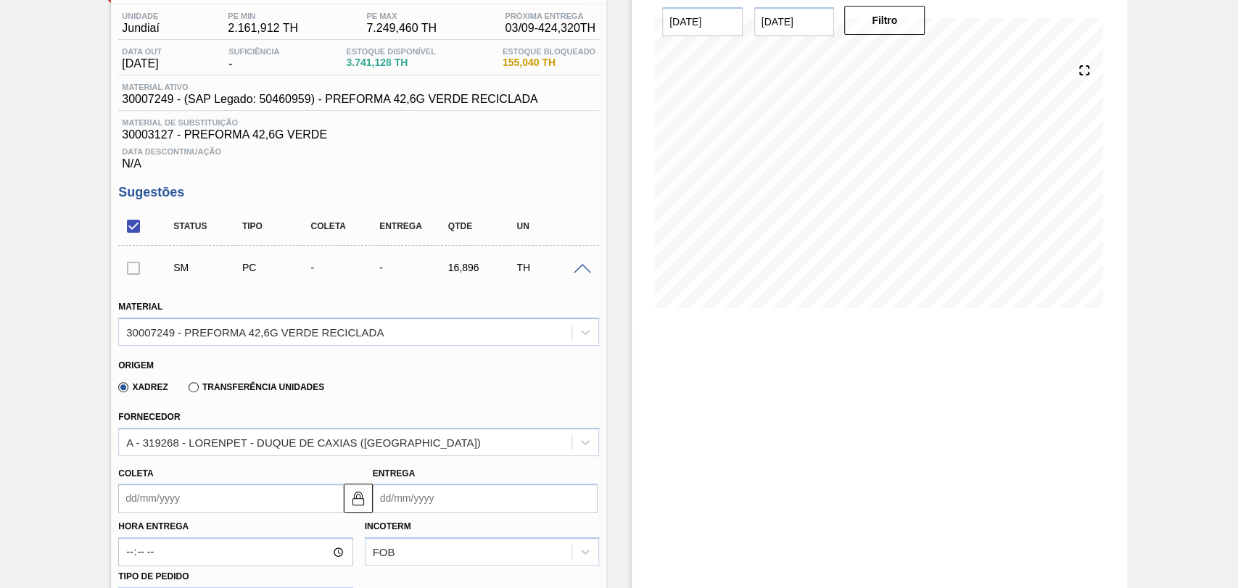
scroll to position [242, 0]
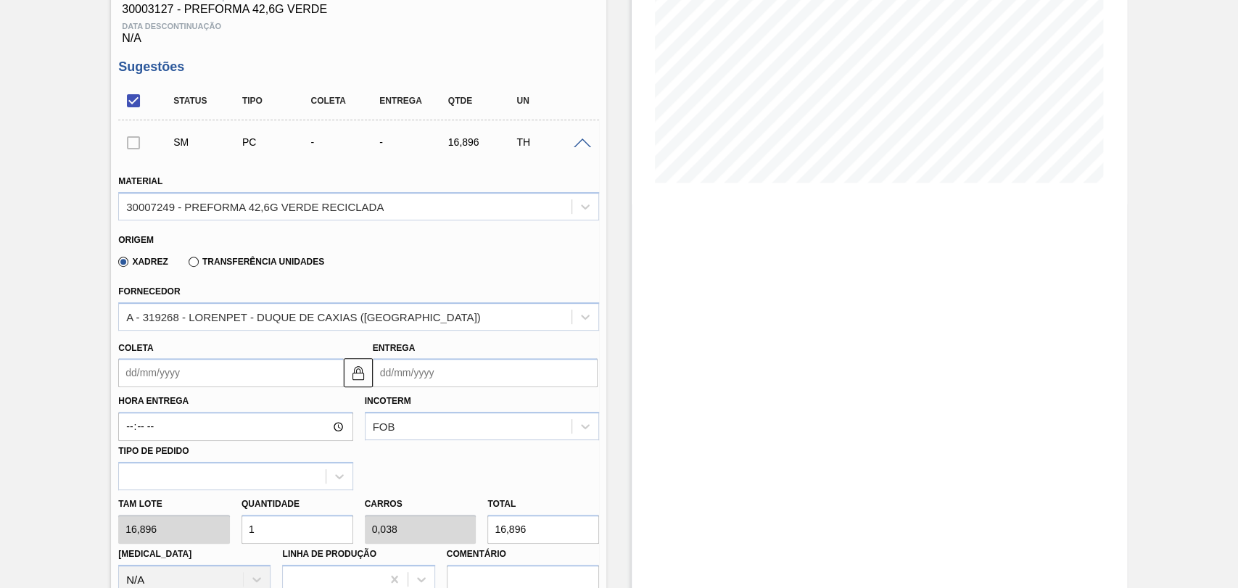
click at [156, 379] on input "Coleta" at bounding box center [230, 372] width 225 height 29
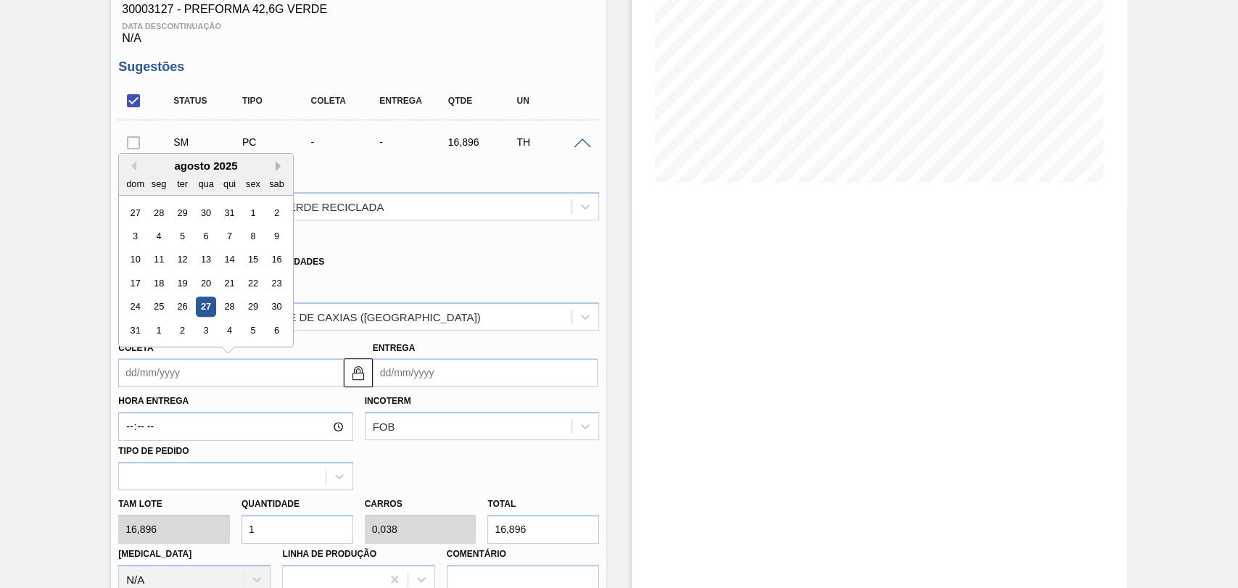
click at [276, 170] on button "Next Month" at bounding box center [281, 166] width 10 height 10
click at [249, 267] on div "19" at bounding box center [254, 260] width 20 height 20
type input "19/09/2025"
type input "20/09/2025"
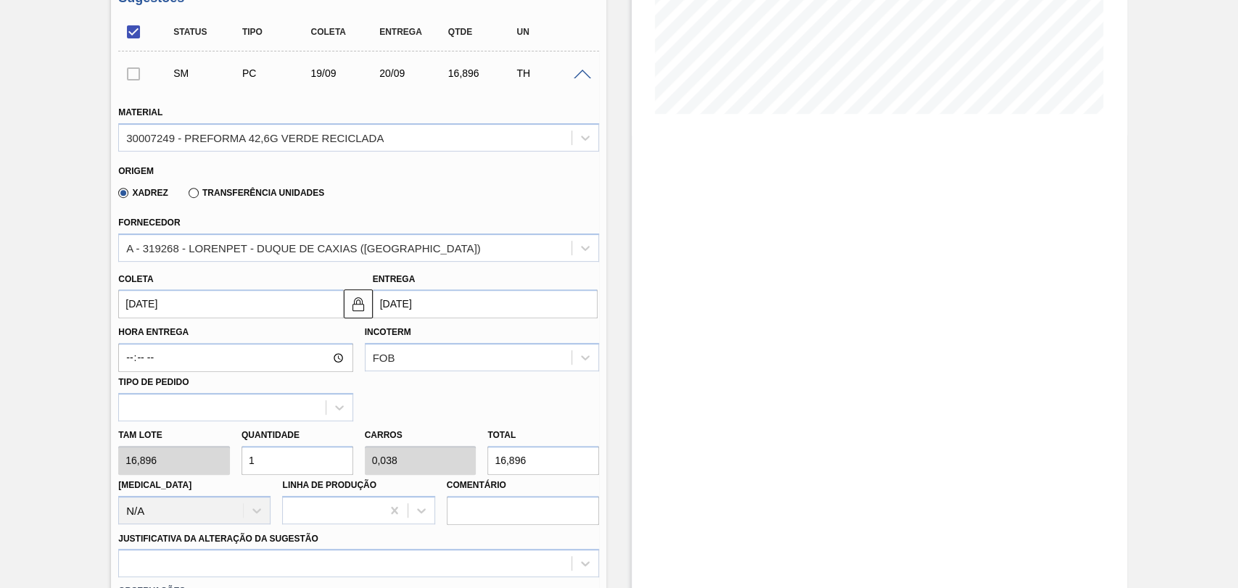
scroll to position [403, 0]
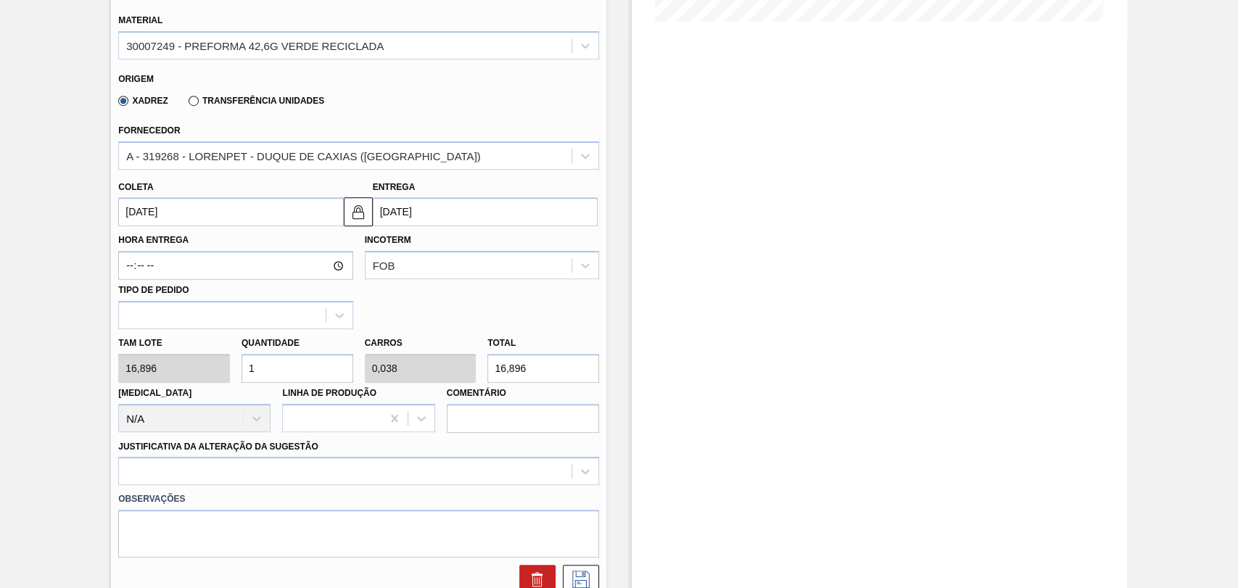
drag, startPoint x: 270, startPoint y: 365, endPoint x: 152, endPoint y: 334, distance: 122.1
click at [186, 347] on div "Tam lote 16,896 Quantidade 1 Carros 0,038 Total 16,896 Doca N/A Linha de Produç…" at bounding box center [358, 381] width 492 height 104
type input "2"
type input "0,077"
type input "33,792"
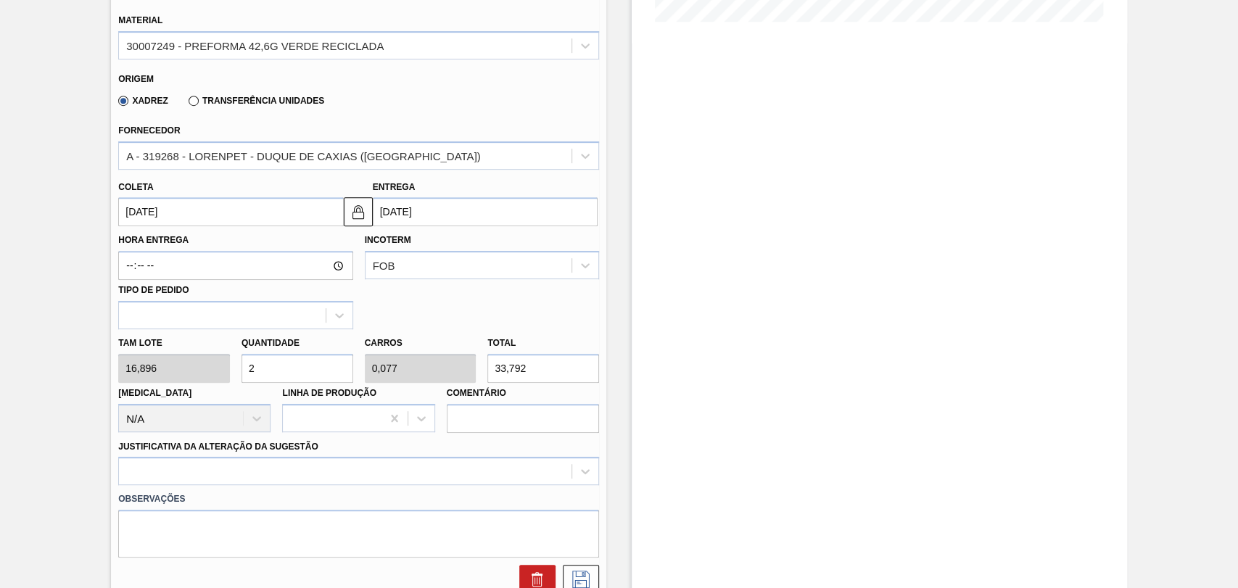
type input "26"
type input "1"
type input "439,296"
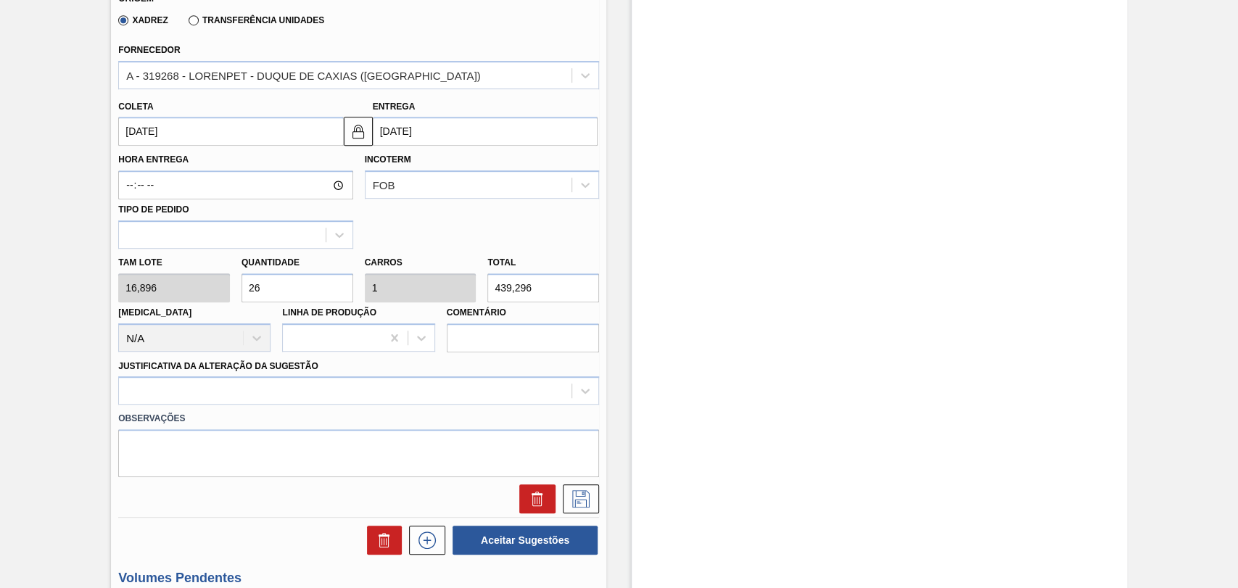
type input "26"
click at [205, 410] on label "Observações" at bounding box center [358, 418] width 481 height 21
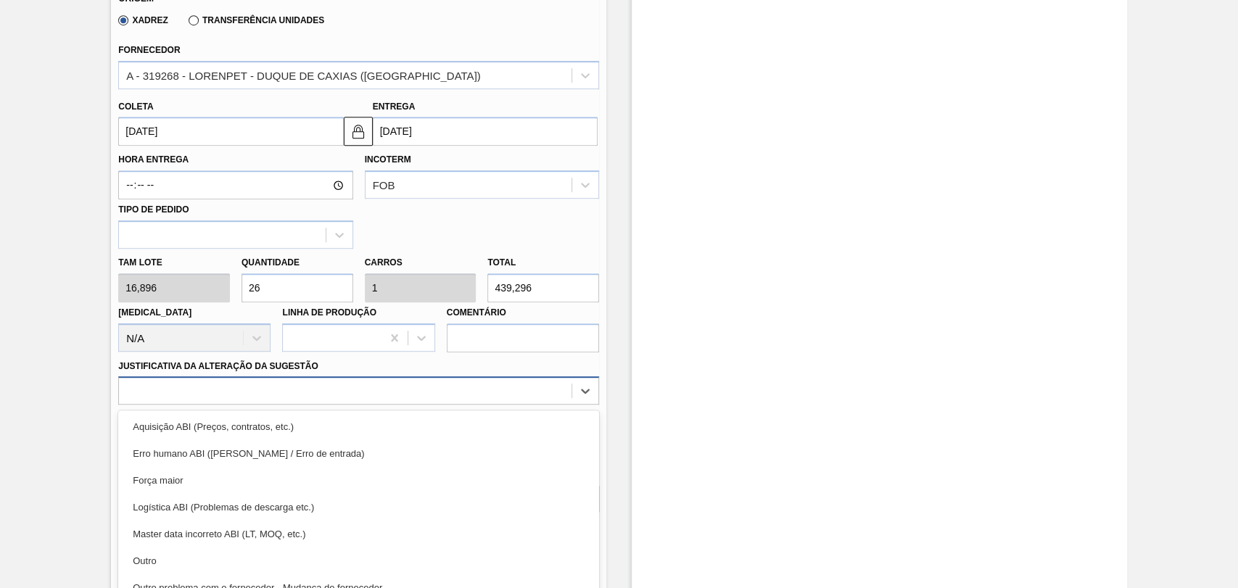
click at [209, 400] on div "option Erro humano ABI (Cálculo / Erro de entrada) focused, 2 of 18. 18 results…" at bounding box center [358, 390] width 481 height 28
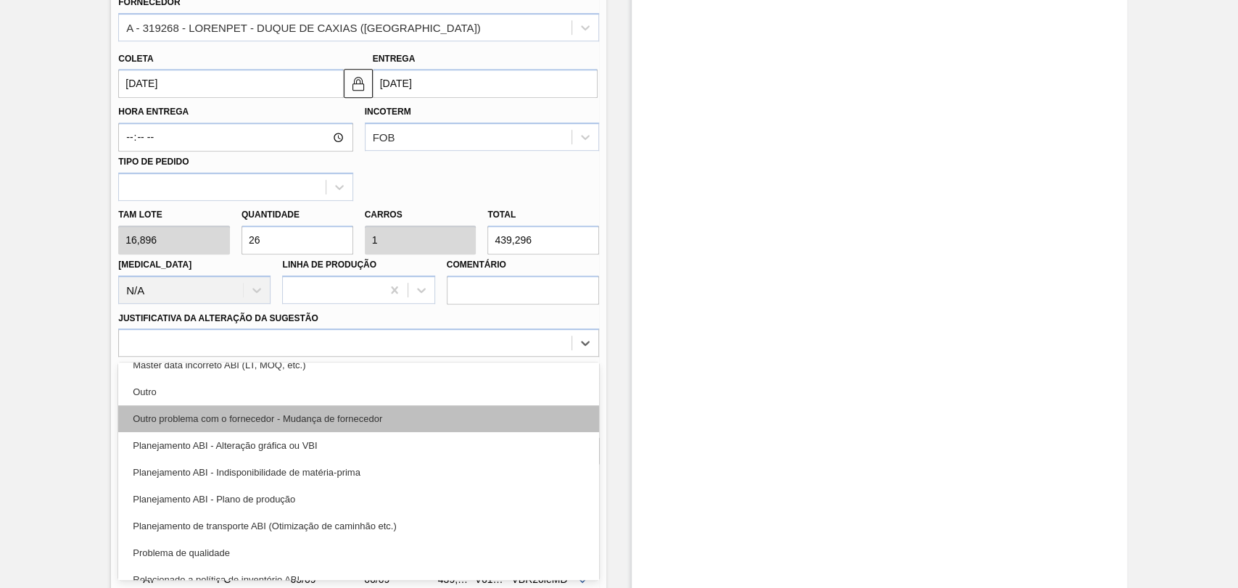
scroll to position [161, 0]
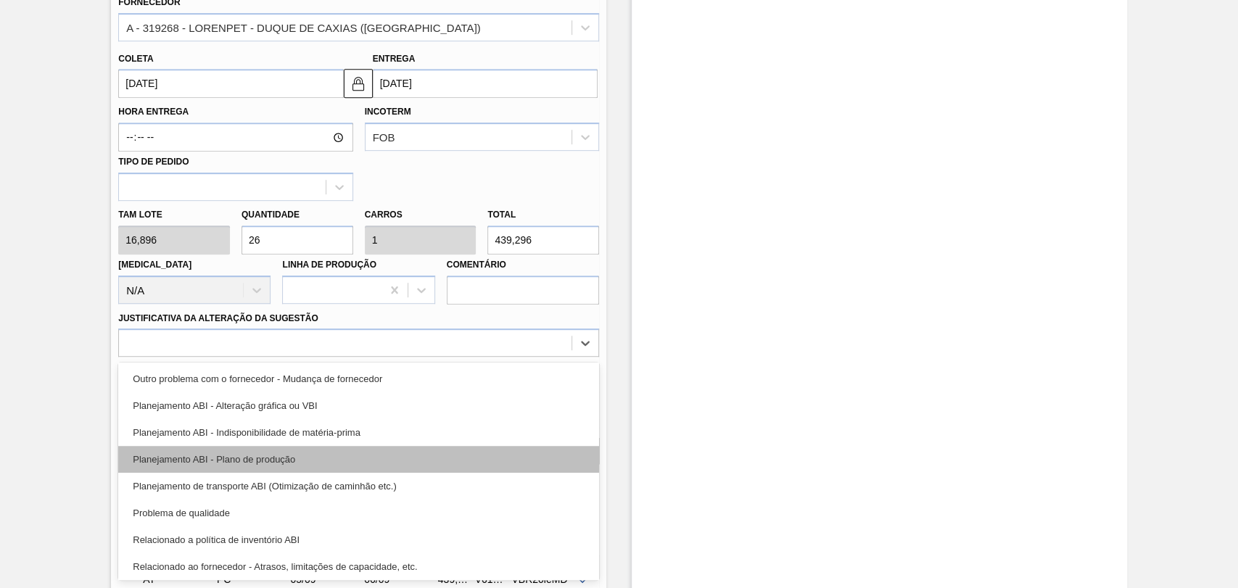
click at [284, 450] on div "Planejamento ABI - Plano de produção" at bounding box center [358, 459] width 481 height 27
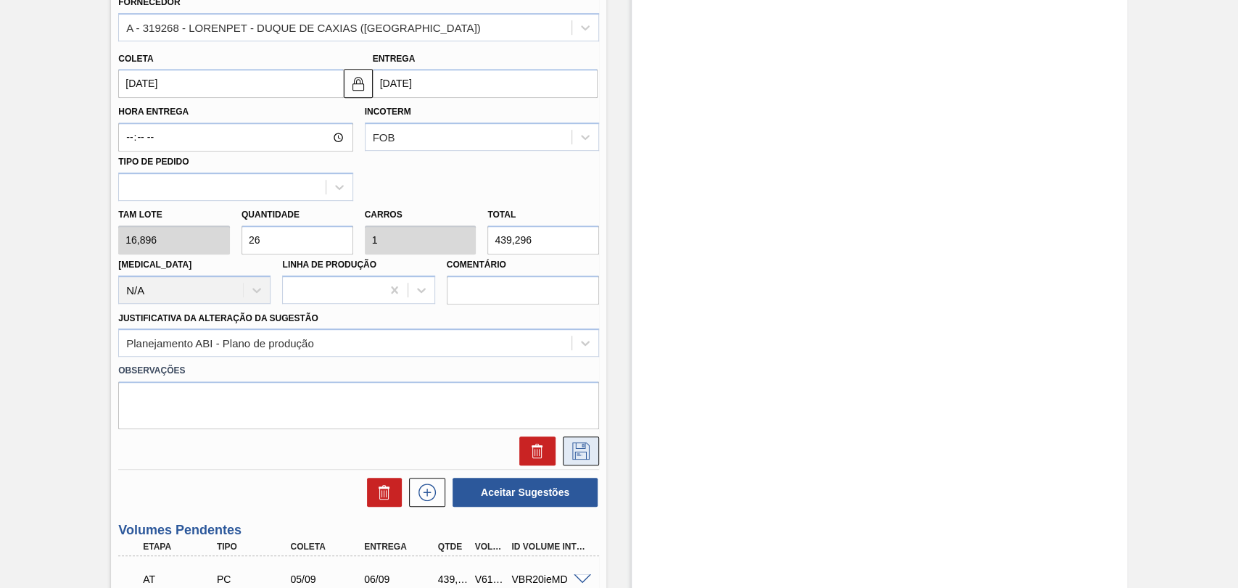
click at [585, 459] on icon at bounding box center [580, 450] width 23 height 17
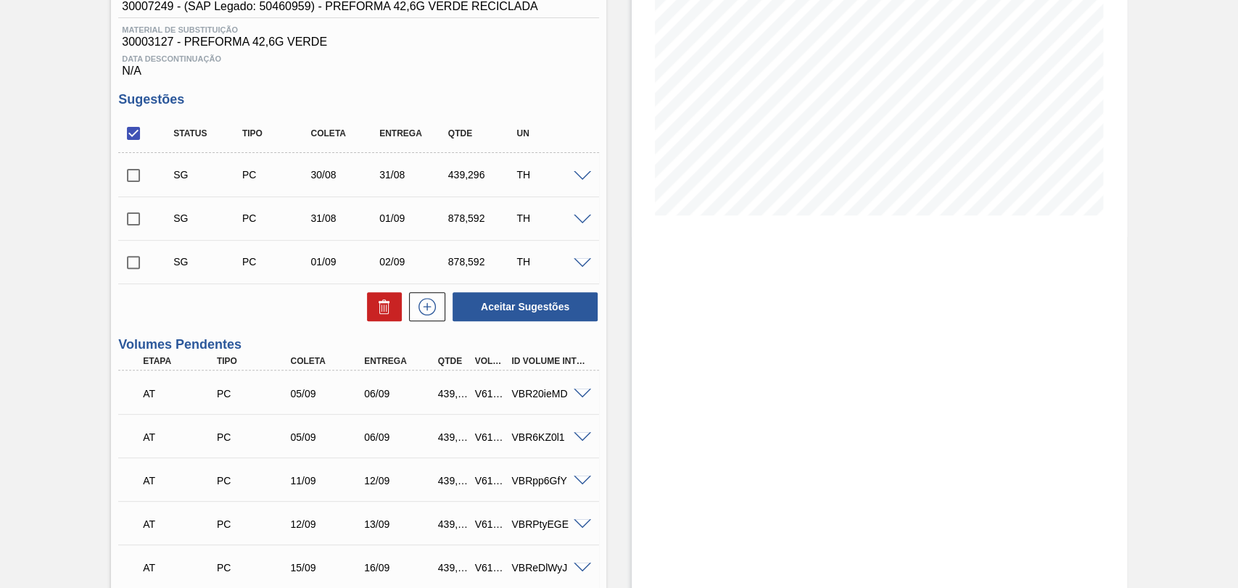
scroll to position [47, 0]
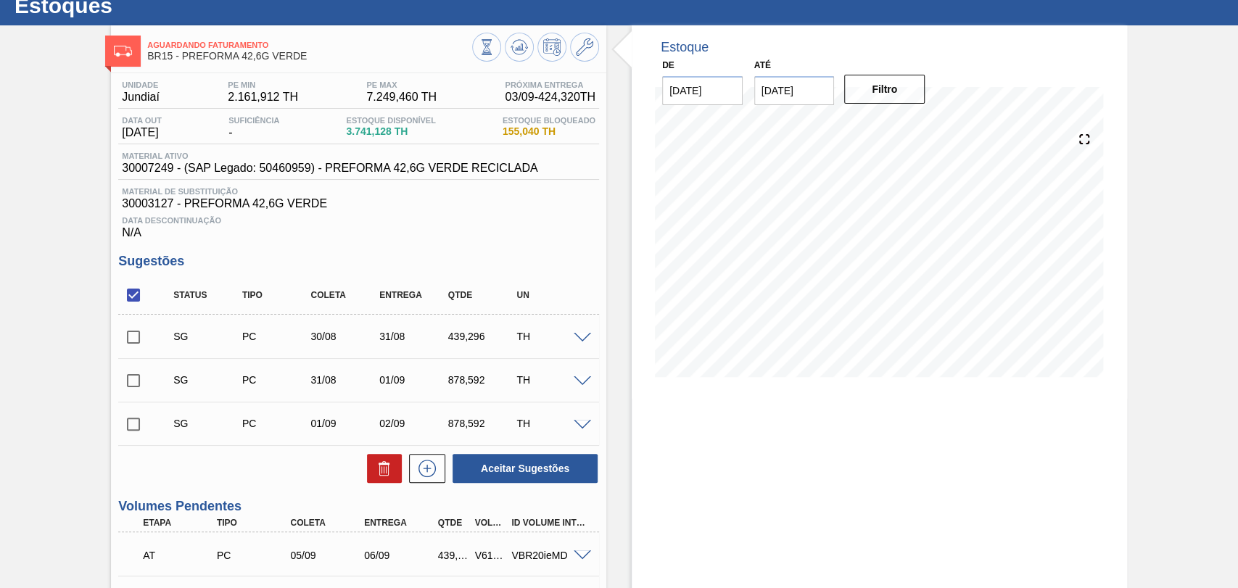
click at [579, 341] on span at bounding box center [582, 338] width 17 height 11
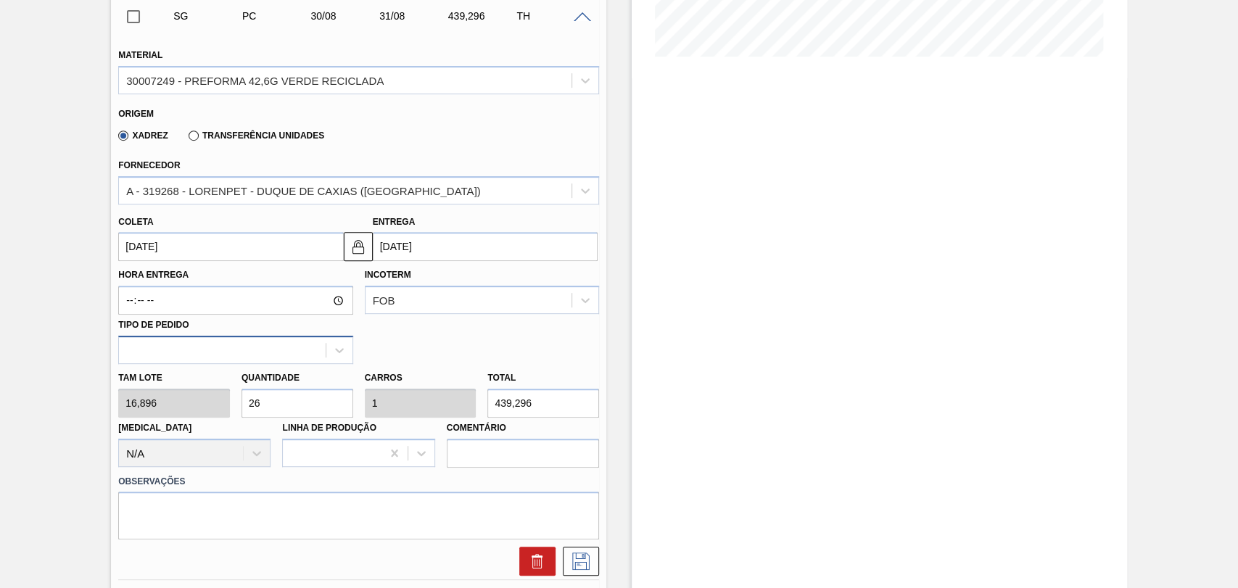
scroll to position [450, 0]
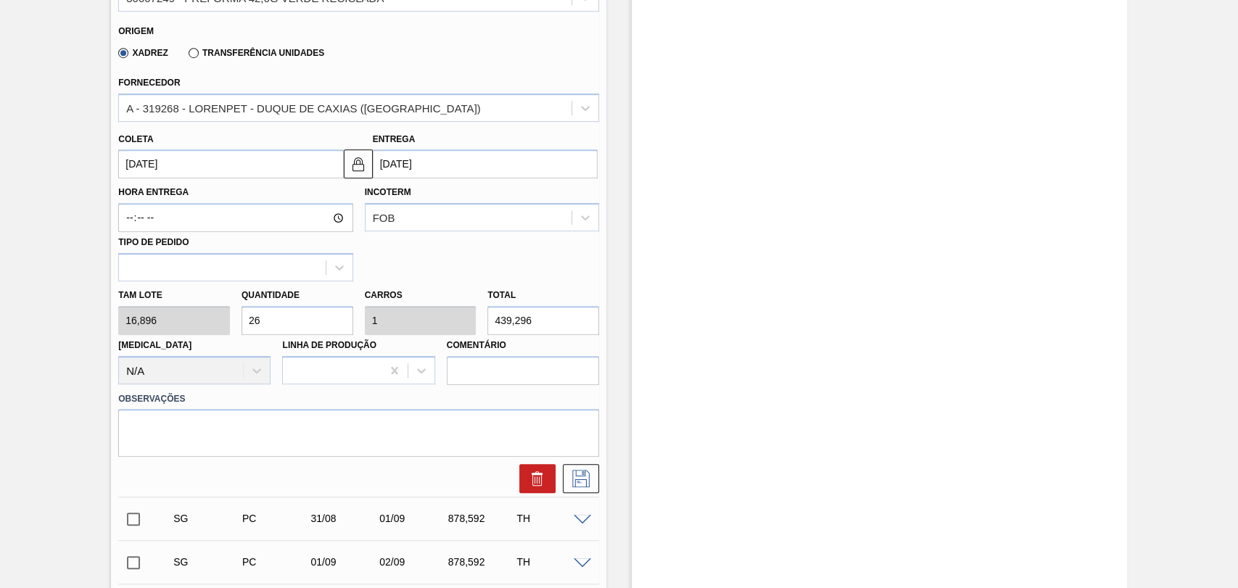
click at [168, 164] on input "[DATE]" at bounding box center [230, 163] width 225 height 29
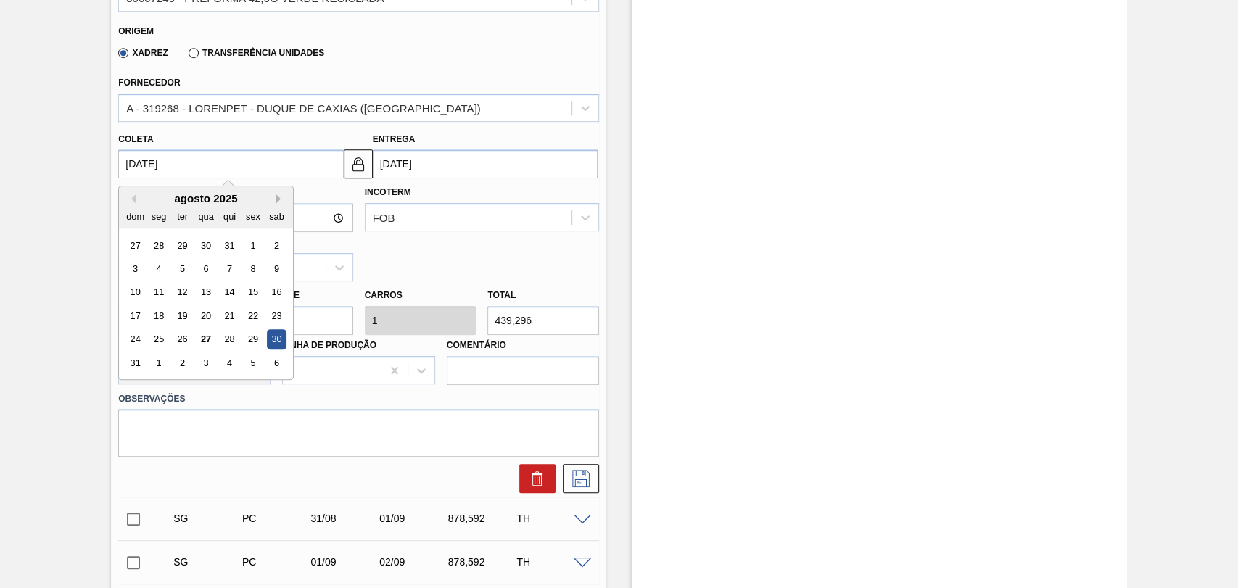
click at [277, 202] on button "Next Month" at bounding box center [281, 199] width 10 height 10
click at [251, 297] on div "19" at bounding box center [254, 293] width 20 height 20
type input "19/09/2025"
type input "20/09/2025"
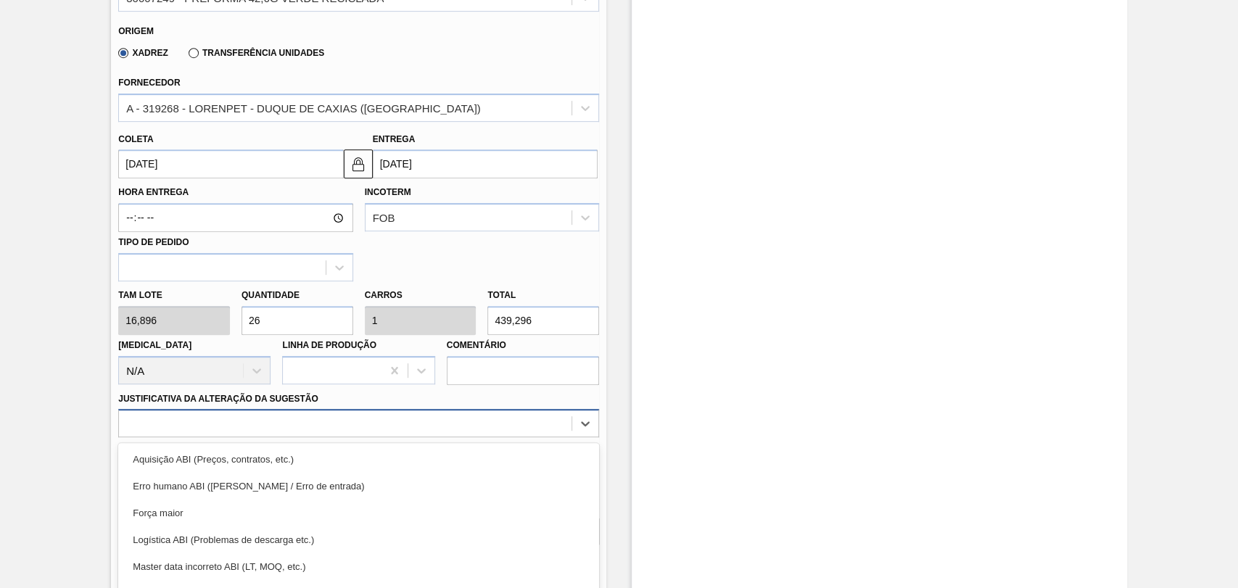
drag, startPoint x: 284, startPoint y: 418, endPoint x: 296, endPoint y: 430, distance: 16.4
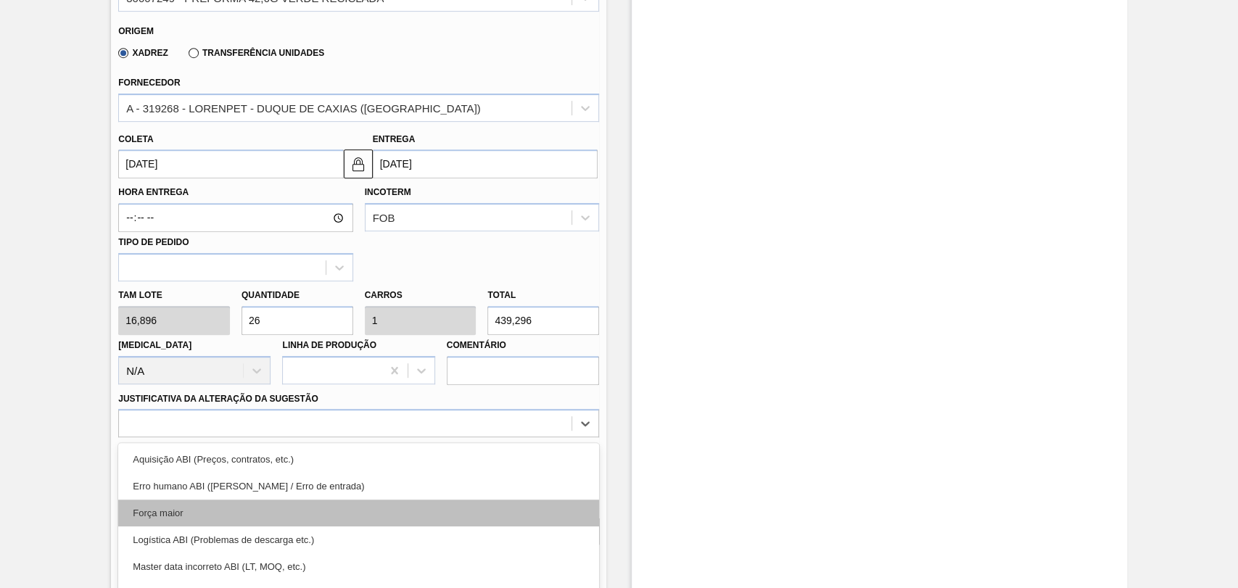
click at [285, 418] on div "option Erro humano ABI (Cálculo / Erro de entrada) focused, 2 of 18. 18 results…" at bounding box center [358, 423] width 481 height 28
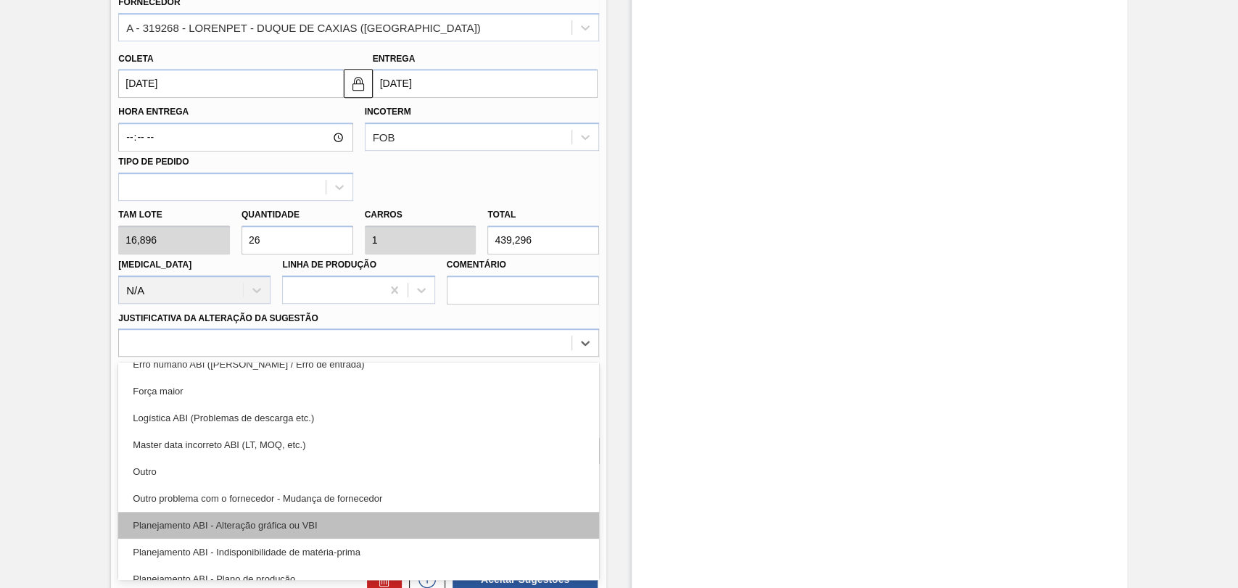
scroll to position [81, 0]
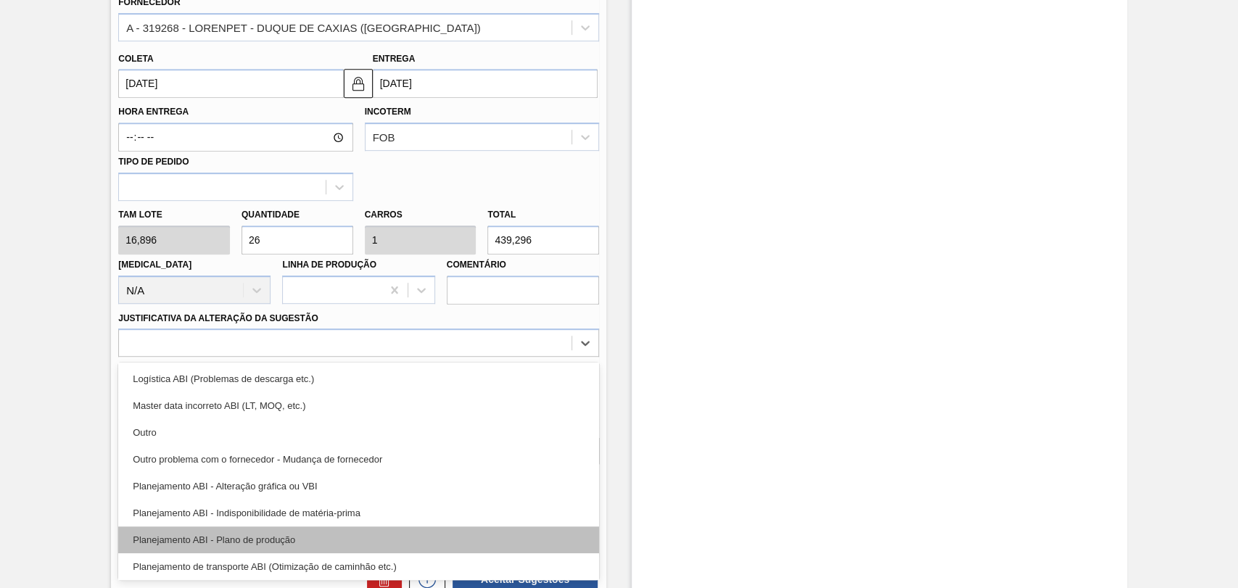
click at [303, 545] on div "Planejamento ABI - Plano de produção" at bounding box center [358, 540] width 481 height 27
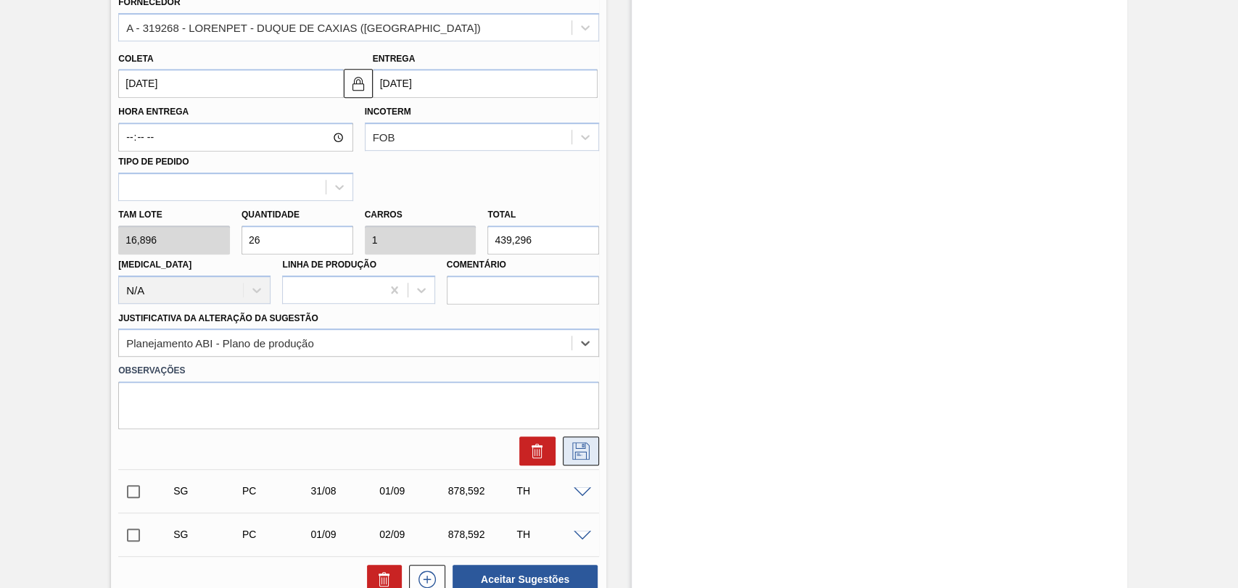
click at [579, 460] on icon at bounding box center [580, 450] width 23 height 17
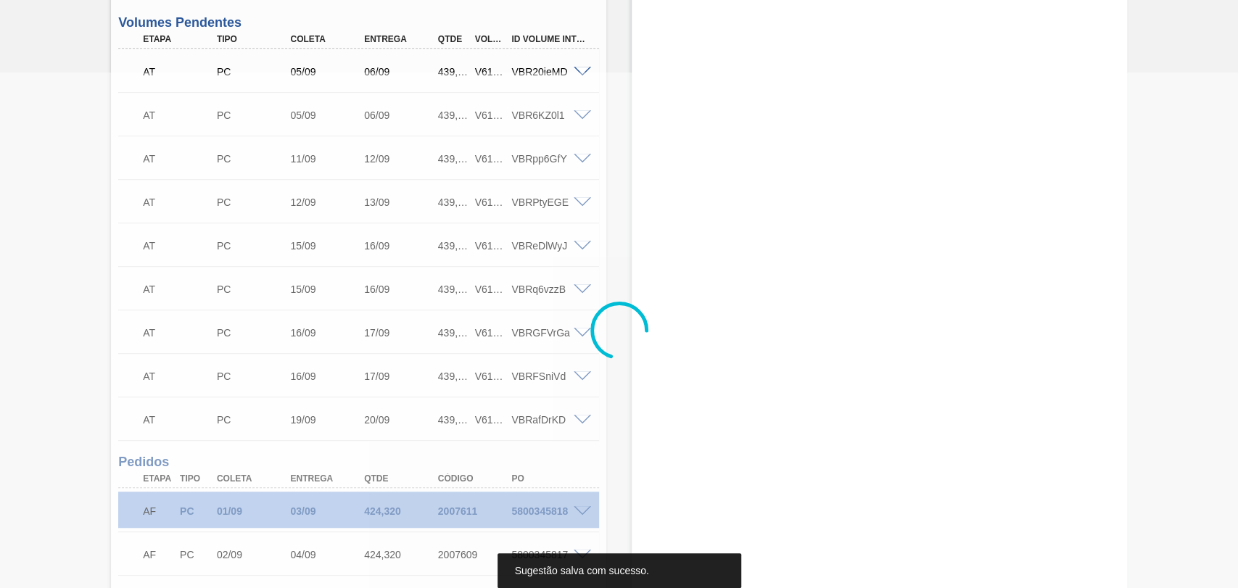
scroll to position [0, 0]
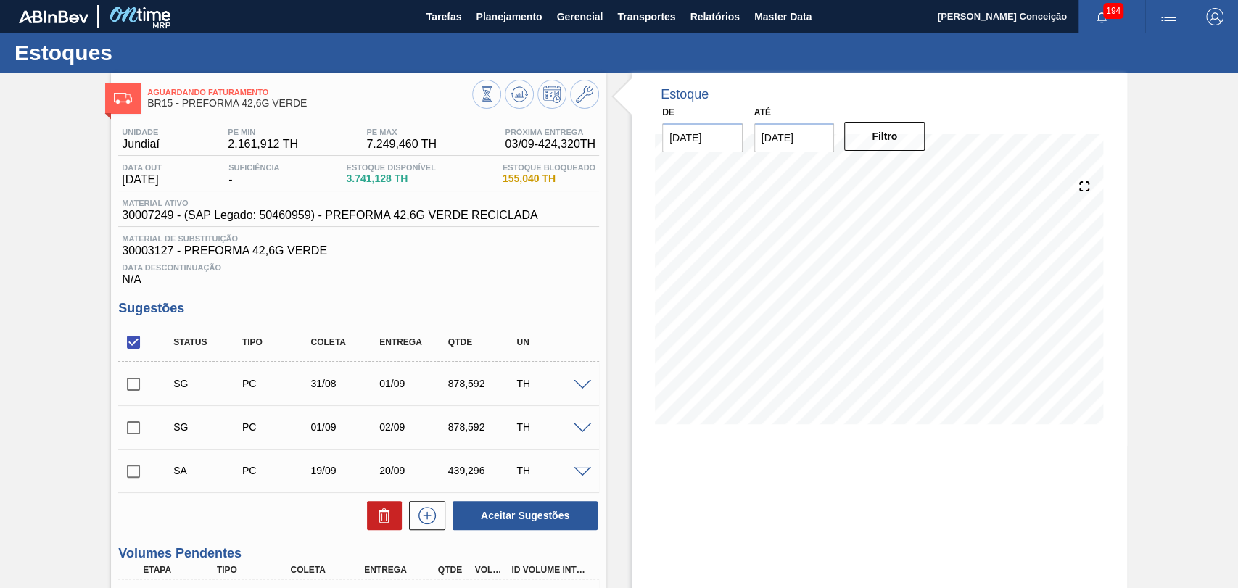
click at [137, 481] on input "checkbox" at bounding box center [133, 471] width 30 height 30
click at [548, 516] on button "Aceitar Sugestões" at bounding box center [525, 515] width 145 height 29
checkbox input "false"
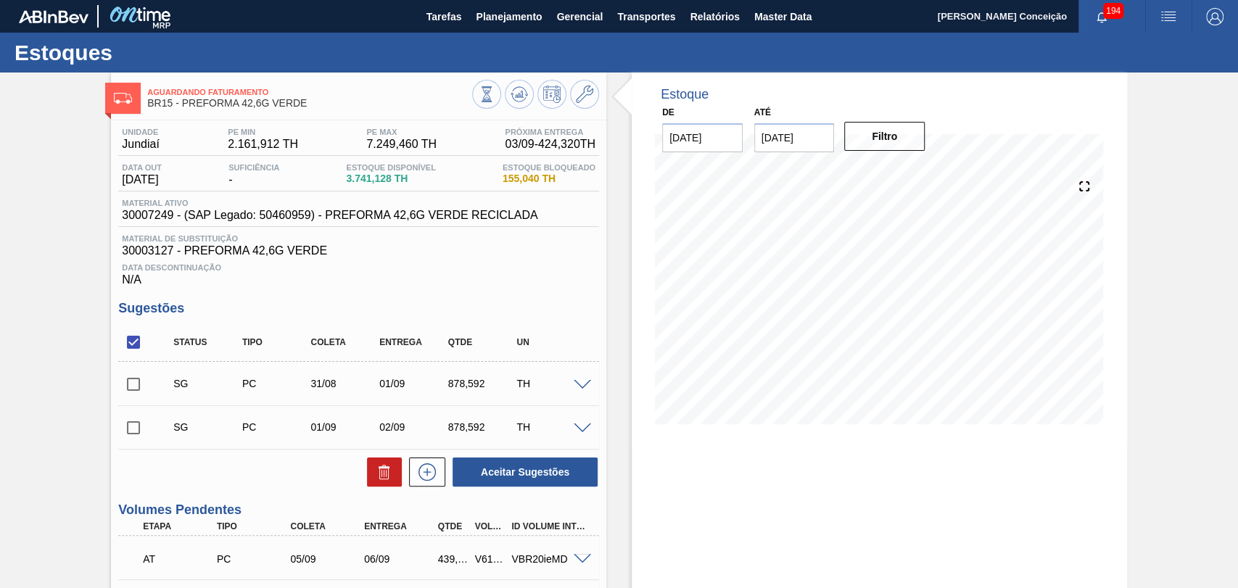
click at [579, 389] on span at bounding box center [582, 385] width 17 height 11
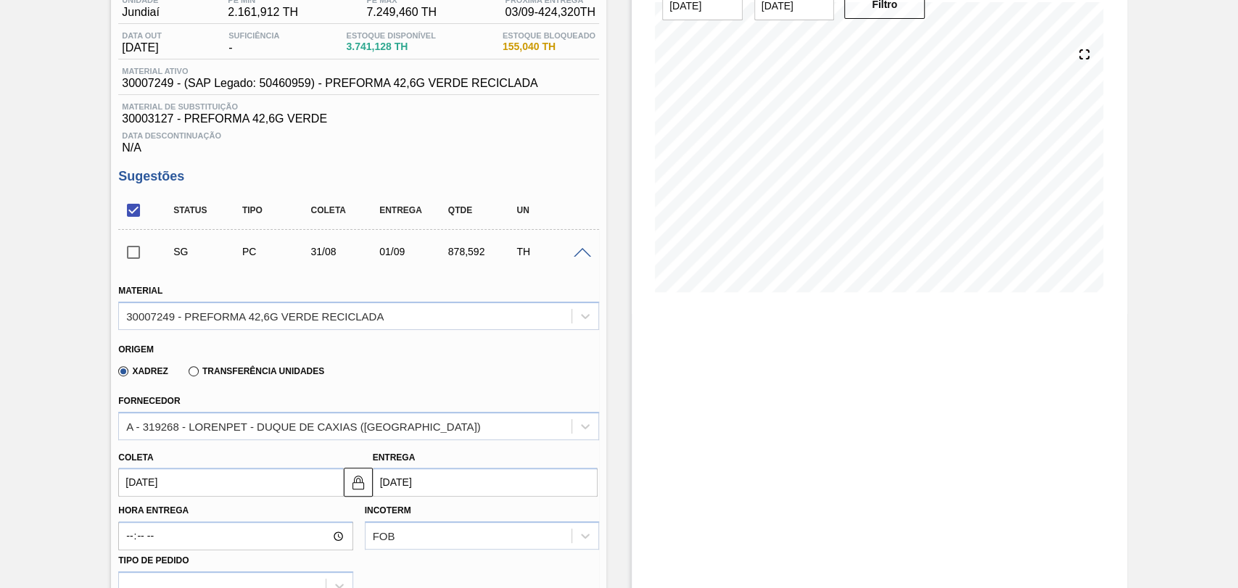
scroll to position [322, 0]
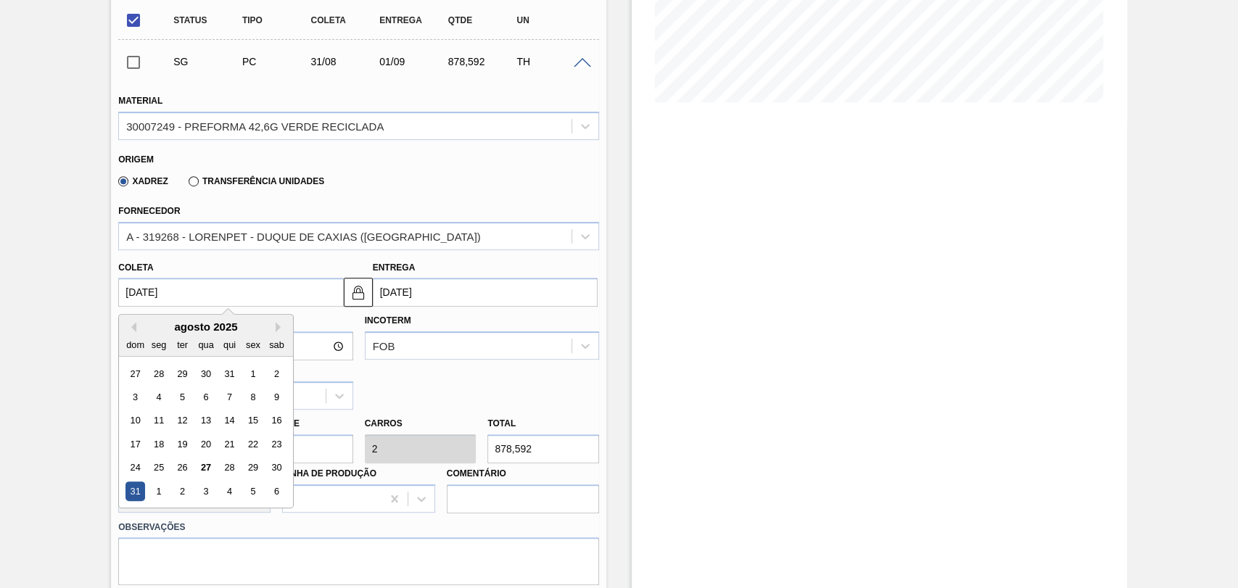
click at [180, 302] on input "31/08/2025" at bounding box center [230, 292] width 225 height 29
click at [278, 326] on button "Next Month" at bounding box center [281, 327] width 10 height 10
click at [185, 448] on div "23" at bounding box center [183, 444] width 20 height 20
type input "23/09/2025"
type input "24/09/2025"
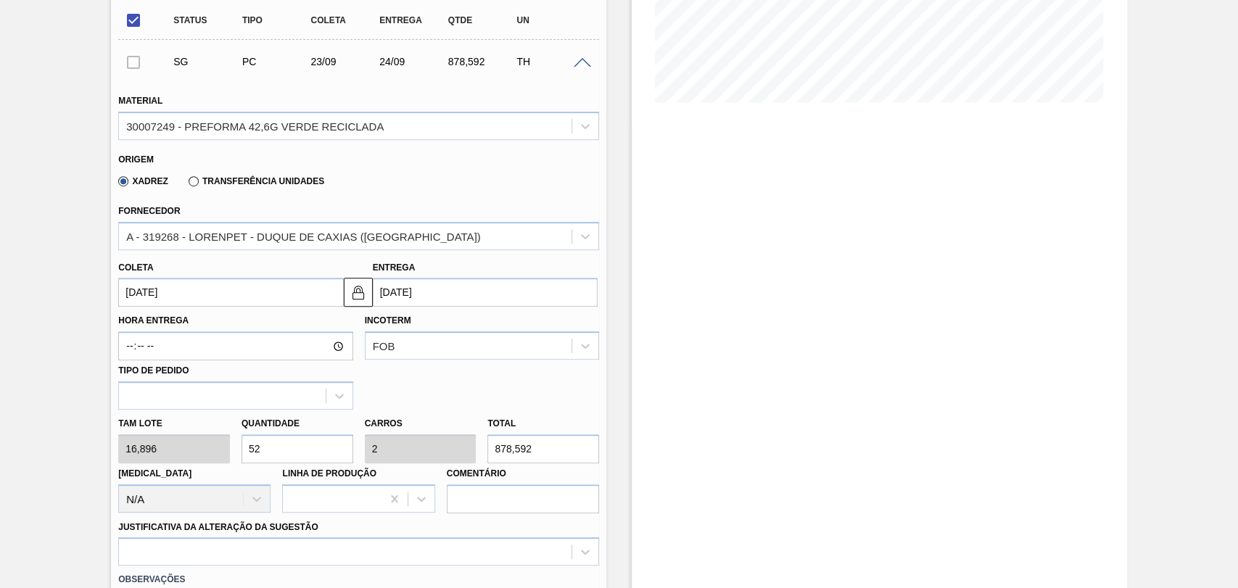
click at [220, 454] on div "Tam lote 16,896 Quantidade 52 Carros 2 Total 878,592 Doca N/A Linha de Produção…" at bounding box center [358, 462] width 492 height 104
type input "2"
type input "0,077"
type input "33,792"
type input "26"
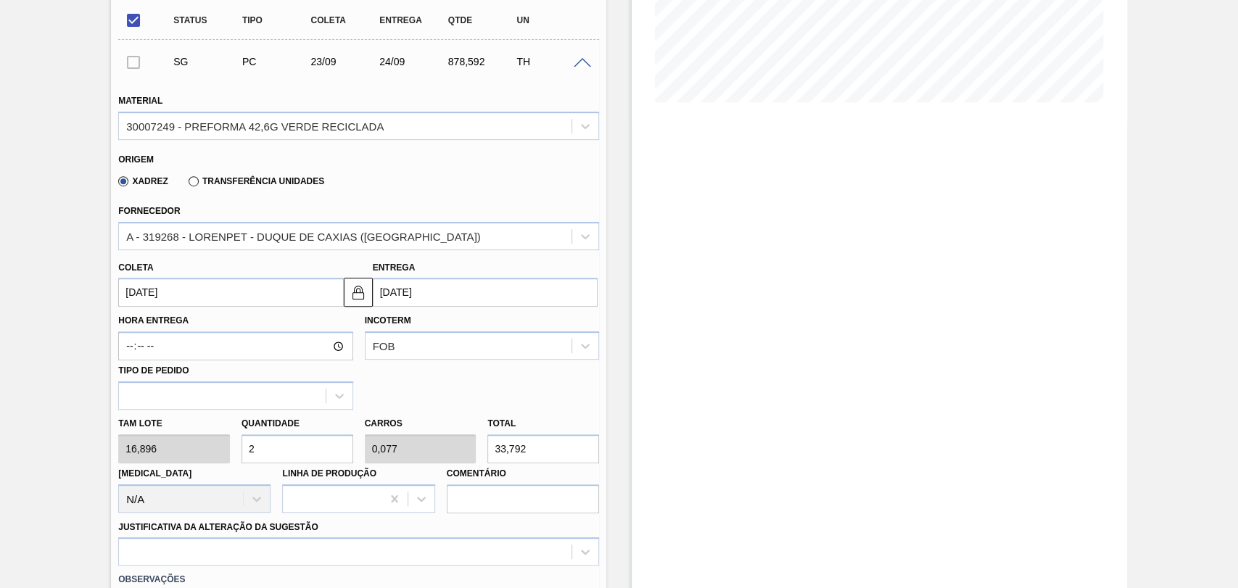
type input "1"
type input "439,296"
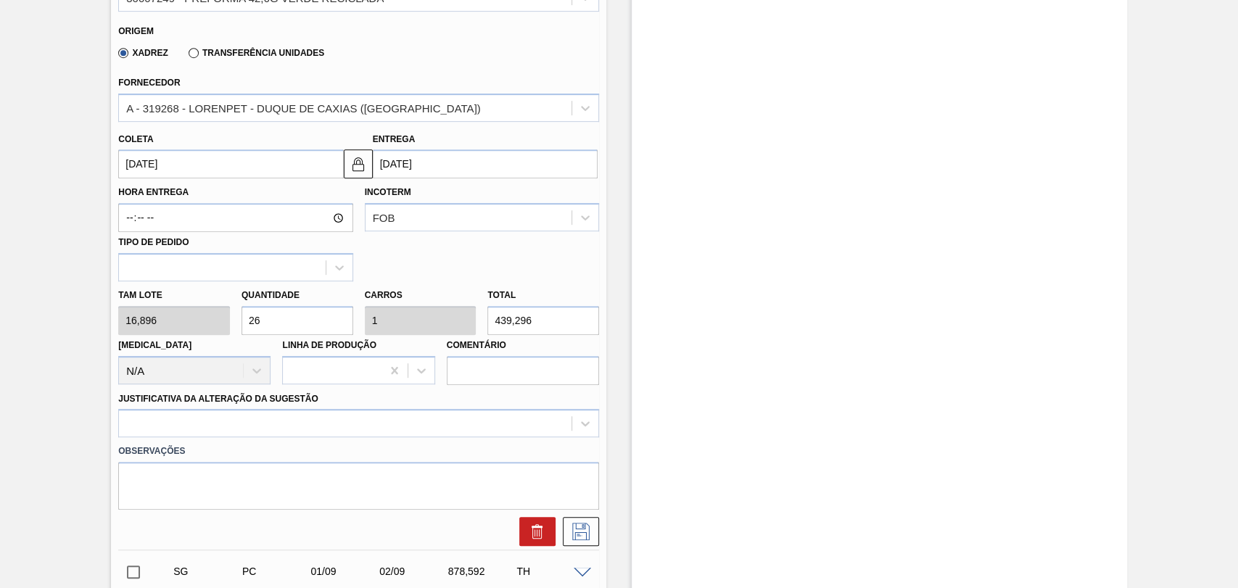
scroll to position [644, 0]
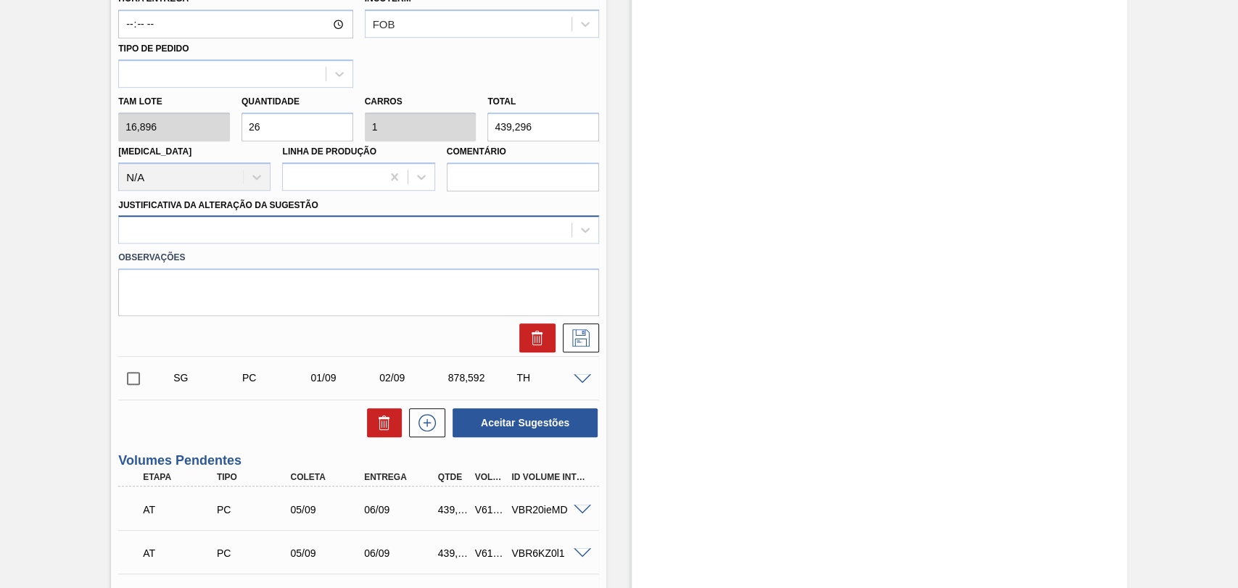
type input "26"
click at [176, 224] on div at bounding box center [345, 230] width 453 height 21
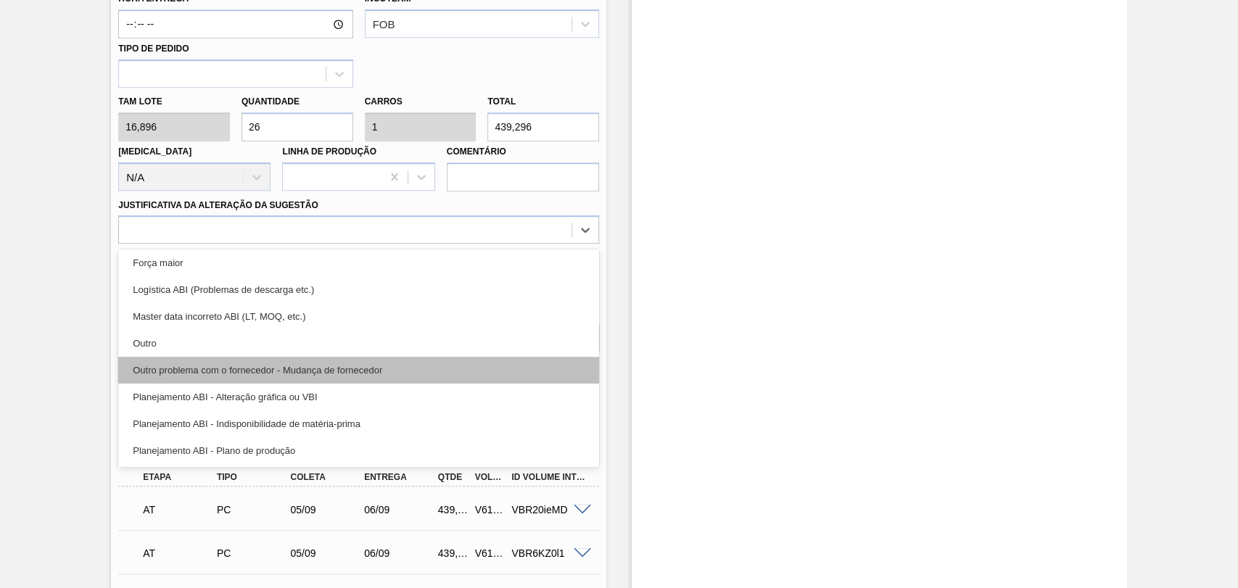
scroll to position [81, 0]
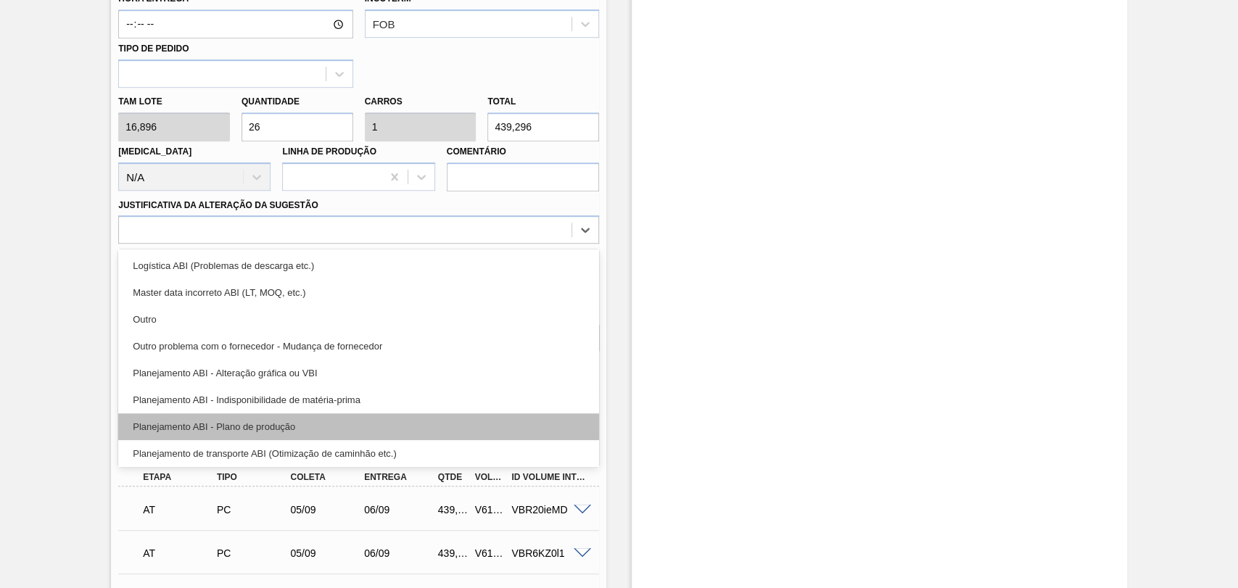
click at [232, 429] on div "Planejamento ABI - Plano de produção" at bounding box center [358, 426] width 481 height 27
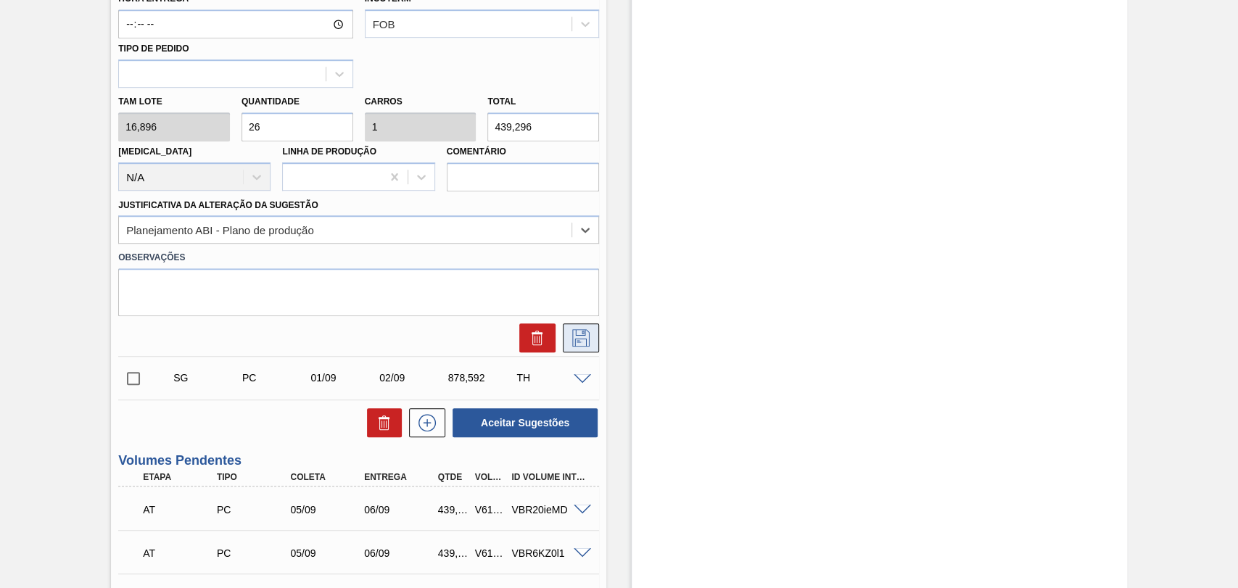
click at [595, 334] on button at bounding box center [581, 337] width 36 height 29
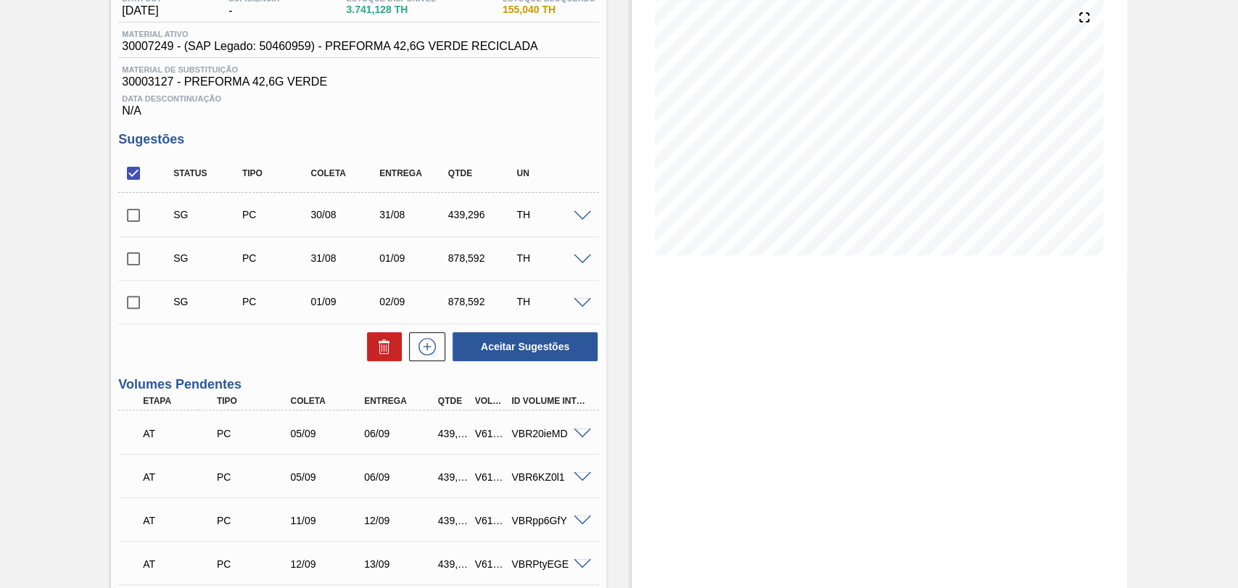
scroll to position [161, 0]
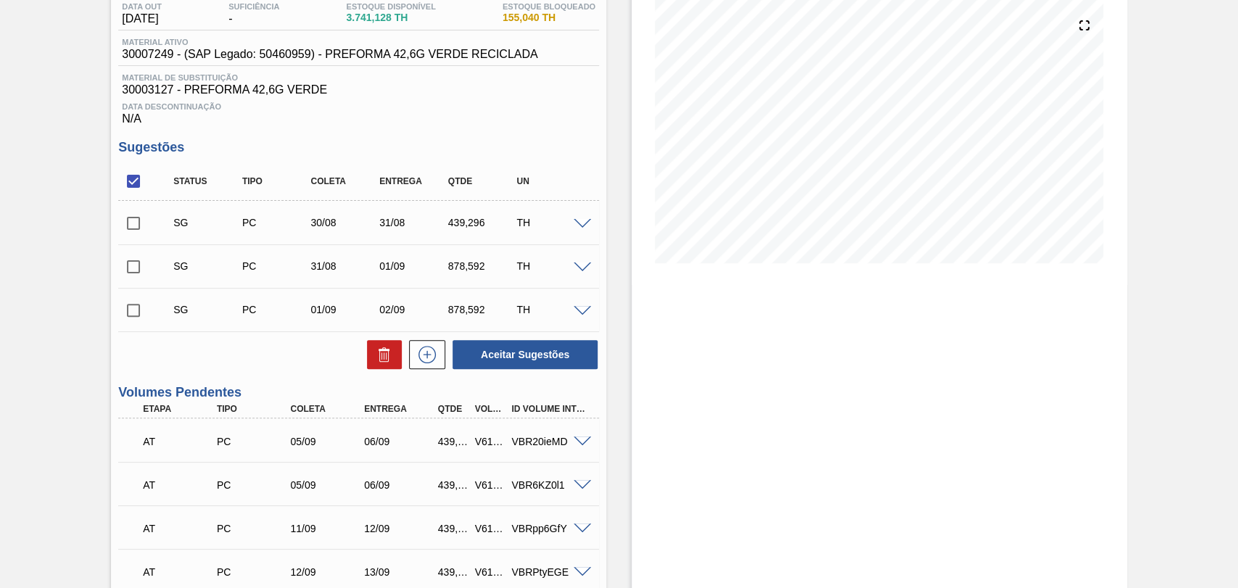
click at [585, 230] on span at bounding box center [582, 224] width 17 height 11
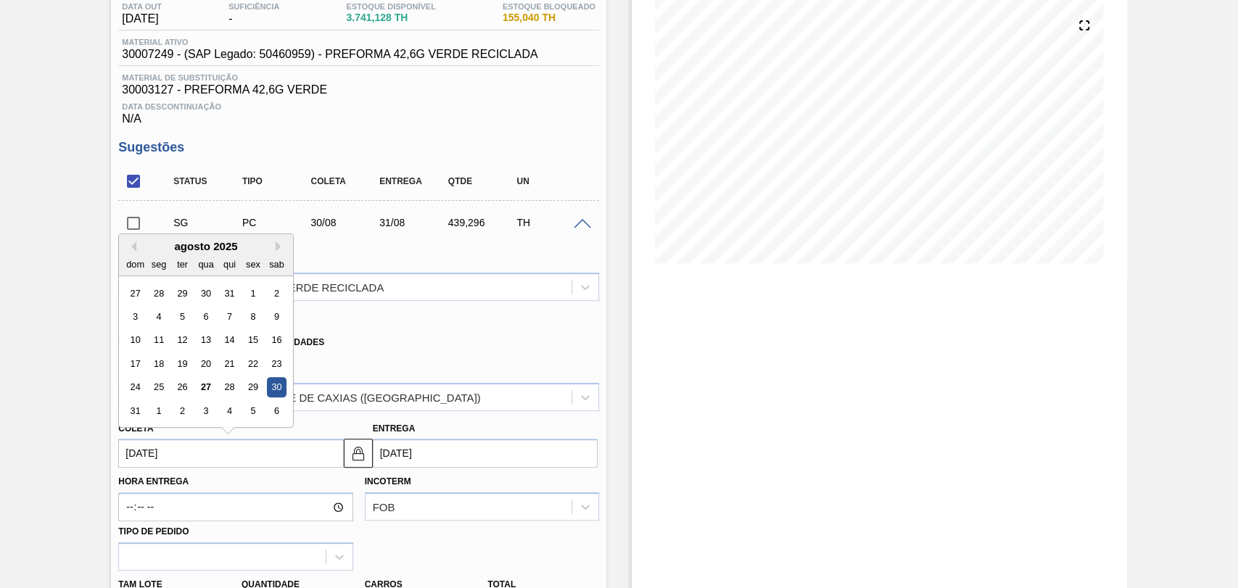
click at [191, 458] on input "[DATE]" at bounding box center [230, 453] width 225 height 29
click at [277, 248] on button "Next Month" at bounding box center [281, 247] width 10 height 10
click at [183, 366] on div "23" at bounding box center [183, 364] width 20 height 20
type input "23/09/2025"
type input "24/09/2025"
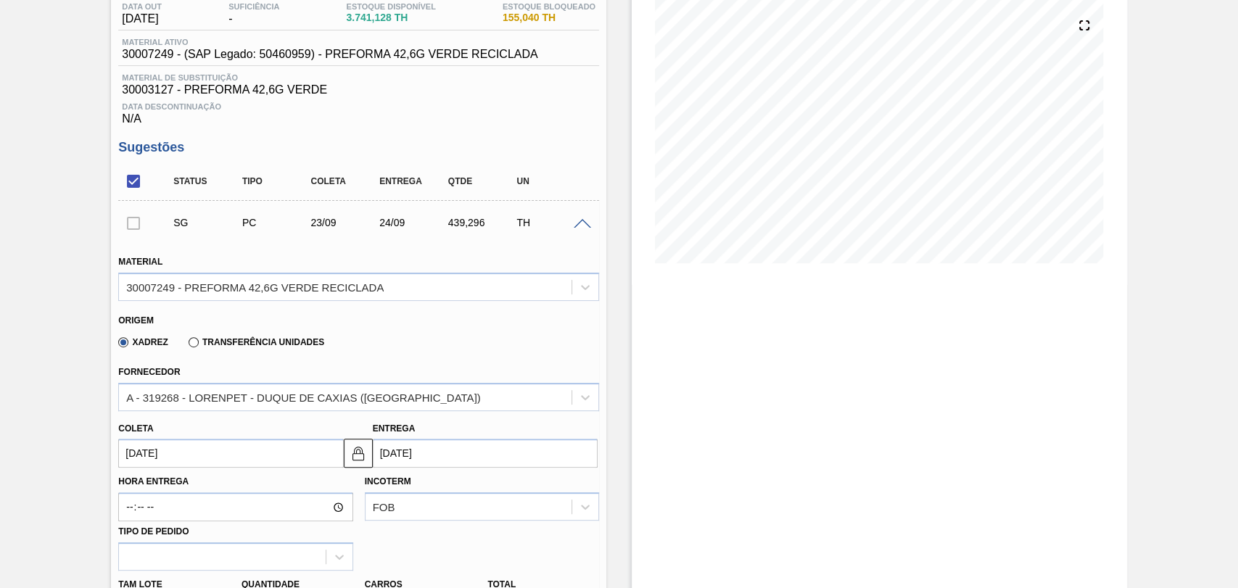
scroll to position [322, 0]
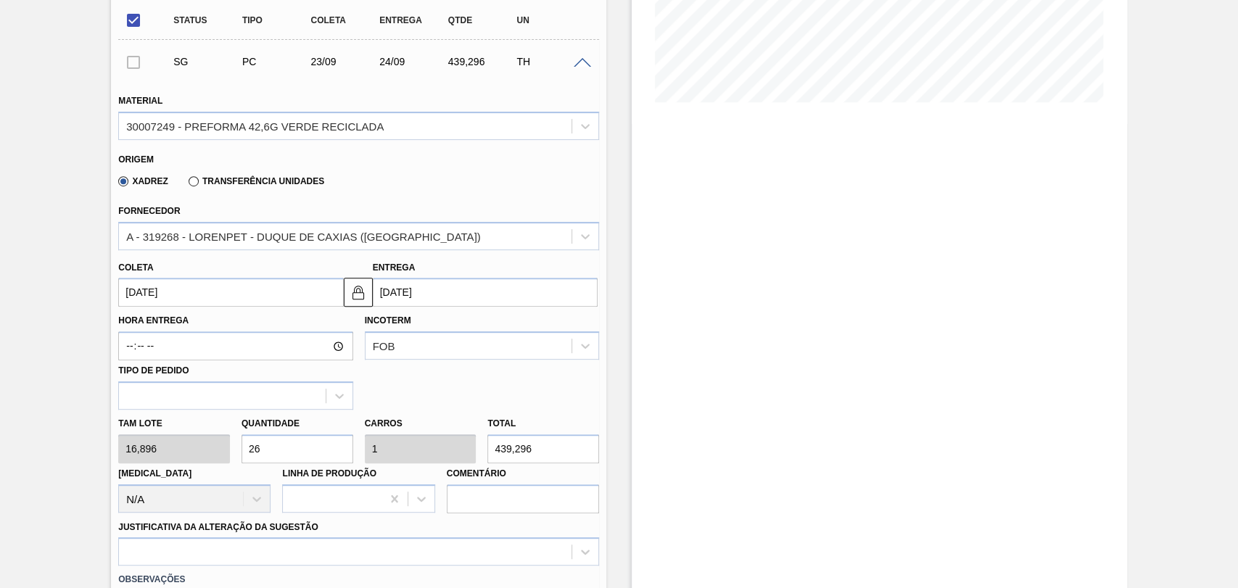
click at [175, 534] on div "Justificativa da Alteração da Sugestão" at bounding box center [358, 541] width 481 height 49
click at [182, 551] on div "option Outro problema com o fornecedor - Mudança de fornecedor focused, 7 of 18…" at bounding box center [358, 551] width 481 height 28
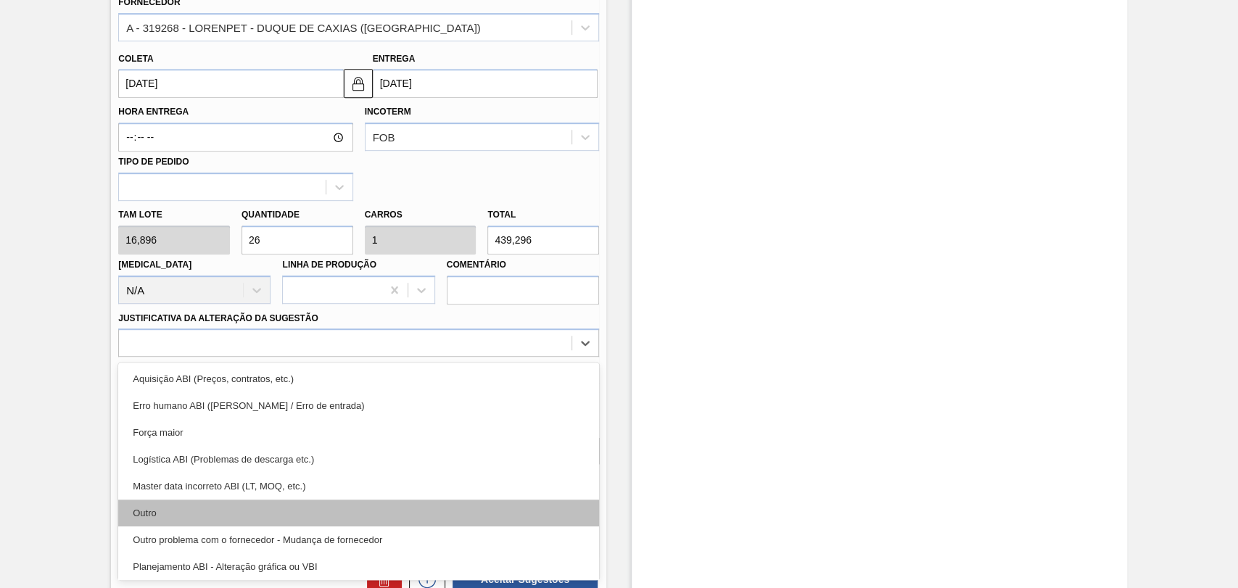
scroll to position [81, 0]
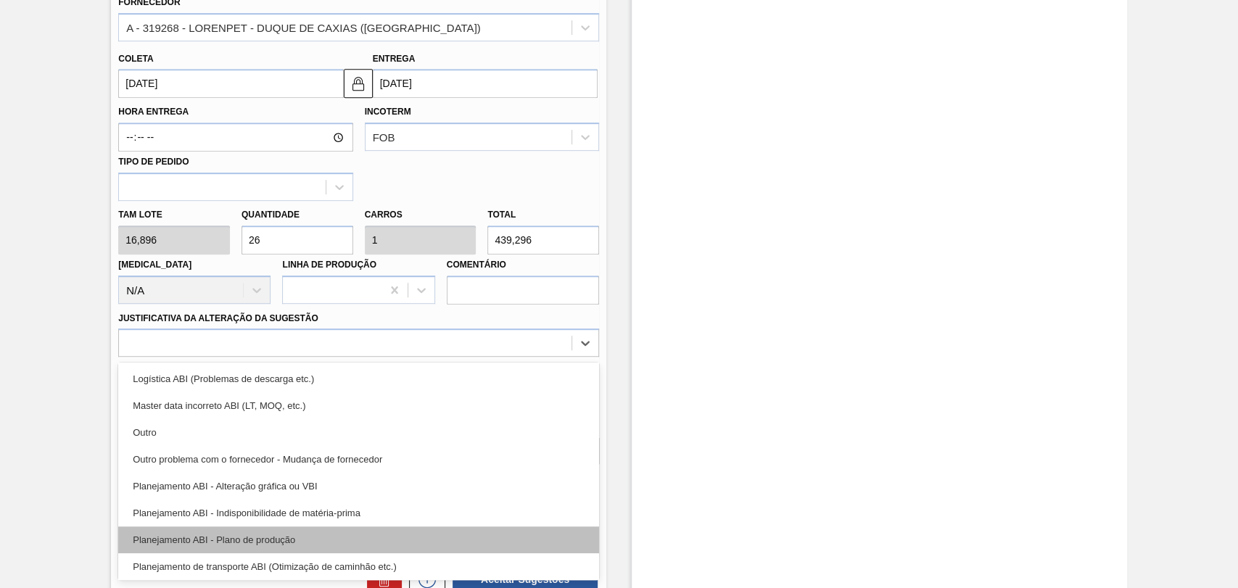
click at [290, 542] on div "Planejamento ABI - Plano de produção" at bounding box center [358, 540] width 481 height 27
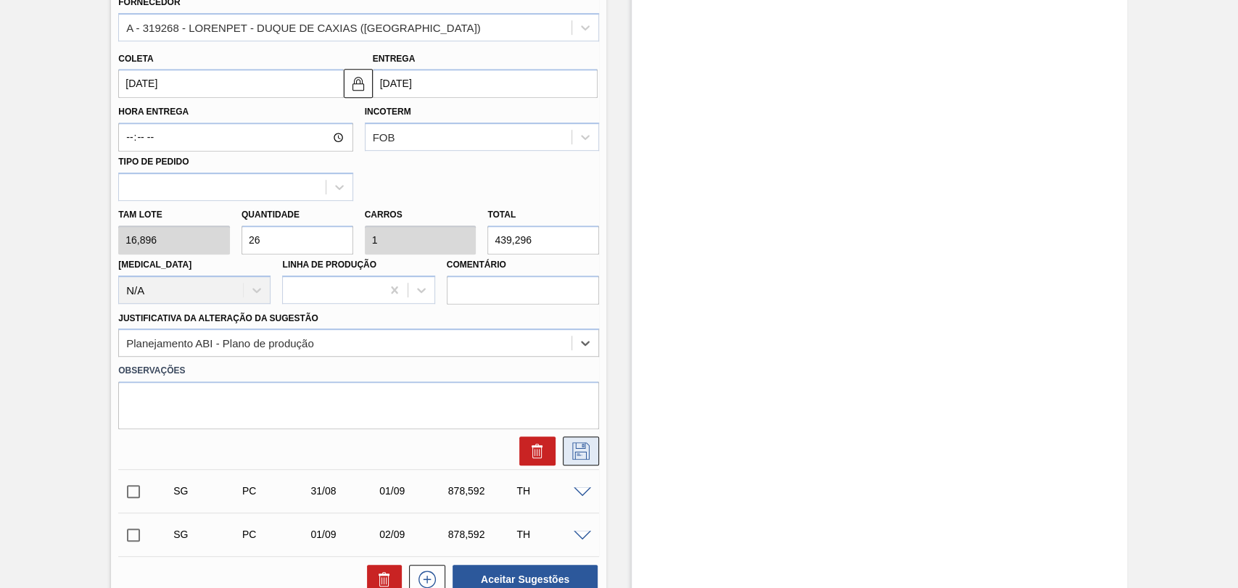
click at [572, 460] on icon at bounding box center [580, 450] width 17 height 17
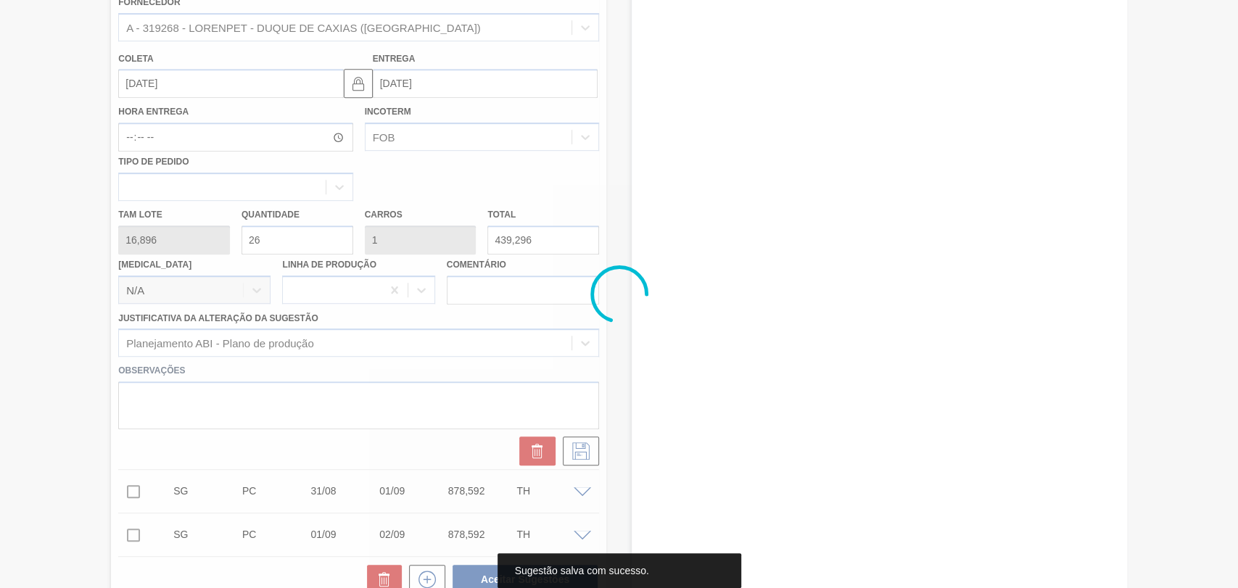
scroll to position [0, 0]
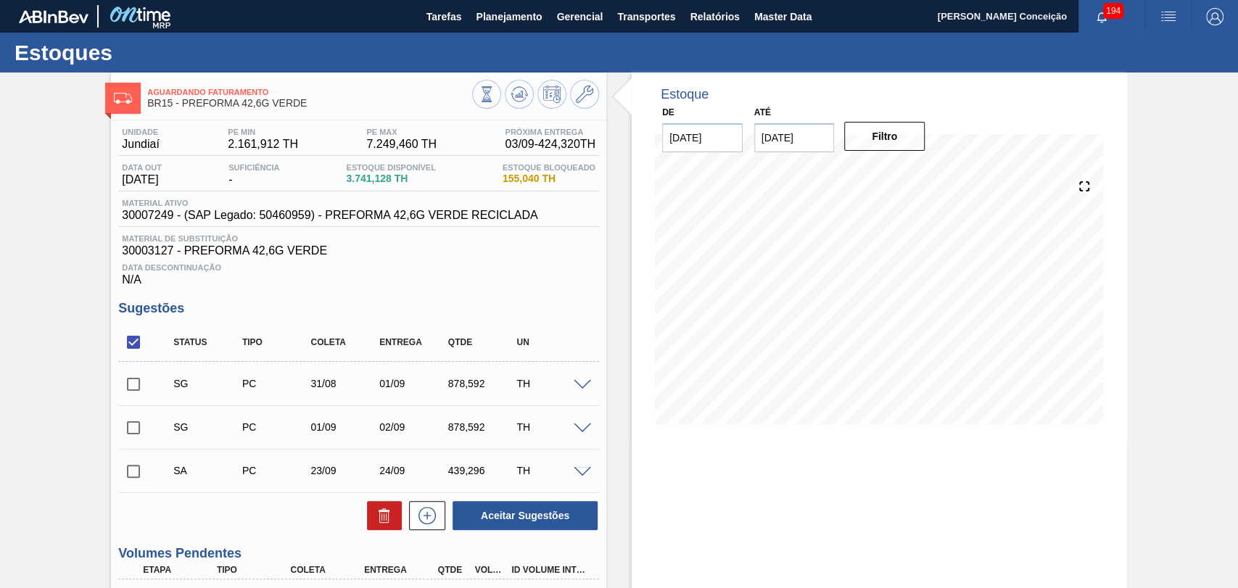
click at [583, 432] on span at bounding box center [582, 429] width 17 height 11
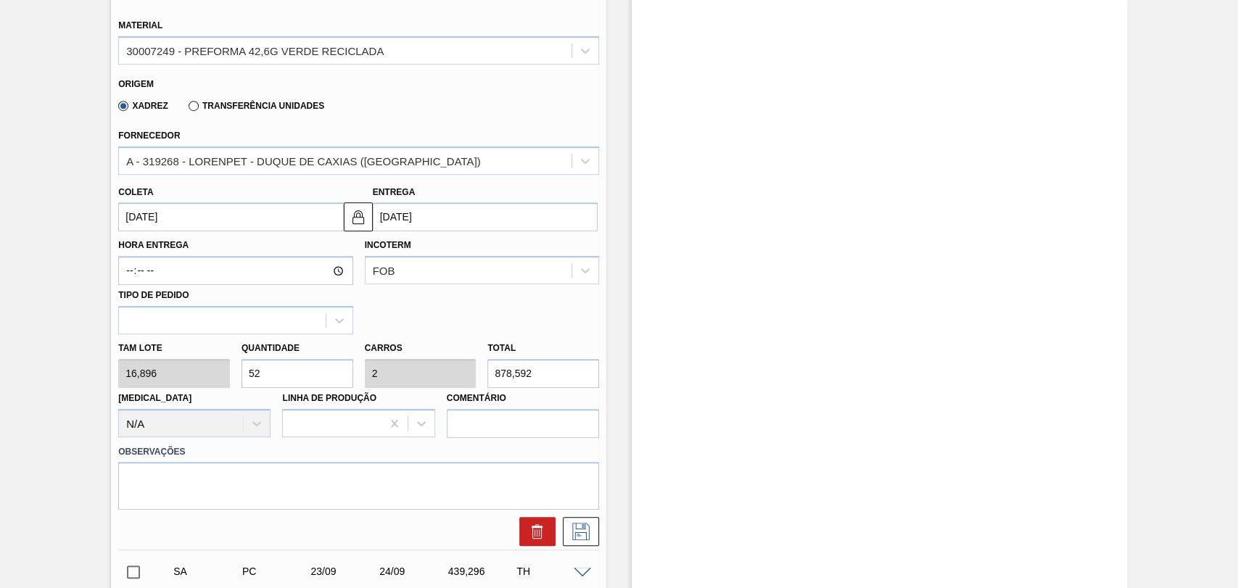
scroll to position [403, 0]
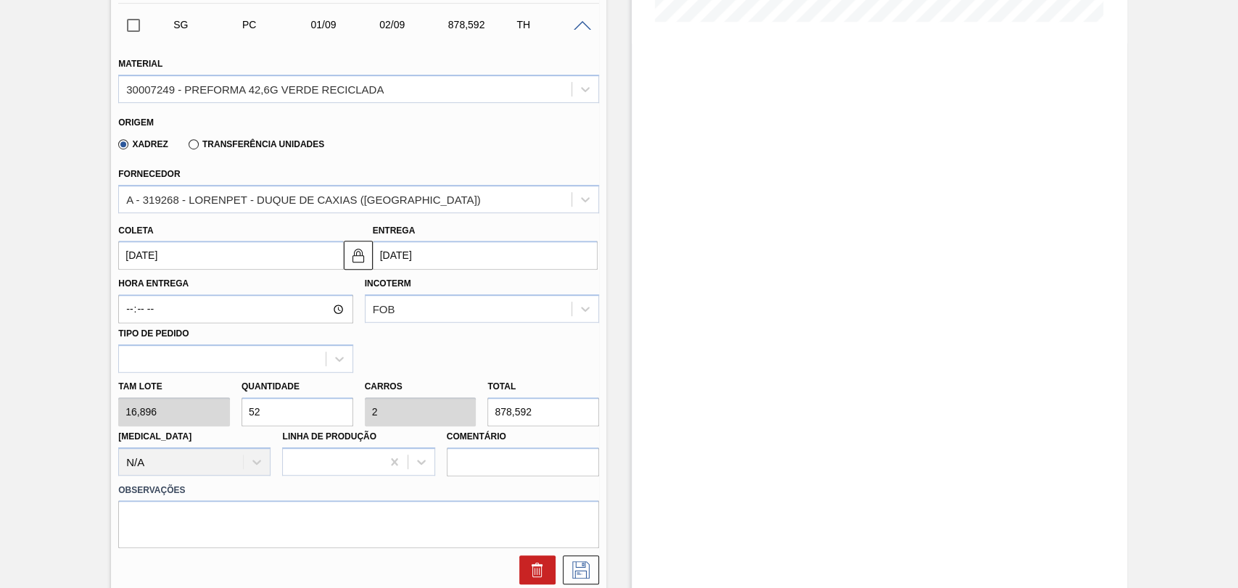
click at [207, 410] on div "Tam lote 16,896 Quantidade 52 Carros 2 Total 878,592 Doca N/A Linha de Produção…" at bounding box center [358, 425] width 492 height 104
type input "2"
type input "0,077"
type input "33,792"
type input "26"
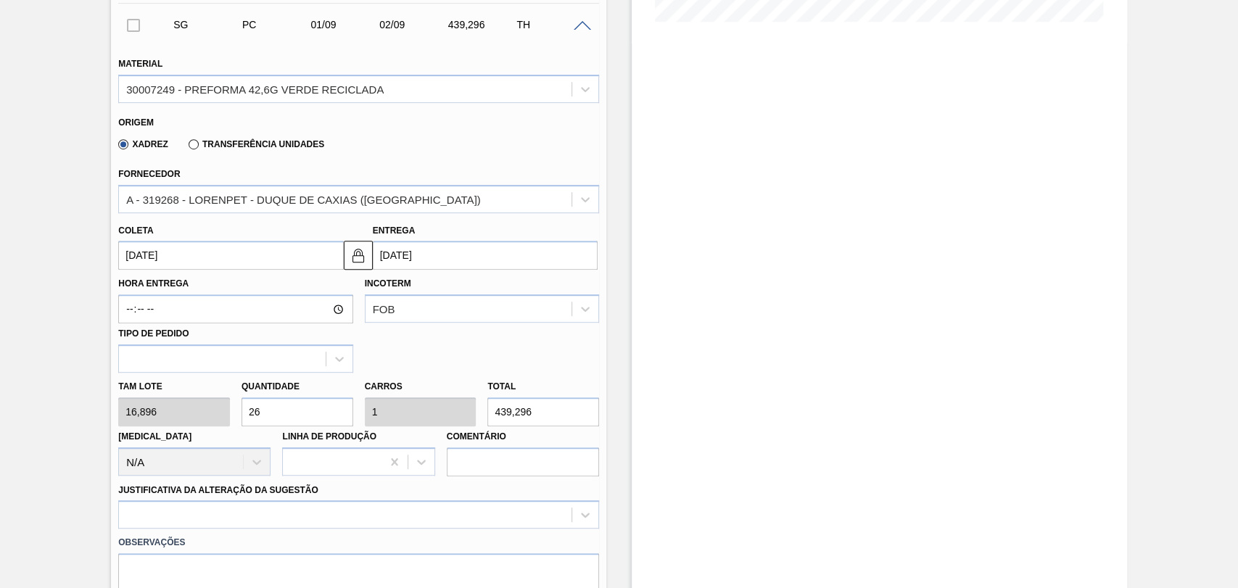
click at [166, 260] on input "[DATE]" at bounding box center [230, 255] width 225 height 29
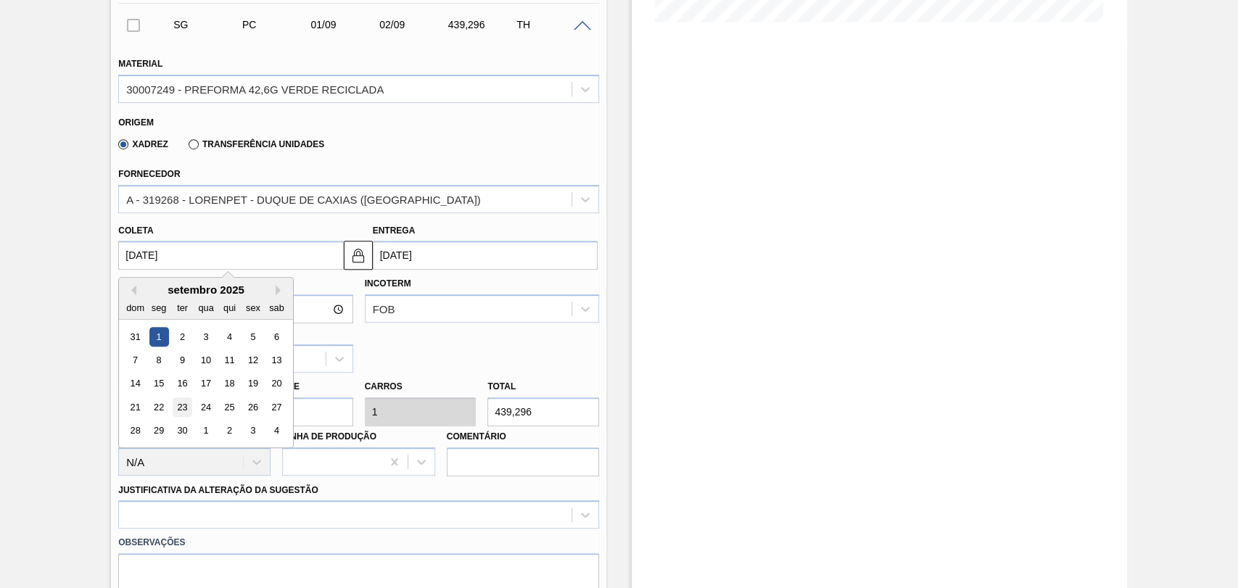
click at [180, 412] on div "23" at bounding box center [183, 407] width 20 height 20
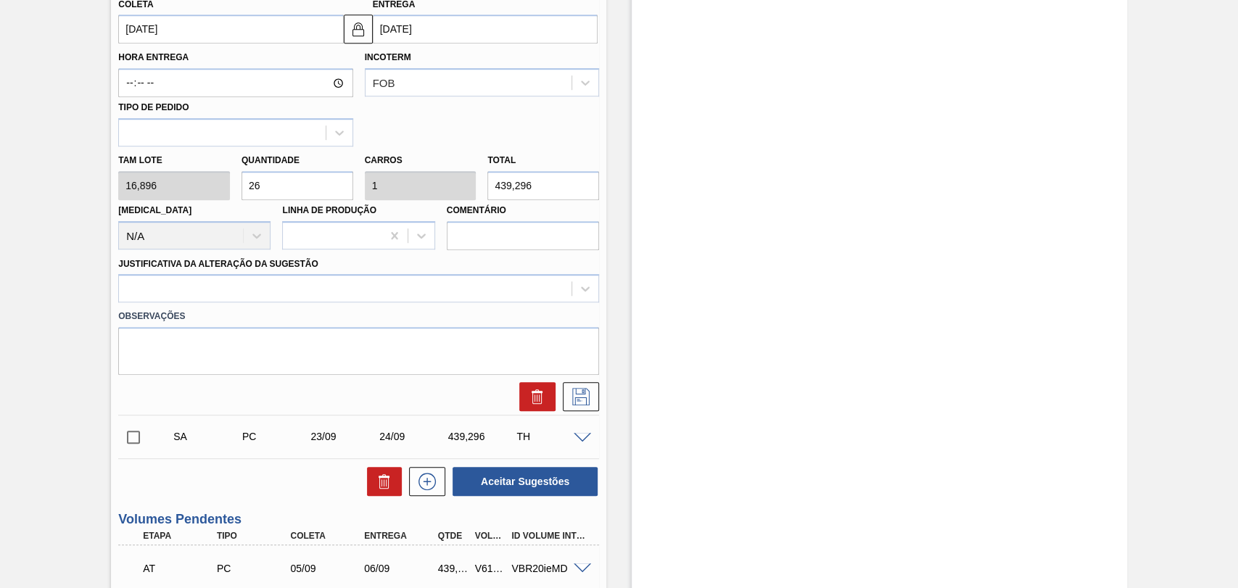
scroll to position [644, 0]
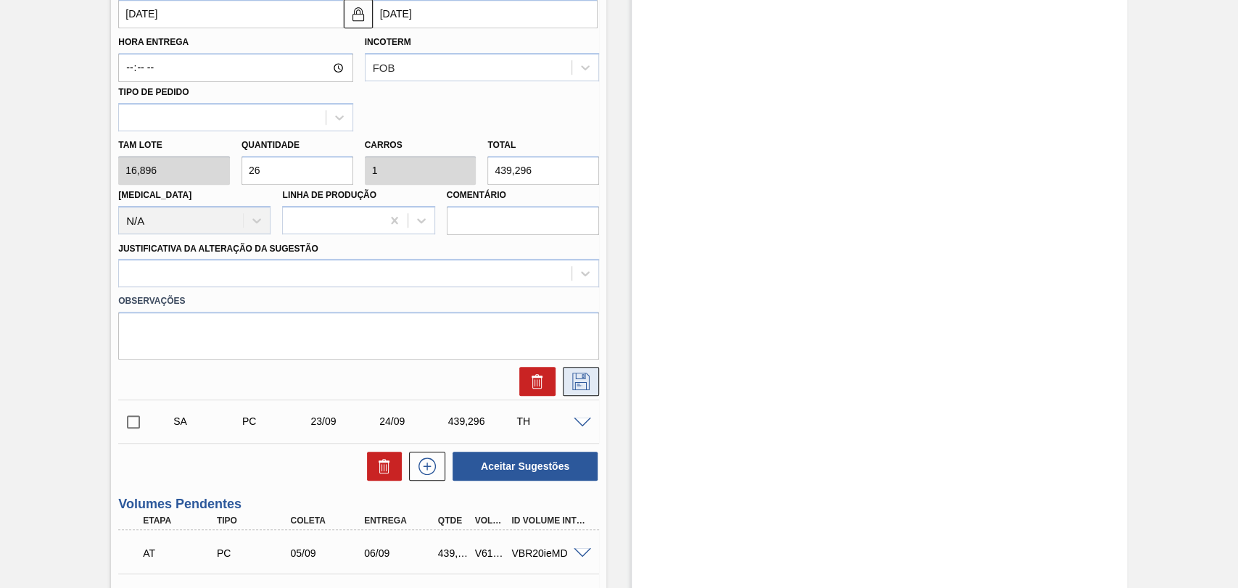
click at [566, 387] on button at bounding box center [581, 381] width 36 height 29
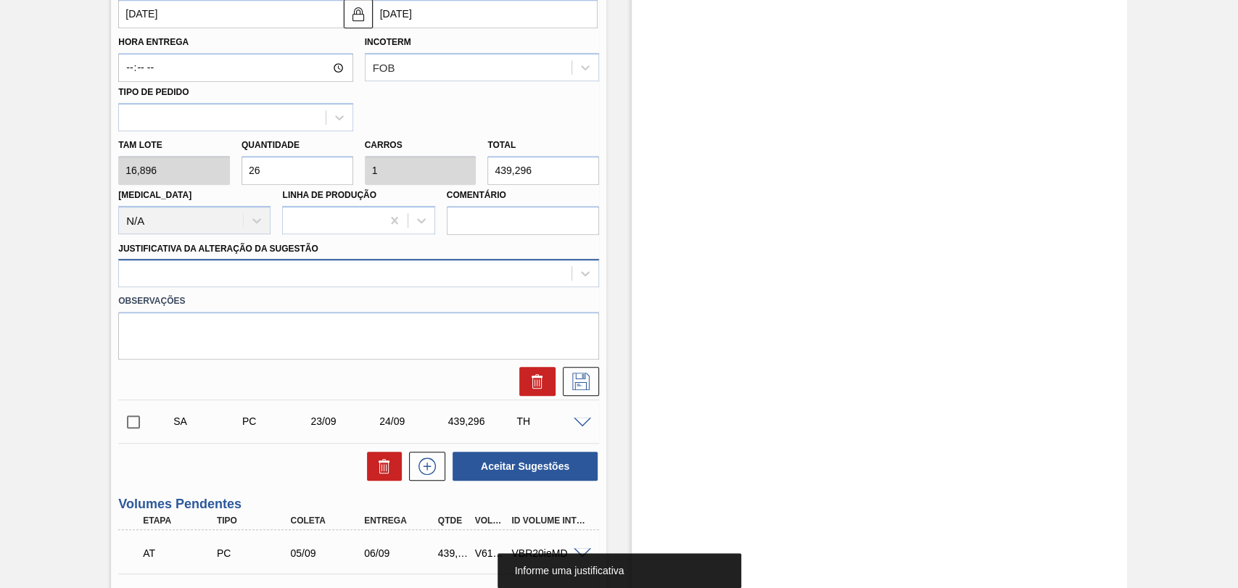
click at [359, 277] on div at bounding box center [345, 273] width 453 height 21
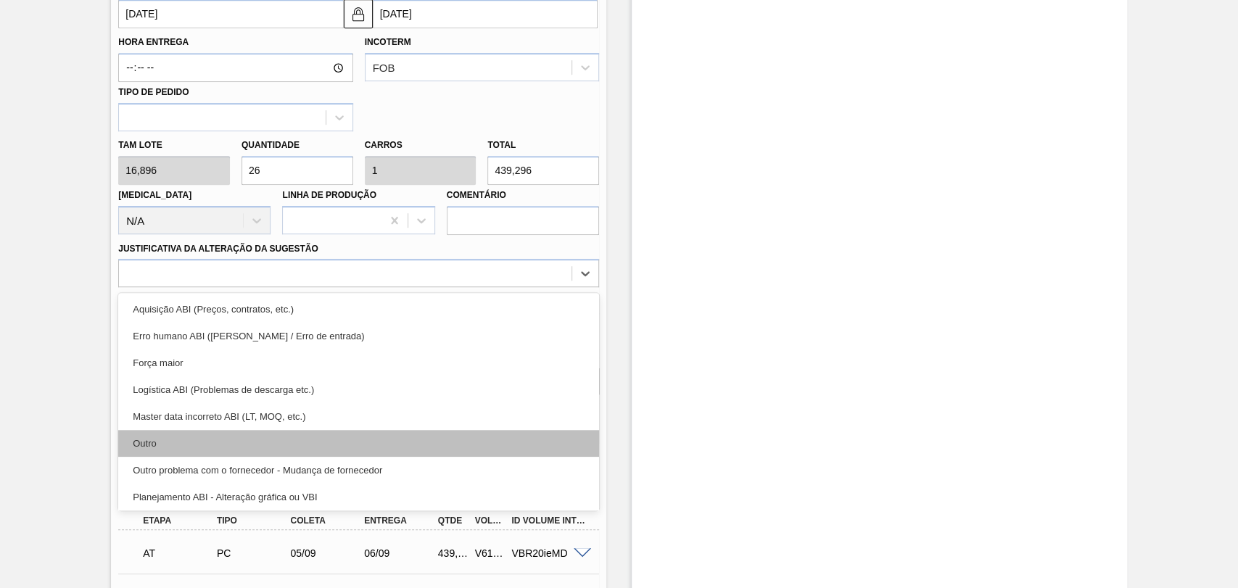
scroll to position [81, 0]
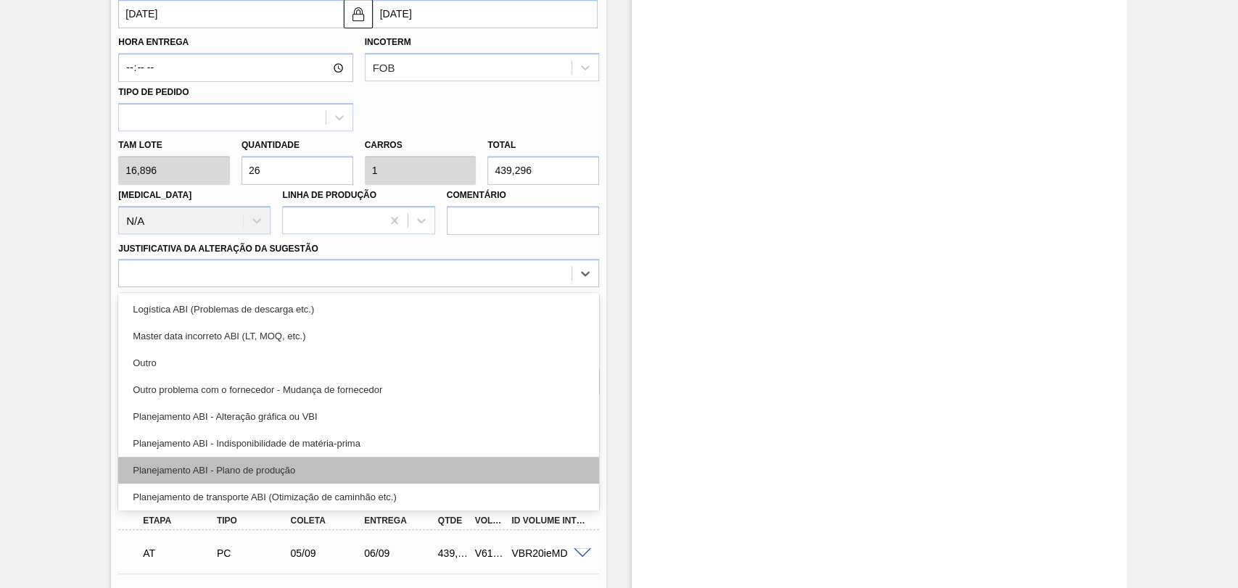
click at [291, 466] on div "Planejamento ABI - Plano de produção" at bounding box center [358, 470] width 481 height 27
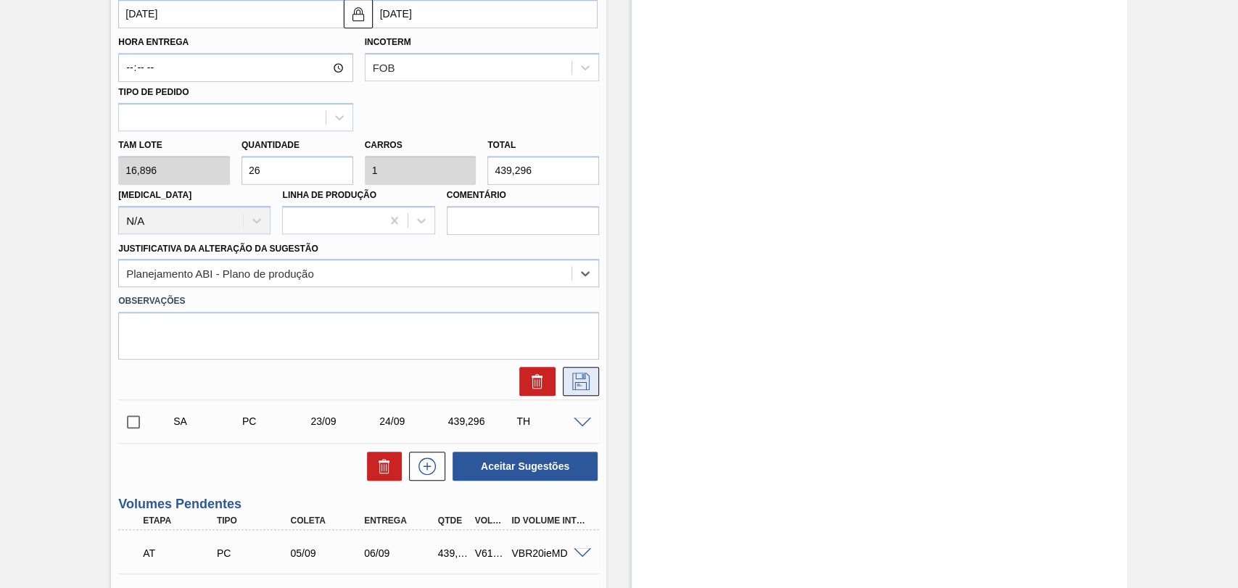
click at [573, 384] on icon at bounding box center [580, 381] width 23 height 17
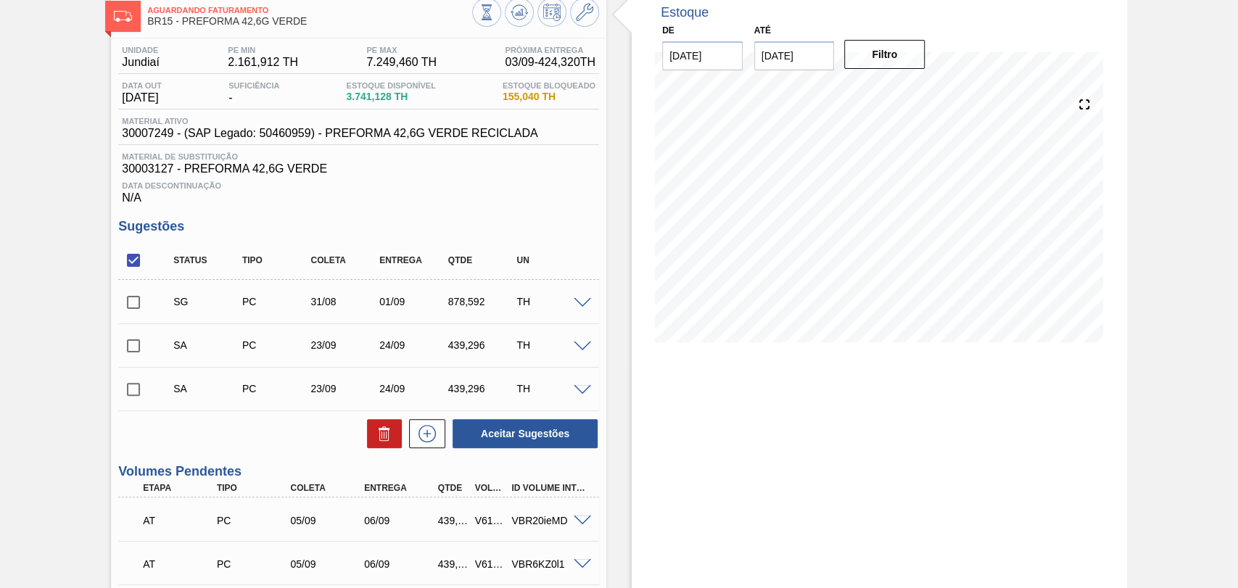
scroll to position [0, 0]
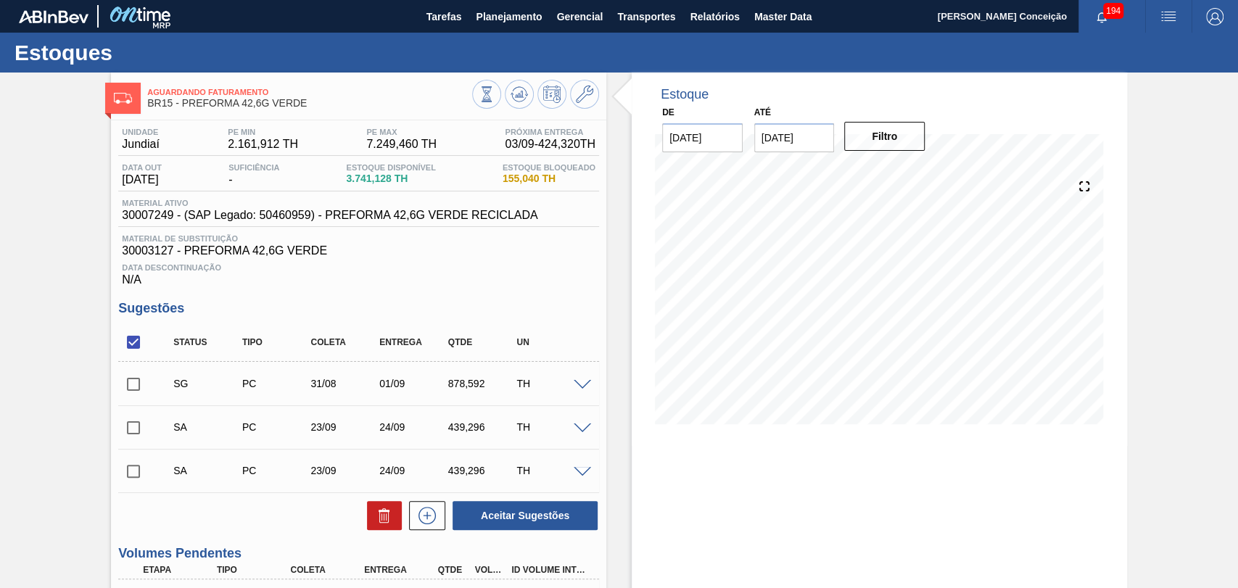
click at [141, 433] on input "checkbox" at bounding box center [133, 428] width 30 height 30
click at [136, 474] on input "checkbox" at bounding box center [133, 471] width 30 height 30
click at [555, 509] on button "Aceitar Sugestões" at bounding box center [525, 515] width 145 height 29
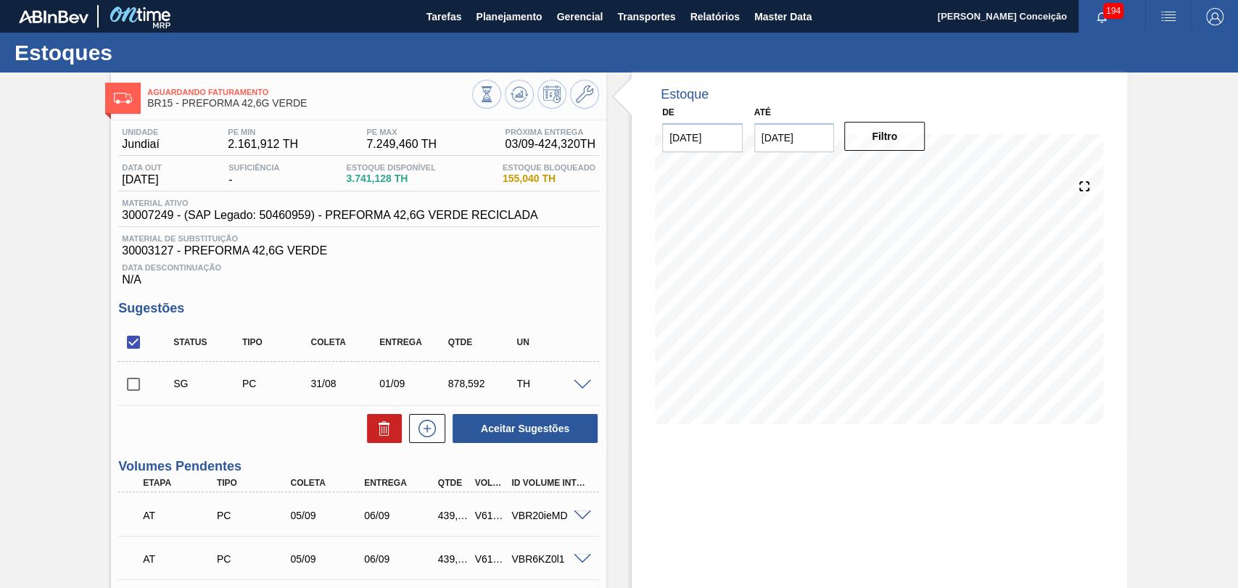
click at [133, 381] on input "checkbox" at bounding box center [133, 384] width 30 height 30
click at [393, 430] on button at bounding box center [384, 428] width 35 height 29
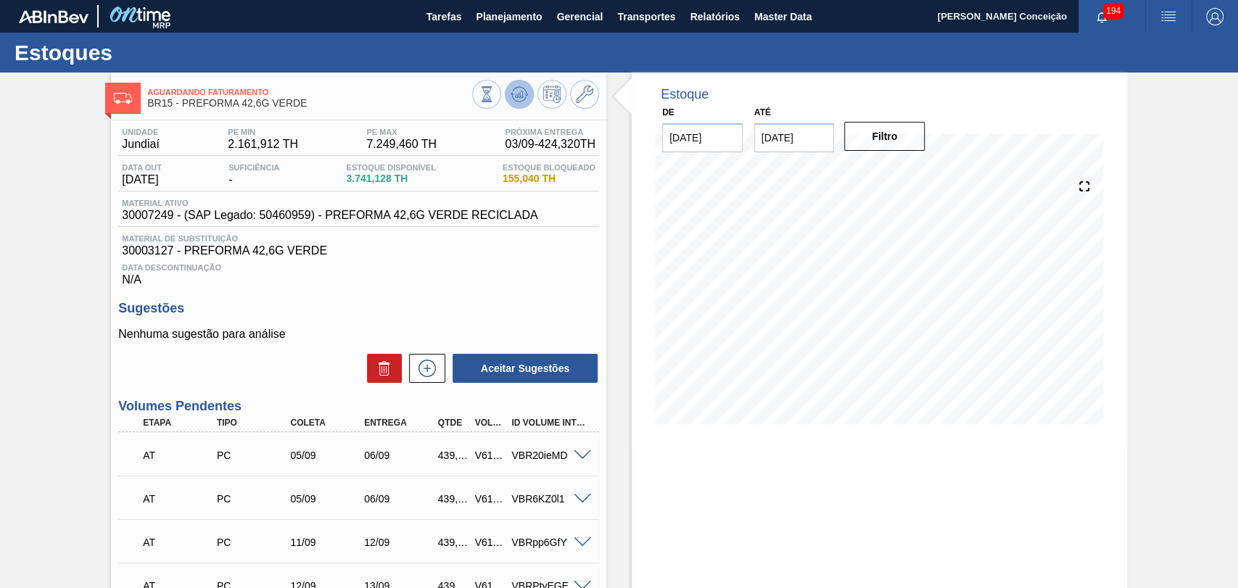
click at [505, 91] on button at bounding box center [519, 94] width 29 height 29
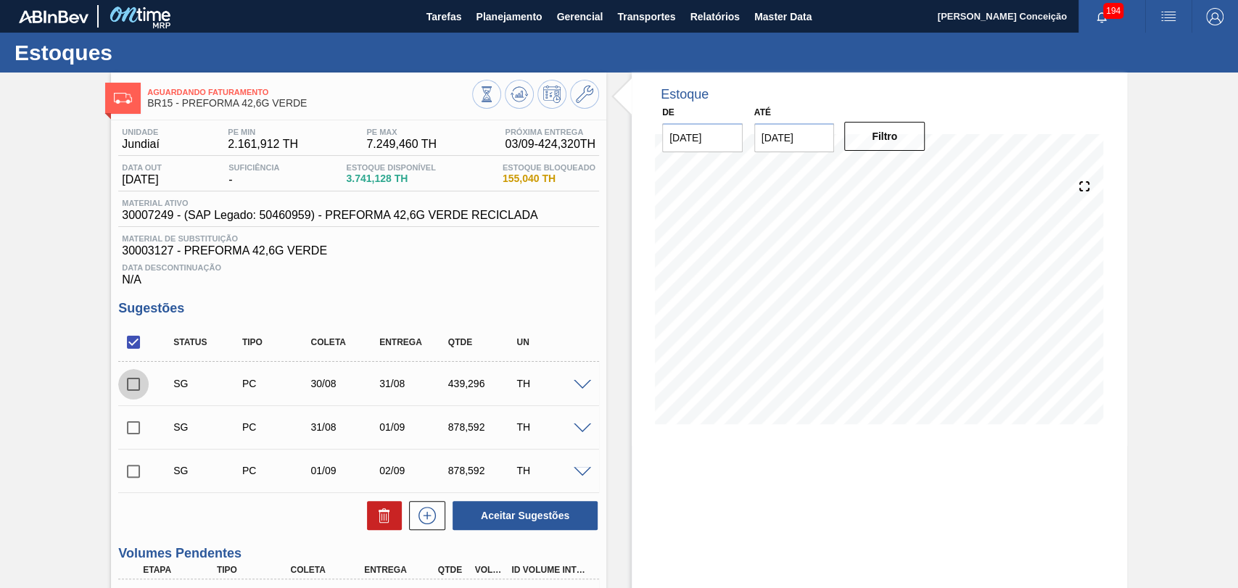
drag, startPoint x: 143, startPoint y: 389, endPoint x: 136, endPoint y: 423, distance: 34.0
click at [141, 391] on input "checkbox" at bounding box center [133, 384] width 30 height 30
click at [136, 424] on input "checkbox" at bounding box center [133, 428] width 30 height 30
click at [137, 461] on input "checkbox" at bounding box center [133, 471] width 30 height 30
click at [371, 528] on button at bounding box center [384, 515] width 35 height 29
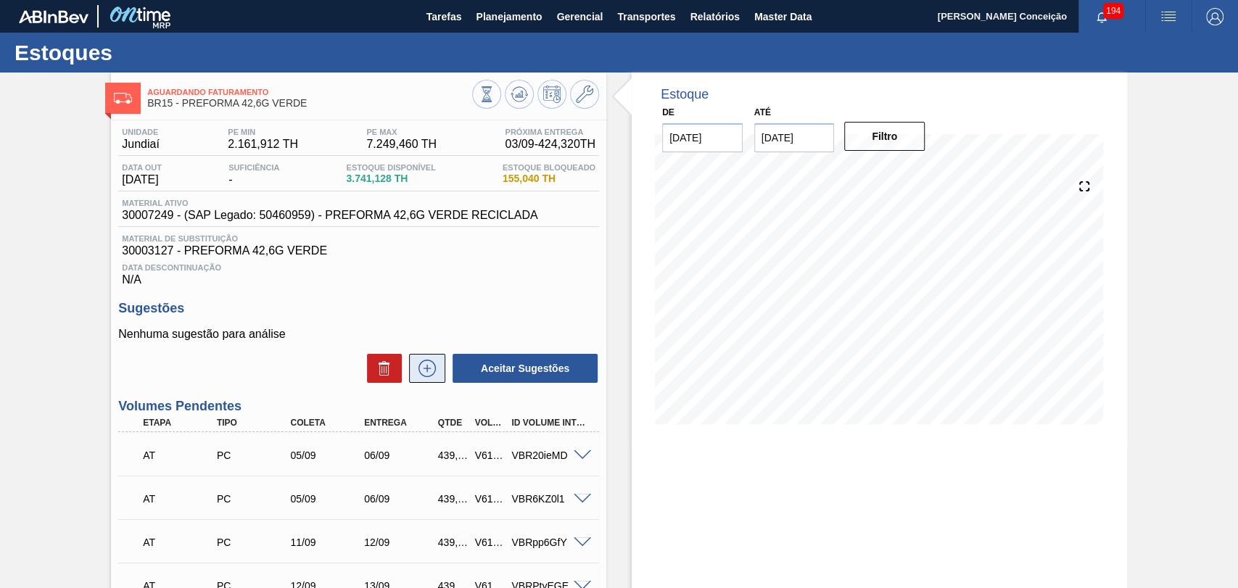
click at [432, 377] on icon at bounding box center [427, 368] width 23 height 17
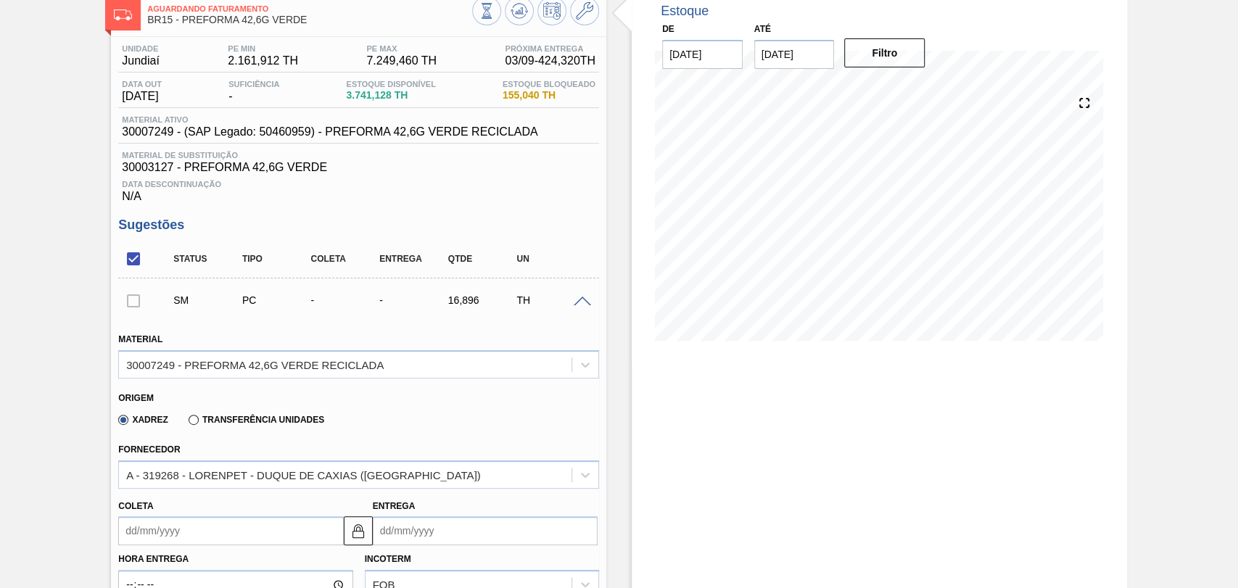
scroll to position [161, 0]
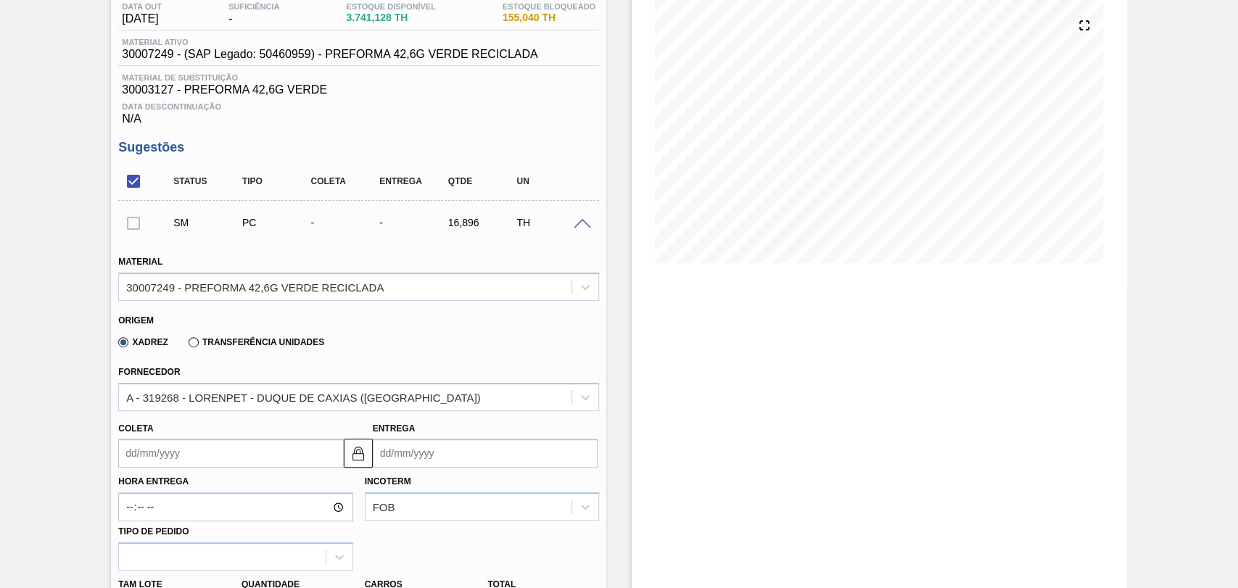
click at [159, 459] on input "Coleta" at bounding box center [230, 453] width 225 height 29
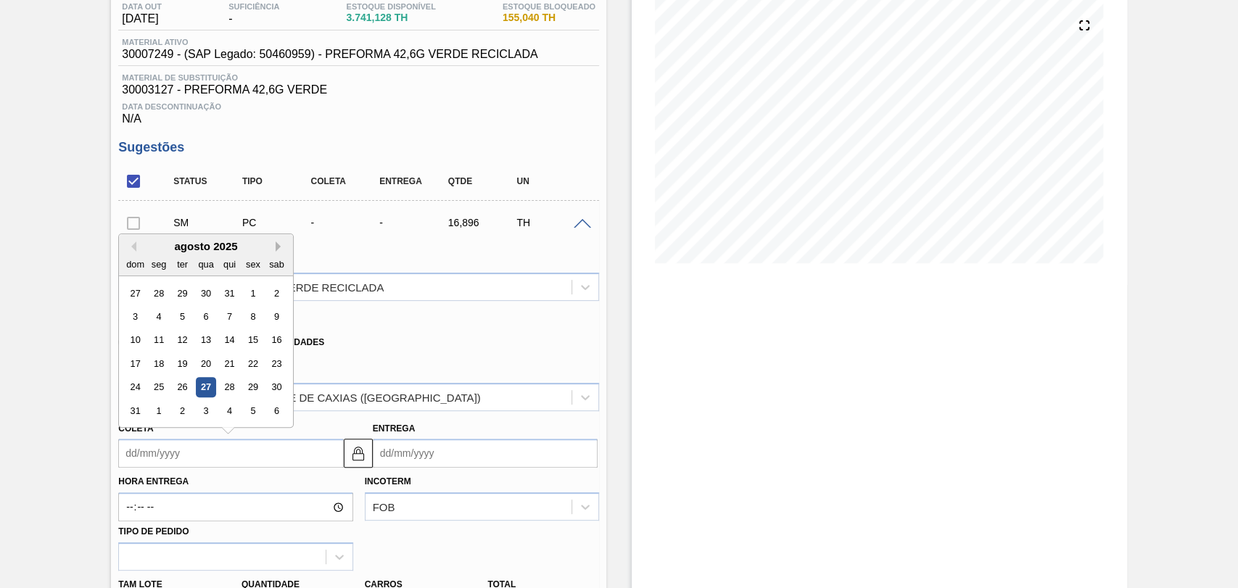
click at [281, 250] on button "Next Month" at bounding box center [281, 247] width 10 height 10
click at [226, 370] on div "25" at bounding box center [230, 364] width 20 height 20
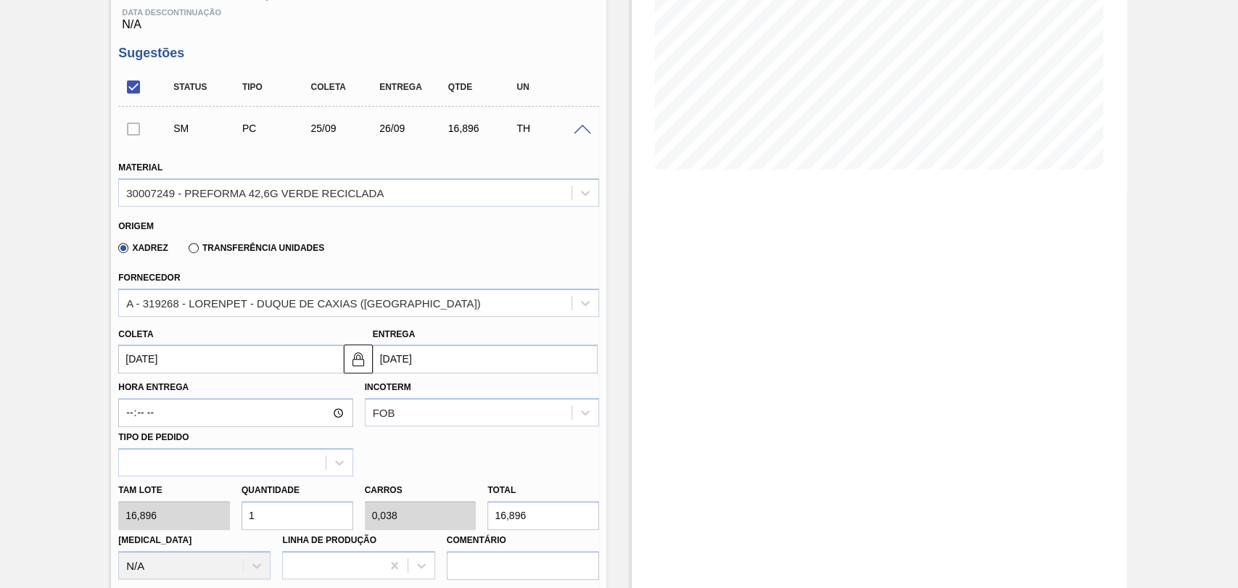
scroll to position [403, 0]
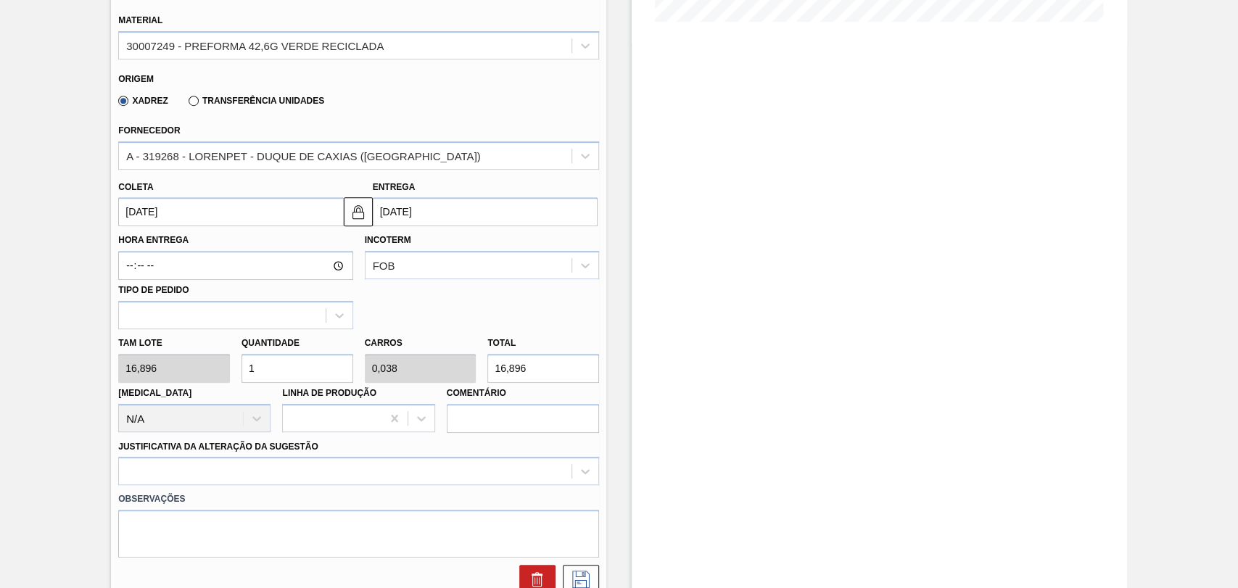
drag, startPoint x: 280, startPoint y: 371, endPoint x: 177, endPoint y: 350, distance: 105.1
click at [177, 350] on div "Tam lote 16,896 Quantidade 1 Carros 0,038 Total 16,896 Doca N/A Linha de Produç…" at bounding box center [358, 381] width 492 height 104
click at [149, 477] on div at bounding box center [358, 471] width 481 height 28
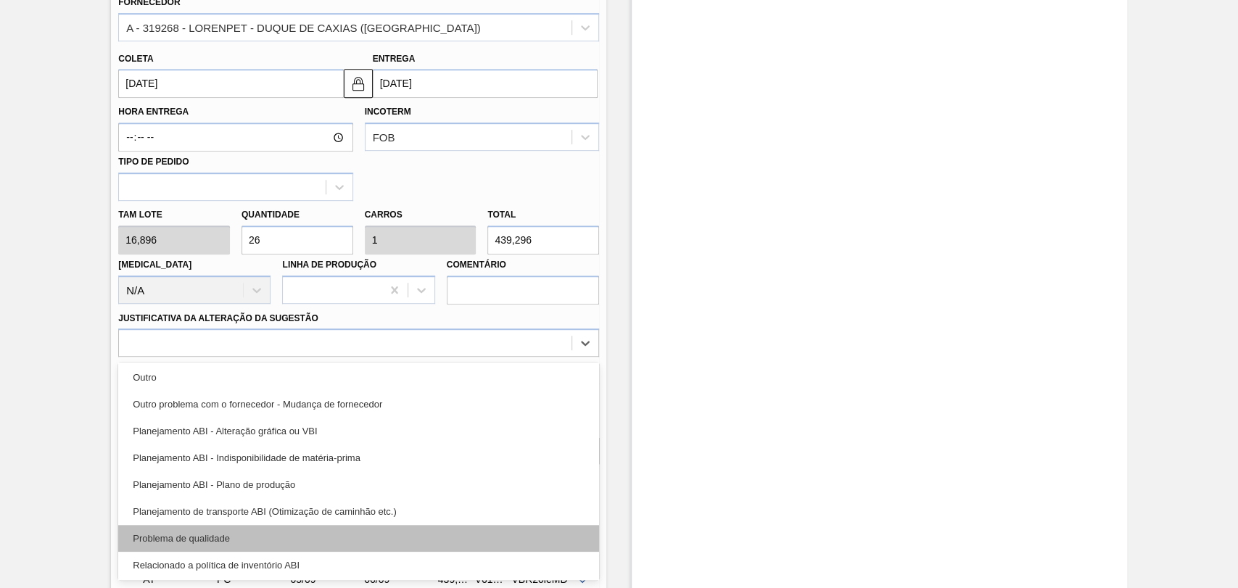
scroll to position [161, 0]
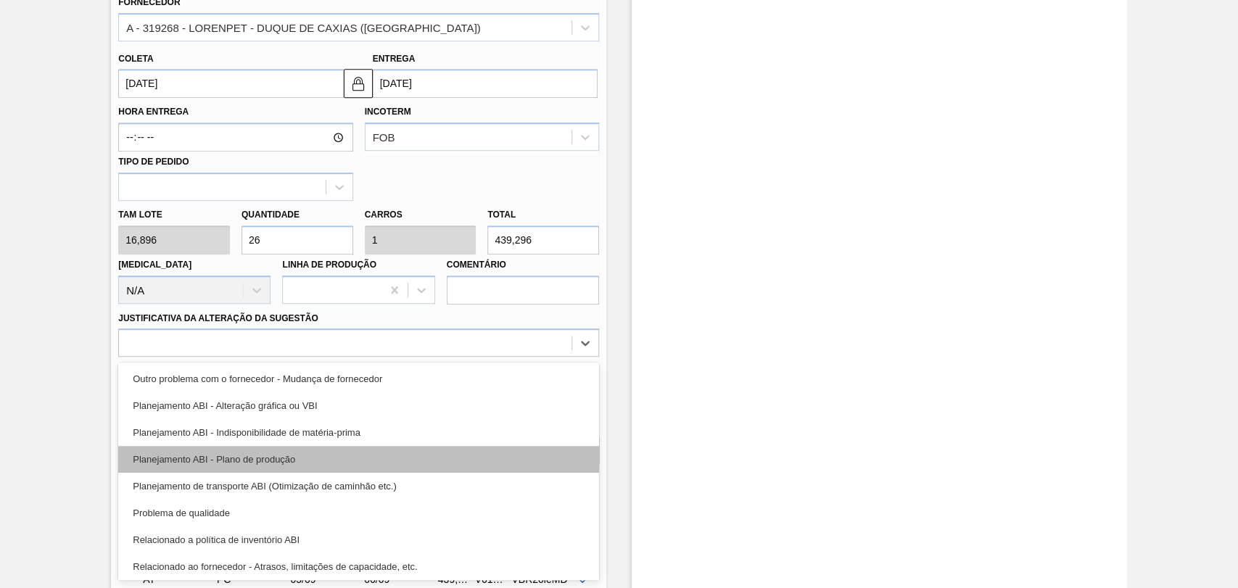
click at [294, 464] on div "Planejamento ABI - Plano de produção" at bounding box center [358, 459] width 481 height 27
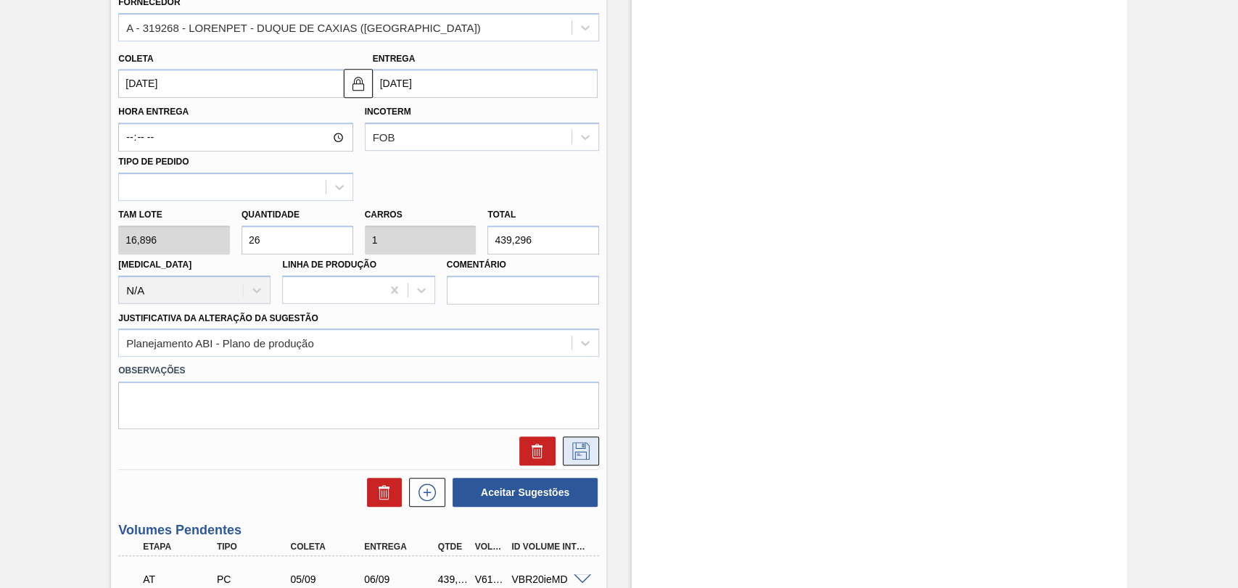
click at [579, 453] on icon at bounding box center [580, 450] width 23 height 17
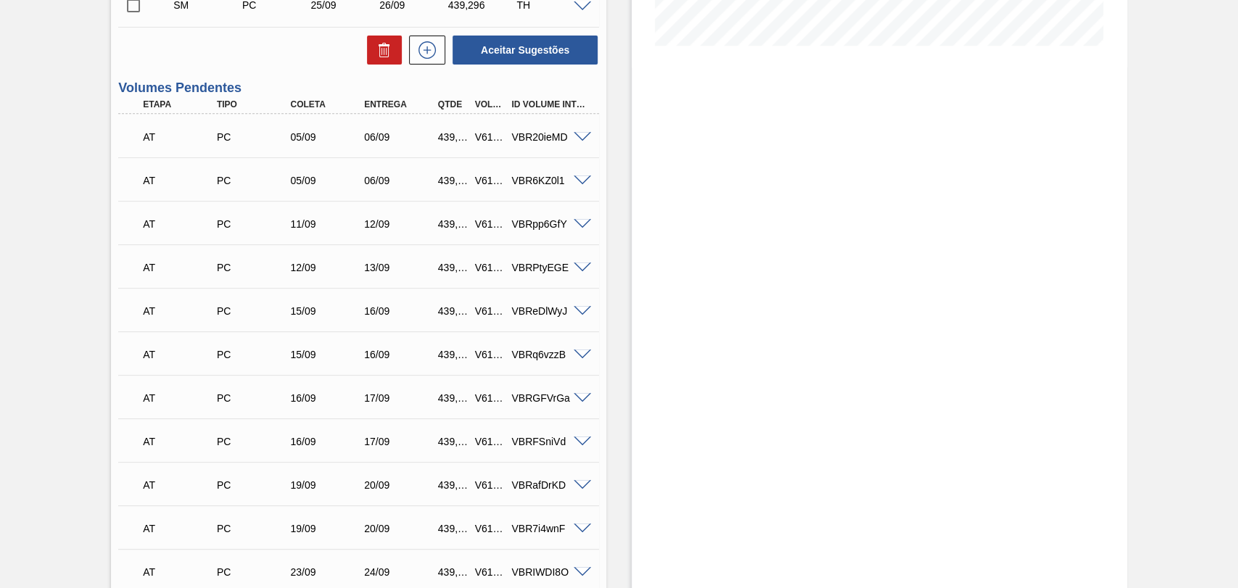
scroll to position [209, 0]
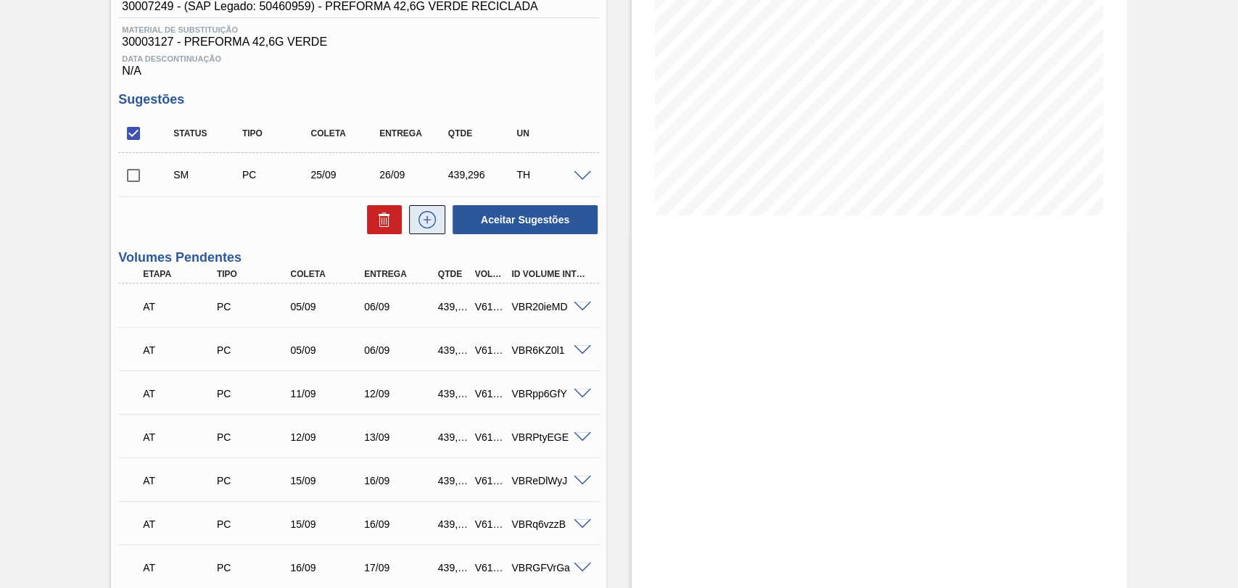
click at [418, 228] on icon at bounding box center [427, 219] width 23 height 17
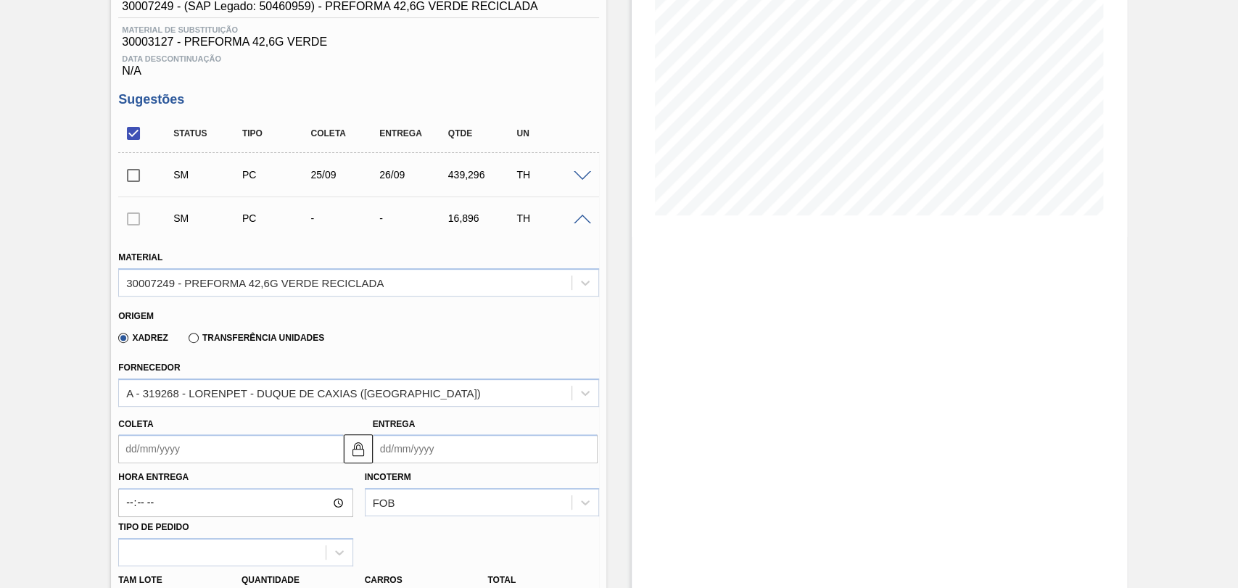
click at [191, 451] on input "Coleta" at bounding box center [230, 448] width 225 height 29
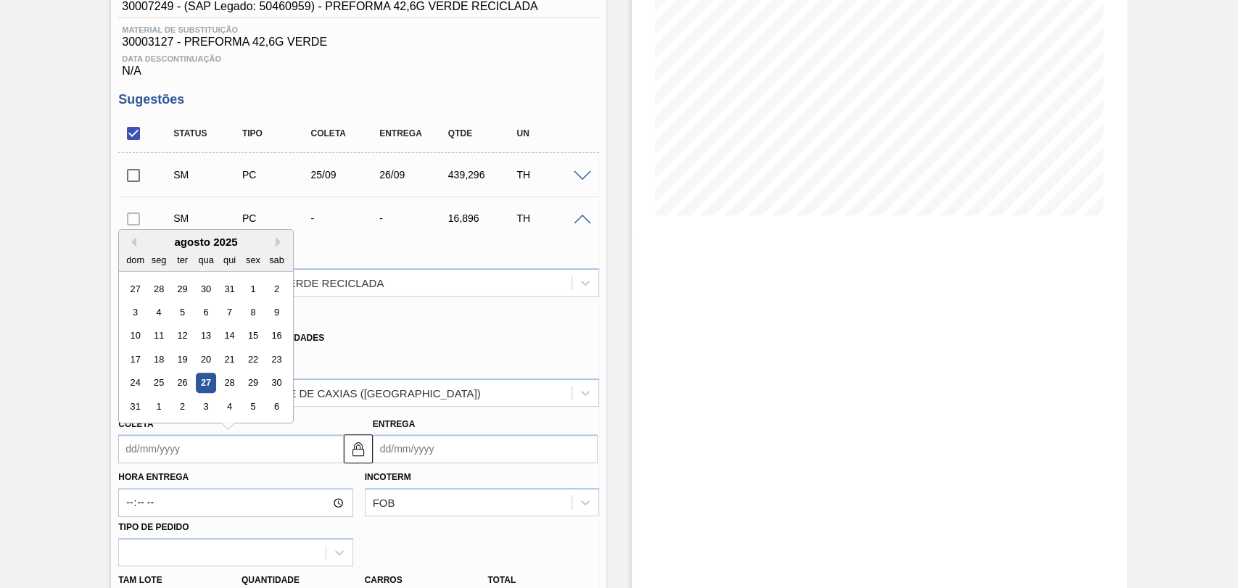
click at [278, 251] on div "dom seg ter qua qui sex sab" at bounding box center [206, 259] width 174 height 23
click at [277, 246] on button "Next Month" at bounding box center [281, 242] width 10 height 10
click at [231, 366] on div "25" at bounding box center [230, 360] width 20 height 20
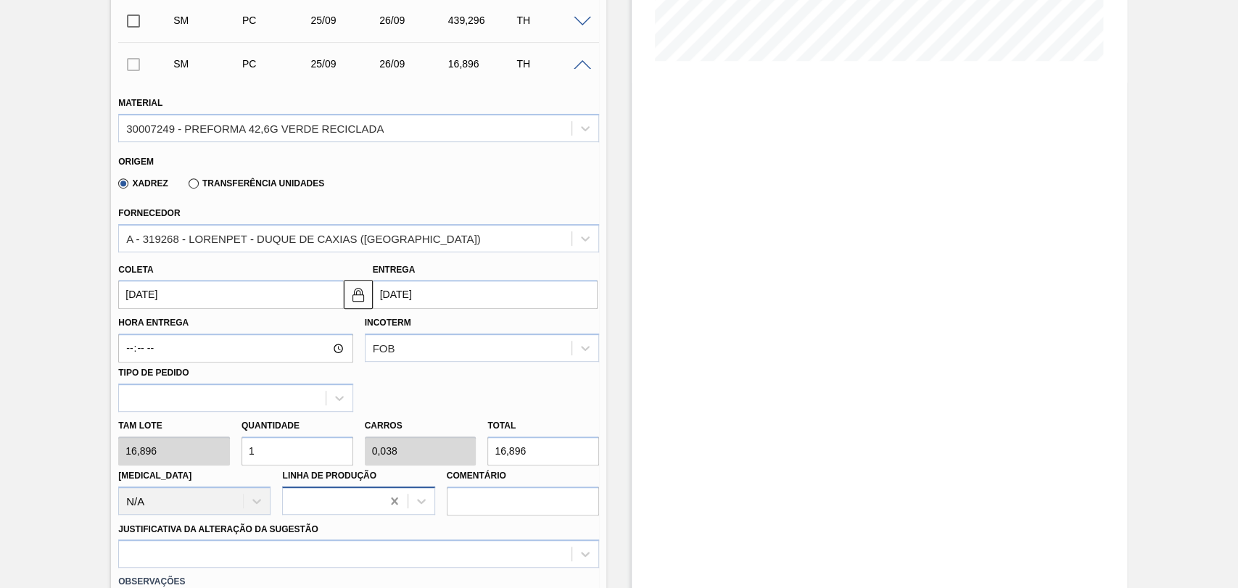
scroll to position [450, 0]
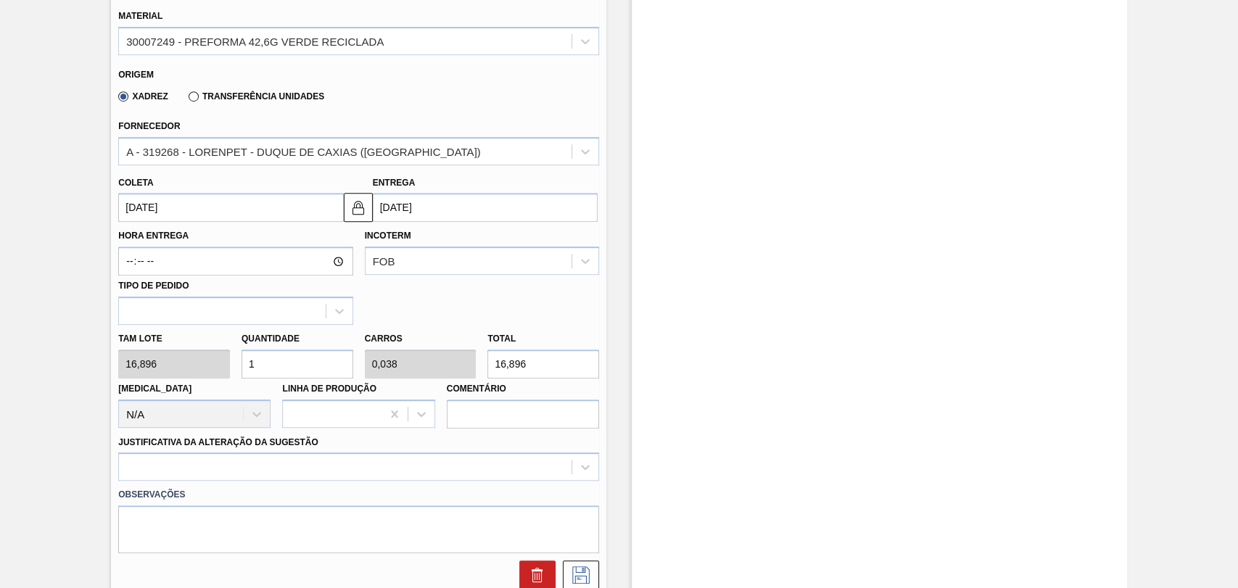
drag, startPoint x: 292, startPoint y: 368, endPoint x: 87, endPoint y: 373, distance: 204.6
click at [185, 483] on div "Observações" at bounding box center [358, 517] width 492 height 73
click at [199, 467] on div at bounding box center [358, 467] width 481 height 28
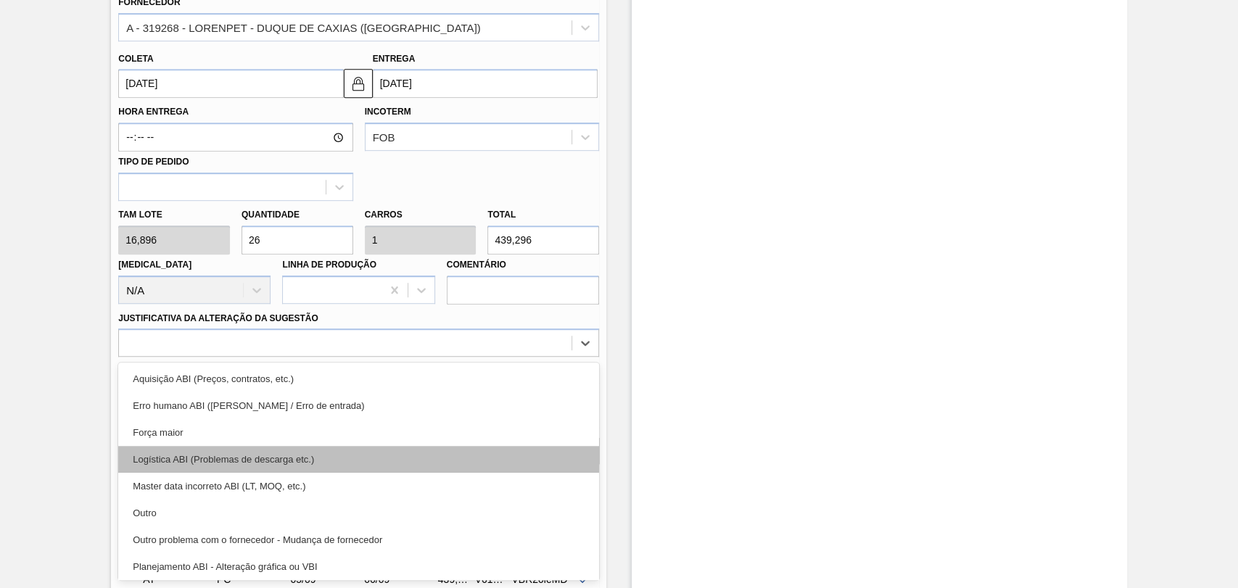
scroll to position [81, 0]
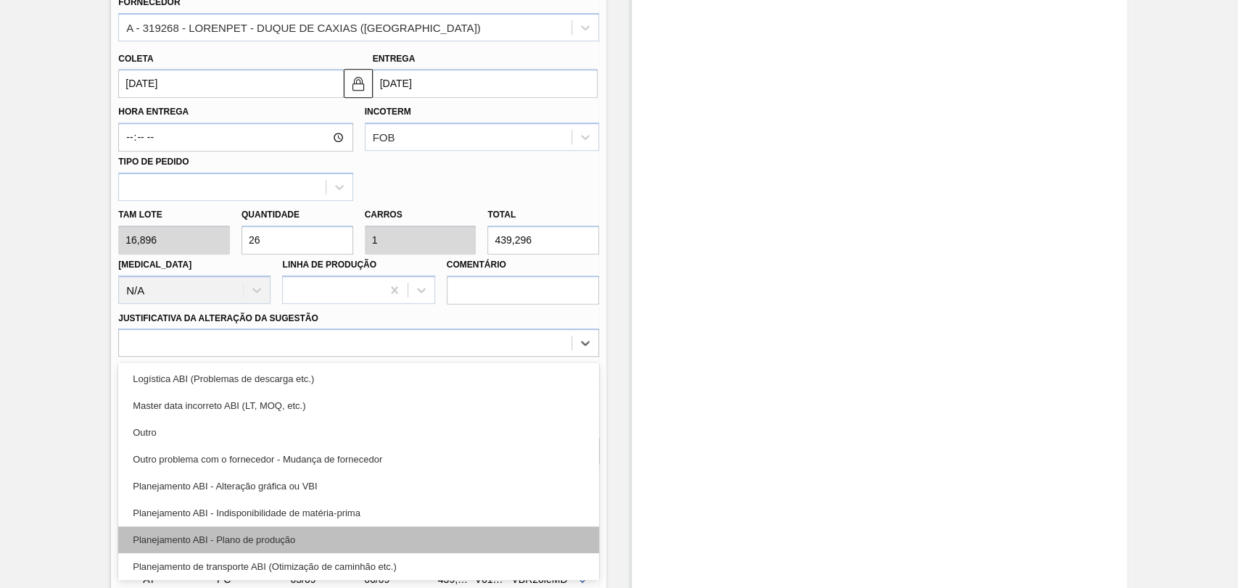
click at [303, 545] on div "Planejamento ABI - Plano de produção" at bounding box center [358, 540] width 481 height 27
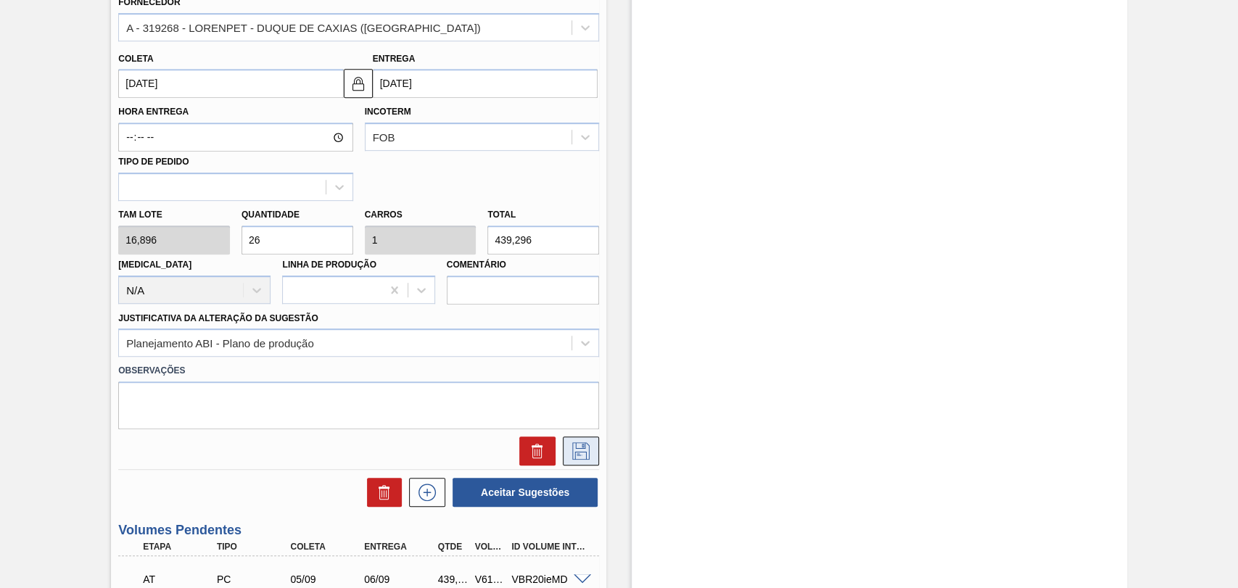
click at [579, 456] on icon at bounding box center [580, 450] width 23 height 17
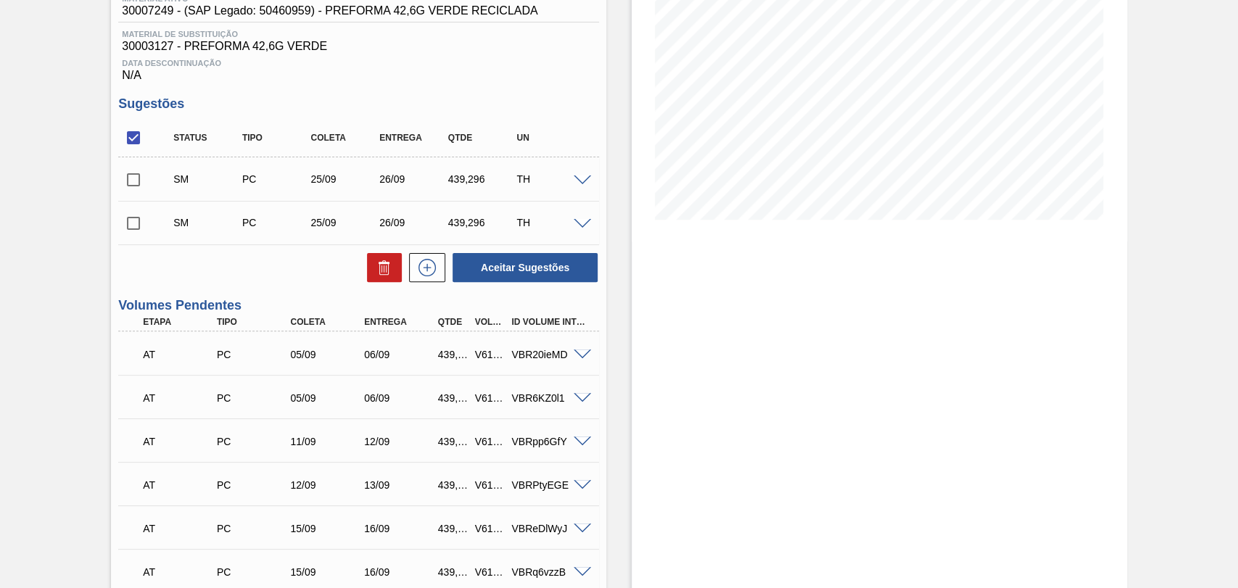
scroll to position [11, 0]
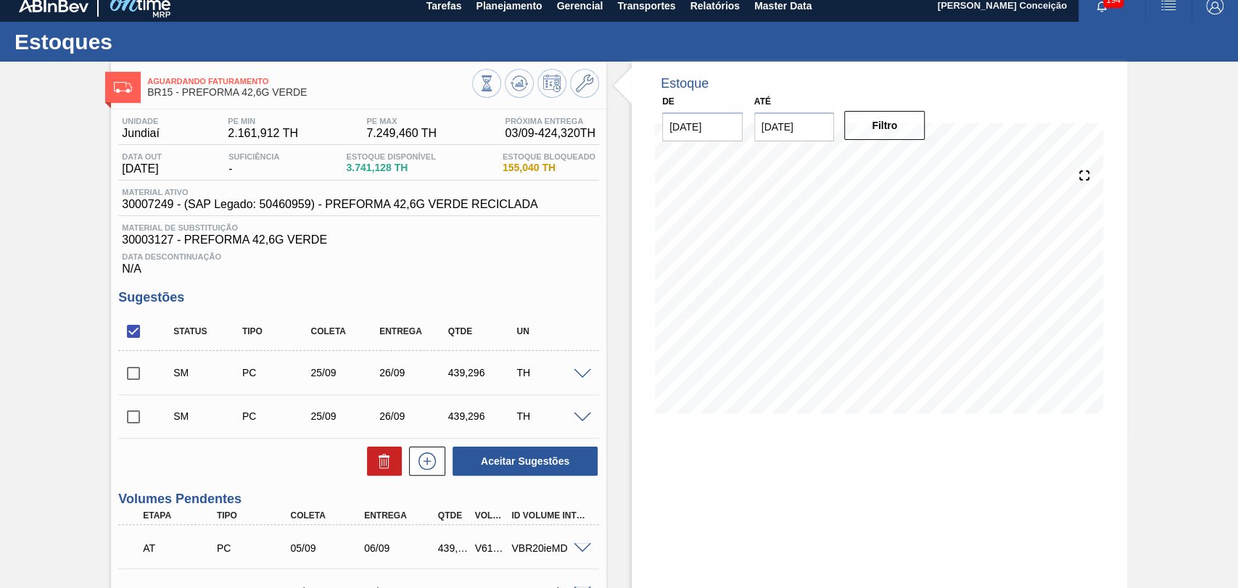
click at [144, 386] on input "checkbox" at bounding box center [133, 373] width 30 height 30
click at [144, 409] on input "checkbox" at bounding box center [133, 417] width 30 height 30
click at [511, 471] on button "Aceitar Sugestões" at bounding box center [525, 461] width 145 height 29
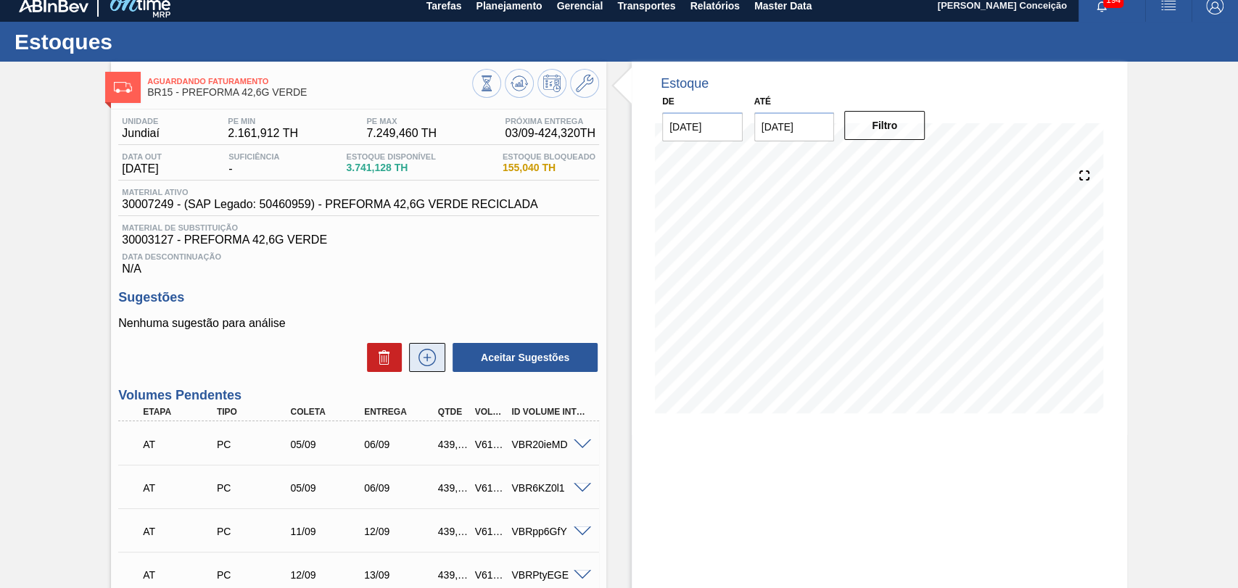
click at [412, 359] on button at bounding box center [427, 357] width 36 height 29
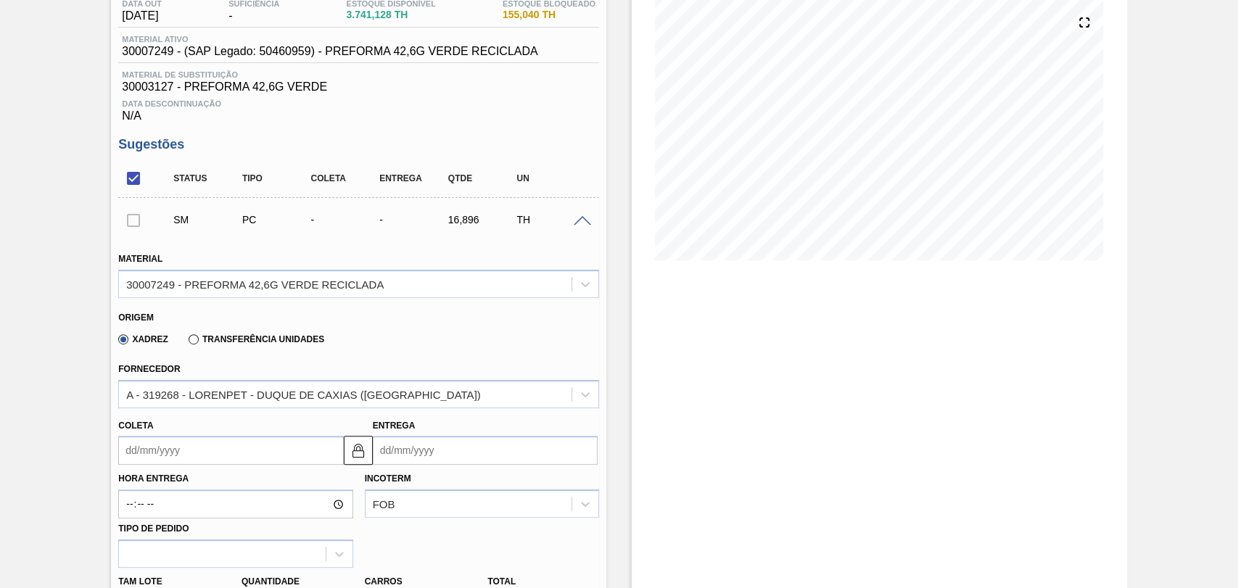
scroll to position [172, 0]
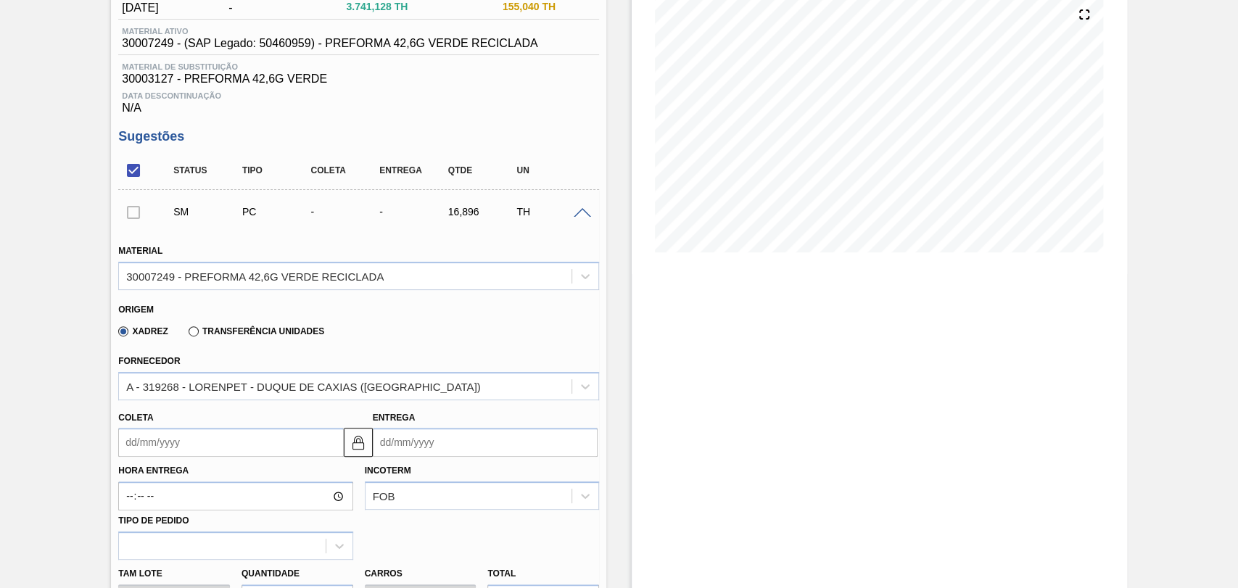
click at [196, 451] on input "Coleta" at bounding box center [230, 442] width 225 height 29
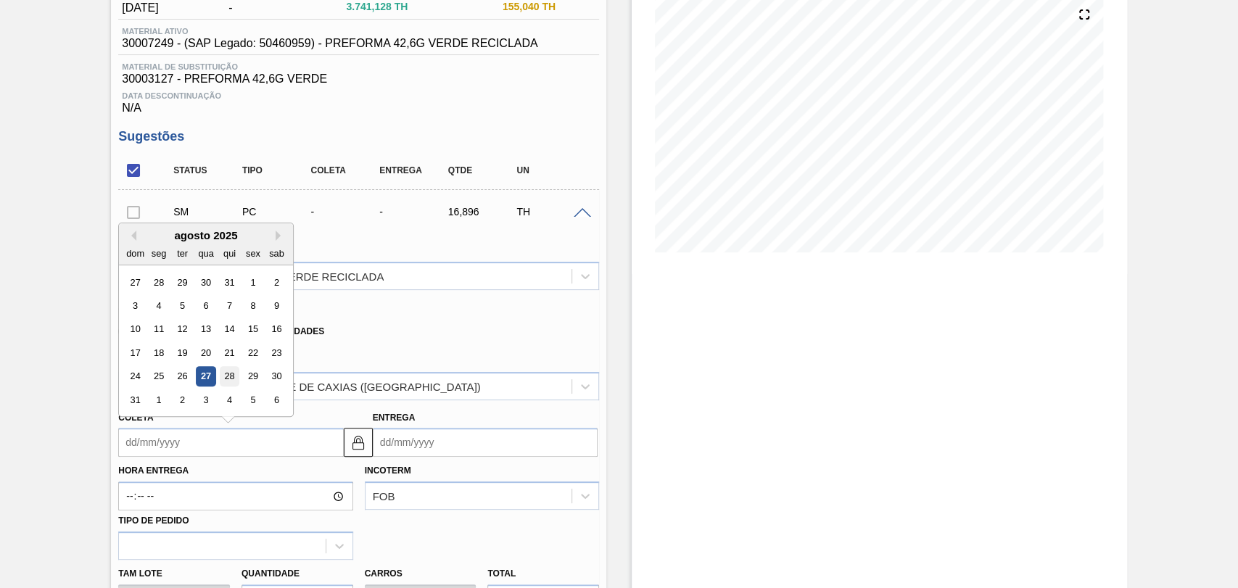
click at [231, 385] on div "28" at bounding box center [230, 377] width 20 height 20
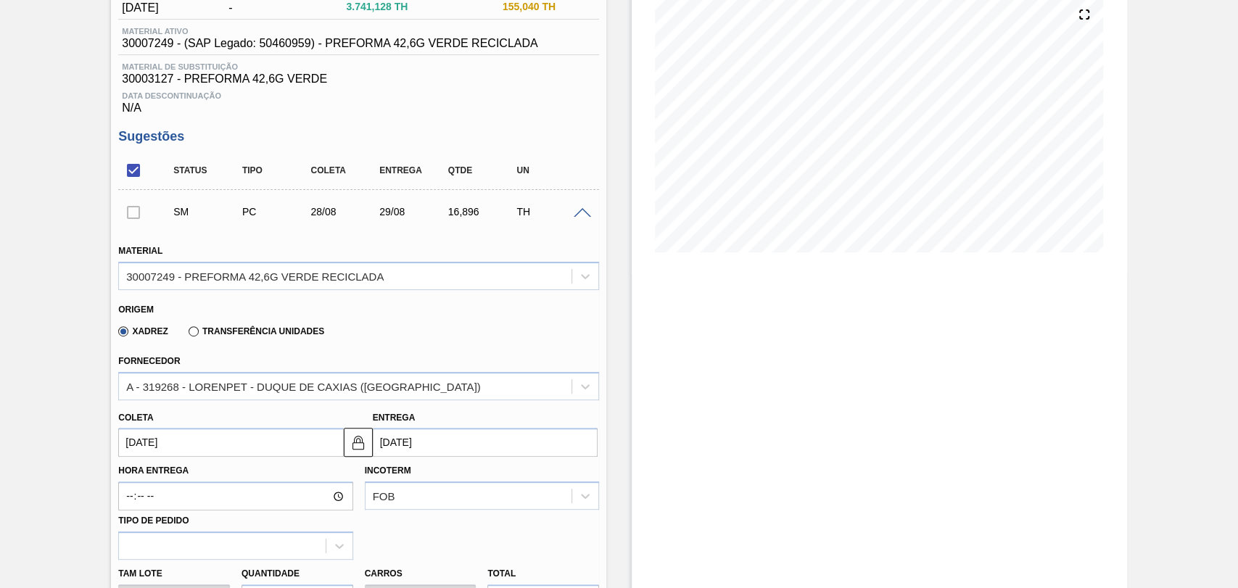
click at [186, 445] on input "[DATE]" at bounding box center [230, 442] width 225 height 29
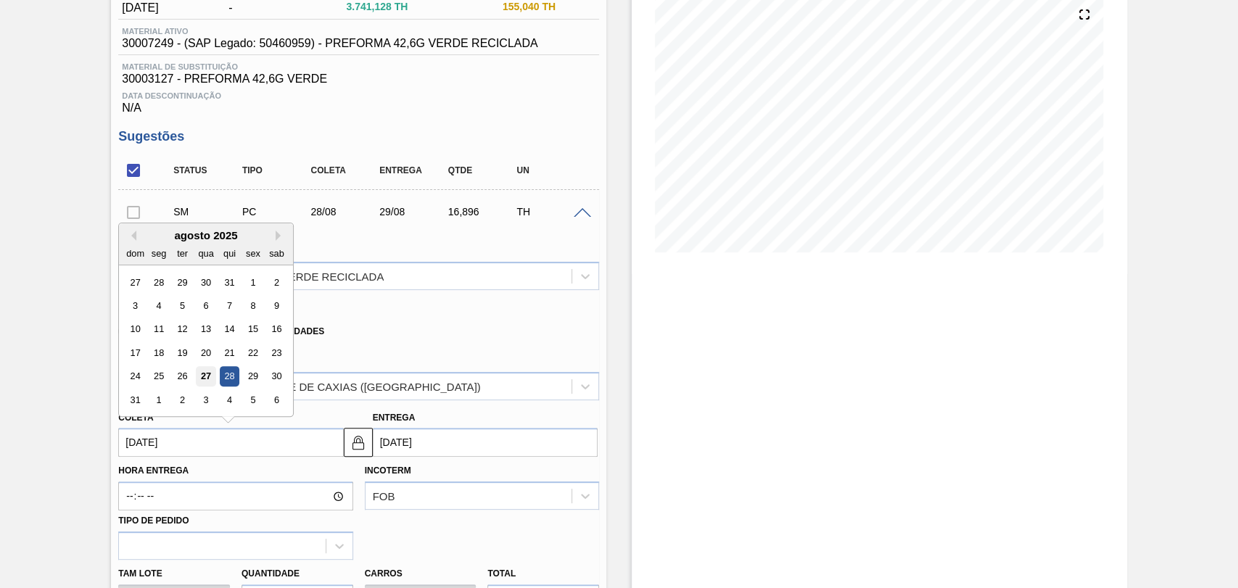
click at [200, 383] on div "27" at bounding box center [207, 377] width 20 height 20
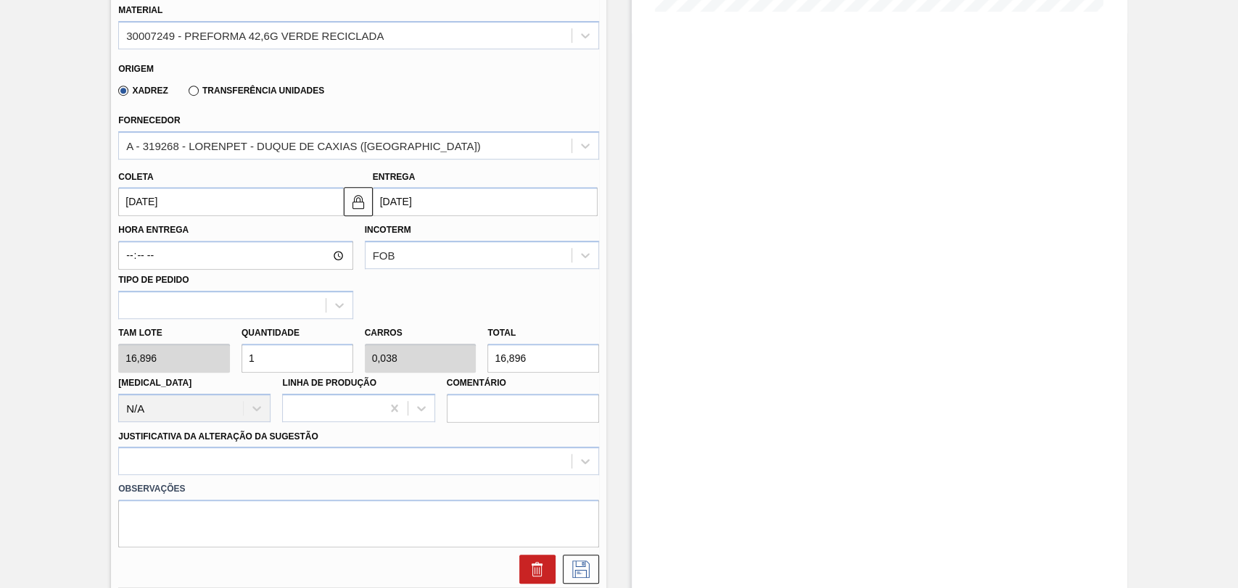
scroll to position [413, 0]
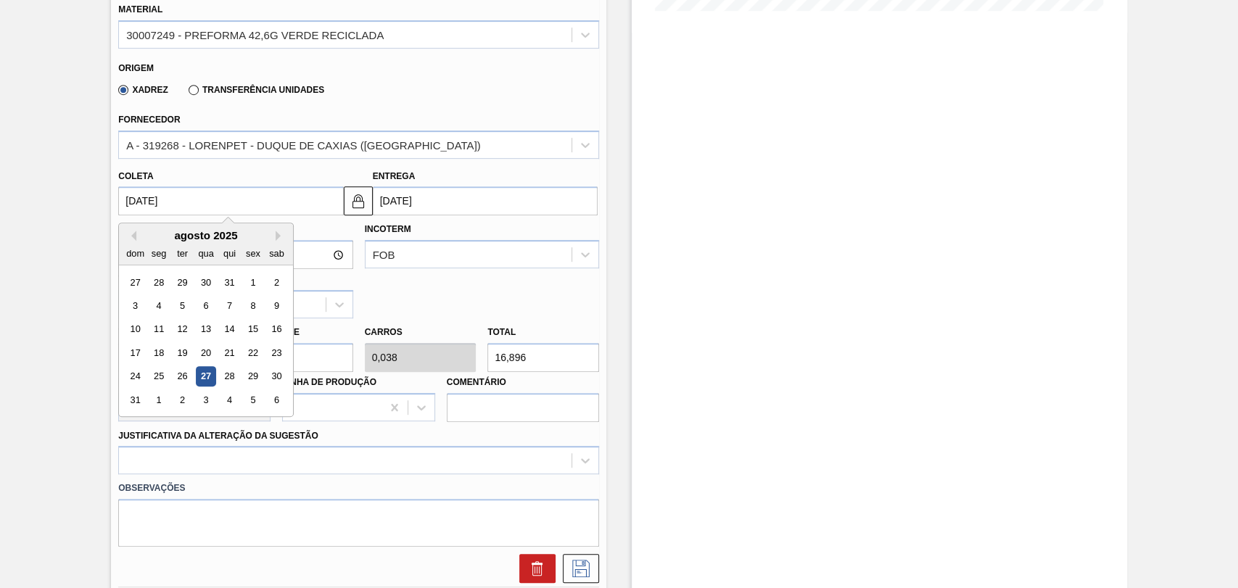
click at [286, 201] on input "[DATE]" at bounding box center [230, 200] width 225 height 29
click at [278, 241] on button "Next Month" at bounding box center [281, 236] width 10 height 10
click at [254, 355] on div "26" at bounding box center [254, 353] width 20 height 20
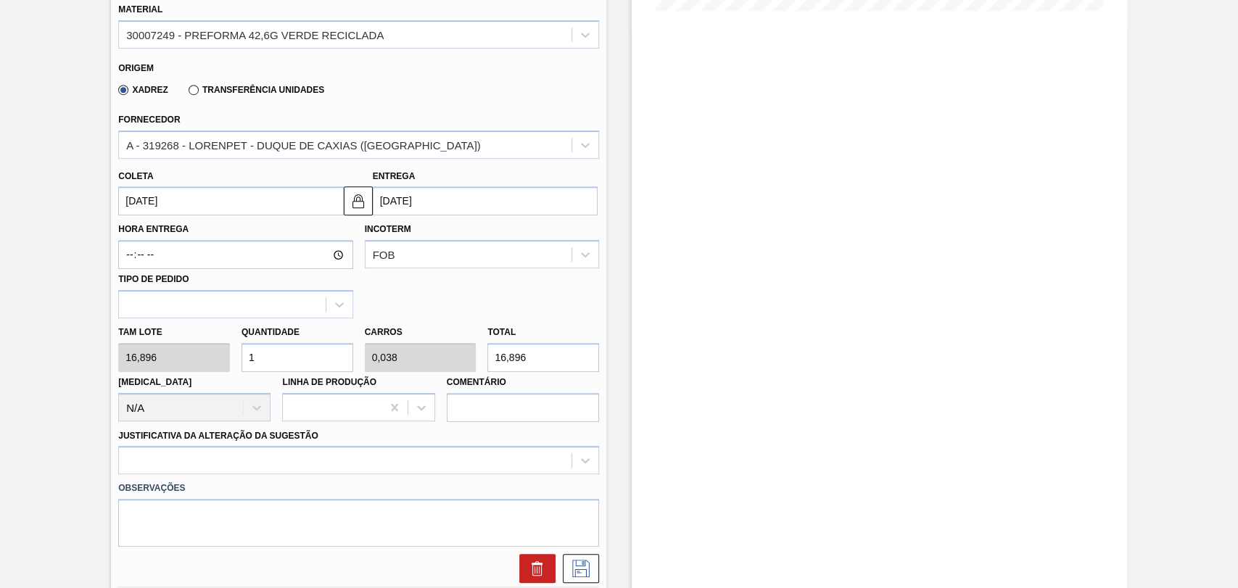
drag, startPoint x: 278, startPoint y: 358, endPoint x: 116, endPoint y: 310, distance: 169.4
click at [142, 321] on div "Tam lote 16,896 Quantidade 1 Carros 0,038 Total 16,896 Doca N/A Linha de Produç…" at bounding box center [358, 370] width 492 height 104
click at [154, 474] on div at bounding box center [358, 460] width 481 height 28
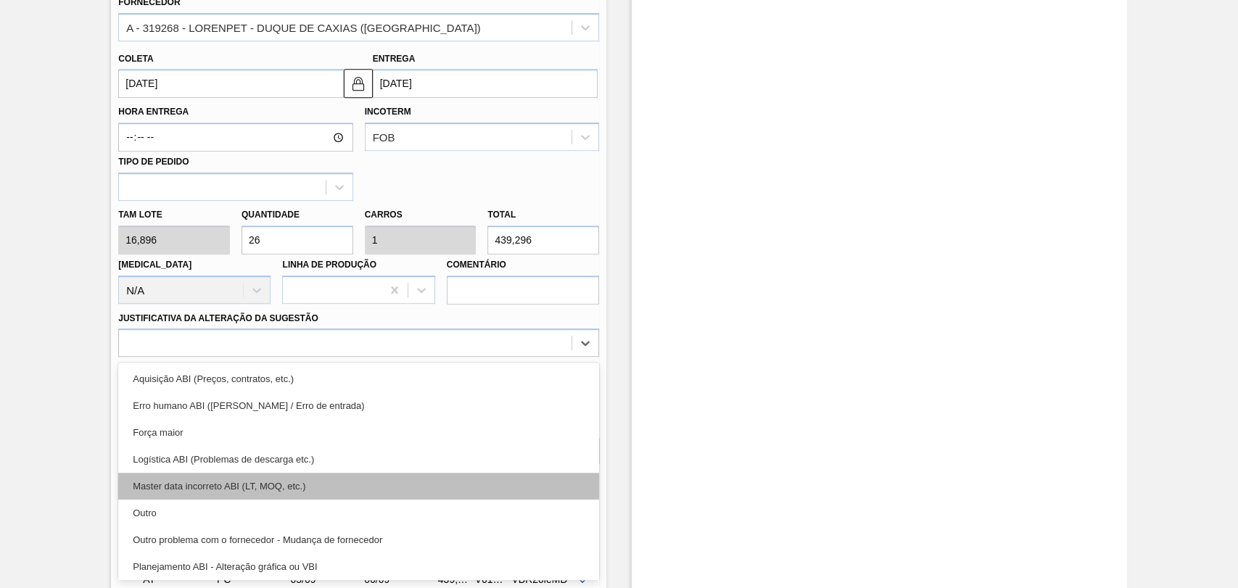
scroll to position [81, 0]
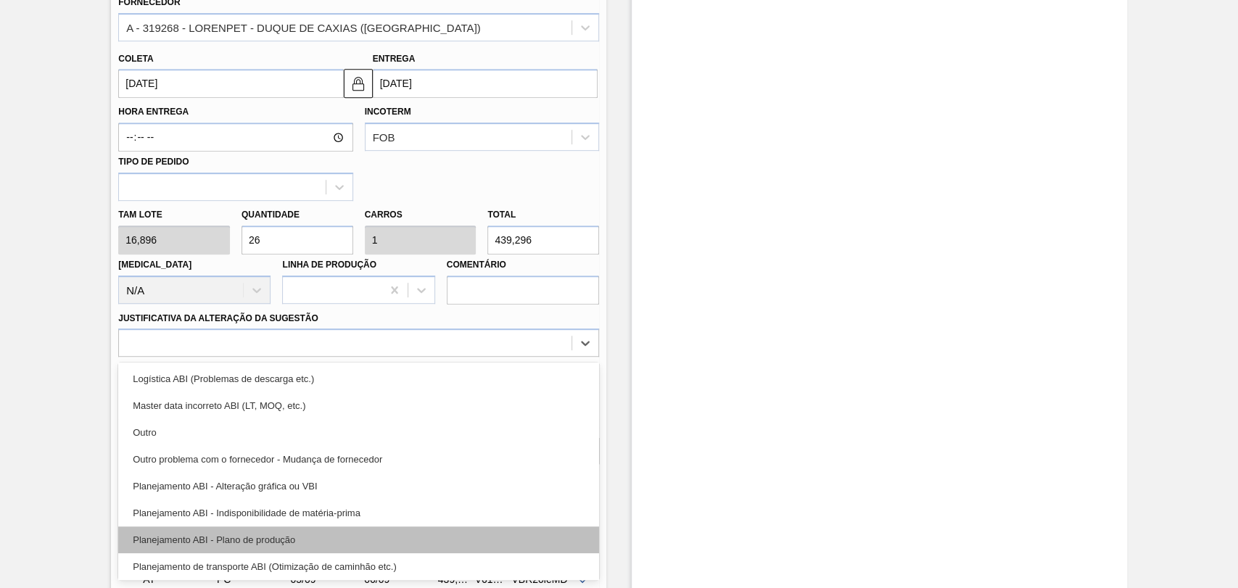
click at [273, 553] on div "Planejamento ABI - Plano de produção" at bounding box center [358, 540] width 481 height 27
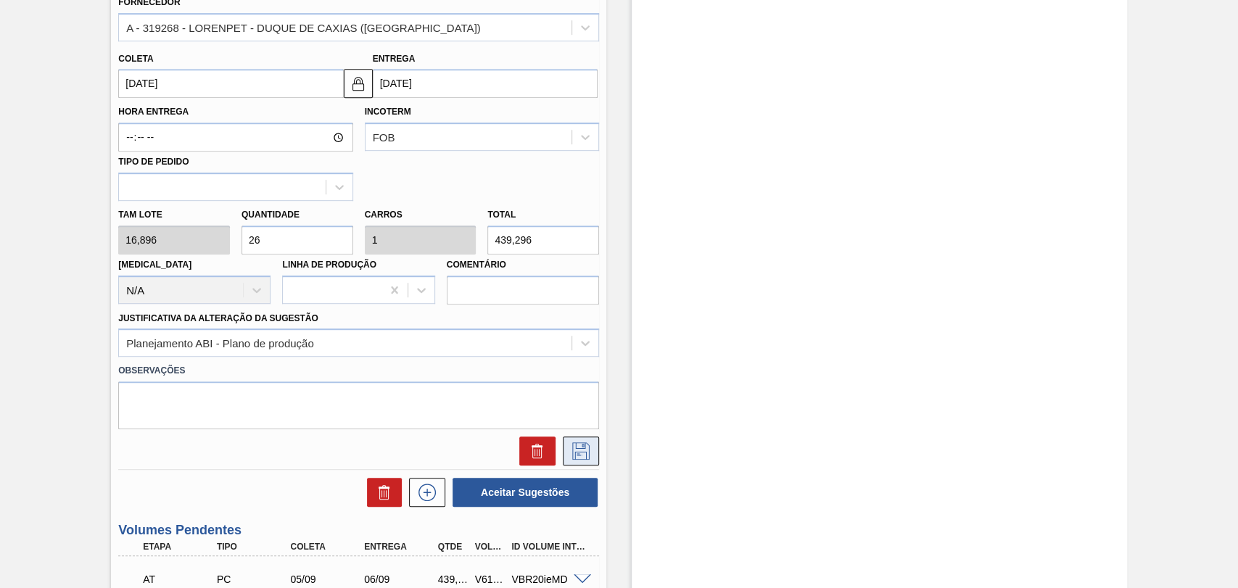
click at [572, 459] on icon at bounding box center [580, 450] width 23 height 17
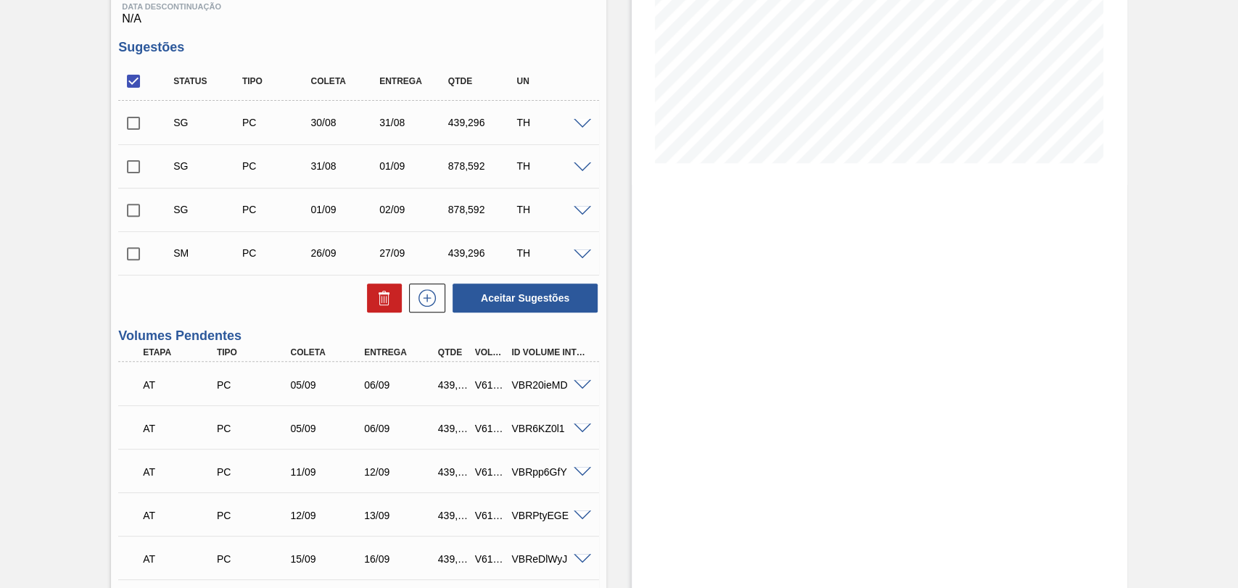
scroll to position [17, 0]
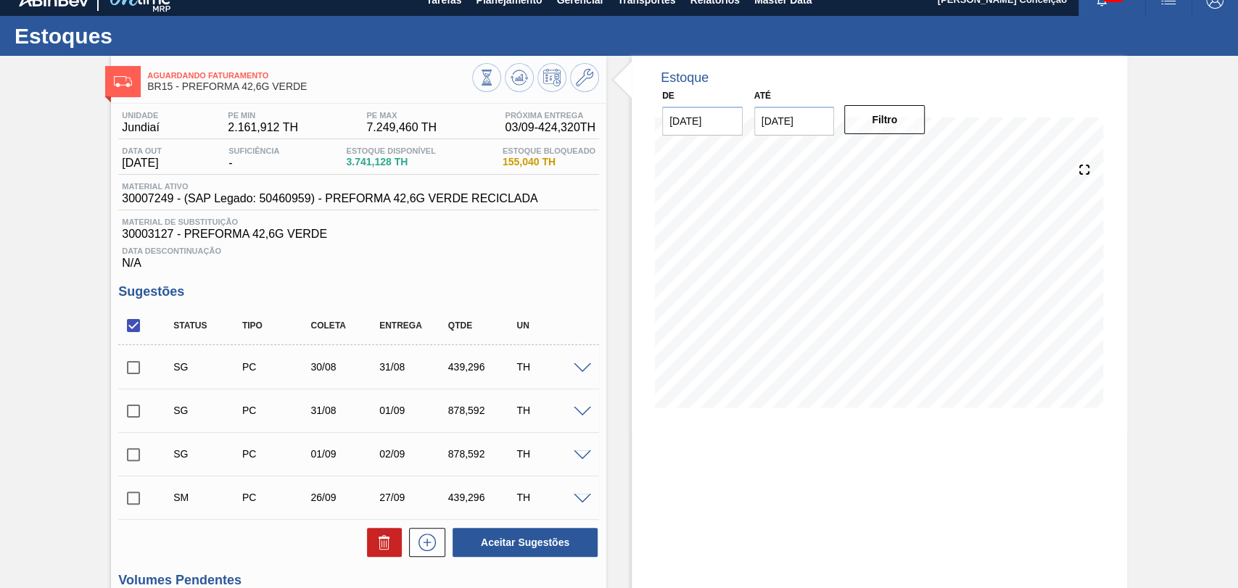
click at [128, 503] on input "checkbox" at bounding box center [133, 498] width 30 height 30
click at [519, 537] on button "Aceitar Sugestões" at bounding box center [525, 542] width 145 height 29
click at [584, 455] on span at bounding box center [582, 455] width 17 height 11
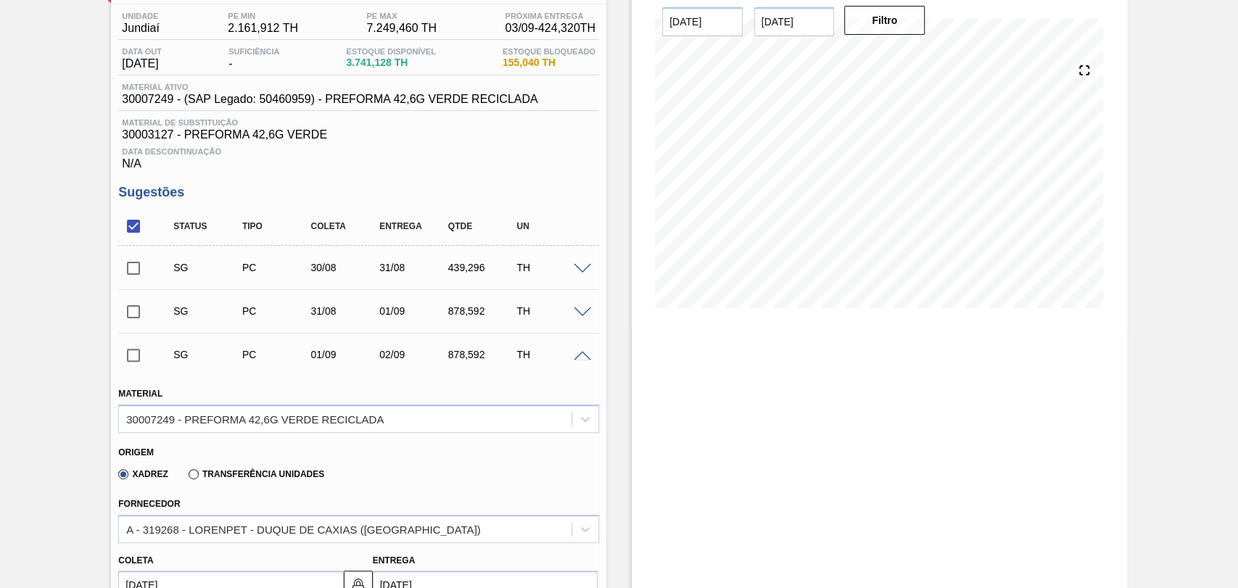
scroll to position [258, 0]
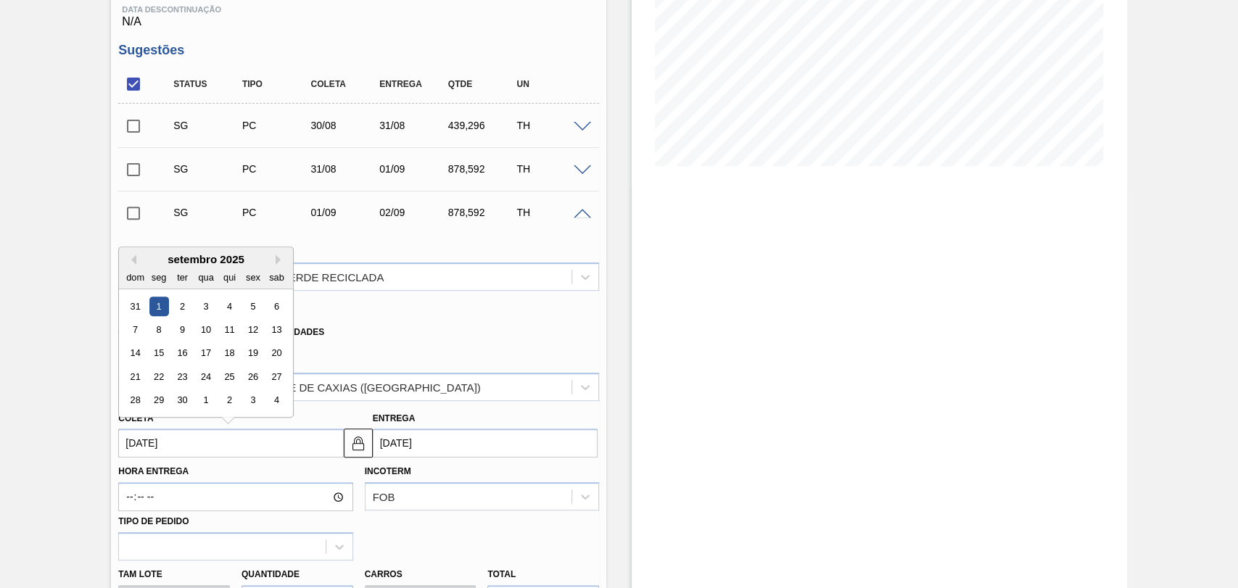
click at [147, 435] on input "[DATE]" at bounding box center [230, 443] width 225 height 29
click at [162, 408] on div "29" at bounding box center [159, 401] width 20 height 20
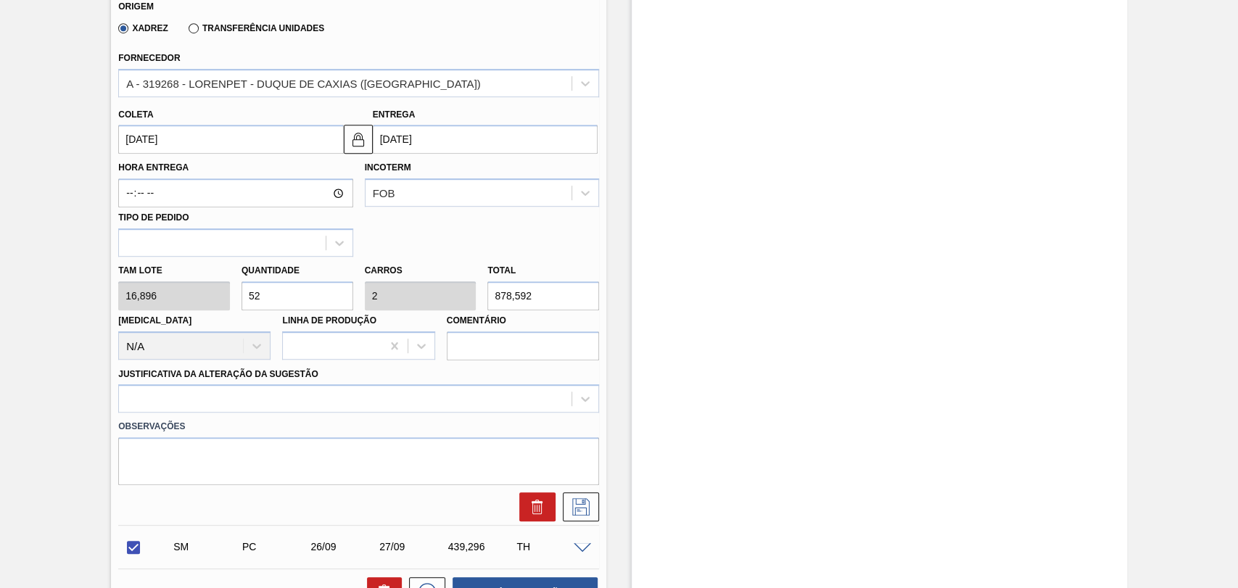
scroll to position [580, 0]
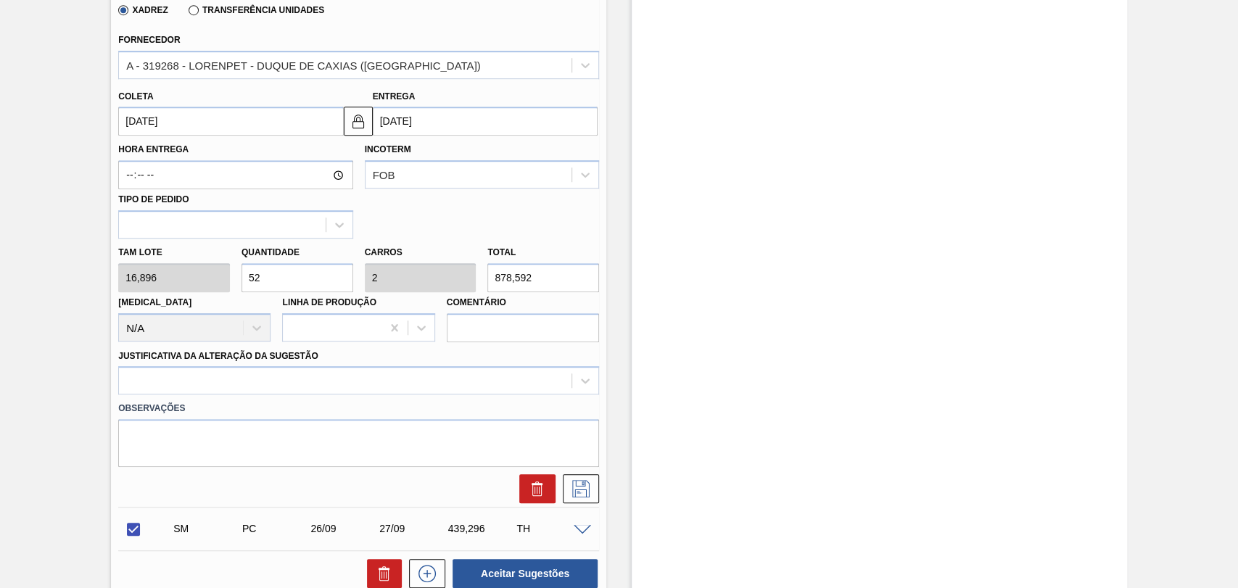
drag, startPoint x: 268, startPoint y: 278, endPoint x: 106, endPoint y: 264, distance: 162.4
click at [180, 258] on div "Tam lote 16,896 Quantidade 52 Carros 2 Total 878,592 Doca N/A Linha de Produção…" at bounding box center [358, 291] width 492 height 104
click at [152, 388] on div at bounding box center [358, 380] width 481 height 28
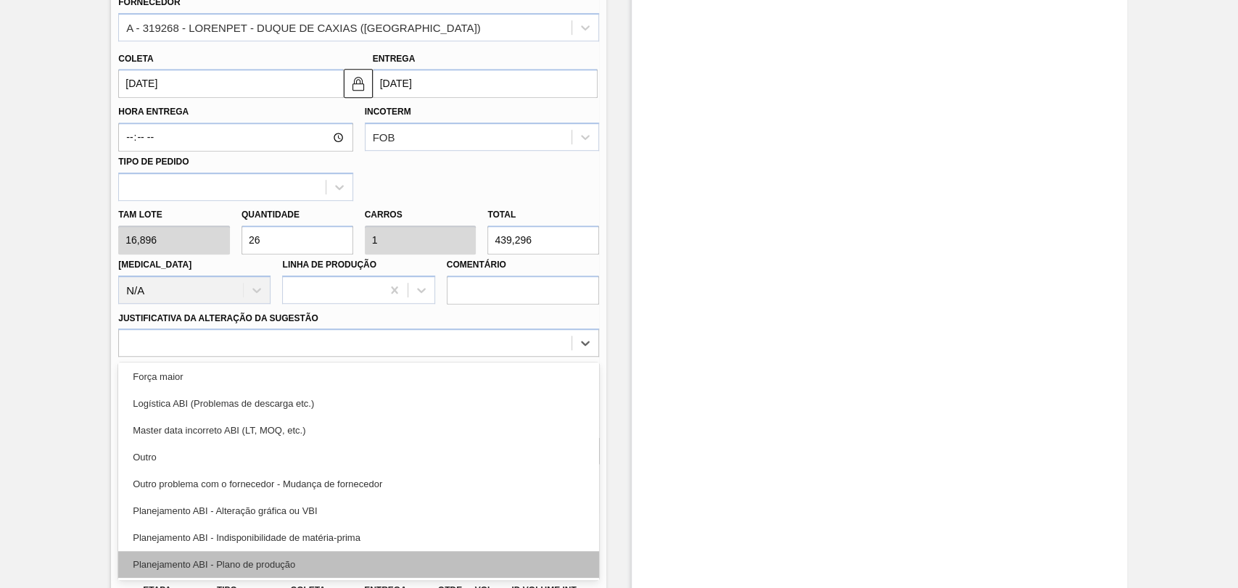
scroll to position [81, 0]
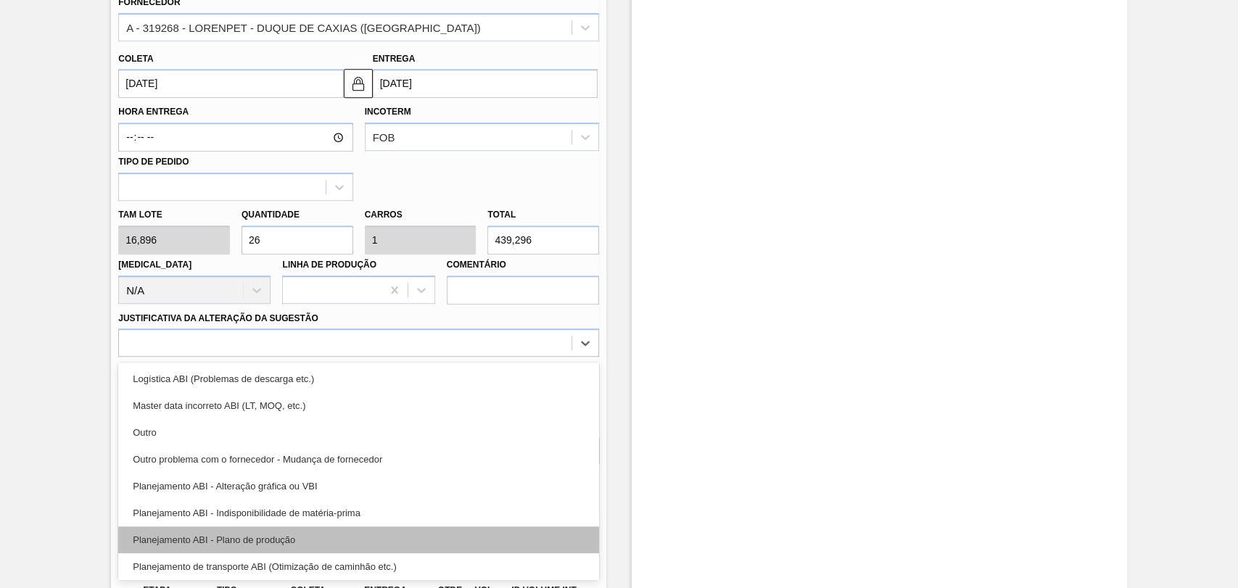
click at [272, 532] on div "Planejamento ABI - Plano de produção" at bounding box center [358, 540] width 481 height 27
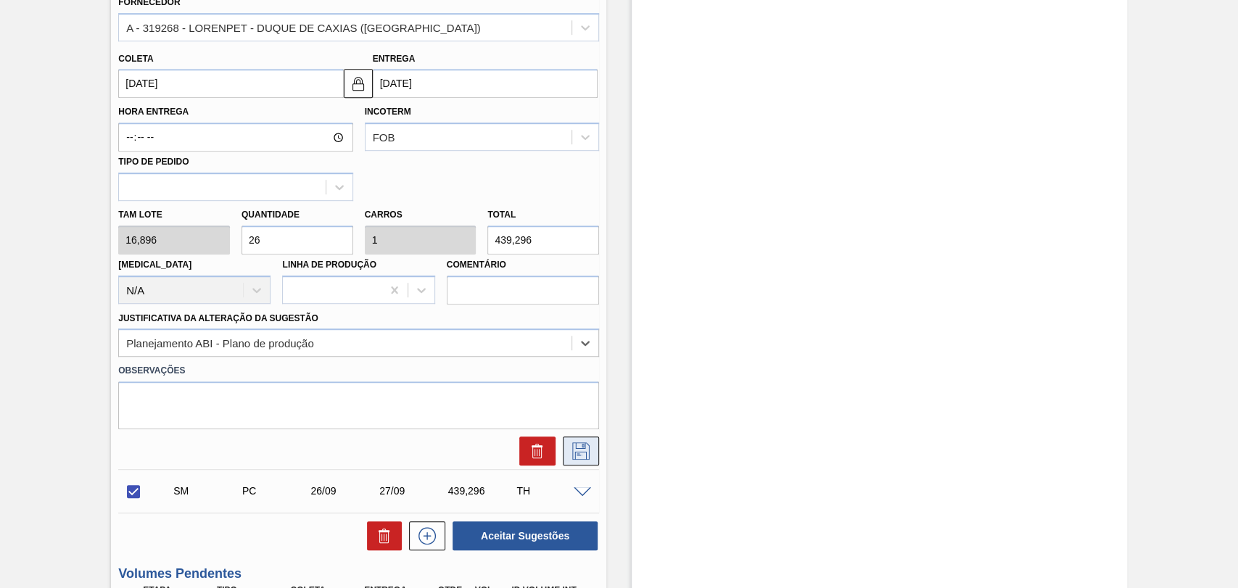
click at [577, 451] on icon at bounding box center [580, 450] width 23 height 17
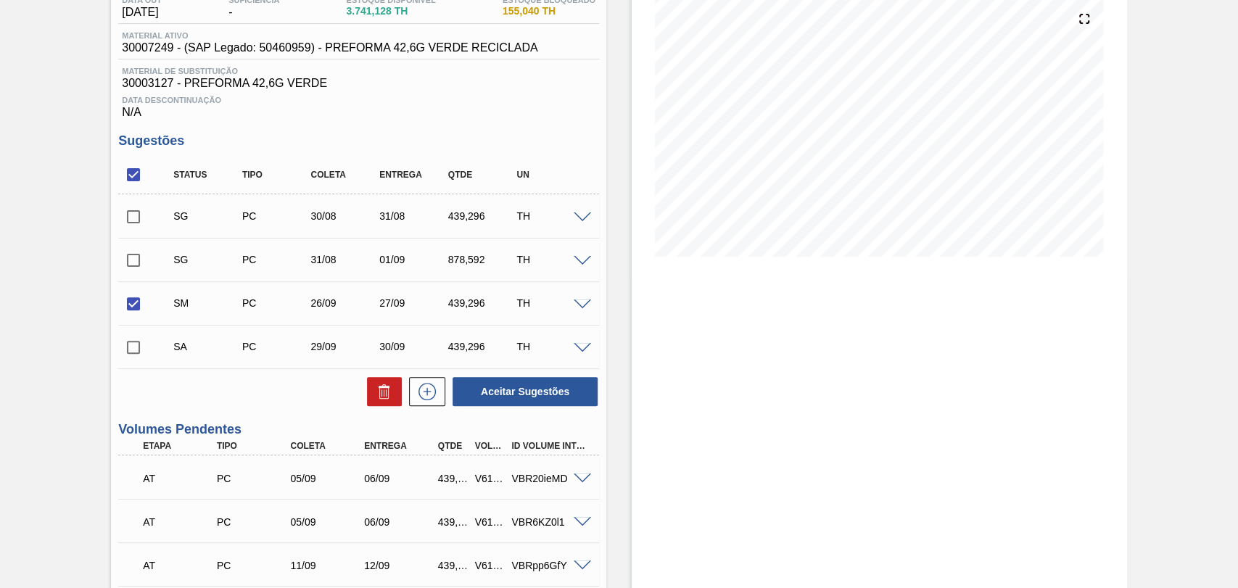
scroll to position [242, 0]
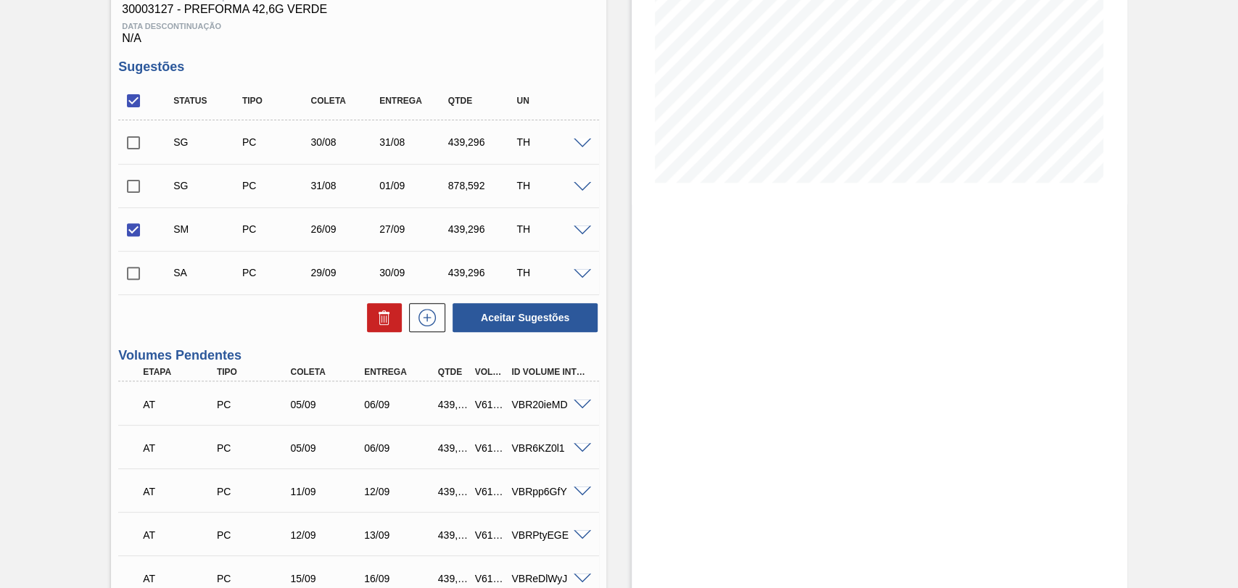
click at [131, 285] on input "checkbox" at bounding box center [133, 273] width 30 height 30
click at [478, 313] on button "Aceitar Sugestões" at bounding box center [525, 317] width 145 height 29
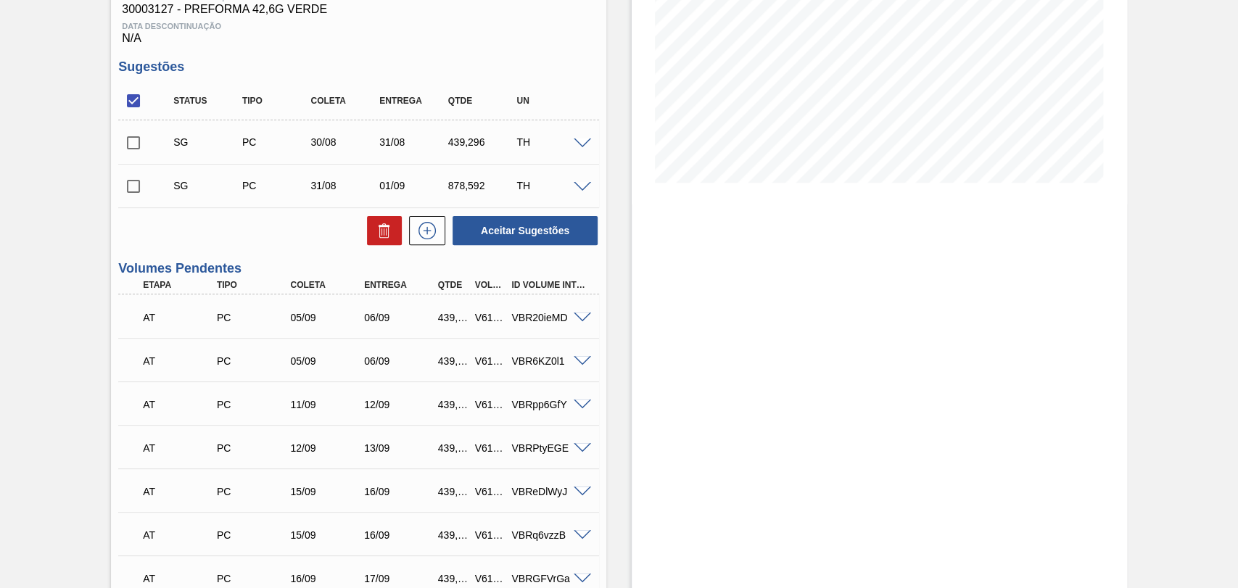
click at [137, 145] on input "checkbox" at bounding box center [133, 143] width 30 height 30
click at [126, 195] on input "checkbox" at bounding box center [133, 186] width 30 height 30
click at [386, 236] on icon at bounding box center [386, 231] width 1 height 7
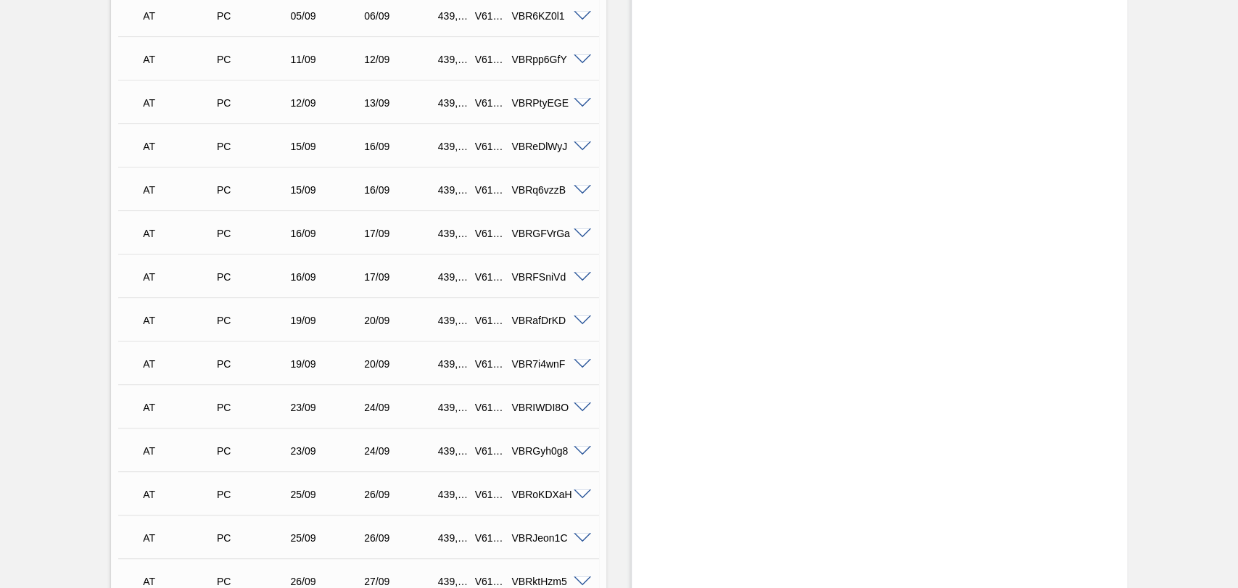
scroll to position [644, 0]
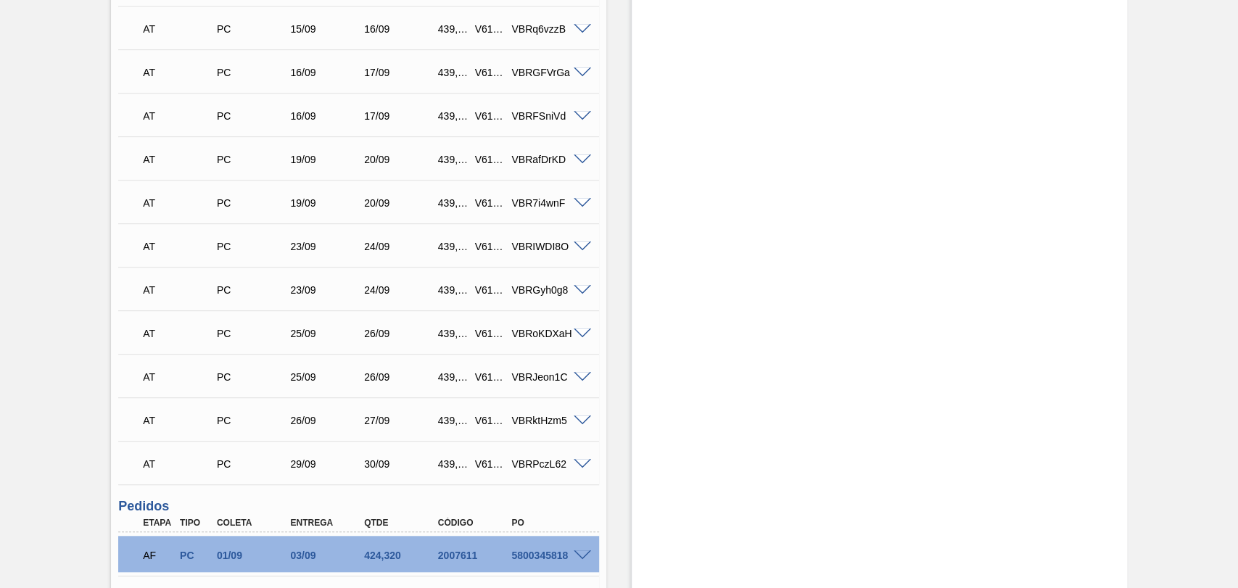
click at [379, 161] on div "20/09" at bounding box center [401, 160] width 82 height 12
click at [369, 114] on div "17/09" at bounding box center [401, 116] width 82 height 12
click at [371, 65] on div "AT PC 16/09 17/09 439,296 V618743 VBRGFVrGa" at bounding box center [354, 71] width 442 height 29
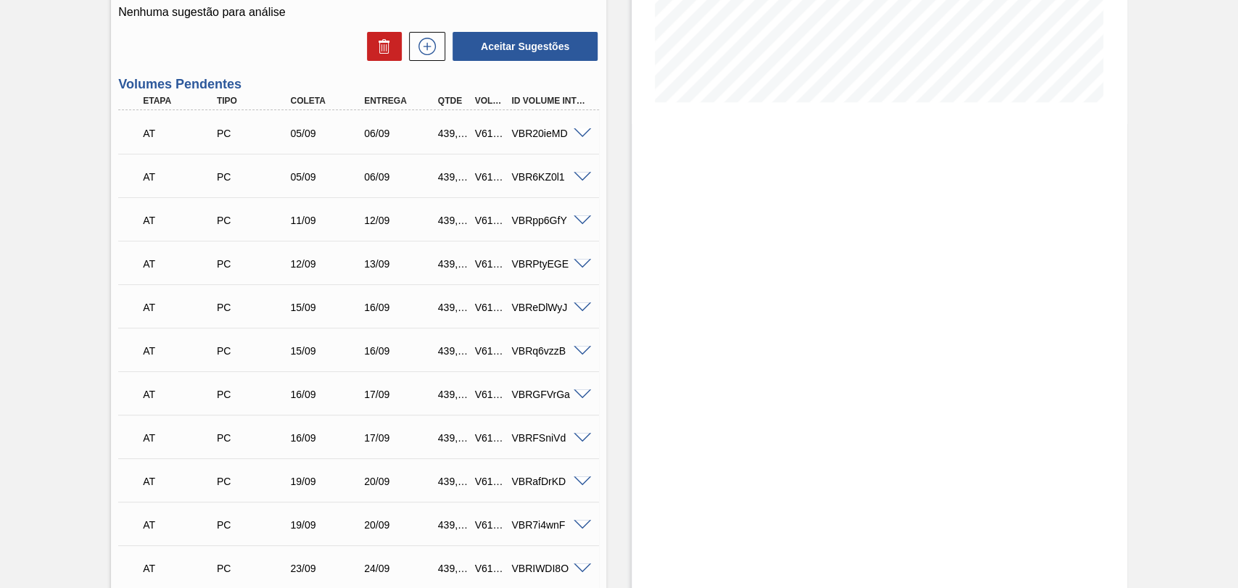
scroll to position [0, 0]
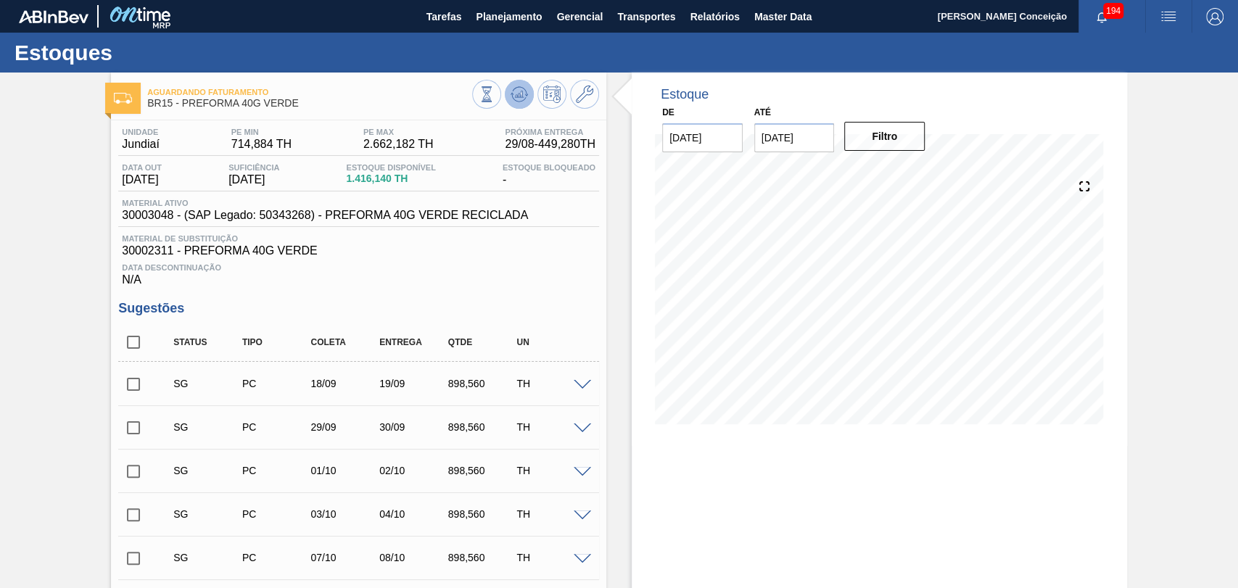
click at [516, 101] on icon at bounding box center [519, 97] width 15 height 7
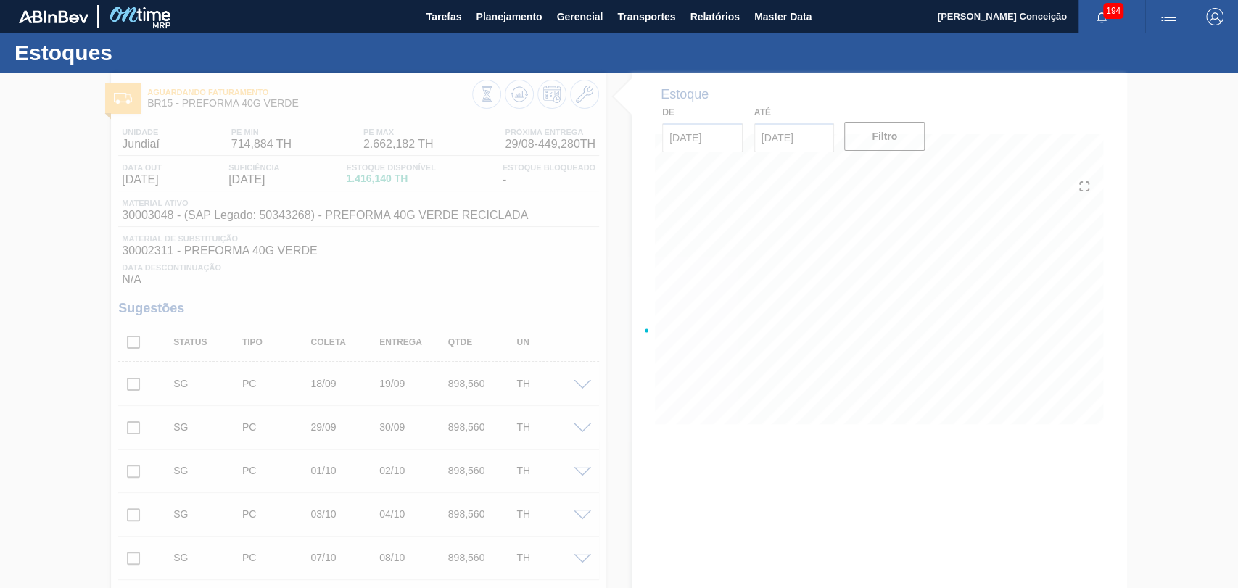
click at [621, 390] on div at bounding box center [619, 331] width 1238 height 516
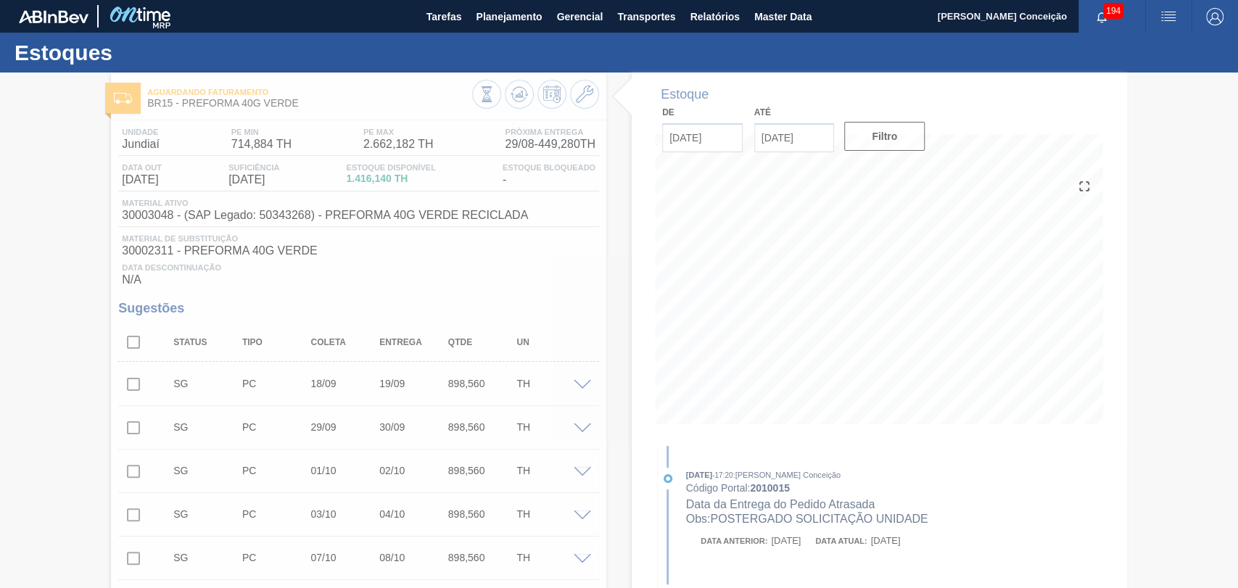
click at [411, 266] on div at bounding box center [619, 331] width 1238 height 516
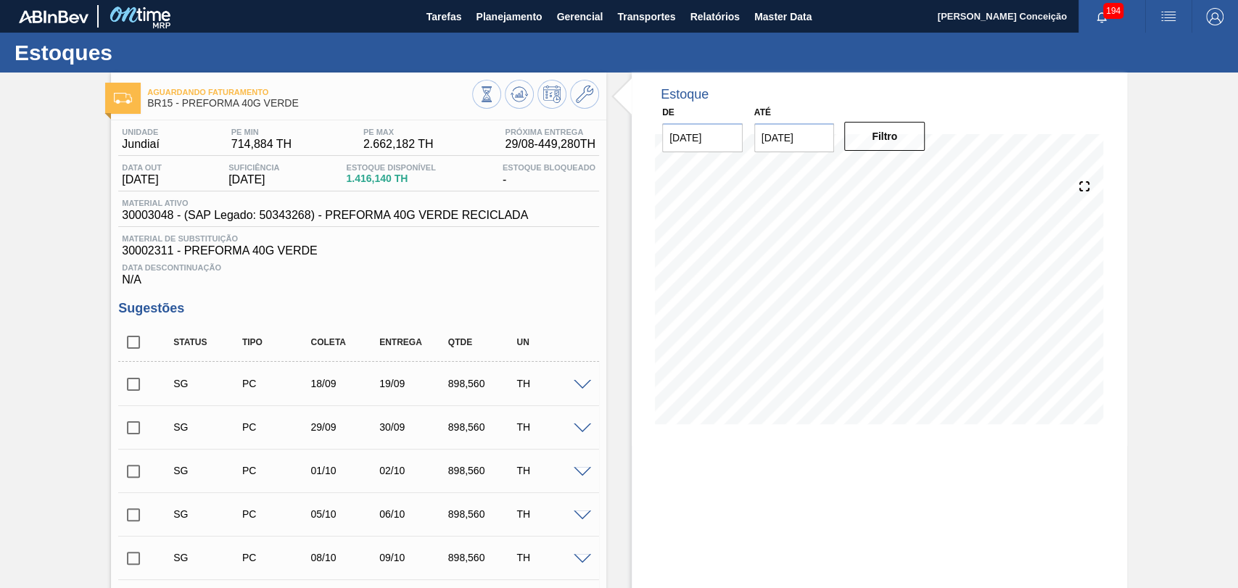
click at [542, 286] on div "Data Descontinuação N/A" at bounding box center [358, 271] width 481 height 29
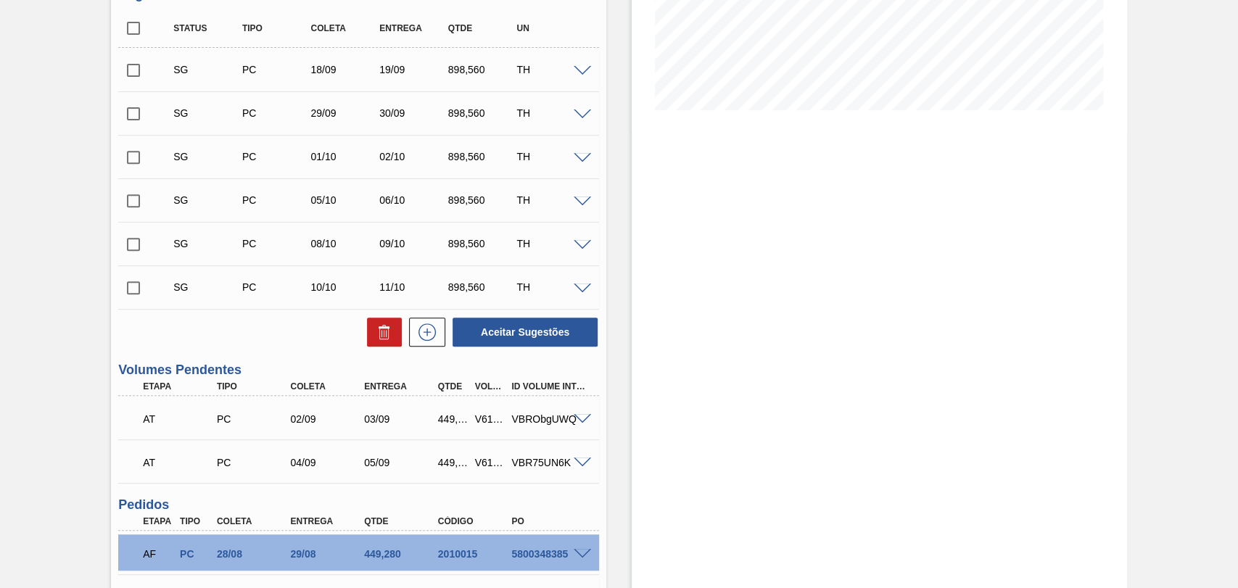
scroll to position [403, 0]
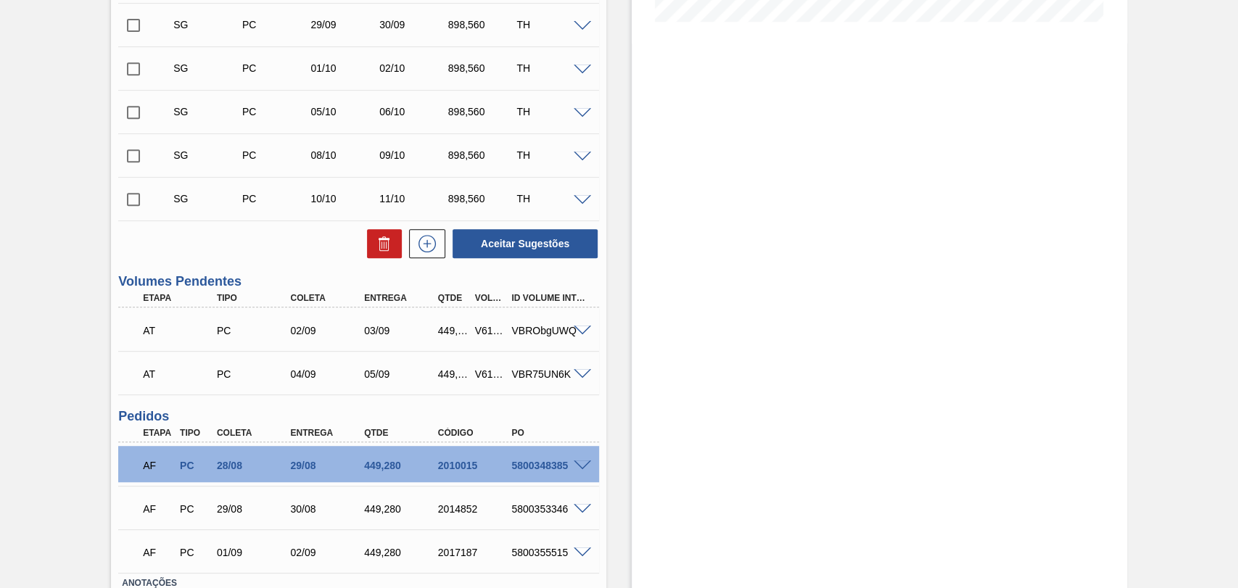
click at [583, 330] on span at bounding box center [582, 331] width 17 height 11
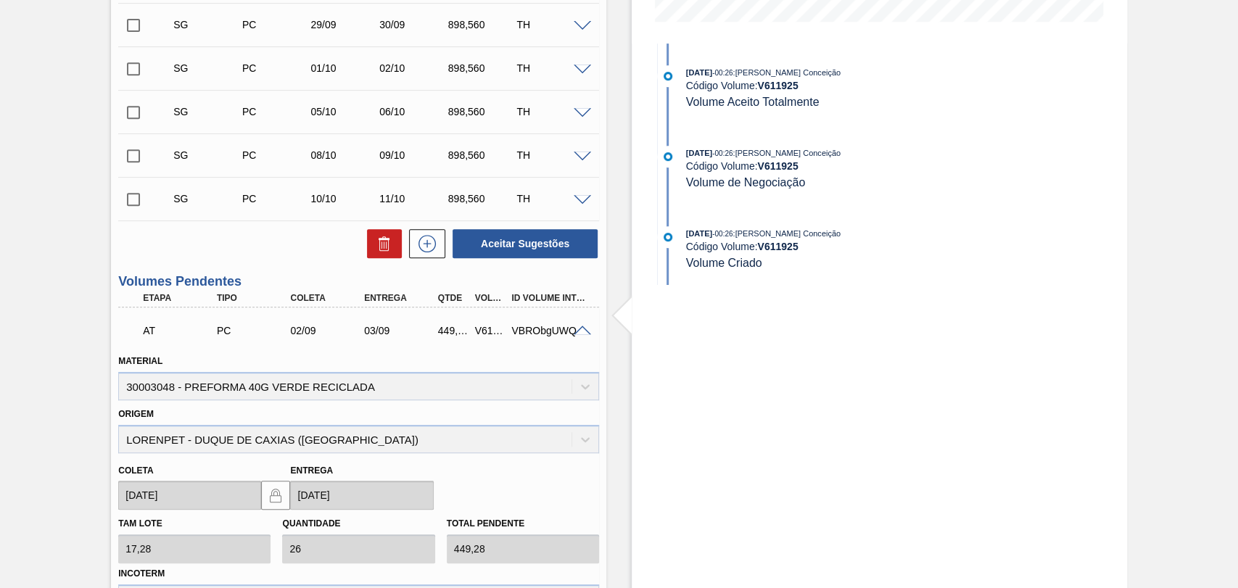
click at [583, 330] on span at bounding box center [582, 331] width 17 height 11
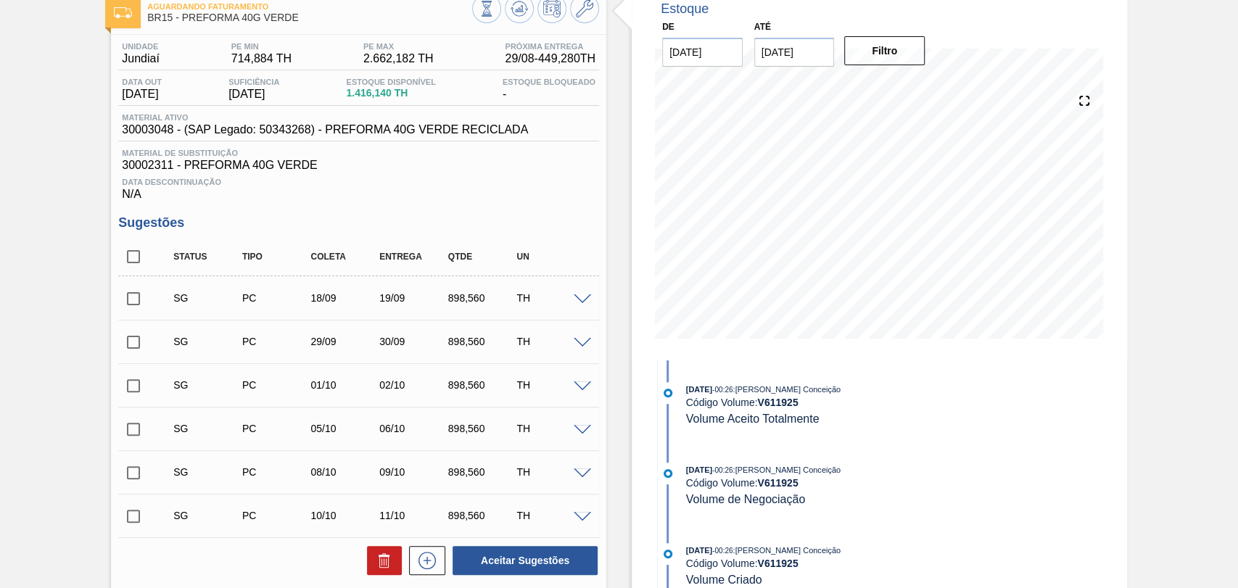
scroll to position [0, 0]
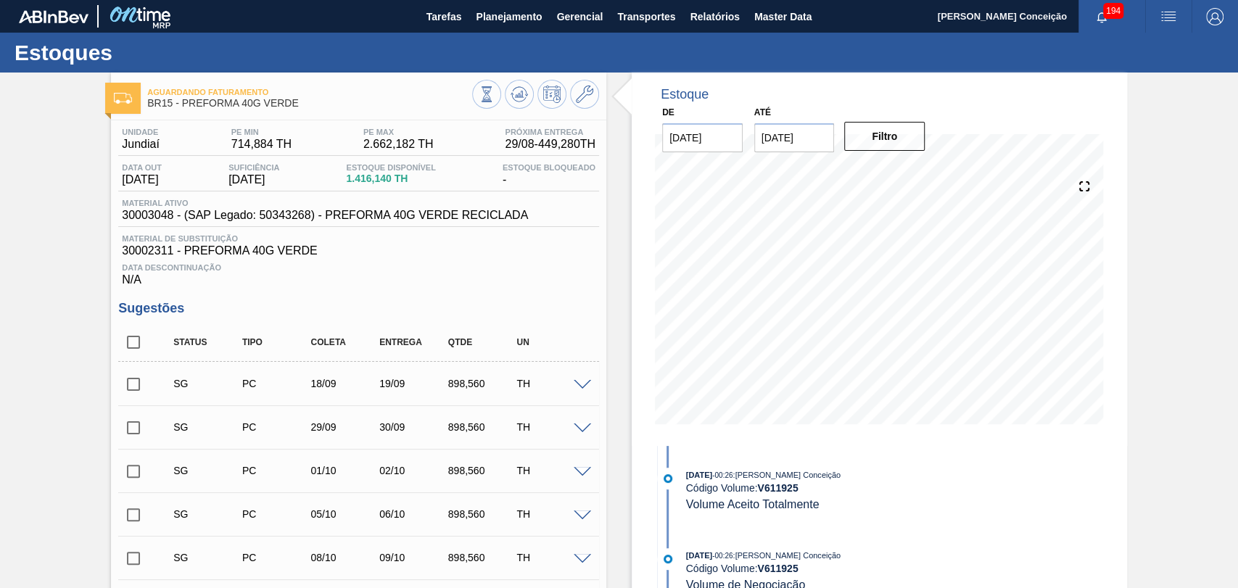
click at [145, 348] on input "checkbox" at bounding box center [133, 342] width 30 height 30
checkbox input "true"
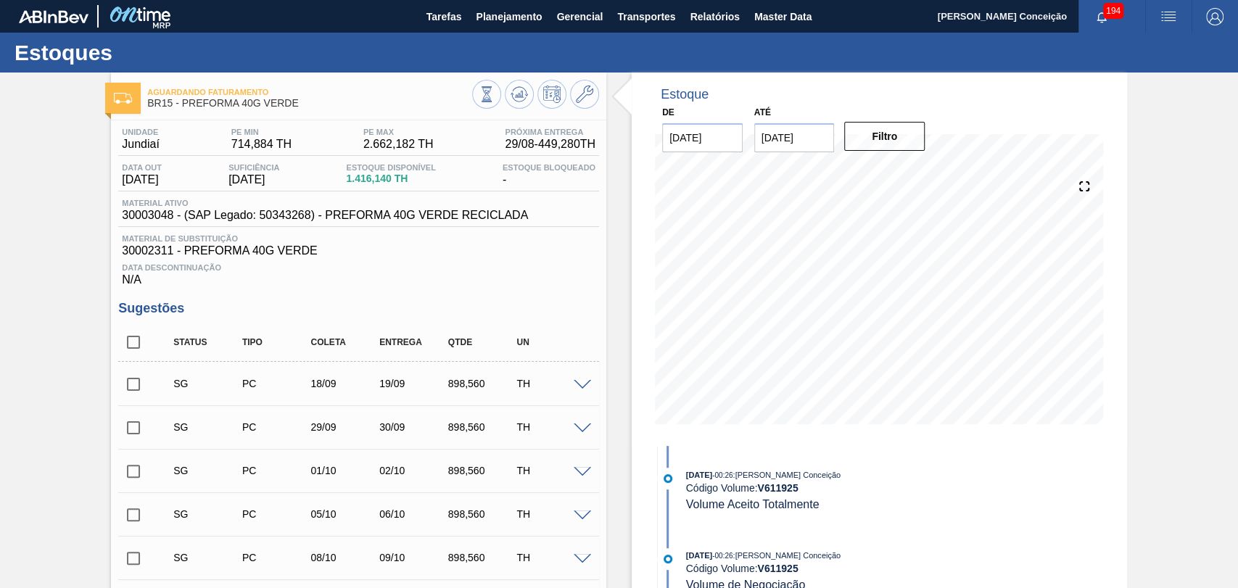
checkbox input "true"
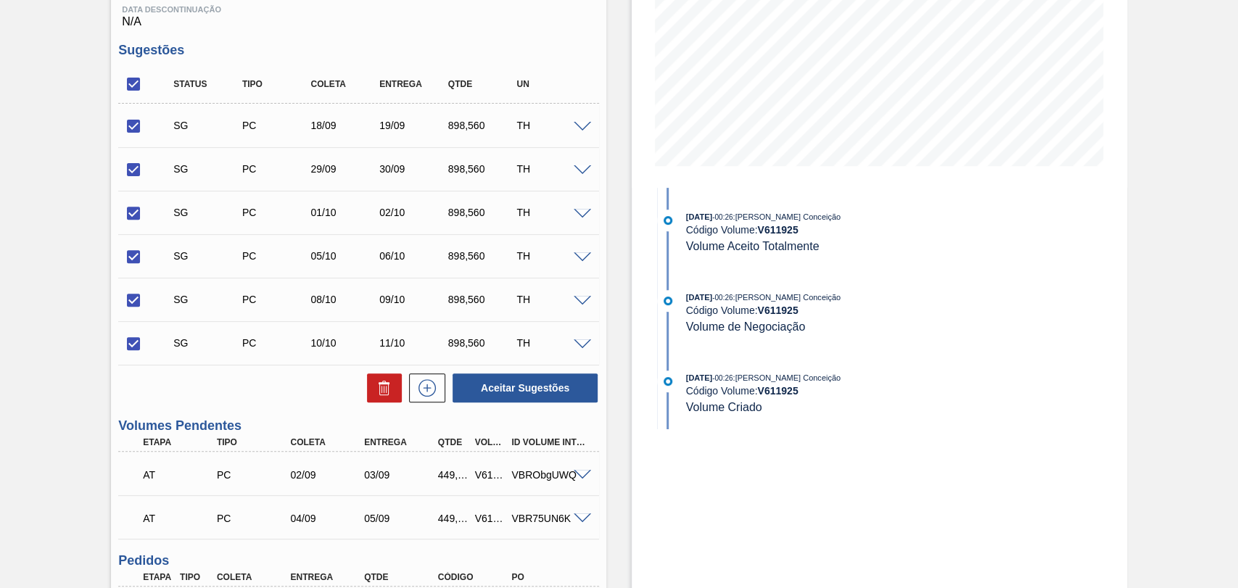
scroll to position [322, 0]
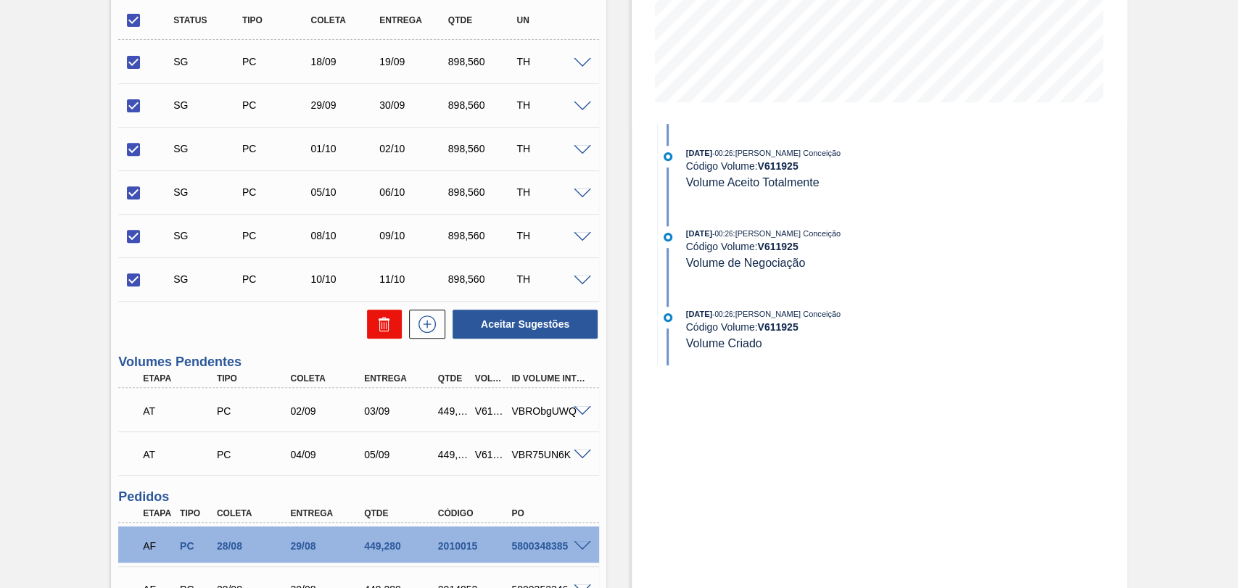
click at [387, 330] on icon at bounding box center [383, 326] width 9 height 11
checkbox input "false"
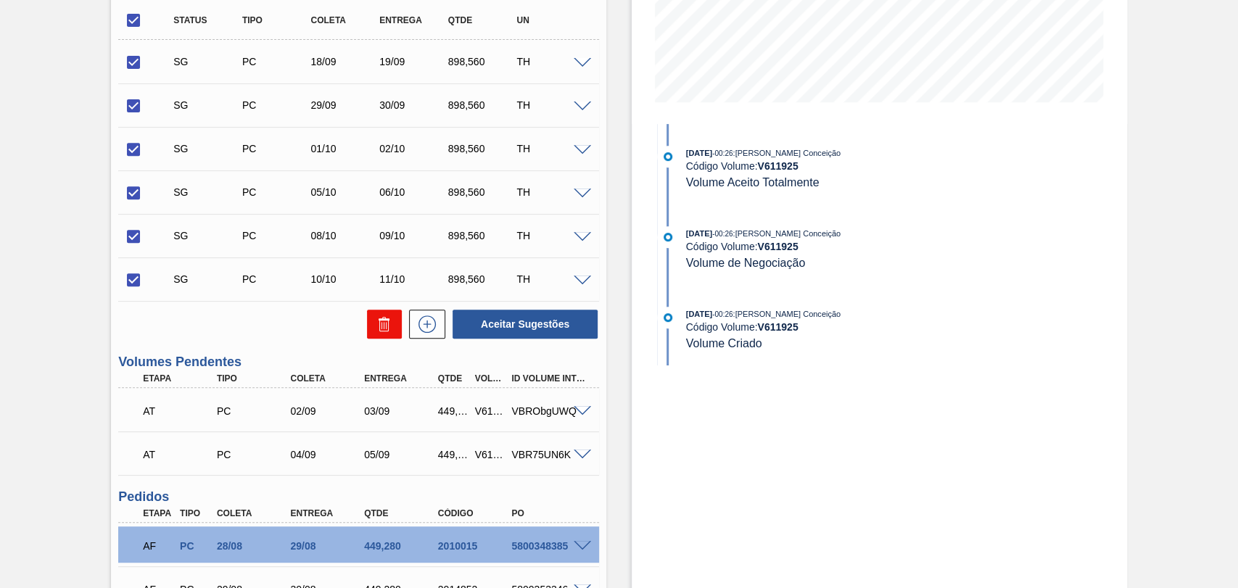
checkbox input "false"
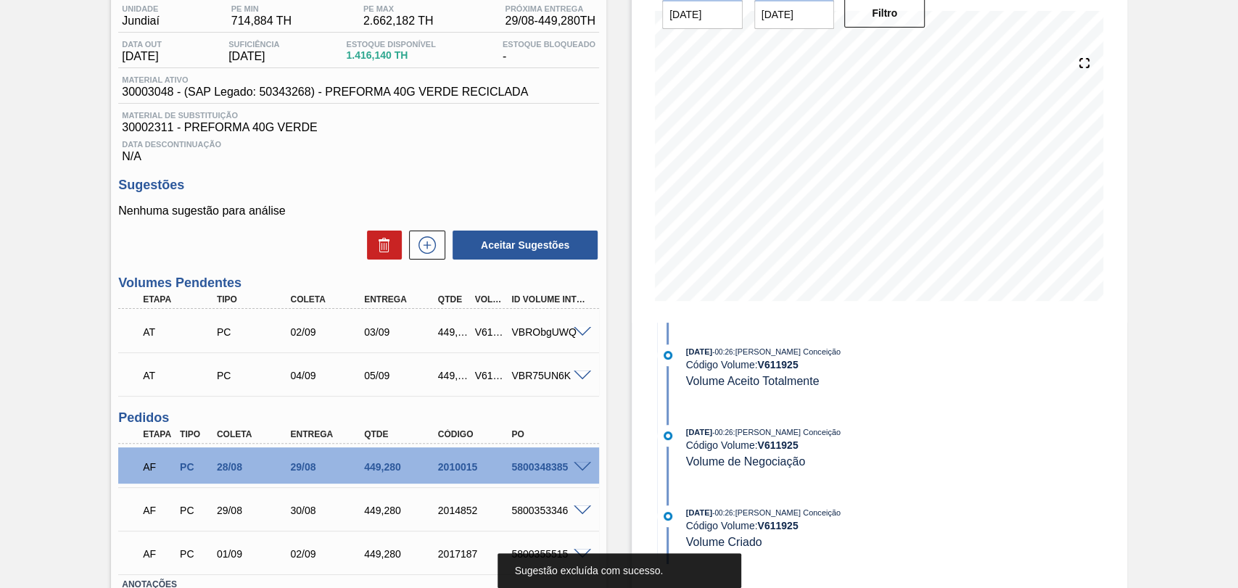
scroll to position [0, 0]
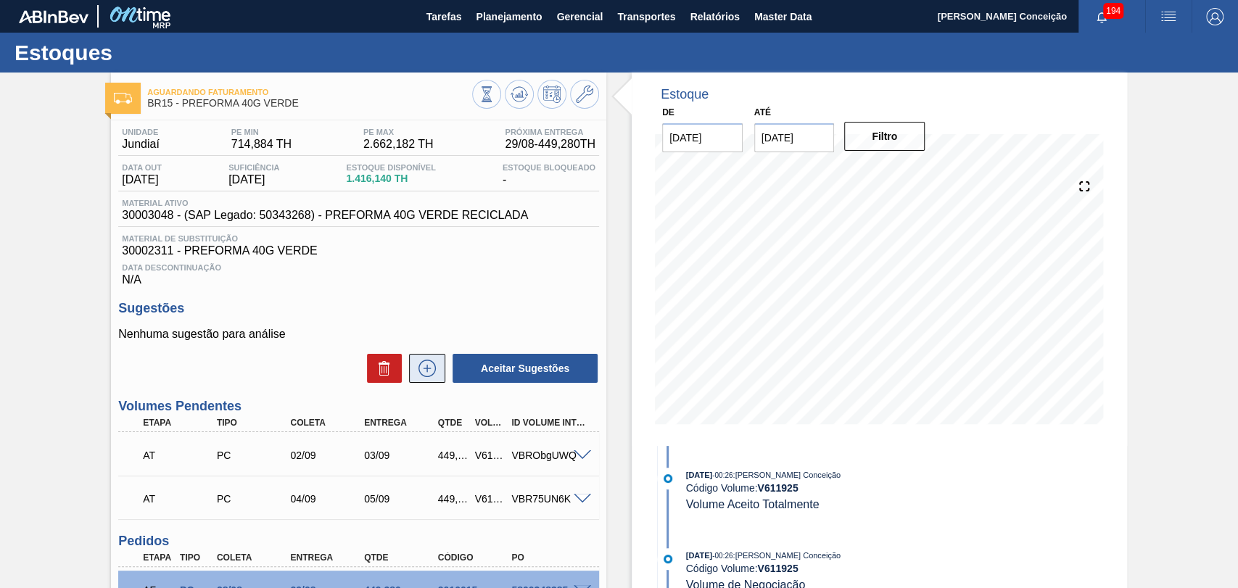
click at [428, 369] on icon at bounding box center [427, 368] width 23 height 17
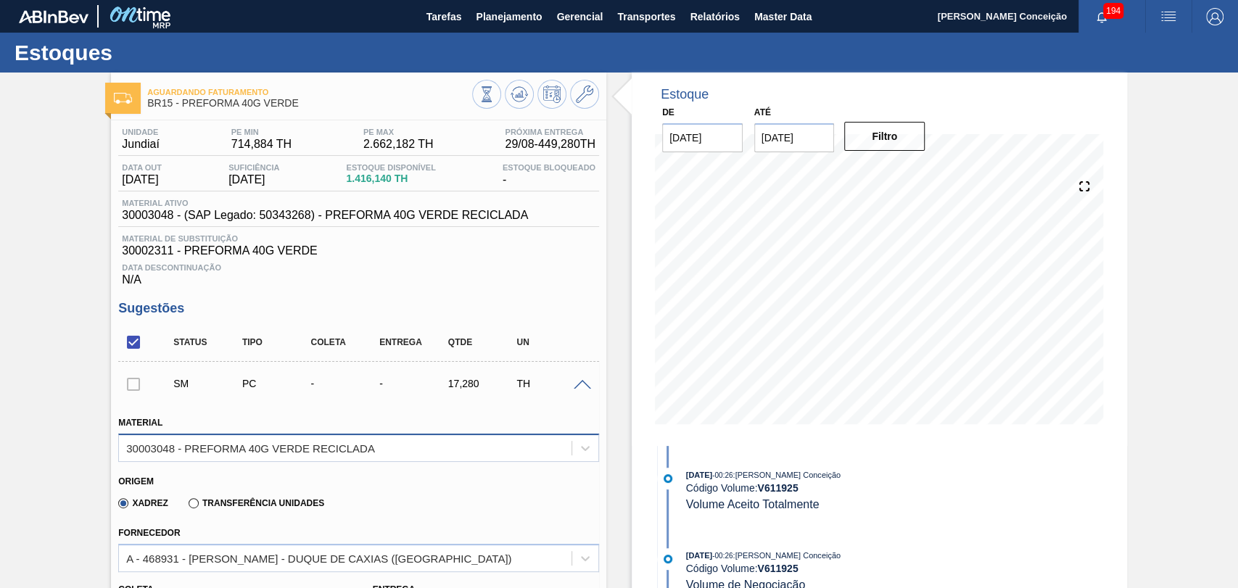
scroll to position [161, 0]
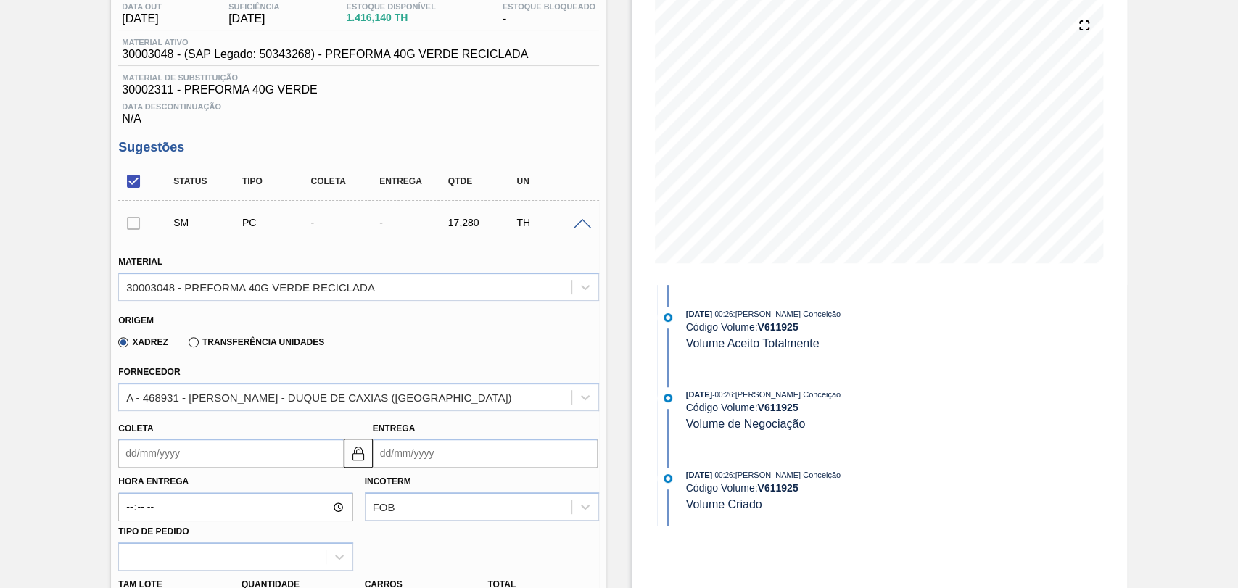
click at [207, 454] on input "Coleta" at bounding box center [230, 453] width 225 height 29
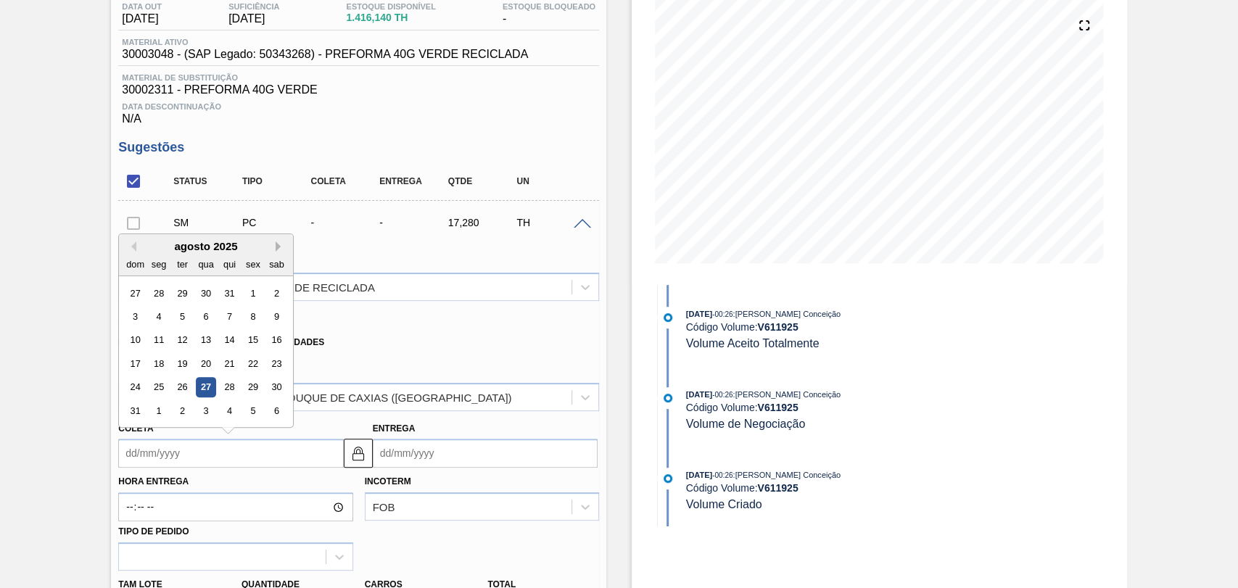
click at [278, 252] on button "Next Month" at bounding box center [281, 247] width 10 height 10
click at [236, 321] on div "11" at bounding box center [230, 317] width 20 height 20
type input "[DATE]"
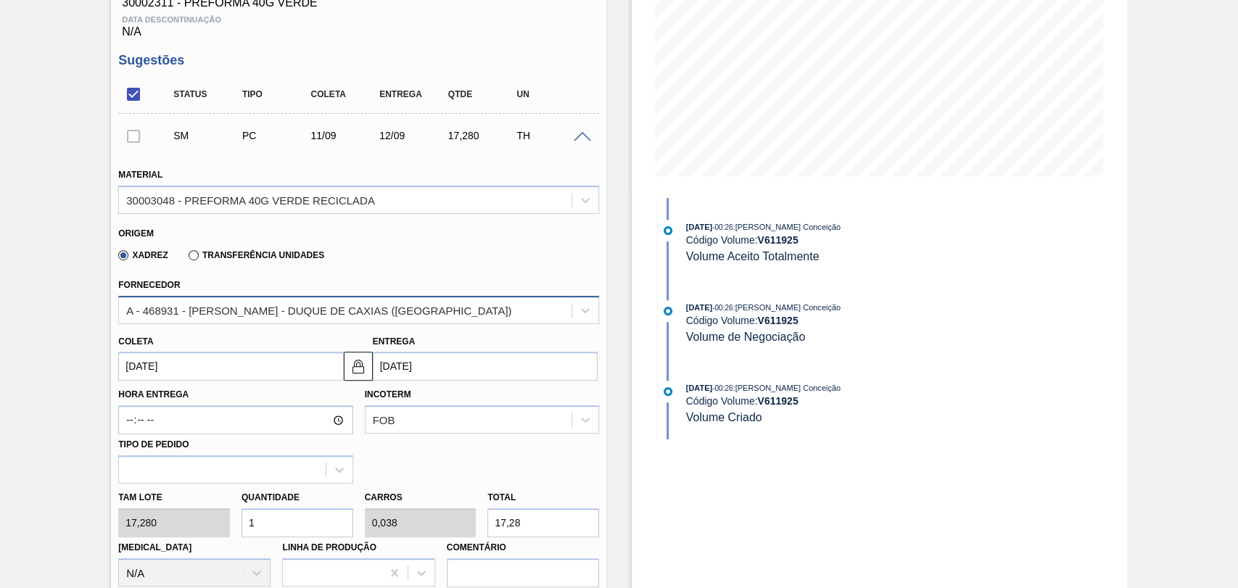
scroll to position [403, 0]
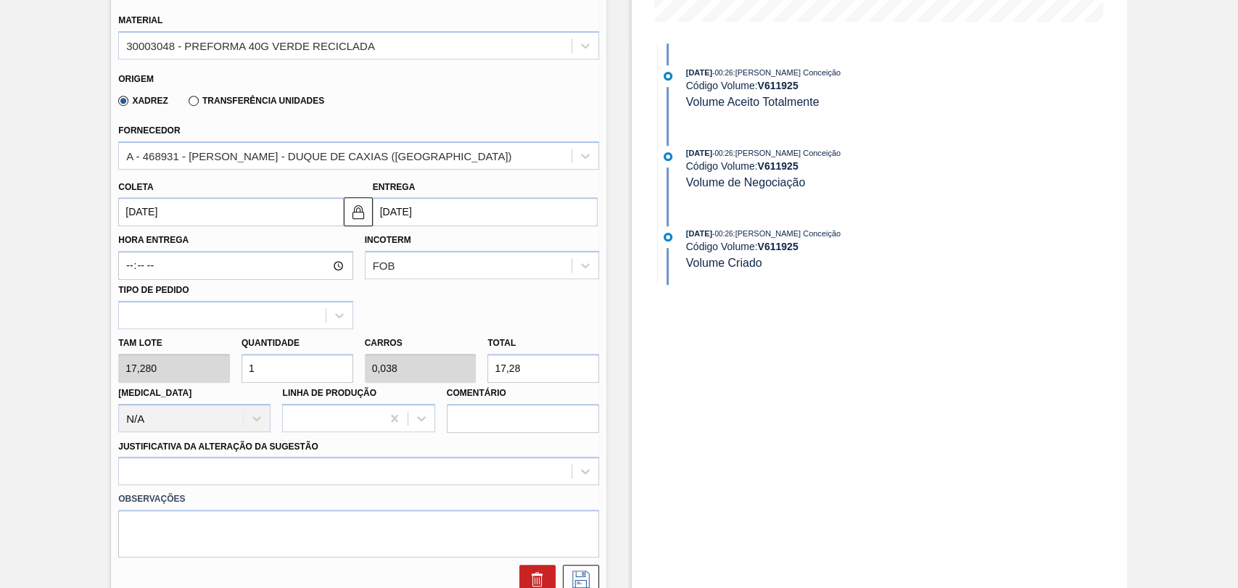
click at [174, 337] on div "Tam lote 17,280 Quantidade 1 Carros 0,038 Total 17,28 Doca N/A Linha de Produçã…" at bounding box center [358, 381] width 492 height 104
type input "2"
type input "0,077"
type input "34,56"
type input "26"
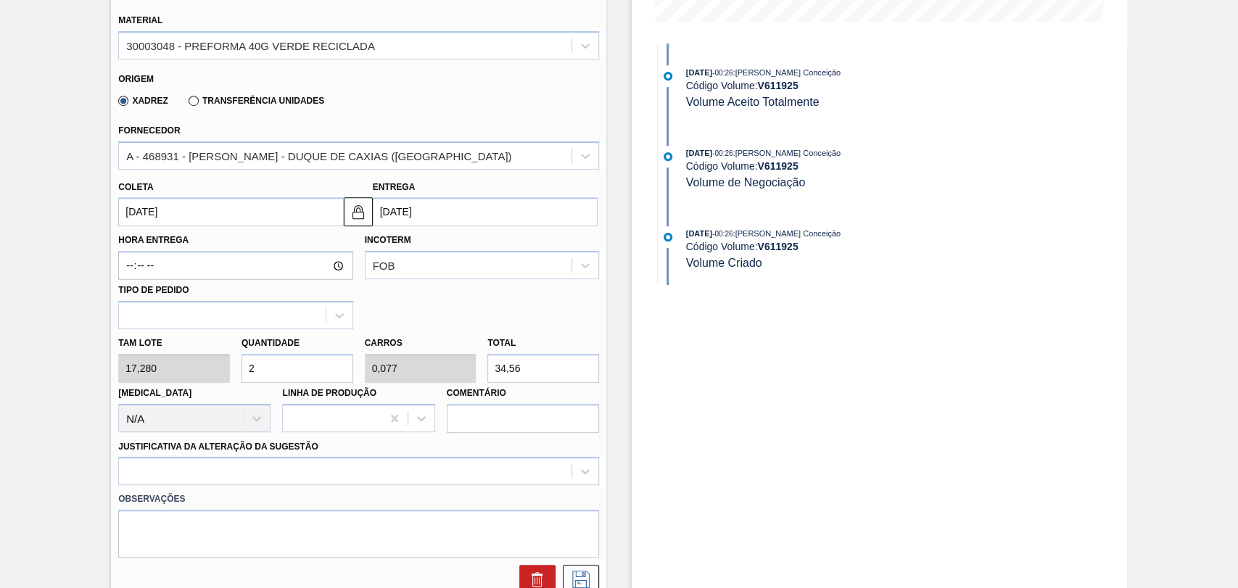
type input "1"
type input "449,28"
type input "26"
click at [202, 463] on div at bounding box center [358, 471] width 481 height 28
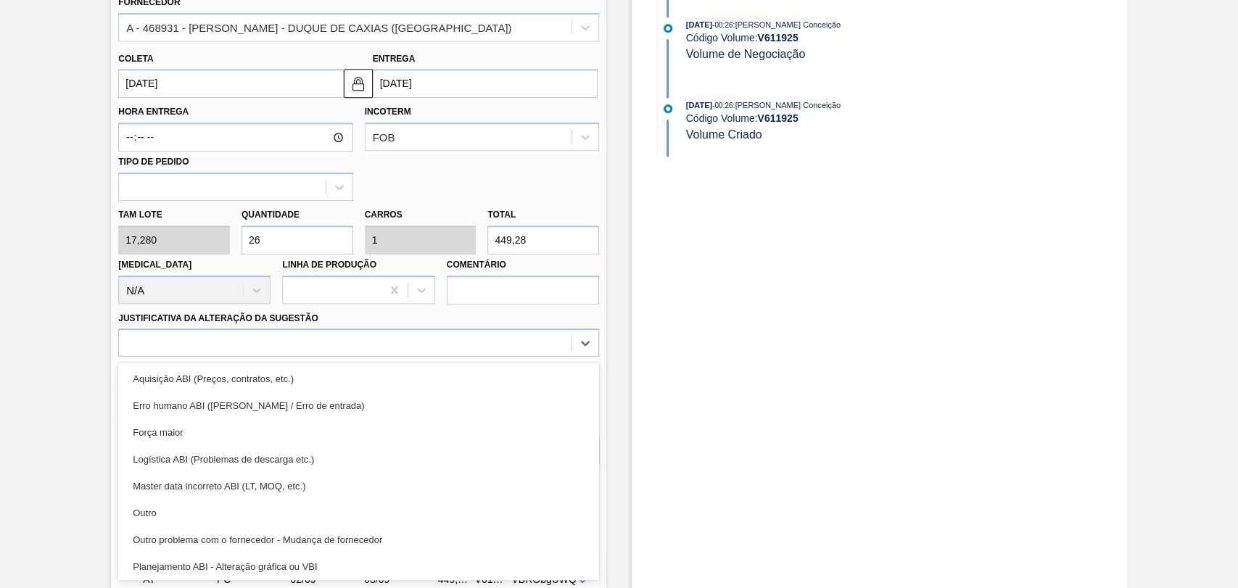
scroll to position [161, 0]
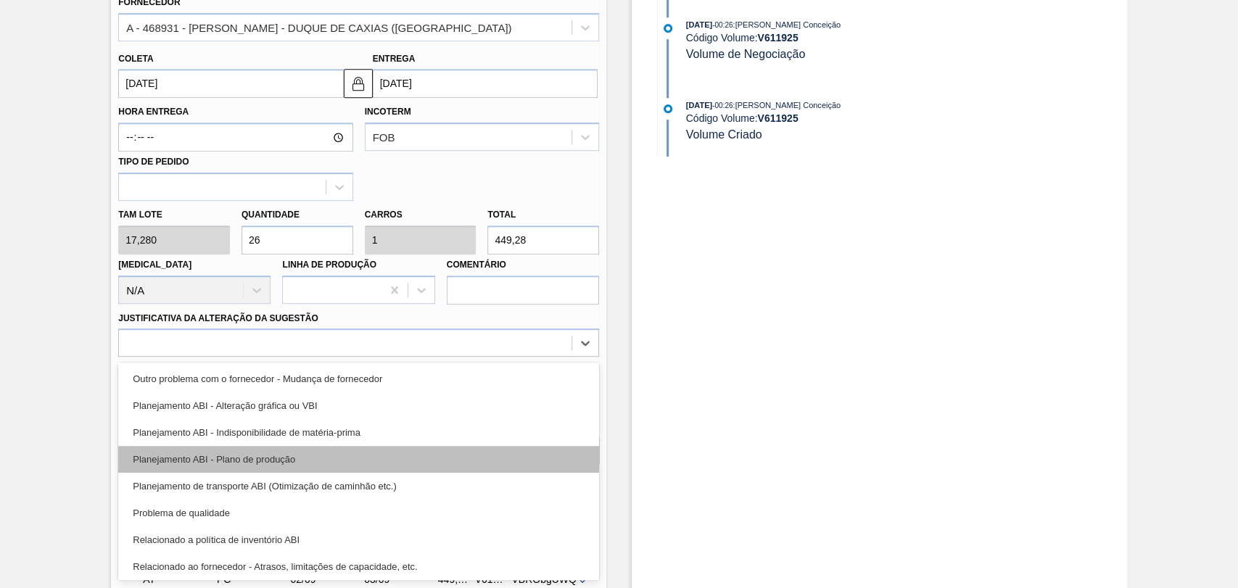
click at [269, 460] on div "Planejamento ABI - Plano de produção" at bounding box center [358, 459] width 481 height 27
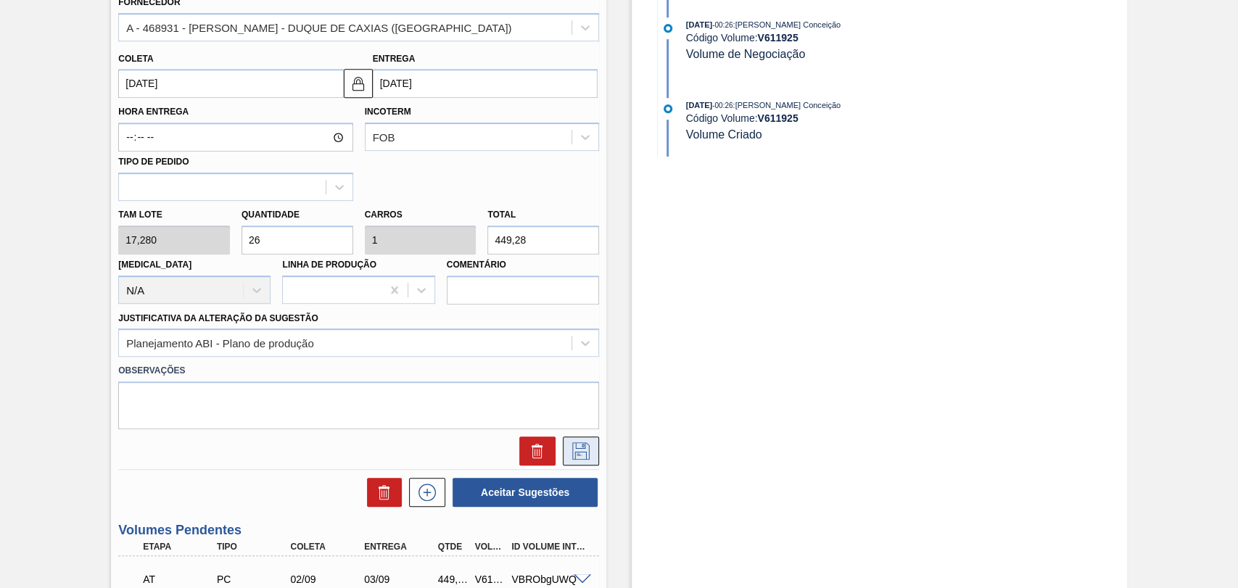
click at [593, 458] on button at bounding box center [581, 451] width 36 height 29
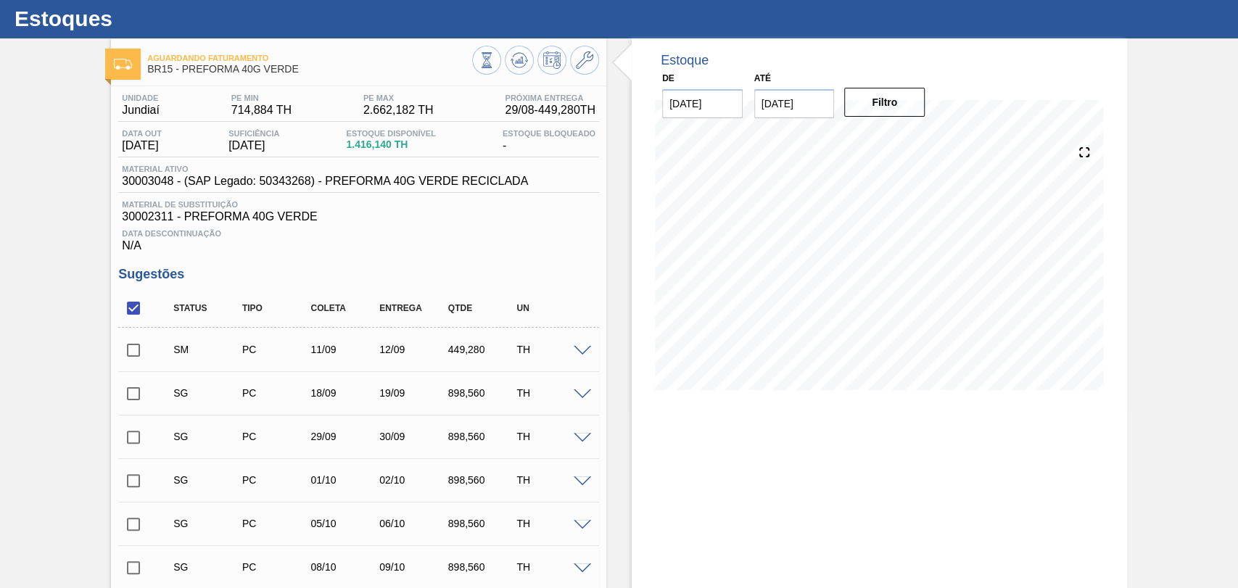
scroll to position [0, 0]
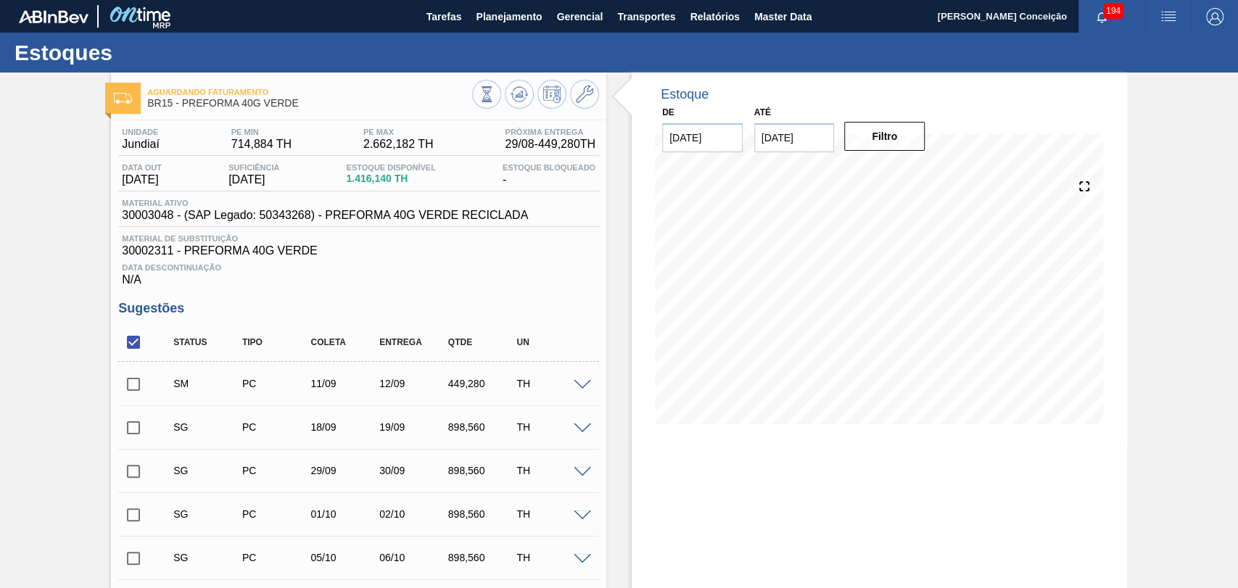
click at [581, 429] on span at bounding box center [582, 429] width 17 height 11
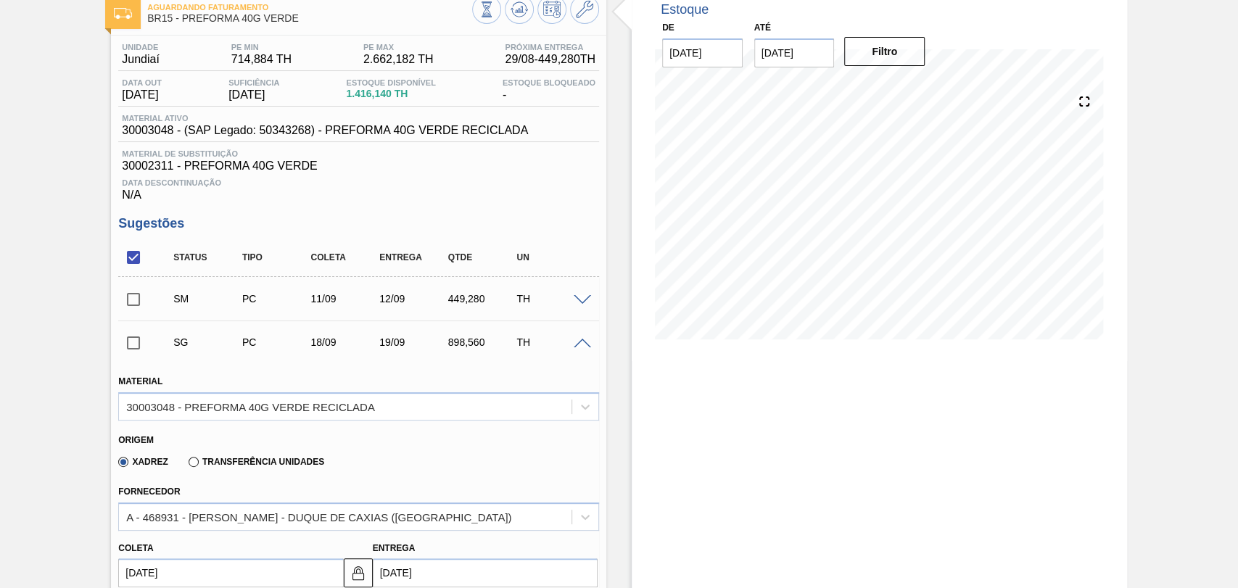
scroll to position [242, 0]
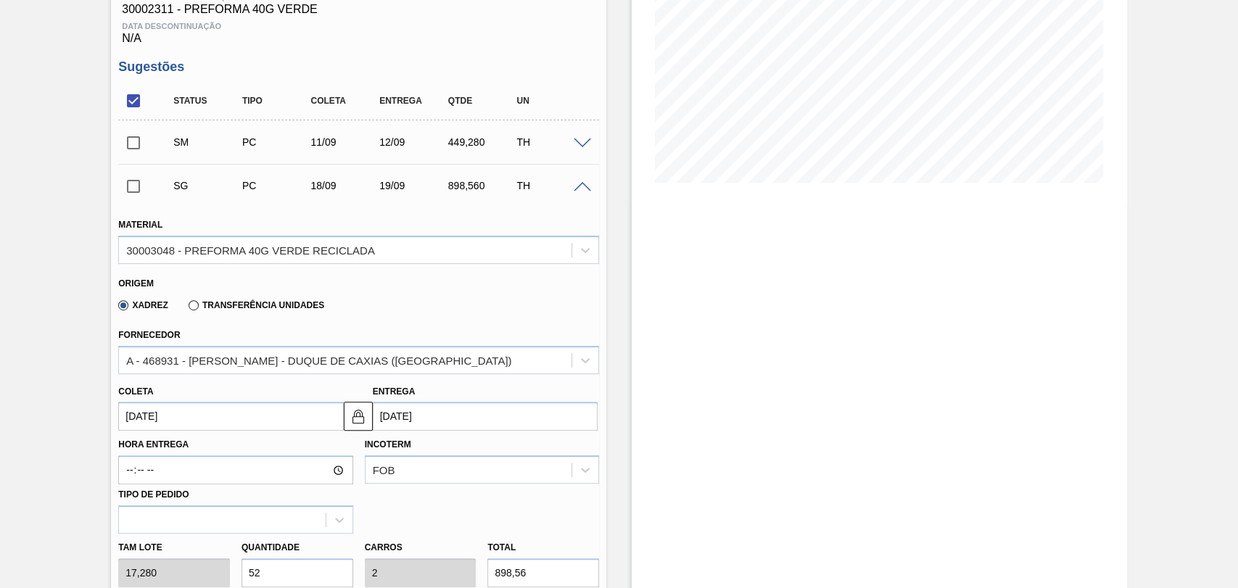
click at [144, 181] on input "checkbox" at bounding box center [133, 186] width 30 height 30
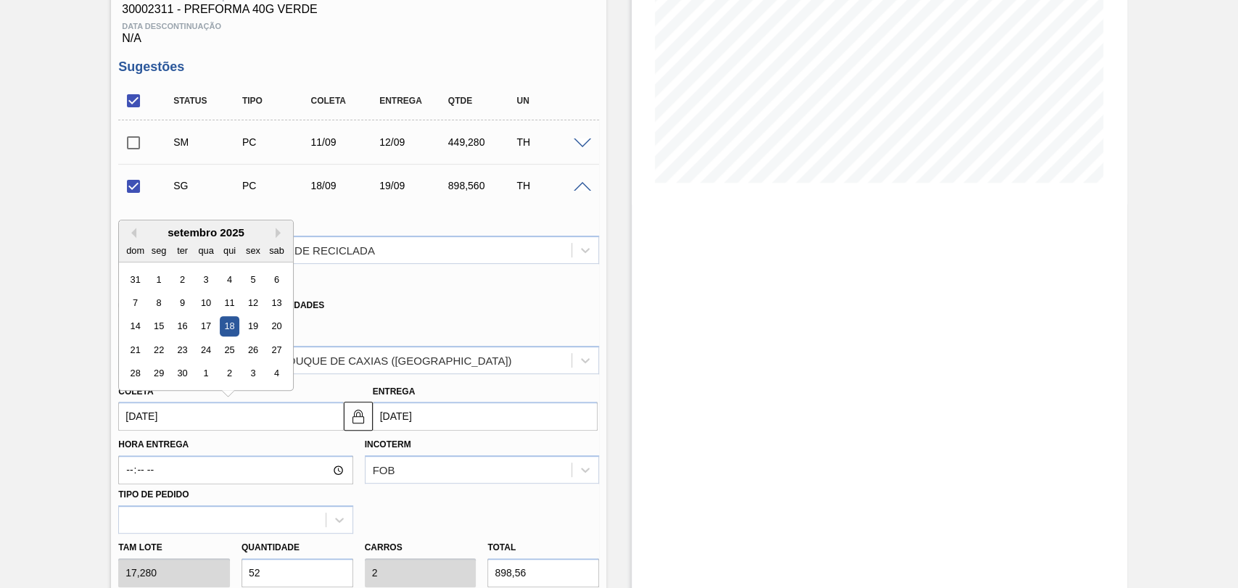
click at [199, 425] on input "18/09/2025" at bounding box center [230, 416] width 225 height 29
click at [249, 307] on div "12" at bounding box center [254, 303] width 20 height 20
checkbox input "false"
type input "12/09/2025"
type input "13/09/2025"
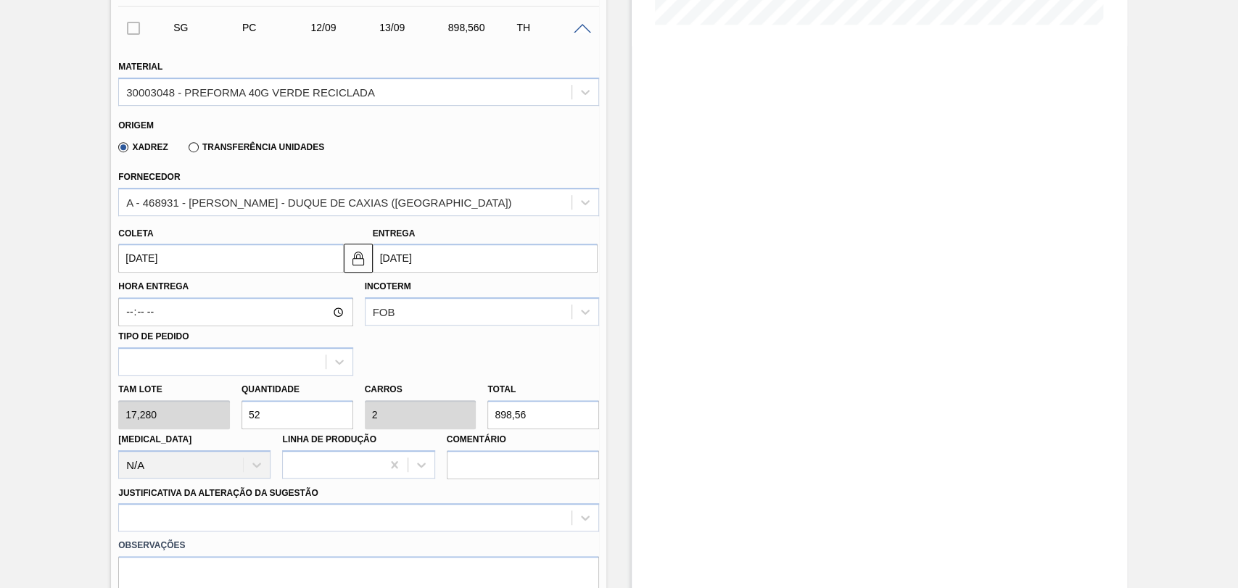
scroll to position [403, 0]
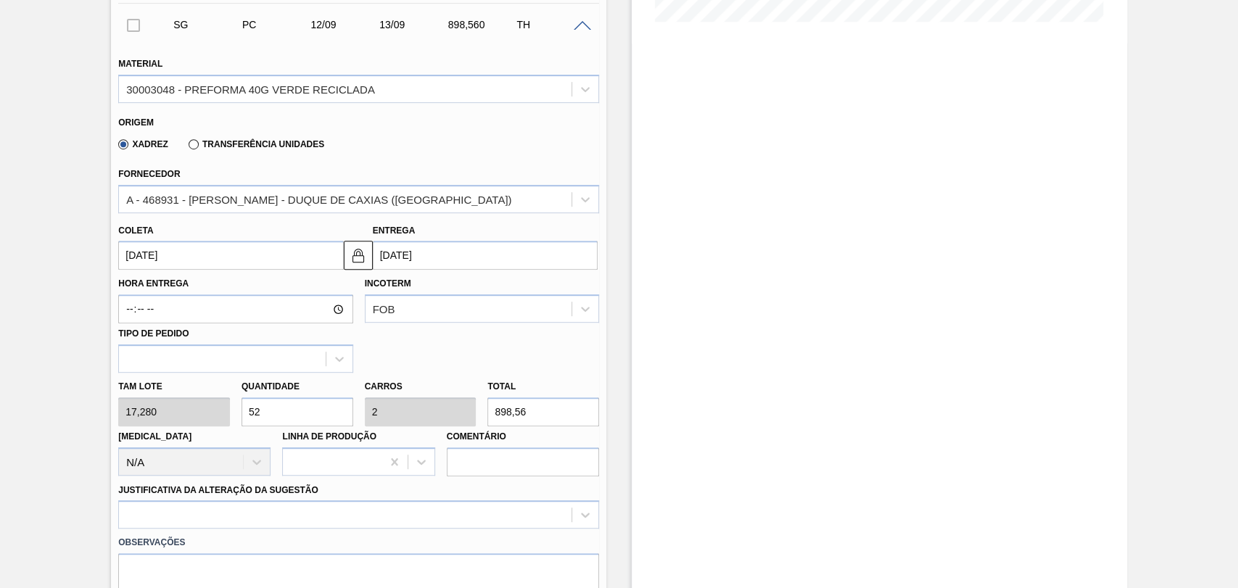
click at [223, 406] on div "Tam lote 17,280 Quantidade 52 Carros 2 Total 898,56 Doca N/A Linha de Produção …" at bounding box center [358, 425] width 492 height 104
type input "2"
type input "0,077"
type input "34,56"
type input "26"
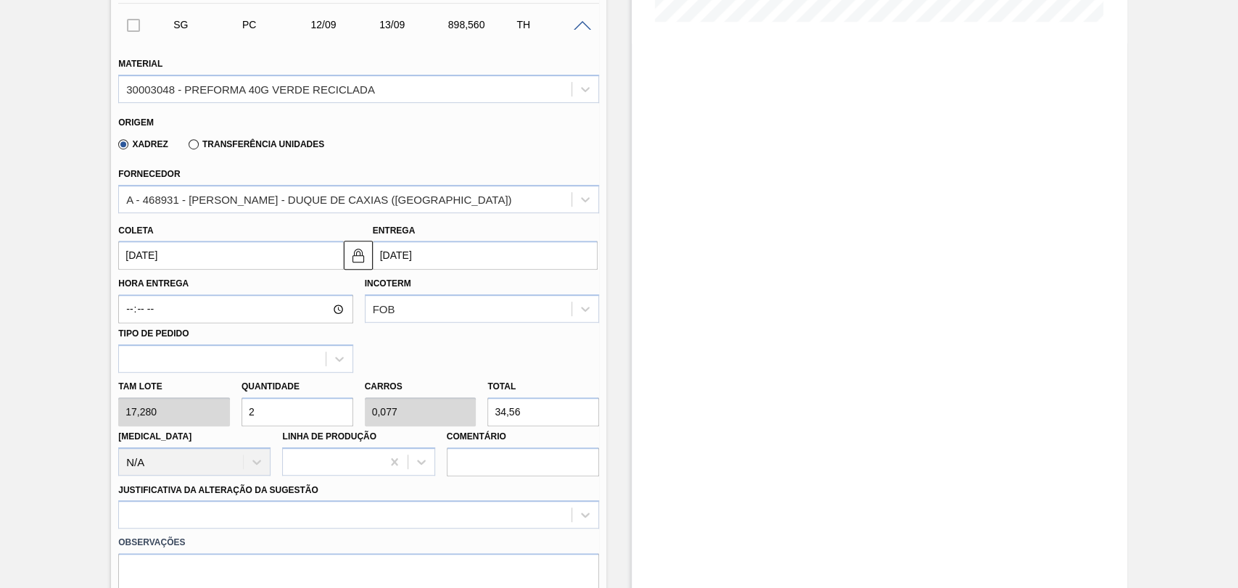
type input "1"
type input "449,28"
type input "26"
click at [215, 514] on div "option Outro focused, 6 of 18. 18 results available. Use Up and Down to choose …" at bounding box center [358, 514] width 481 height 28
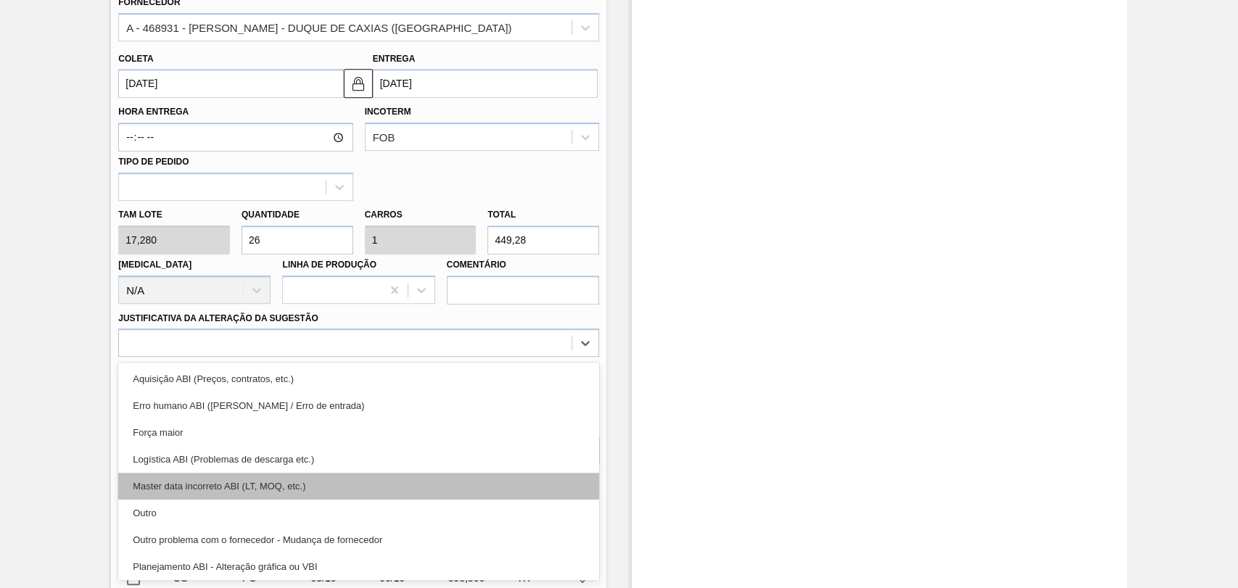
scroll to position [81, 0]
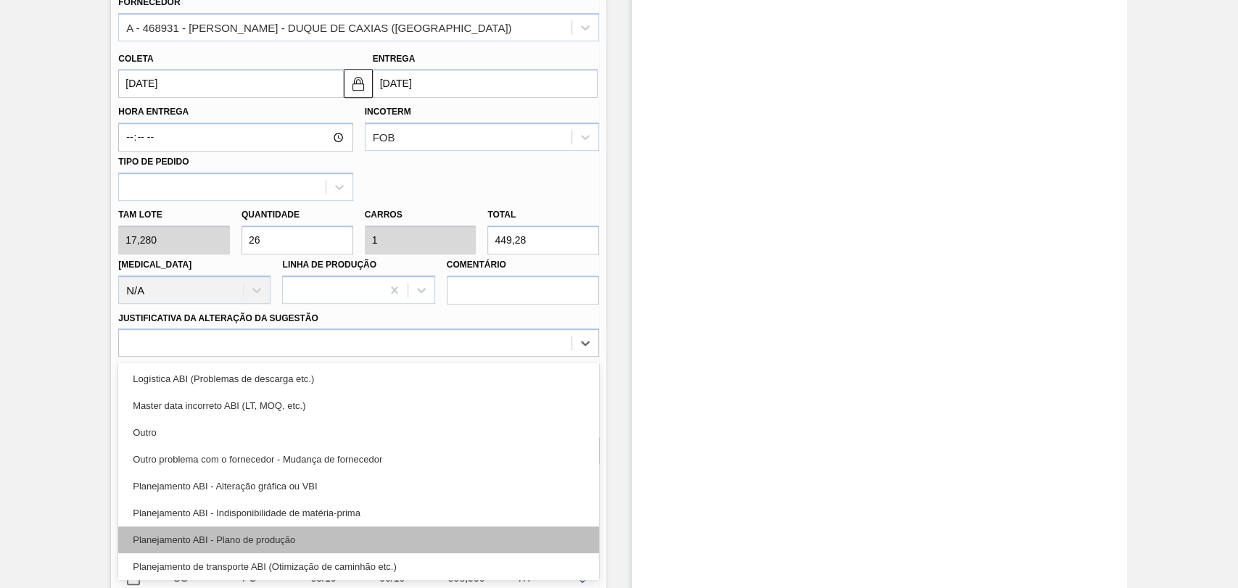
click at [258, 535] on div "Planejamento ABI - Plano de produção" at bounding box center [358, 540] width 481 height 27
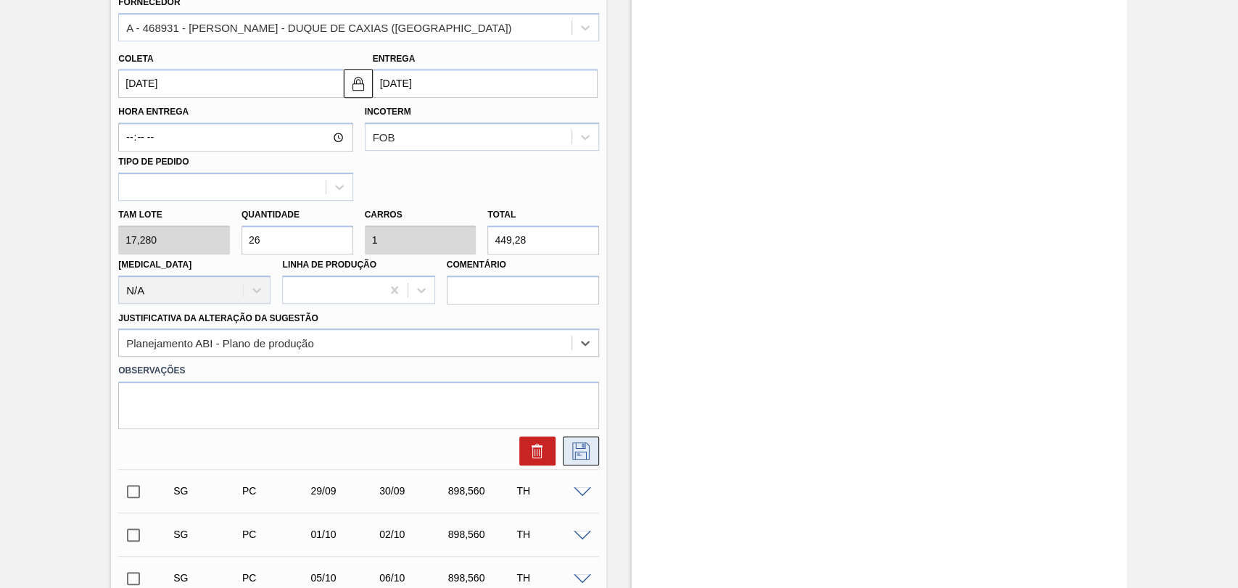
click at [577, 465] on button at bounding box center [581, 451] width 36 height 29
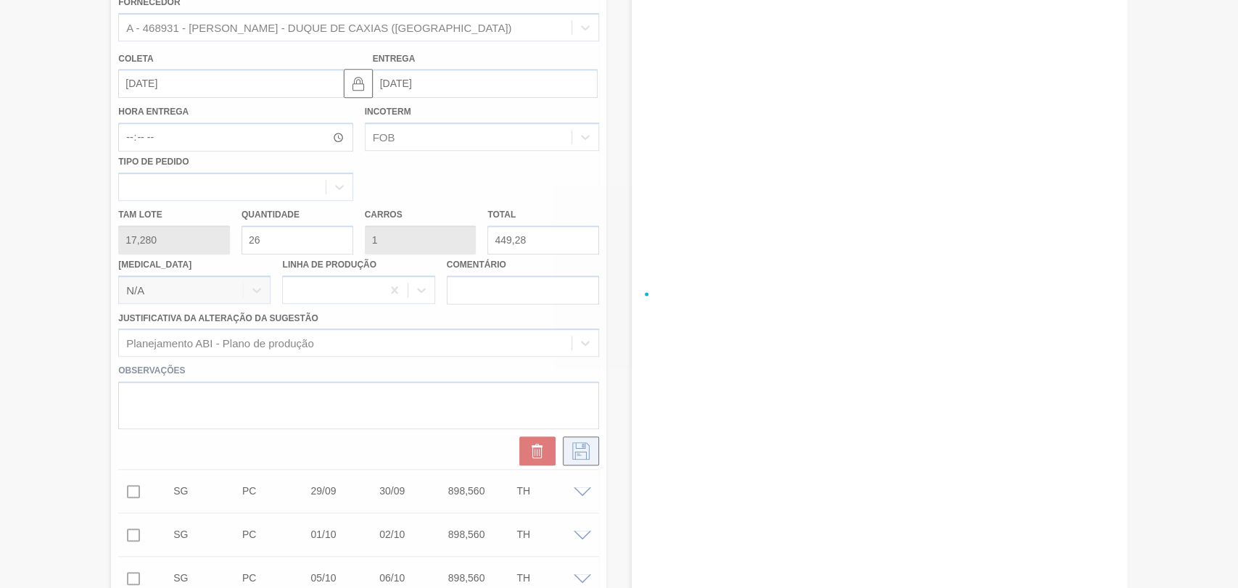
checkbox input "true"
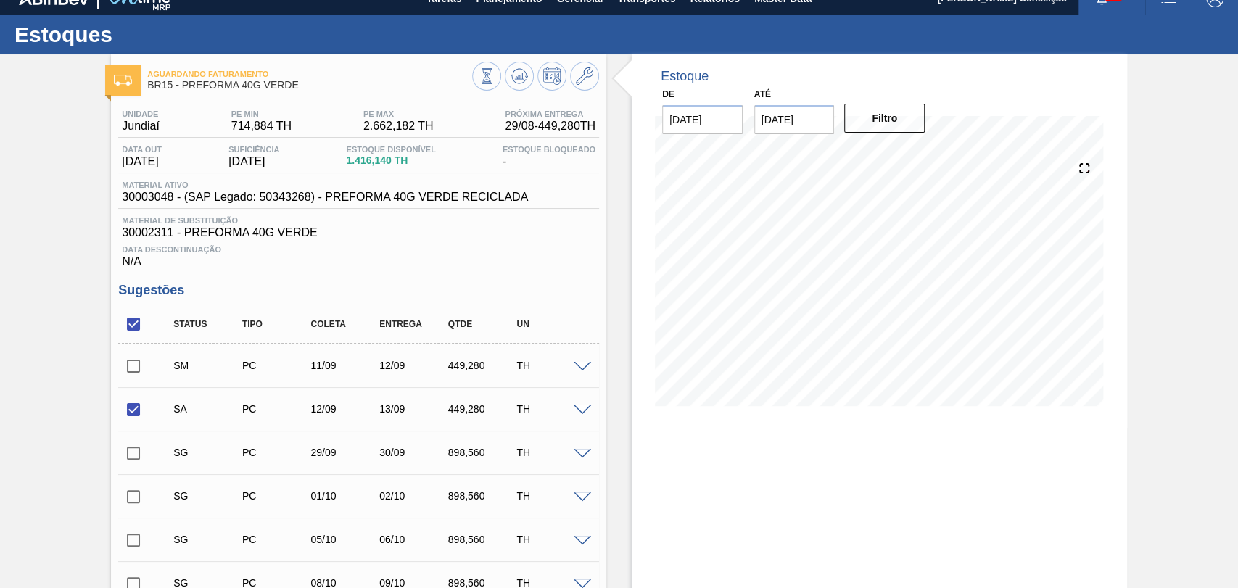
scroll to position [0, 0]
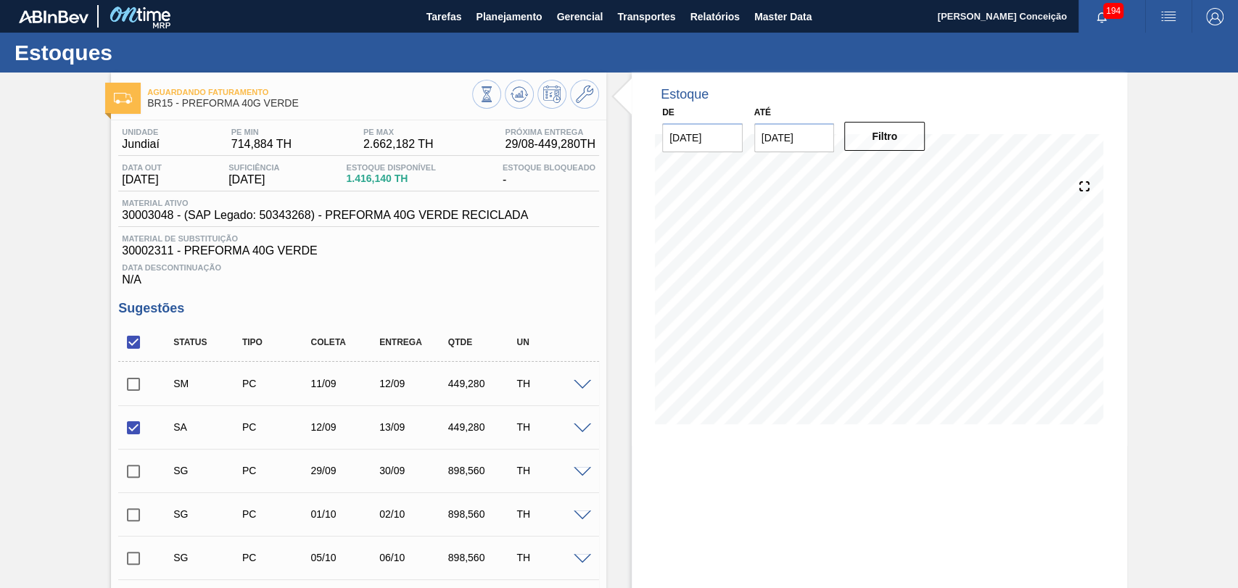
click at [582, 476] on span at bounding box center [582, 472] width 17 height 11
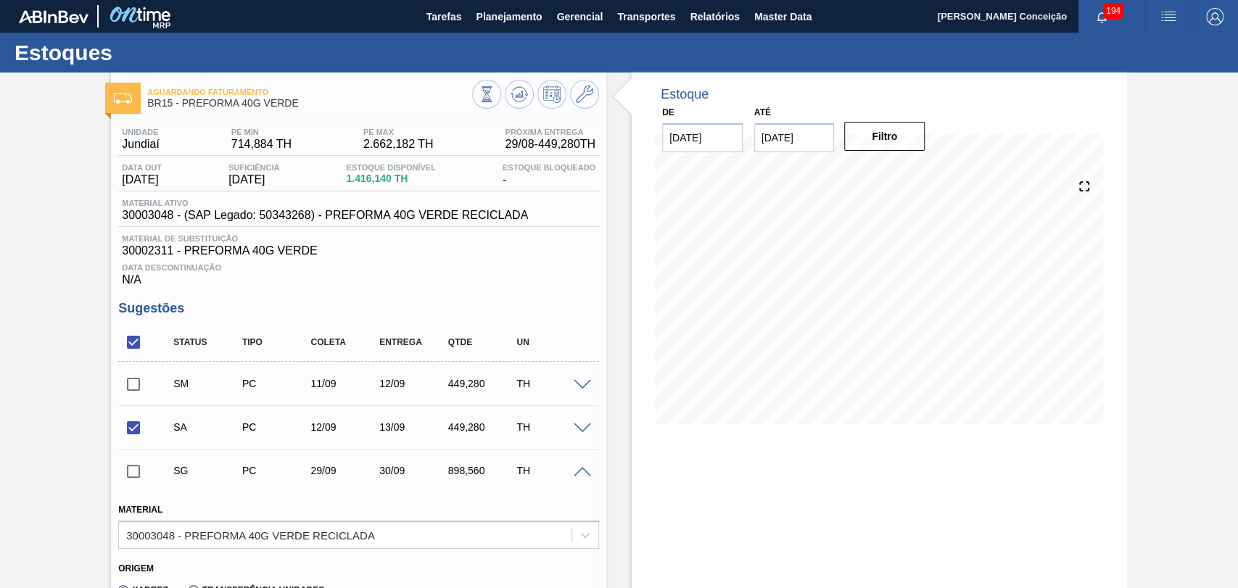
click at [582, 476] on span at bounding box center [582, 472] width 17 height 11
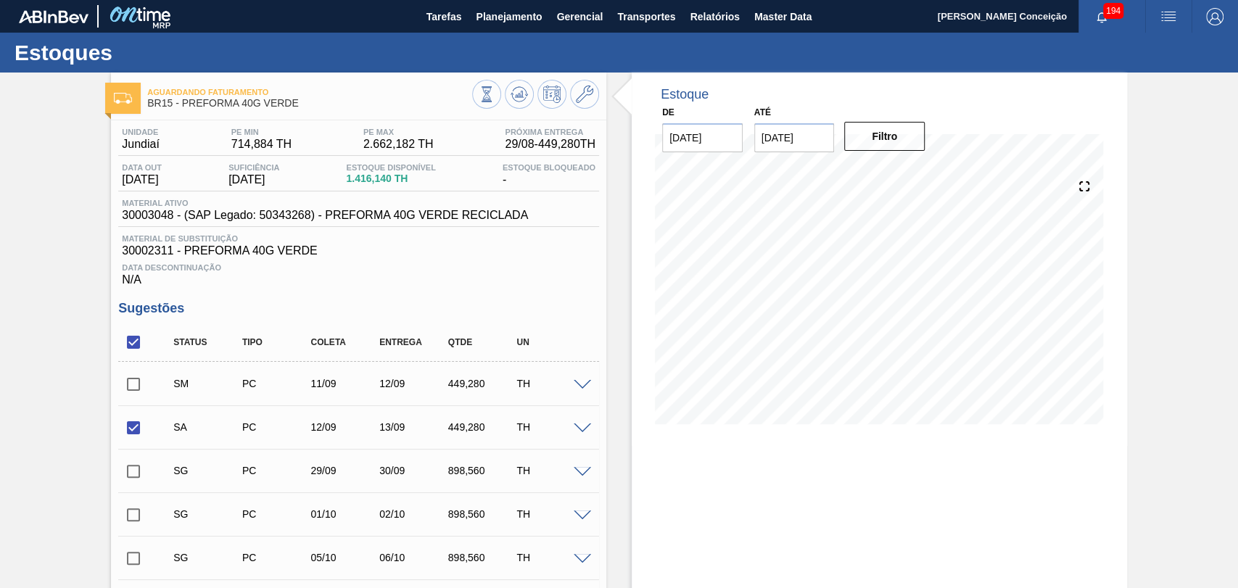
click at [582, 471] on span at bounding box center [582, 472] width 17 height 11
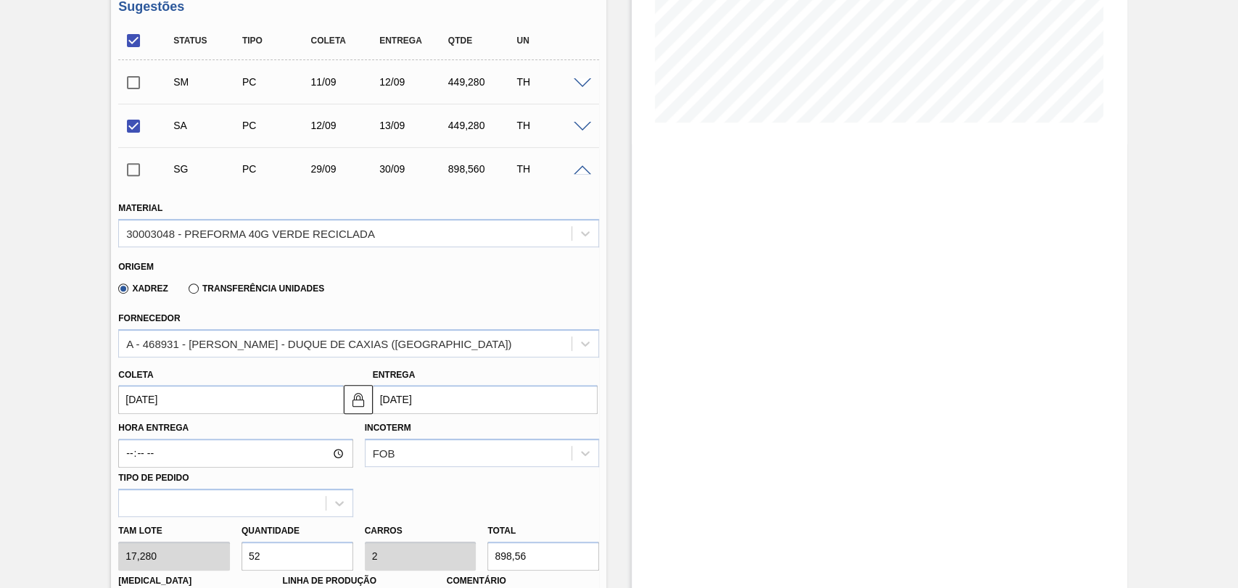
scroll to position [322, 0]
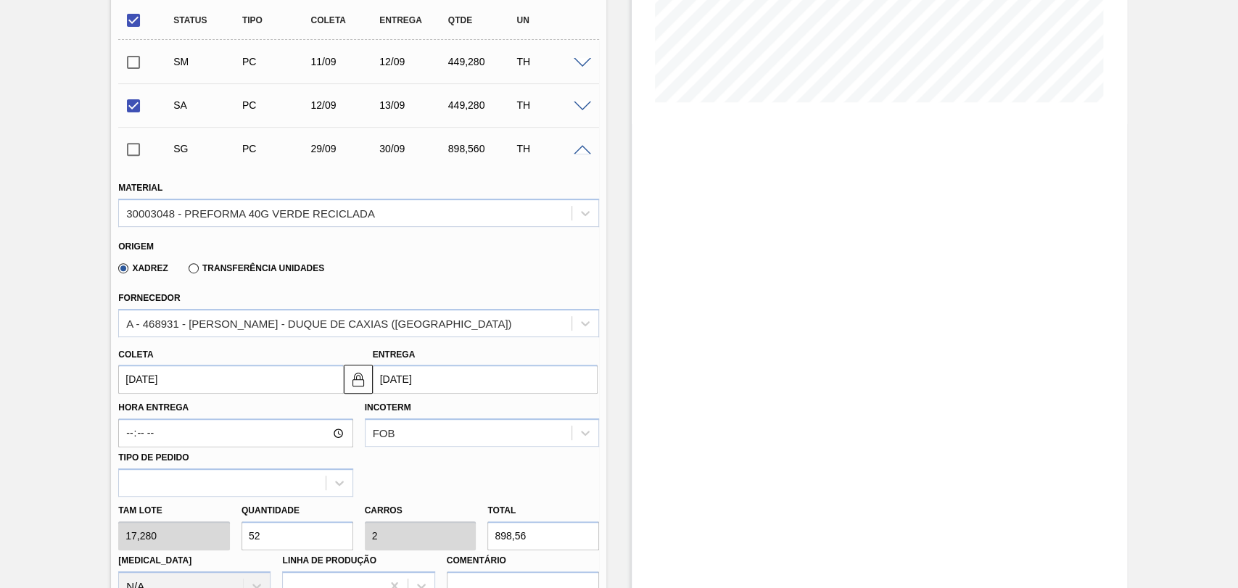
click at [185, 385] on input "29/09/2025" at bounding box center [230, 379] width 225 height 29
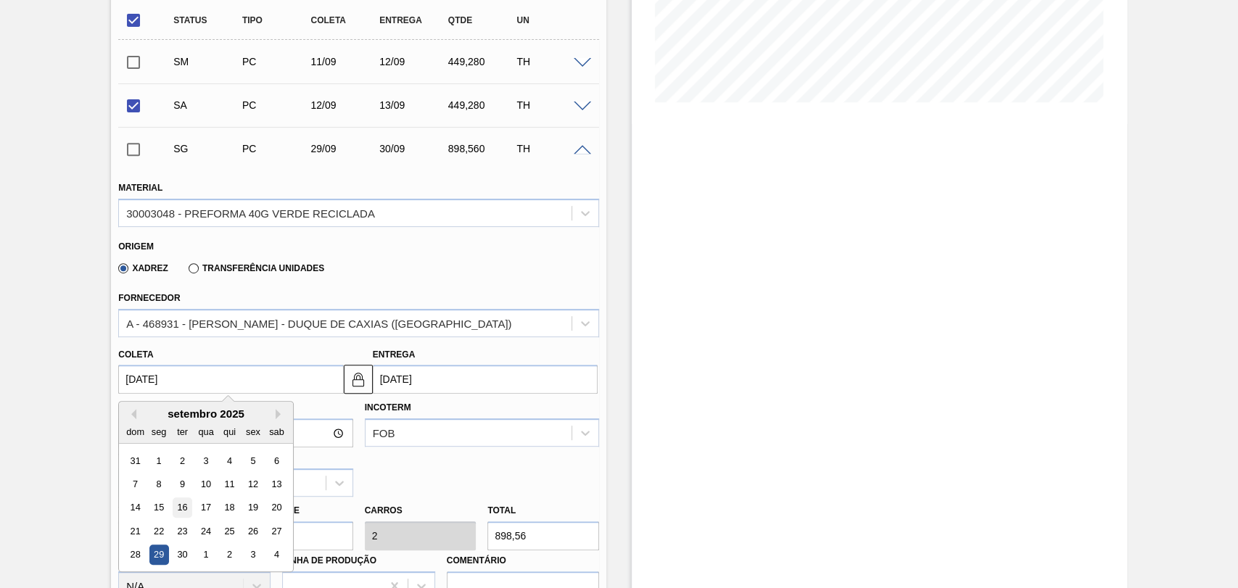
click at [176, 507] on div "16" at bounding box center [183, 508] width 20 height 20
type input "16/09/2025"
type input "17/09/2025"
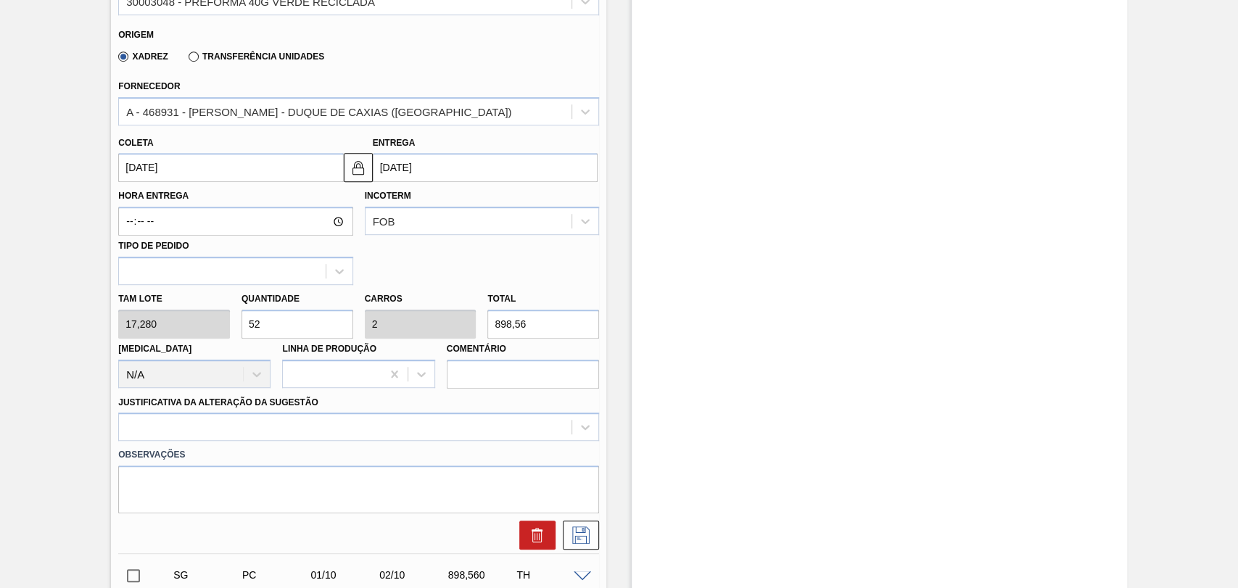
scroll to position [564, 0]
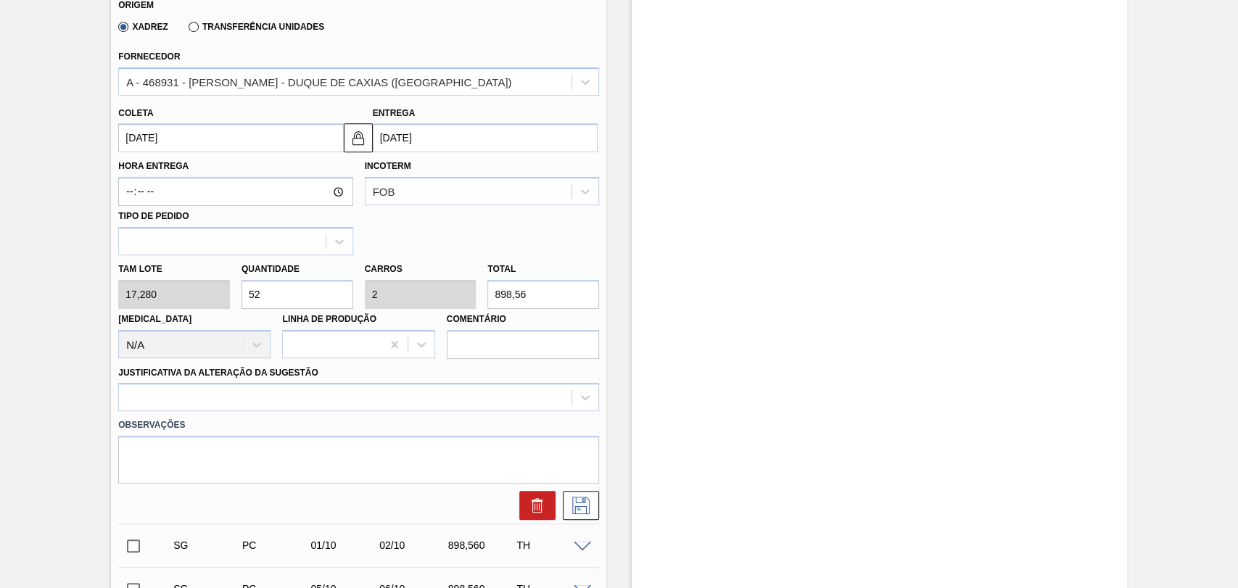
click at [218, 289] on div "Tam lote 17,280 Quantidade 52 Carros 2 Total 898,56 Doca N/A Linha de Produção …" at bounding box center [358, 307] width 492 height 104
type input "2"
type input "0,077"
type input "34,56"
type input "26"
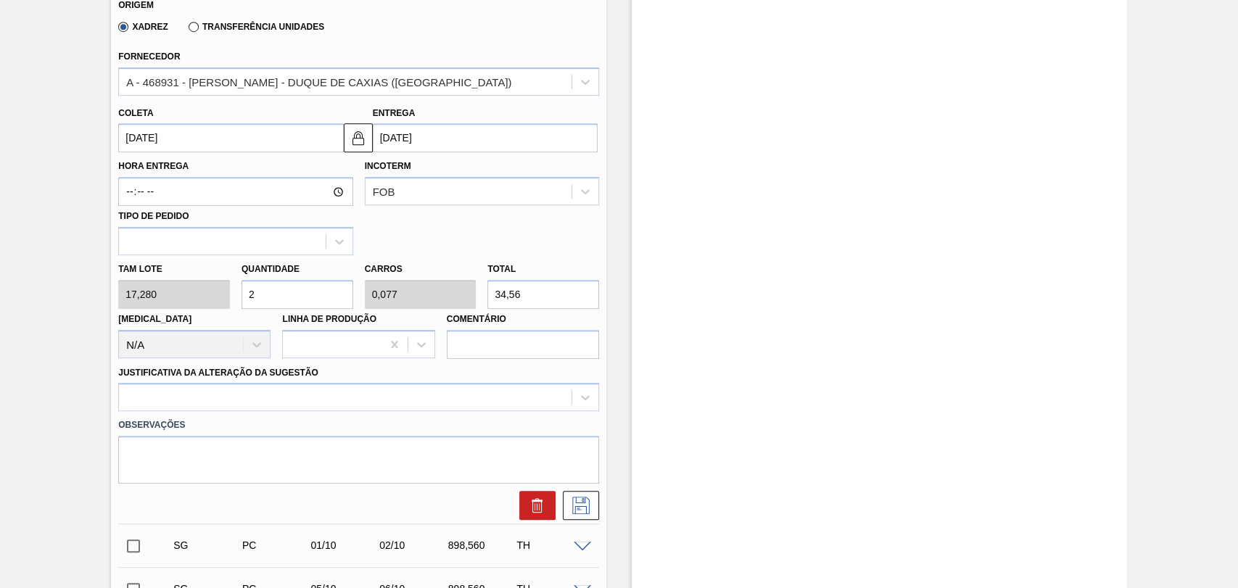
type input "1"
type input "449,28"
type input "26"
click at [154, 411] on div at bounding box center [358, 397] width 481 height 28
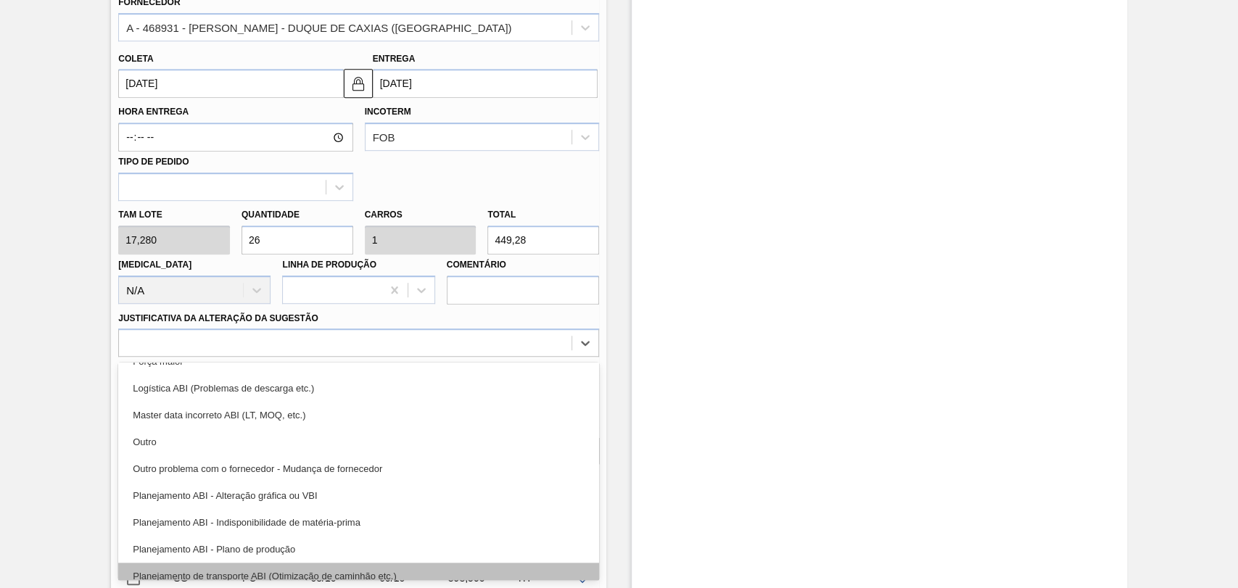
scroll to position [161, 0]
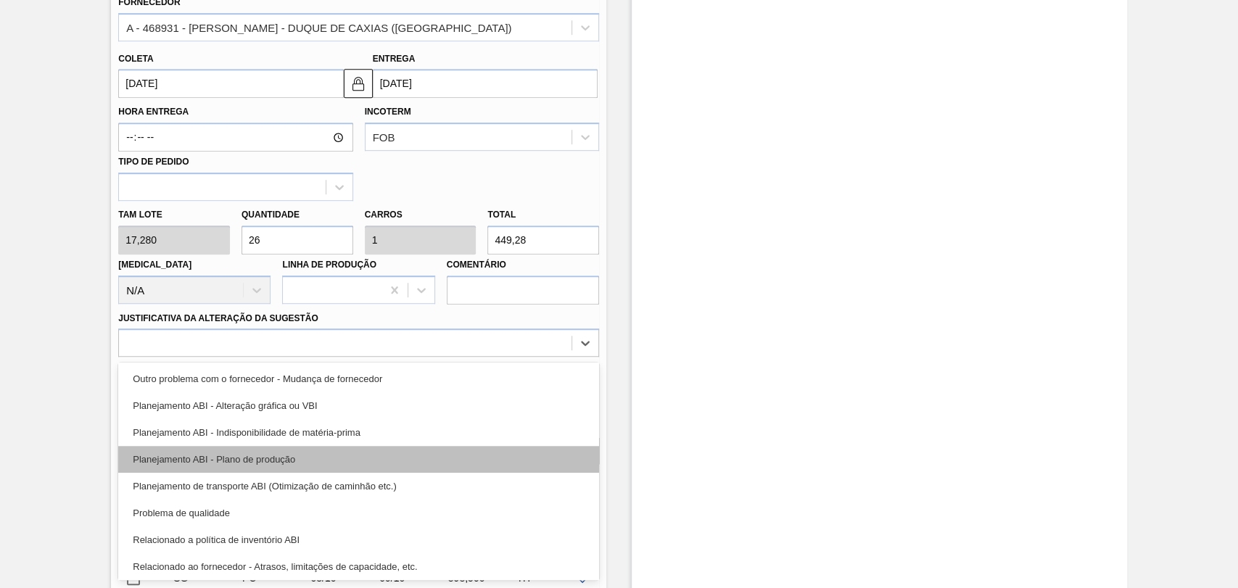
click at [267, 465] on div "Planejamento ABI - Plano de produção" at bounding box center [358, 459] width 481 height 27
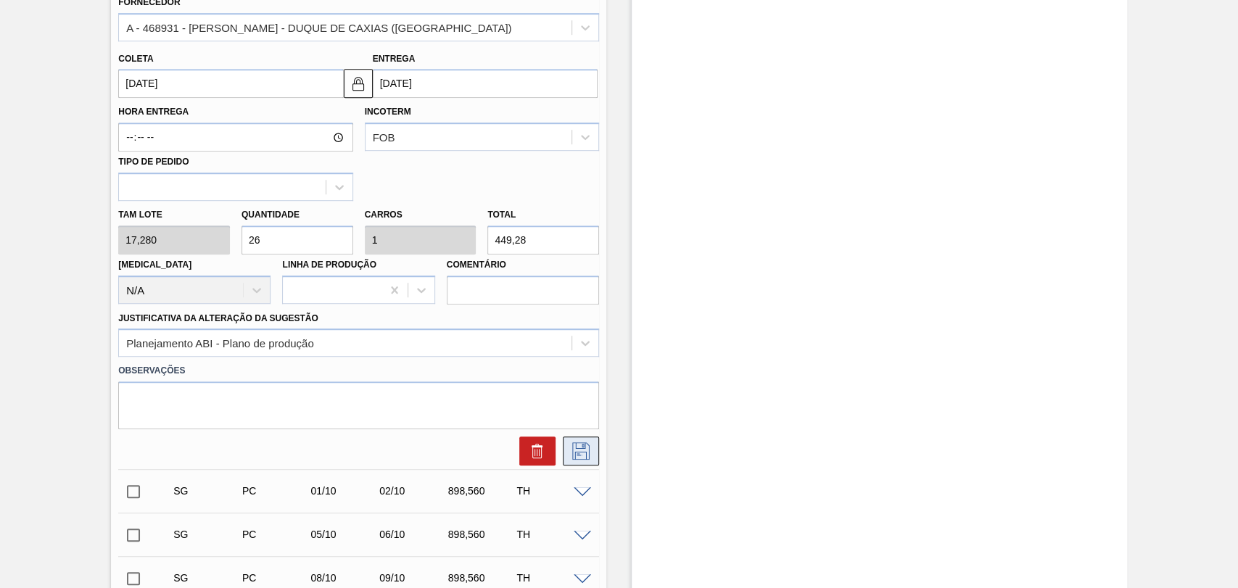
click at [576, 458] on icon at bounding box center [580, 450] width 23 height 17
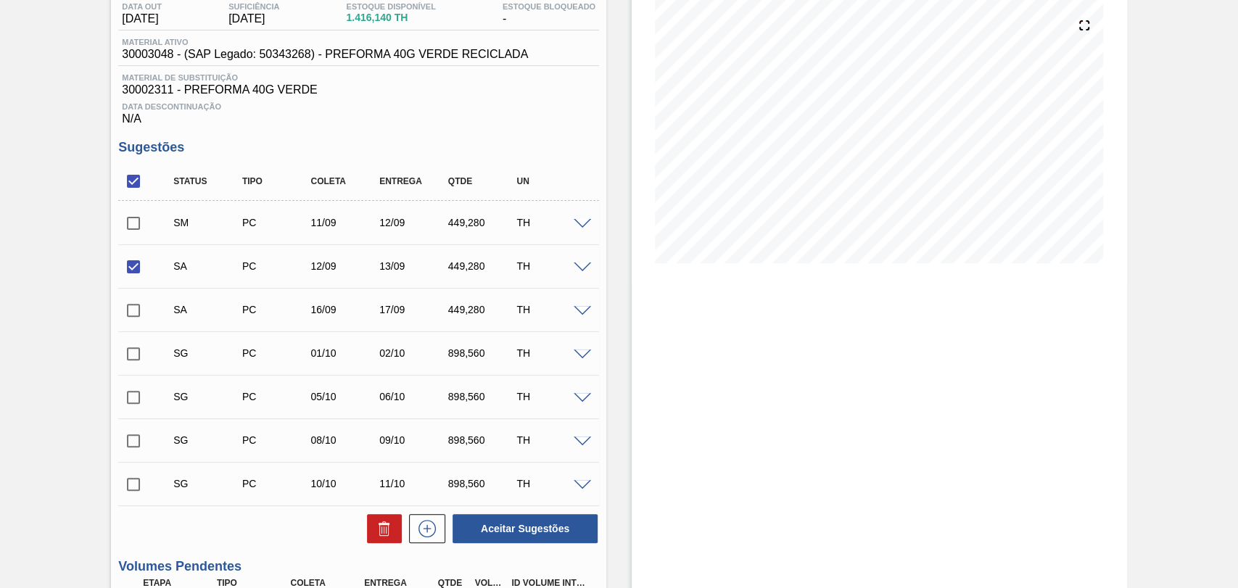
click at [133, 228] on input "checkbox" at bounding box center [133, 223] width 30 height 30
checkbox input "true"
click at [137, 311] on input "checkbox" at bounding box center [133, 310] width 30 height 30
checkbox input "true"
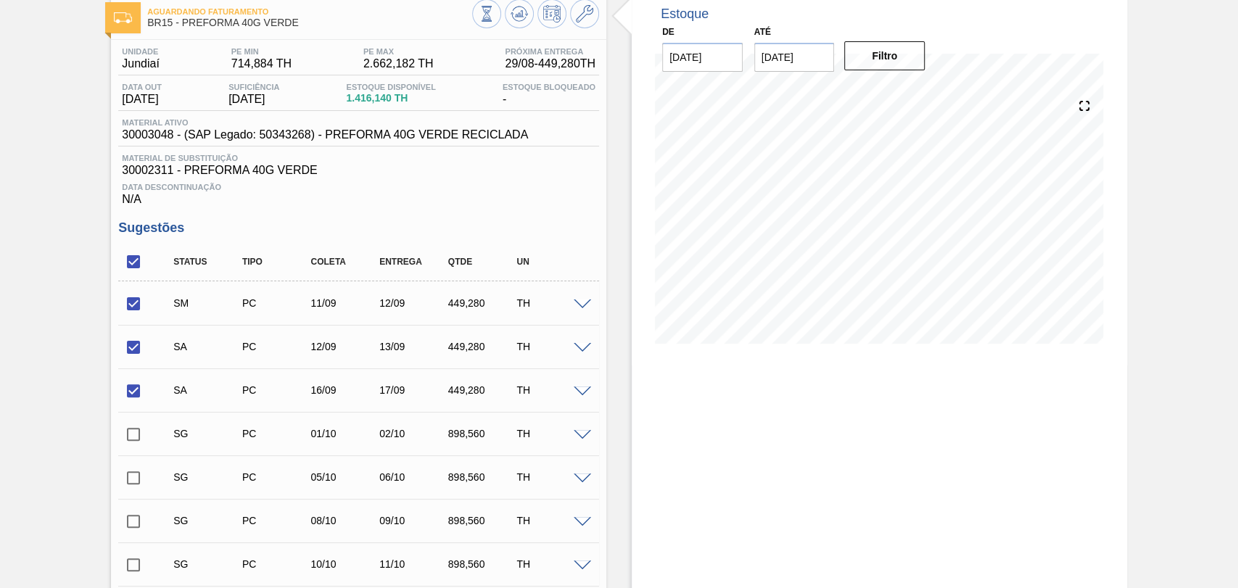
click at [586, 431] on div at bounding box center [584, 434] width 29 height 11
click at [581, 437] on span at bounding box center [582, 435] width 17 height 11
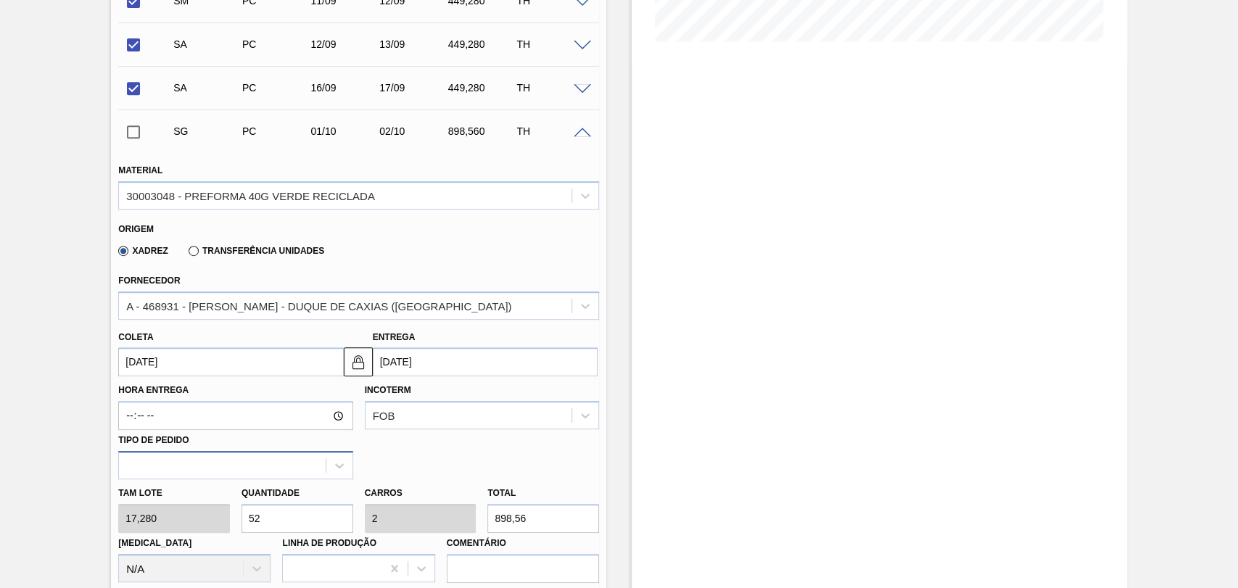
scroll to position [403, 0]
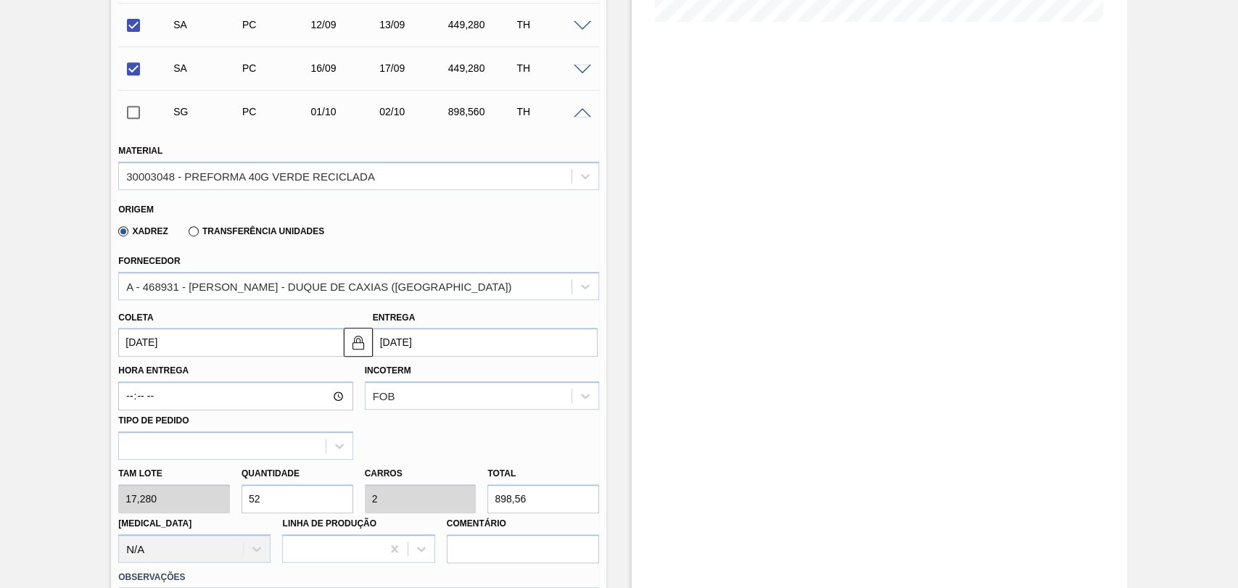
click at [165, 344] on input "01/10/2025" at bounding box center [230, 342] width 225 height 29
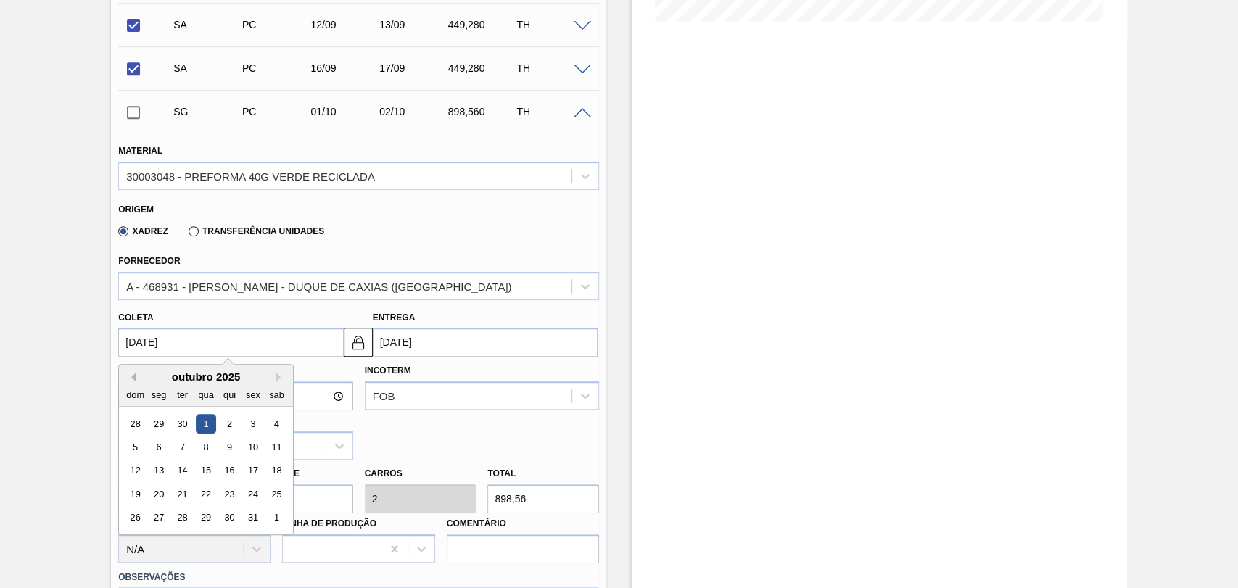
click at [135, 375] on button "Previous Month" at bounding box center [131, 377] width 10 height 10
click at [226, 477] on div "18" at bounding box center [230, 471] width 20 height 20
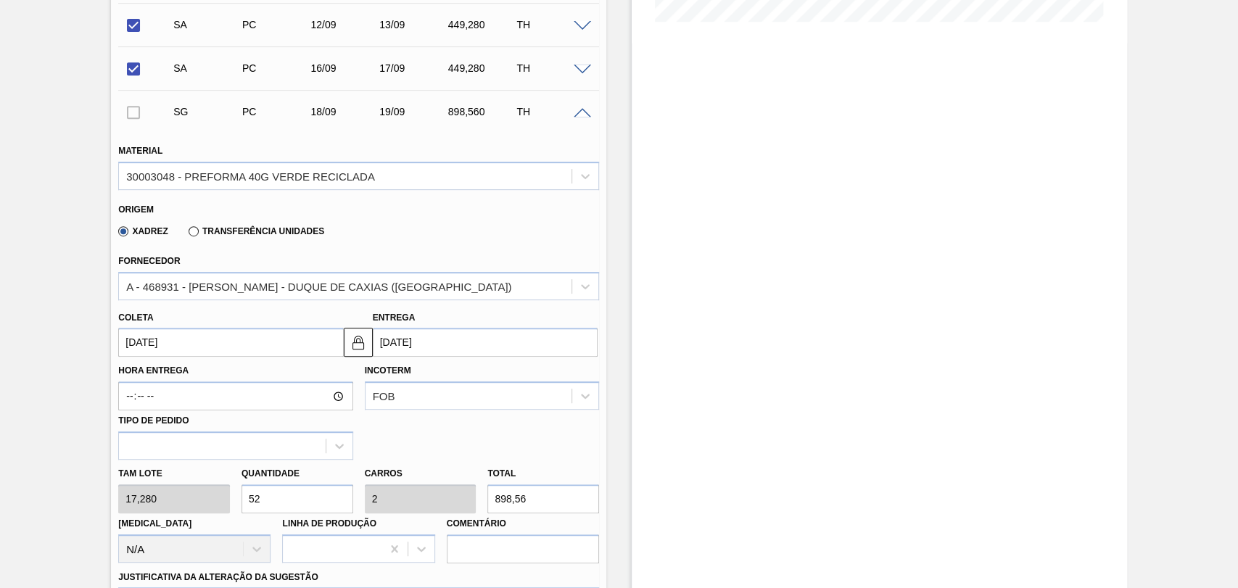
type input "18/09/2025"
type input "19/09/2025"
drag, startPoint x: 249, startPoint y: 489, endPoint x: 206, endPoint y: 474, distance: 45.9
click at [216, 477] on div "Tam lote 17,280 Quantidade 52 Carros 2 Total 898,56 Doca N/A Linha de Produção …" at bounding box center [358, 512] width 492 height 104
type input "2"
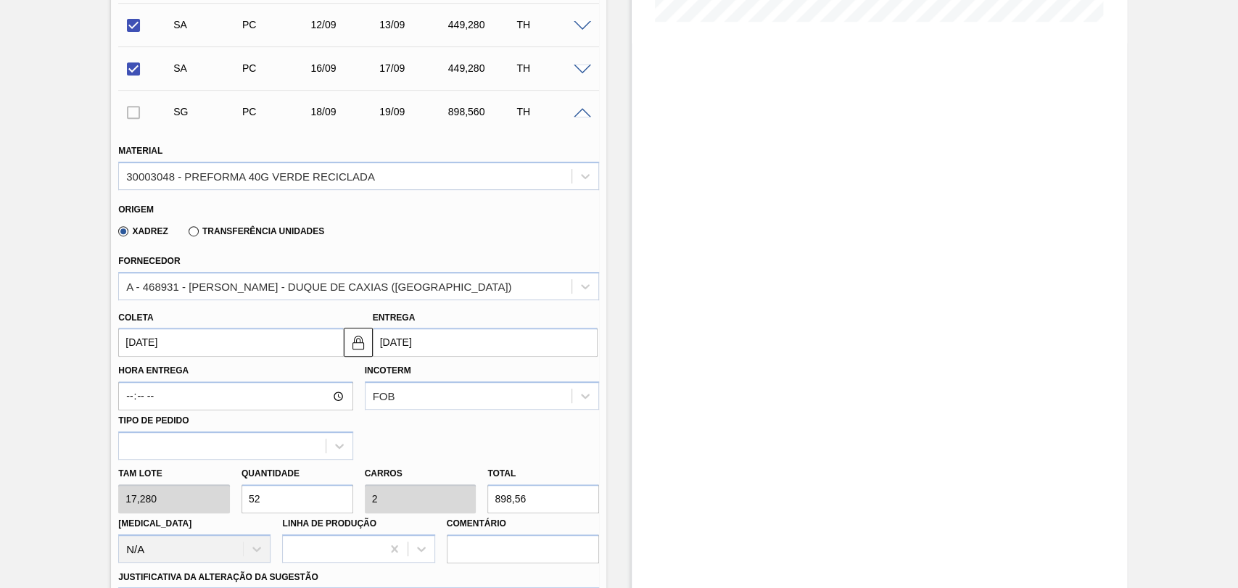
type input "0,077"
type input "34,56"
type input "26"
type input "1"
type input "449,28"
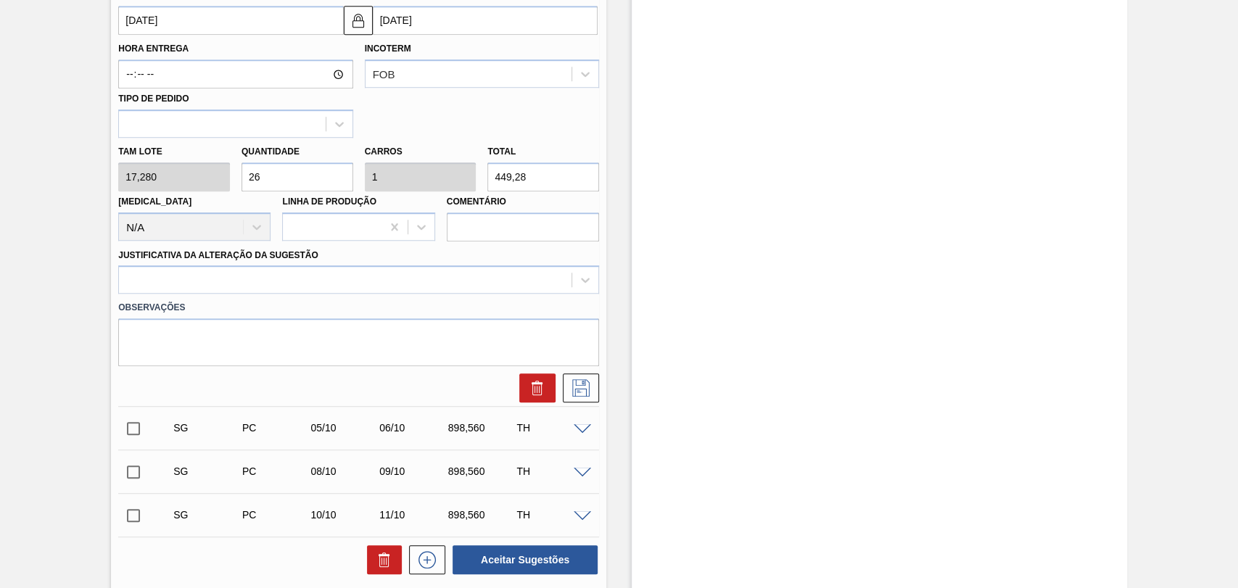
scroll to position [725, 0]
type input "26"
click at [230, 284] on div at bounding box center [345, 279] width 453 height 21
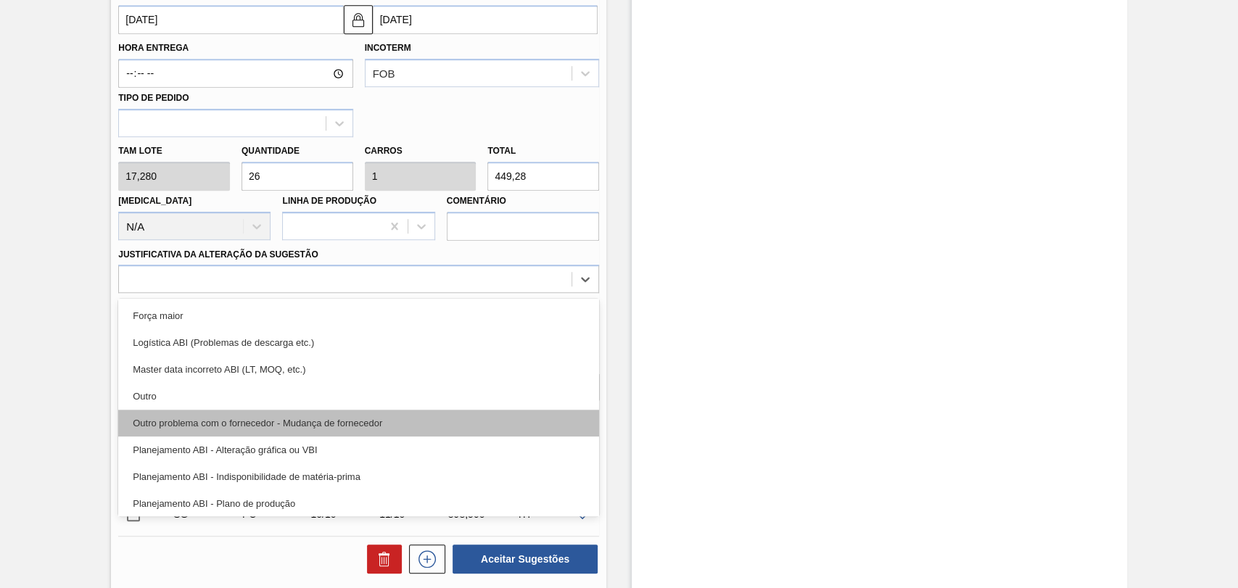
scroll to position [81, 0]
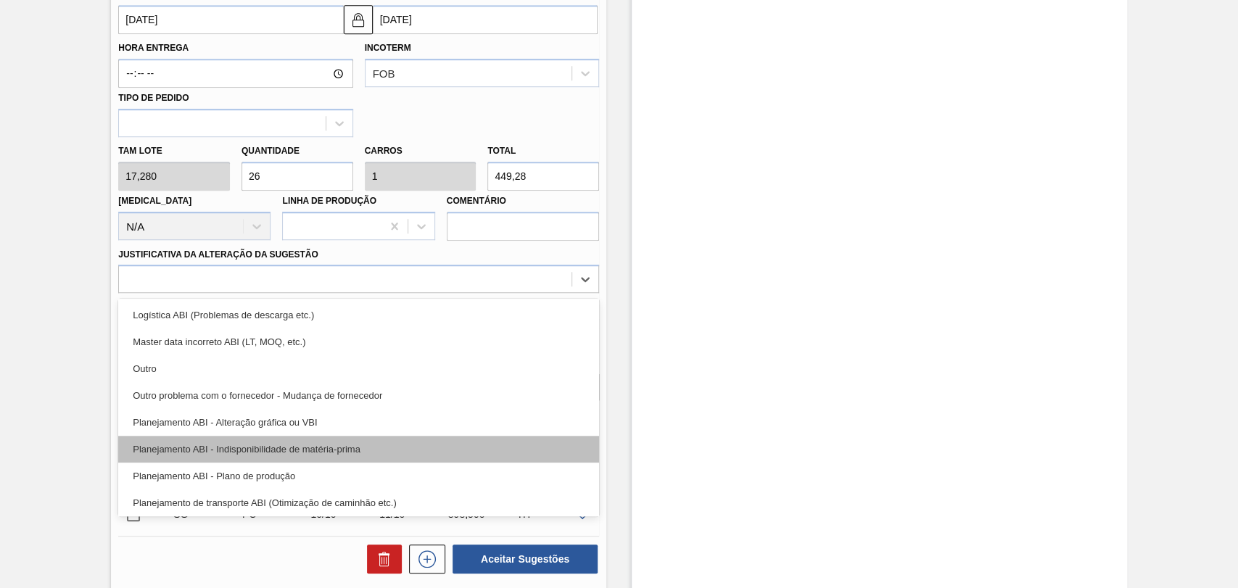
click at [296, 439] on div "Planejamento ABI - Indisponibilidade de matéria-prima" at bounding box center [358, 449] width 481 height 27
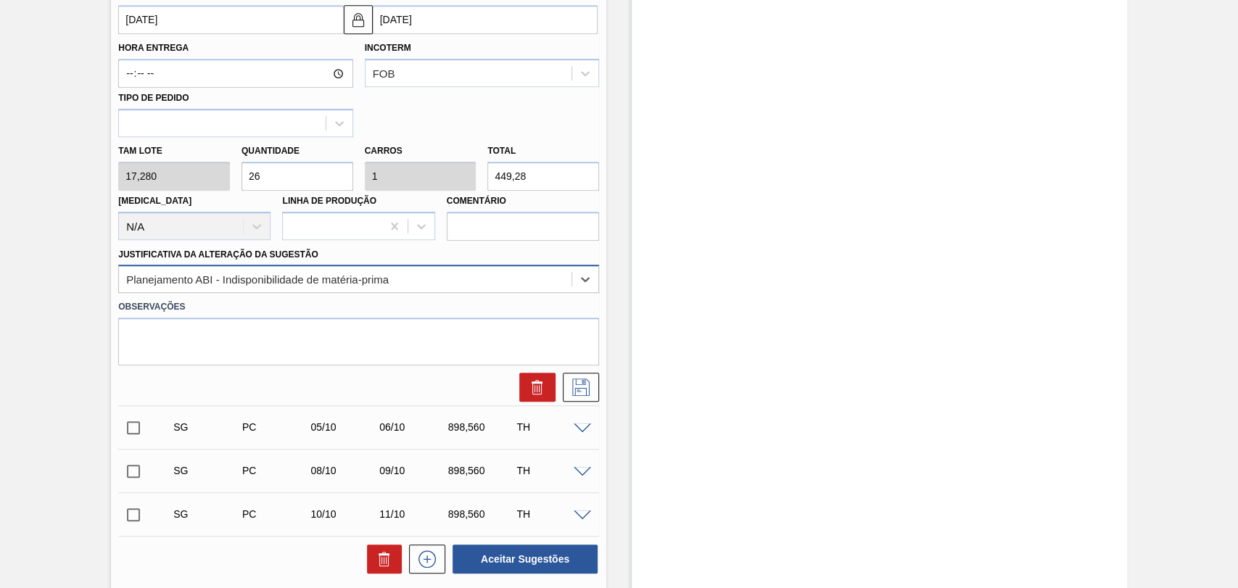
click at [408, 267] on div "Planejamento ABI - Indisponibilidade de matéria-prima" at bounding box center [358, 279] width 481 height 28
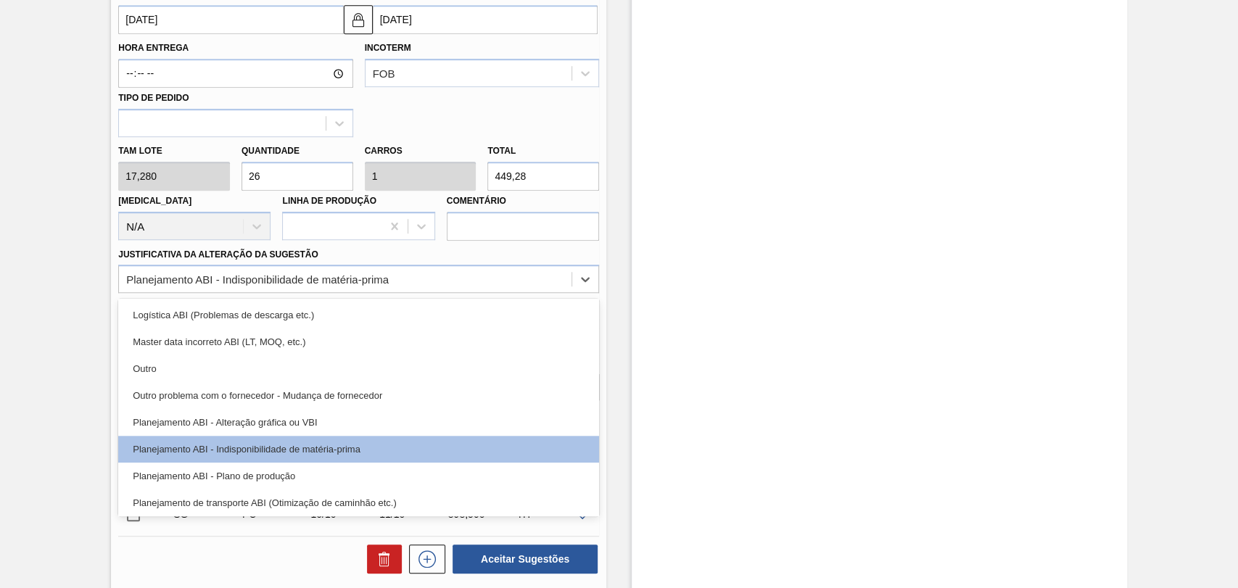
click at [305, 476] on div "Planejamento ABI - Plano de produção" at bounding box center [358, 476] width 481 height 27
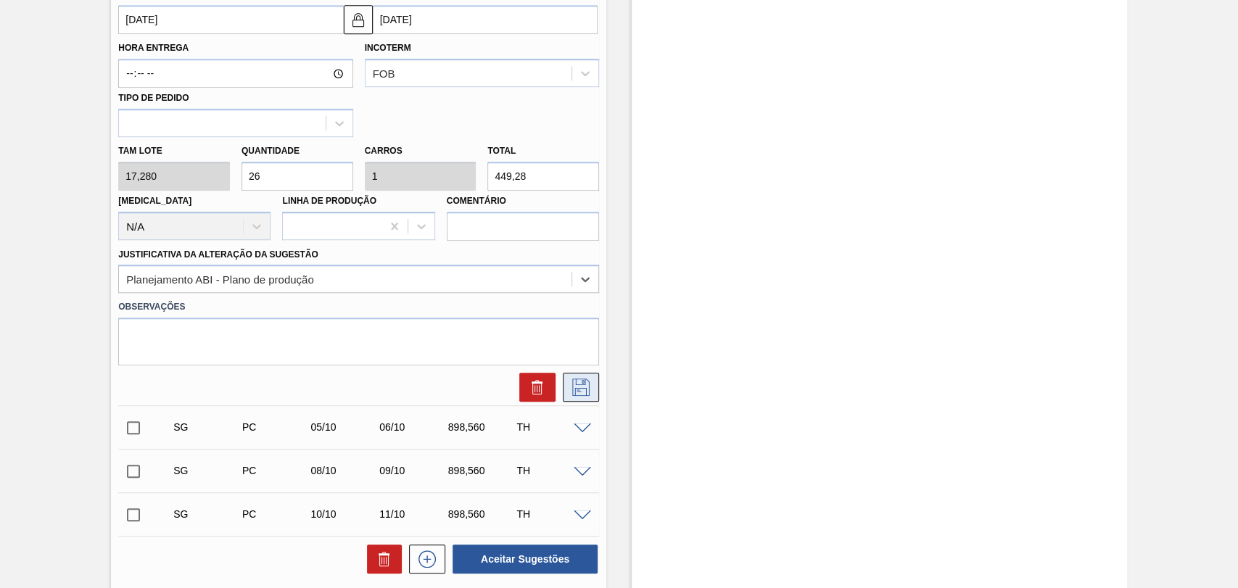
click at [574, 396] on icon at bounding box center [580, 387] width 23 height 17
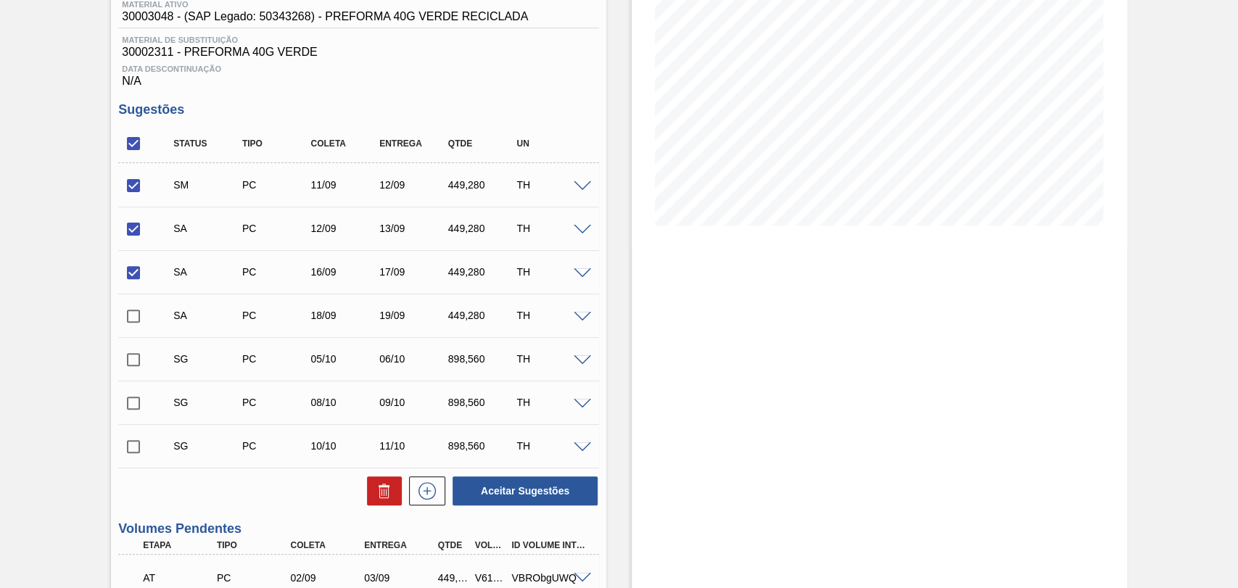
scroll to position [148, 0]
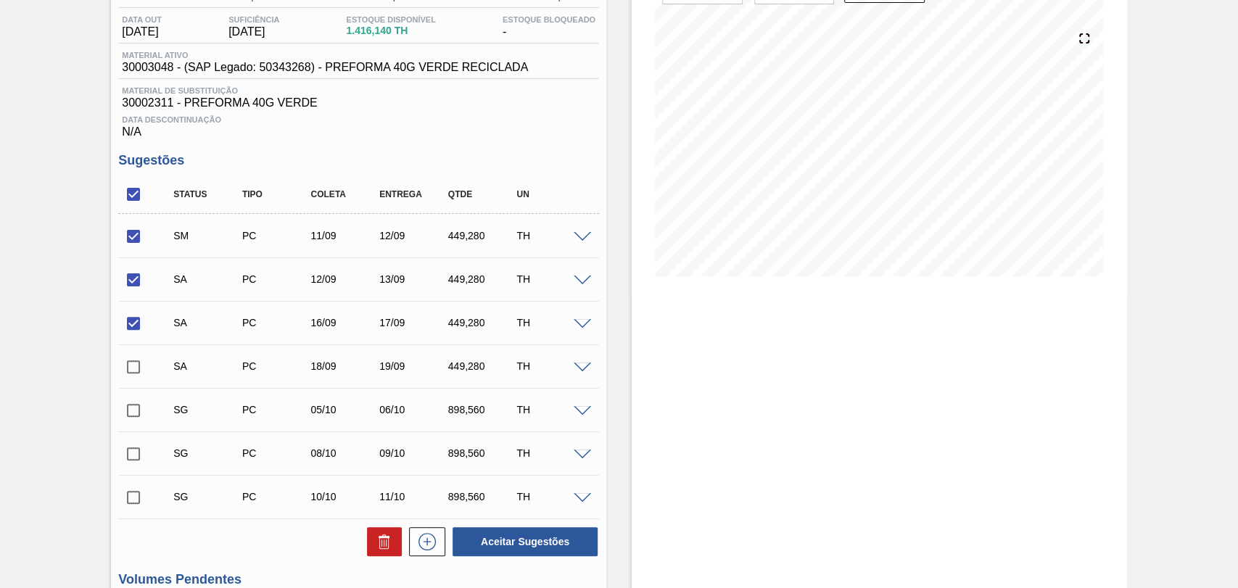
click at [139, 364] on input "checkbox" at bounding box center [133, 367] width 30 height 30
checkbox input "true"
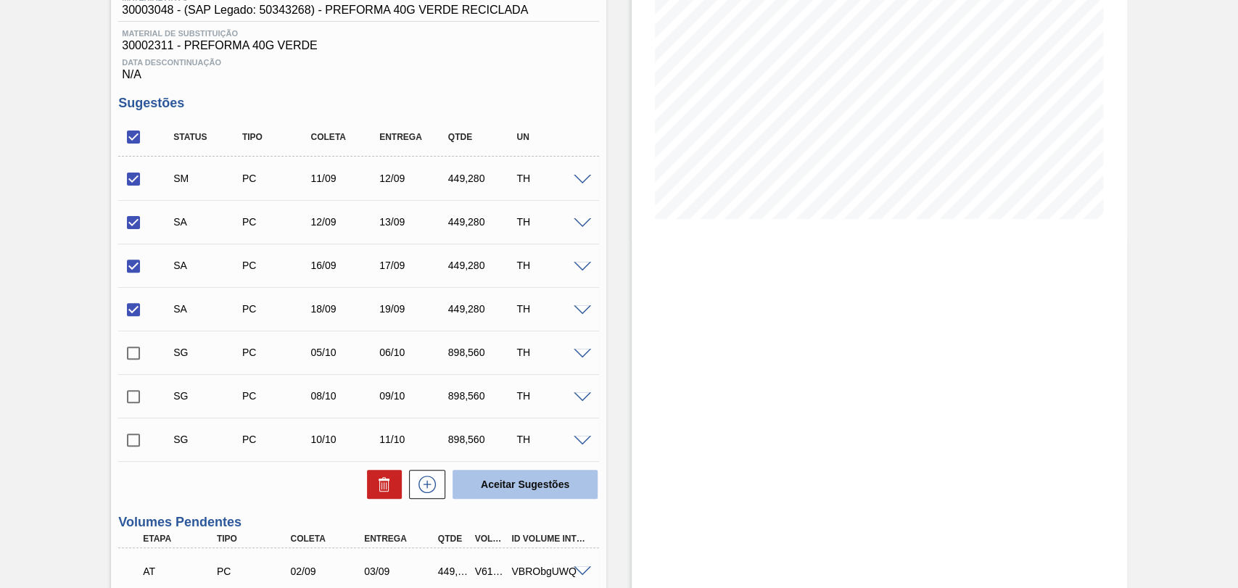
scroll to position [242, 0]
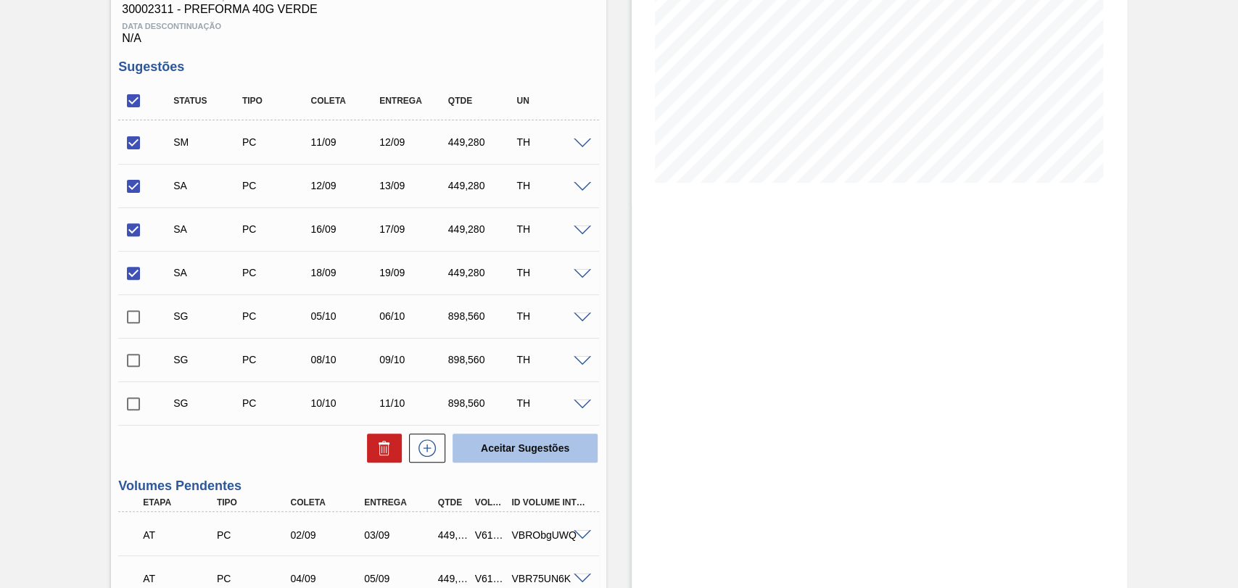
click at [542, 450] on button "Aceitar Sugestões" at bounding box center [525, 448] width 145 height 29
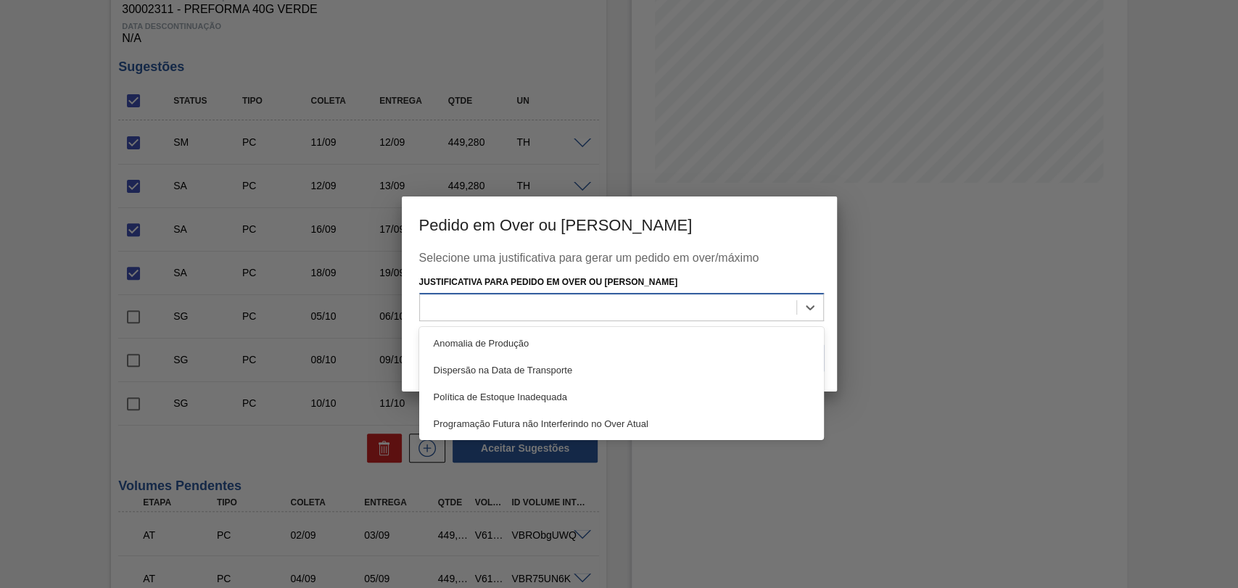
click at [630, 313] on div at bounding box center [608, 307] width 376 height 21
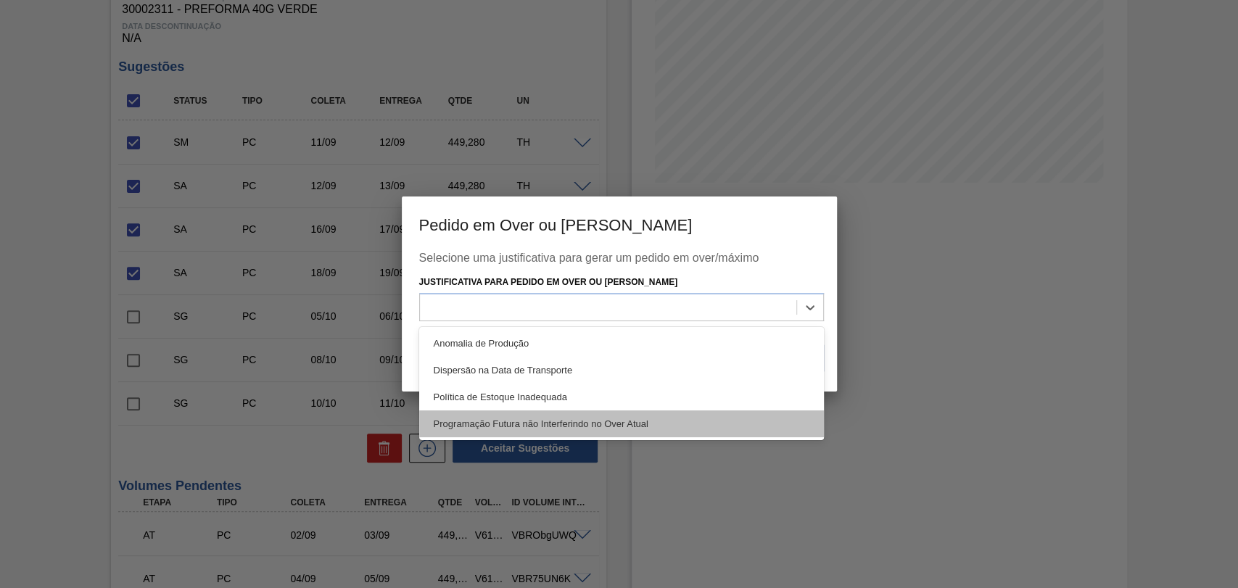
click at [594, 420] on div "Programação Futura não Interferindo no Over Atual" at bounding box center [621, 423] width 405 height 27
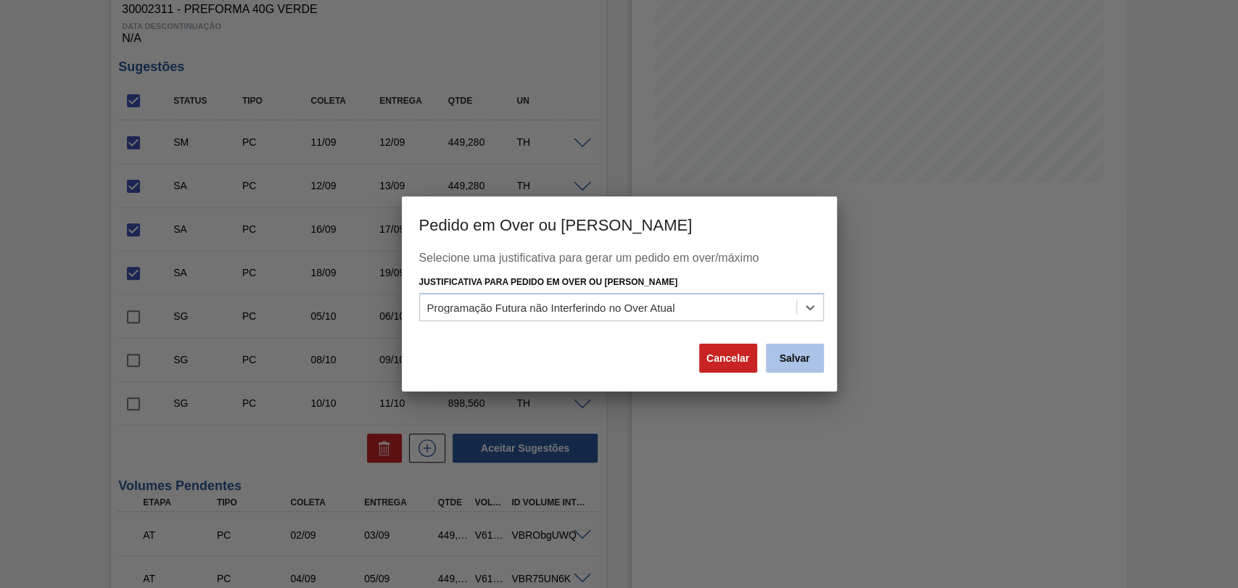
click at [810, 360] on button "Salvar" at bounding box center [795, 358] width 58 height 29
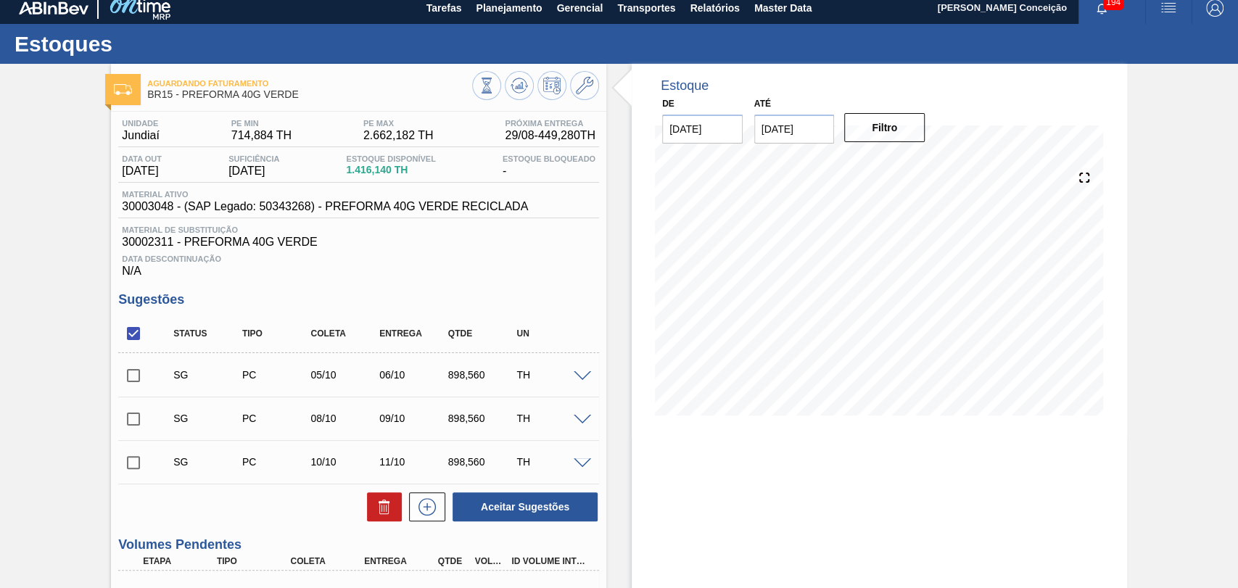
scroll to position [0, 0]
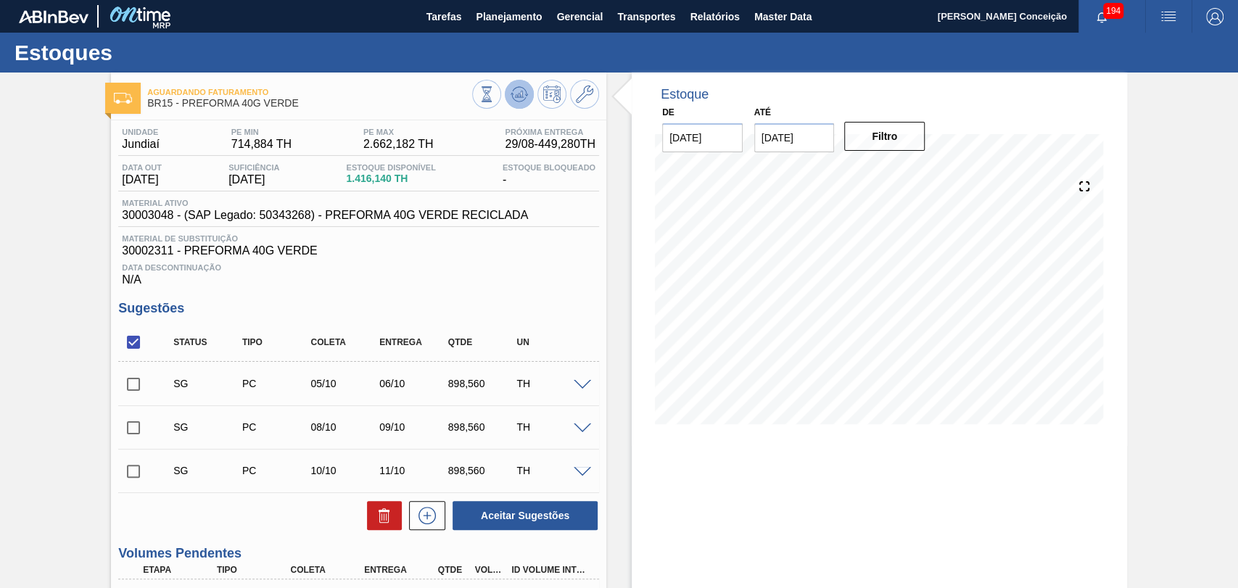
click at [522, 95] on icon at bounding box center [519, 94] width 17 height 17
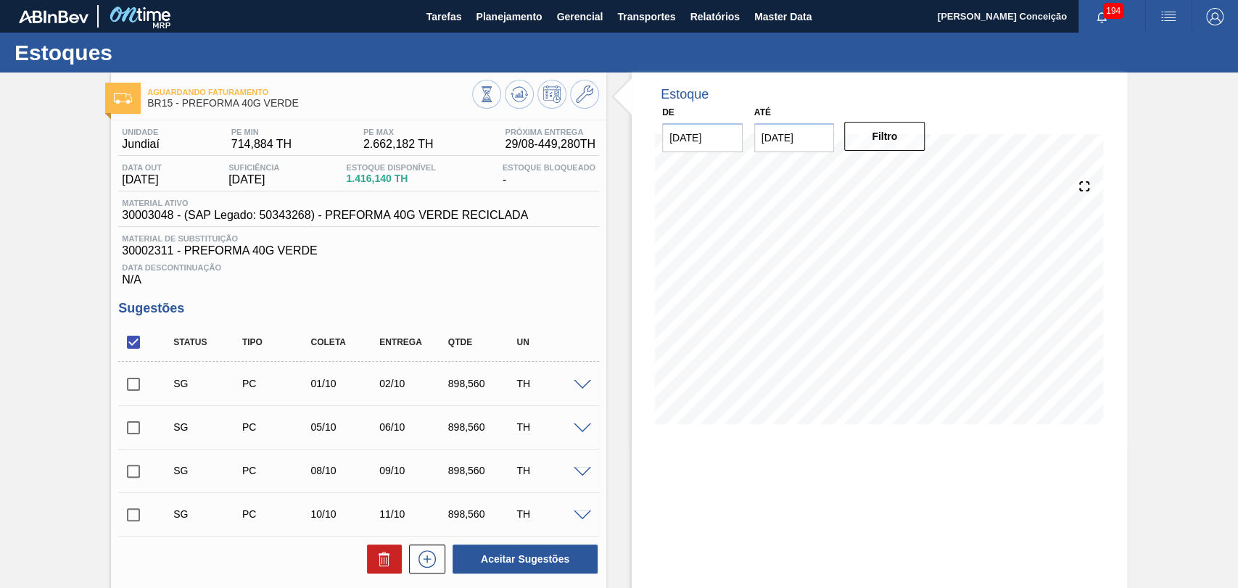
click at [576, 387] on span at bounding box center [582, 385] width 17 height 11
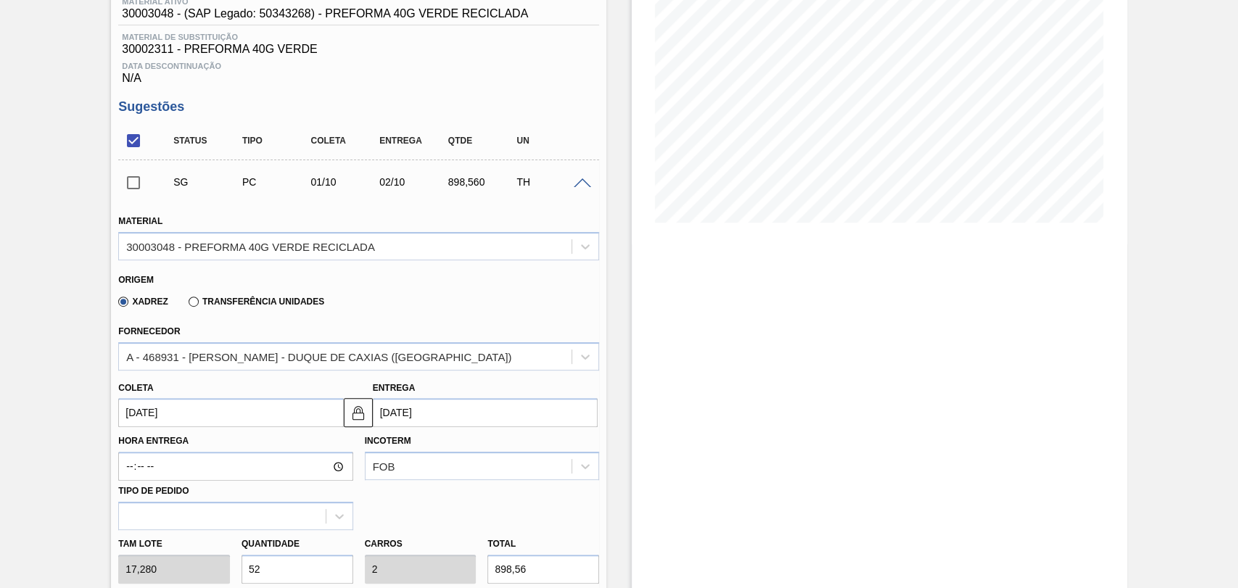
scroll to position [242, 0]
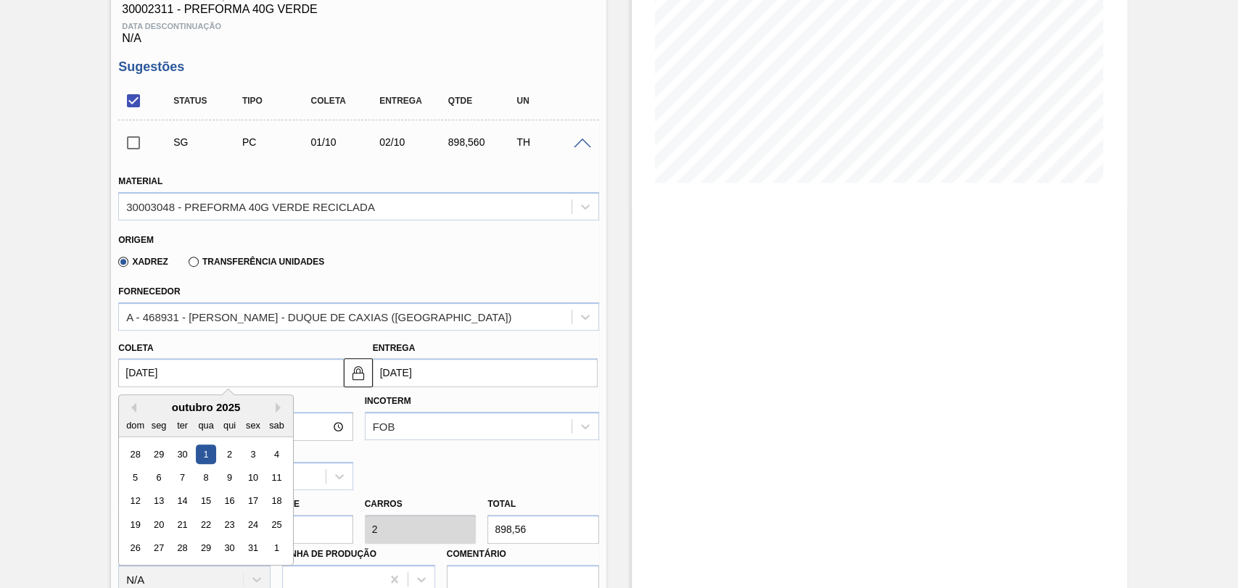
click at [193, 372] on input "01/10/2025" at bounding box center [230, 372] width 225 height 29
click at [253, 526] on div "24" at bounding box center [254, 525] width 20 height 20
type input "24/10/2025"
type input "25/10/2025"
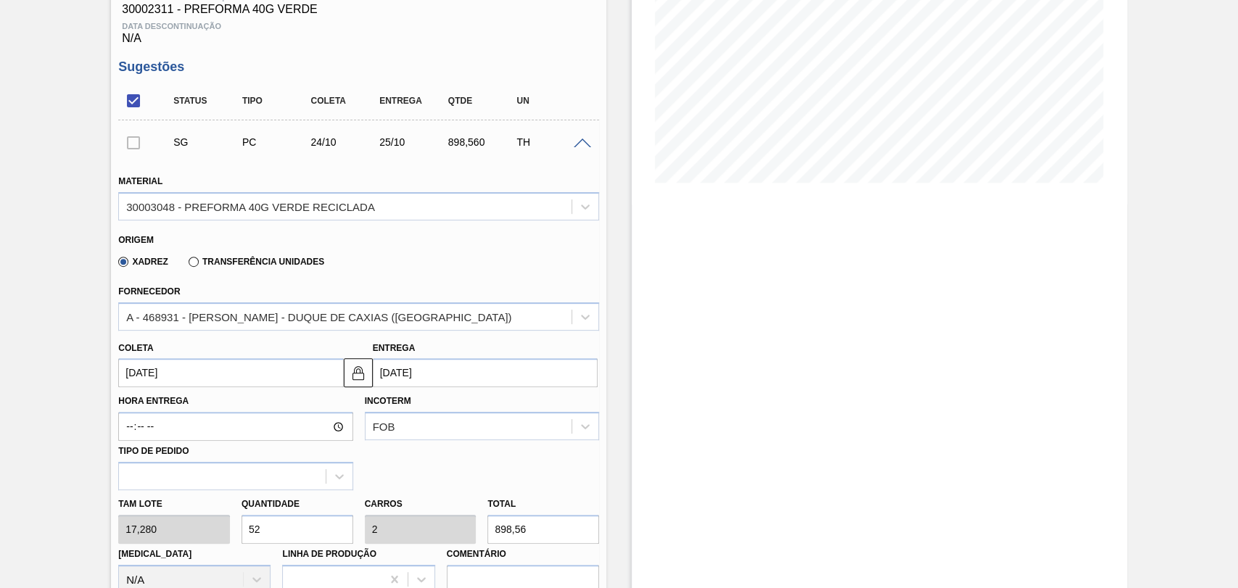
click at [223, 379] on input "24/10/2025" at bounding box center [230, 372] width 225 height 29
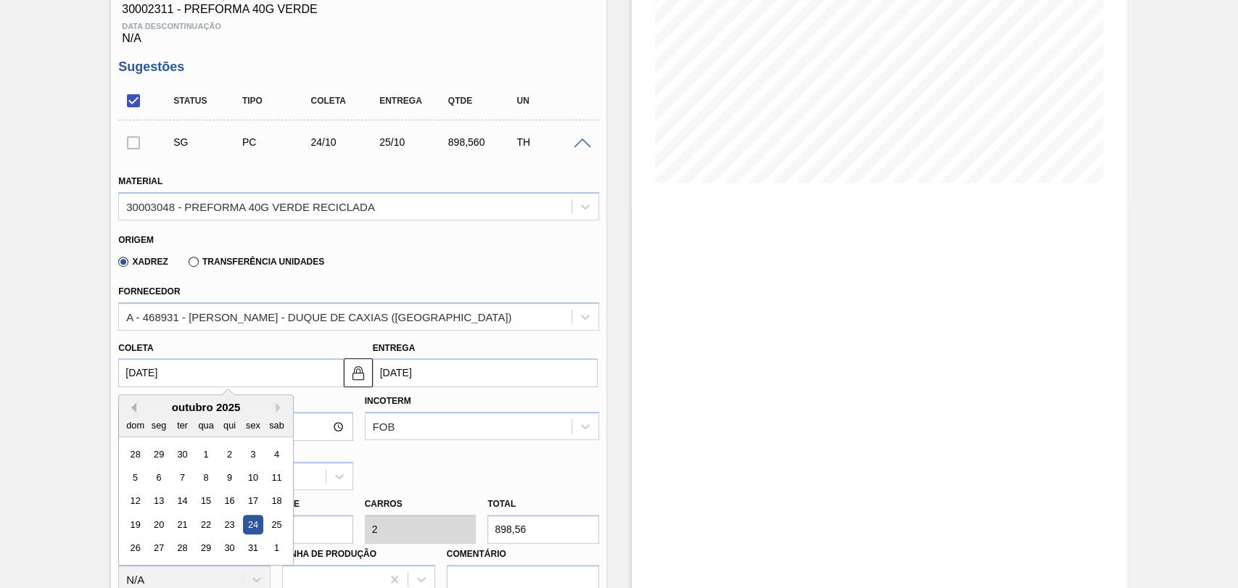
click at [131, 410] on button "Previous Month" at bounding box center [131, 408] width 10 height 10
click at [234, 529] on div "25" at bounding box center [230, 525] width 20 height 20
type input "25/09/2025"
type input "26/09/2025"
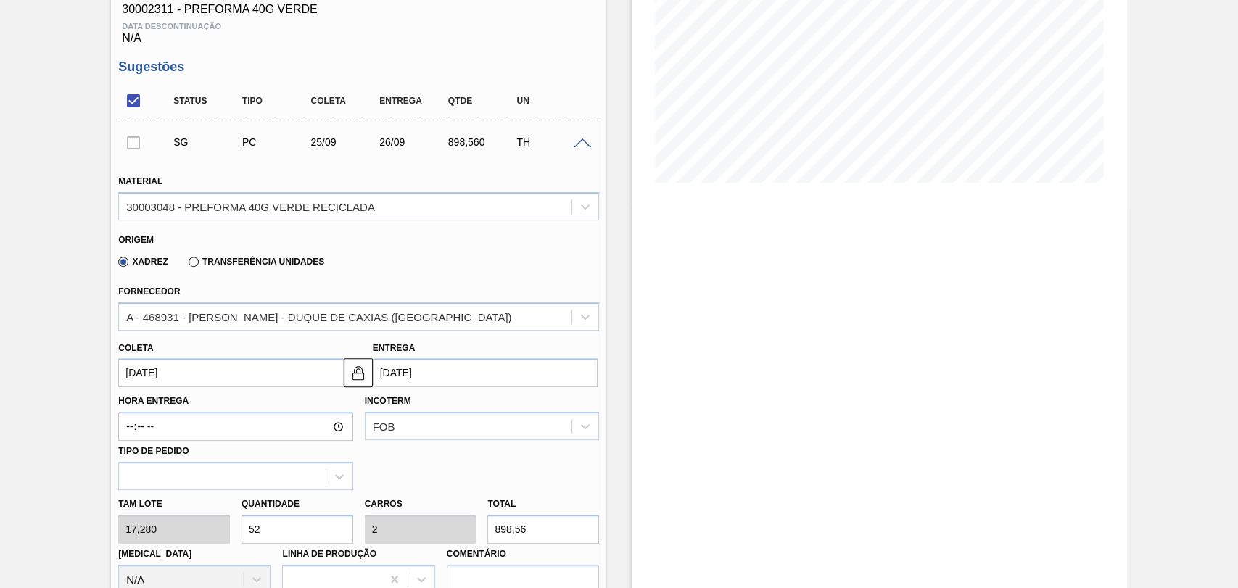
click at [203, 529] on div "Tam lote 17,280 Quantidade 52 Carros 2 Total 898,56 Doca N/A Linha de Produção …" at bounding box center [358, 542] width 492 height 104
type input "2"
type input "0,077"
type input "34,56"
type input "26"
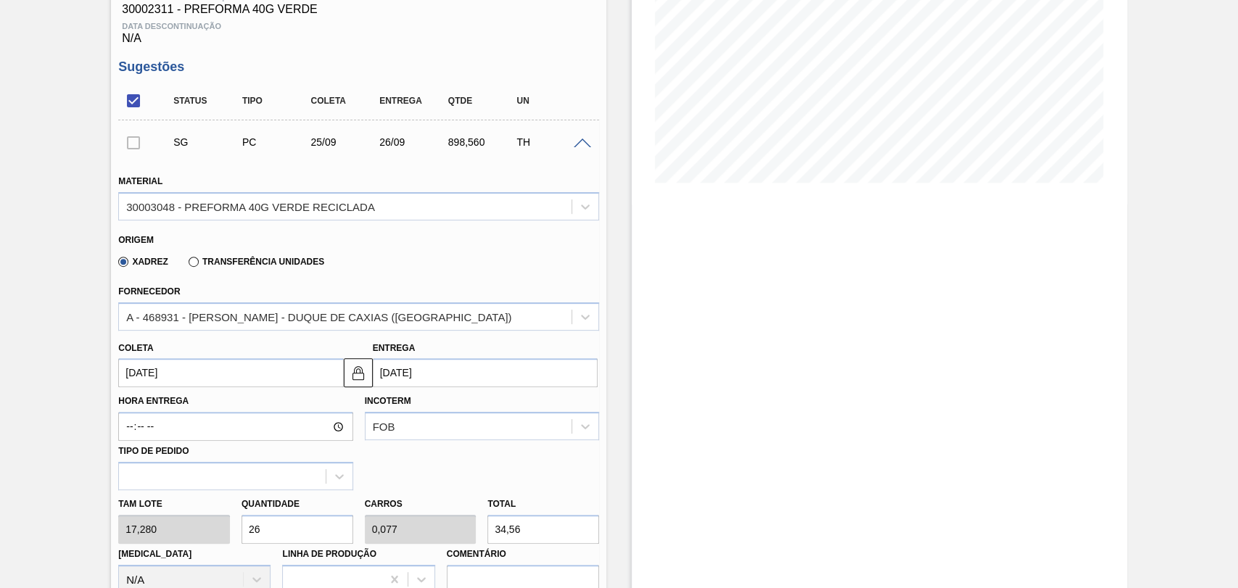
type input "1"
type input "449,28"
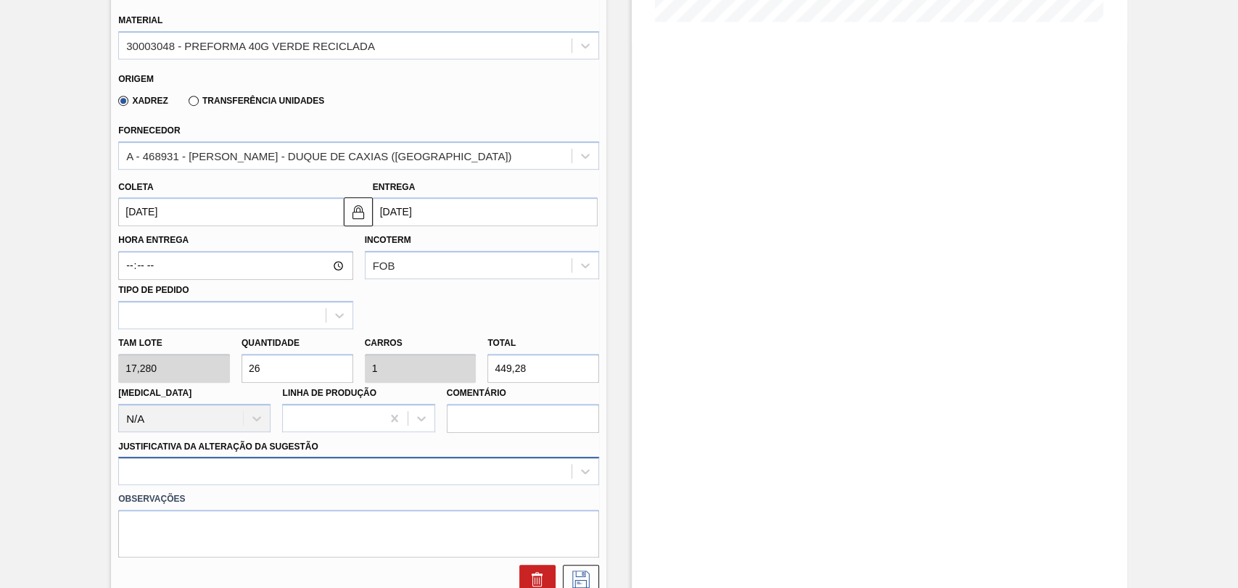
type input "26"
click at [238, 469] on div at bounding box center [358, 471] width 481 height 28
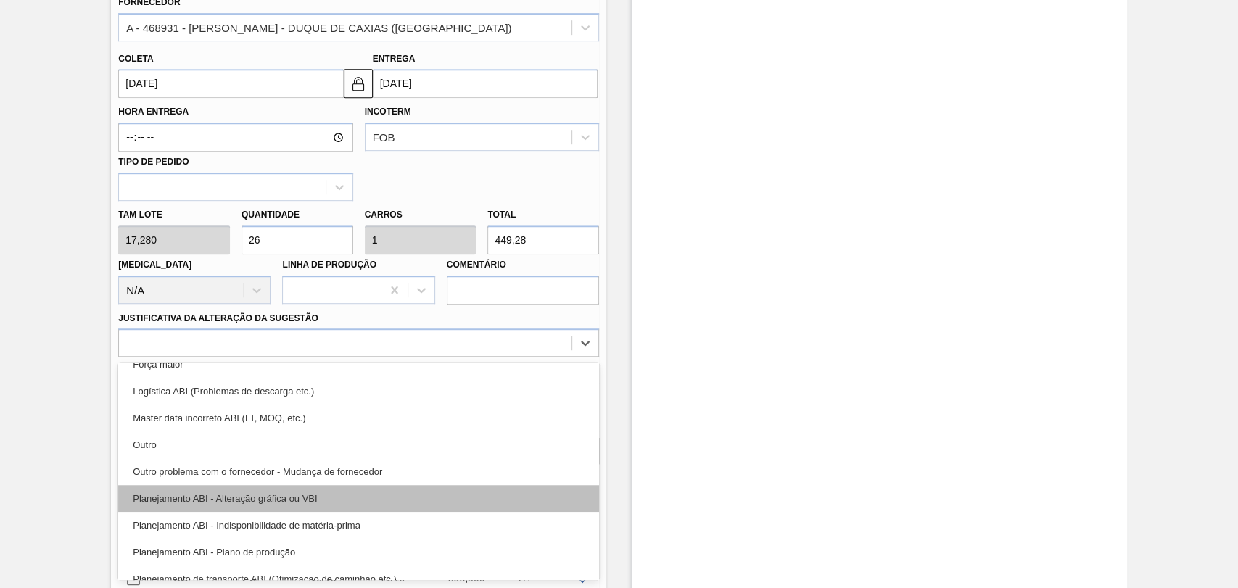
scroll to position [81, 0]
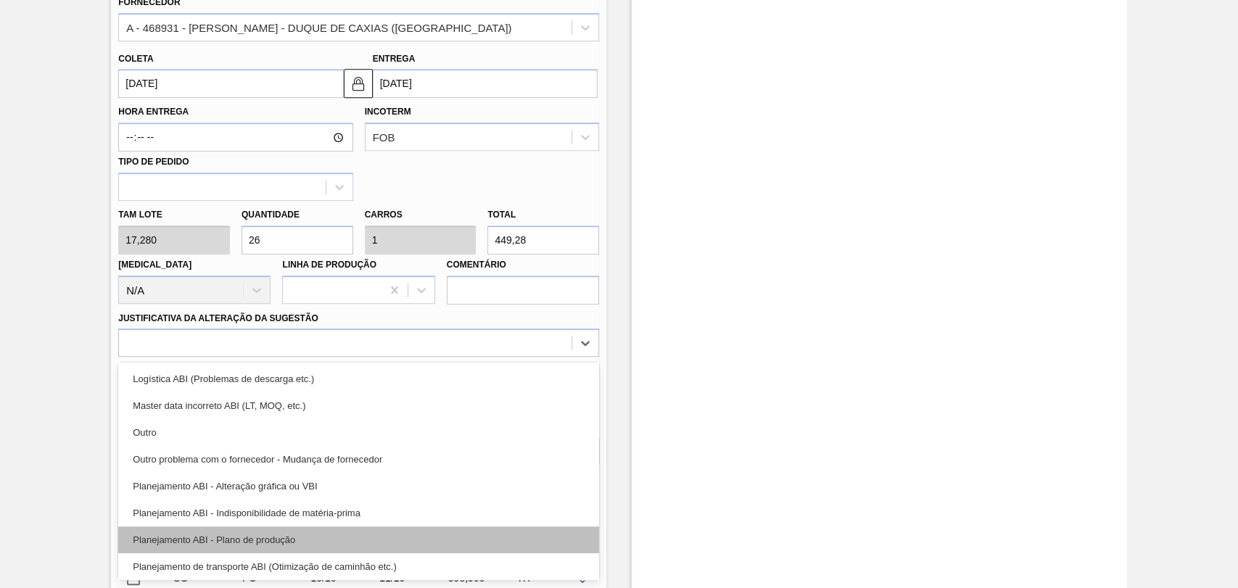
click at [300, 537] on div "Planejamento ABI - Plano de produção" at bounding box center [358, 540] width 481 height 27
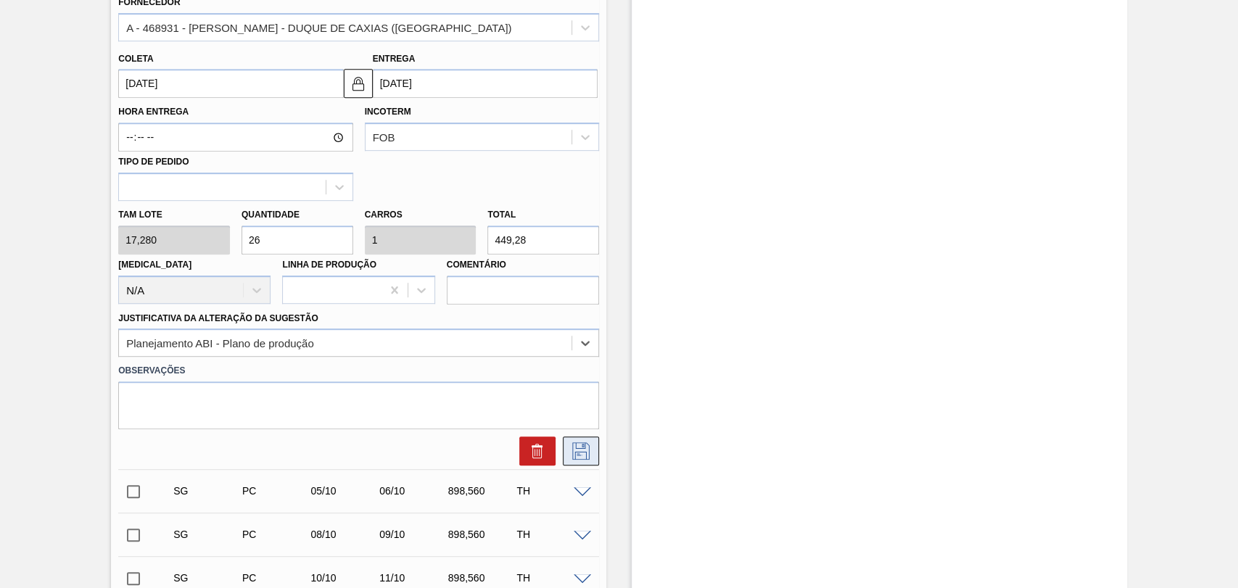
click at [572, 456] on icon at bounding box center [580, 450] width 17 height 17
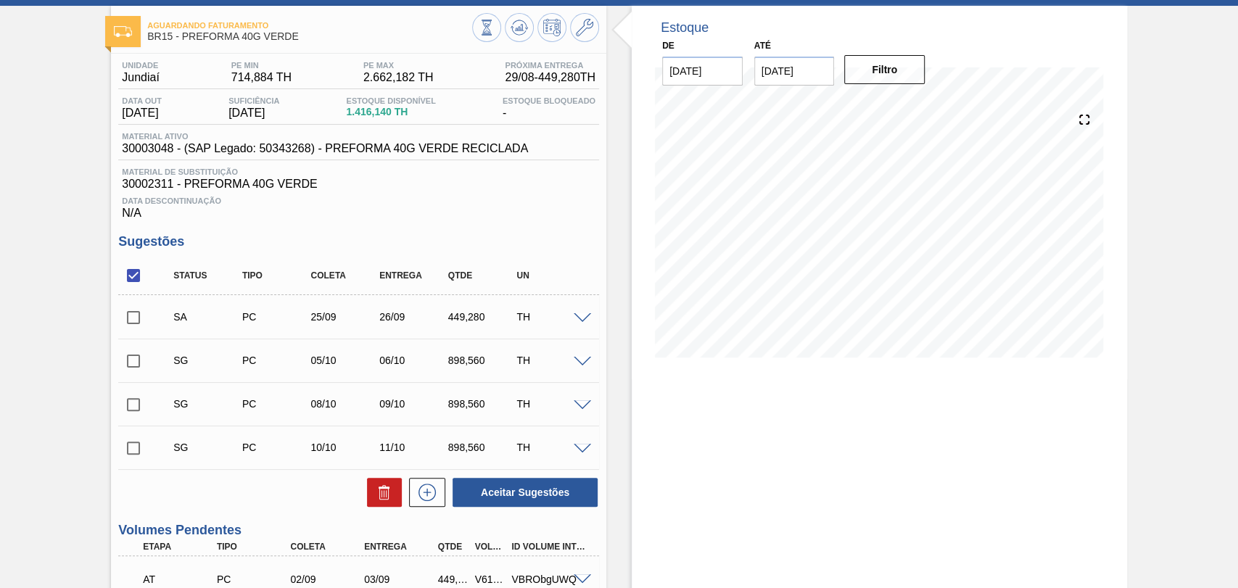
scroll to position [47, 0]
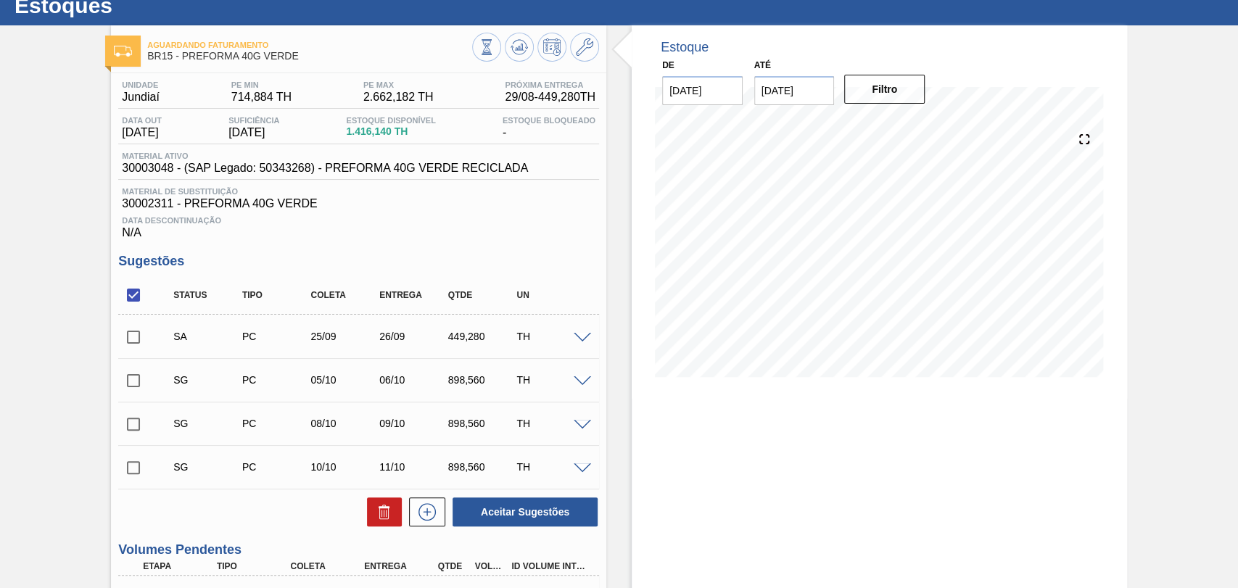
click at [586, 379] on span at bounding box center [582, 381] width 17 height 11
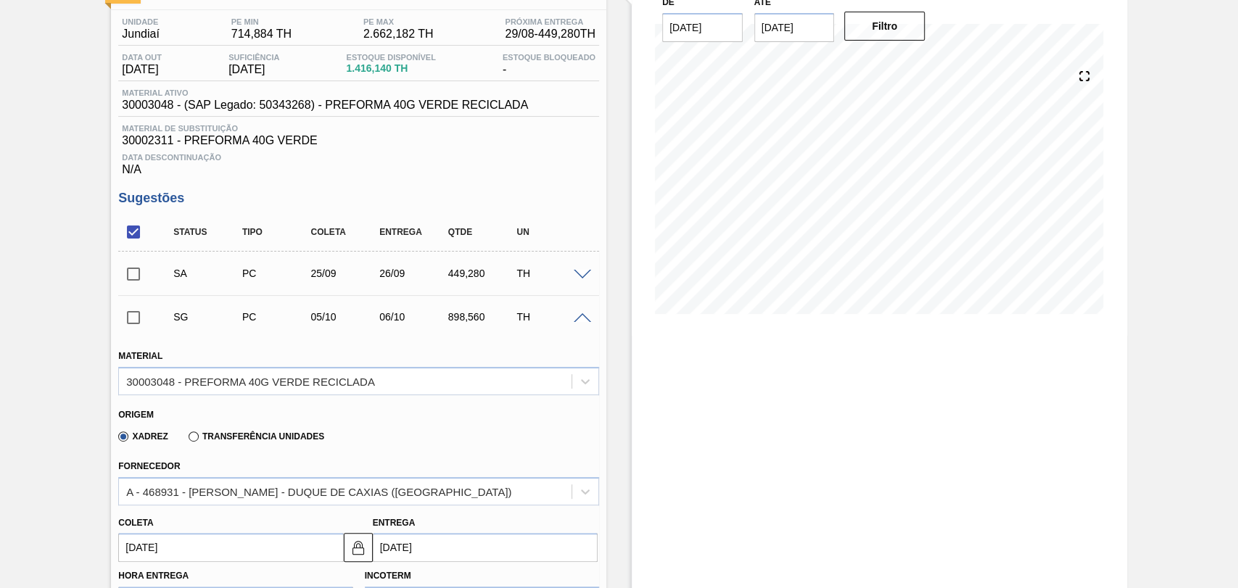
scroll to position [289, 0]
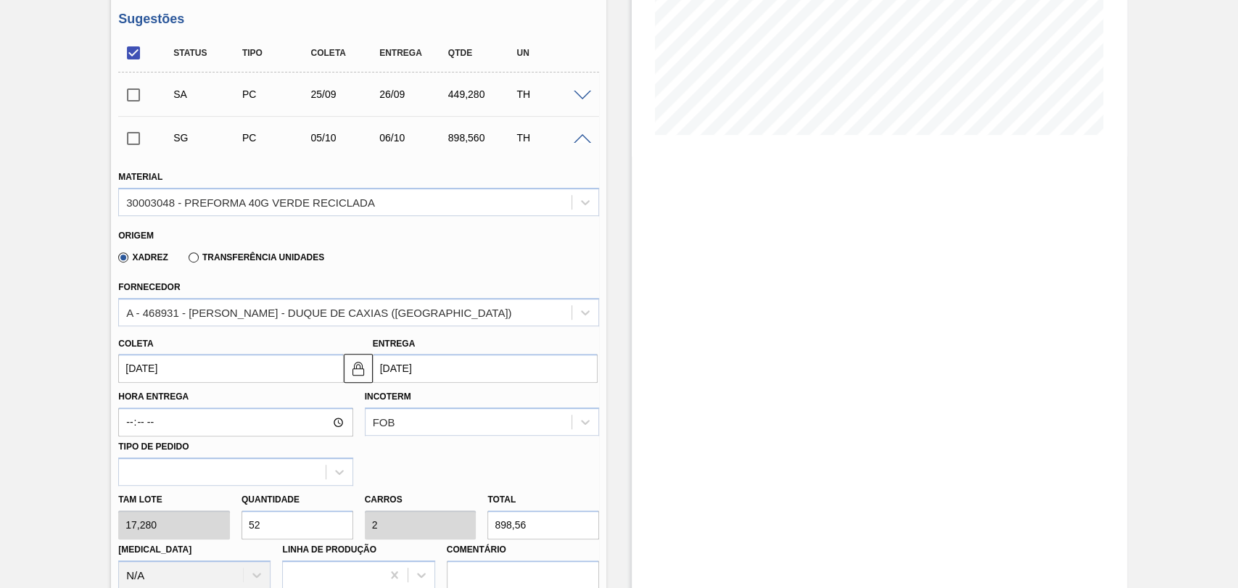
click at [154, 376] on input "05/10/2025" at bounding box center [230, 368] width 225 height 29
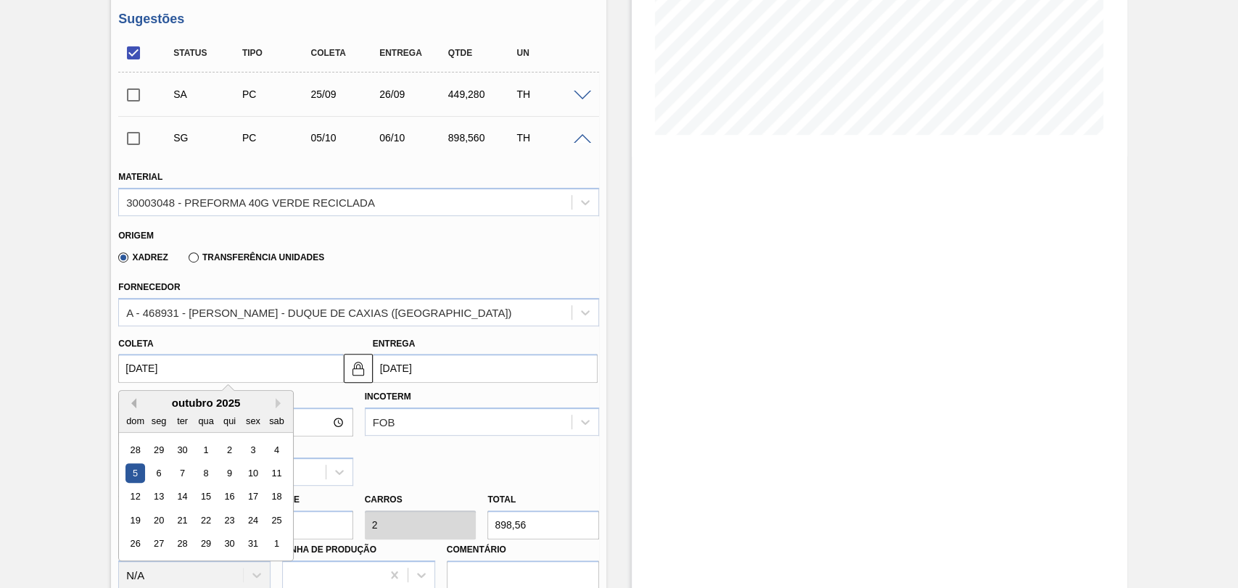
click at [133, 408] on button "Previous Month" at bounding box center [131, 403] width 10 height 10
click at [258, 525] on div "26" at bounding box center [254, 521] width 20 height 20
type input "26/09/2025"
type input "27/09/2025"
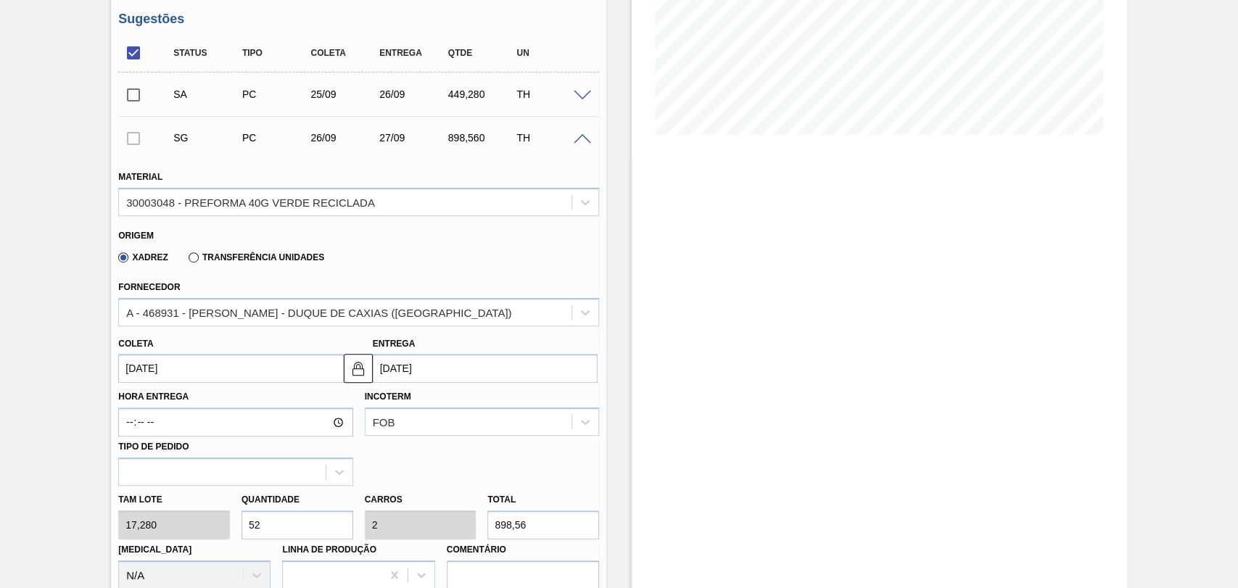
click at [200, 516] on div "Tam lote 17,280 Quantidade 52 Carros 2 Total 898,56 Doca N/A Linha de Produção …" at bounding box center [358, 538] width 492 height 104
type input "2"
type input "0,077"
type input "34,56"
type input "26"
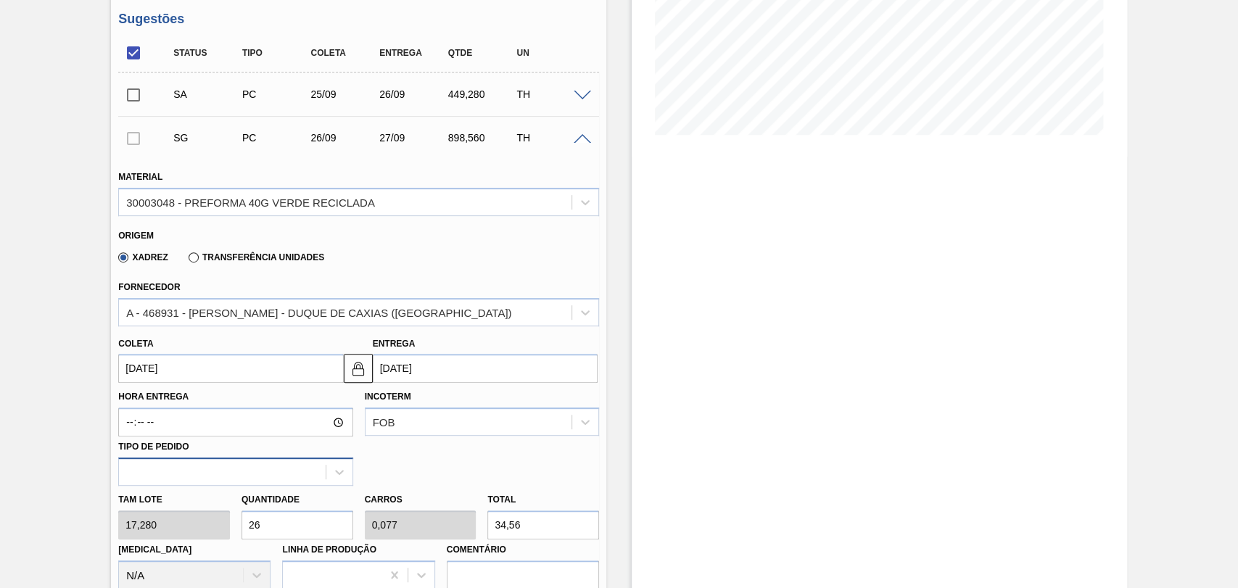
type input "1"
type input "449,28"
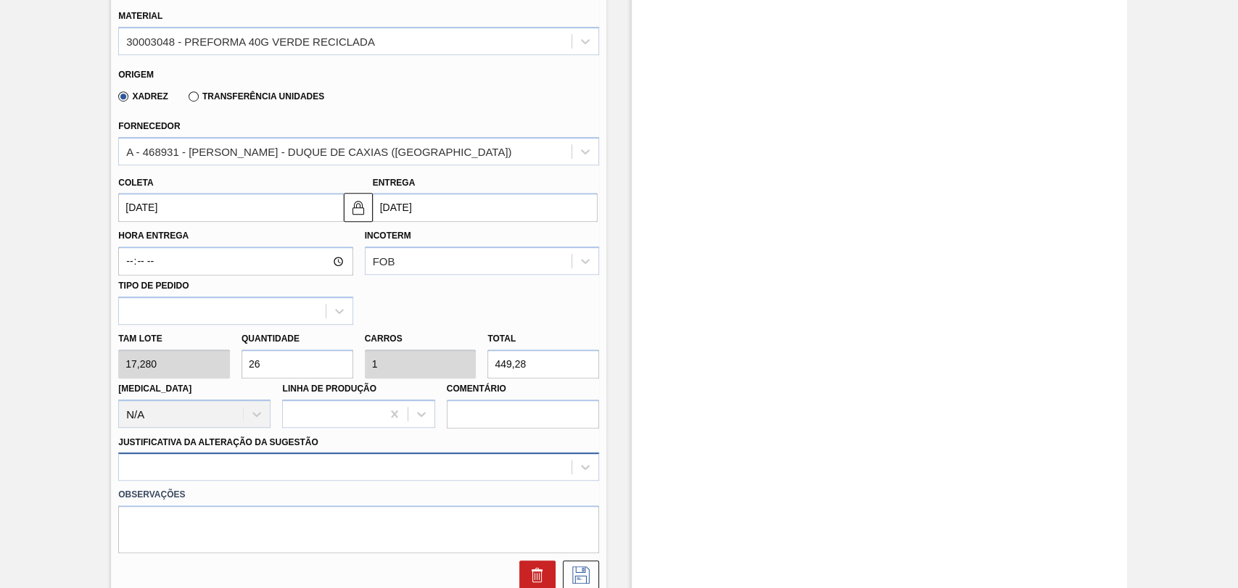
type input "26"
click at [251, 470] on div at bounding box center [358, 467] width 481 height 28
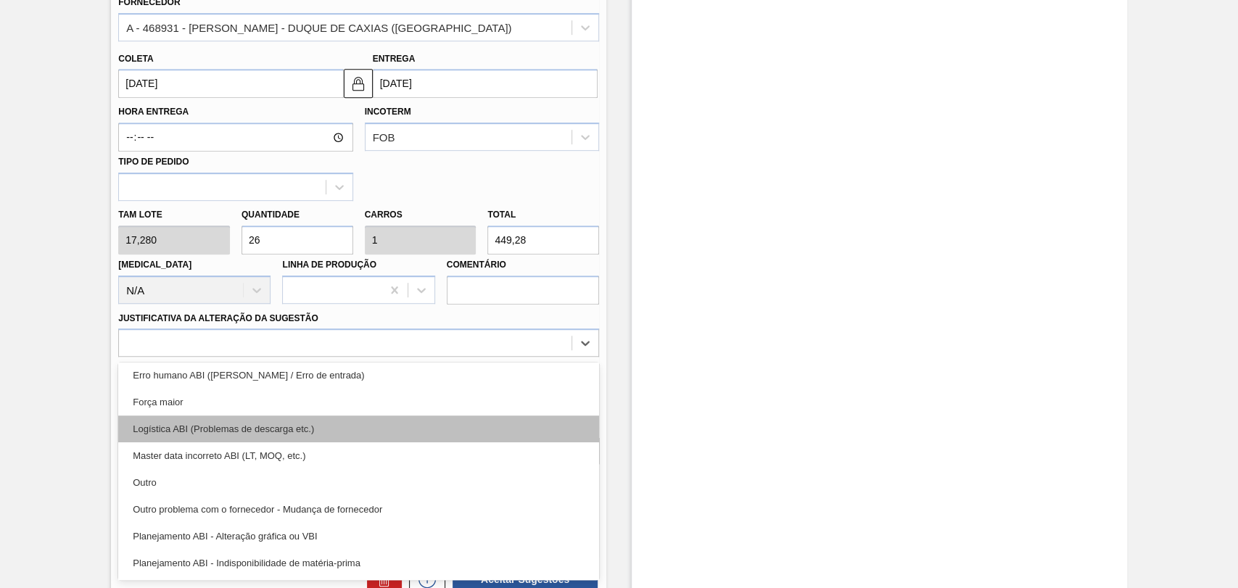
scroll to position [81, 0]
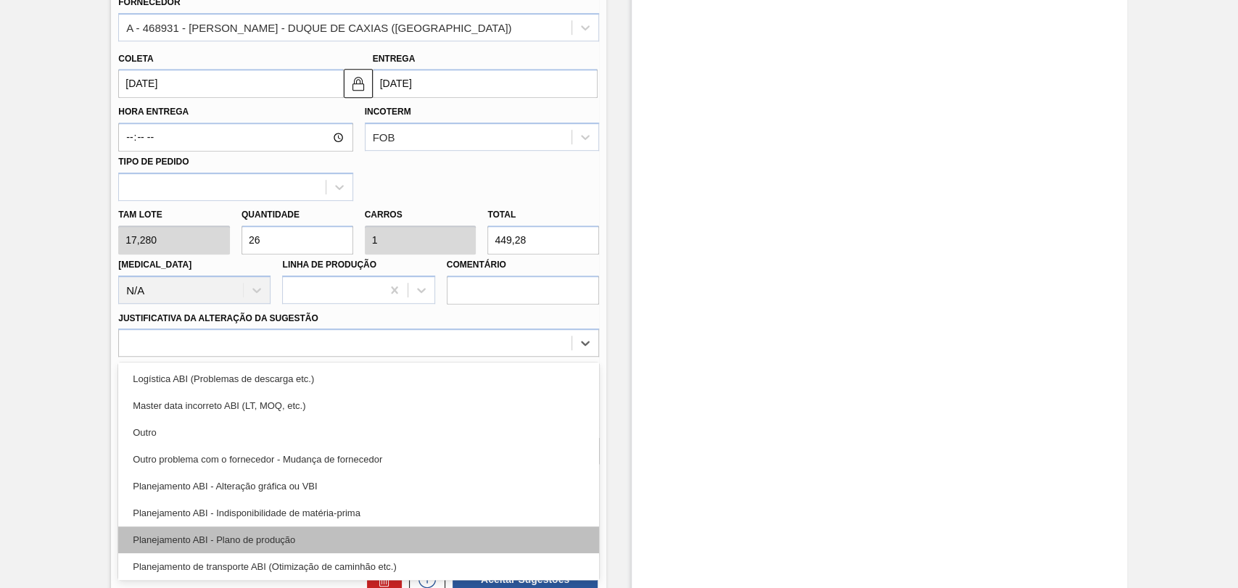
click at [284, 548] on div "Planejamento ABI - Plano de produção" at bounding box center [358, 540] width 481 height 27
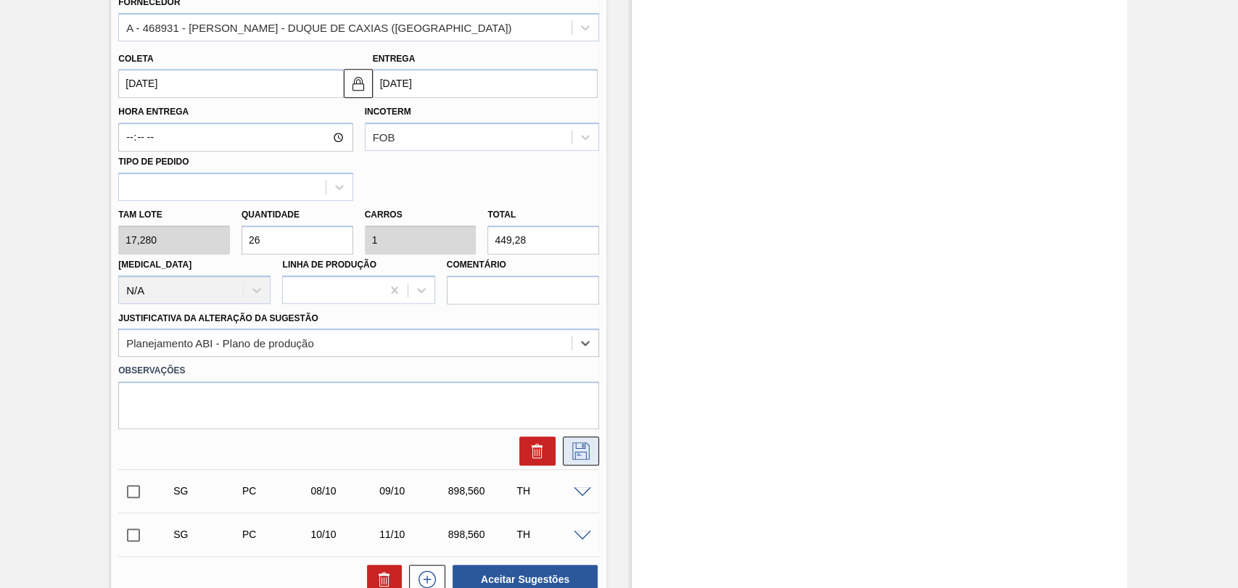
click at [580, 460] on icon at bounding box center [580, 450] width 23 height 17
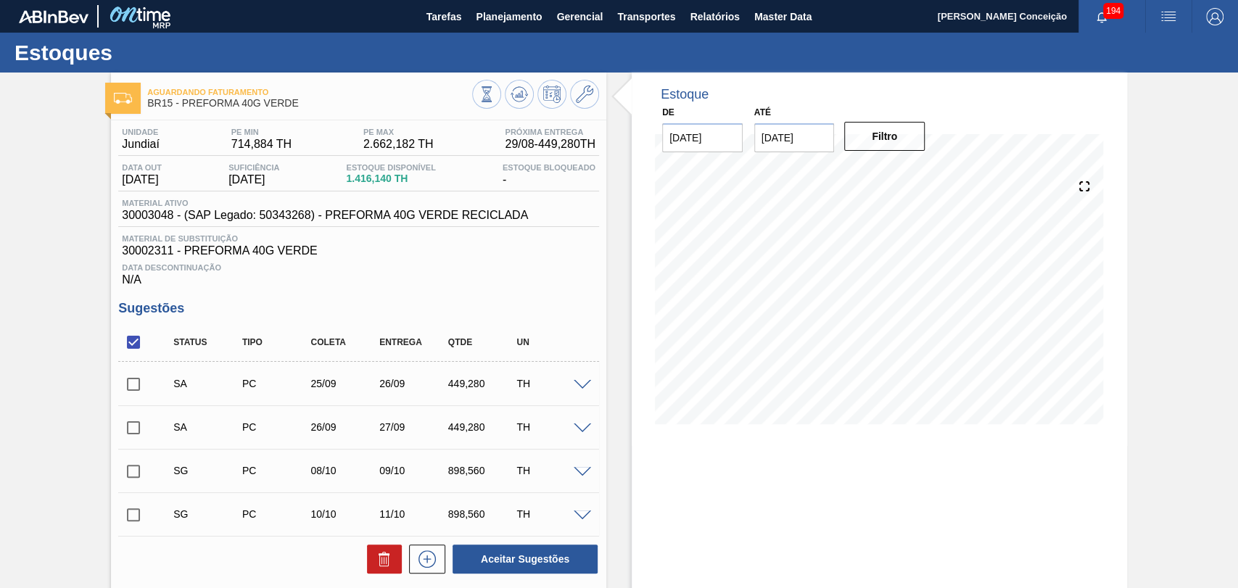
scroll to position [0, 0]
click at [584, 471] on span at bounding box center [582, 472] width 17 height 11
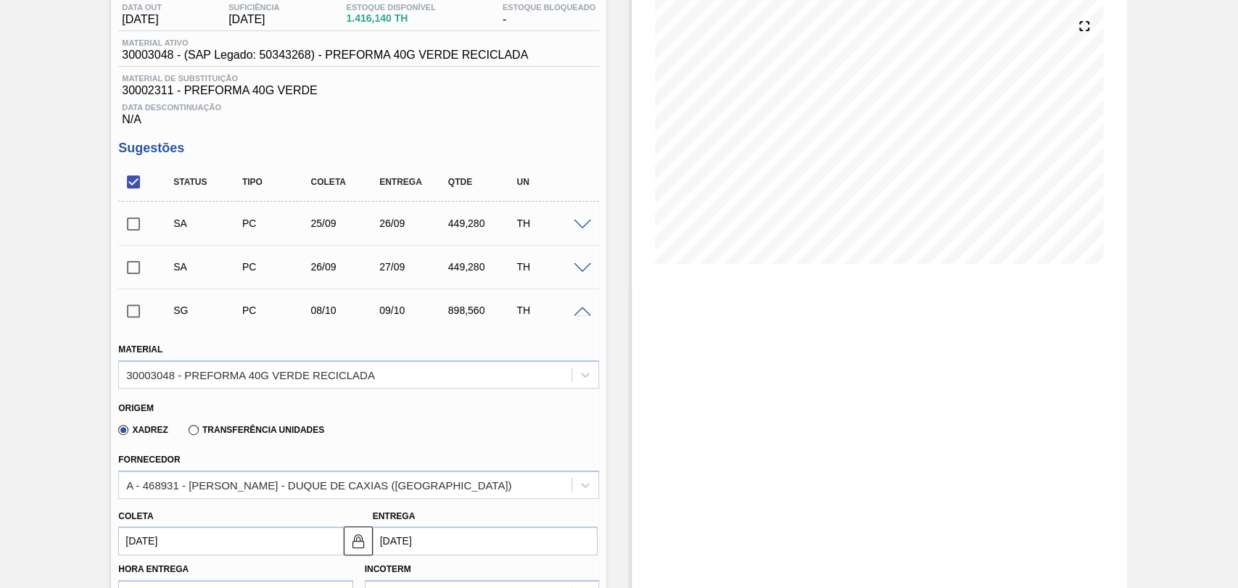
scroll to position [161, 0]
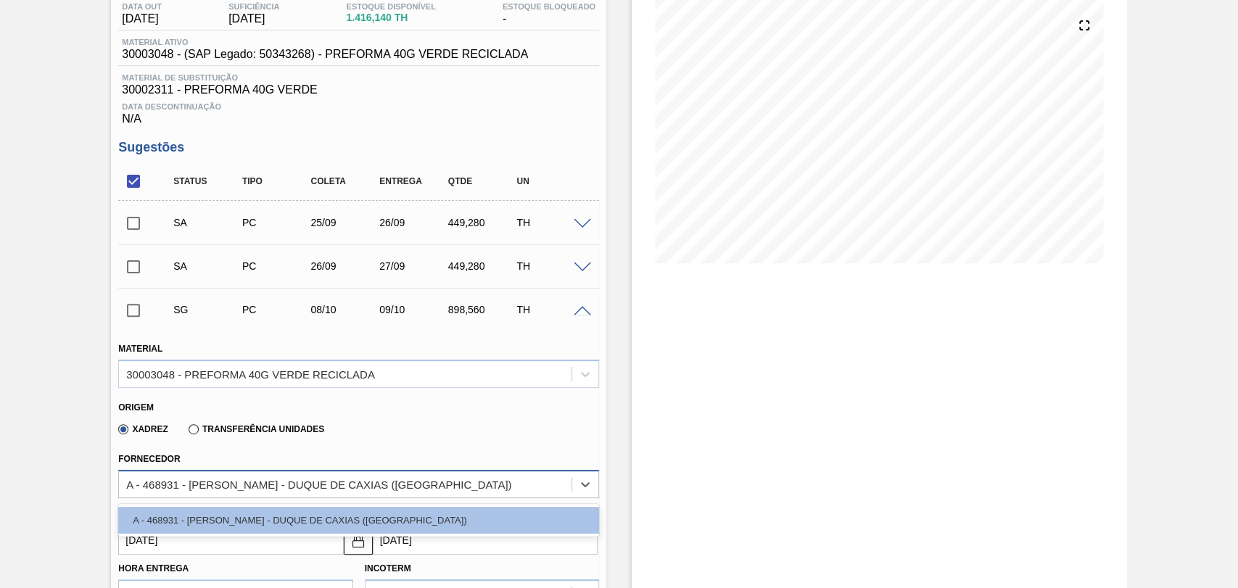
click at [139, 488] on div "A - 468931 - LORENPET - DUQUE DE CAXIAS (RJ)" at bounding box center [318, 484] width 385 height 12
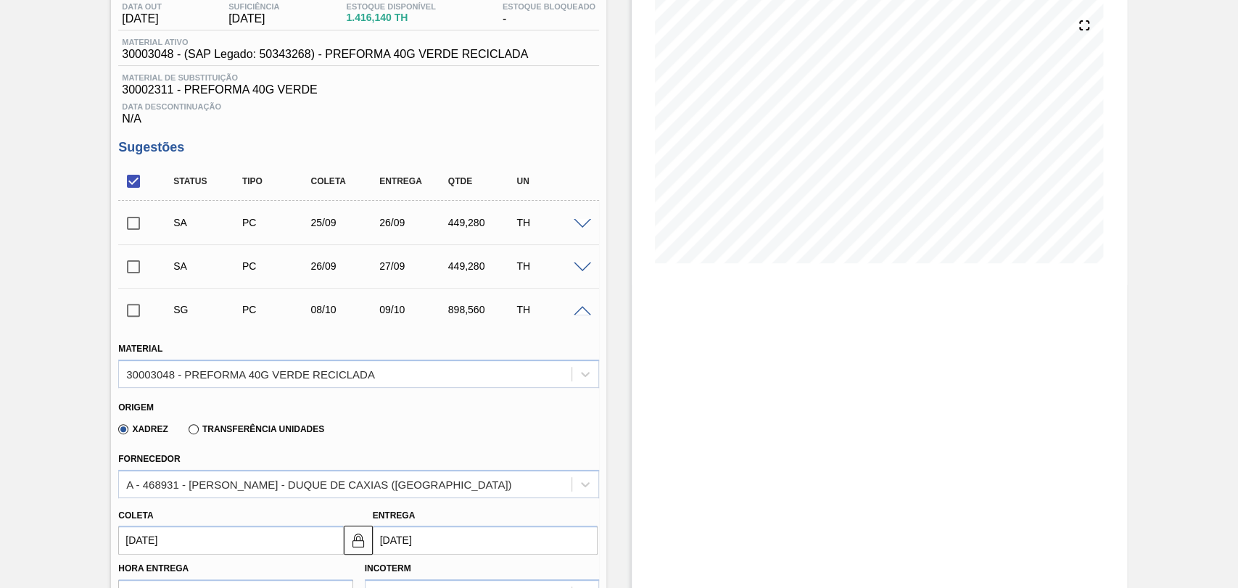
click at [331, 432] on div "Xadrez Transferência Unidades" at bounding box center [352, 427] width 469 height 28
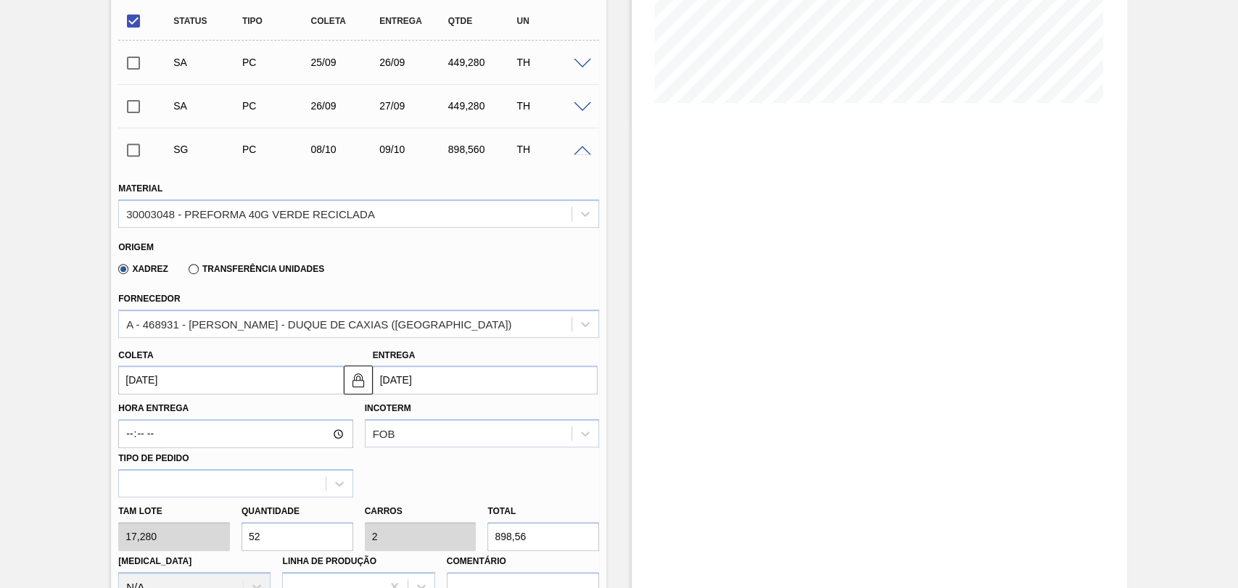
scroll to position [322, 0]
click at [168, 378] on input "08/10/2025" at bounding box center [230, 379] width 225 height 29
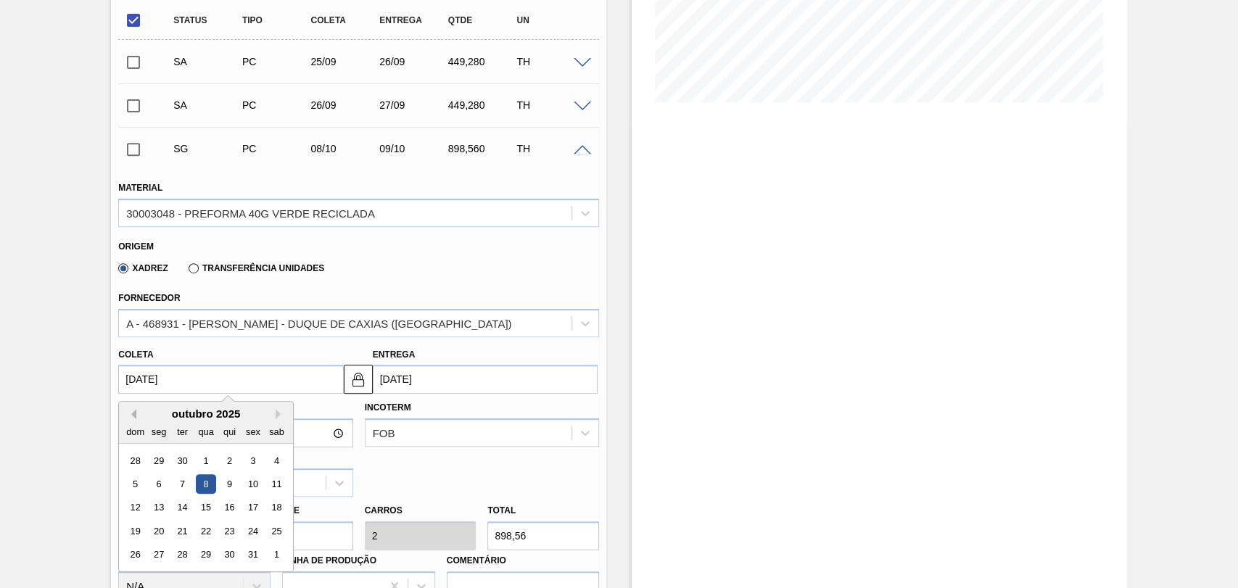
click at [136, 414] on button "Previous Month" at bounding box center [131, 414] width 10 height 10
click at [162, 553] on div "29" at bounding box center [159, 555] width 20 height 20
type input "29/09/2025"
type input "30/09/2025"
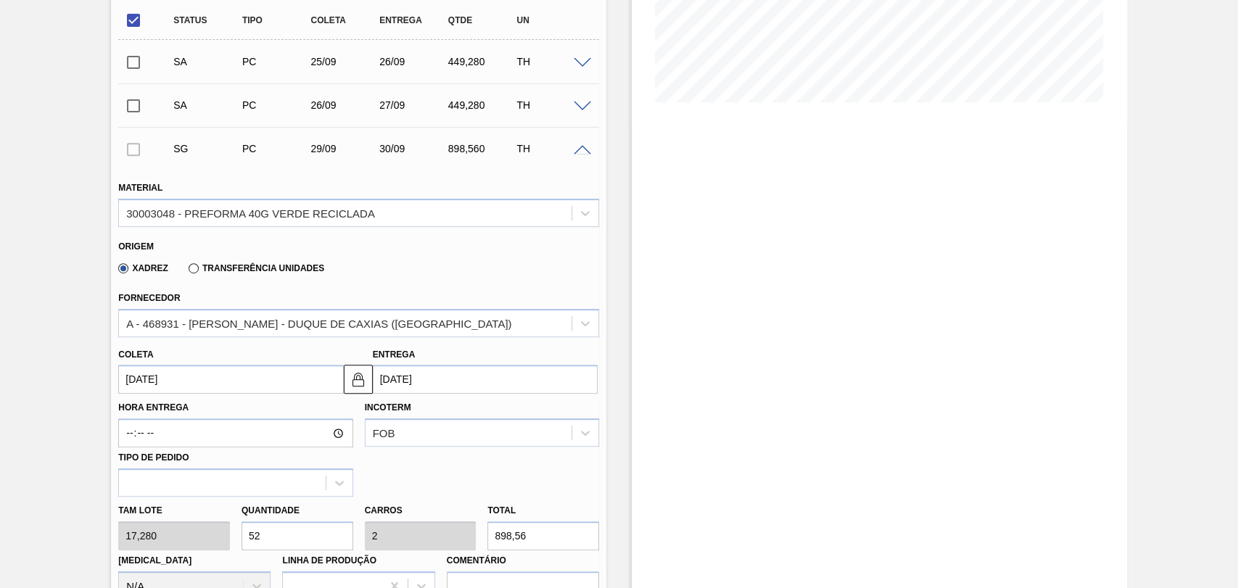
click at [203, 534] on div "Tam lote 17,280 Quantidade 52 Carros 2 Total 898,56 Doca N/A Linha de Produção …" at bounding box center [358, 549] width 492 height 104
type input "2"
type input "0,077"
type input "34,56"
type input "26"
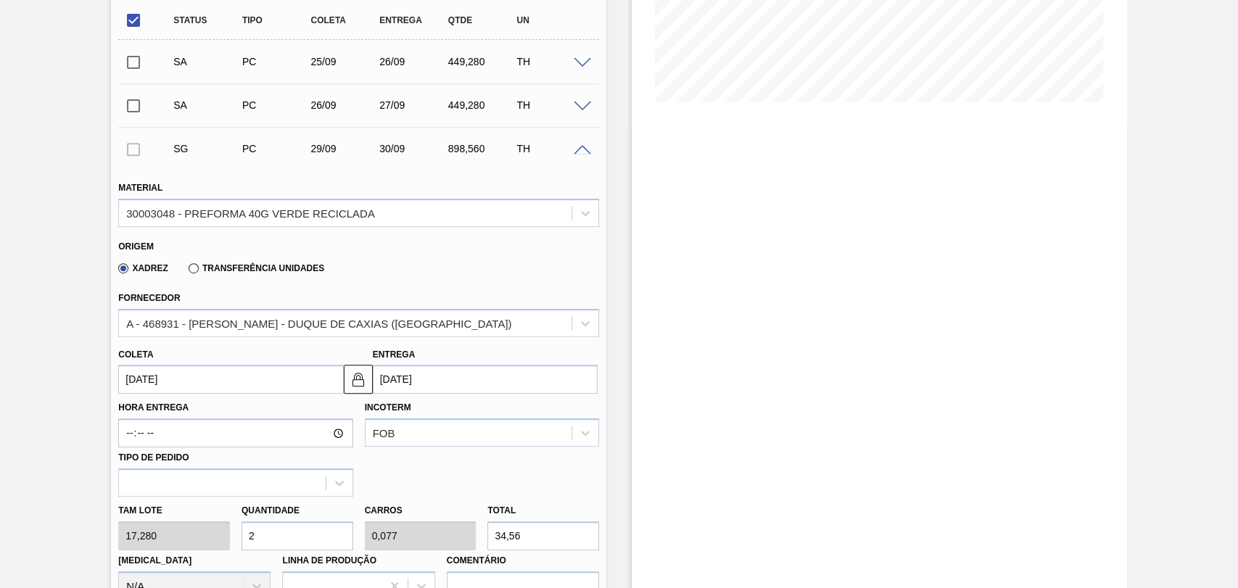
type input "1"
type input "449,28"
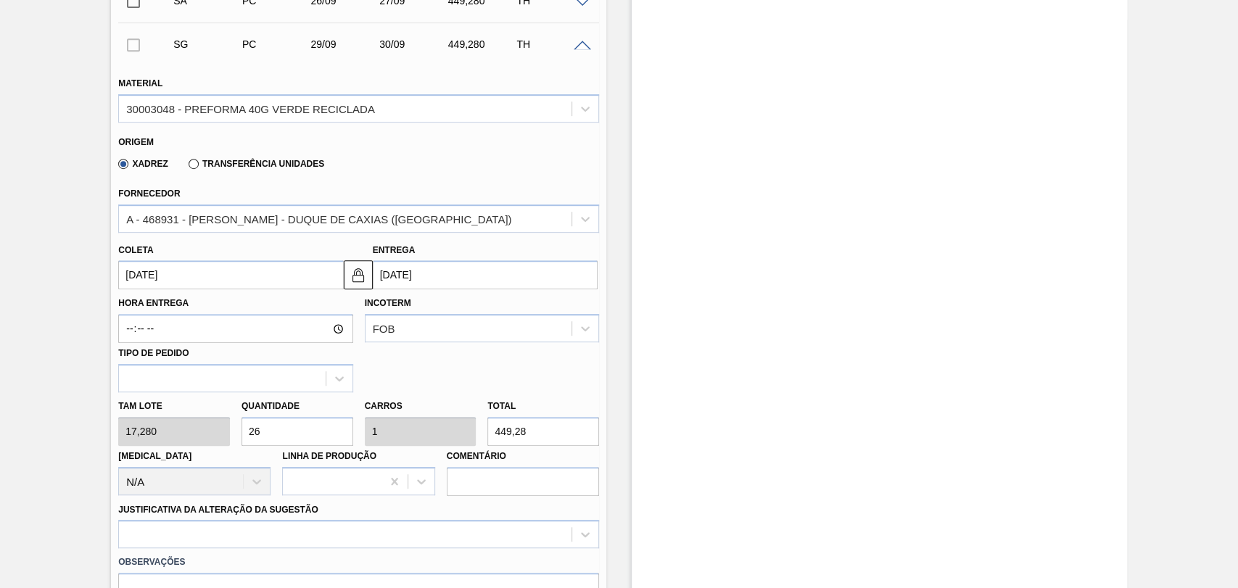
scroll to position [483, 0]
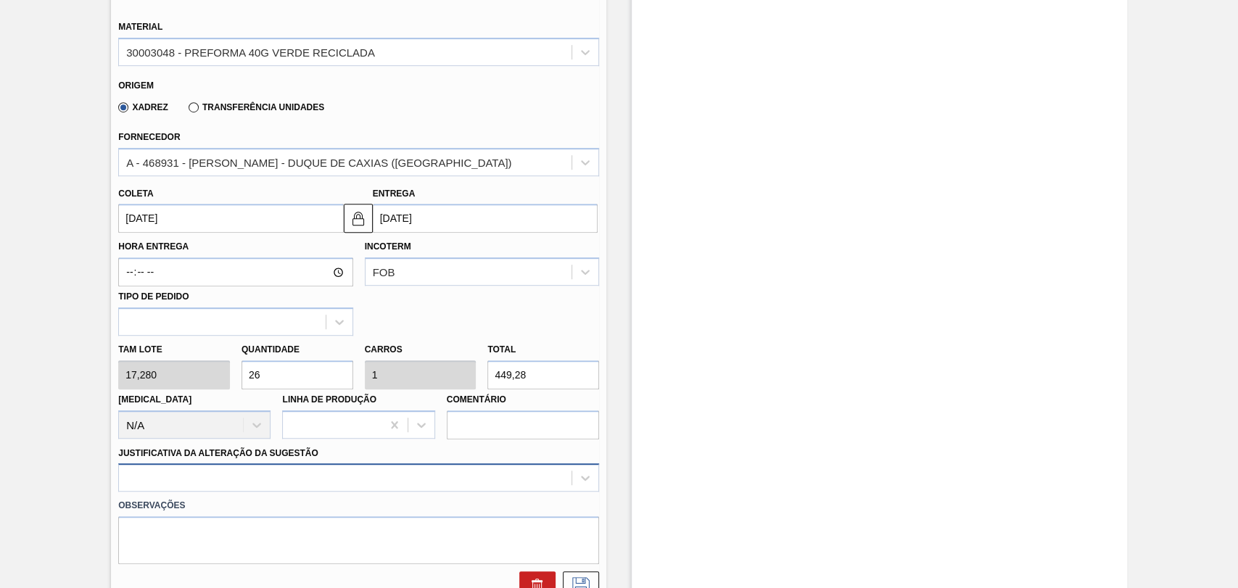
type input "26"
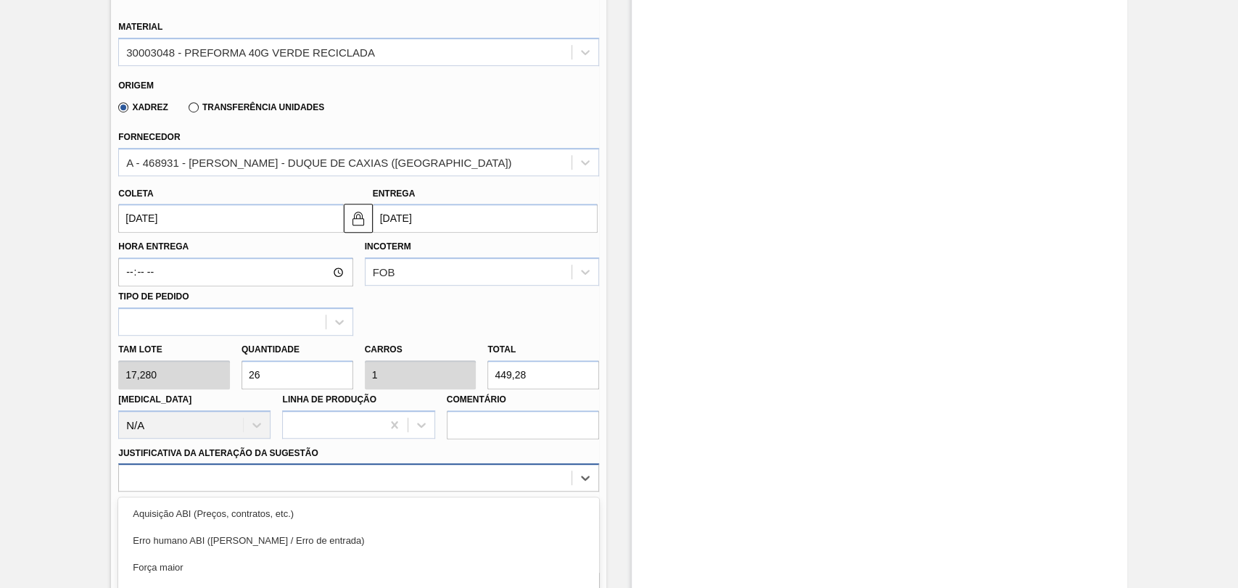
click at [271, 475] on div "option Master data incorreto ABI (LT, MOQ, etc.) focused, 5 of 18. 18 results a…" at bounding box center [358, 477] width 481 height 28
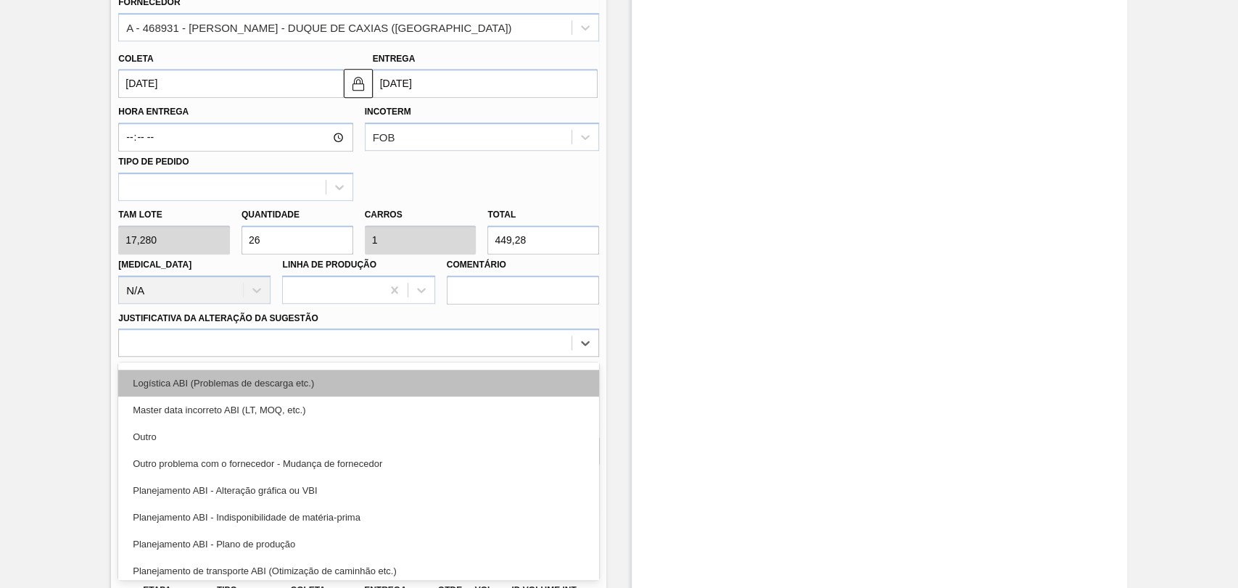
scroll to position [161, 0]
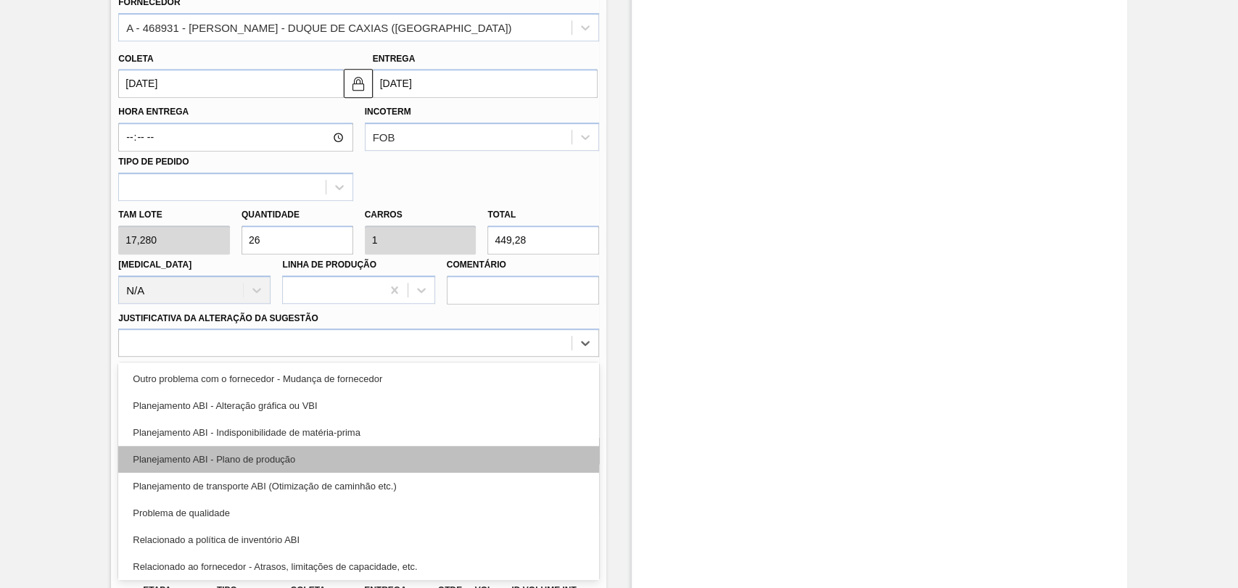
click at [301, 466] on div "Planejamento ABI - Plano de produção" at bounding box center [358, 459] width 481 height 27
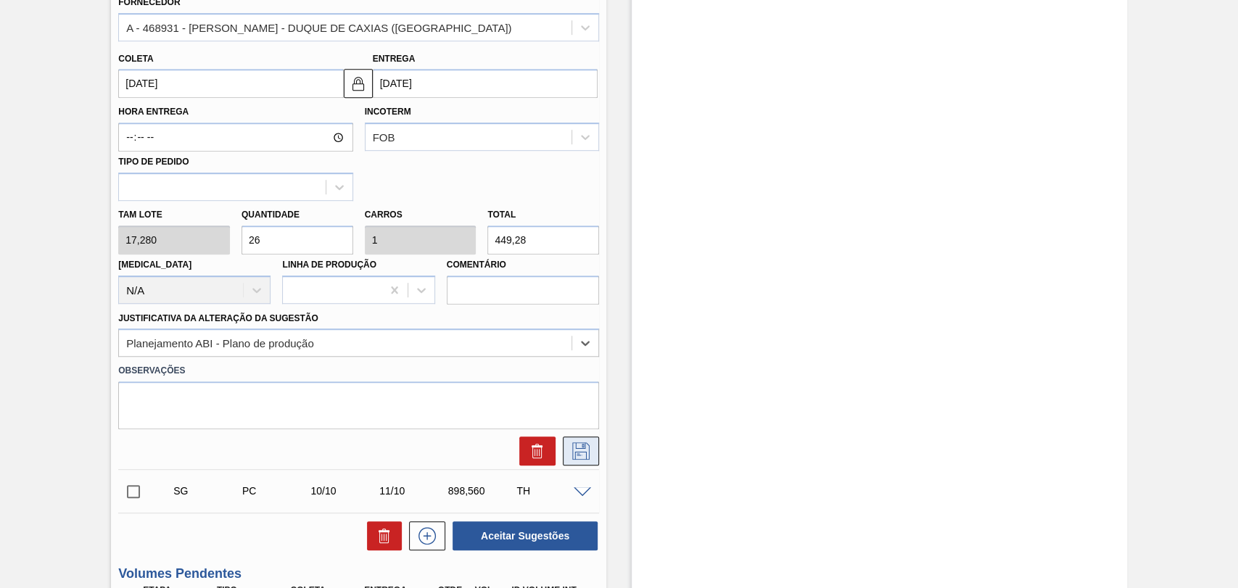
click at [585, 460] on icon at bounding box center [580, 450] width 23 height 17
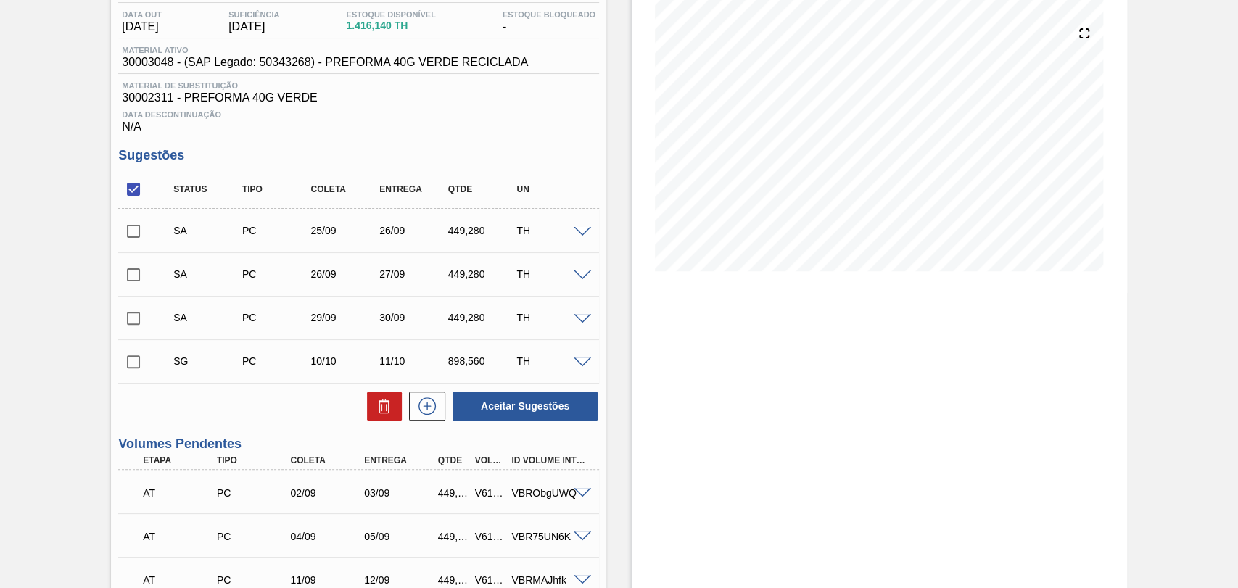
scroll to position [111, 0]
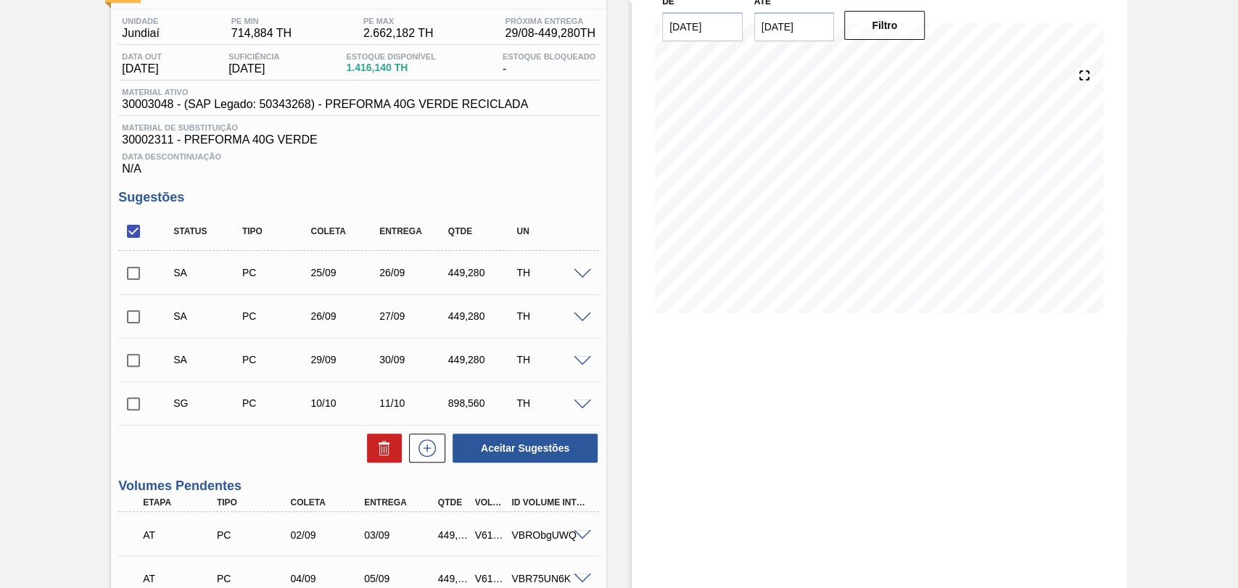
click at [133, 277] on input "checkbox" at bounding box center [133, 273] width 30 height 30
checkbox input "true"
click at [133, 310] on input "checkbox" at bounding box center [133, 317] width 30 height 30
checkbox input "true"
click at [133, 366] on input "checkbox" at bounding box center [133, 360] width 30 height 30
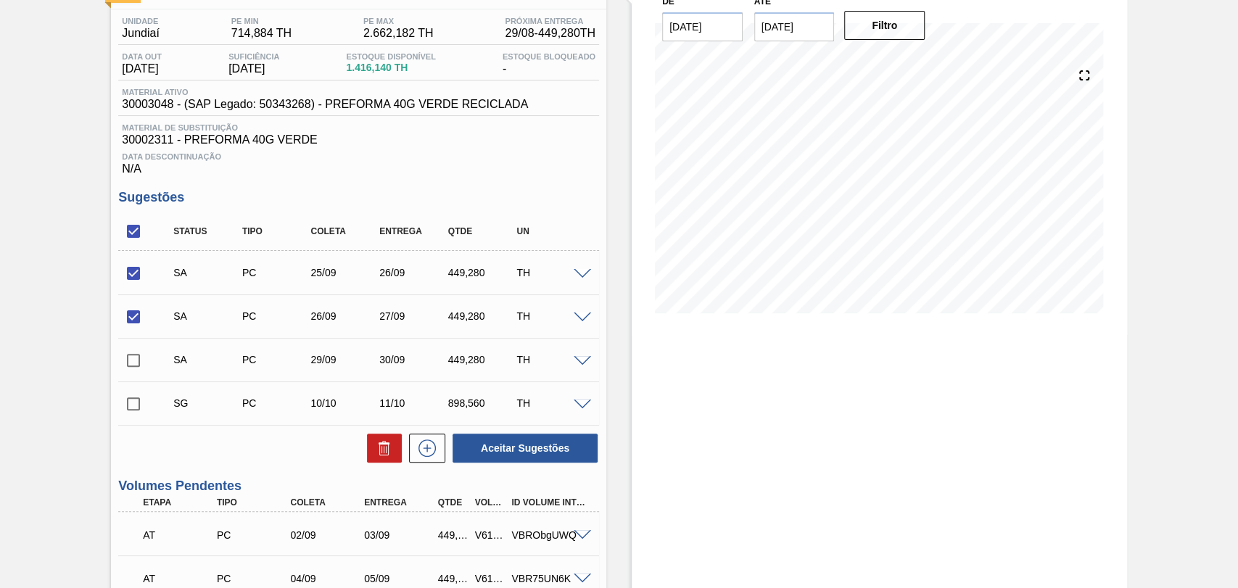
checkbox input "true"
click at [497, 449] on button "Aceitar Sugestões" at bounding box center [525, 448] width 145 height 29
checkbox input "false"
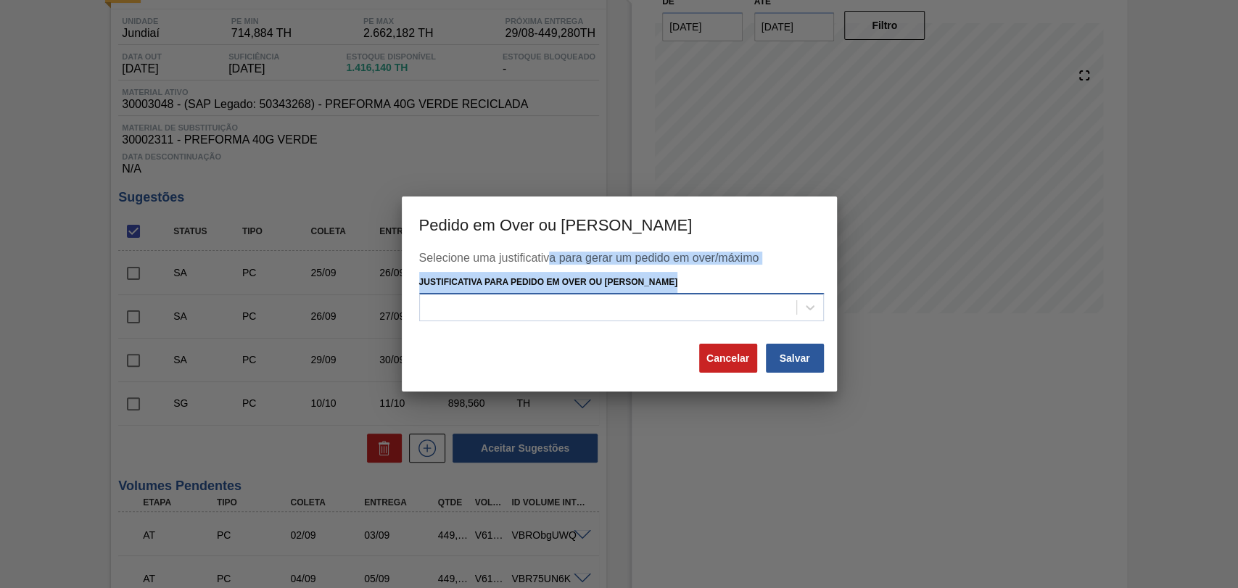
click at [550, 321] on div "Selecione uma justificativa para gerar um pedido em over/máximo Justificativa p…" at bounding box center [619, 297] width 400 height 91
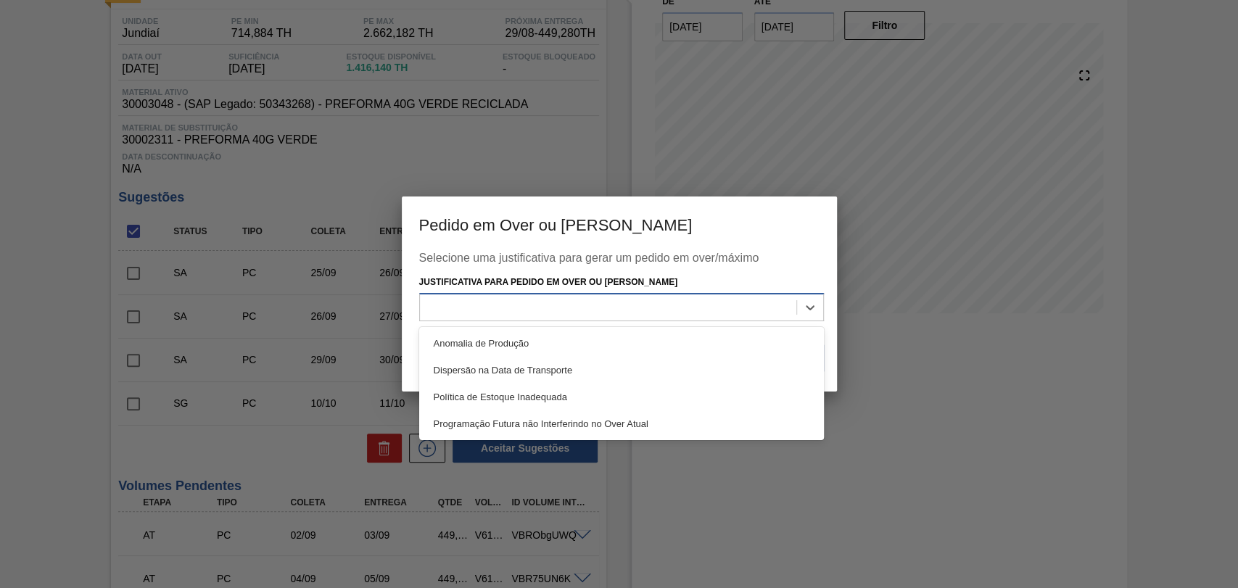
click at [709, 303] on div at bounding box center [608, 307] width 376 height 21
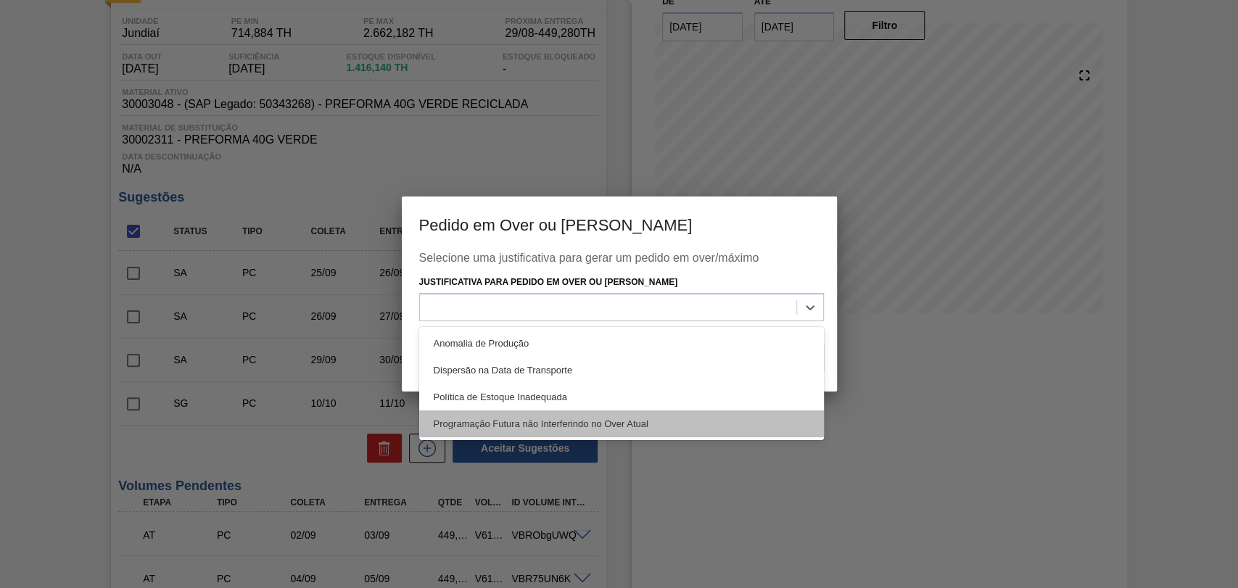
click at [637, 414] on div "Programação Futura não Interferindo no Over Atual" at bounding box center [621, 423] width 405 height 27
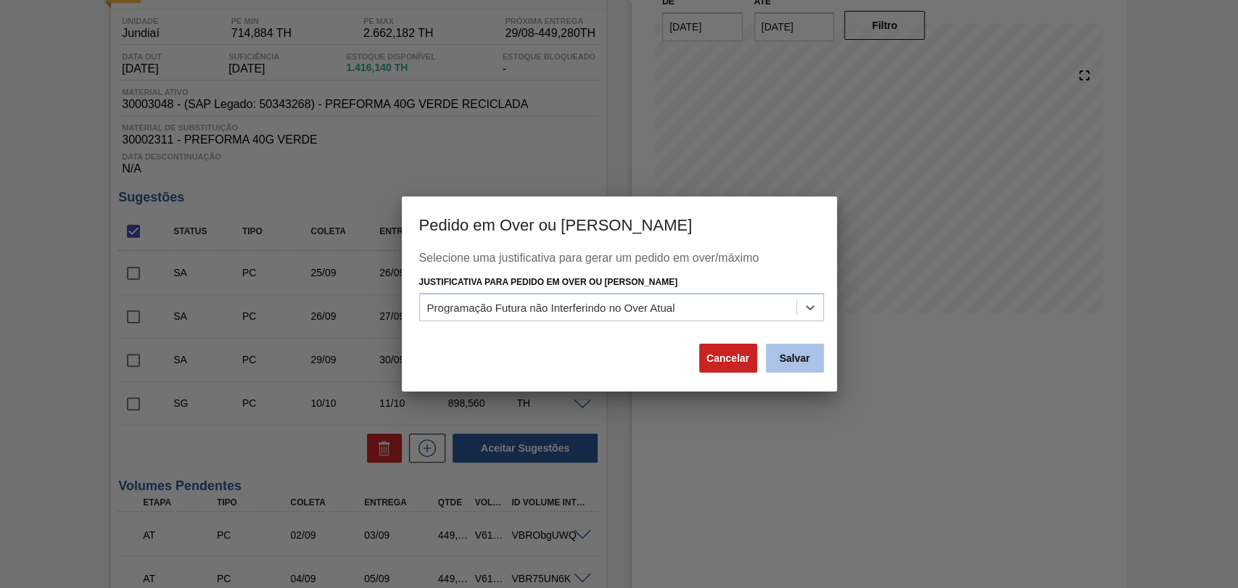
click at [798, 358] on button "Salvar" at bounding box center [795, 358] width 58 height 29
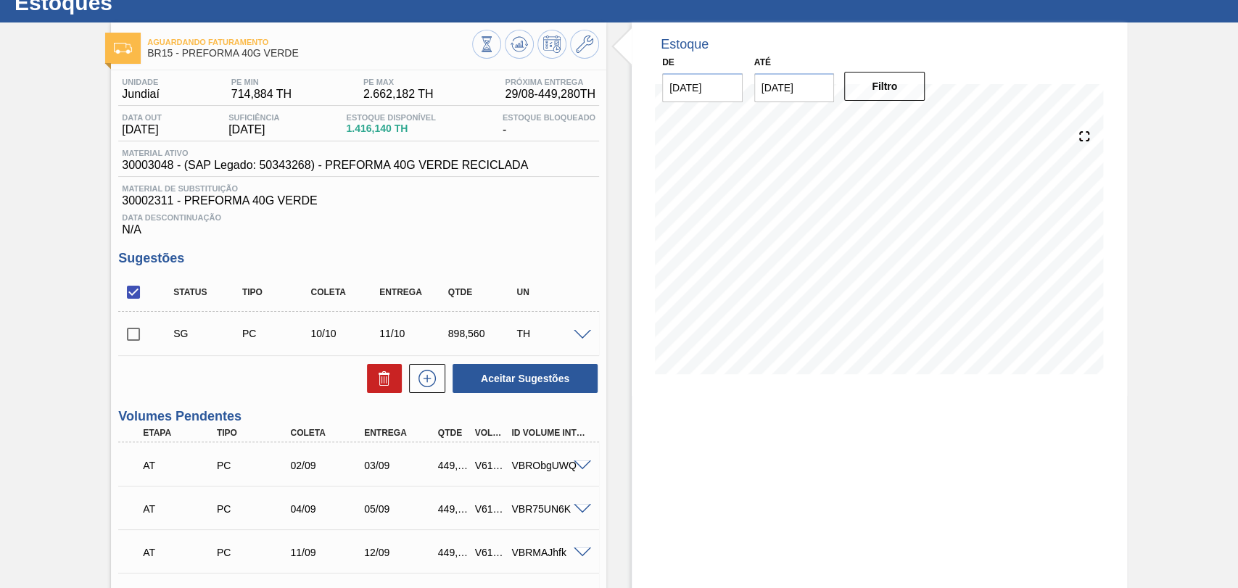
scroll to position [0, 0]
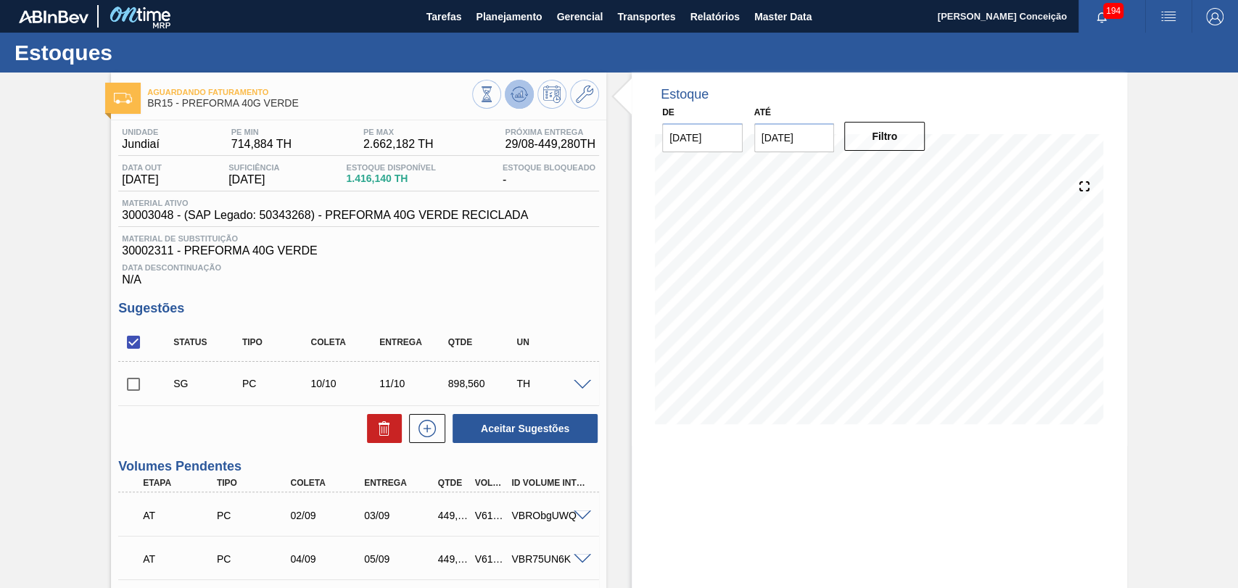
click at [516, 99] on icon at bounding box center [519, 94] width 17 height 17
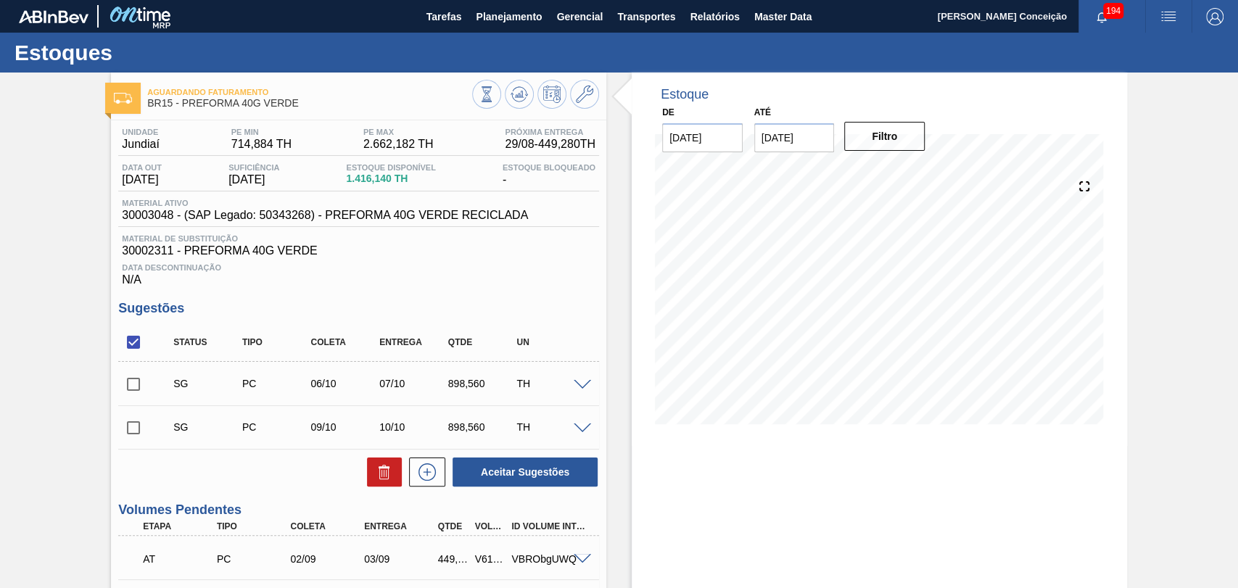
click at [581, 389] on span at bounding box center [582, 385] width 17 height 11
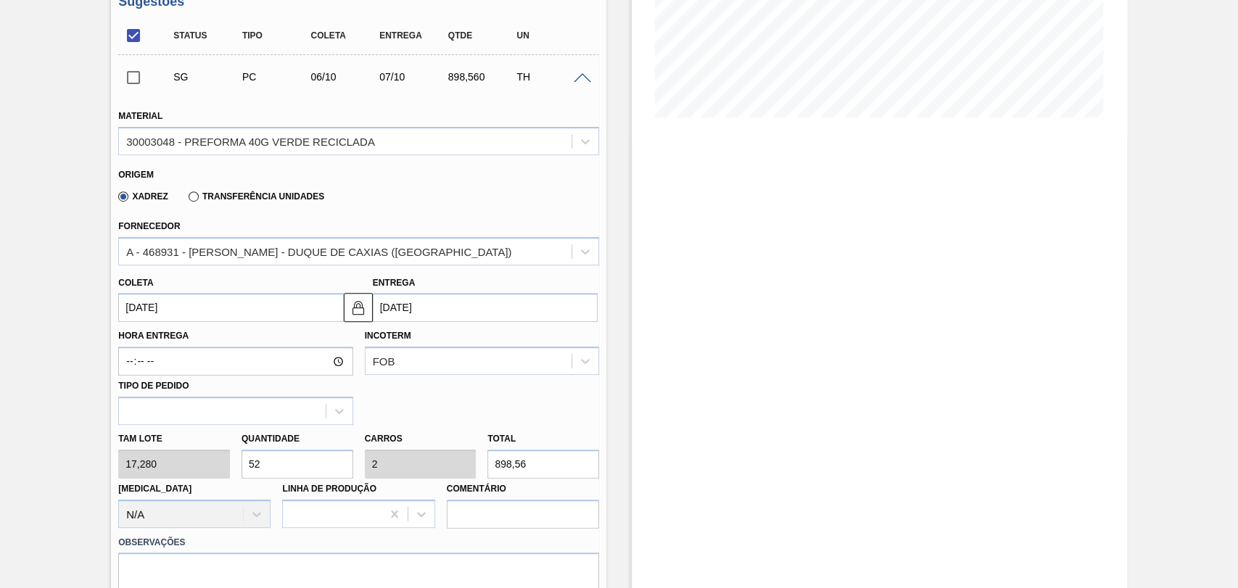
scroll to position [322, 0]
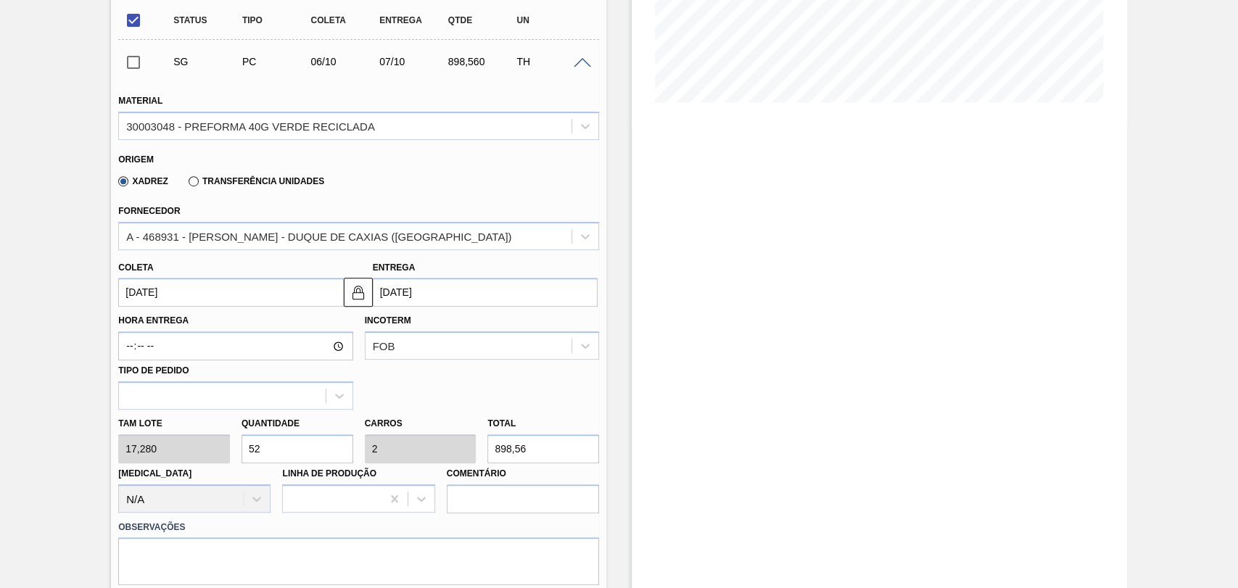
click at [175, 455] on div "Tam lote 17,280 Quantidade 52 Carros 2 Total 898,56 Doca N/A Linha de Produção …" at bounding box center [358, 462] width 492 height 104
type input "2"
type input "0,077"
type input "34,56"
type input "23"
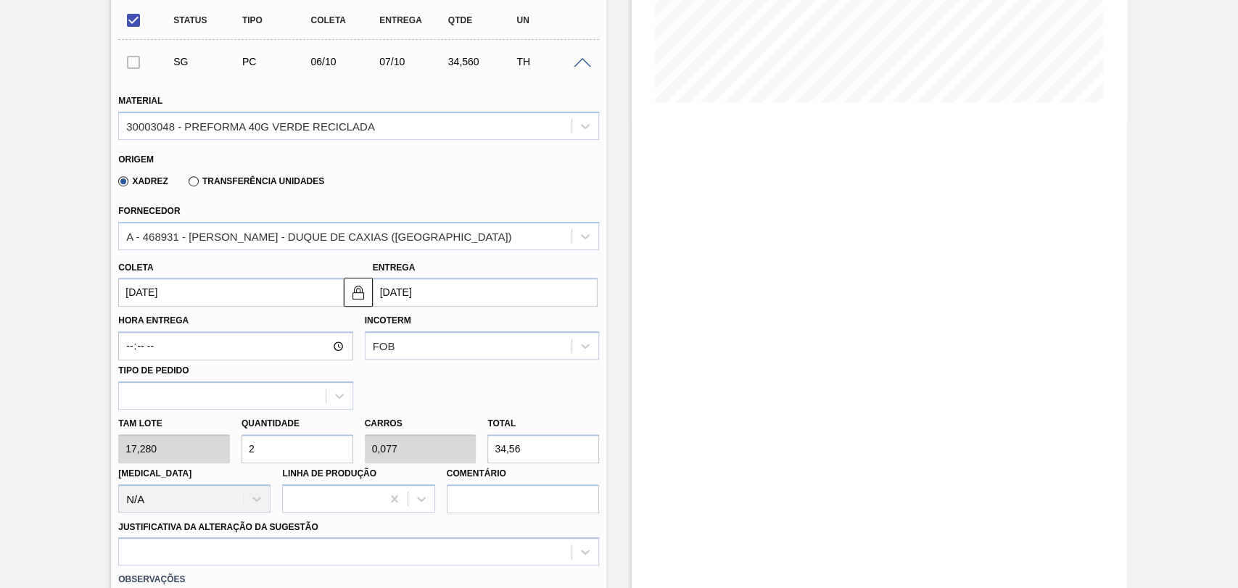
type input "0,885"
type input "397,44"
type input "2"
type input "0,077"
type input "34,56"
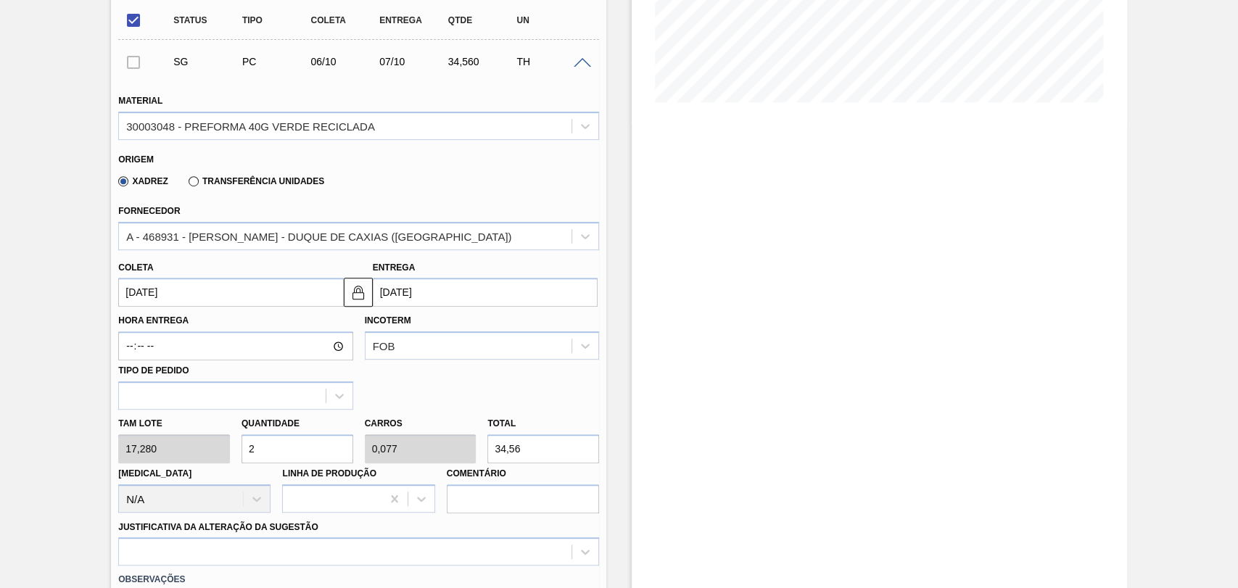
type input "26"
type input "1"
type input "449,28"
type input "26"
click at [154, 293] on input "06/10/2025" at bounding box center [230, 292] width 225 height 29
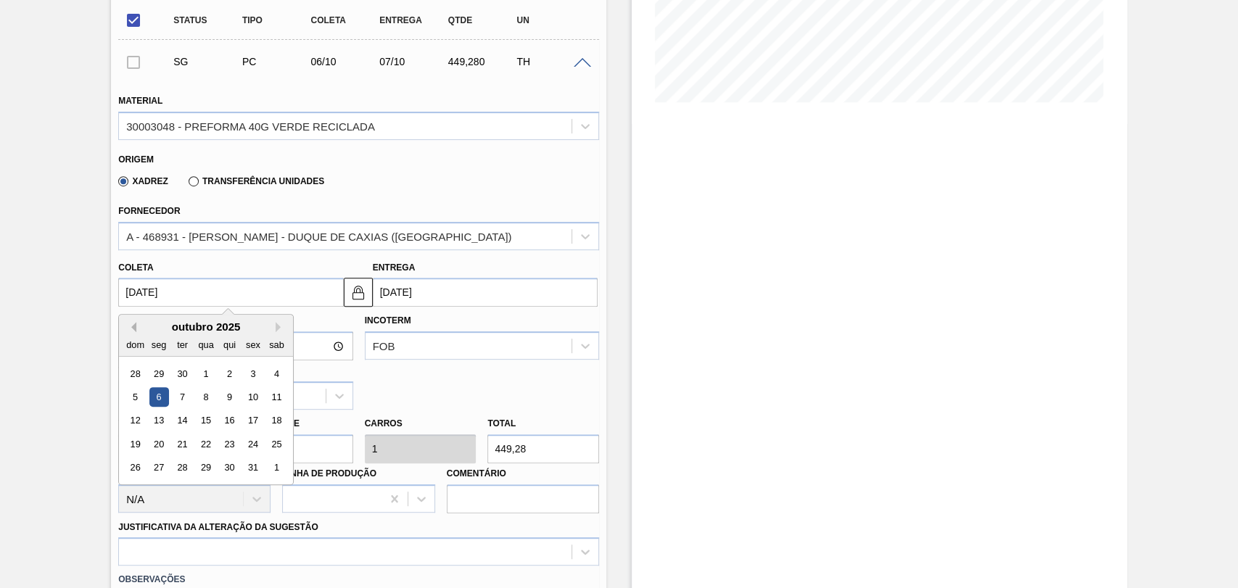
click at [132, 330] on button "Previous Month" at bounding box center [131, 327] width 10 height 10
click at [185, 471] on div "30" at bounding box center [183, 468] width 20 height 20
type input "30/09/2025"
type input "01/10/2025"
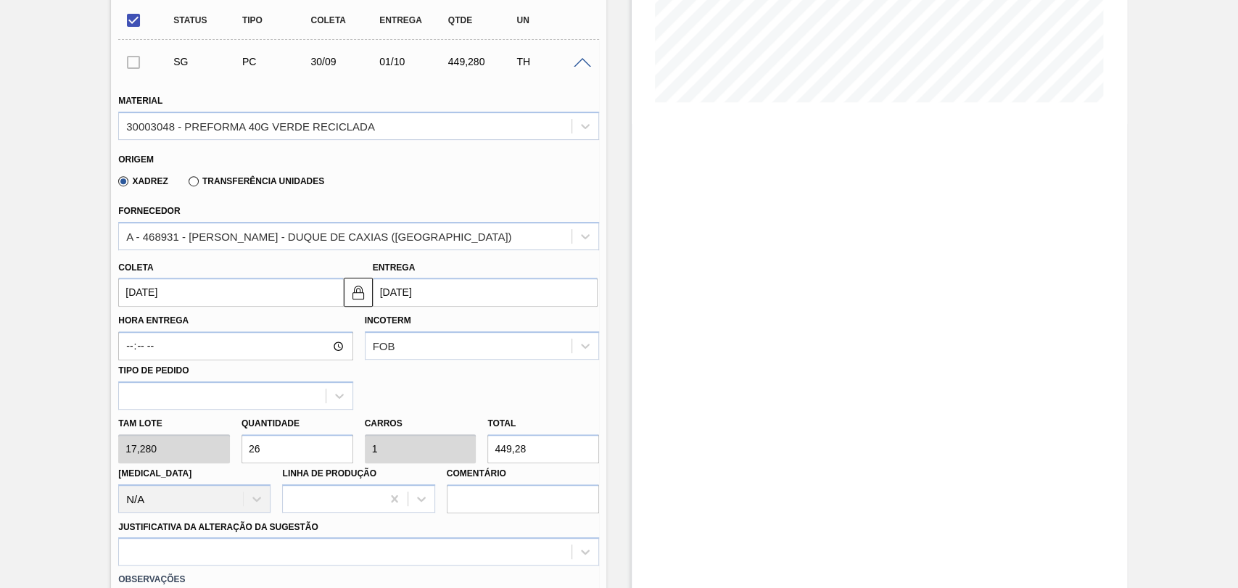
scroll to position [483, 0]
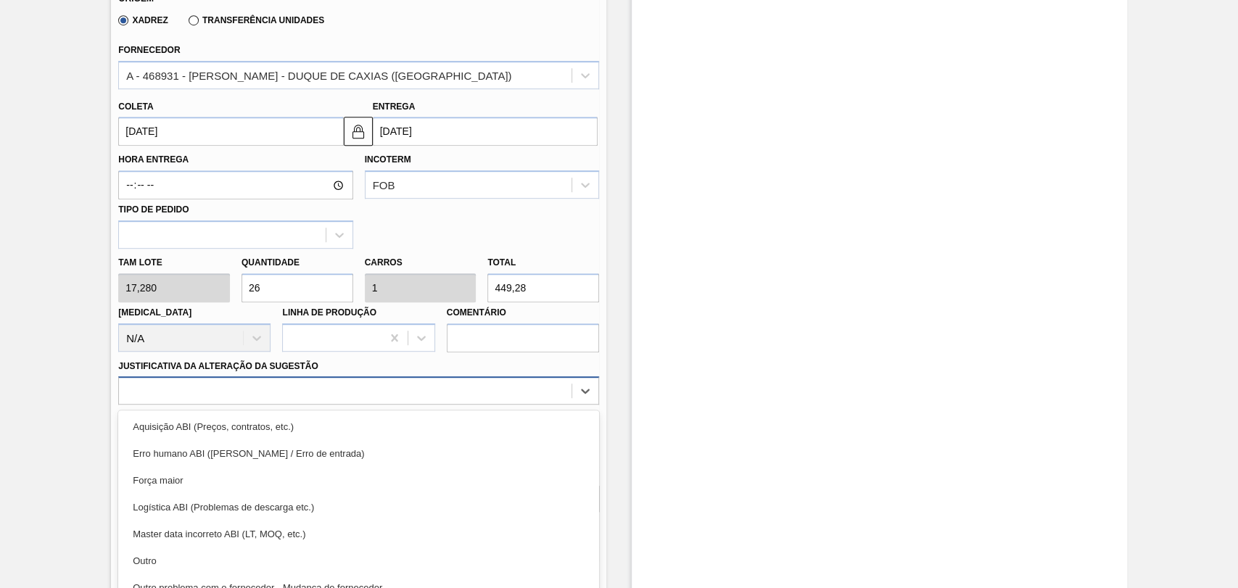
click at [364, 397] on div "option Erro humano ABI (Cálculo / Erro de entrada) focused, 2 of 18. 18 results…" at bounding box center [358, 390] width 481 height 28
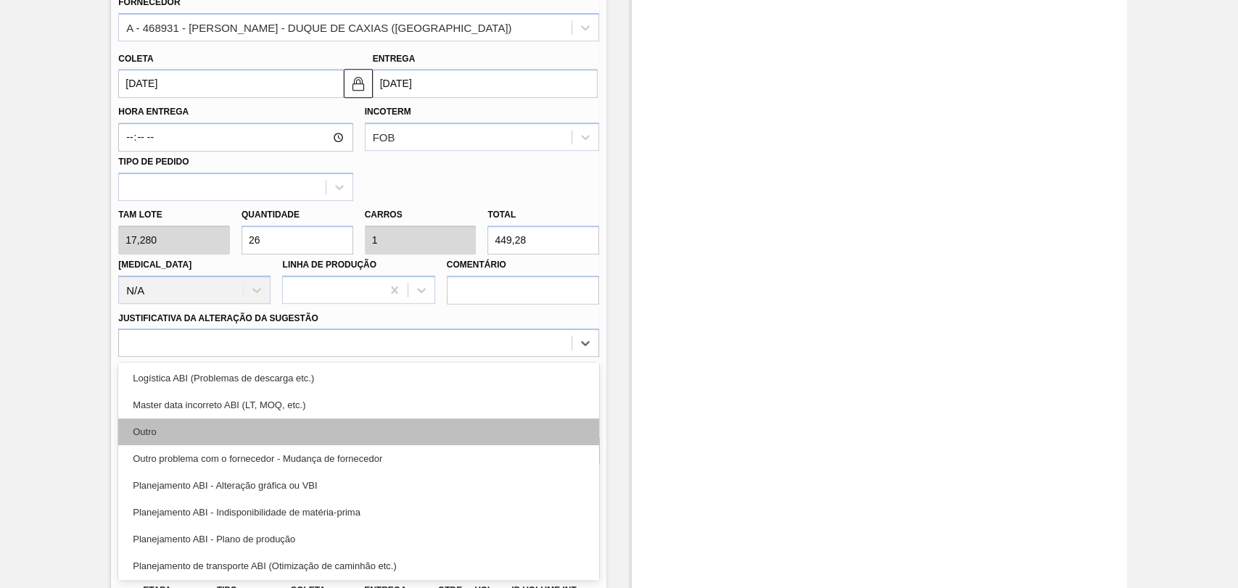
scroll to position [161, 0]
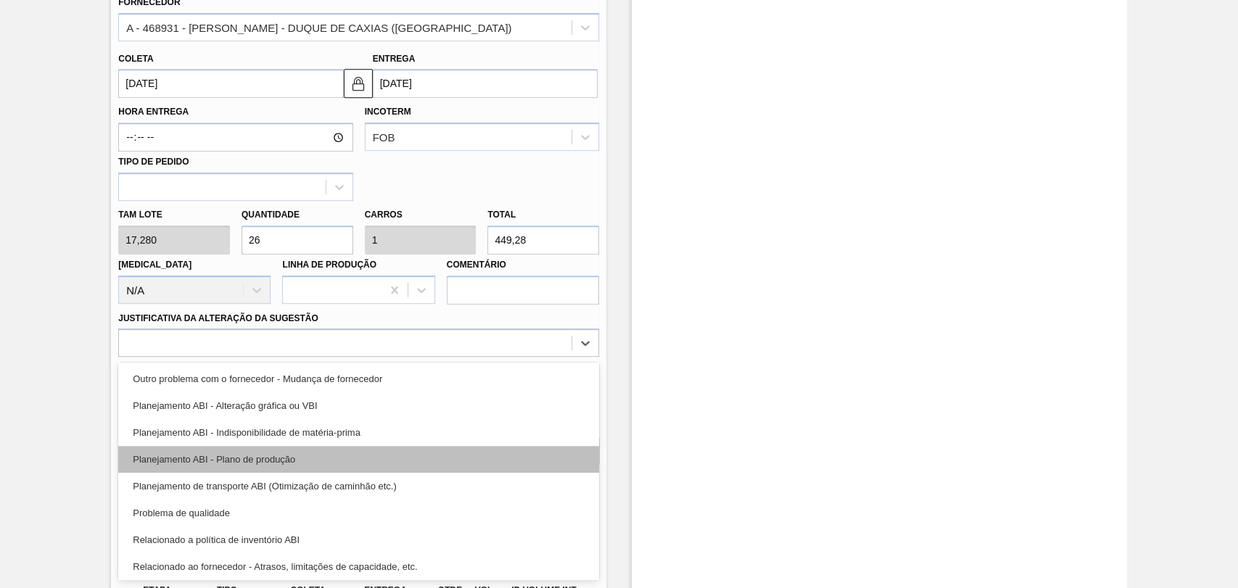
click at [301, 466] on div "Planejamento ABI - Plano de produção" at bounding box center [358, 459] width 481 height 27
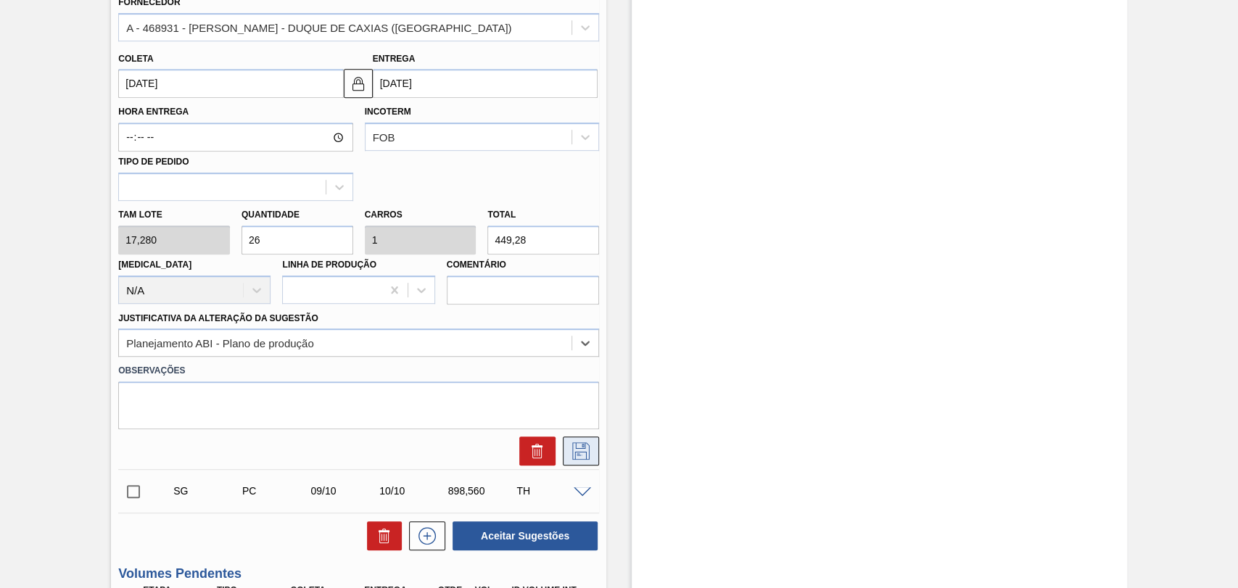
click at [589, 457] on icon at bounding box center [580, 450] width 23 height 17
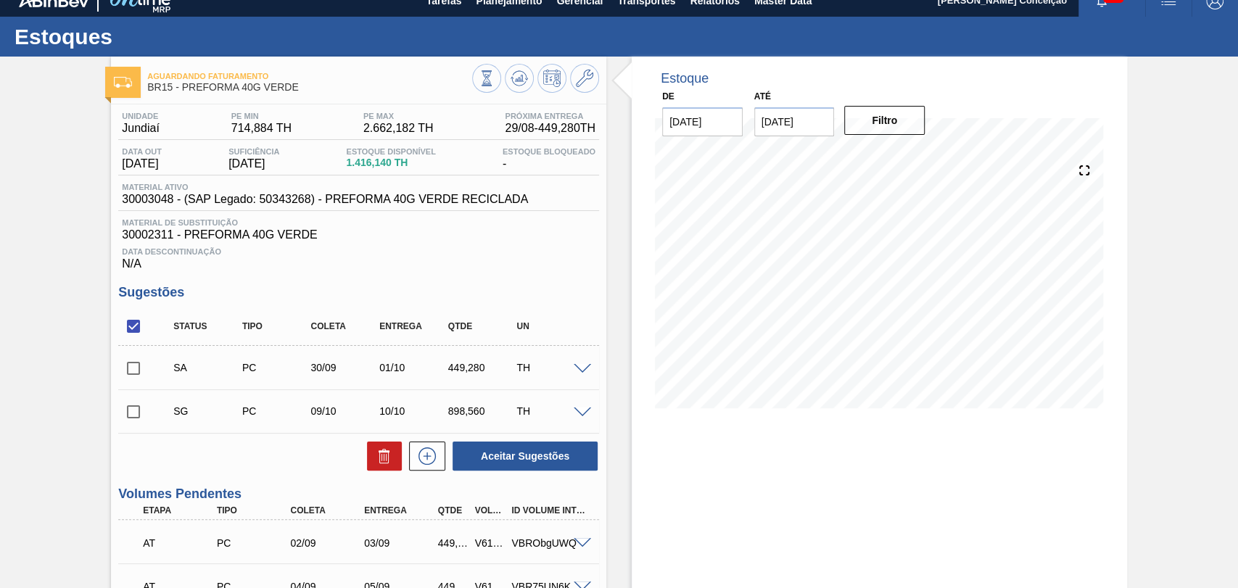
scroll to position [0, 0]
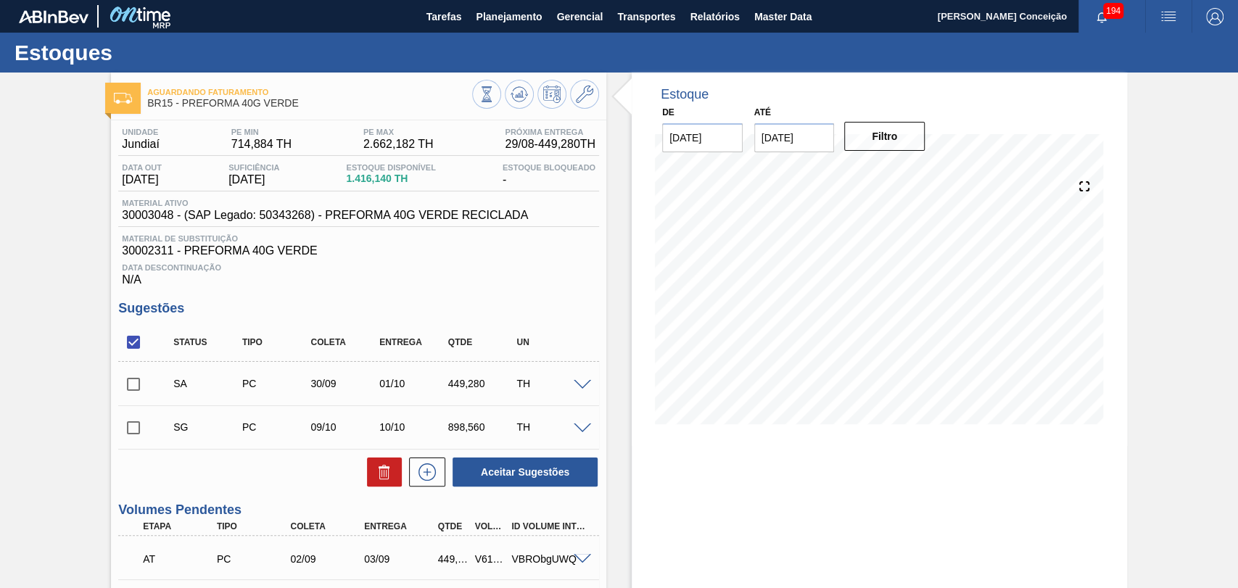
click at [143, 389] on input "checkbox" at bounding box center [133, 384] width 30 height 30
click at [559, 475] on button "Aceitar Sugestões" at bounding box center [525, 472] width 145 height 29
checkbox input "false"
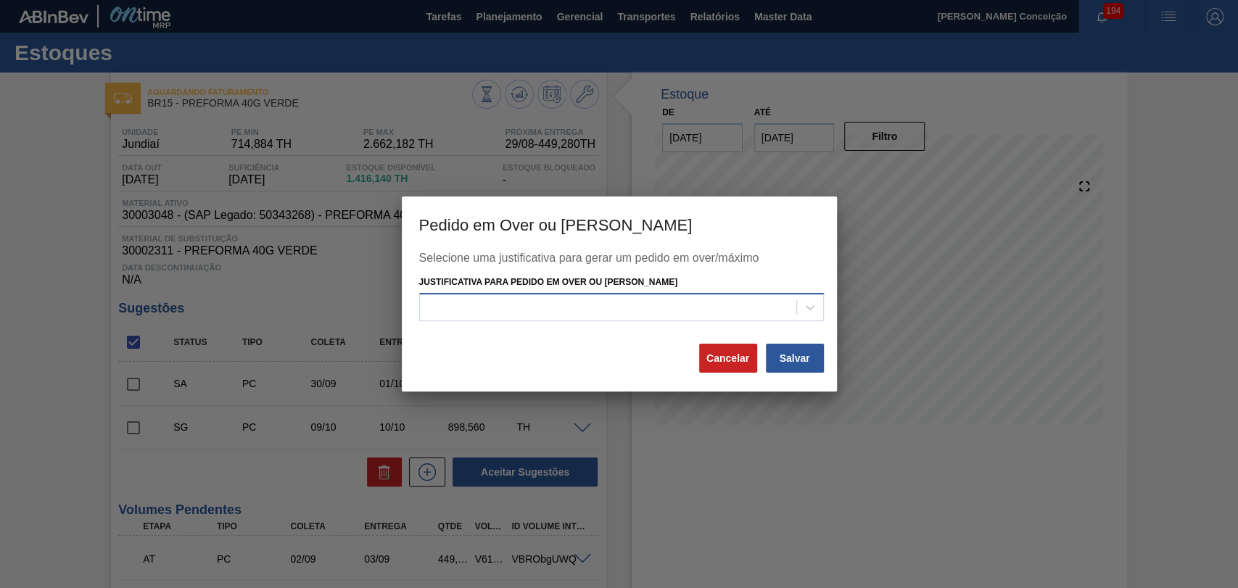
click at [651, 294] on div at bounding box center [621, 307] width 405 height 28
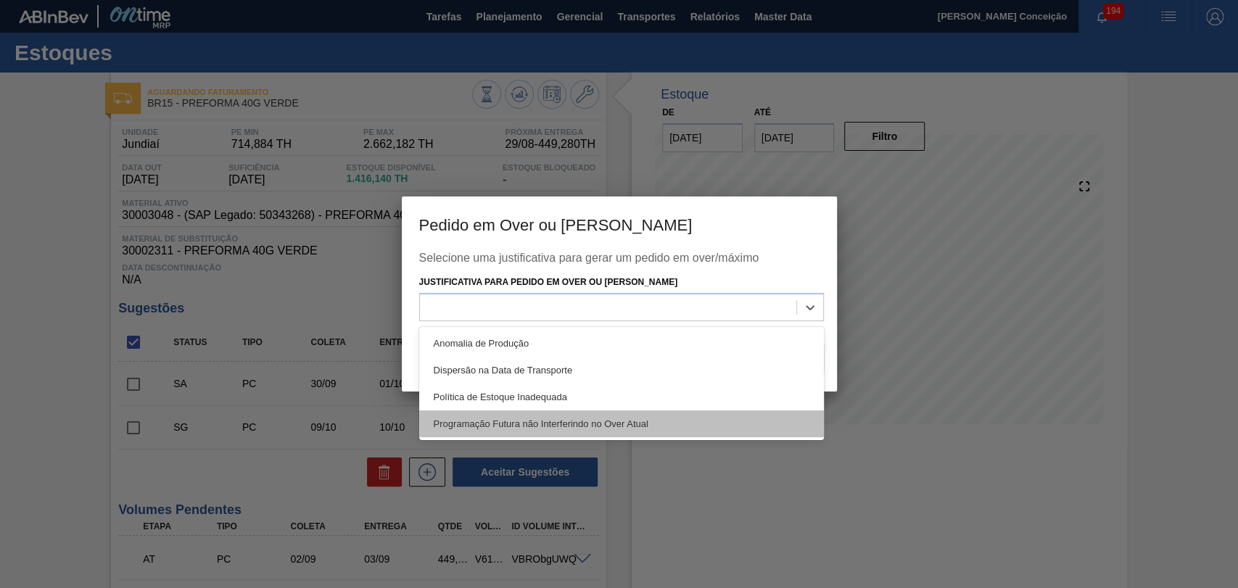
click at [610, 418] on div "Programação Futura não Interferindo no Over Atual" at bounding box center [621, 423] width 405 height 27
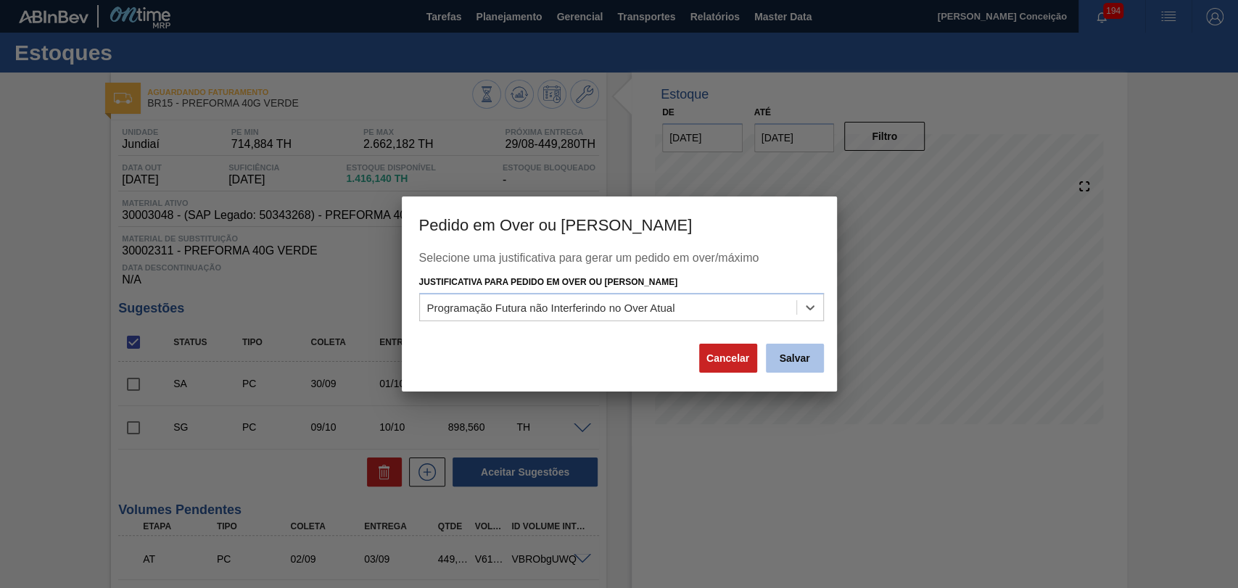
click at [796, 363] on button "Salvar" at bounding box center [795, 358] width 58 height 29
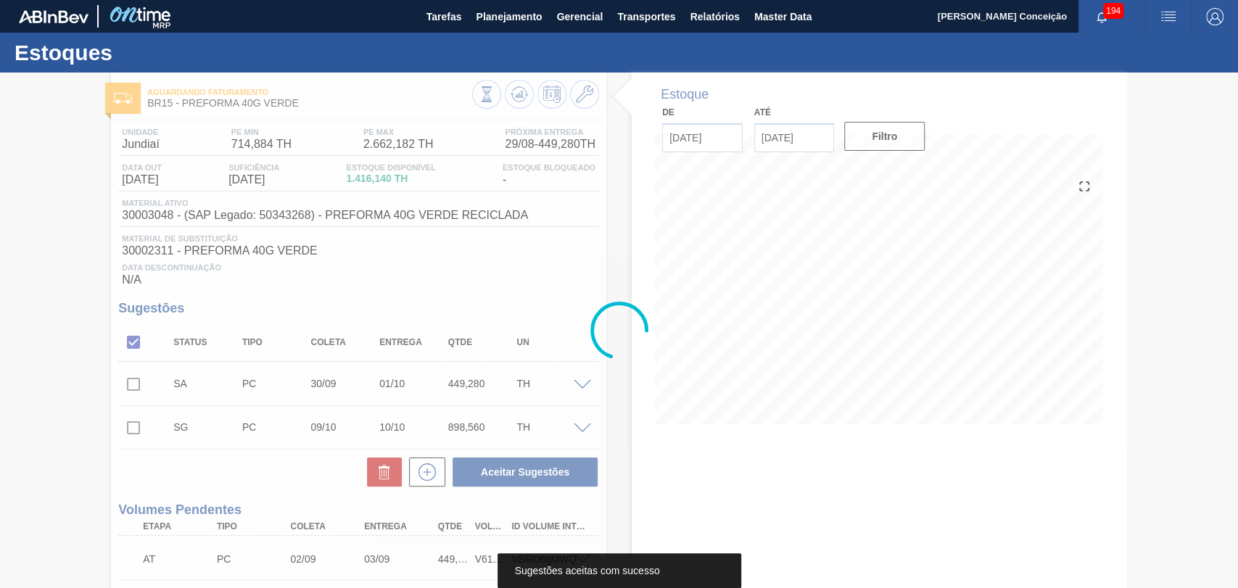
click at [567, 292] on div at bounding box center [619, 331] width 1238 height 516
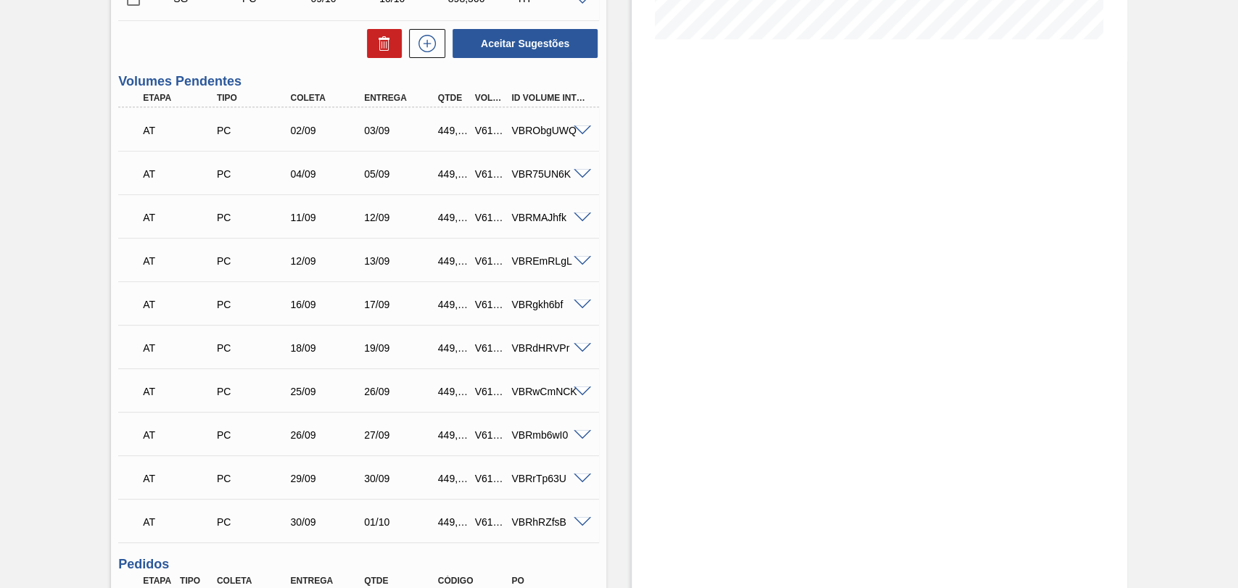
scroll to position [403, 0]
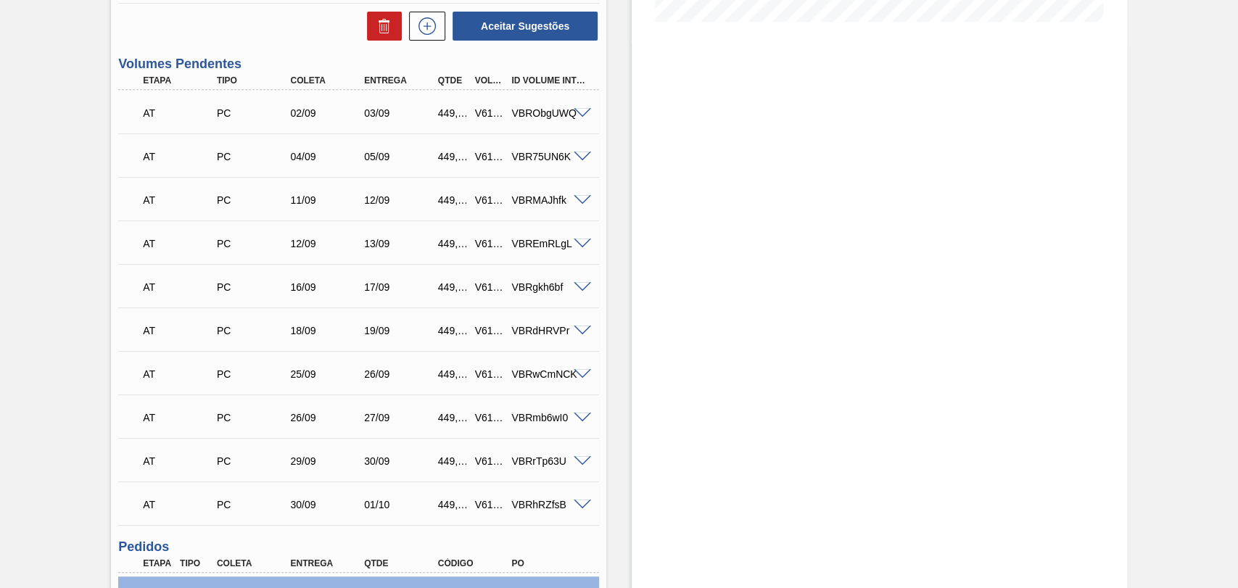
click at [447, 372] on div "449,280" at bounding box center [453, 374] width 38 height 12
copy div "449,280"
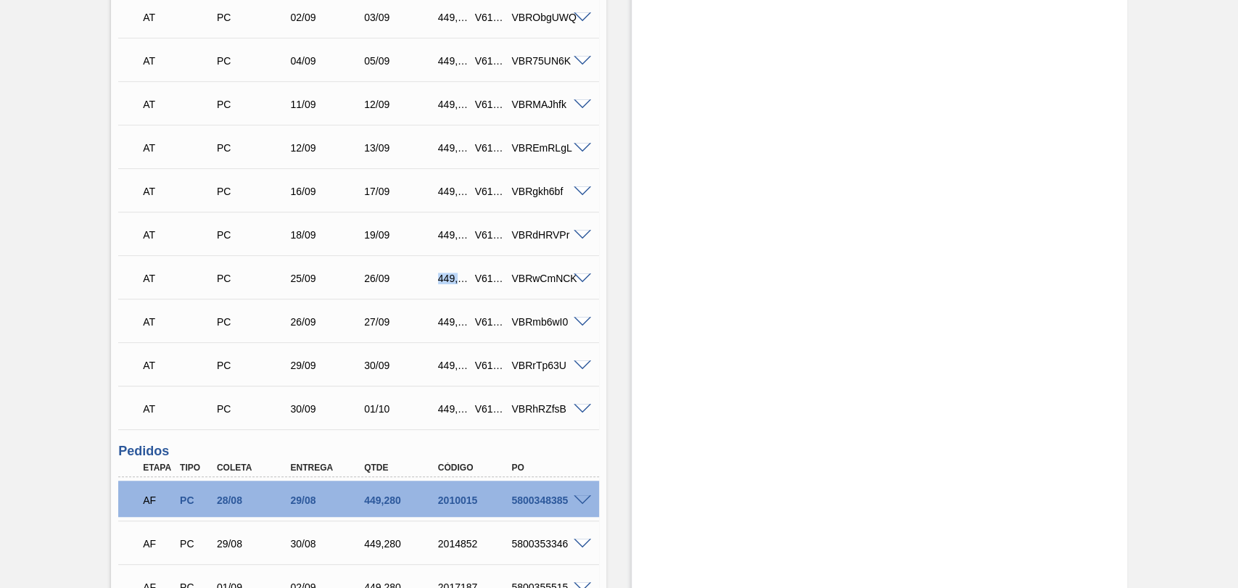
scroll to position [638, 0]
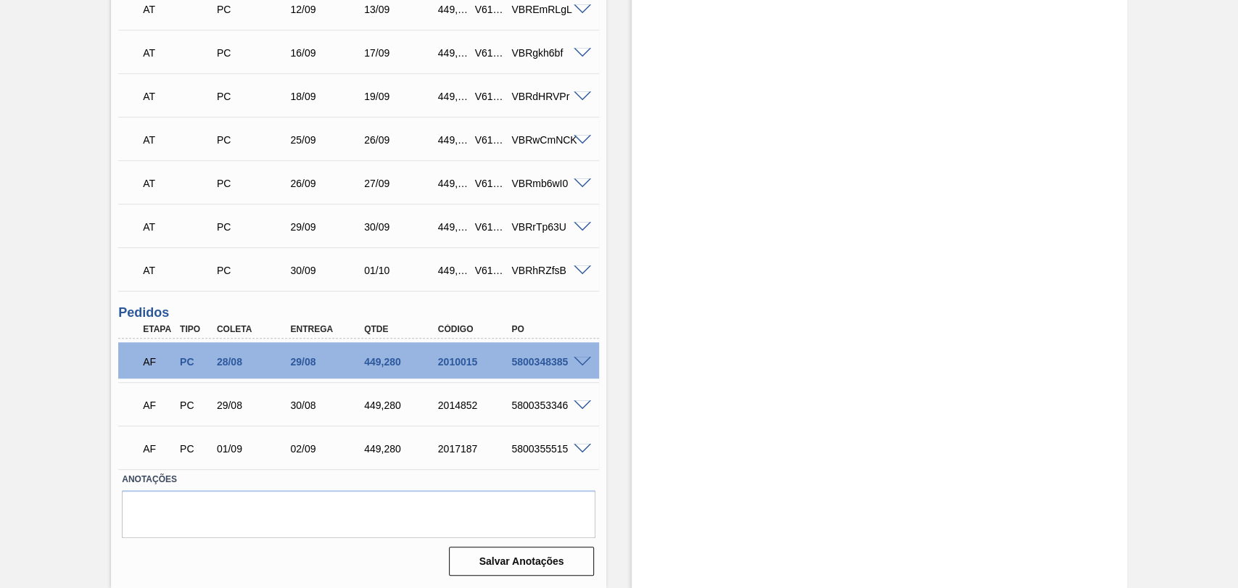
click at [584, 355] on div at bounding box center [584, 360] width 29 height 11
click at [585, 360] on span at bounding box center [582, 362] width 17 height 11
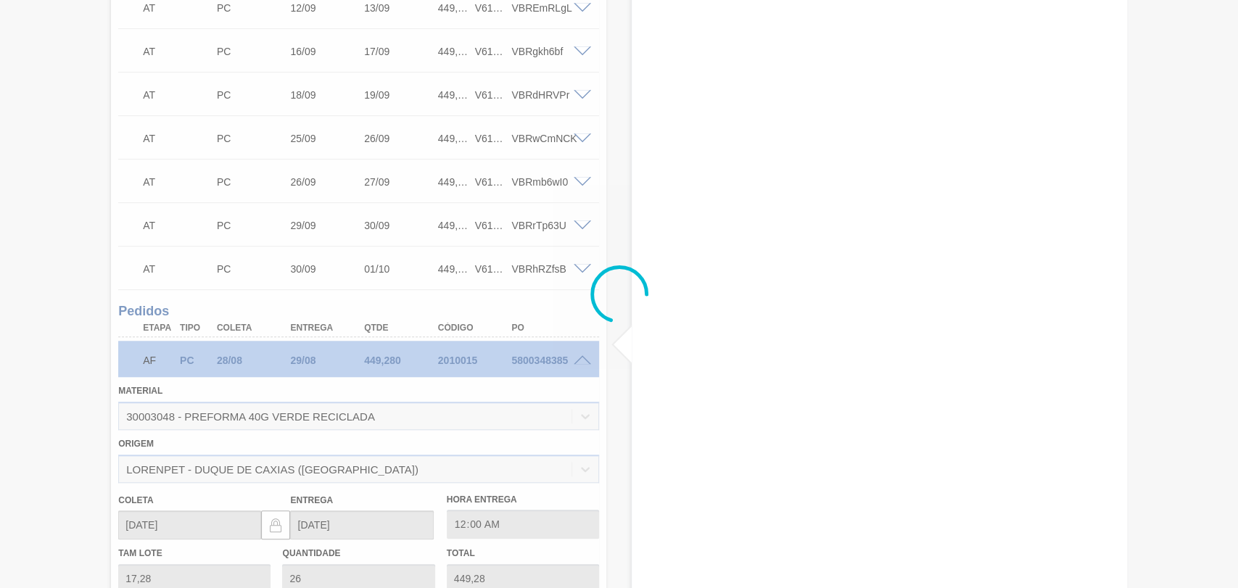
click at [585, 360] on div at bounding box center [619, 294] width 1238 height 588
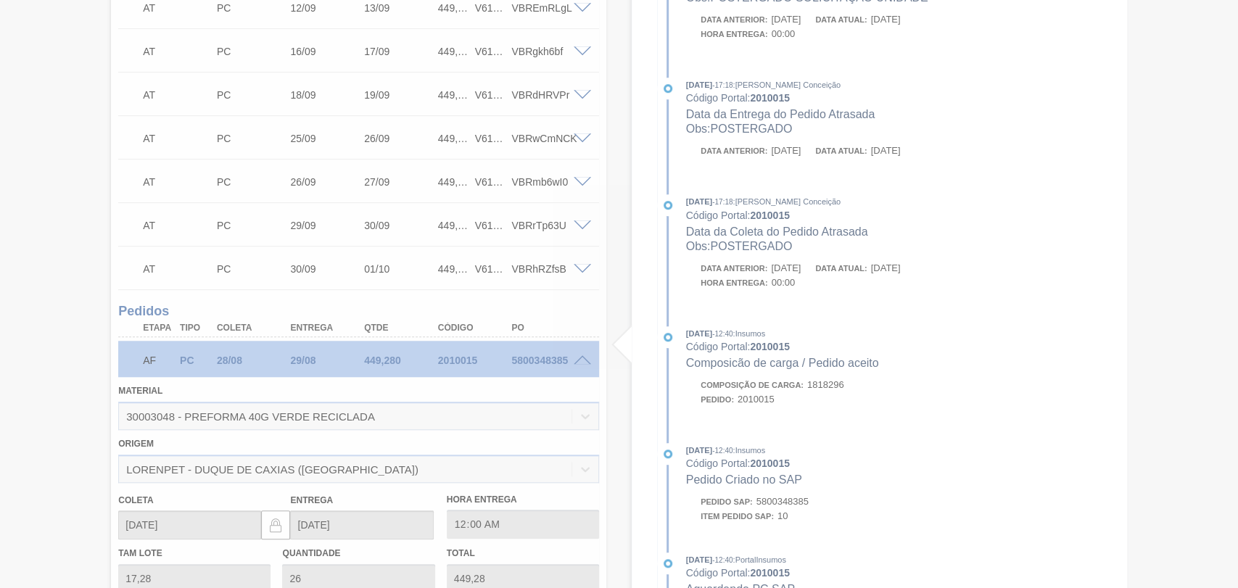
click at [585, 360] on div at bounding box center [619, 294] width 1238 height 588
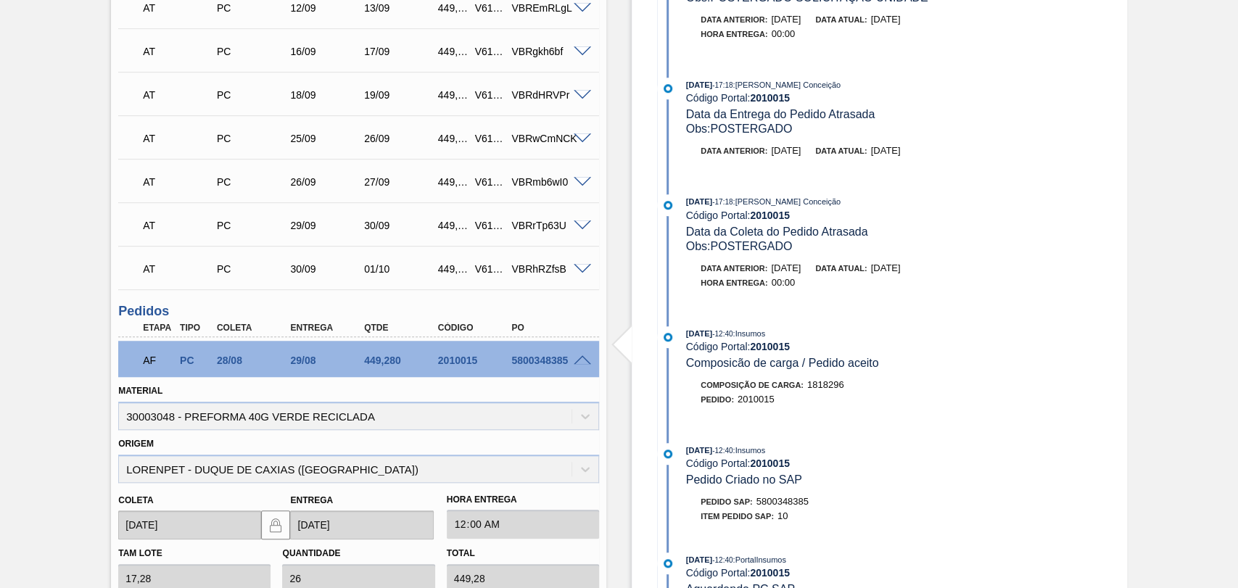
click at [585, 360] on span at bounding box center [582, 360] width 17 height 11
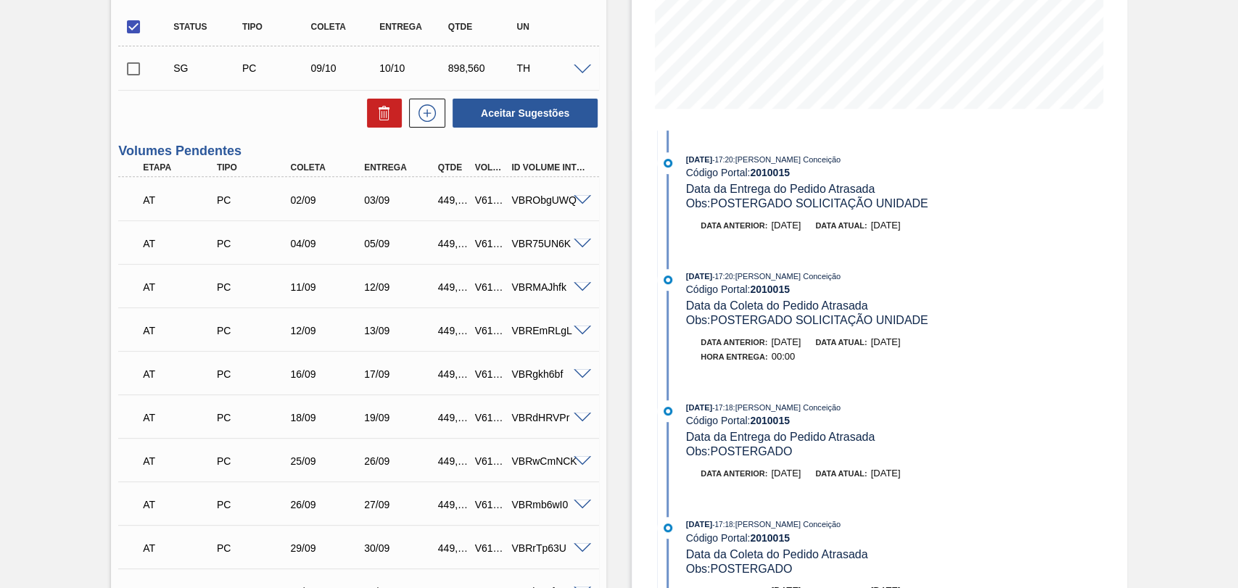
scroll to position [0, 0]
